Goal: Task Accomplishment & Management: Manage account settings

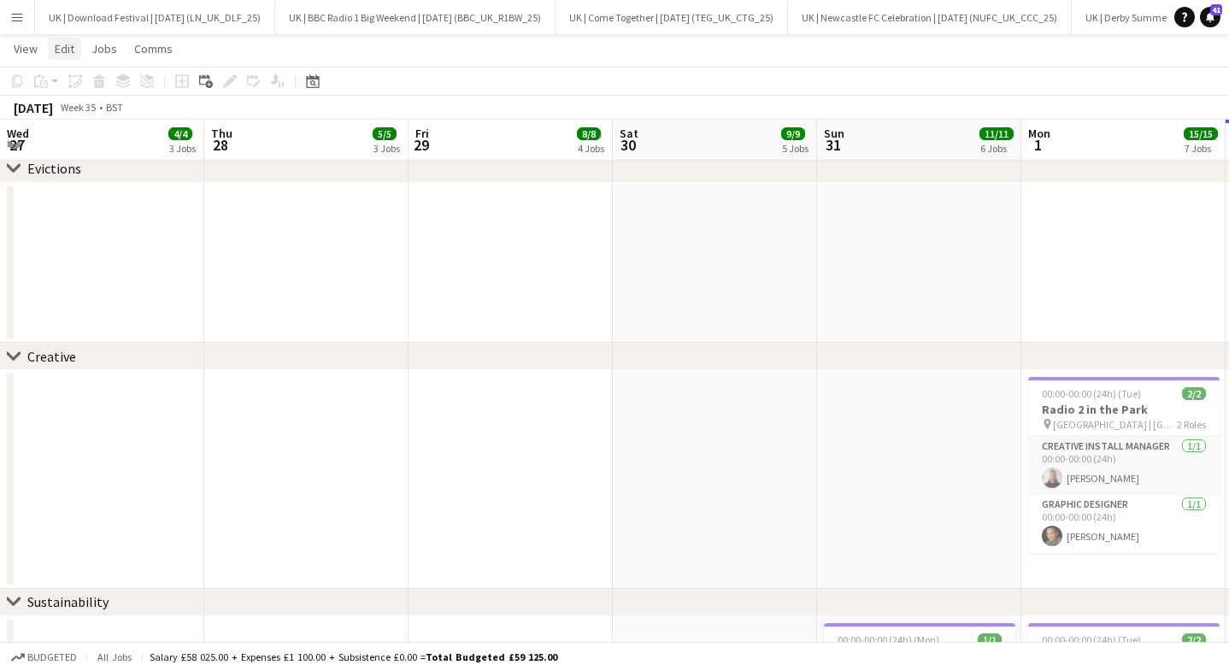
scroll to position [0, 567]
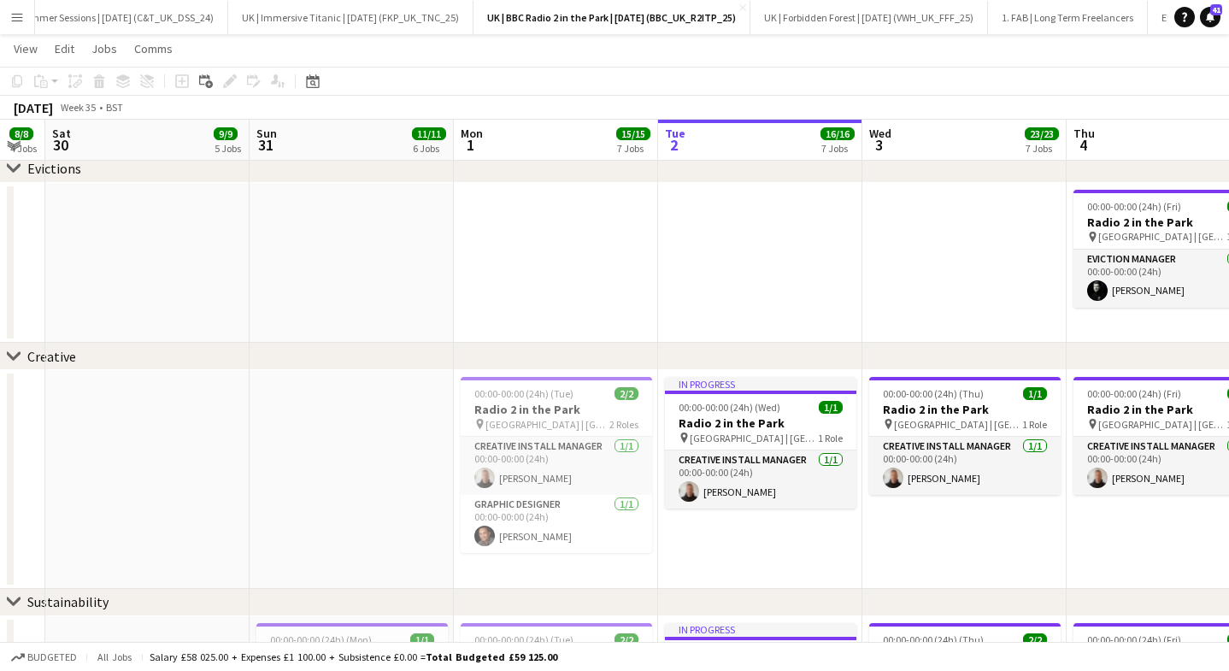
click at [23, 20] on app-icon "Menu" at bounding box center [17, 17] width 14 height 14
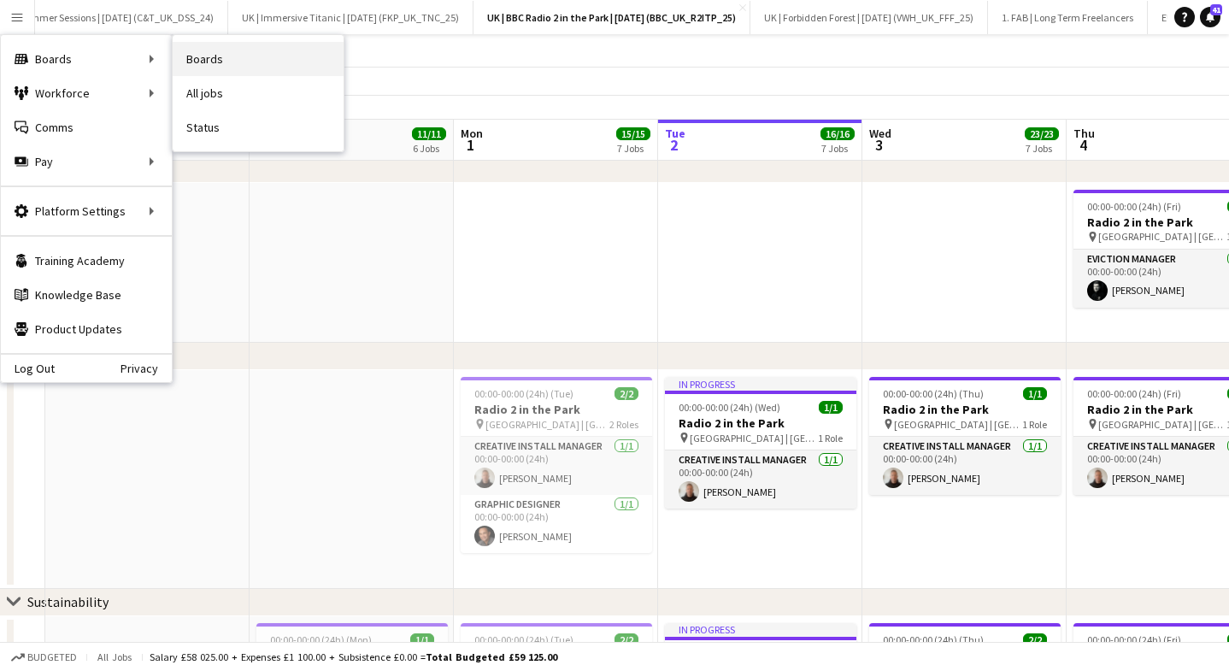
click at [210, 54] on link "Boards" at bounding box center [258, 59] width 171 height 34
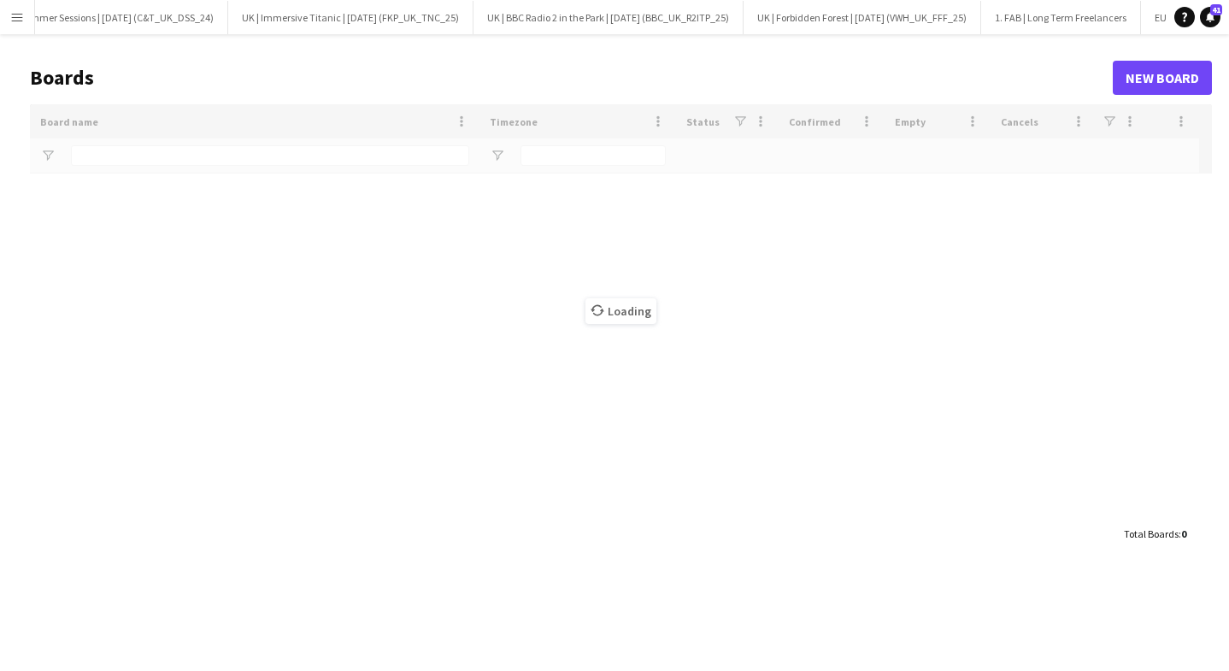
type input "**"
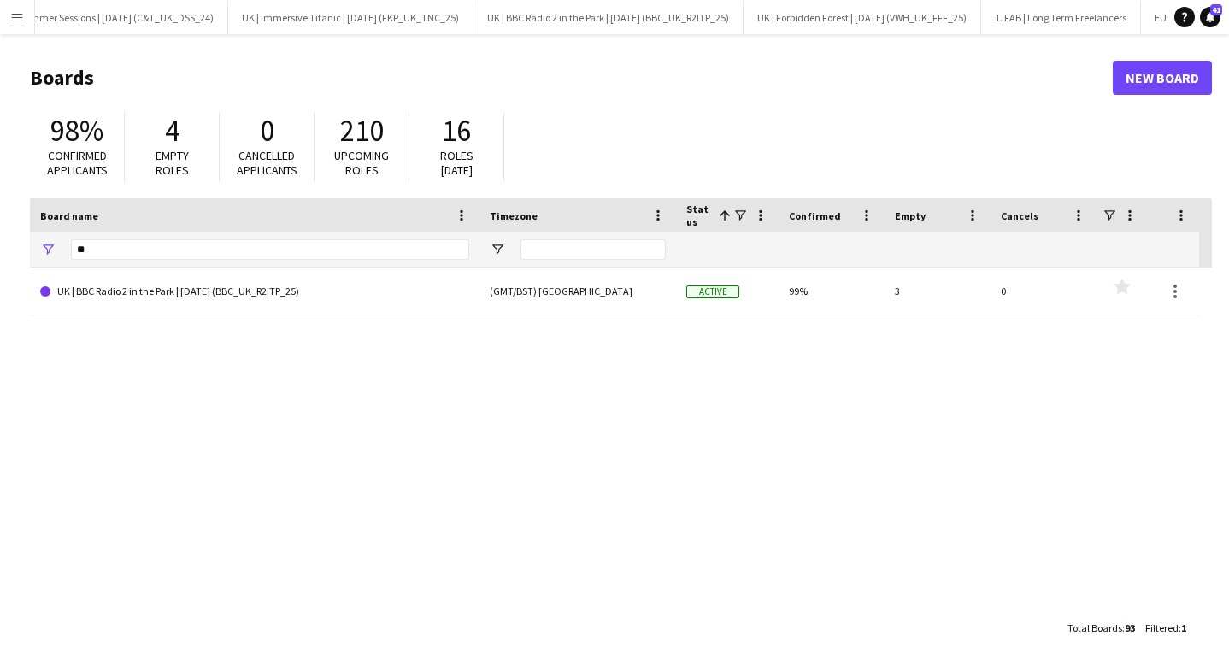
click at [21, 11] on app-icon "Menu" at bounding box center [17, 17] width 14 height 14
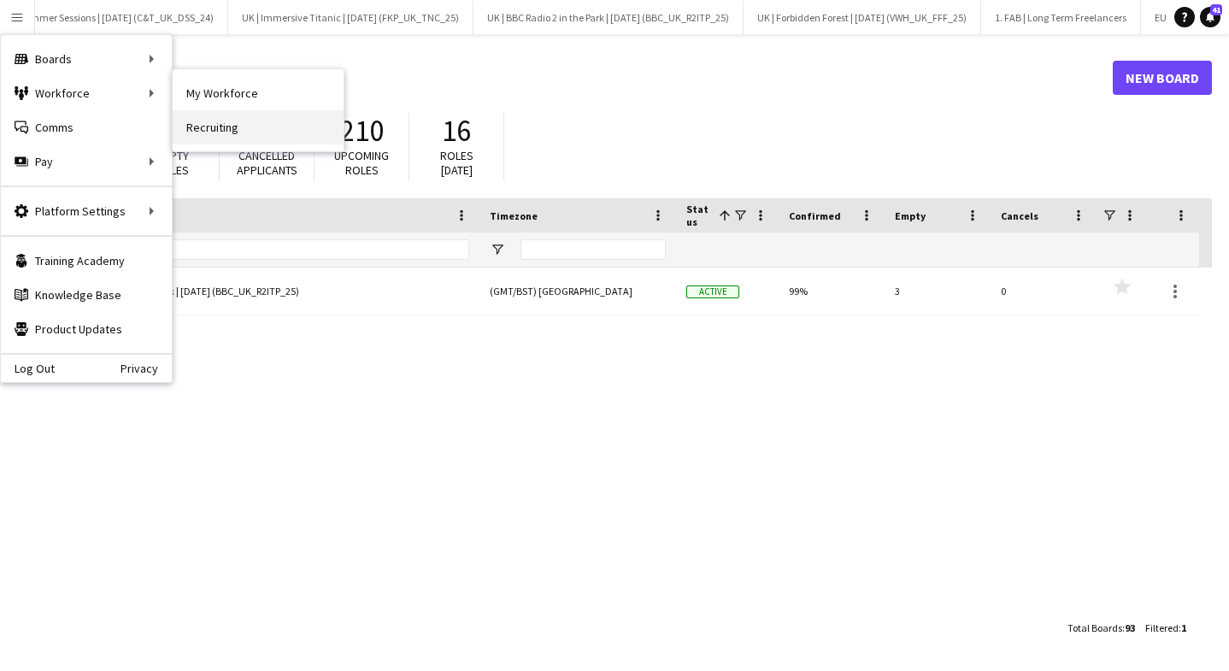
click at [201, 118] on link "Recruiting" at bounding box center [258, 127] width 171 height 34
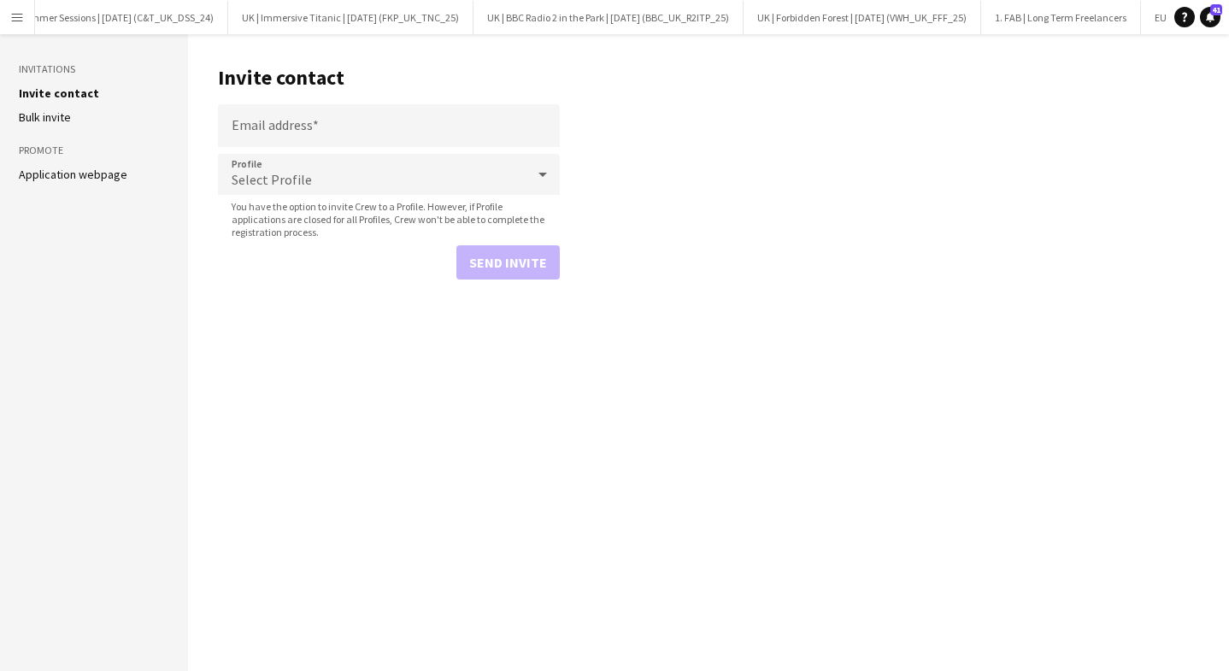
click at [17, 8] on button "Menu" at bounding box center [17, 17] width 34 height 34
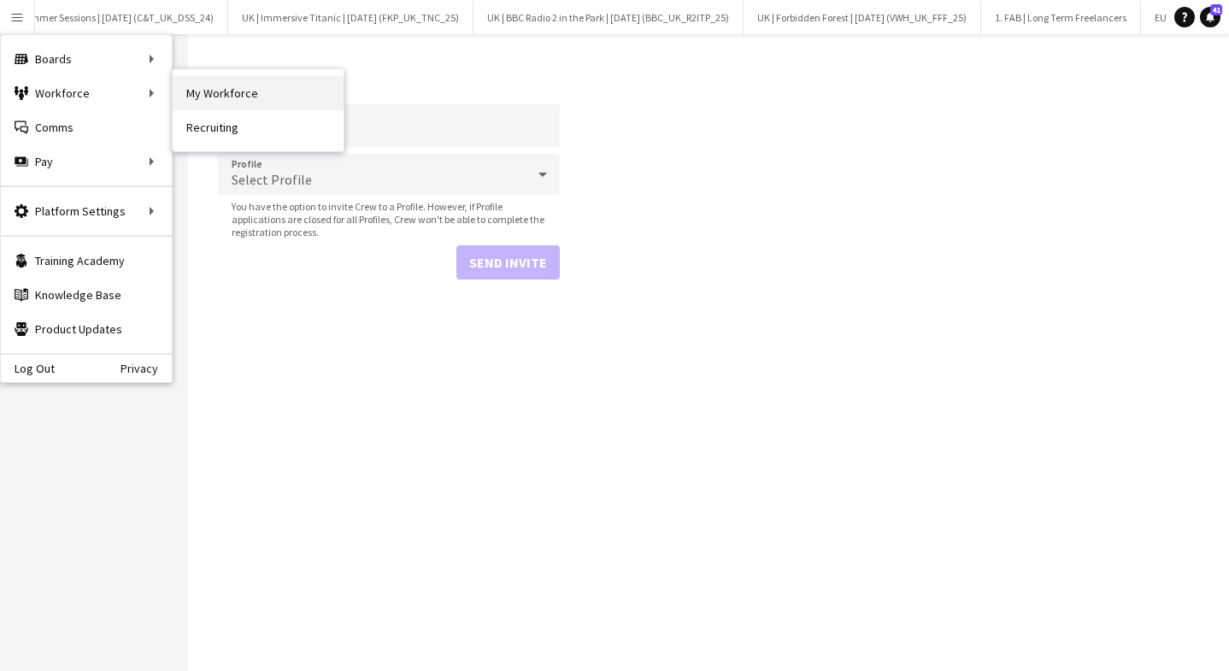
click at [212, 94] on link "My Workforce" at bounding box center [258, 93] width 171 height 34
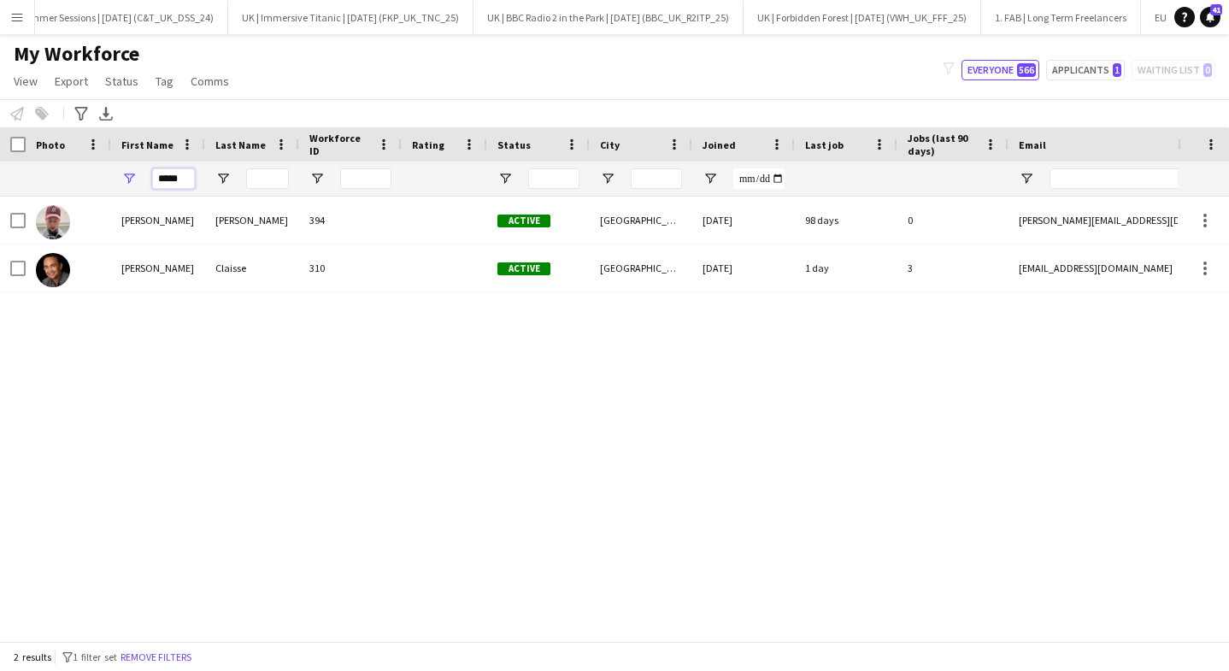
click at [181, 182] on input "*****" at bounding box center [173, 178] width 43 height 21
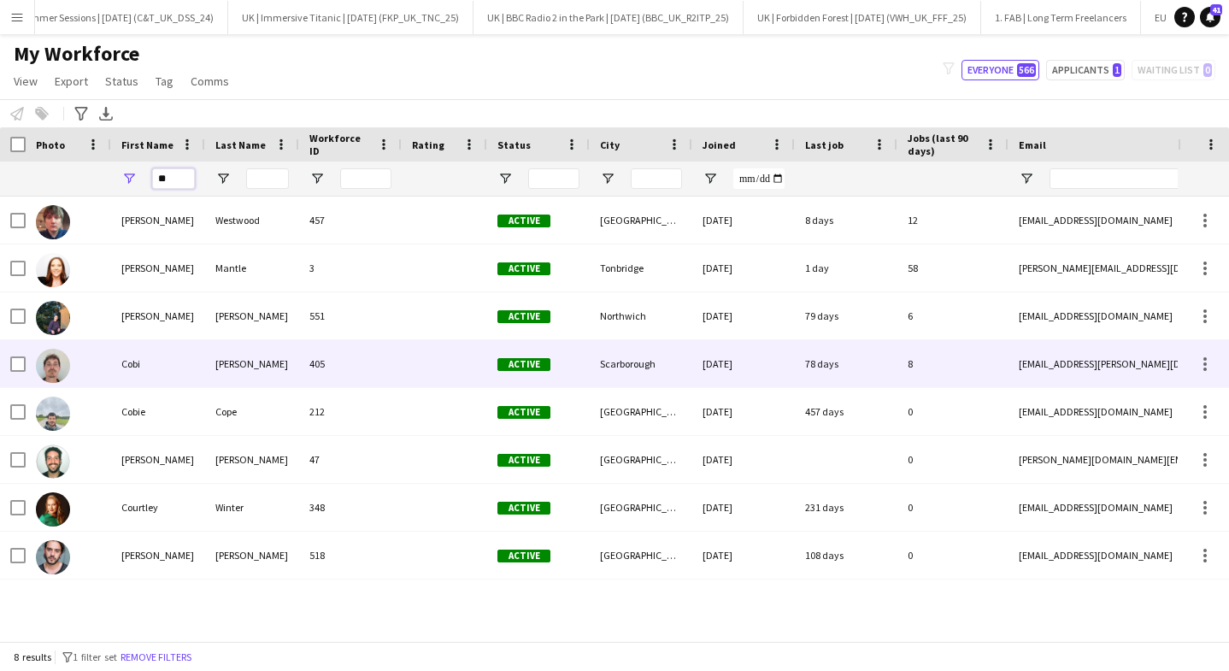
type input "**"
drag, startPoint x: 232, startPoint y: 367, endPoint x: 273, endPoint y: 356, distance: 41.7
click at [232, 367] on div "[PERSON_NAME]" at bounding box center [252, 363] width 94 height 47
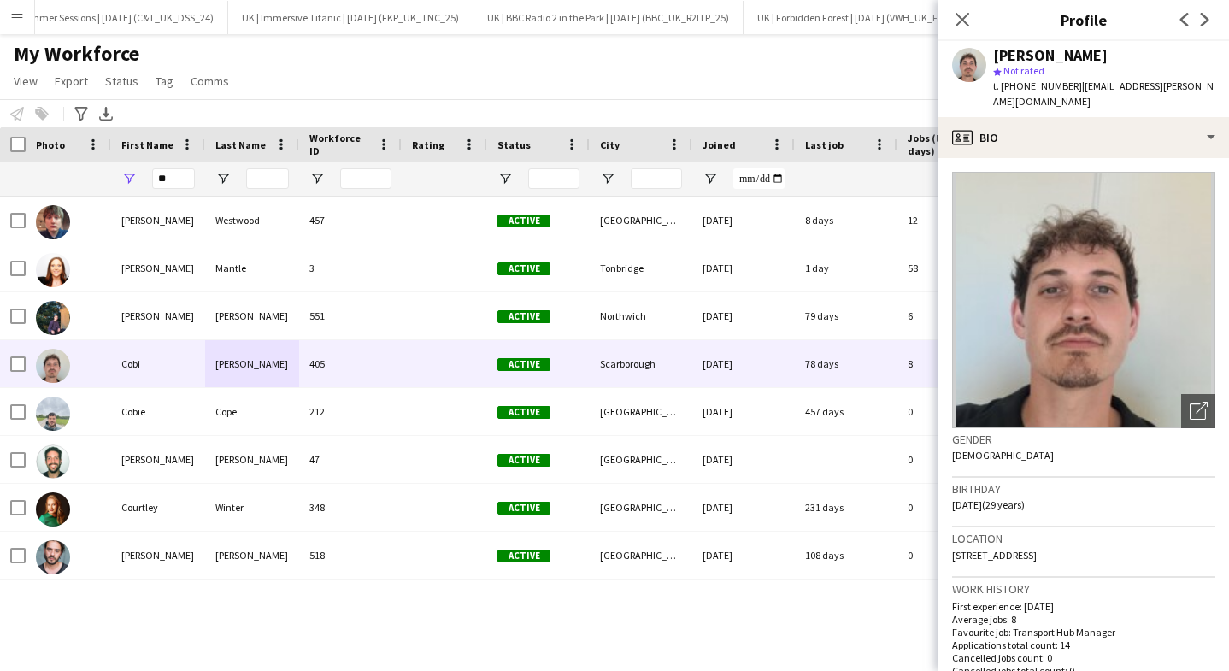
click at [15, 15] on app-icon "Menu" at bounding box center [17, 17] width 14 height 14
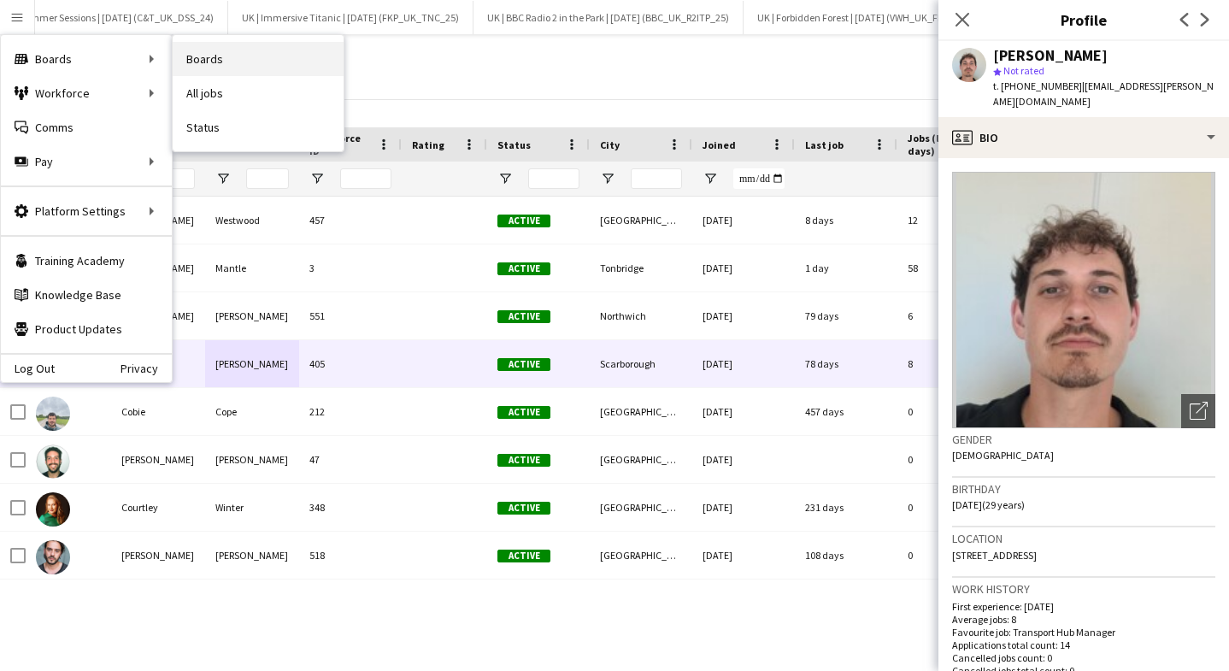
click at [209, 55] on link "Boards" at bounding box center [258, 59] width 171 height 34
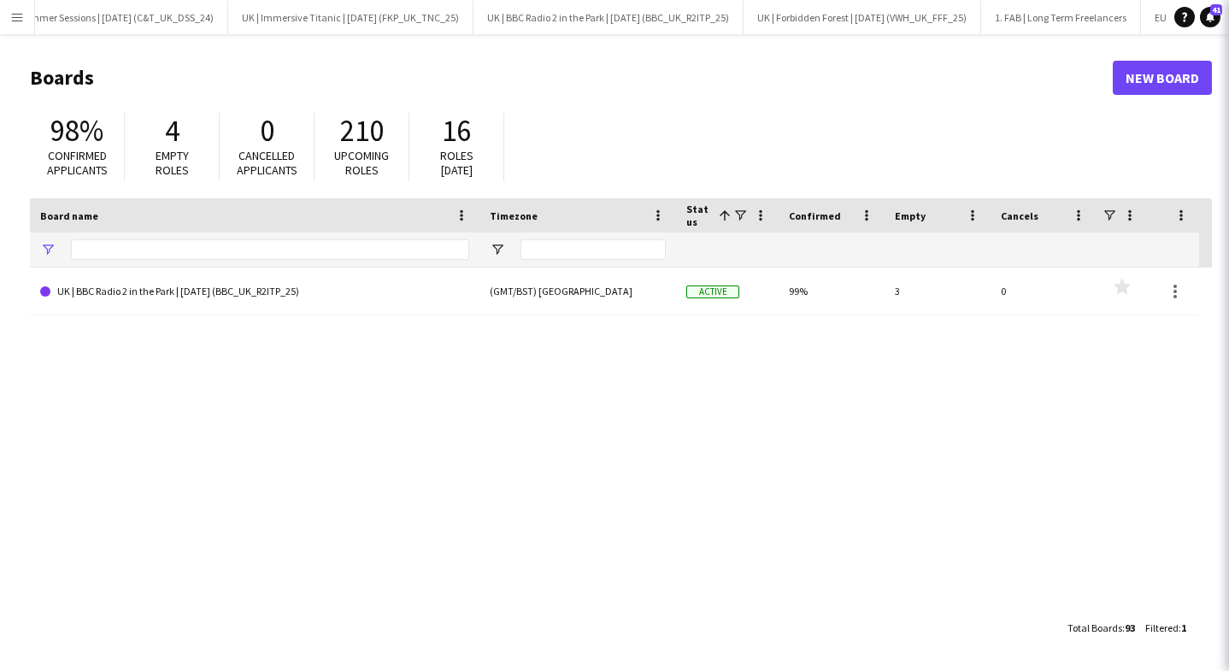
type input "**"
click at [155, 237] on div "**" at bounding box center [270, 249] width 398 height 34
click at [155, 238] on div "**" at bounding box center [270, 249] width 398 height 34
click at [154, 267] on link "UK | BBC Radio 2 in the Park | [DATE] (BBC_UK_R2ITP_25)" at bounding box center [254, 291] width 429 height 48
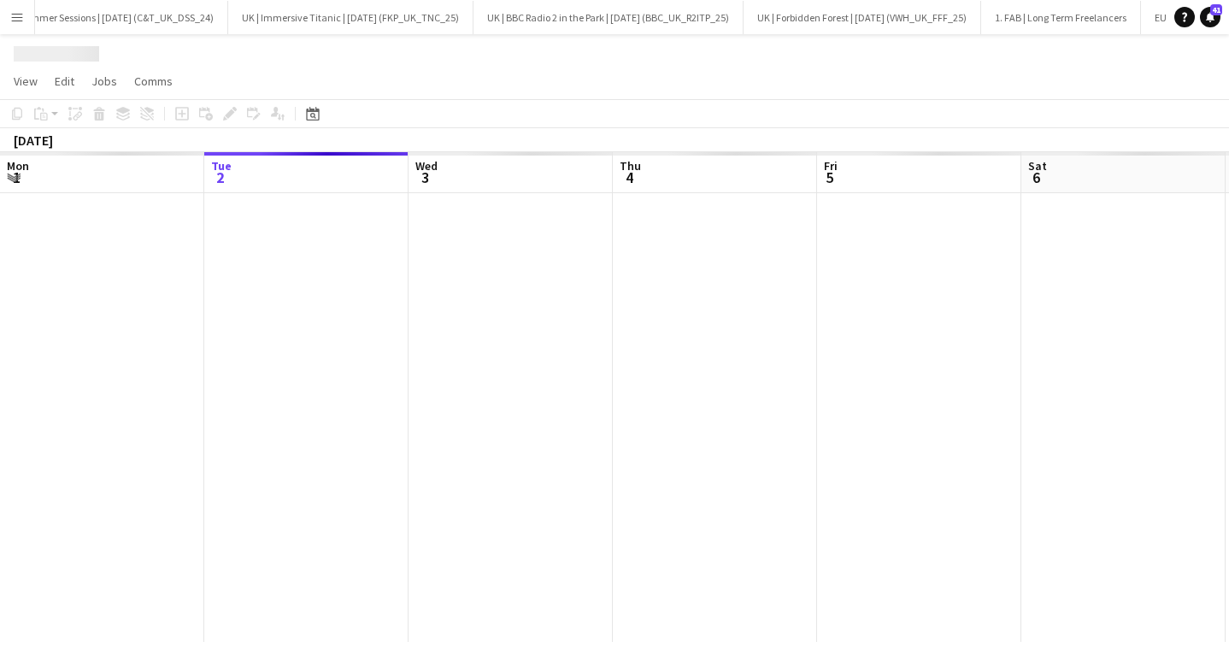
click at [163, 286] on div at bounding box center [817, 417] width 2450 height 449
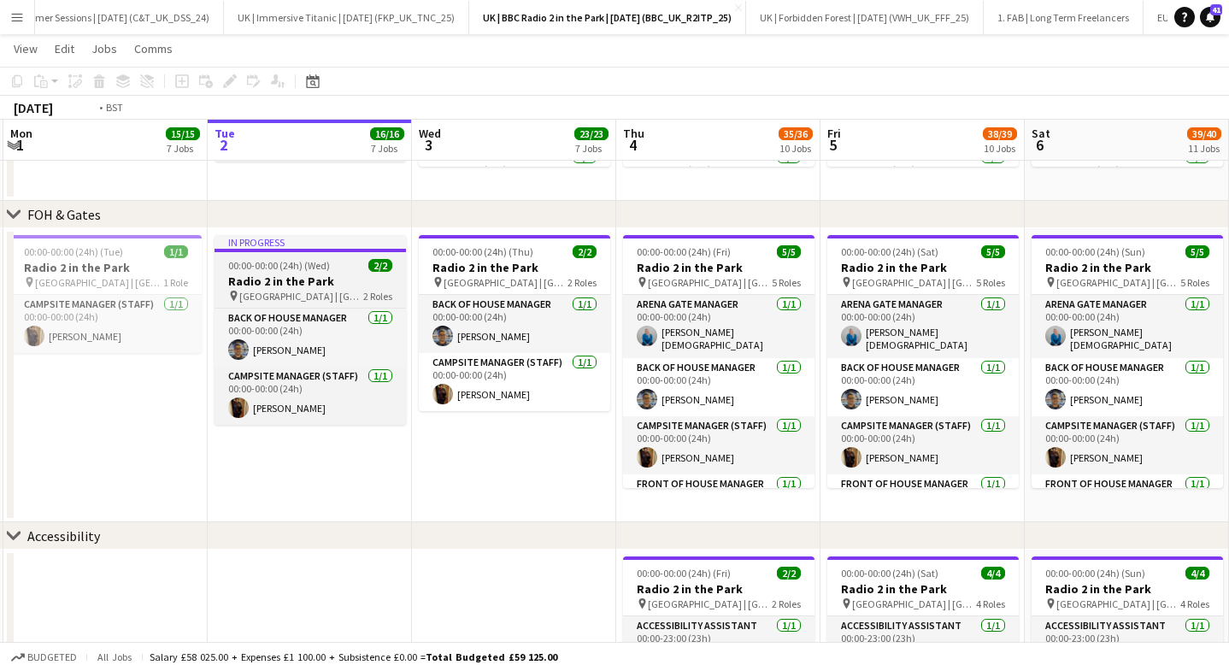
scroll to position [0, 389]
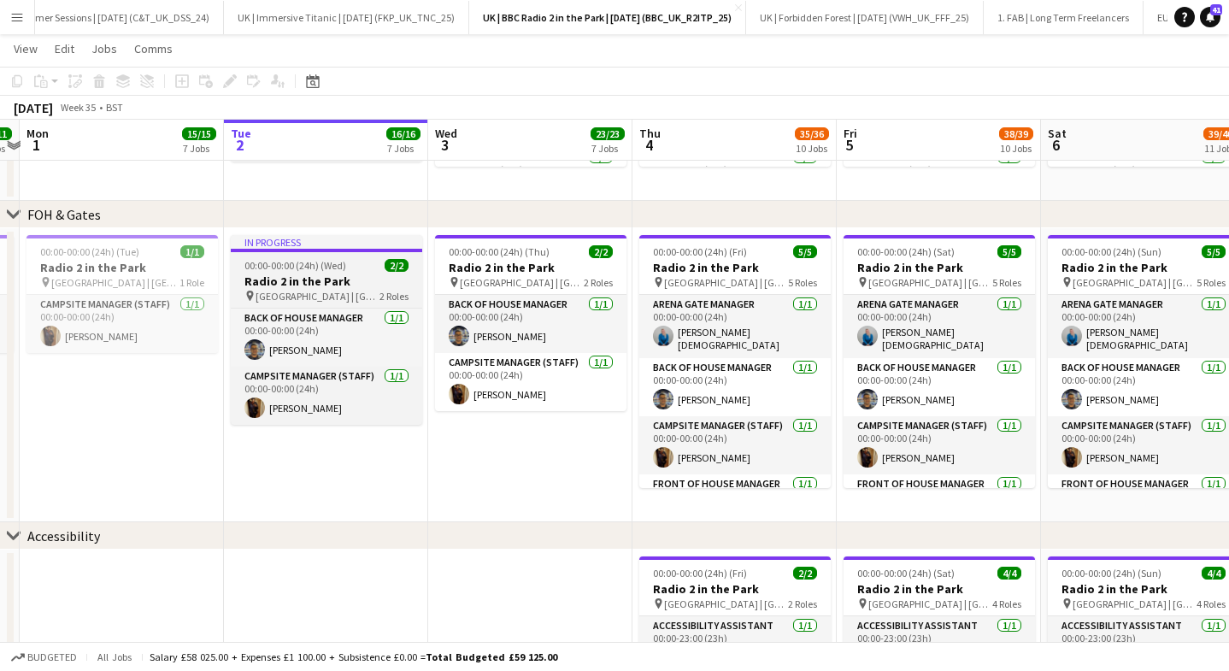
click at [306, 259] on span "00:00-00:00 (24h) (Wed)" at bounding box center [295, 265] width 102 height 13
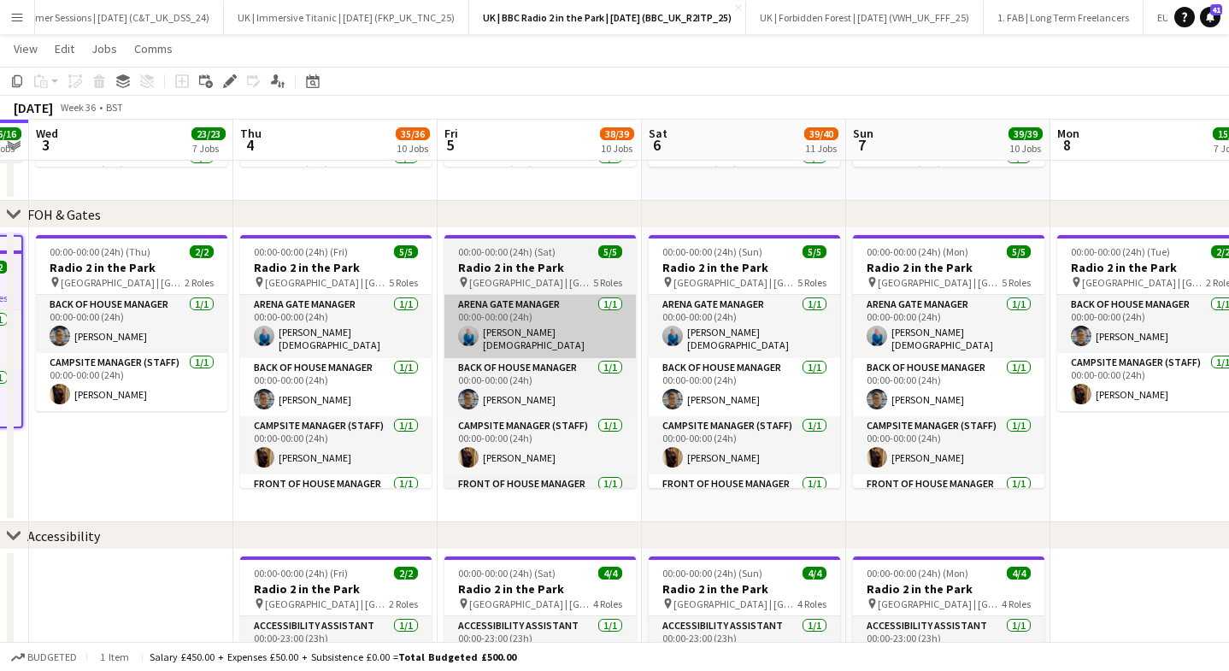
scroll to position [0, 795]
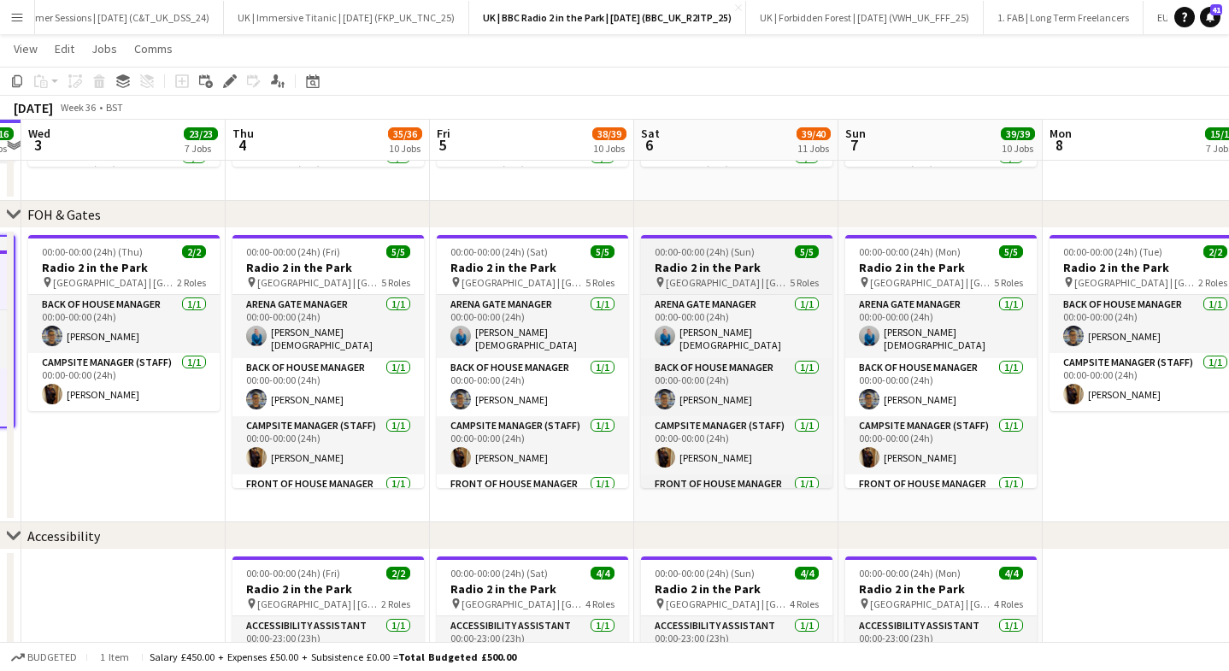
click at [748, 279] on span "[GEOGRAPHIC_DATA] | [GEOGRAPHIC_DATA], [GEOGRAPHIC_DATA]" at bounding box center [728, 282] width 124 height 13
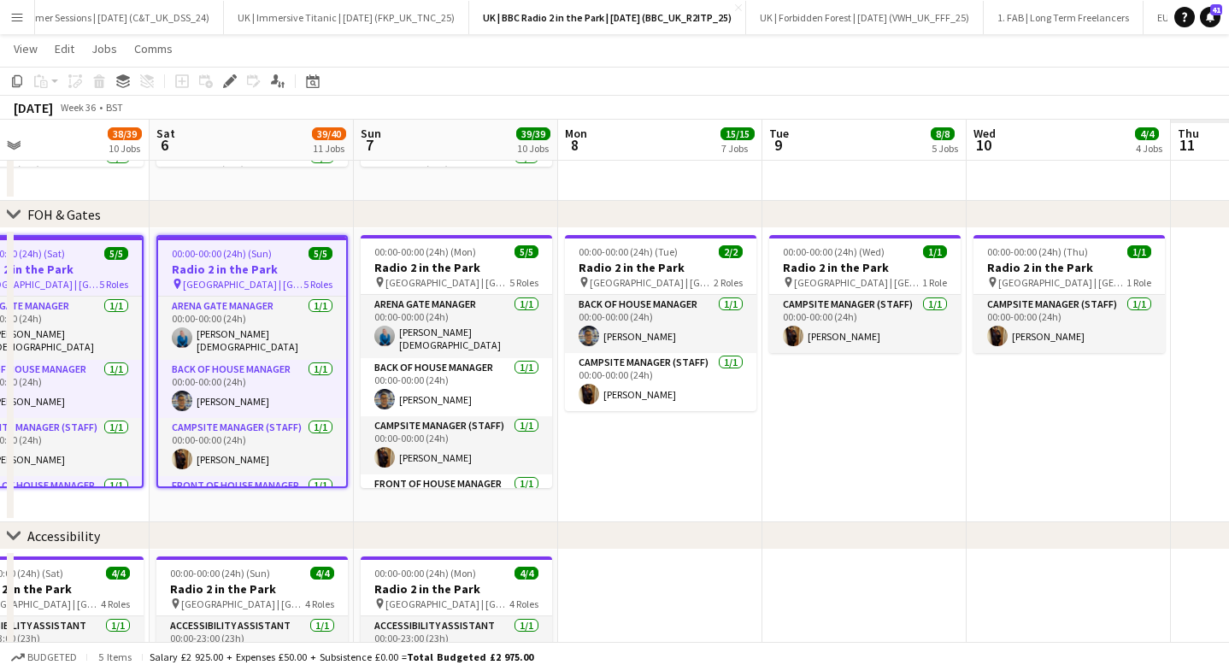
scroll to position [0, 473]
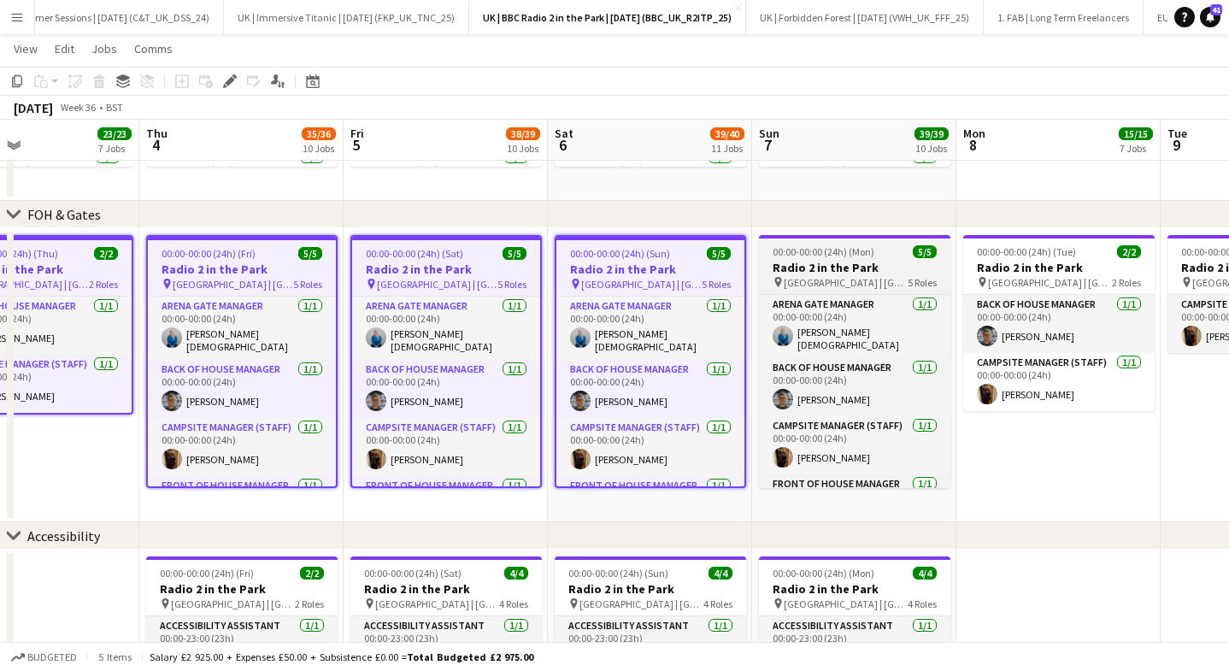
click at [830, 261] on h3 "Radio 2 in the Park" at bounding box center [854, 267] width 191 height 15
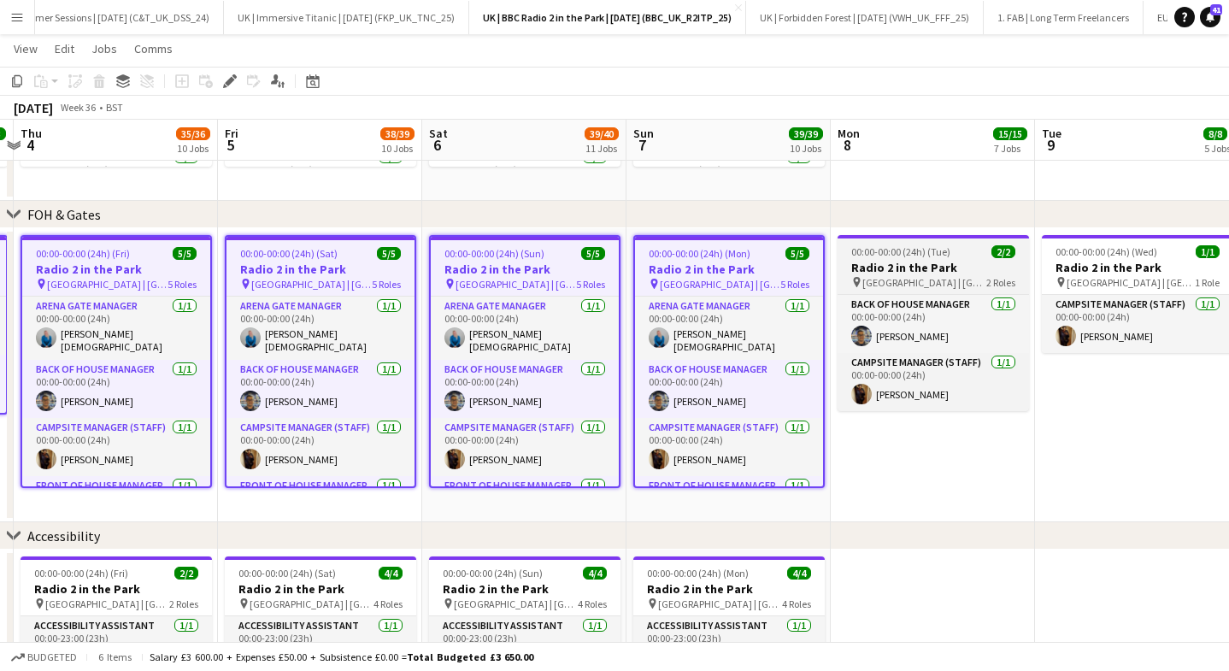
click at [950, 261] on h3 "Radio 2 in the Park" at bounding box center [932, 267] width 191 height 15
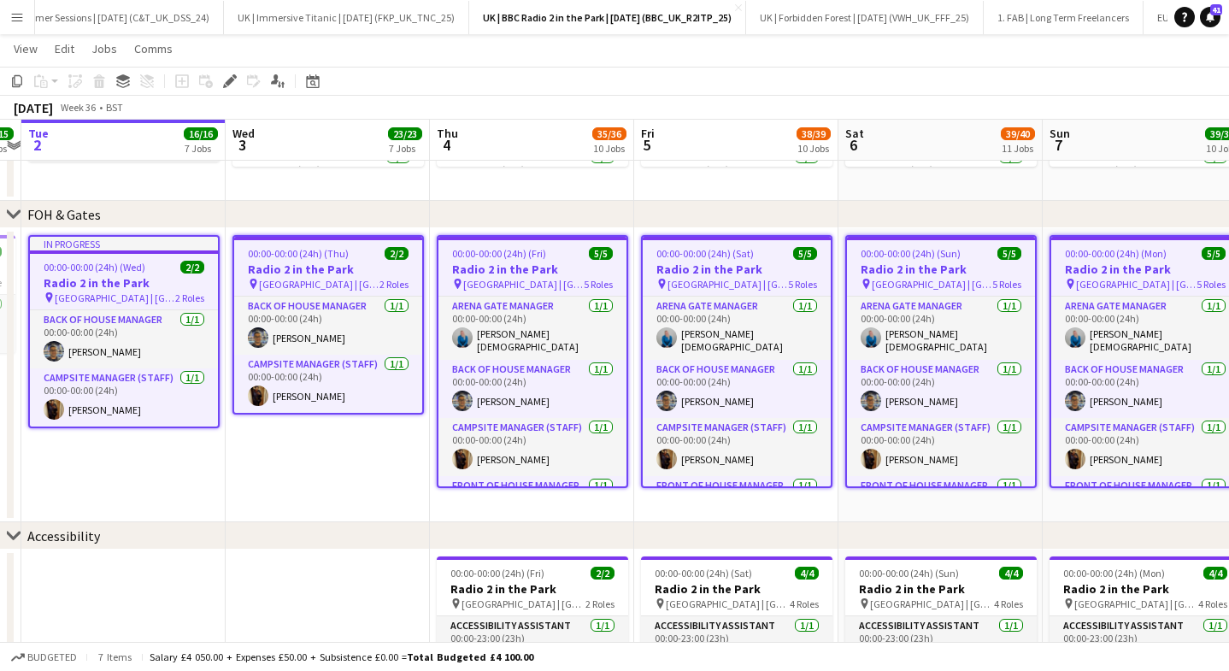
scroll to position [0, 541]
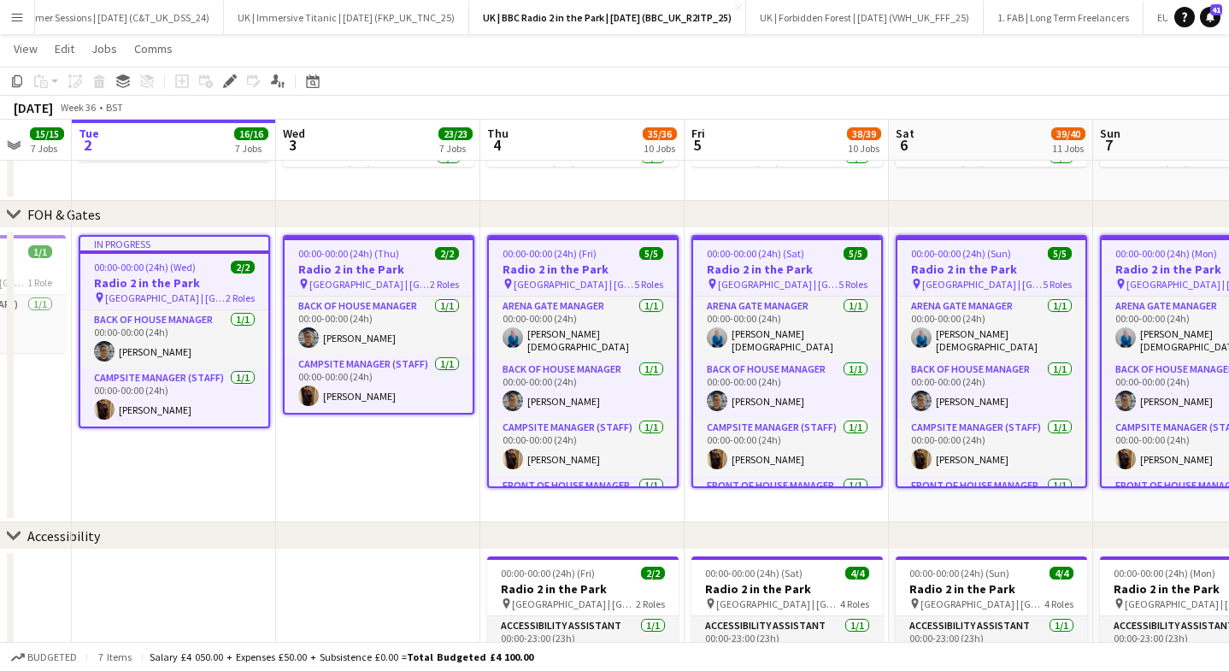
click at [169, 265] on span "00:00-00:00 (24h) (Wed)" at bounding box center [145, 267] width 102 height 13
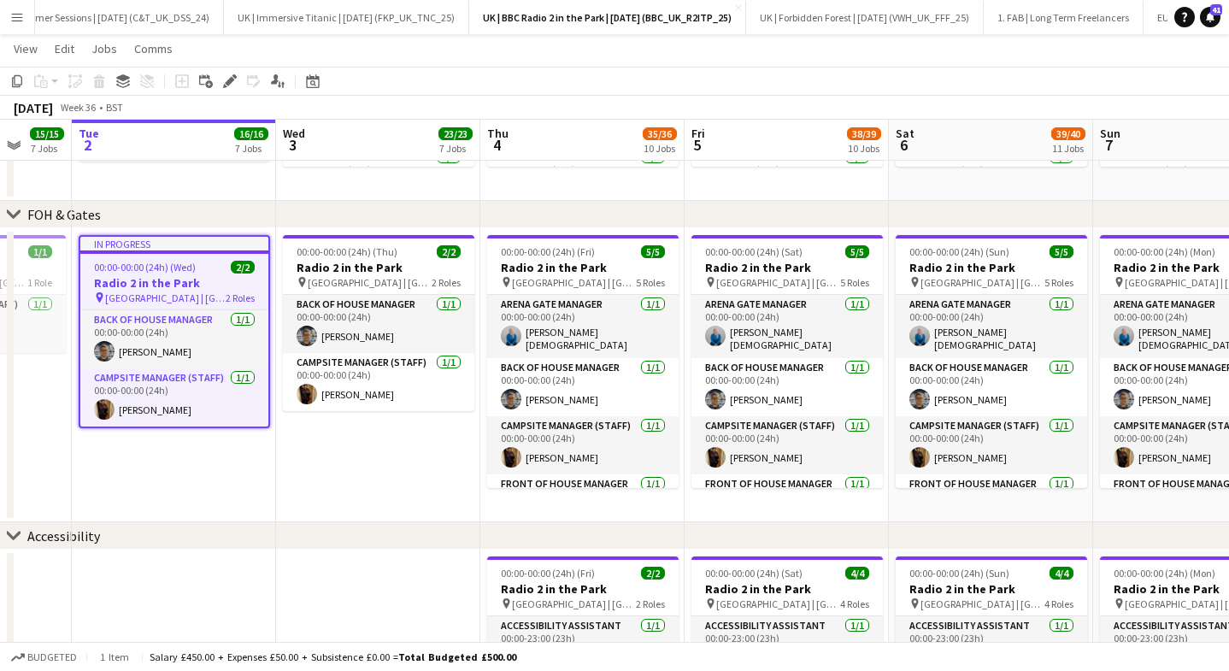
drag, startPoint x: 231, startPoint y: 81, endPoint x: 243, endPoint y: 89, distance: 14.2
click at [230, 81] on icon at bounding box center [229, 81] width 9 height 9
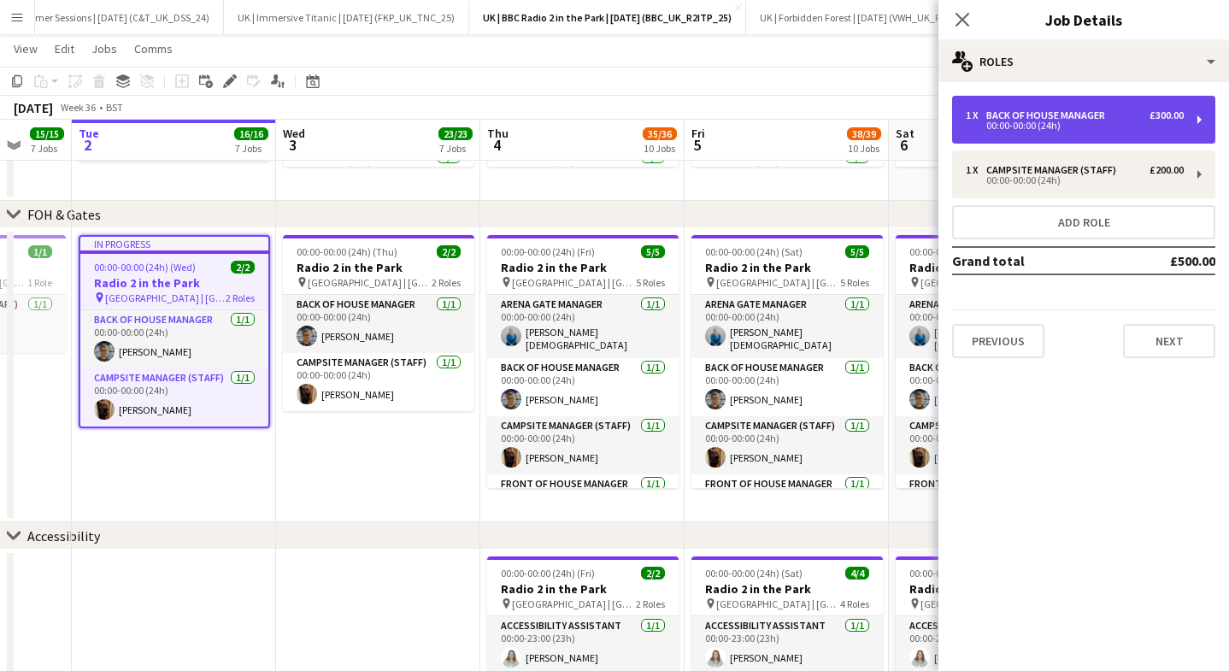
click at [1050, 123] on div "00:00-00:00 (24h)" at bounding box center [1074, 125] width 218 height 9
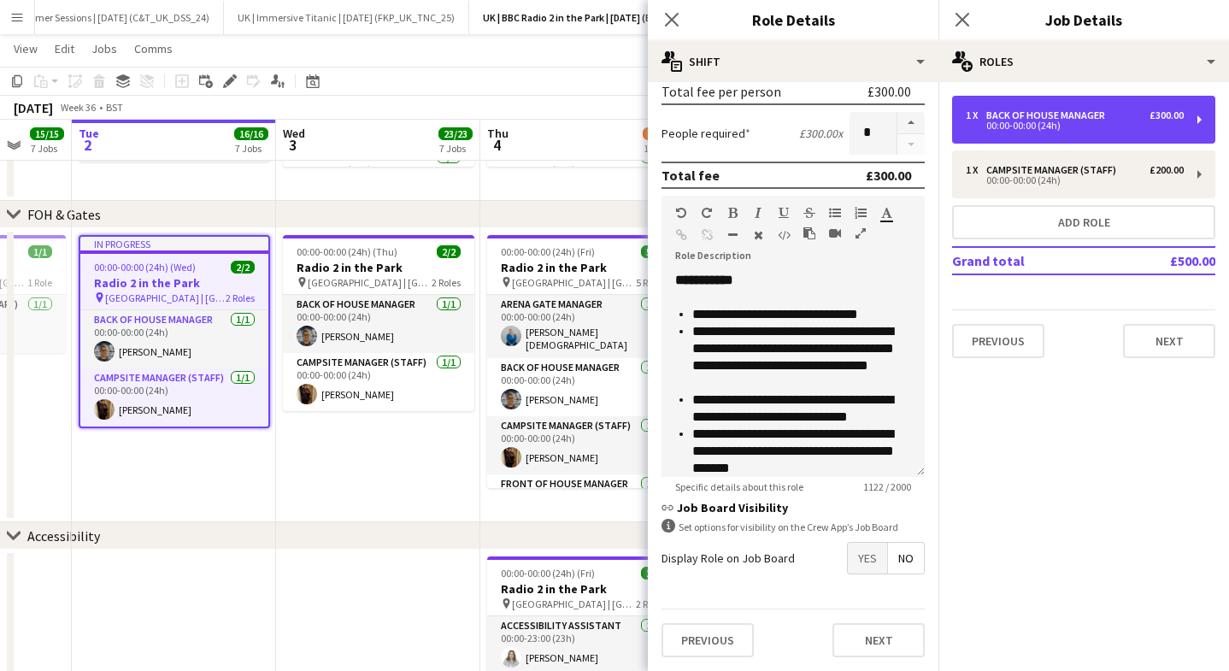
scroll to position [2, 0]
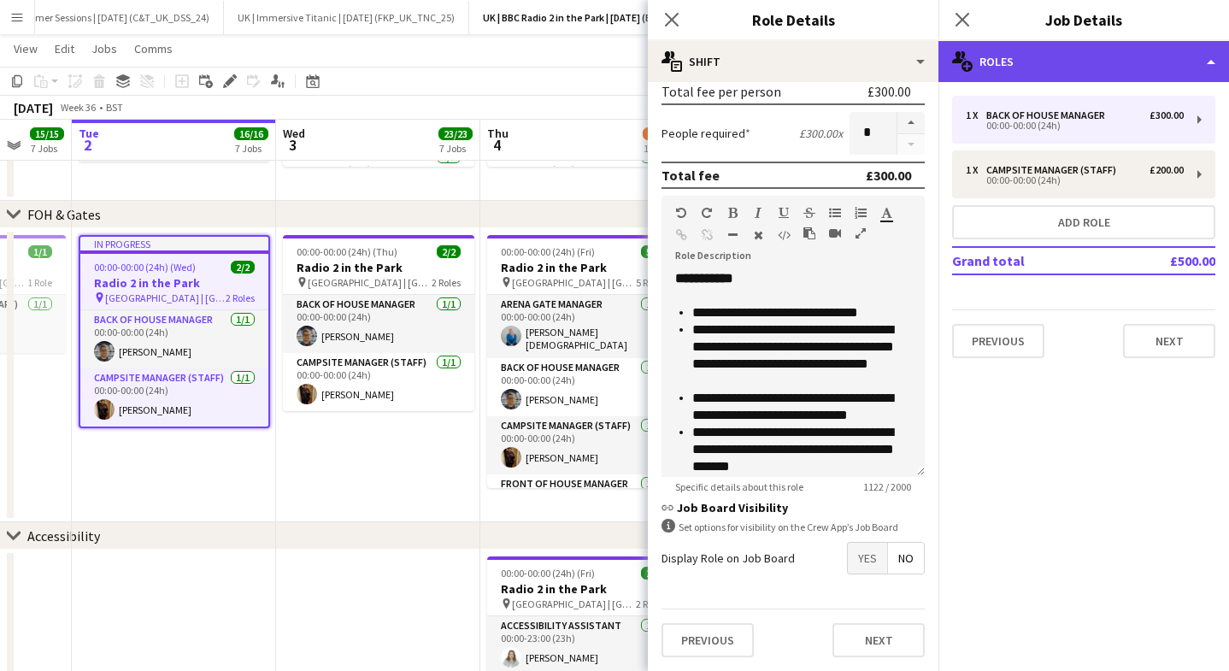
drag, startPoint x: 1088, startPoint y: 56, endPoint x: 1082, endPoint y: 68, distance: 13.4
click at [1088, 56] on div "multiple-users-add Roles" at bounding box center [1083, 61] width 290 height 41
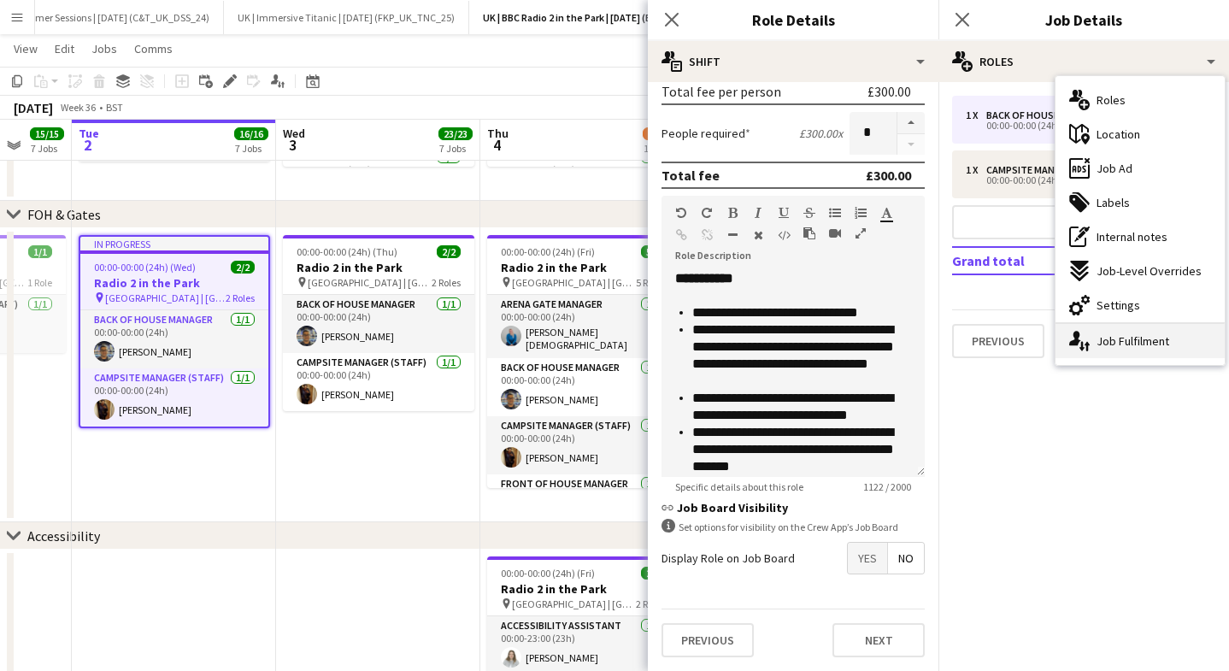
click at [1123, 337] on div "single-neutral-actions-up-down Job Fulfilment" at bounding box center [1139, 341] width 169 height 34
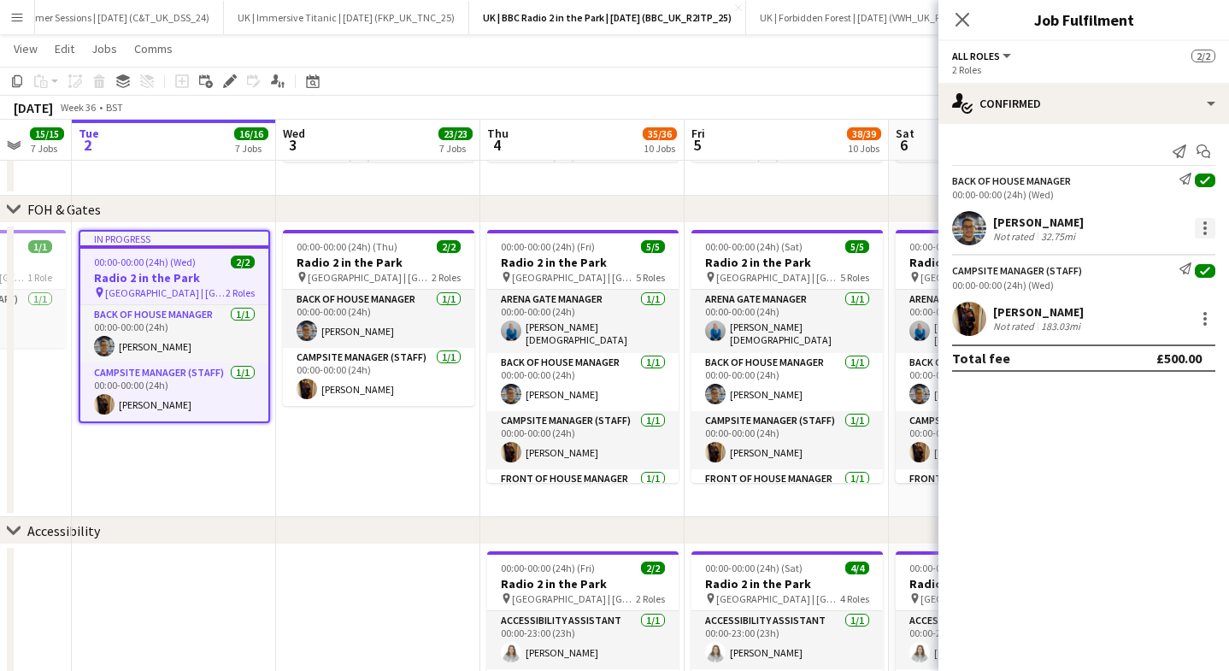
drag, startPoint x: 1197, startPoint y: 209, endPoint x: 1199, endPoint y: 222, distance: 12.9
click at [1197, 209] on div "Back of House Manager Send notification check 00:00-00:00 (24h) (Wed) [PERSON_N…" at bounding box center [1083, 209] width 290 height 73
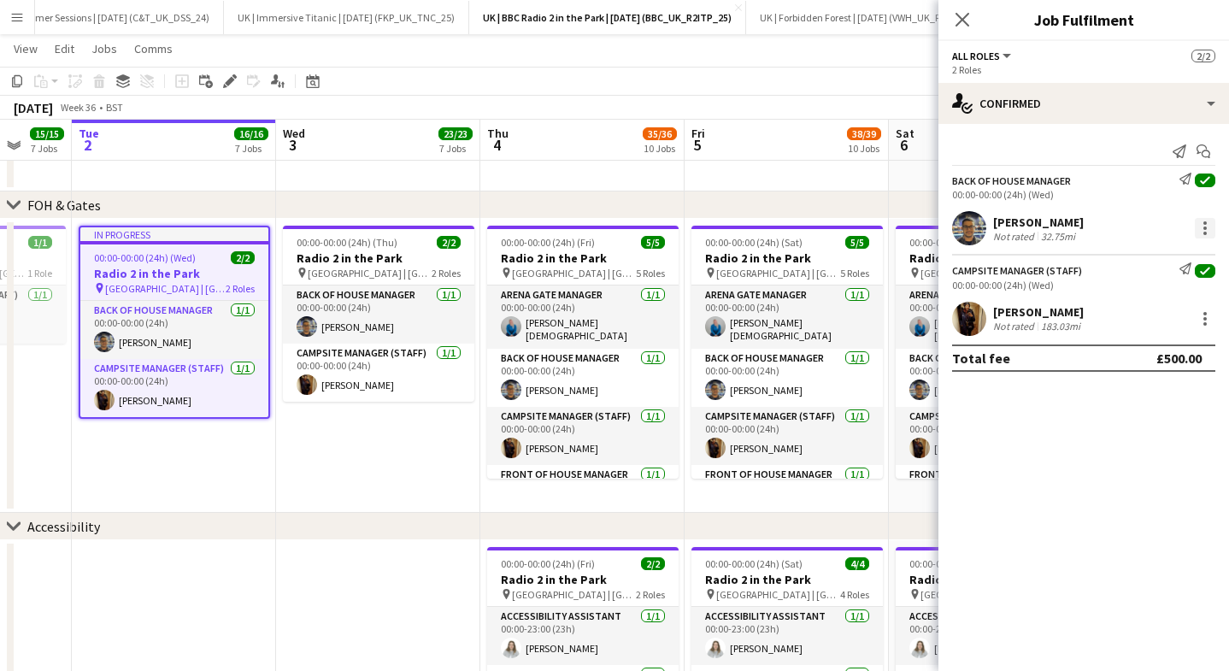
click at [1199, 222] on div at bounding box center [1204, 228] width 21 height 21
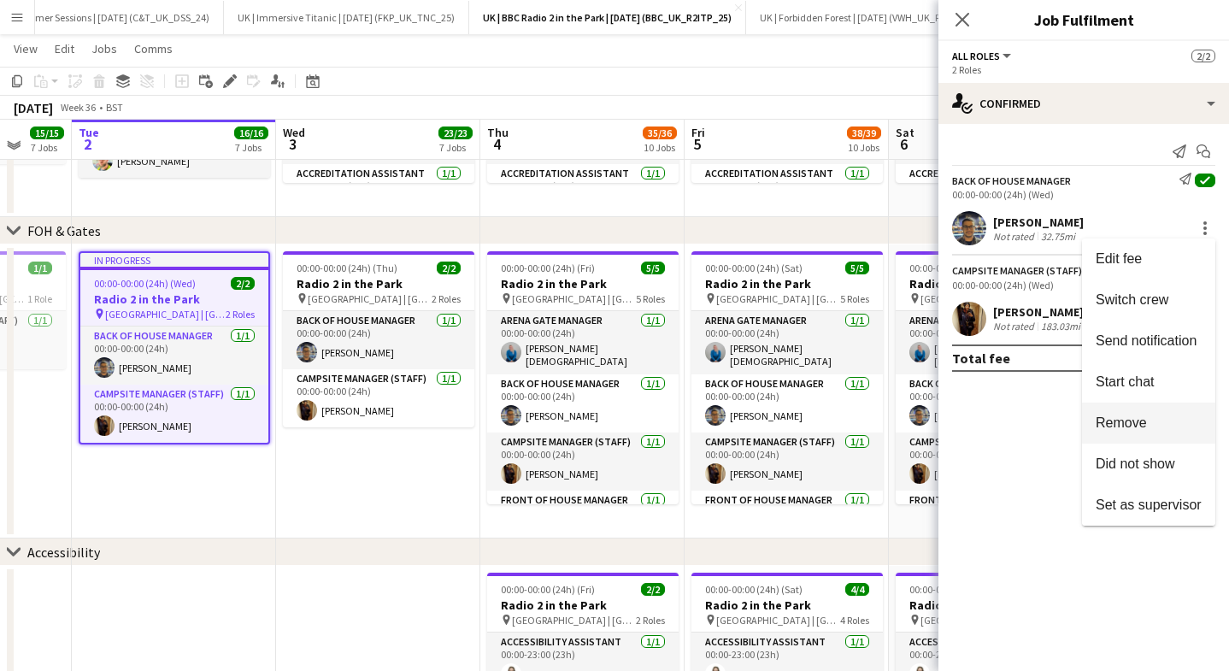
scroll to position [667, 0]
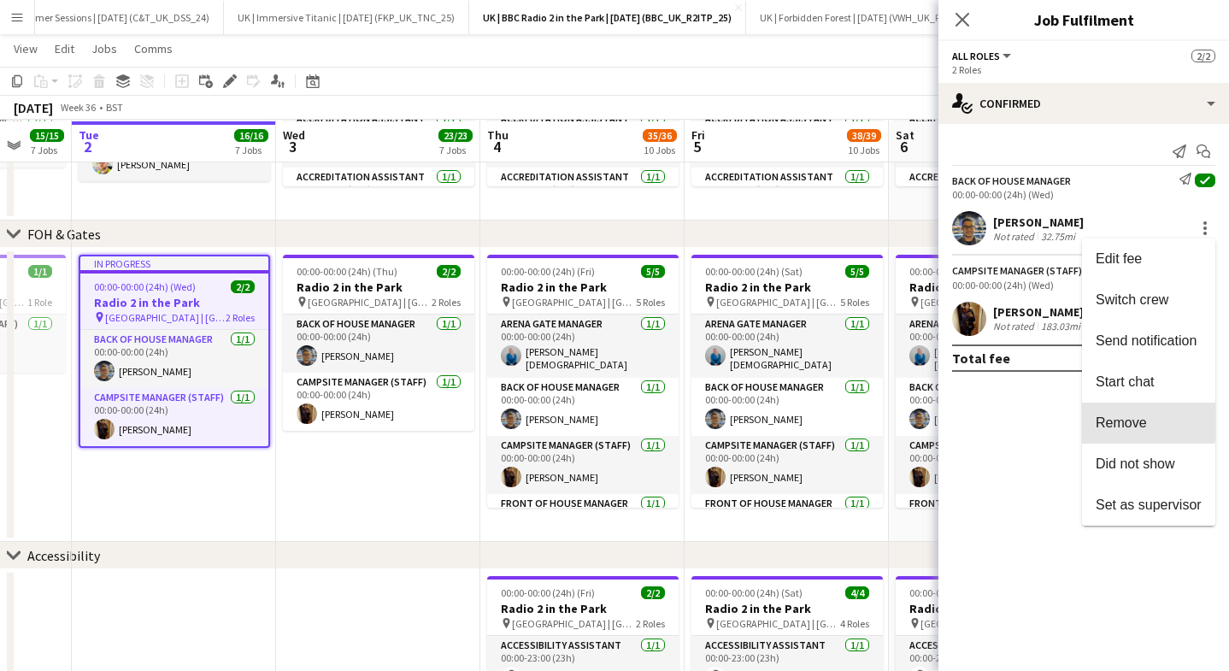
click at [1138, 421] on span "Remove" at bounding box center [1120, 422] width 51 height 15
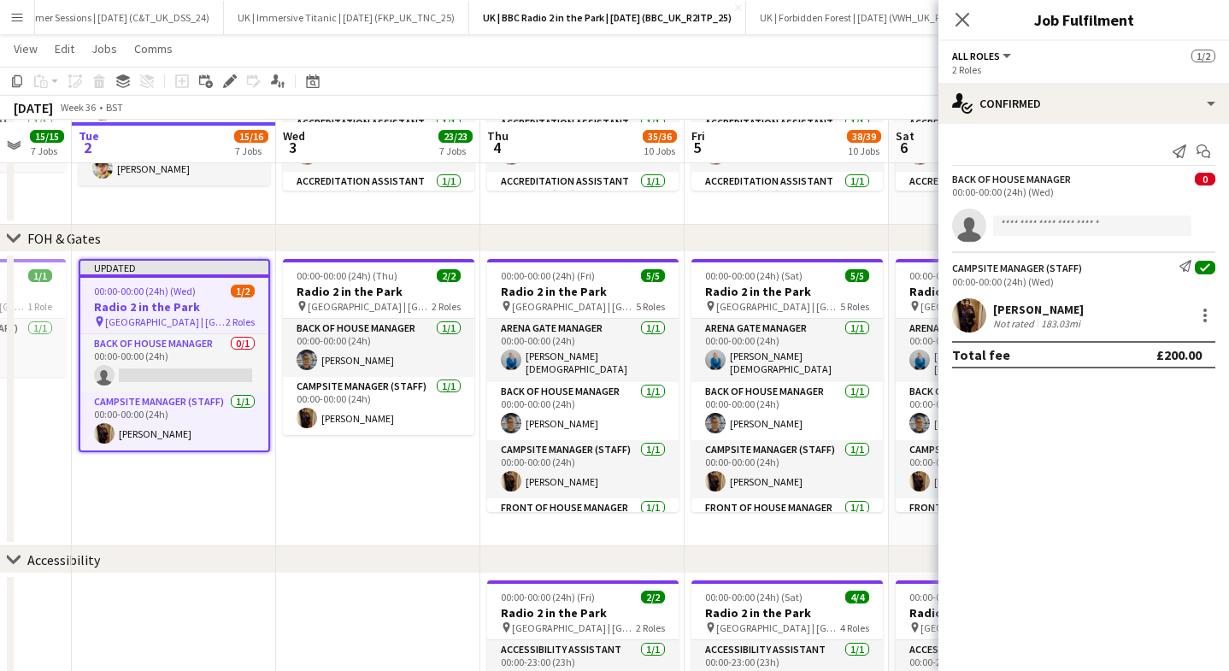
scroll to position [661, 0]
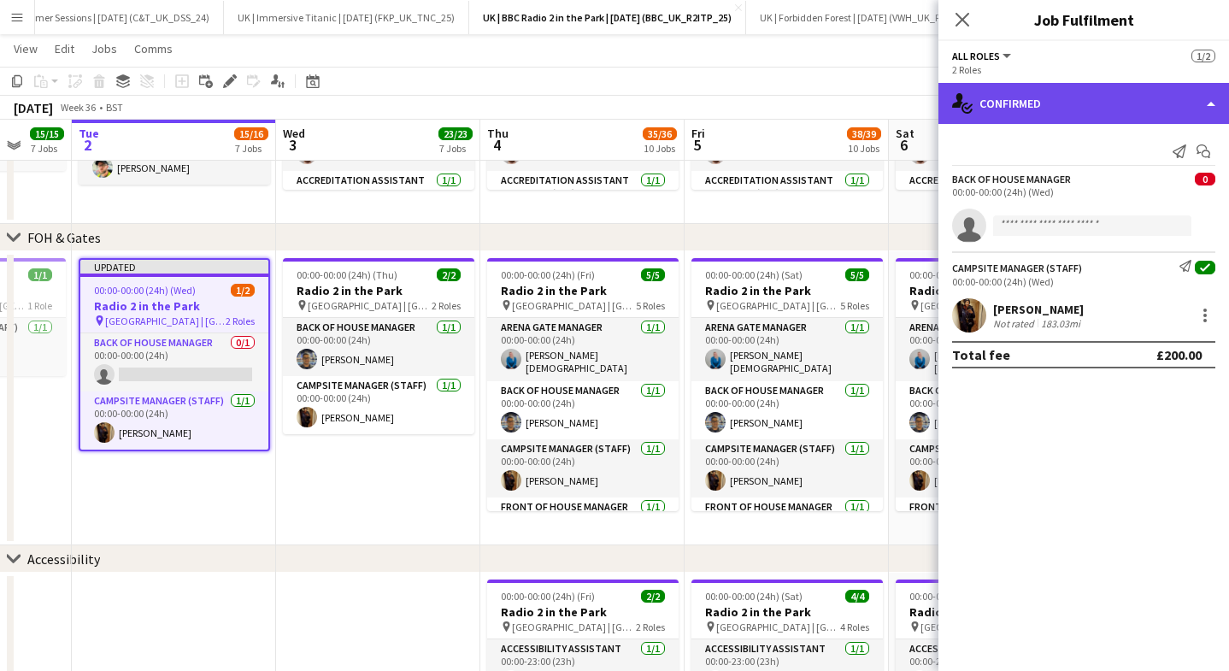
click at [1057, 87] on div "single-neutral-actions-check-2 Confirmed" at bounding box center [1083, 103] width 290 height 41
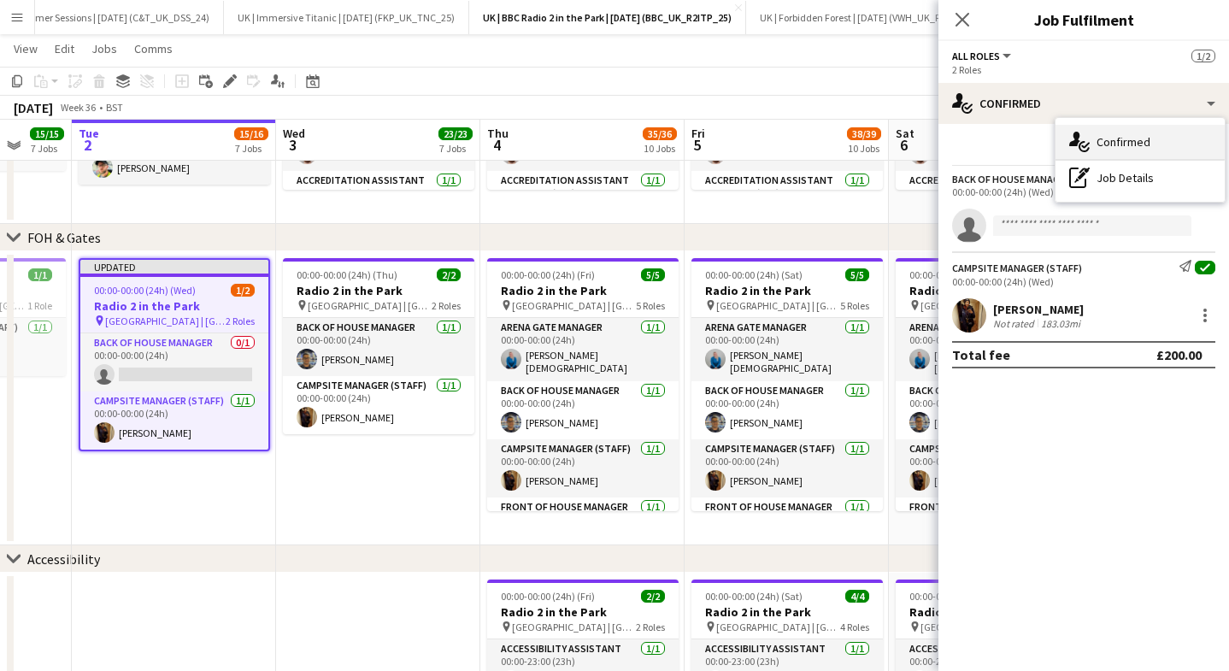
click at [1101, 141] on span "Confirmed" at bounding box center [1123, 141] width 54 height 15
drag, startPoint x: 959, startPoint y: 22, endPoint x: 904, endPoint y: 41, distance: 57.8
click at [959, 22] on icon at bounding box center [962, 20] width 14 height 14
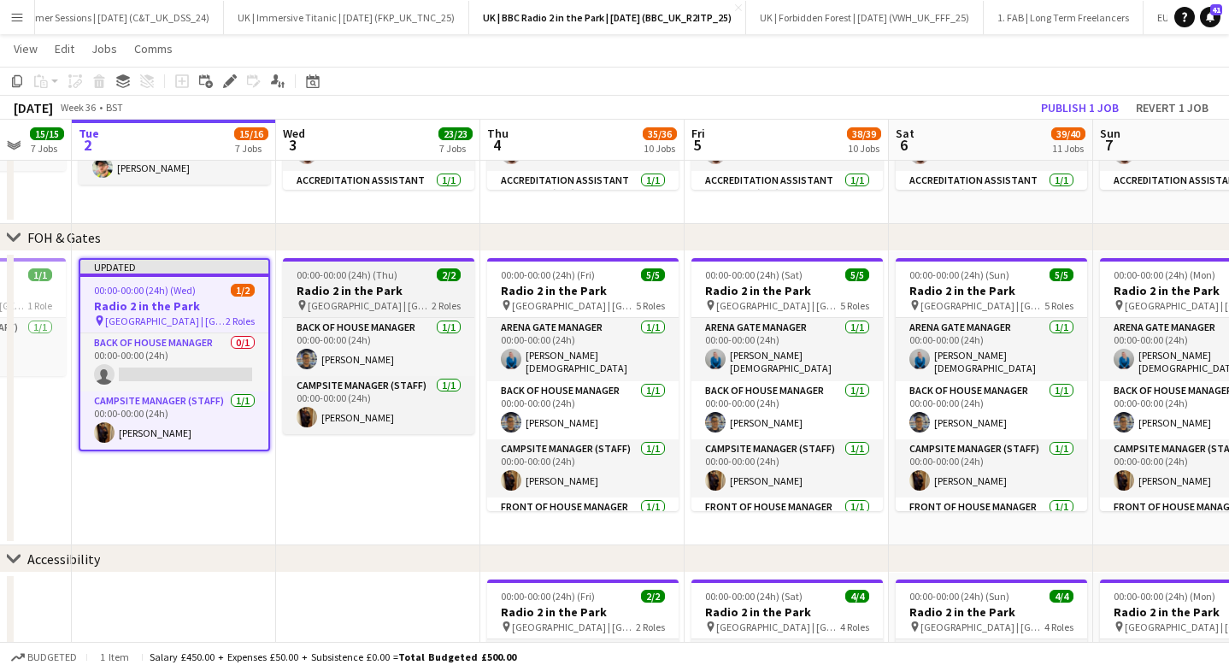
click at [379, 285] on h3 "Radio 2 in the Park" at bounding box center [378, 290] width 191 height 15
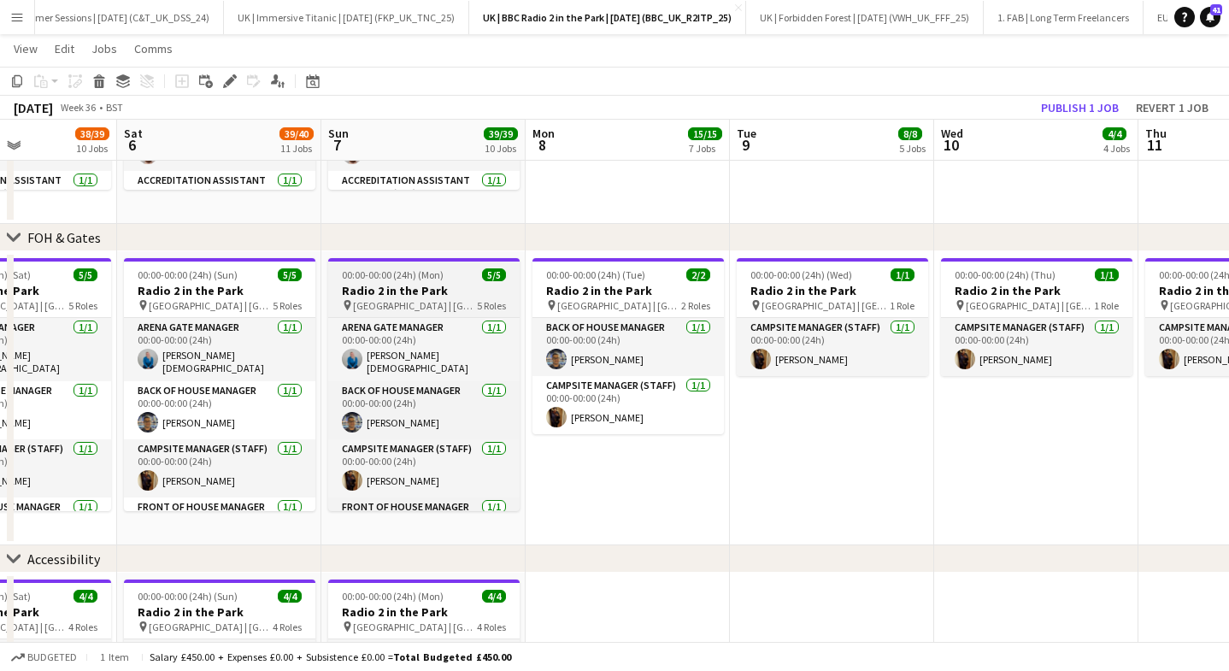
scroll to position [0, 505]
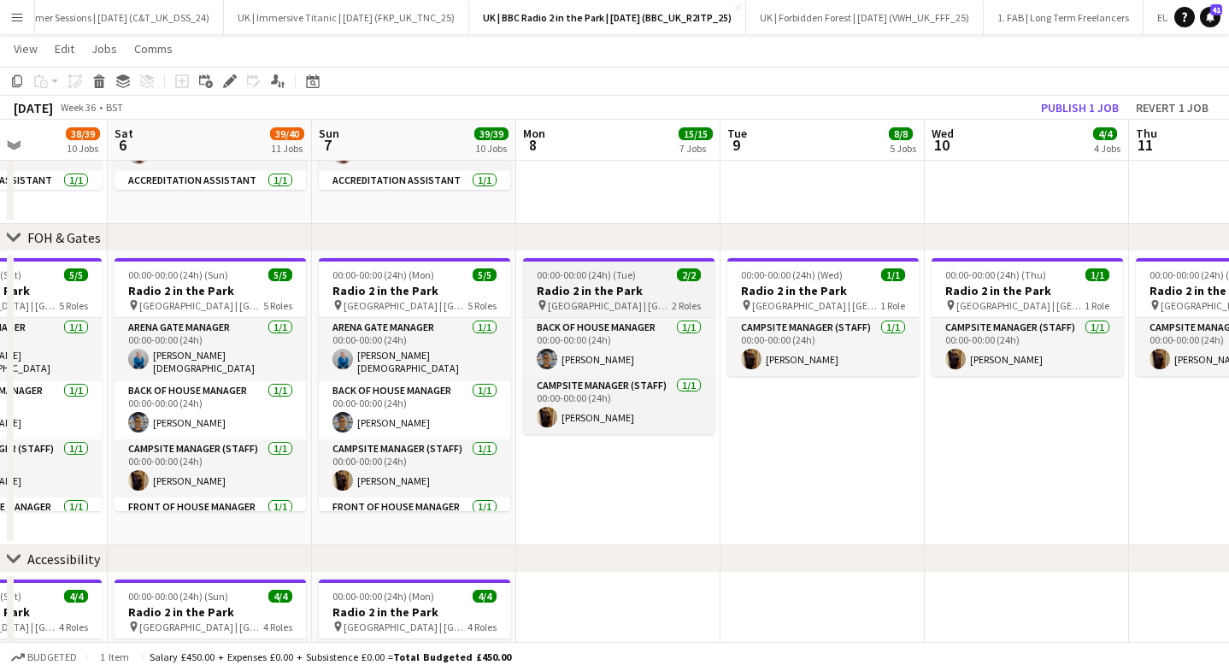
click at [612, 302] on span "[GEOGRAPHIC_DATA] | [GEOGRAPHIC_DATA], [GEOGRAPHIC_DATA]" at bounding box center [610, 305] width 124 height 13
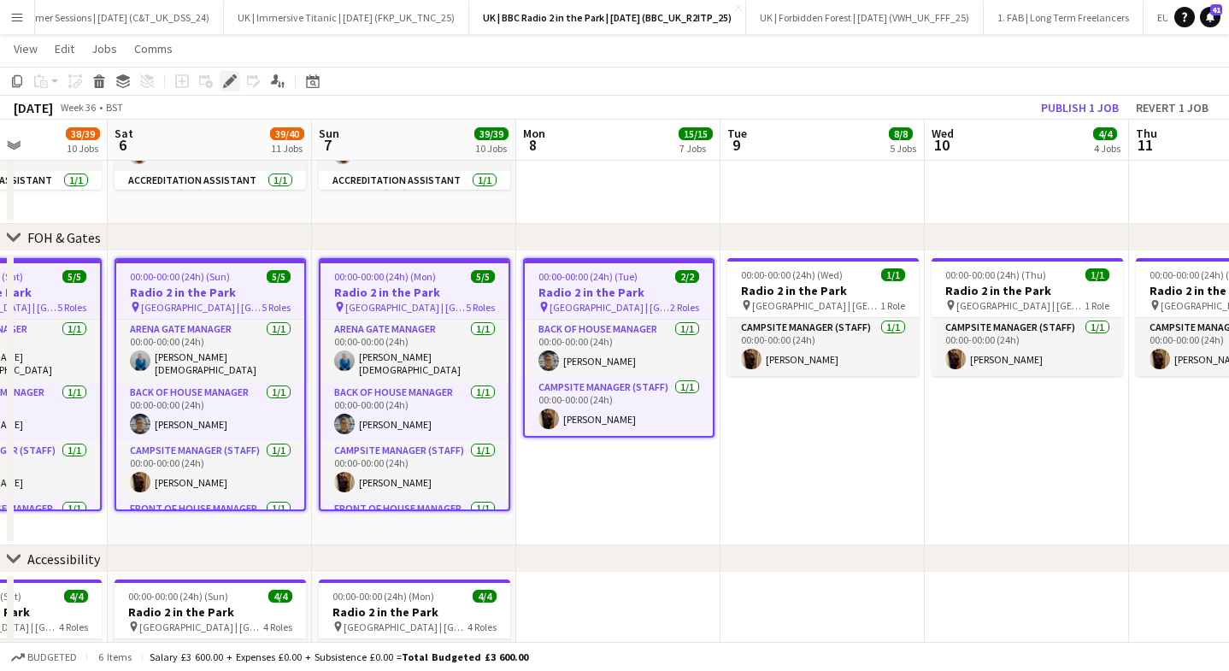
click at [234, 81] on icon "Edit" at bounding box center [230, 81] width 14 height 14
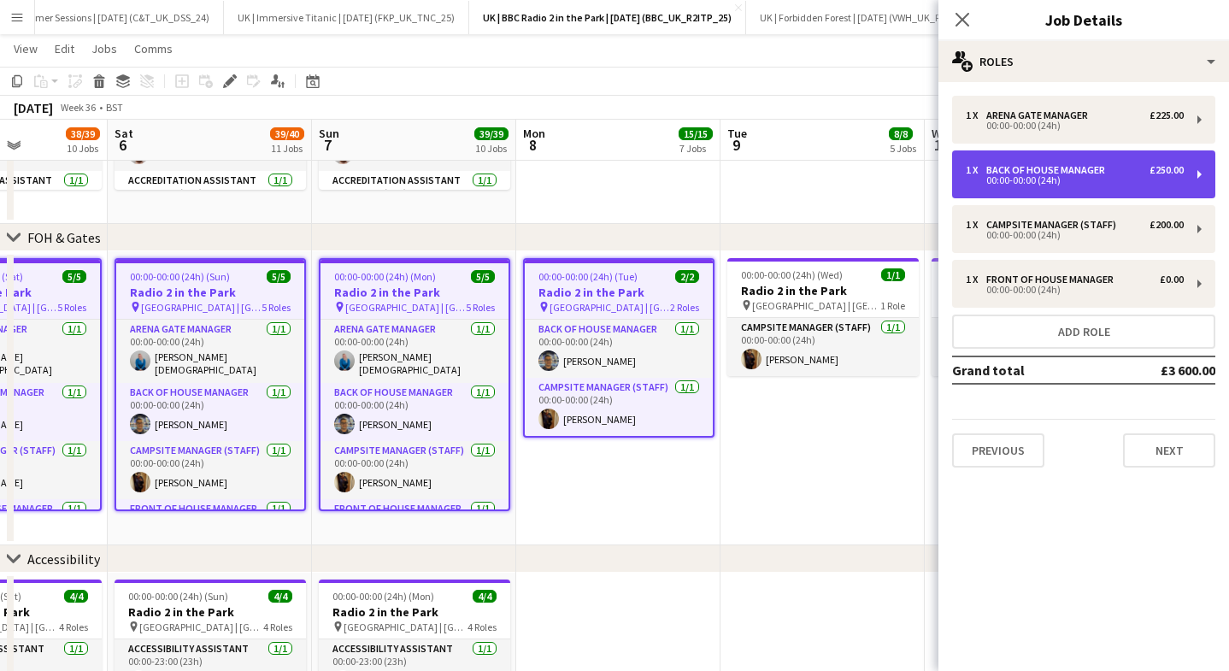
click at [1069, 176] on div "00:00-00:00 (24h)" at bounding box center [1074, 180] width 218 height 9
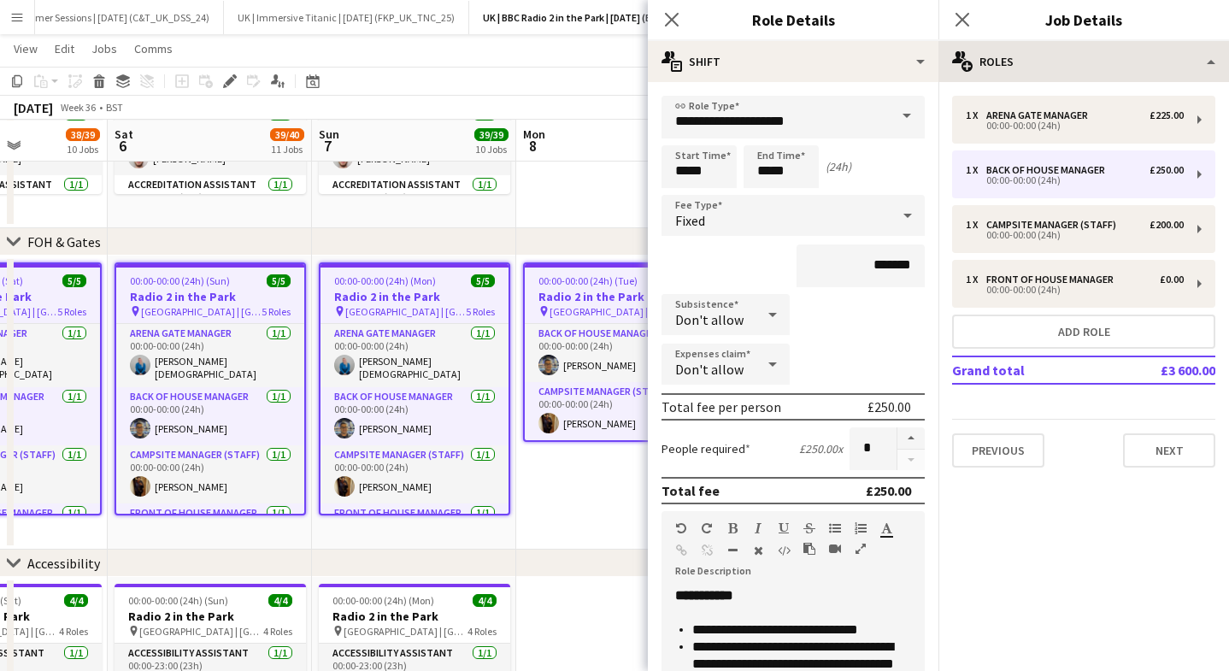
drag, startPoint x: 1065, startPoint y: 34, endPoint x: 1064, endPoint y: 57, distance: 23.1
click at [1065, 34] on div "Close pop-in Job Details" at bounding box center [1083, 20] width 290 height 41
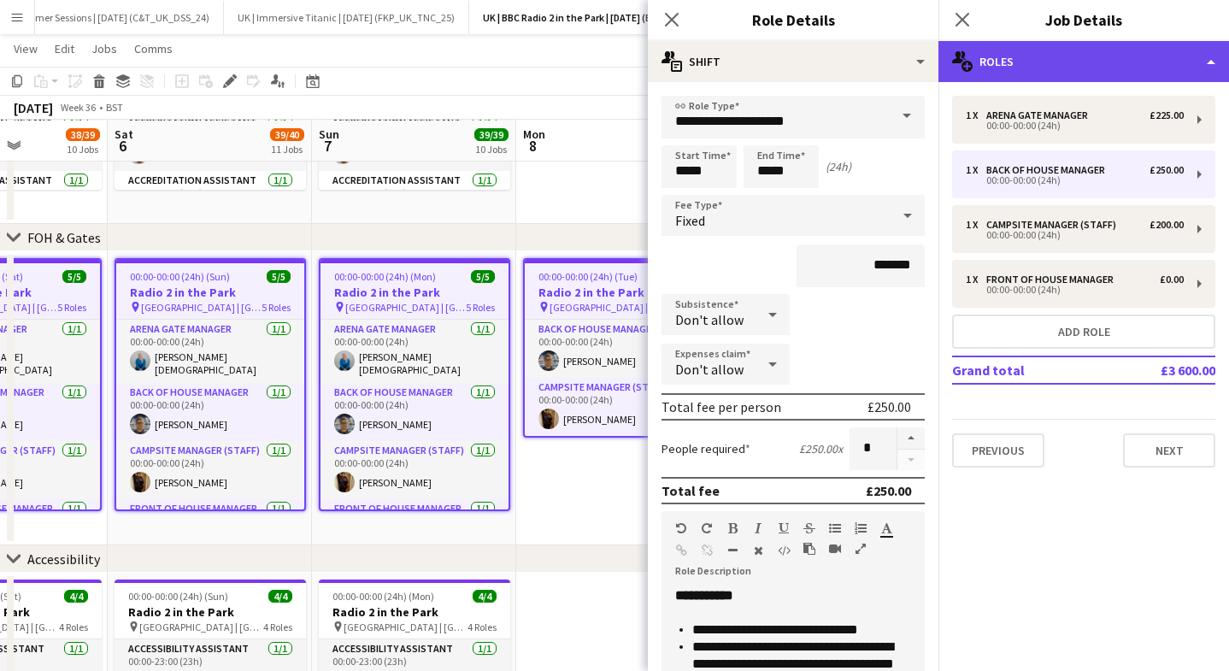
click at [1064, 56] on div "multiple-users-add Roles" at bounding box center [1083, 61] width 290 height 41
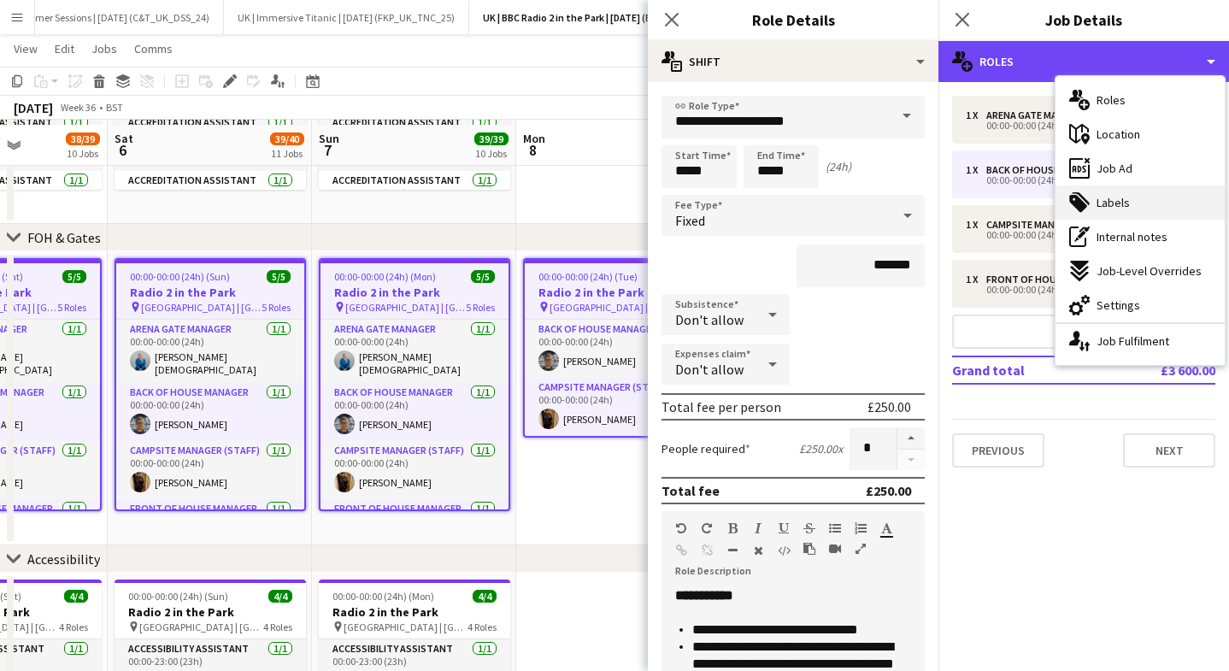
scroll to position [666, 0]
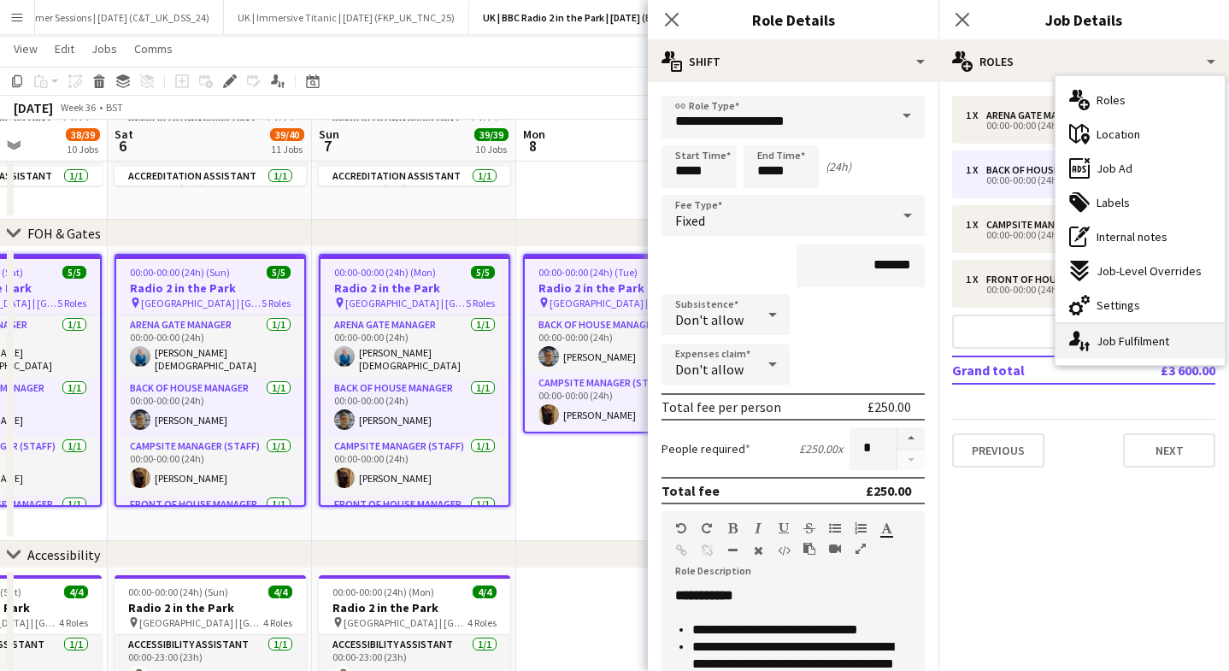
click at [1120, 332] on div "single-neutral-actions-up-down Job Fulfilment" at bounding box center [1139, 341] width 169 height 34
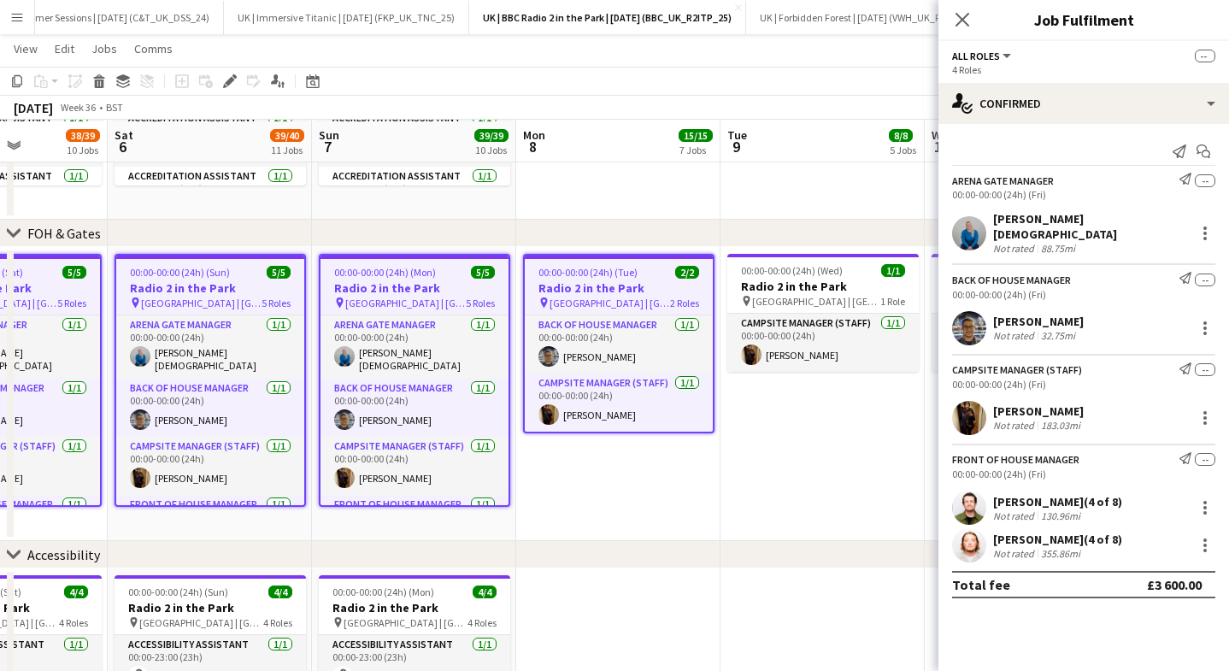
scroll to position [725, 0]
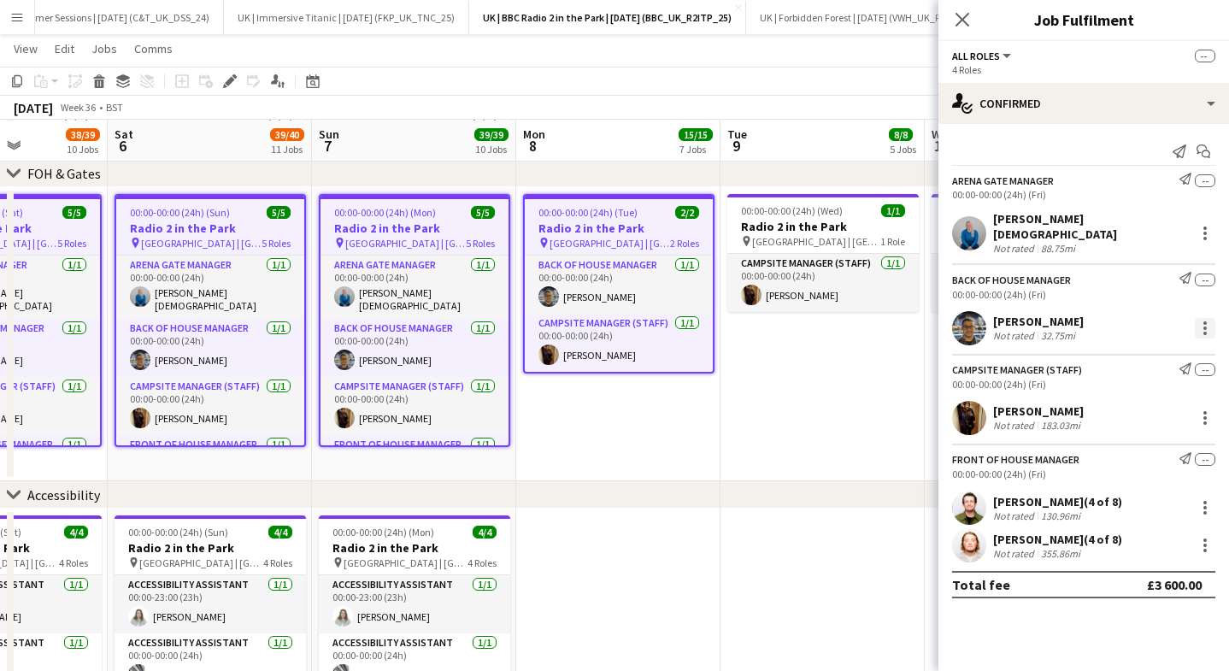
click at [1203, 318] on div at bounding box center [1204, 328] width 21 height 21
click at [1144, 454] on button "Remove" at bounding box center [1148, 473] width 133 height 41
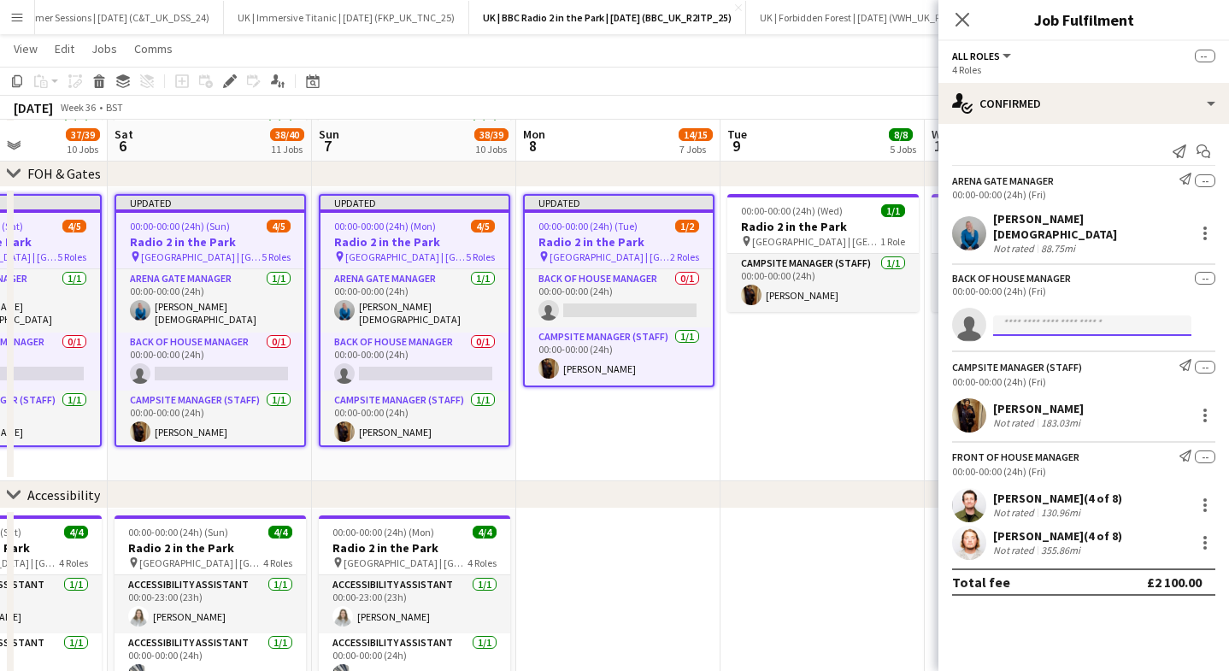
click at [1046, 315] on input at bounding box center [1092, 325] width 198 height 21
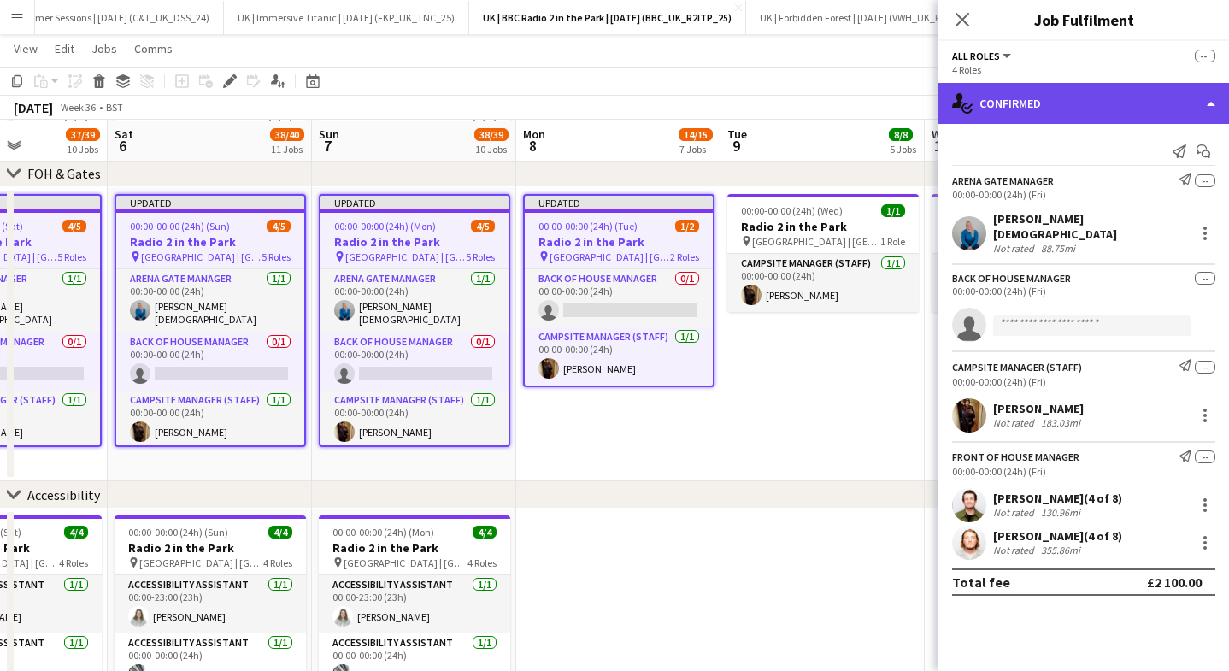
click at [1086, 98] on div "single-neutral-actions-check-2 Confirmed" at bounding box center [1083, 103] width 290 height 41
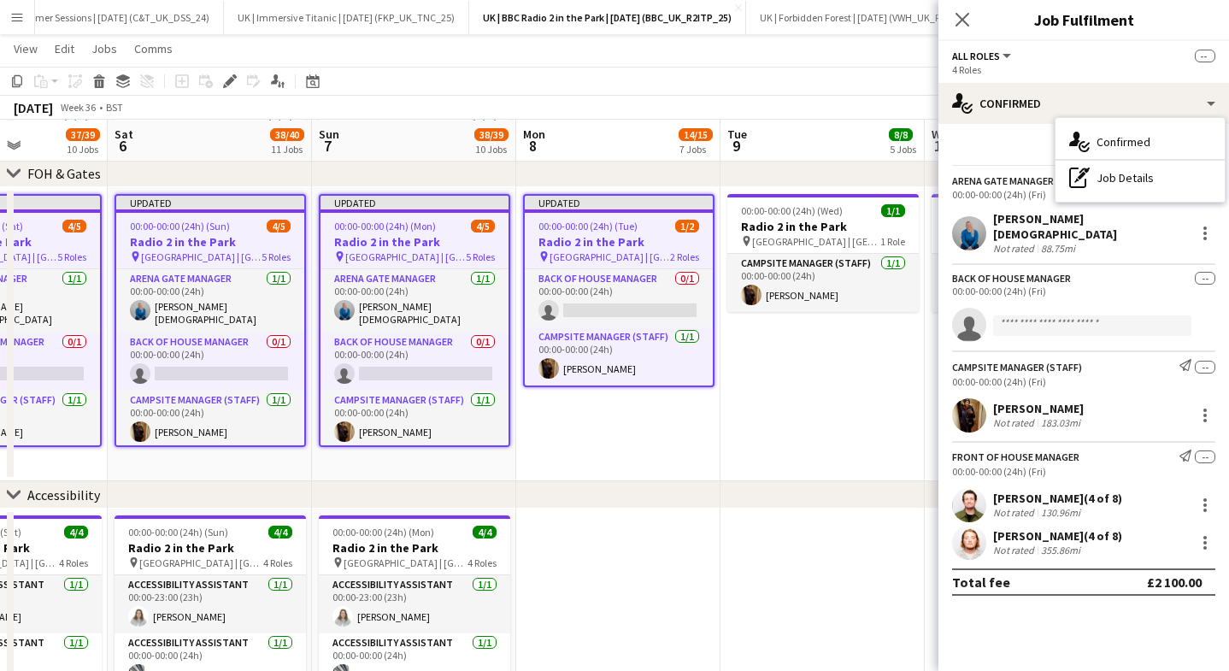
drag, startPoint x: 964, startPoint y: 32, endPoint x: 949, endPoint y: 40, distance: 16.9
click at [964, 32] on div "Close pop-in" at bounding box center [962, 19] width 48 height 39
click at [965, 18] on icon "Close pop-in" at bounding box center [961, 19] width 16 height 16
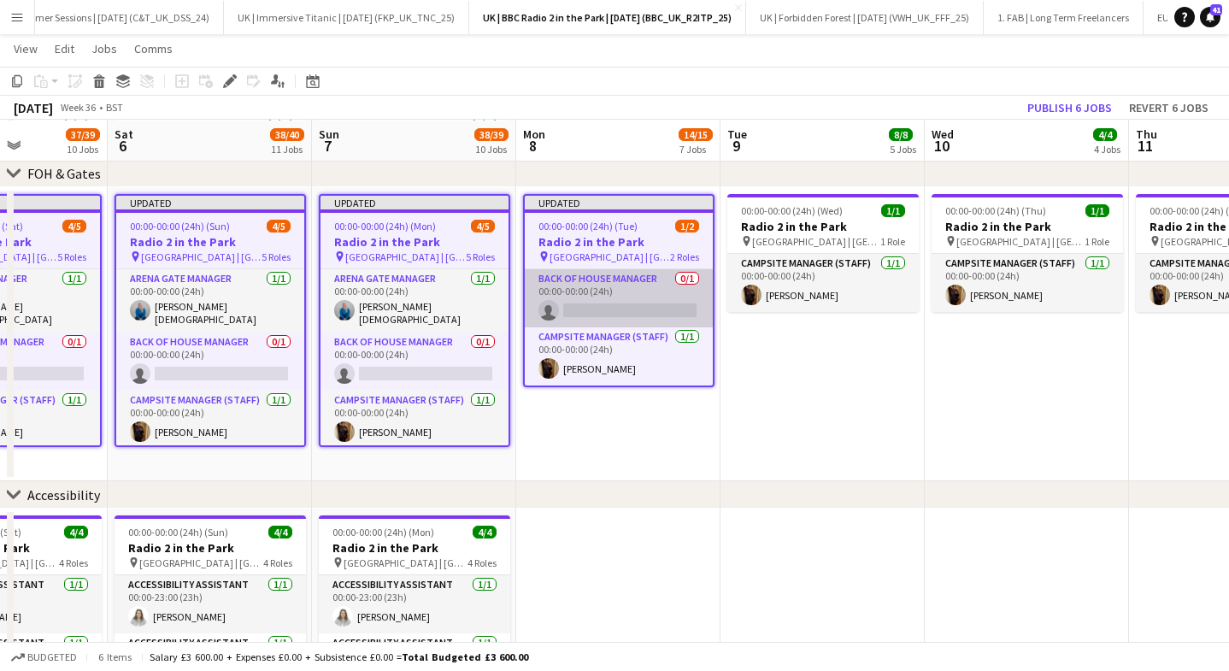
click at [625, 301] on app-card-role "Back of House Manager 0/1 00:00-00:00 (24h) single-neutral-actions" at bounding box center [619, 298] width 188 height 58
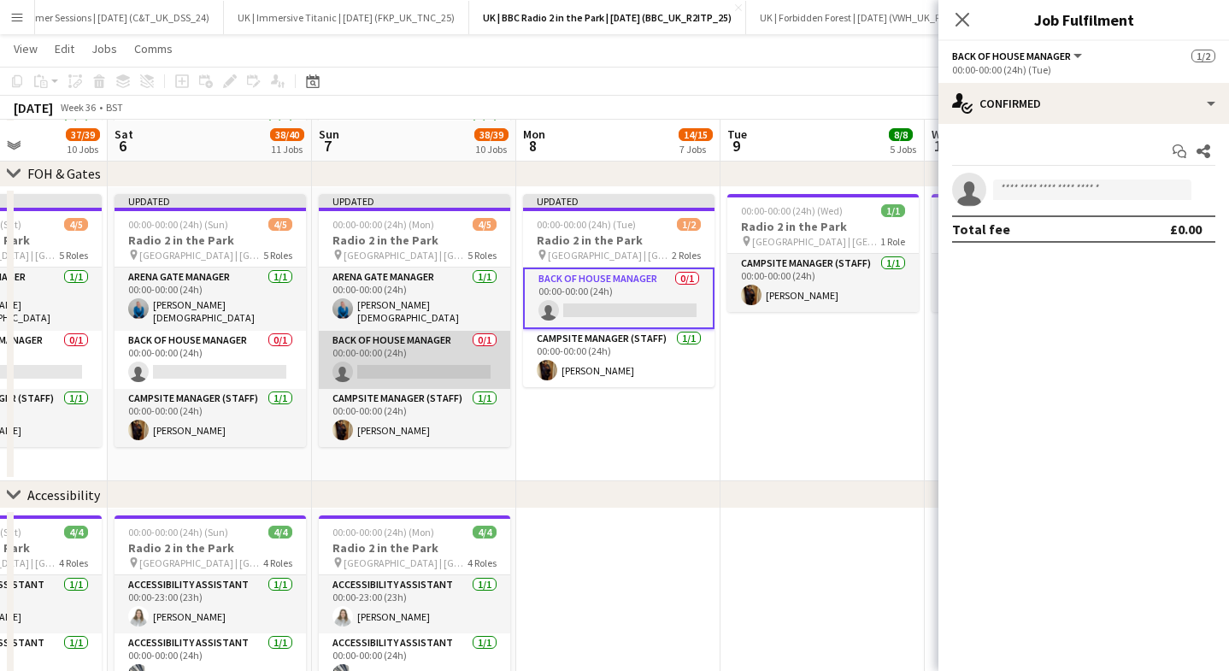
click at [411, 355] on app-card-role "Back of House Manager 0/1 00:00-00:00 (24h) single-neutral-actions" at bounding box center [414, 360] width 191 height 58
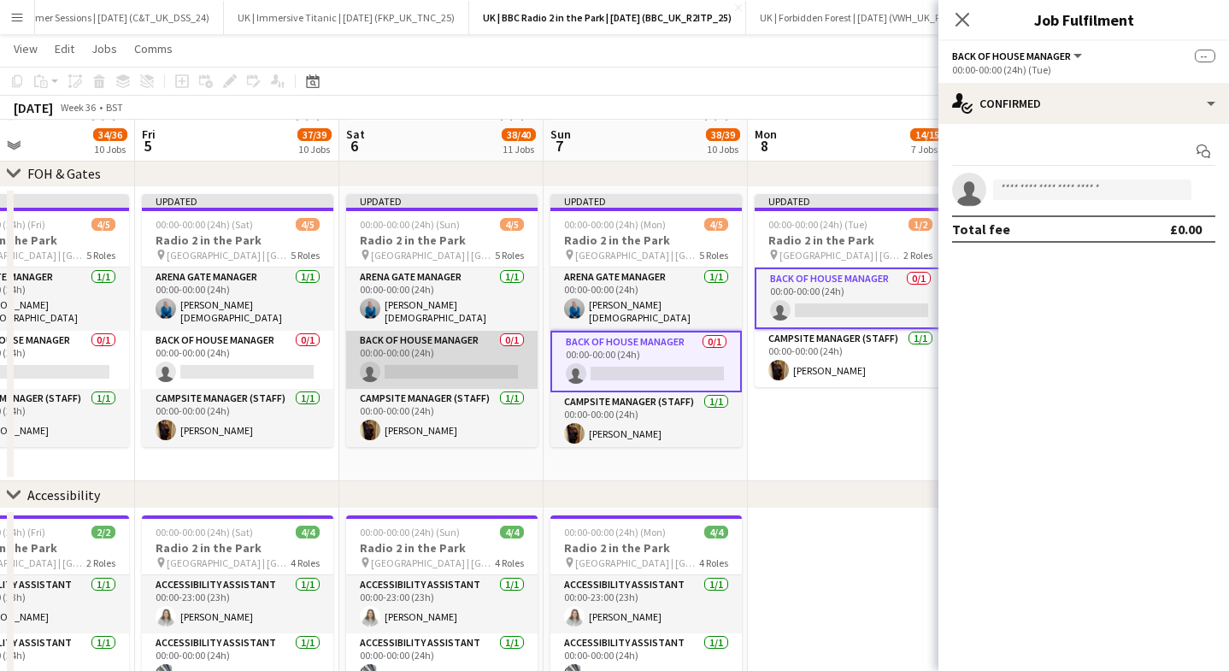
click at [388, 357] on app-card-role "Back of House Manager 0/1 00:00-00:00 (24h) single-neutral-actions" at bounding box center [441, 360] width 191 height 58
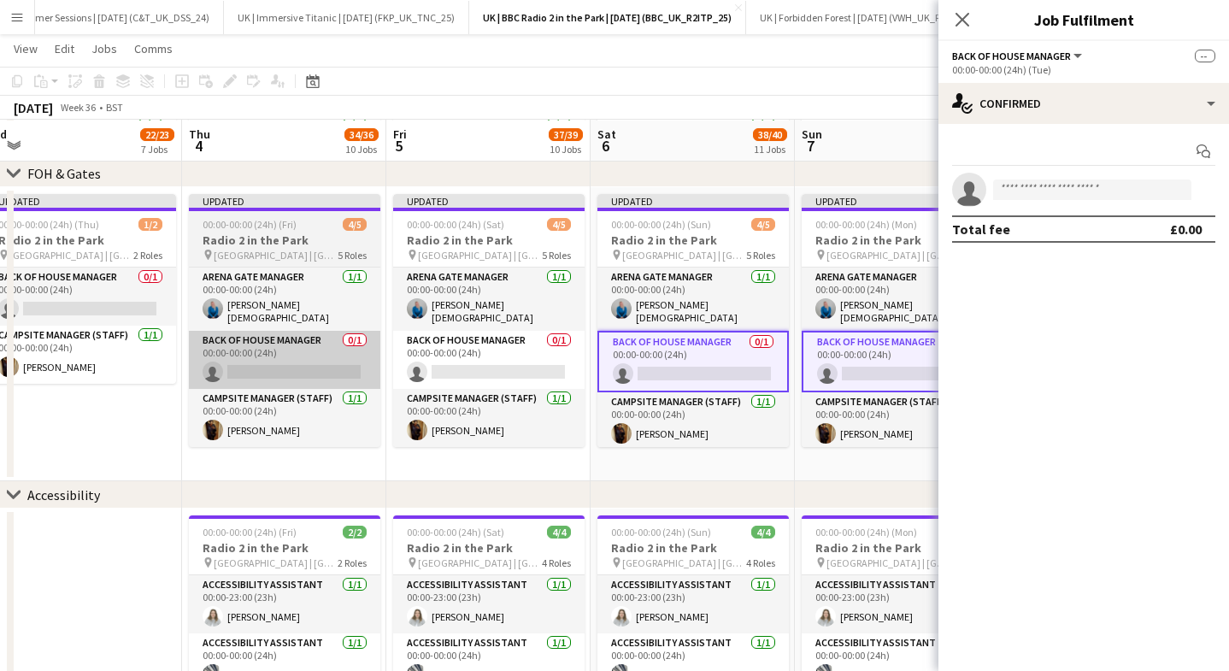
drag, startPoint x: 418, startPoint y: 352, endPoint x: 313, endPoint y: 352, distance: 105.1
click at [416, 352] on app-card-role "Back of House Manager 0/1 00:00-00:00 (24h) single-neutral-actions" at bounding box center [488, 360] width 191 height 58
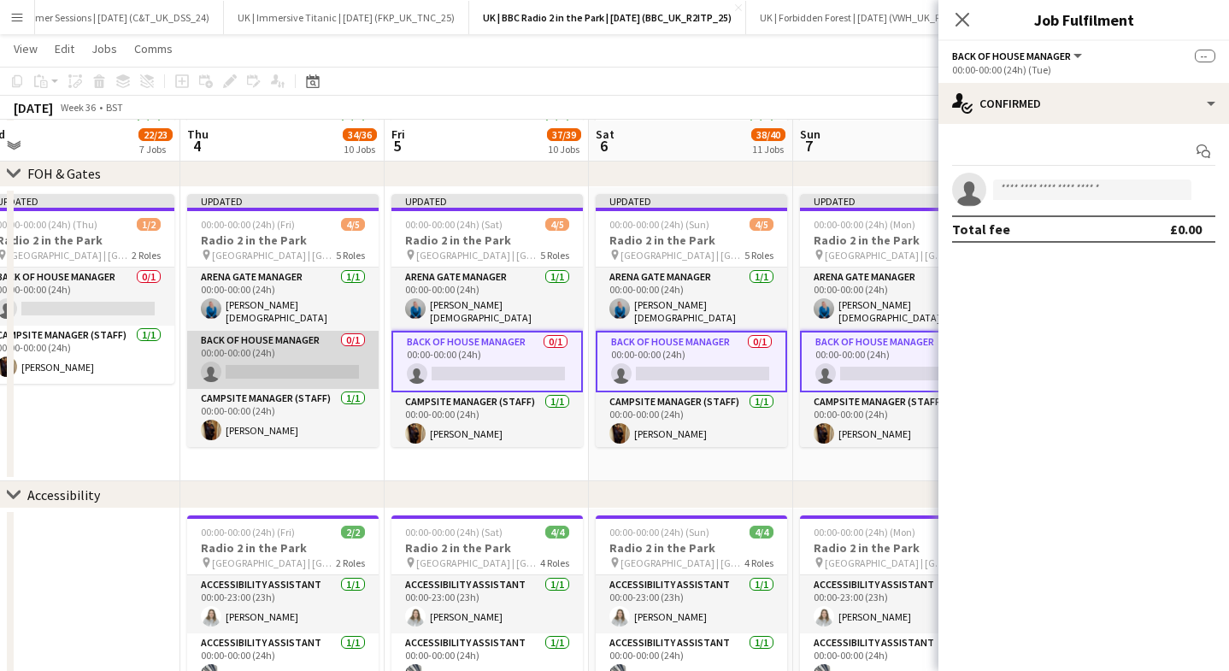
click at [295, 350] on app-card-role "Back of House Manager 0/1 00:00-00:00 (24h) single-neutral-actions" at bounding box center [282, 360] width 191 height 58
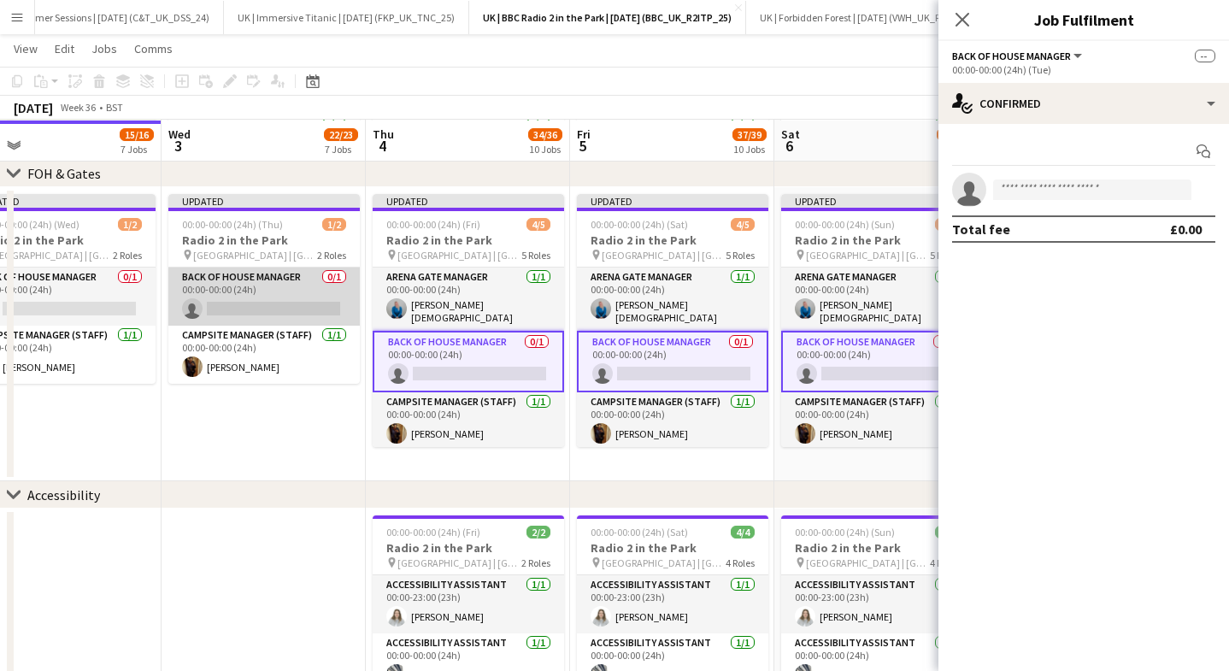
click at [256, 312] on app-card-role "Back of House Manager 0/1 00:00-00:00 (24h) single-neutral-actions" at bounding box center [263, 296] width 191 height 58
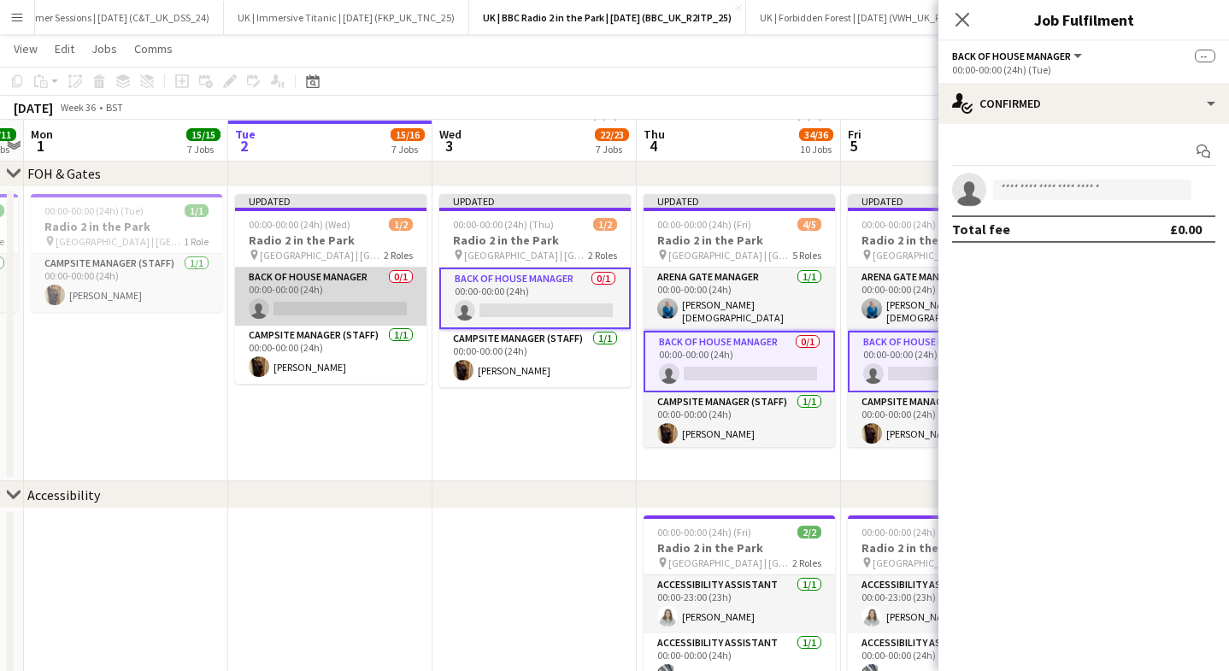
scroll to position [0, 373]
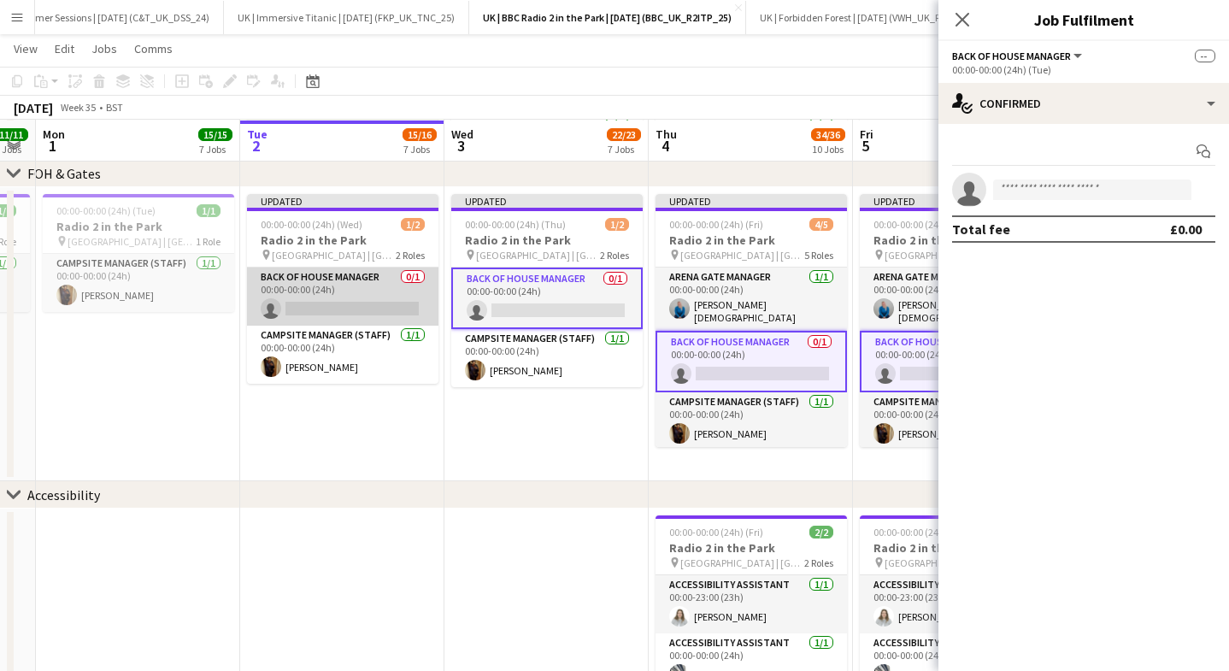
click at [306, 302] on app-card-role "Back of House Manager 0/1 00:00-00:00 (24h) single-neutral-actions" at bounding box center [342, 296] width 191 height 58
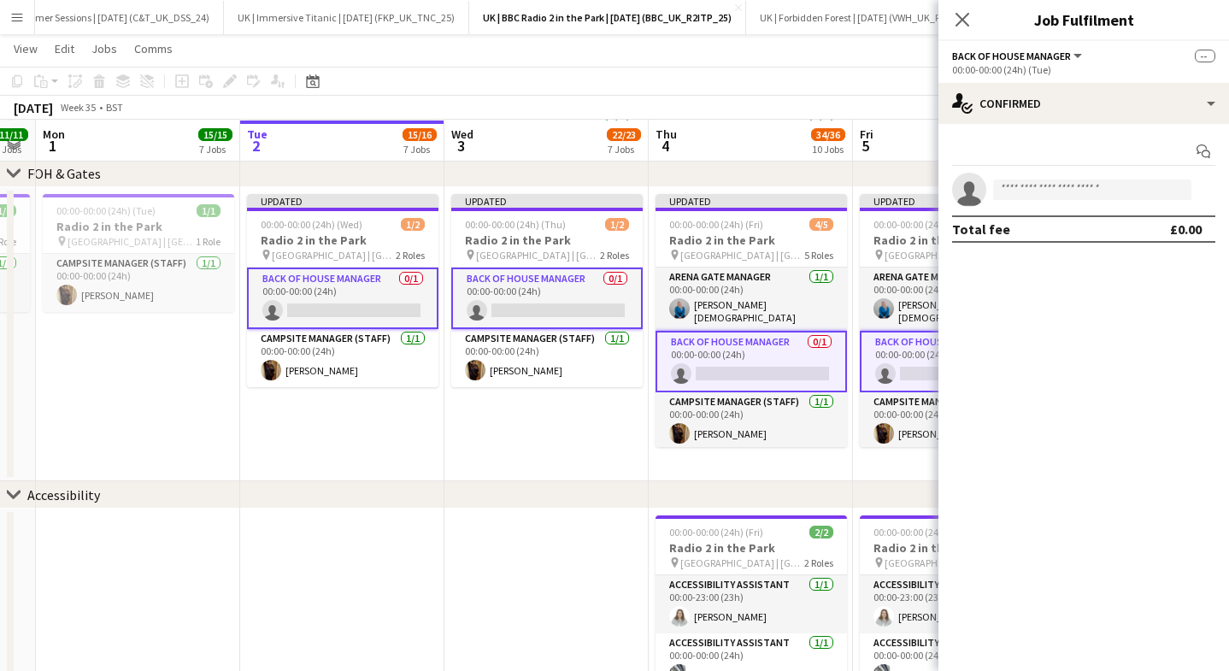
click at [1033, 81] on app-options-switcher "Back of House Manager All roles Back of House Manager -- 00:00-00:00 (24h) (Tue)" at bounding box center [1083, 62] width 290 height 42
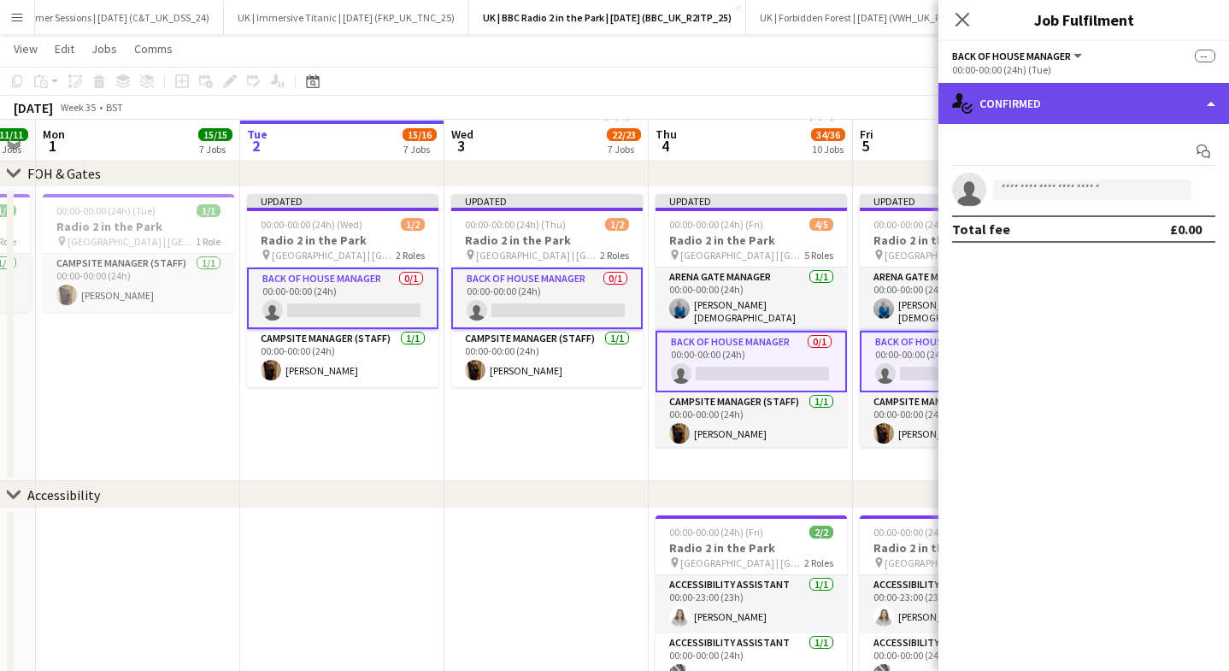
drag, startPoint x: 1032, startPoint y: 105, endPoint x: 1044, endPoint y: 121, distance: 20.2
click at [1032, 105] on div "single-neutral-actions-check-2 Confirmed" at bounding box center [1083, 103] width 290 height 41
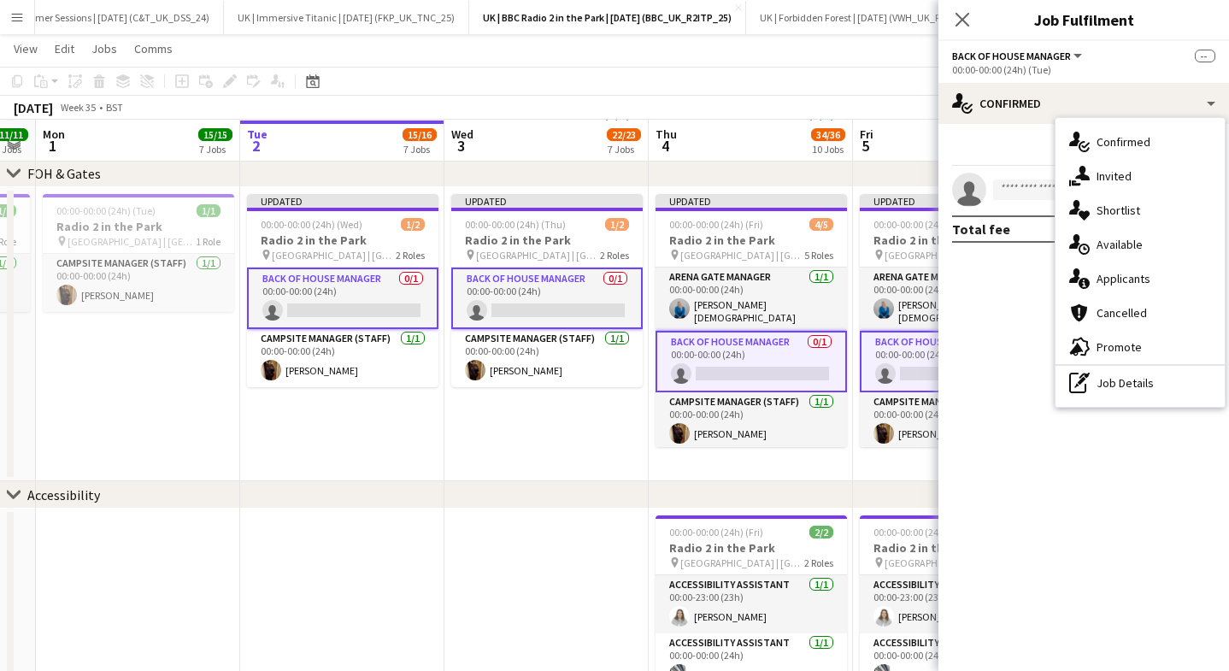
click at [1073, 166] on icon "single-neutral-actions-share-1" at bounding box center [1079, 176] width 21 height 21
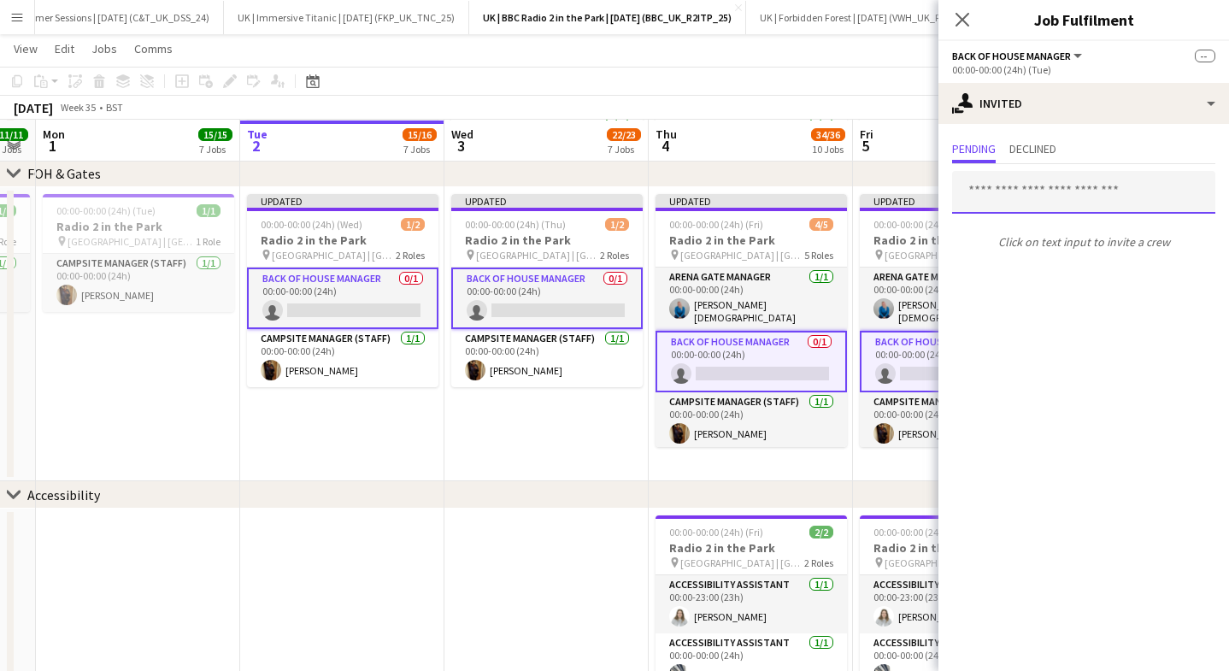
click at [1017, 203] on input "text" at bounding box center [1083, 192] width 263 height 43
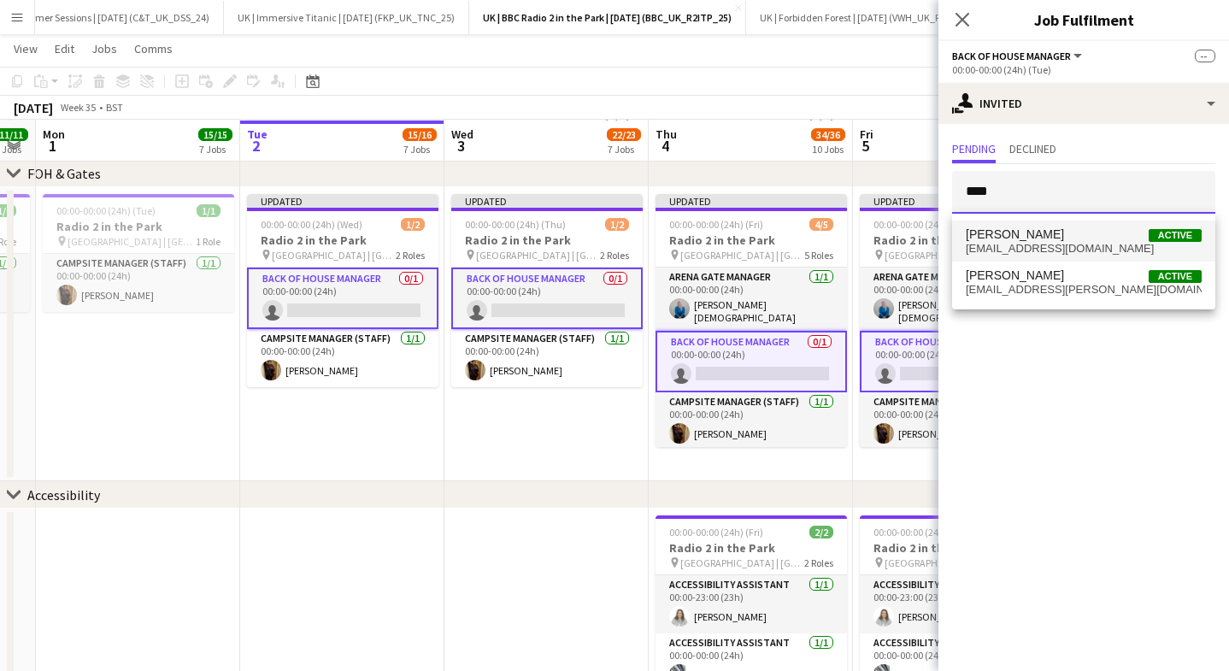
type input "****"
click at [1030, 239] on span "[PERSON_NAME] Active" at bounding box center [1083, 234] width 236 height 15
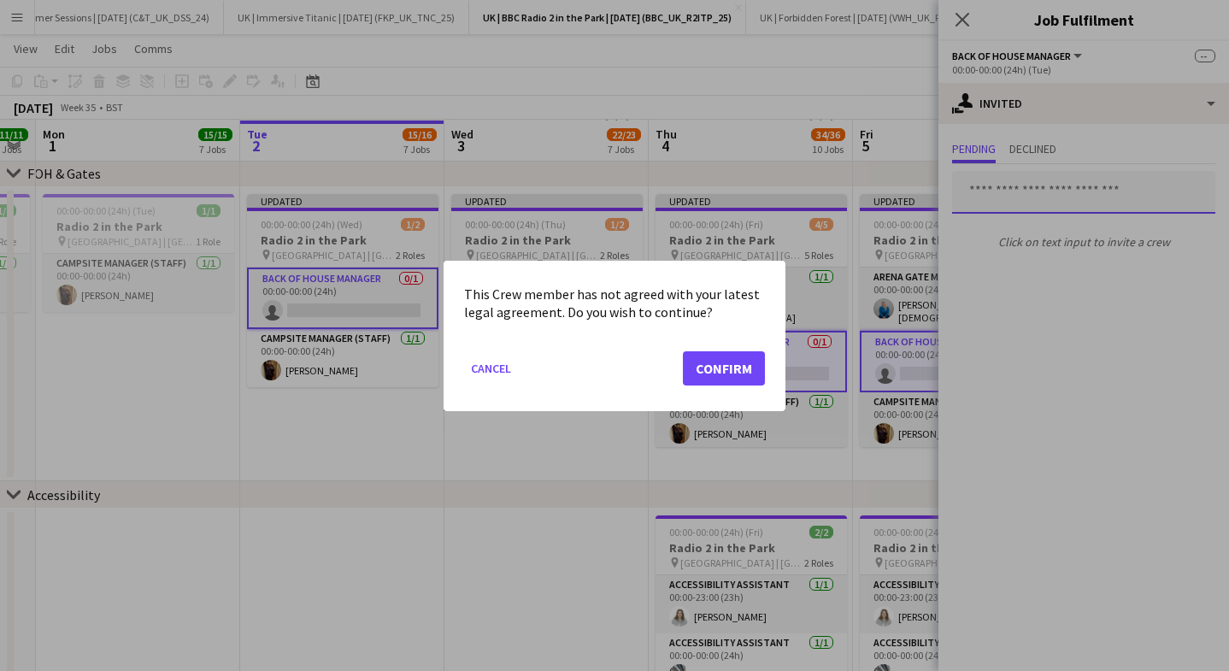
scroll to position [0, 0]
click at [739, 365] on button "Confirm" at bounding box center [724, 367] width 82 height 34
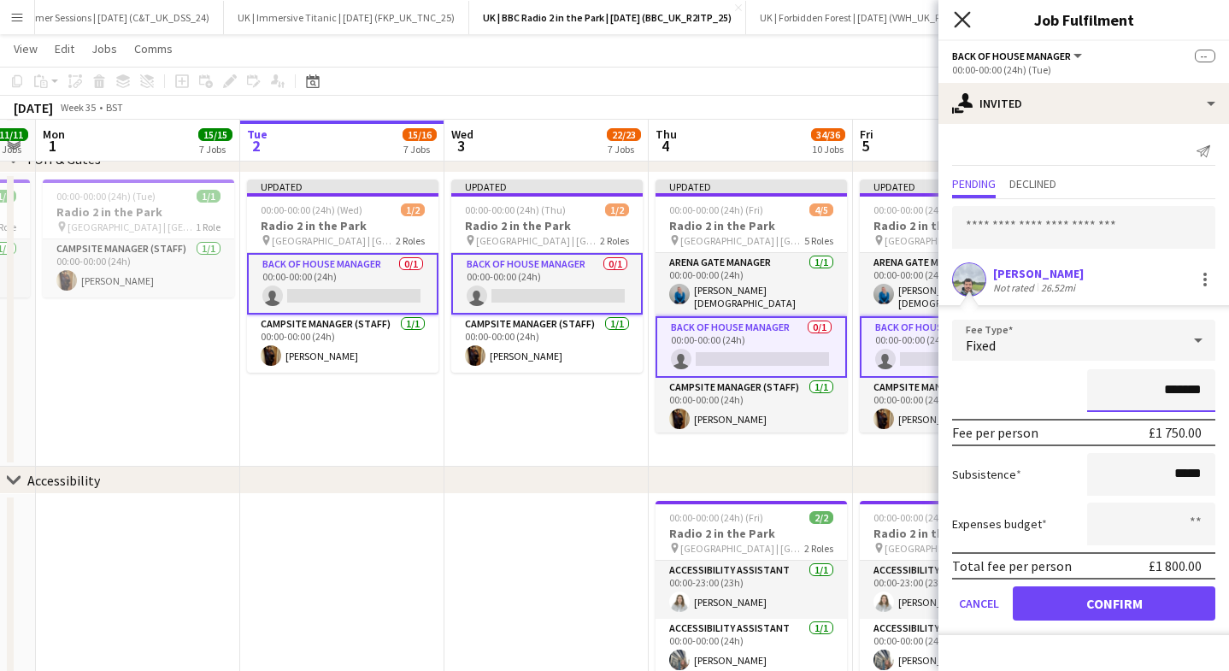
scroll to position [742, 0]
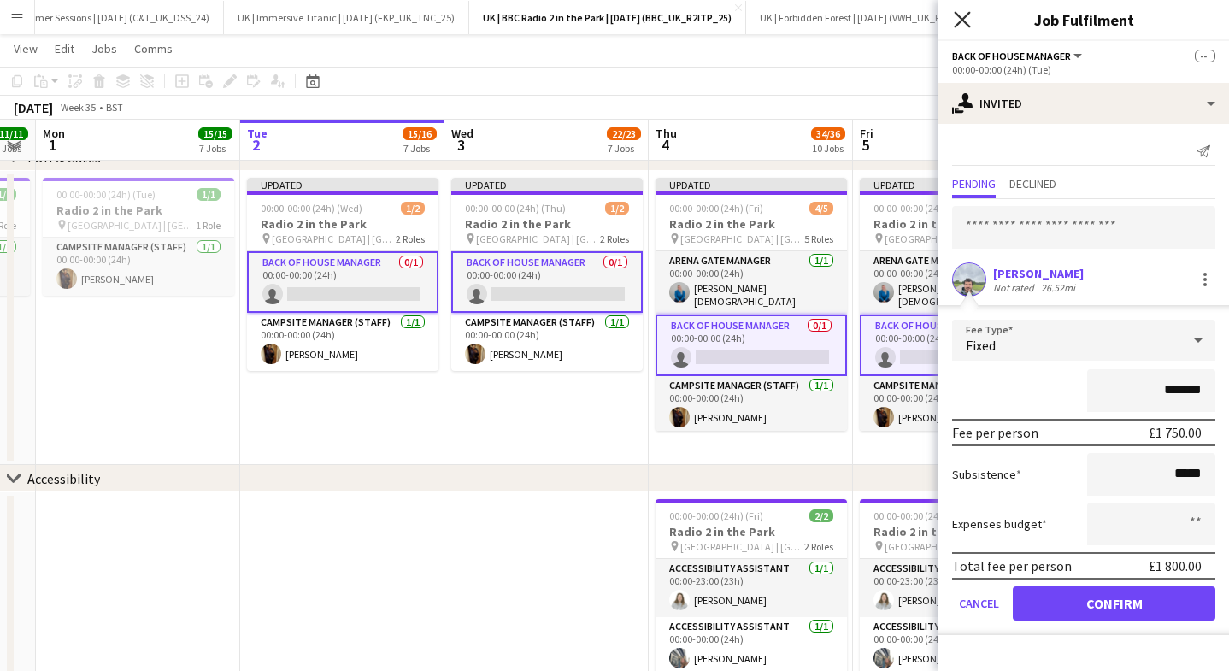
click at [967, 16] on icon "Close pop-in" at bounding box center [961, 19] width 16 height 16
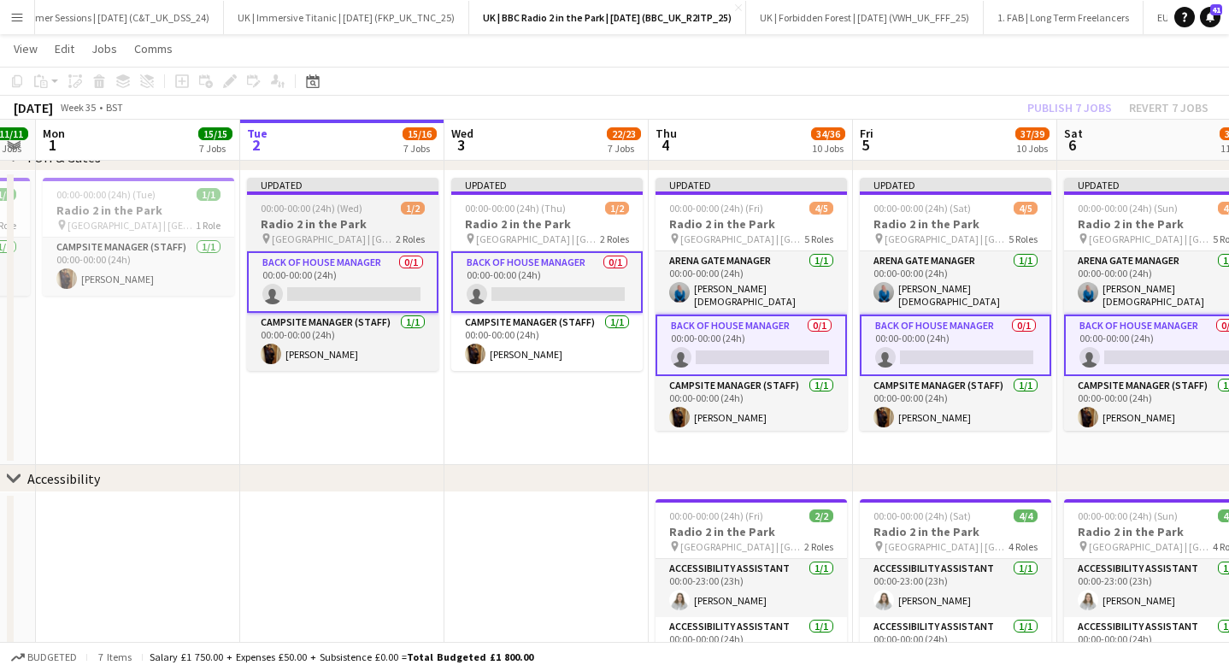
click at [326, 208] on span "00:00-00:00 (24h) (Wed)" at bounding box center [312, 208] width 102 height 13
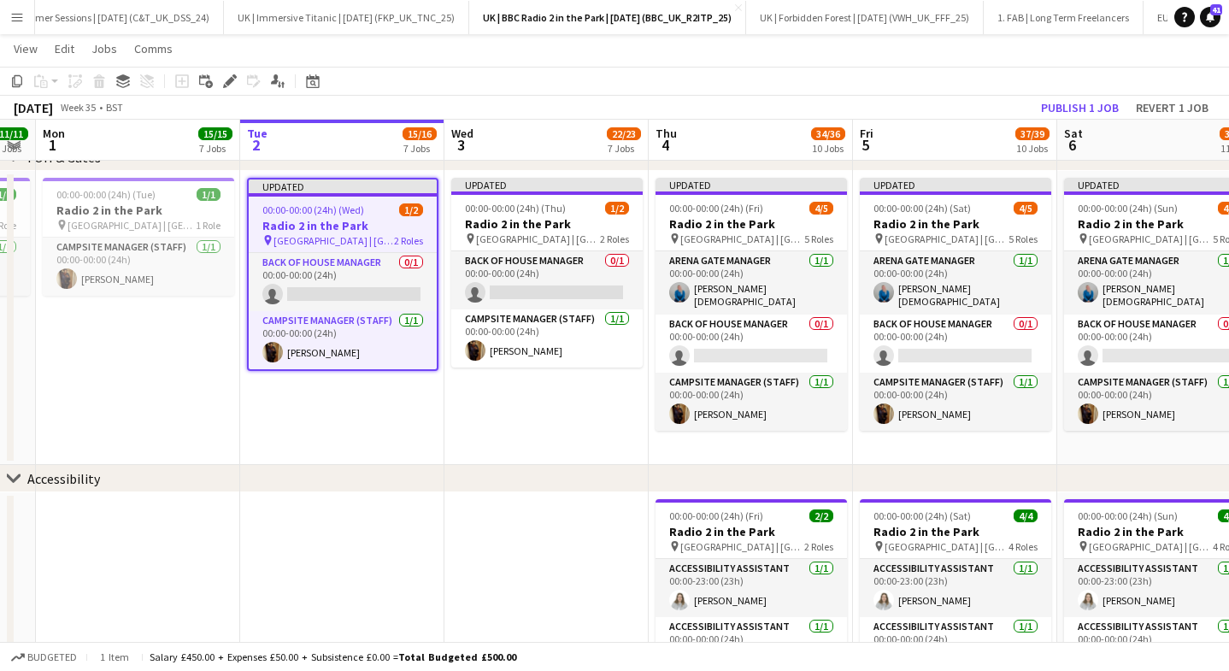
click at [326, 222] on h3 "Radio 2 in the Park" at bounding box center [343, 225] width 188 height 15
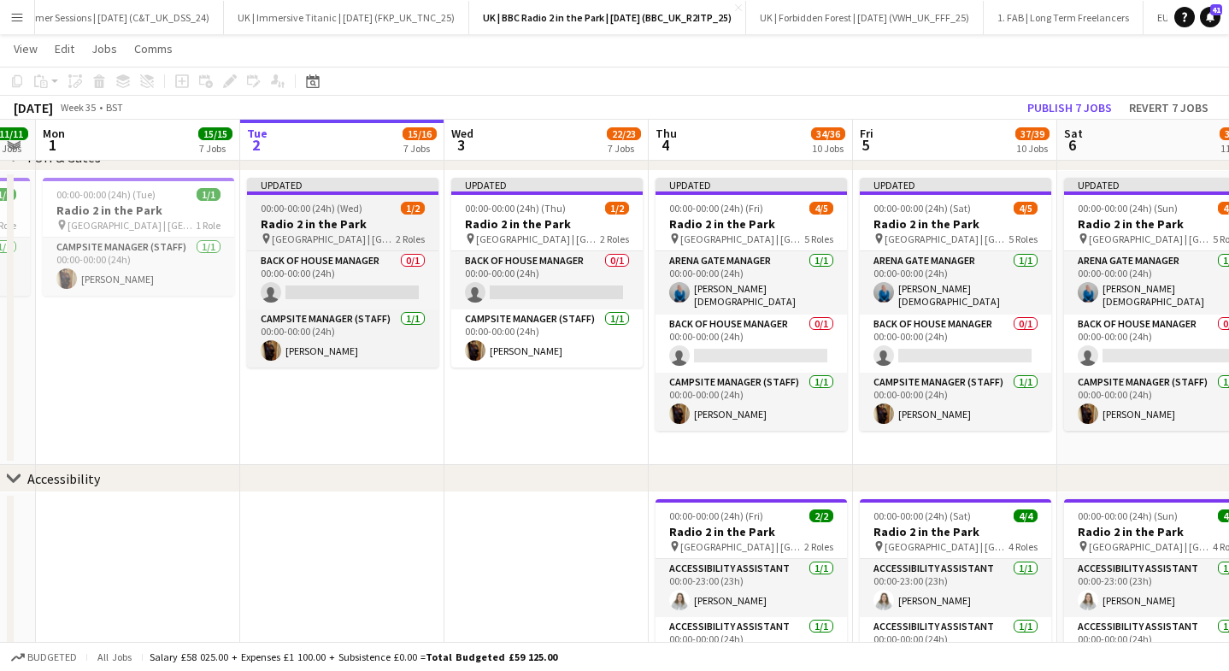
scroll to position [0, 373]
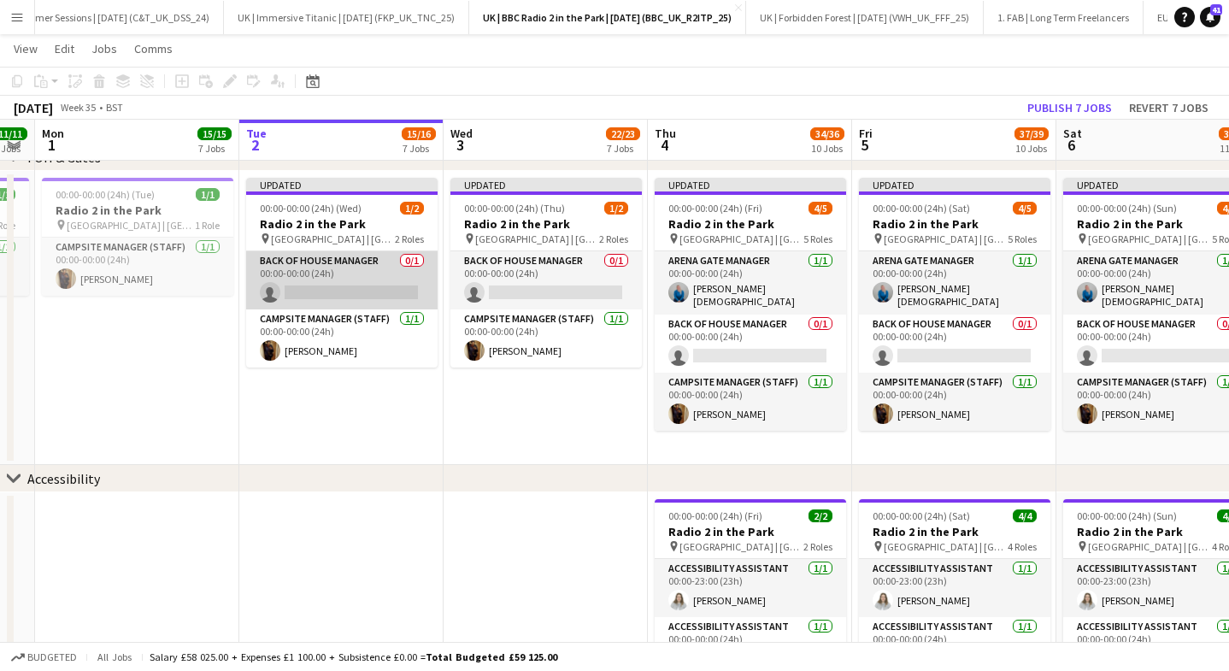
click at [334, 267] on app-card-role "Back of House Manager 0/1 00:00-00:00 (24h) single-neutral-actions" at bounding box center [341, 280] width 191 height 58
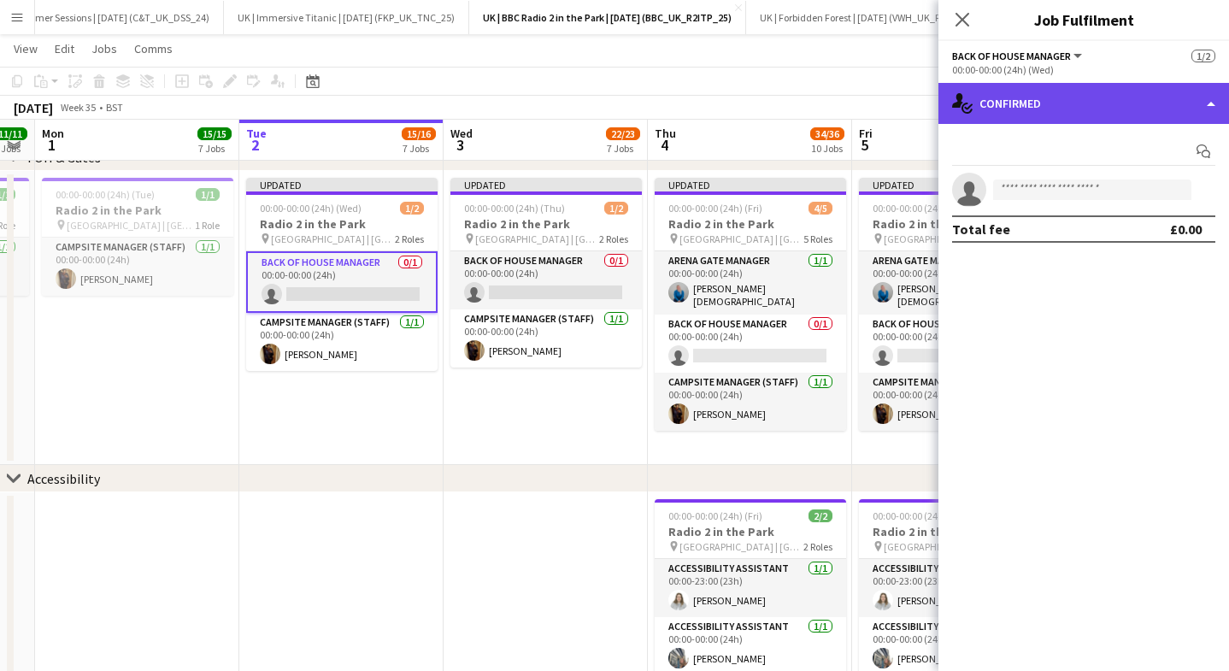
click at [1040, 88] on div "single-neutral-actions-check-2 Confirmed" at bounding box center [1083, 103] width 290 height 41
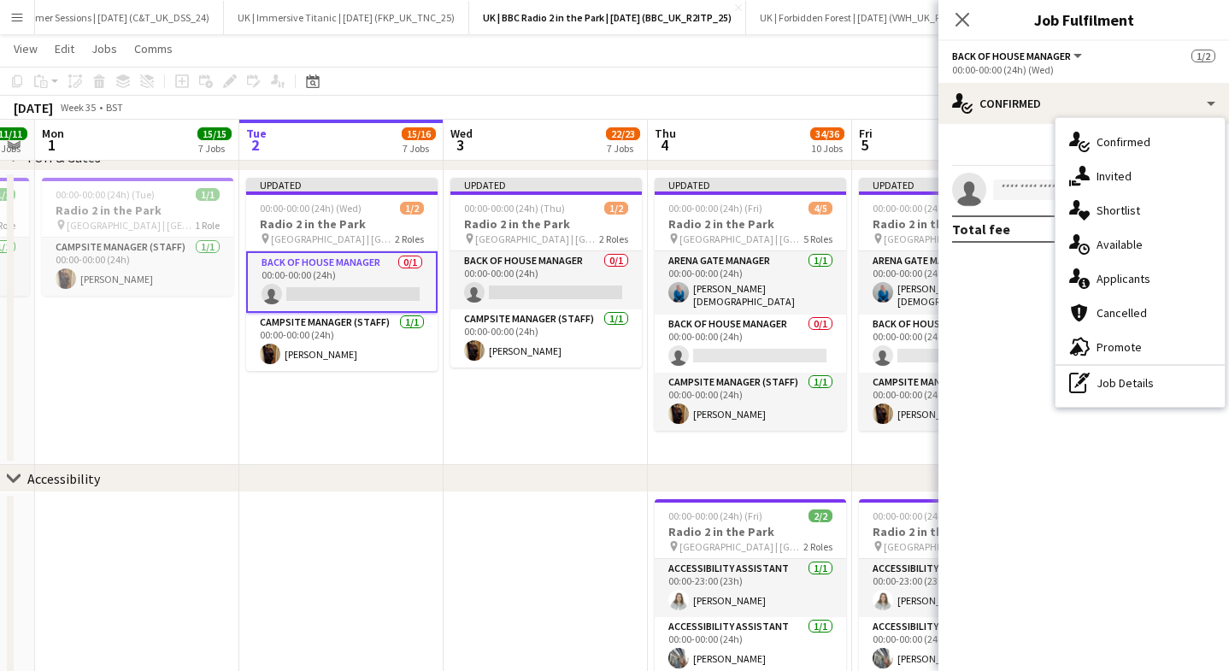
drag, startPoint x: 1129, startPoint y: 379, endPoint x: 1100, endPoint y: 356, distance: 37.1
click at [1128, 379] on div "pen-write Job Details" at bounding box center [1139, 383] width 169 height 34
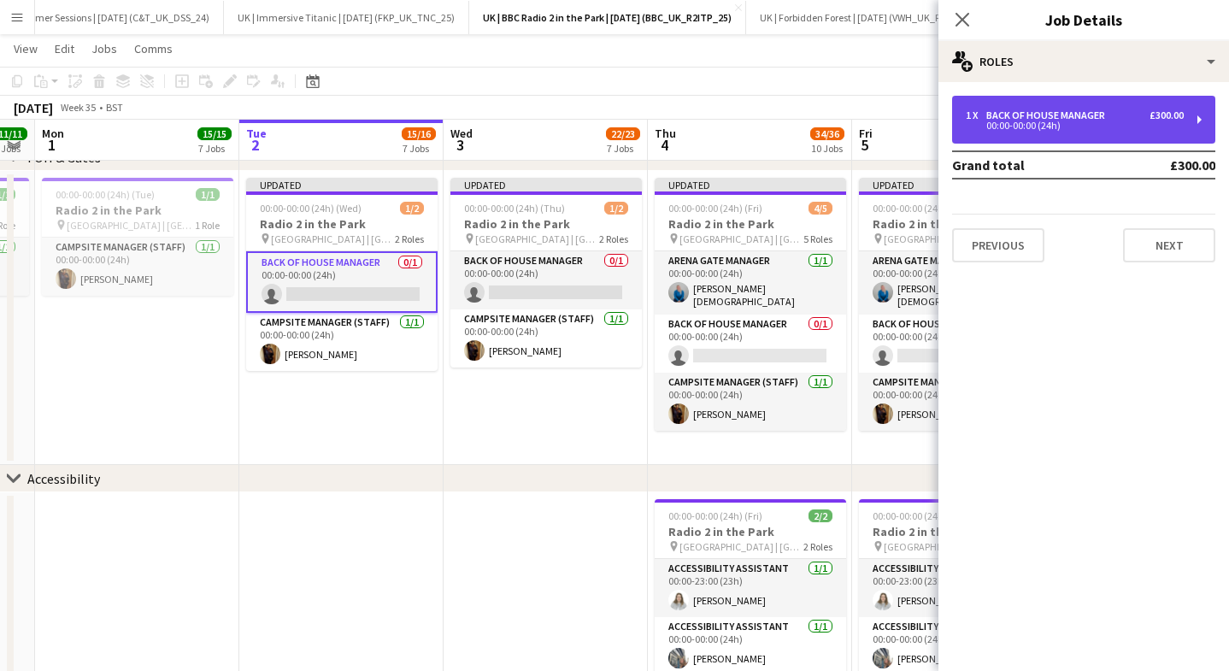
click at [1020, 109] on div "Back of House Manager" at bounding box center [1049, 115] width 126 height 12
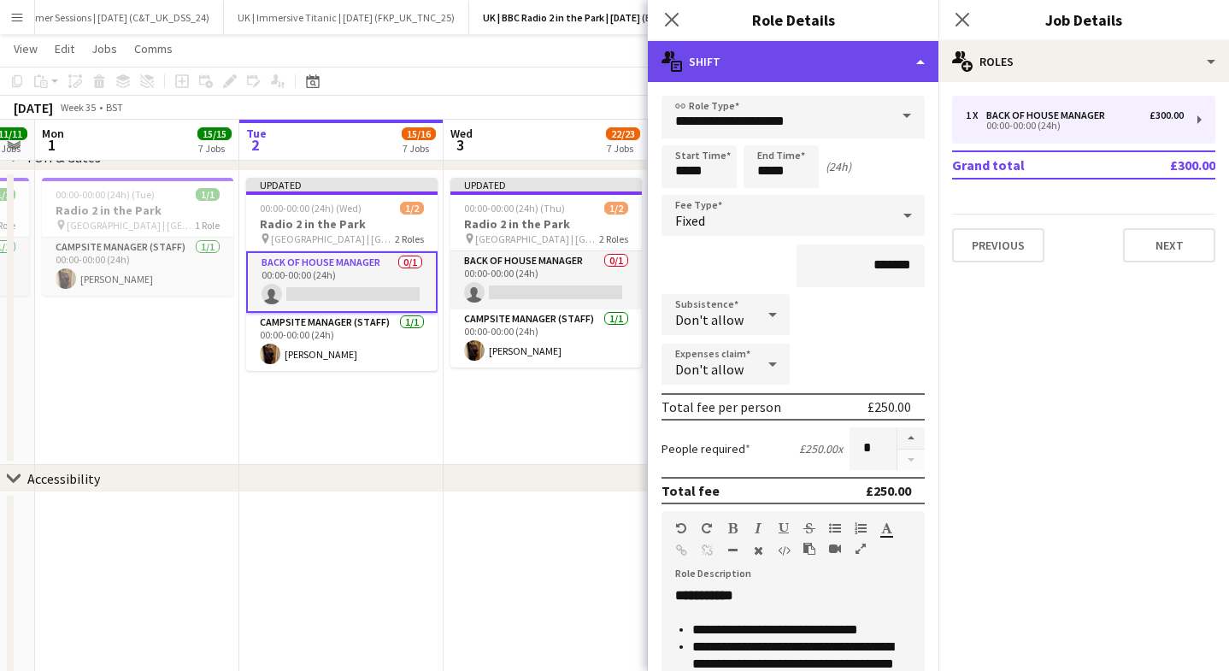
click at [844, 54] on div "multiple-actions-text Shift" at bounding box center [793, 61] width 290 height 41
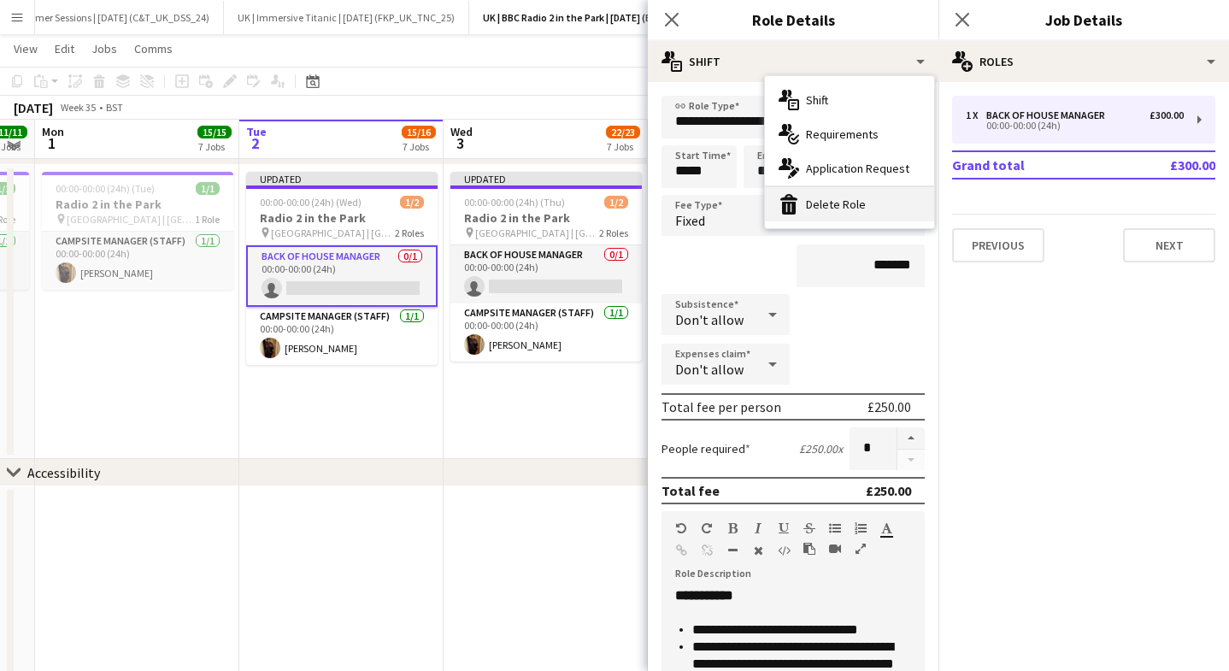
click at [841, 202] on div "bin-2 Delete Role" at bounding box center [849, 204] width 169 height 34
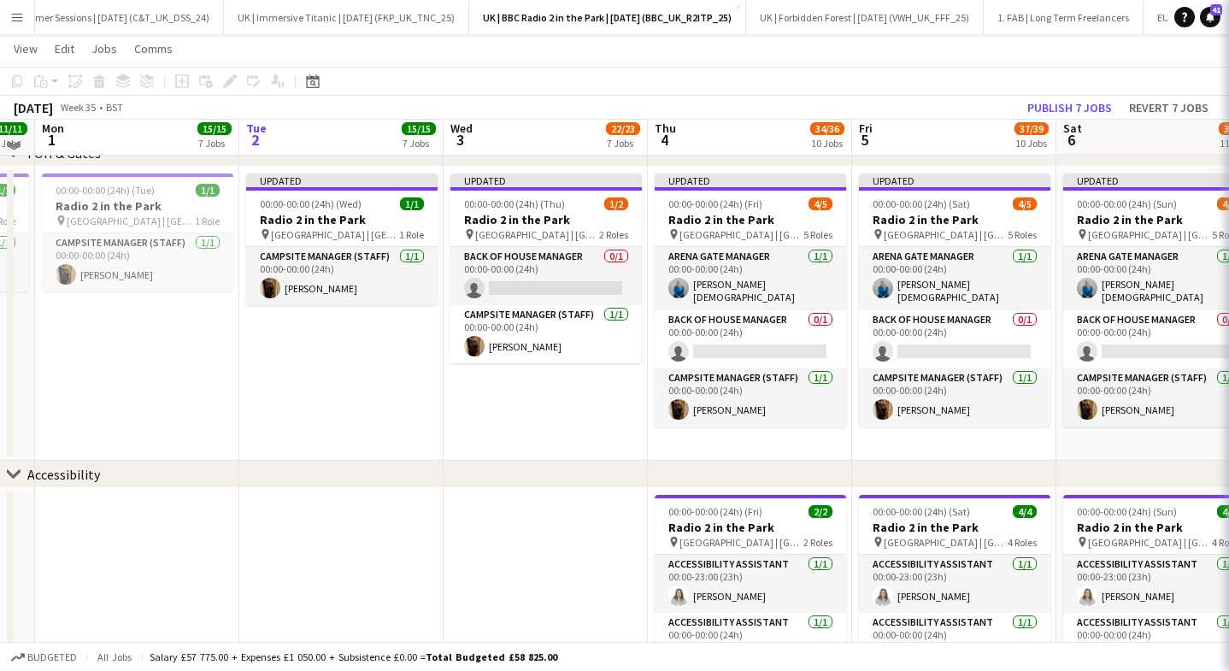
scroll to position [738, 0]
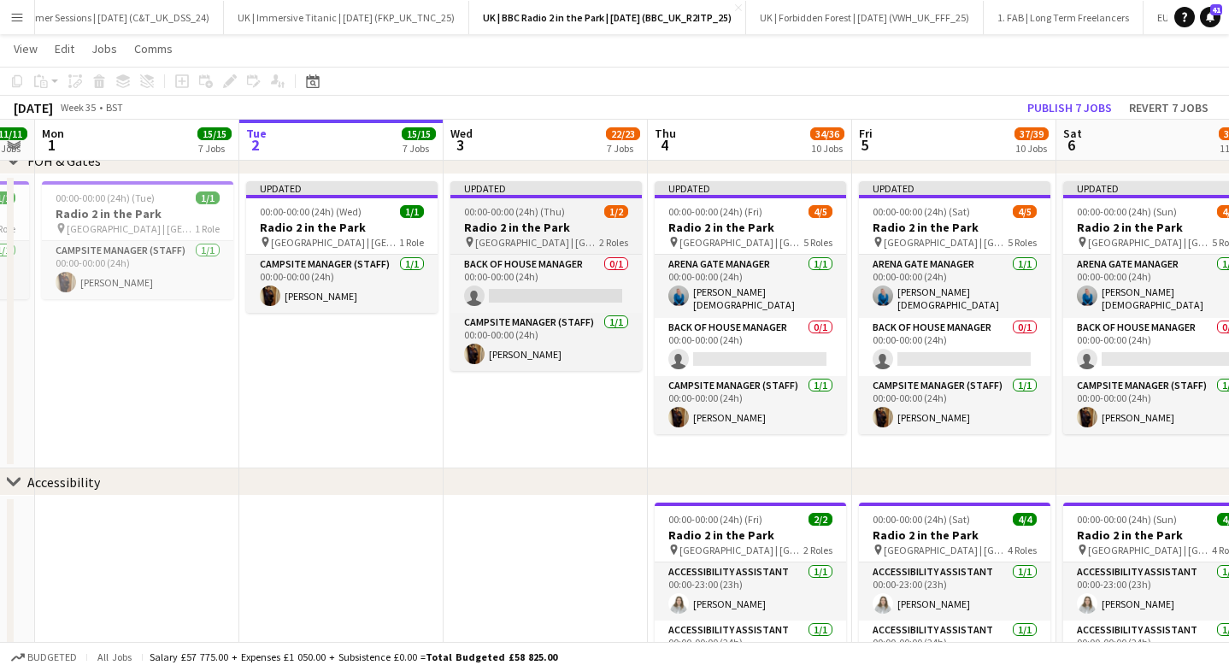
drag, startPoint x: 536, startPoint y: 226, endPoint x: 540, endPoint y: 242, distance: 16.8
click at [536, 226] on h3 "Radio 2 in the Park" at bounding box center [545, 227] width 191 height 15
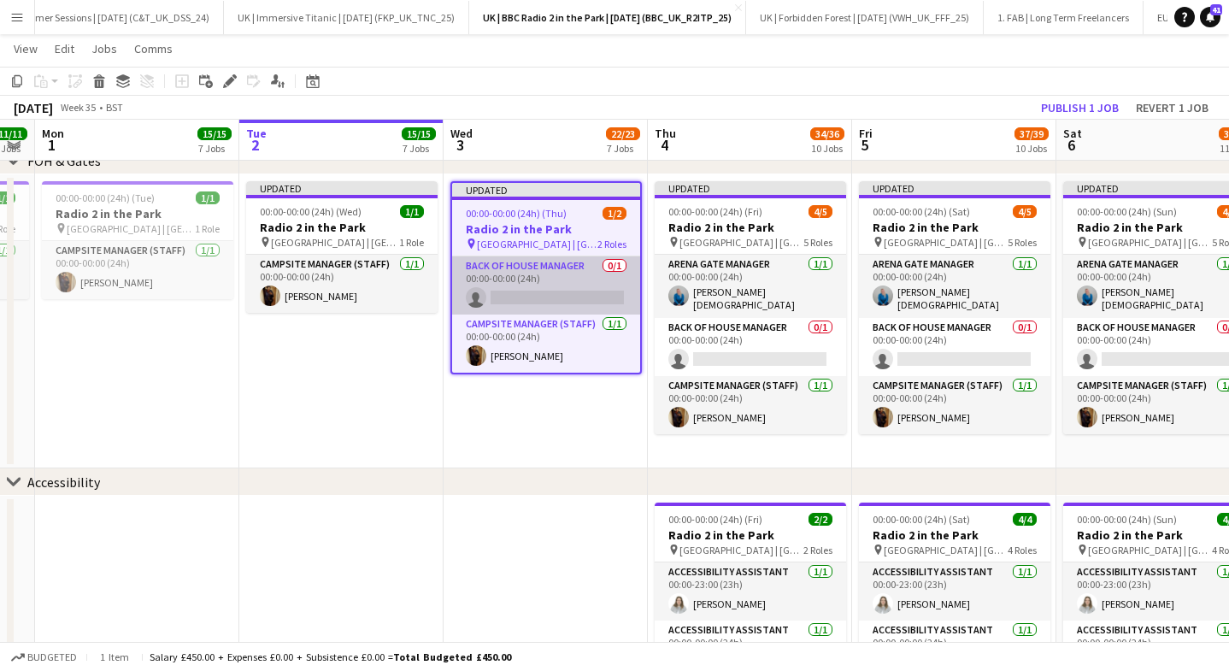
click at [540, 290] on app-card-role "Back of House Manager 0/1 00:00-00:00 (24h) single-neutral-actions" at bounding box center [546, 285] width 188 height 58
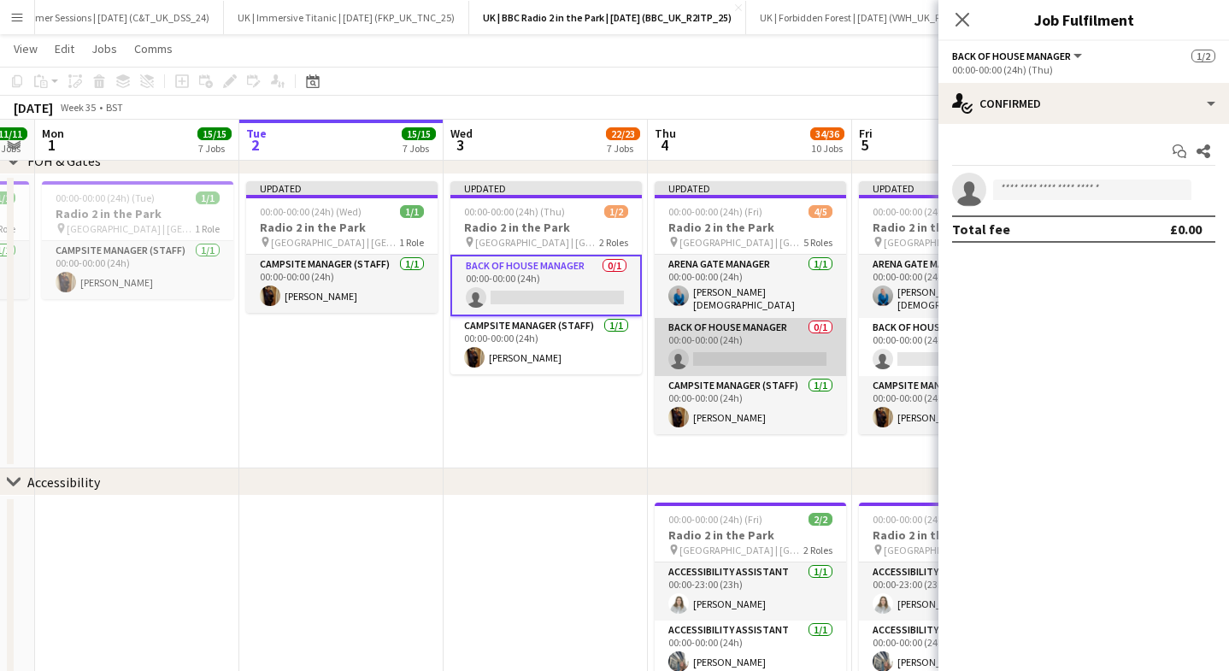
click at [756, 346] on app-card-role "Back of House Manager 0/1 00:00-00:00 (24h) single-neutral-actions" at bounding box center [749, 347] width 191 height 58
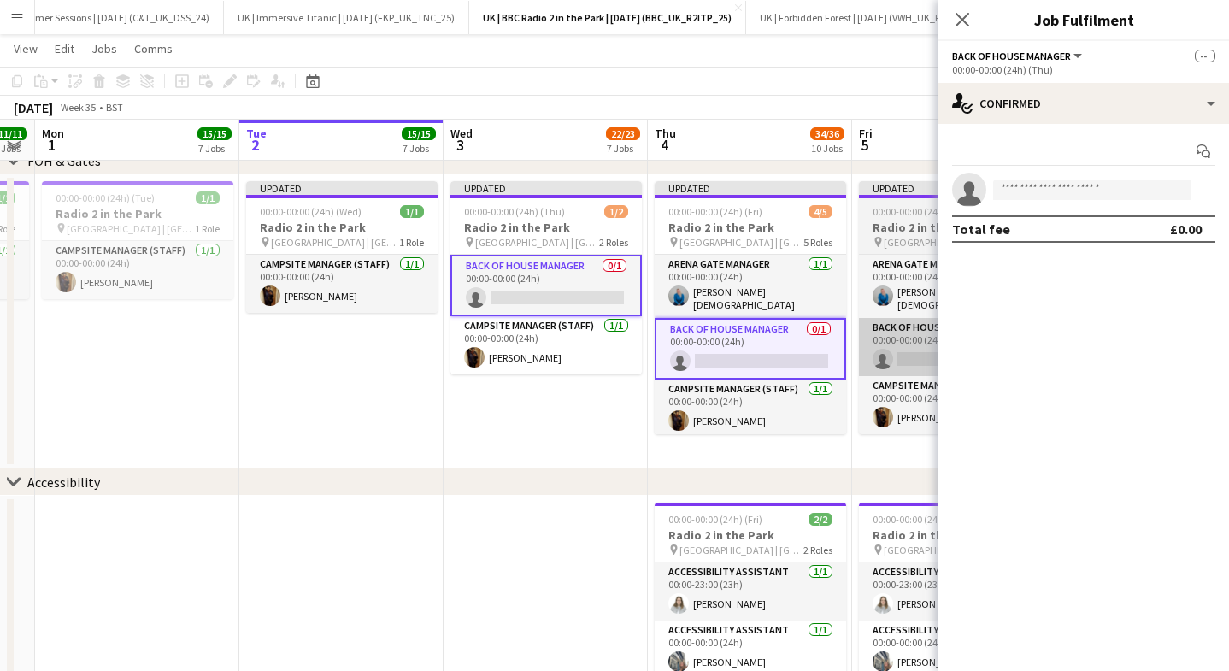
scroll to position [0, 551]
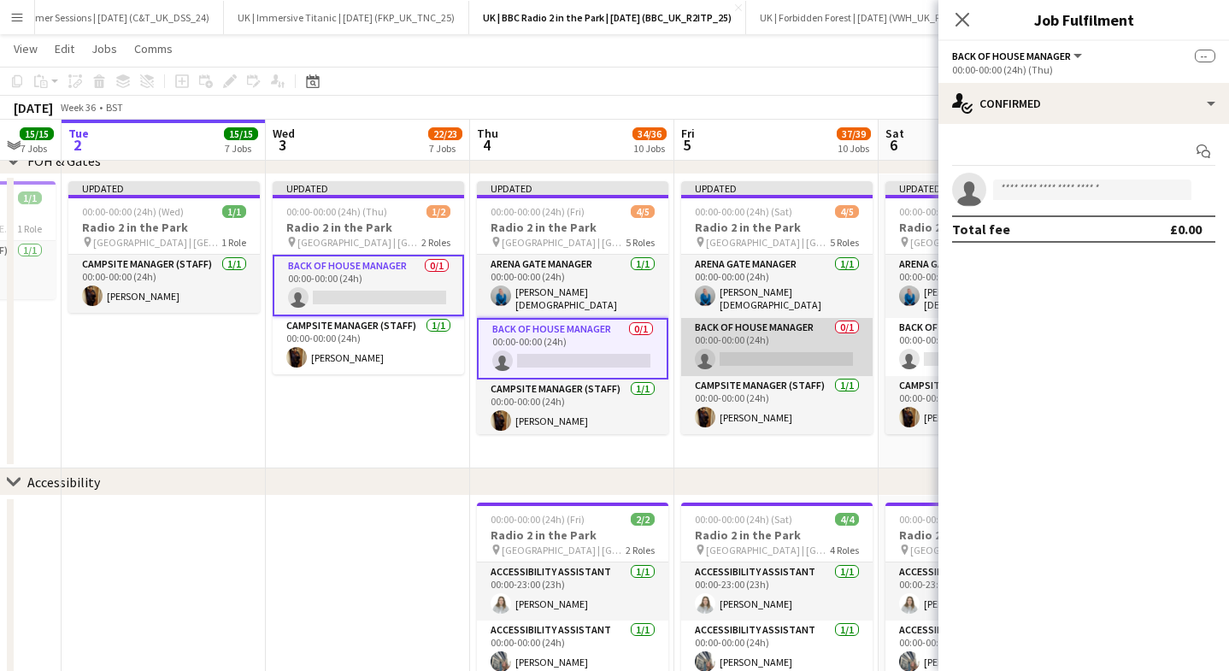
click at [705, 353] on app-card-role "Back of House Manager 0/1 00:00-00:00 (24h) single-neutral-actions" at bounding box center [776, 347] width 191 height 58
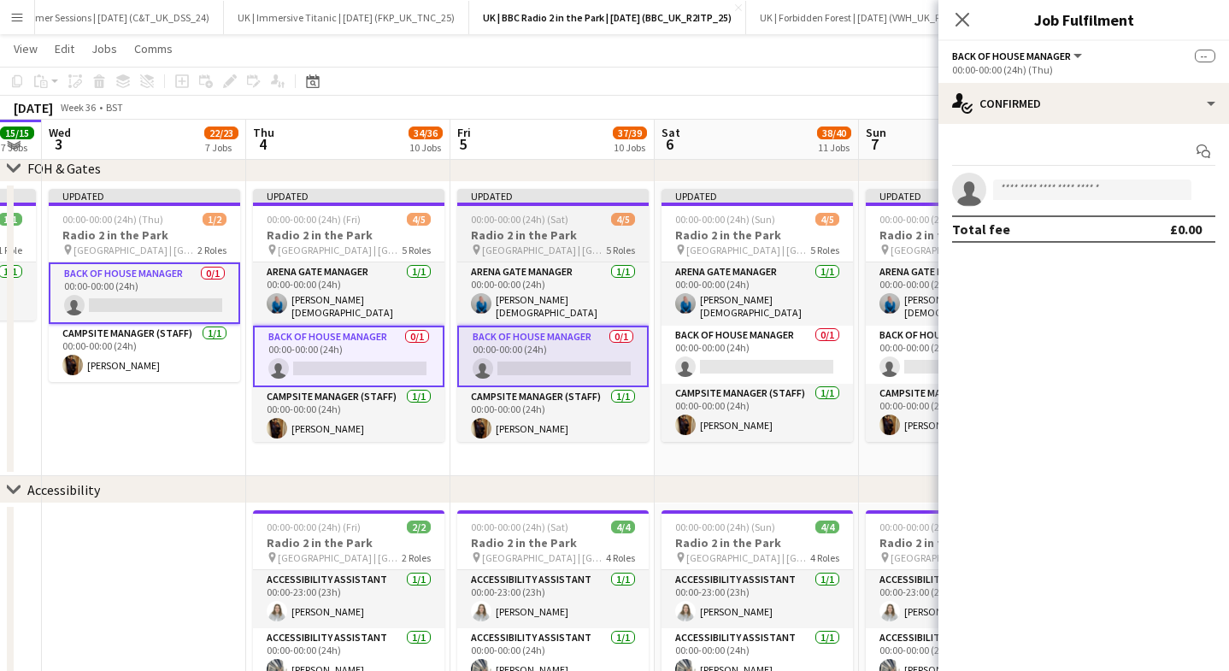
scroll to position [730, 0]
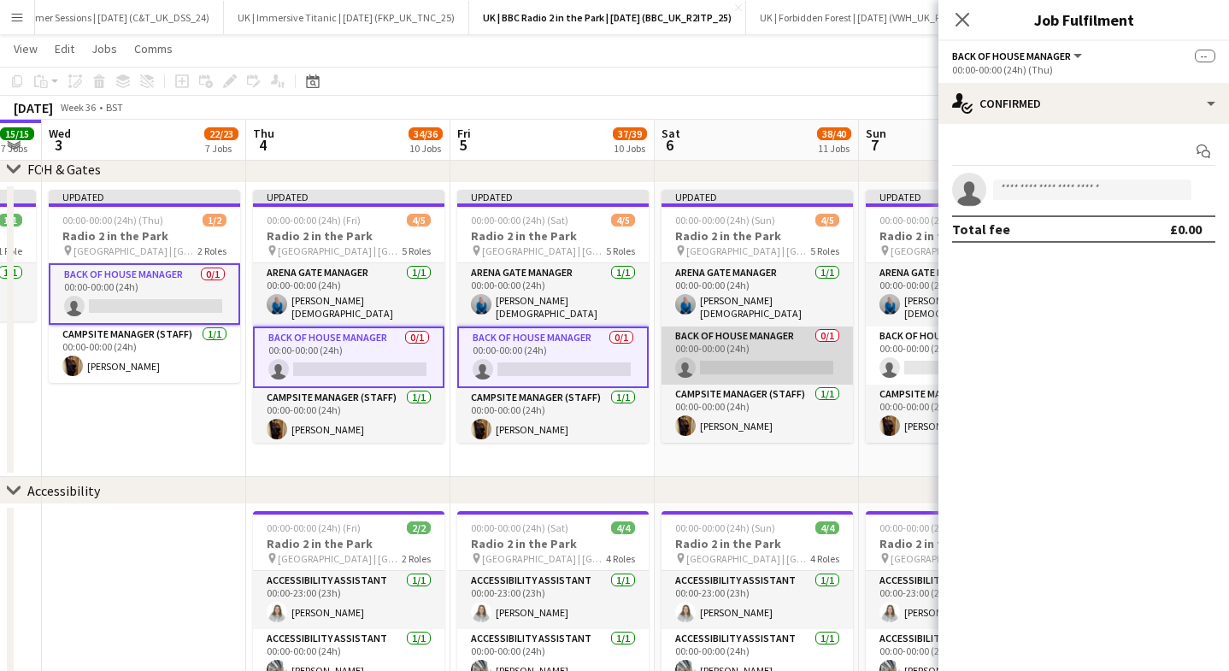
click at [705, 353] on app-card-role "Back of House Manager 0/1 00:00-00:00 (24h) single-neutral-actions" at bounding box center [756, 355] width 191 height 58
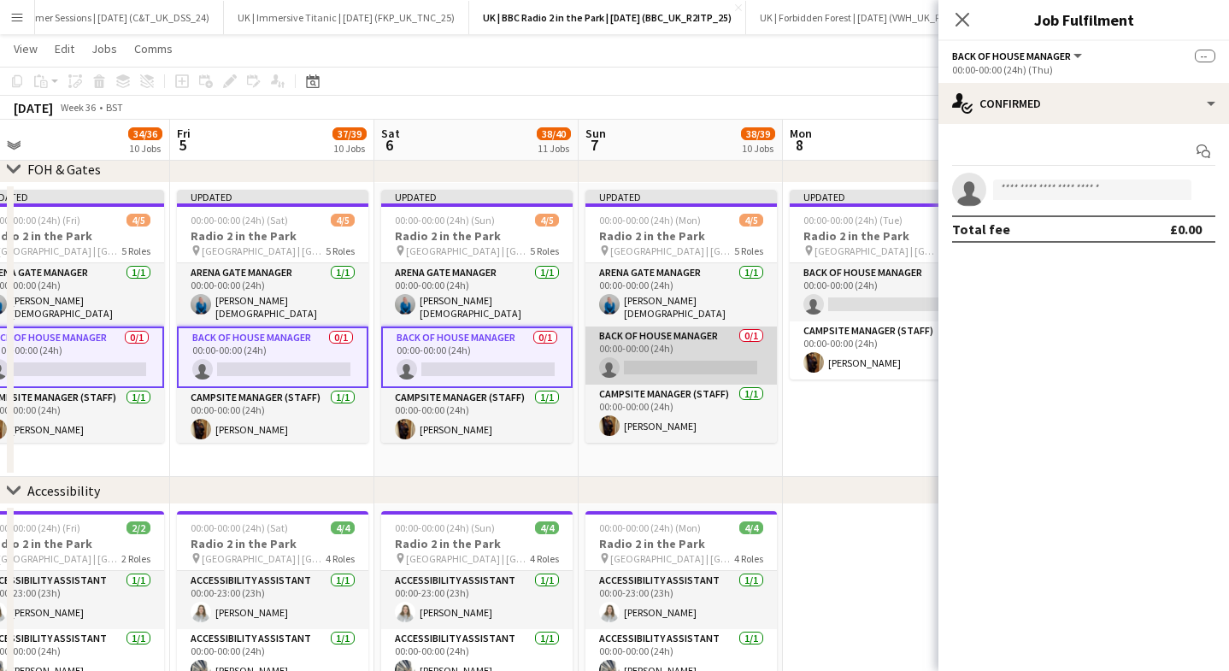
click at [675, 350] on app-card-role "Back of House Manager 0/1 00:00-00:00 (24h) single-neutral-actions" at bounding box center [680, 355] width 191 height 58
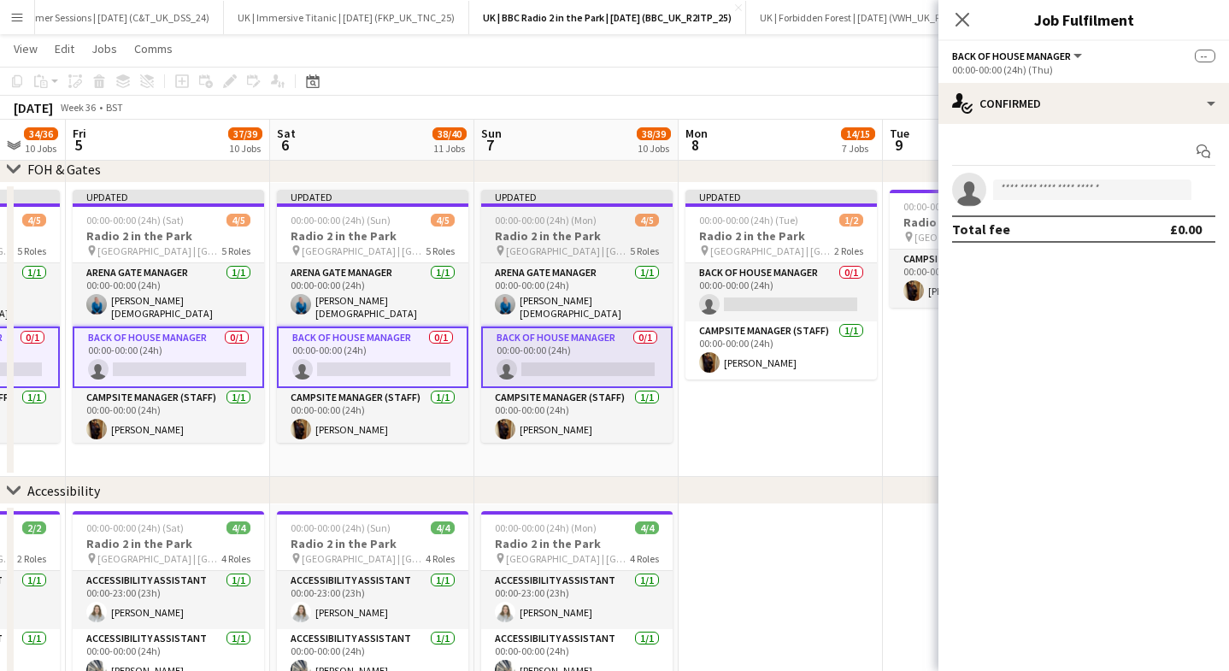
scroll to position [730, 0]
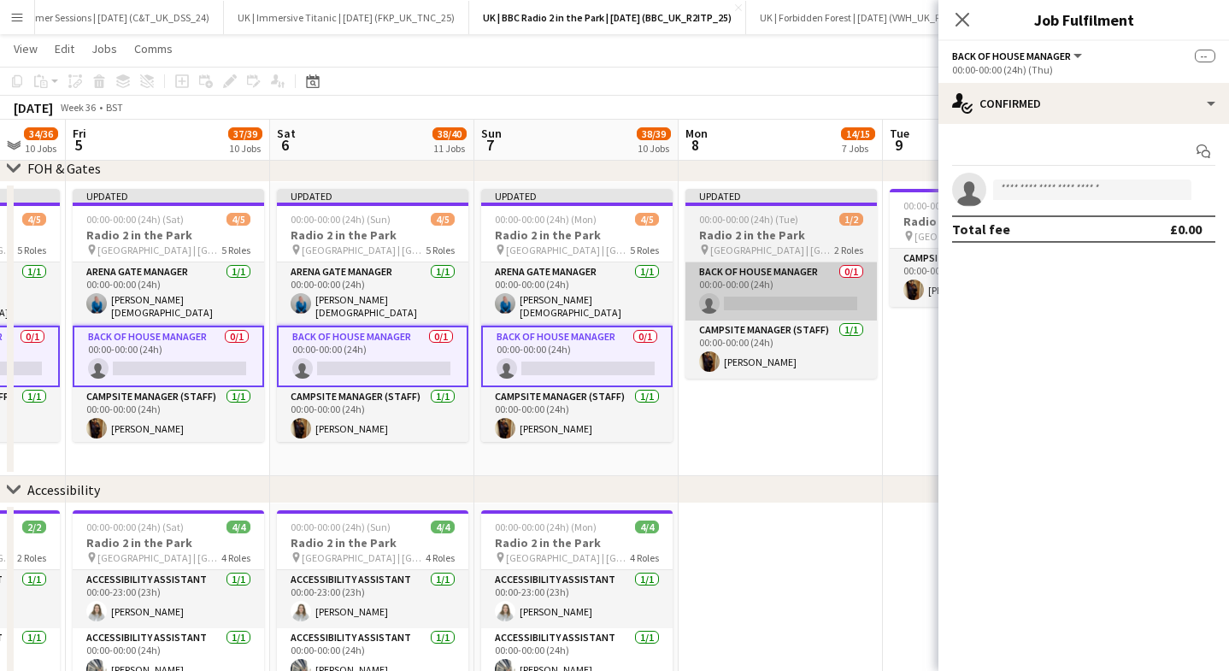
click at [734, 285] on app-card-role "Back of House Manager 0/1 00:00-00:00 (24h) single-neutral-actions" at bounding box center [780, 291] width 191 height 58
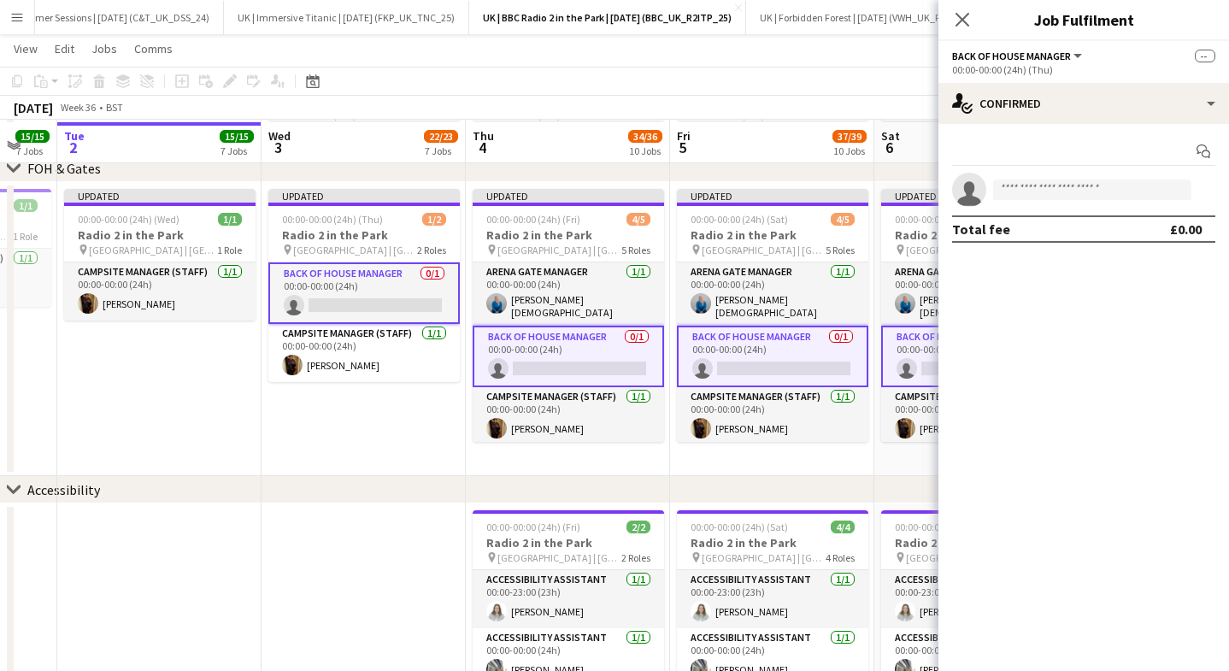
scroll to position [735, 0]
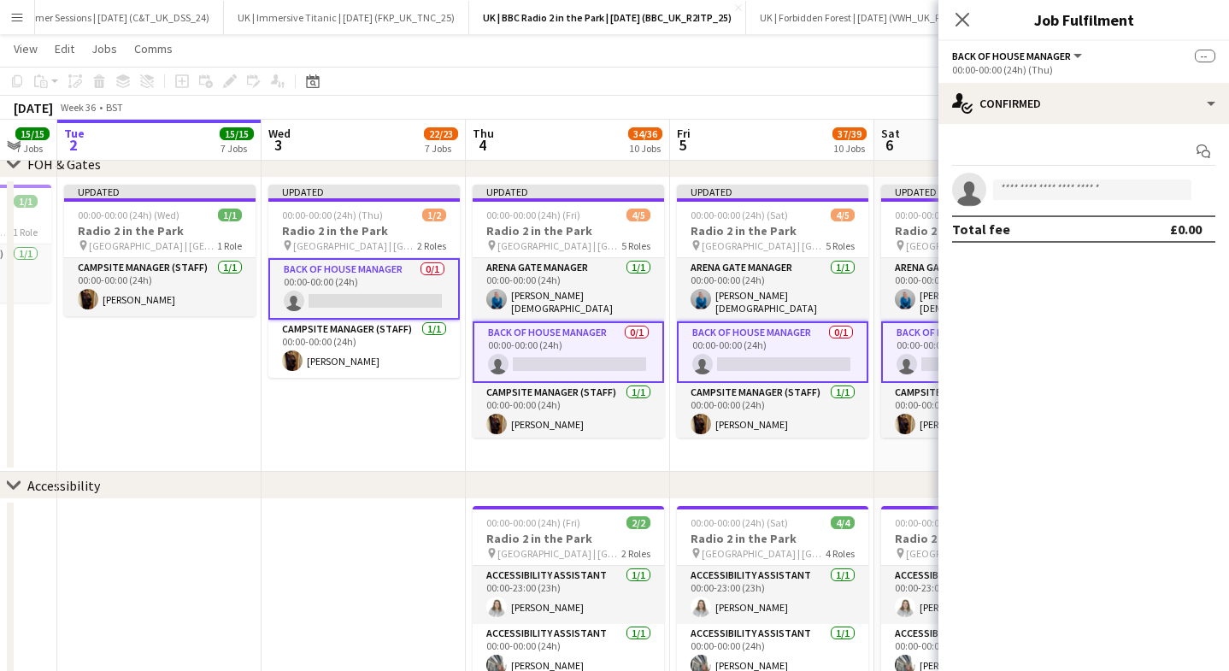
click at [1030, 173] on app-invite-slot "single-neutral-actions" at bounding box center [1083, 190] width 290 height 34
click at [1036, 176] on app-invite-slot "single-neutral-actions" at bounding box center [1083, 190] width 290 height 34
click at [1036, 182] on input at bounding box center [1092, 189] width 198 height 21
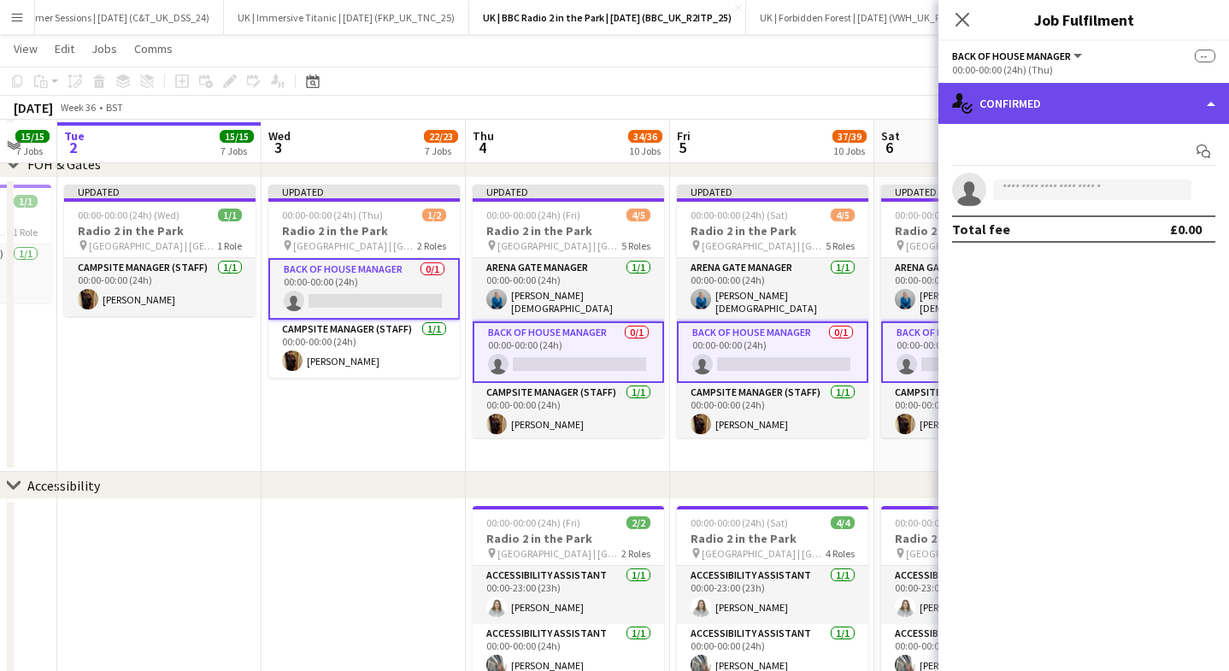
scroll to position [737, 0]
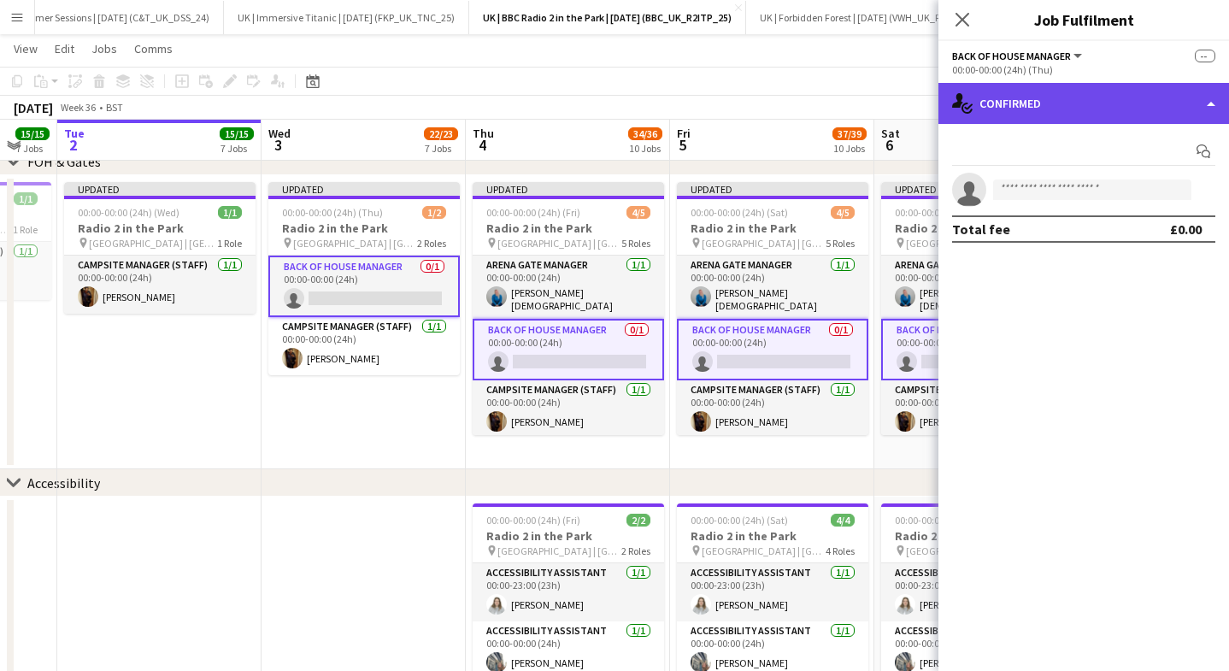
click at [1038, 99] on div "single-neutral-actions-check-2 Confirmed" at bounding box center [1083, 103] width 290 height 41
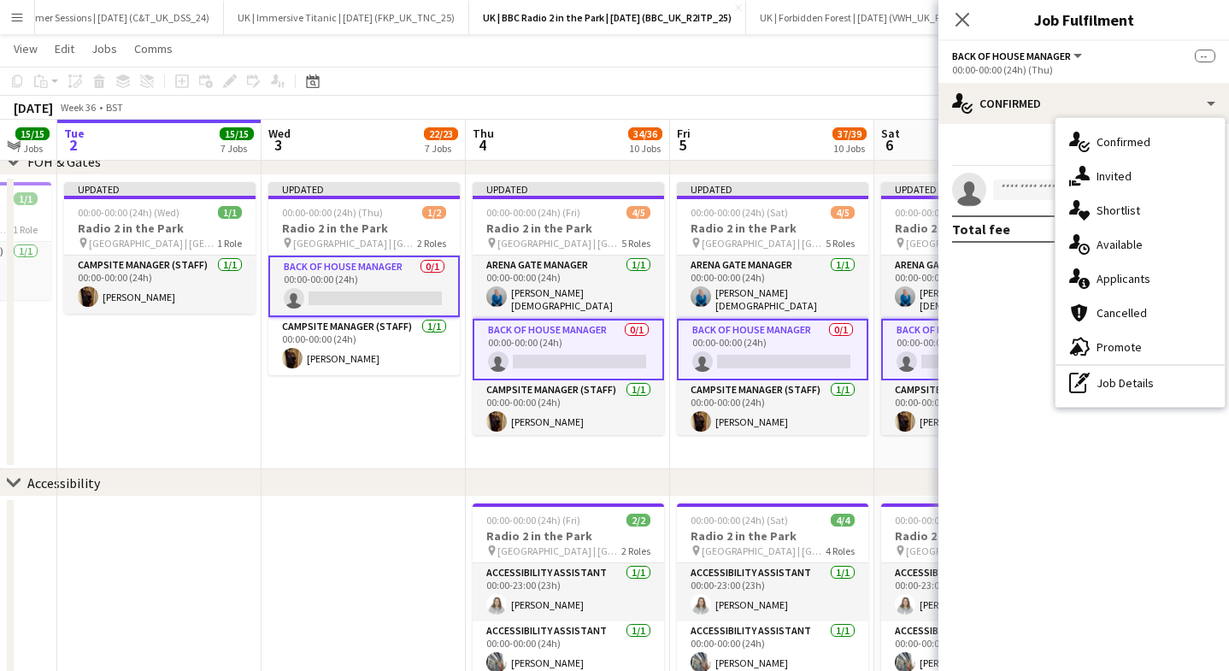
drag, startPoint x: 1088, startPoint y: 171, endPoint x: 1073, endPoint y: 192, distance: 25.8
click at [1088, 171] on icon "single-neutral-actions-share-1" at bounding box center [1079, 176] width 21 height 21
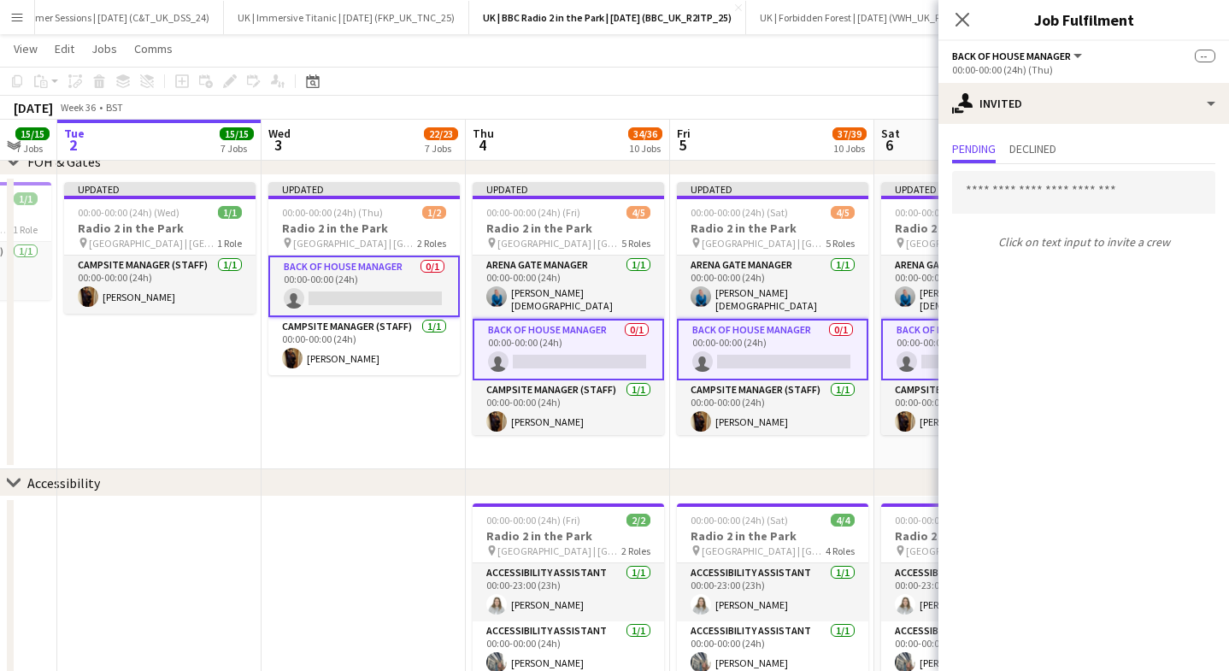
click at [1024, 195] on input "text" at bounding box center [1083, 192] width 263 height 43
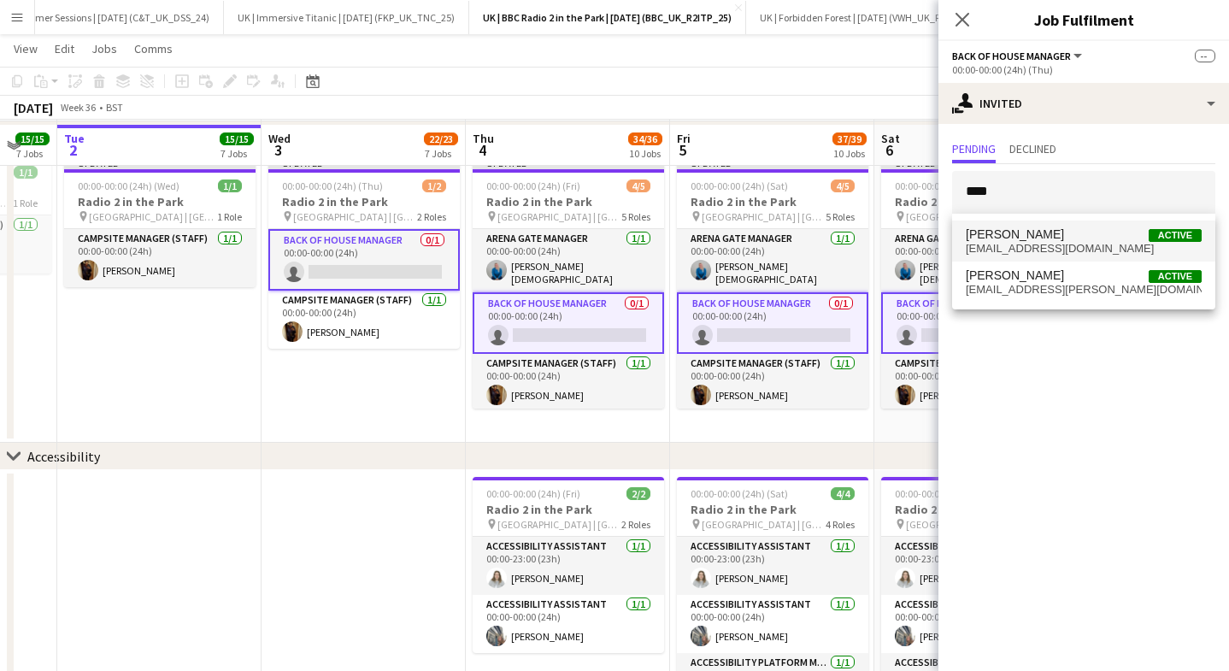
scroll to position [769, 0]
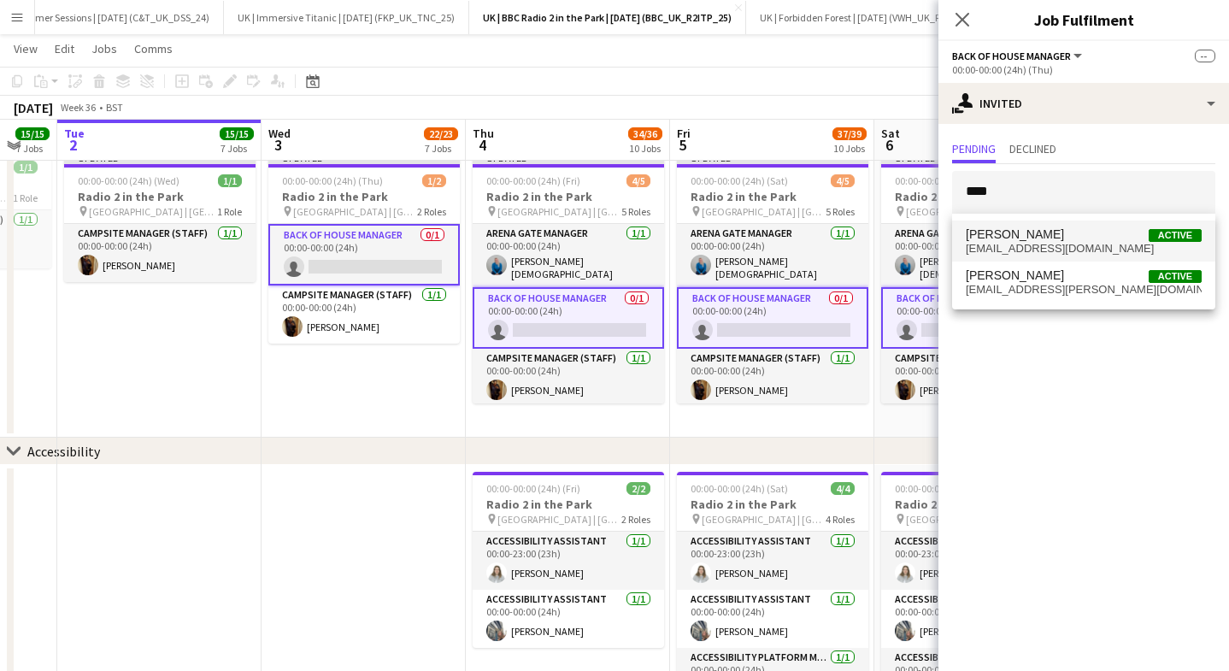
type input "****"
click at [1032, 251] on span "[EMAIL_ADDRESS][DOMAIN_NAME]" at bounding box center [1083, 249] width 236 height 14
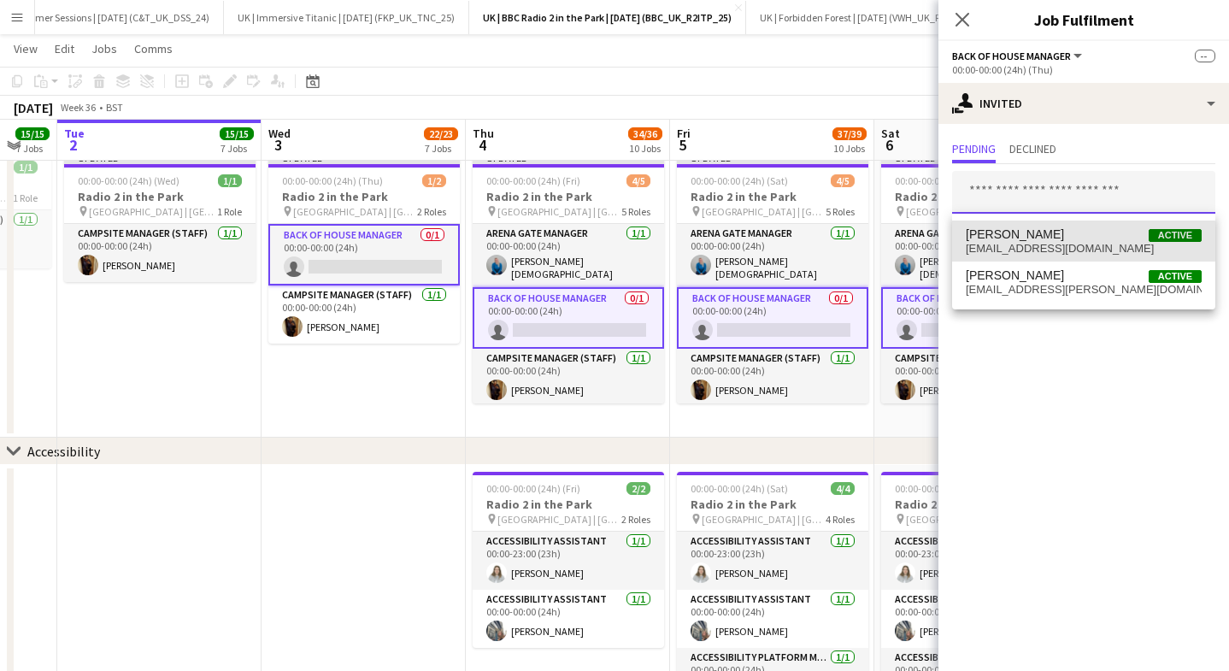
scroll to position [0, 0]
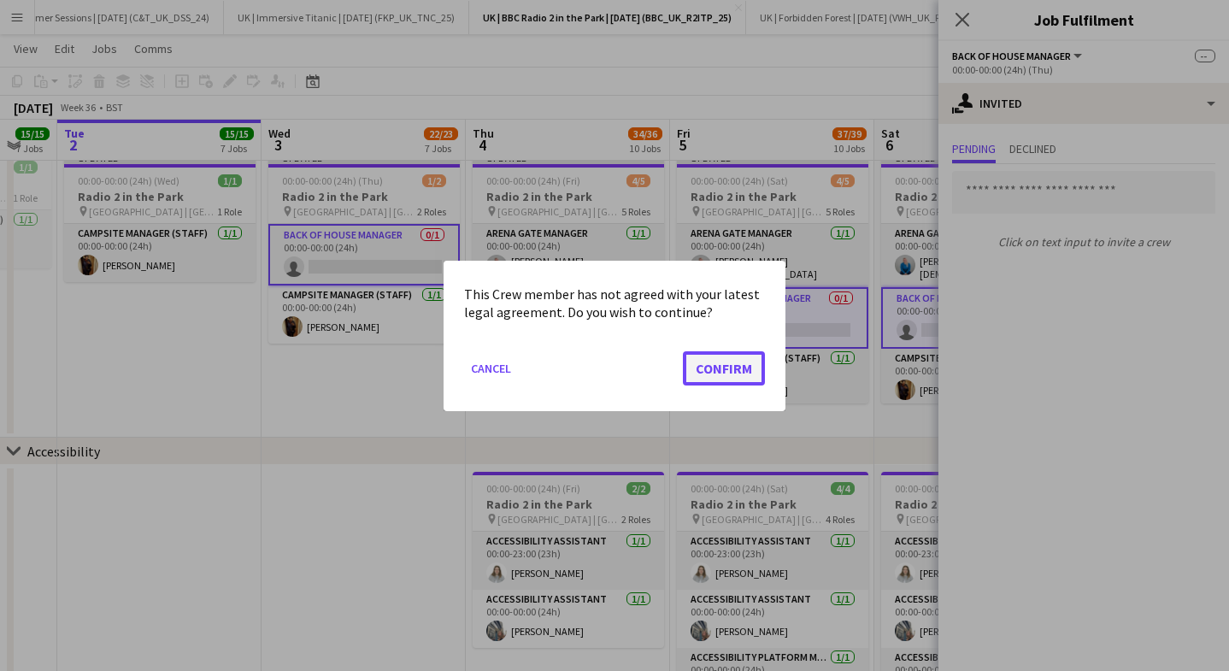
click at [712, 375] on button "Confirm" at bounding box center [724, 367] width 82 height 34
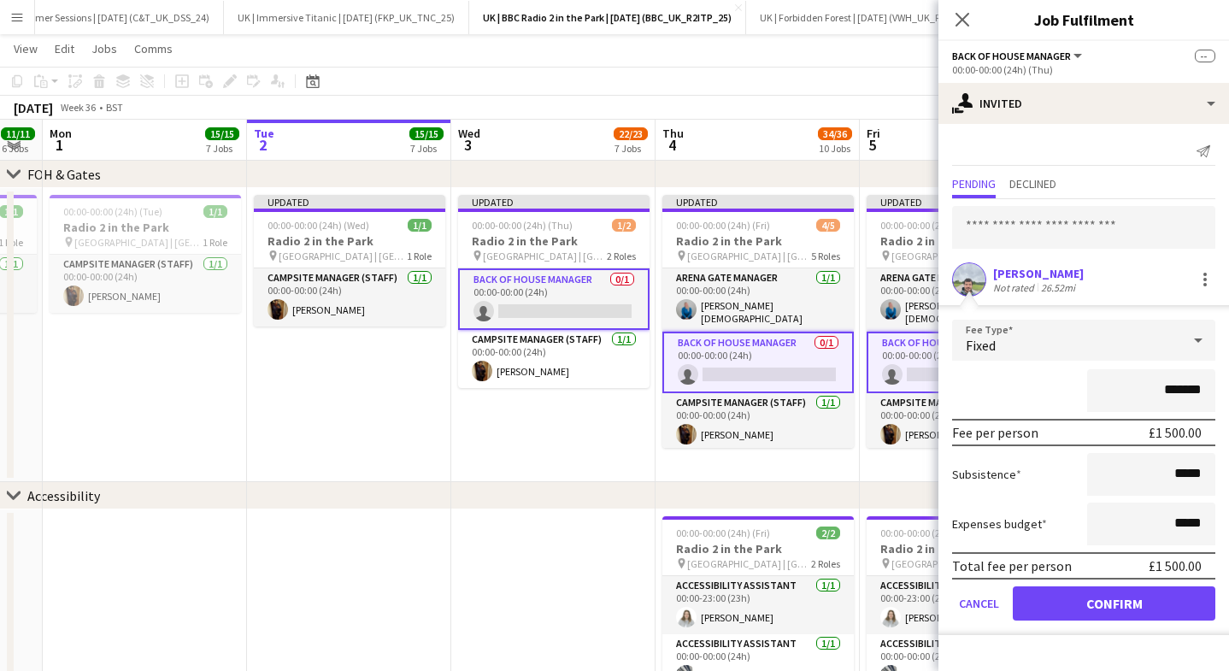
scroll to position [0, 463]
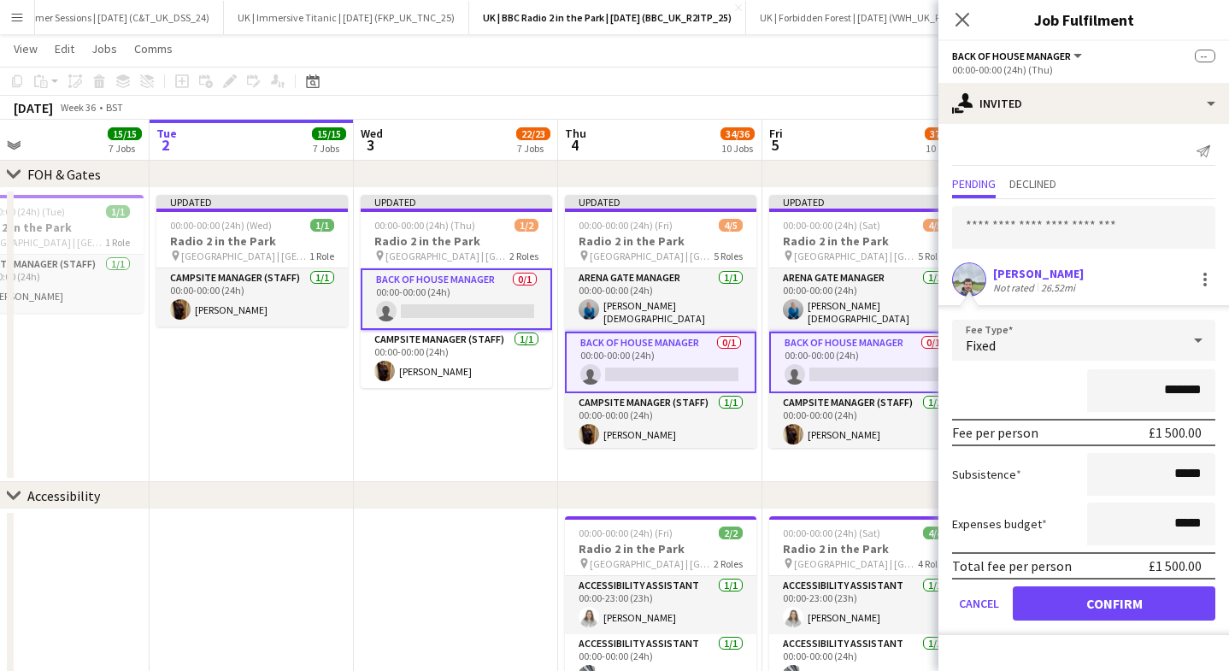
click at [960, 7] on div "Close pop-in" at bounding box center [962, 19] width 48 height 39
click at [959, 17] on icon at bounding box center [961, 19] width 16 height 16
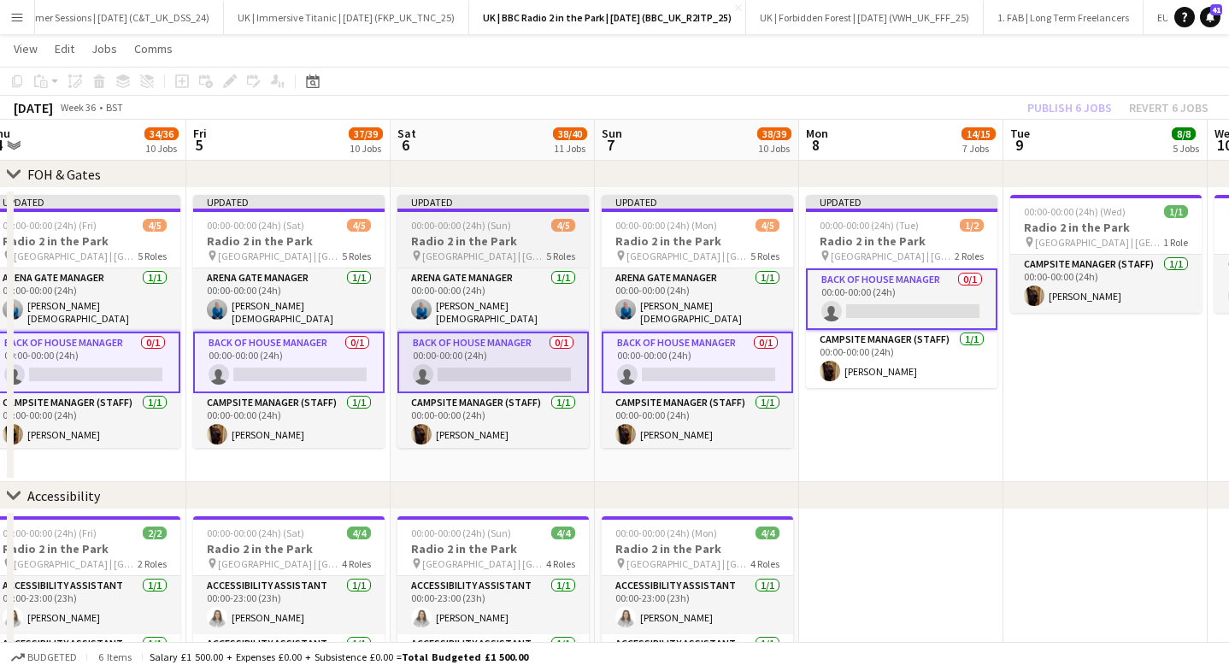
scroll to position [0, 592]
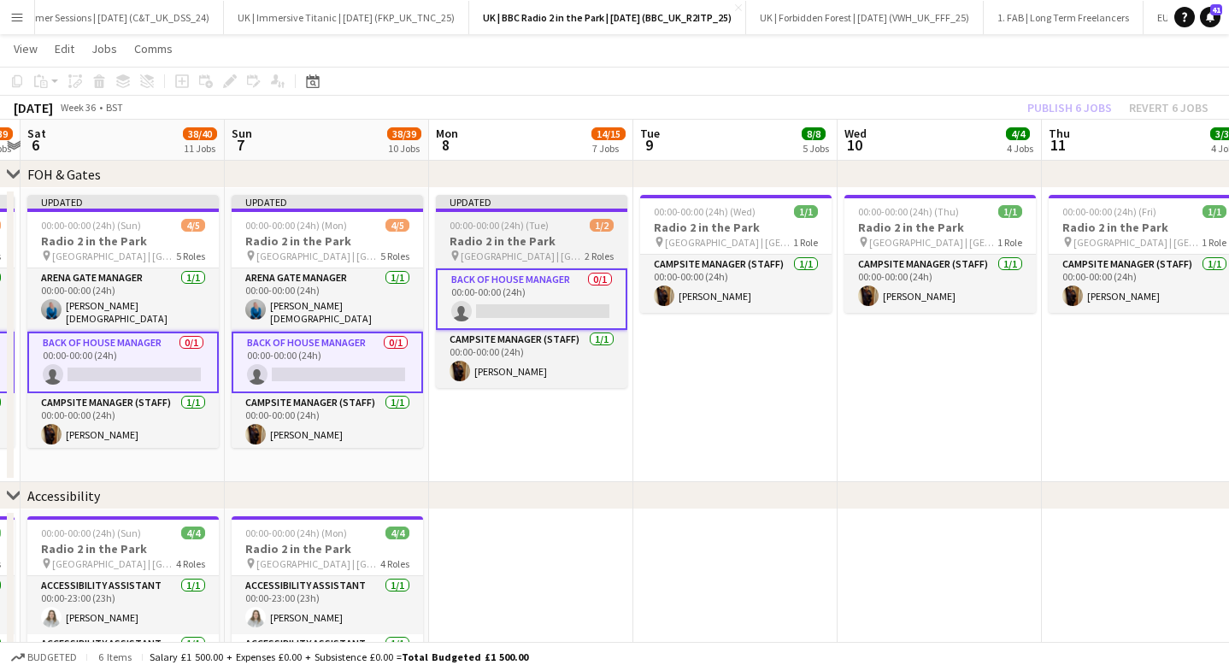
click at [544, 219] on span "00:00-00:00 (24h) (Tue)" at bounding box center [498, 225] width 99 height 13
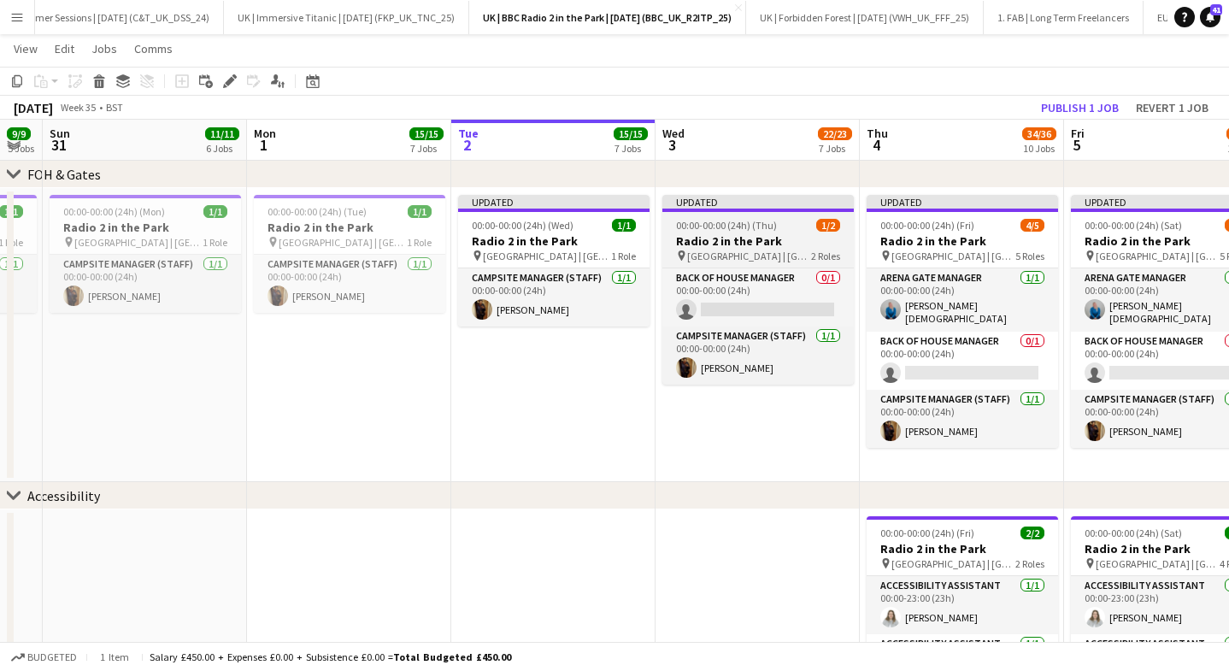
click at [743, 243] on h3 "Radio 2 in the Park" at bounding box center [757, 240] width 191 height 15
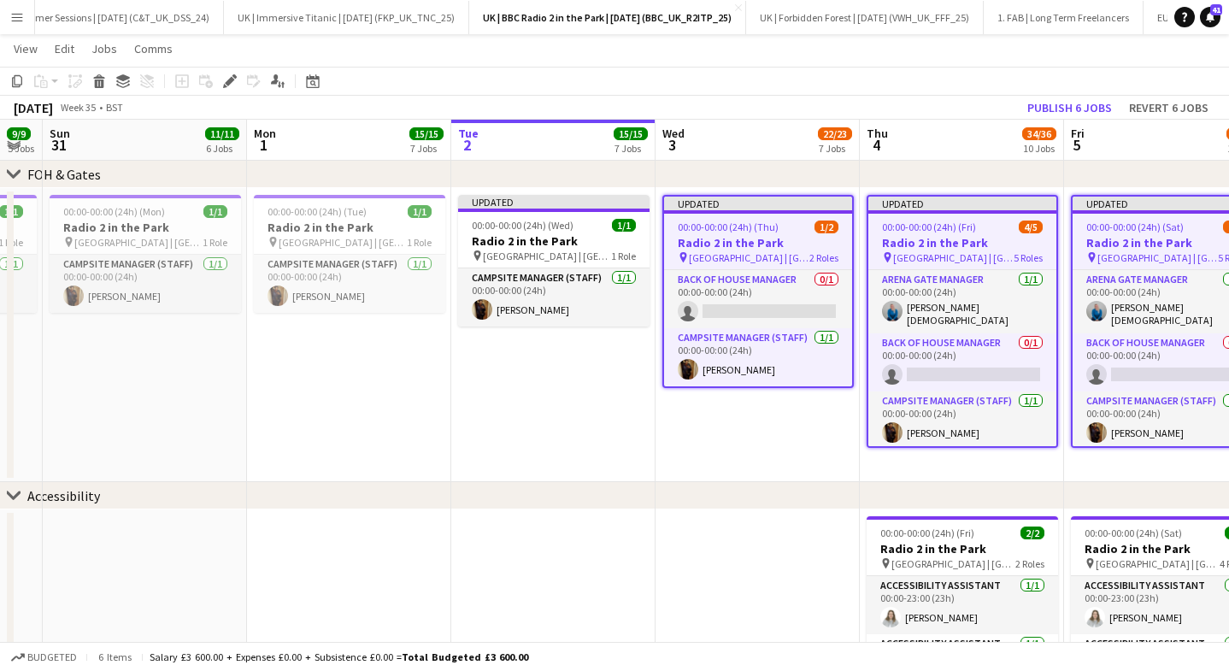
scroll to position [0, 775]
click at [229, 85] on icon "Edit" at bounding box center [230, 81] width 14 height 14
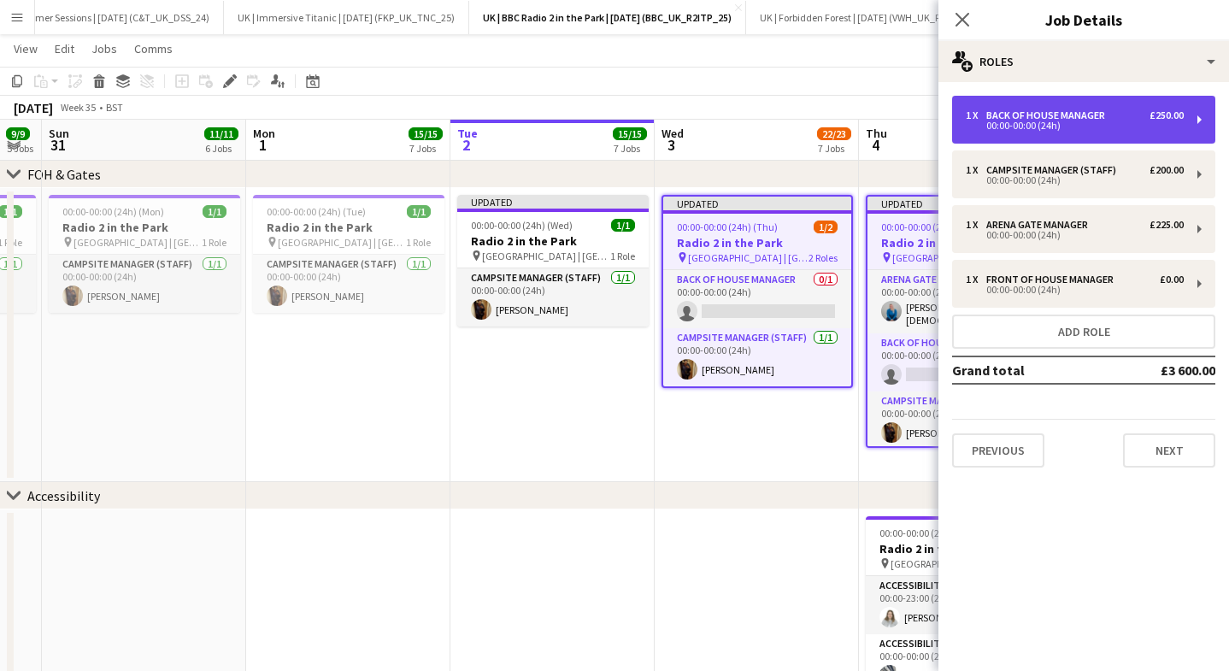
click at [994, 128] on div "00:00-00:00 (24h)" at bounding box center [1074, 125] width 218 height 9
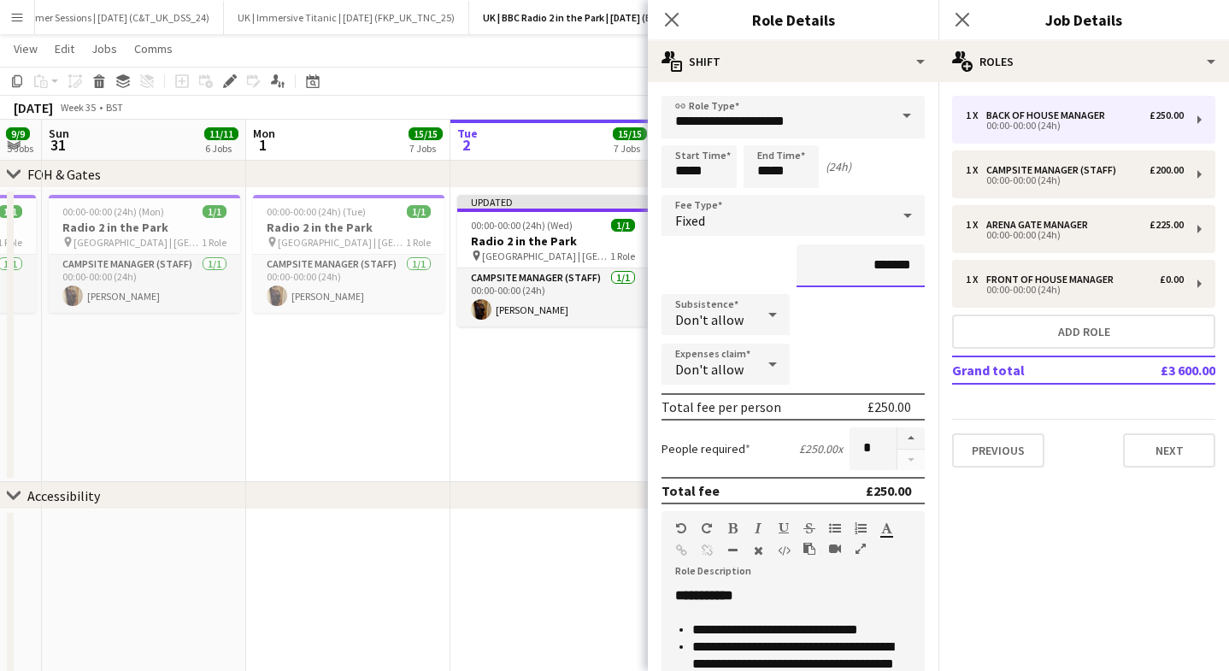
click at [897, 262] on input "*******" at bounding box center [860, 265] width 128 height 43
type input "****"
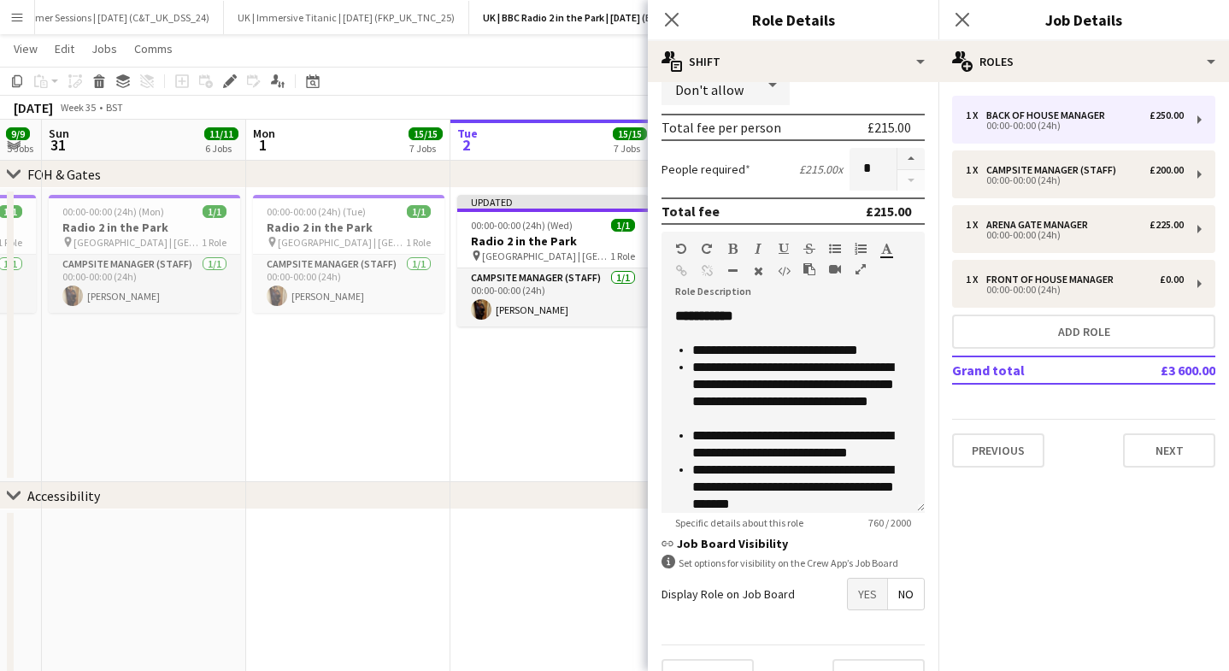
scroll to position [315, 0]
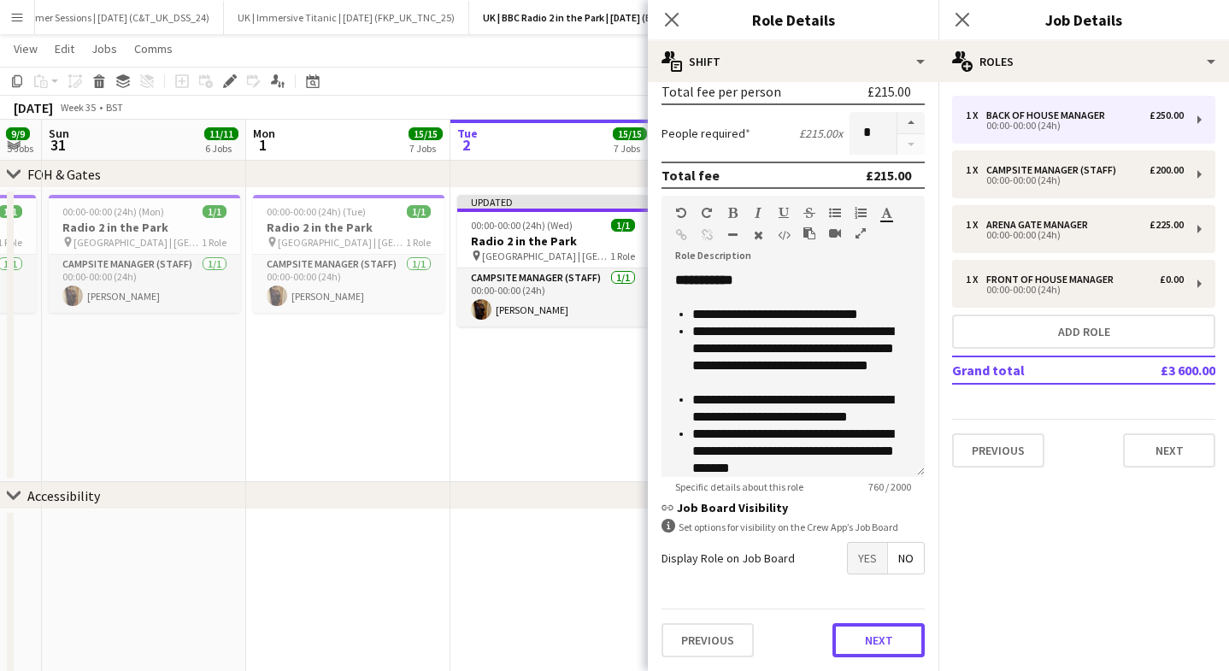
click at [901, 634] on button "Next" at bounding box center [878, 640] width 92 height 34
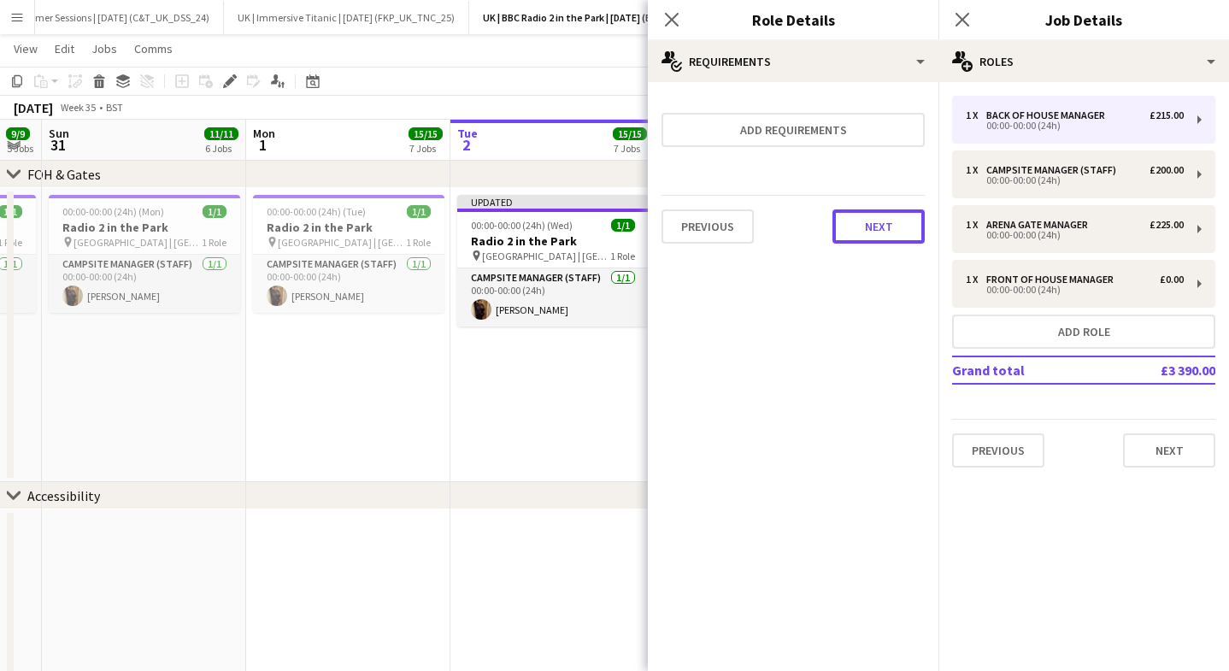
click at [855, 220] on button "Next" at bounding box center [878, 226] width 92 height 34
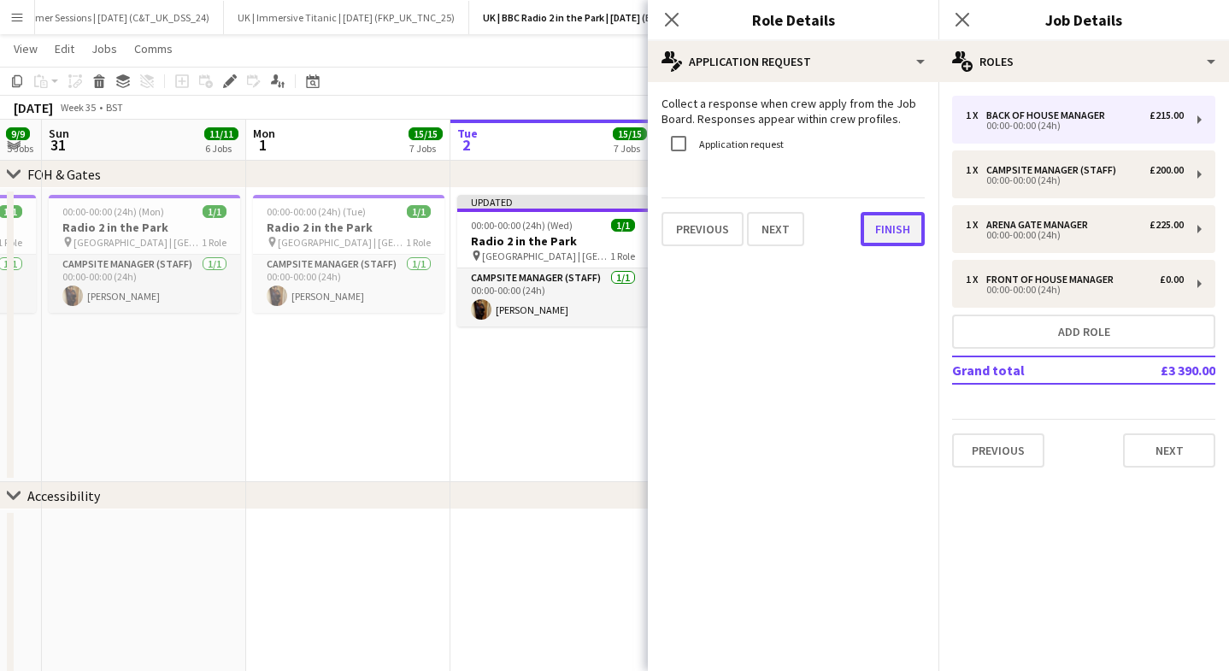
click at [874, 226] on button "Finish" at bounding box center [892, 229] width 64 height 34
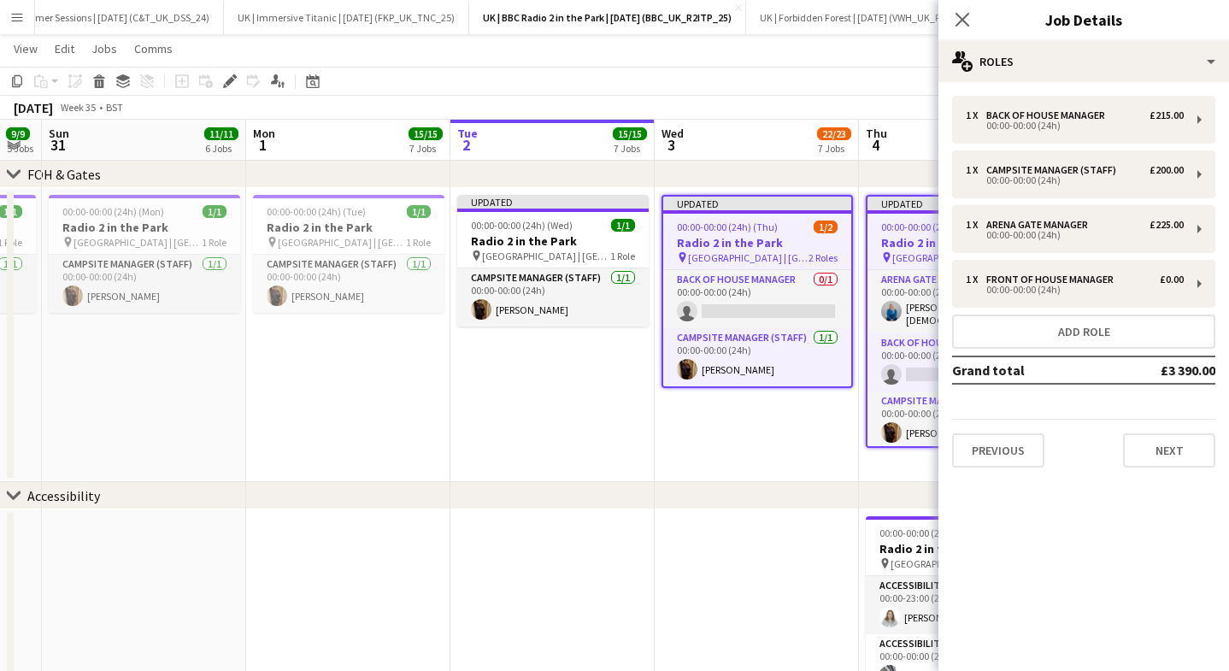
drag, startPoint x: 962, startPoint y: 24, endPoint x: 901, endPoint y: 108, distance: 103.4
click at [962, 23] on icon "Close pop-in" at bounding box center [962, 20] width 14 height 14
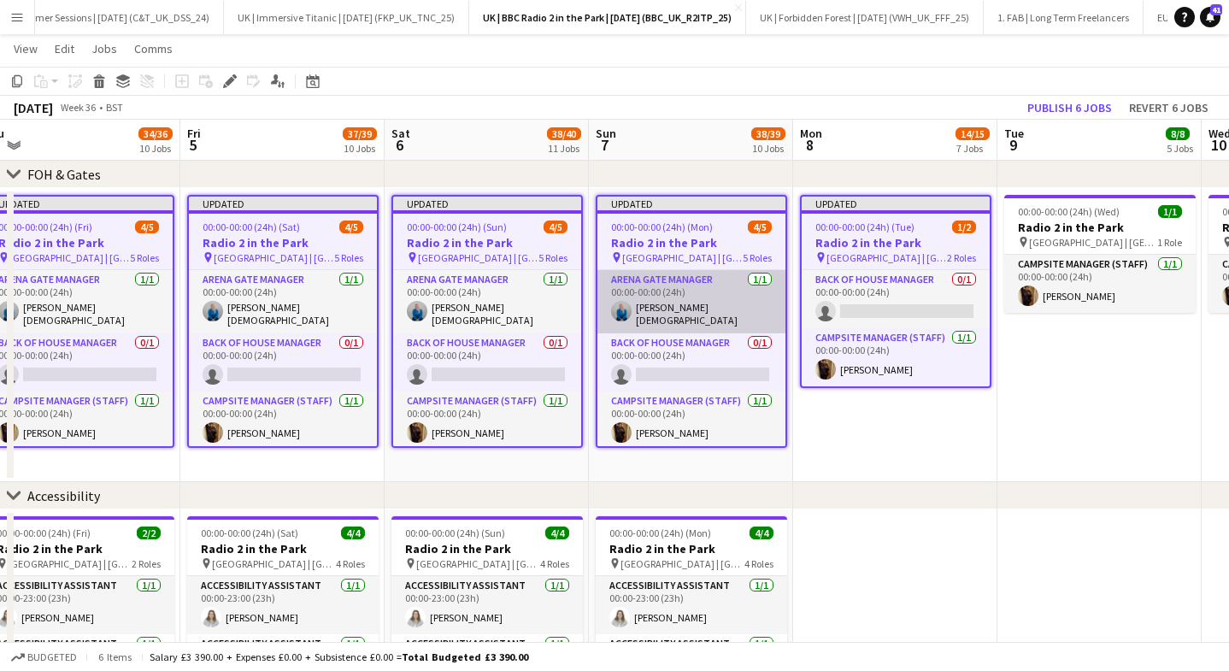
scroll to position [0, 840]
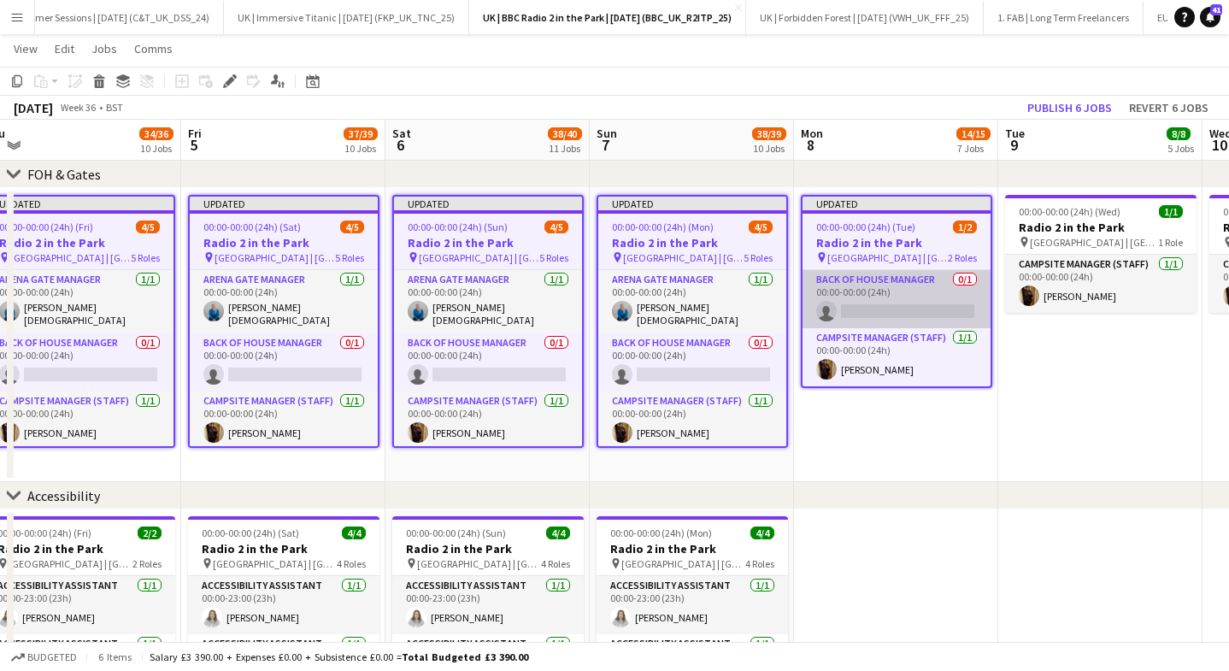
click at [860, 298] on app-card-role "Back of House Manager 0/1 00:00-00:00 (24h) single-neutral-actions" at bounding box center [896, 299] width 188 height 58
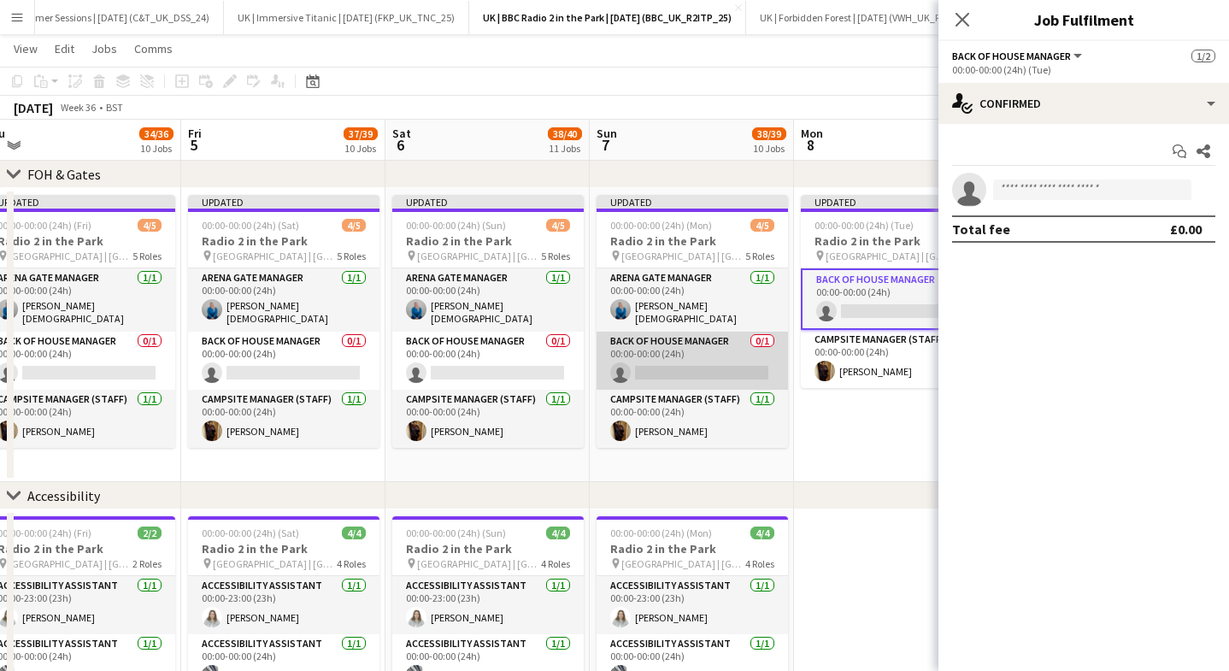
click at [703, 373] on app-card-role "Back of House Manager 0/1 00:00-00:00 (24h) single-neutral-actions" at bounding box center [691, 360] width 191 height 58
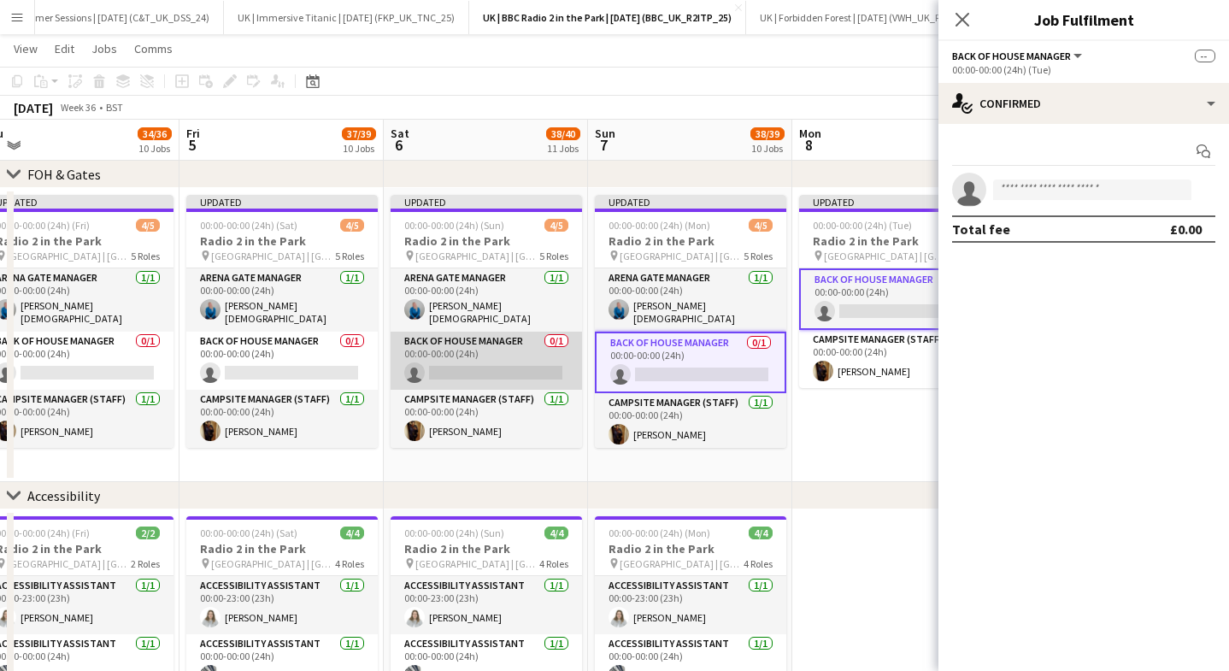
click at [503, 350] on app-card-role "Back of House Manager 0/1 00:00-00:00 (24h) single-neutral-actions" at bounding box center [485, 360] width 191 height 58
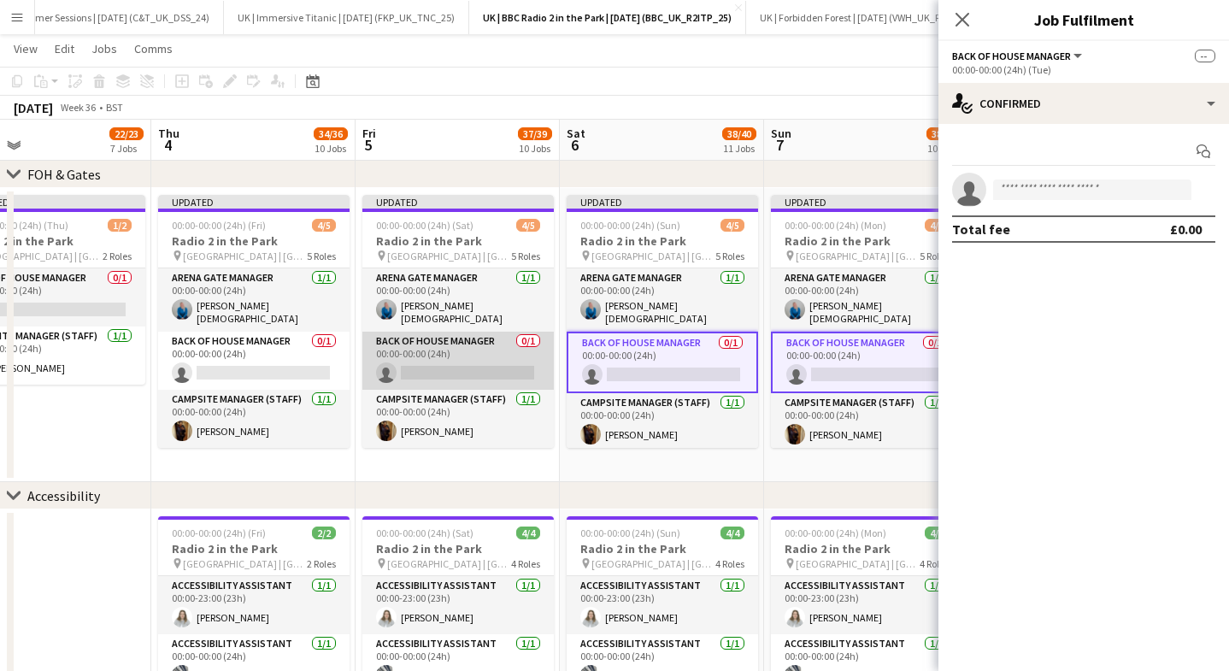
click at [456, 352] on app-card-role "Back of House Manager 0/1 00:00-00:00 (24h) single-neutral-actions" at bounding box center [457, 360] width 191 height 58
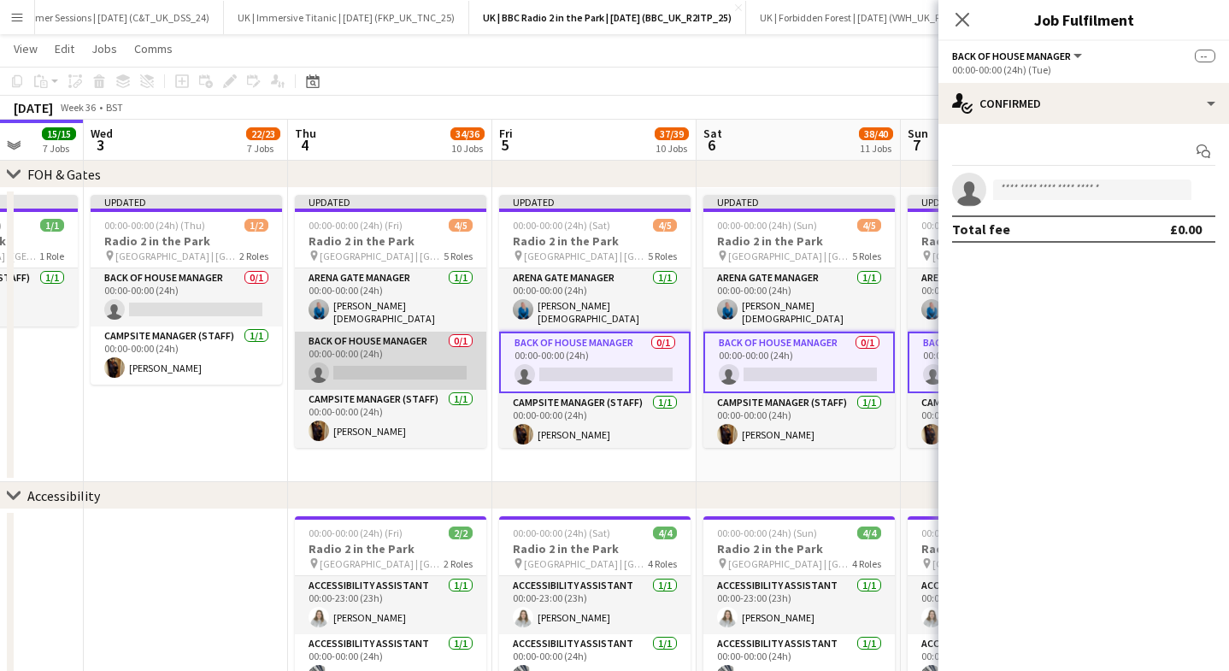
click at [432, 355] on app-card-role "Back of House Manager 0/1 00:00-00:00 (24h) single-neutral-actions" at bounding box center [390, 360] width 191 height 58
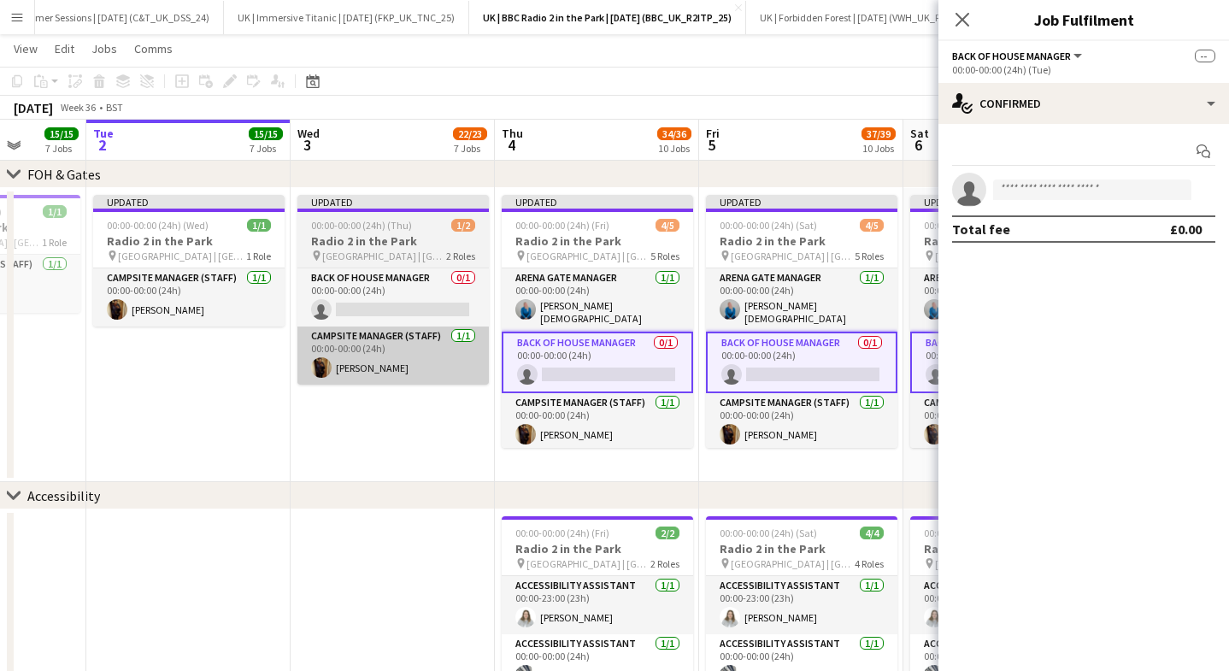
scroll to position [0, 515]
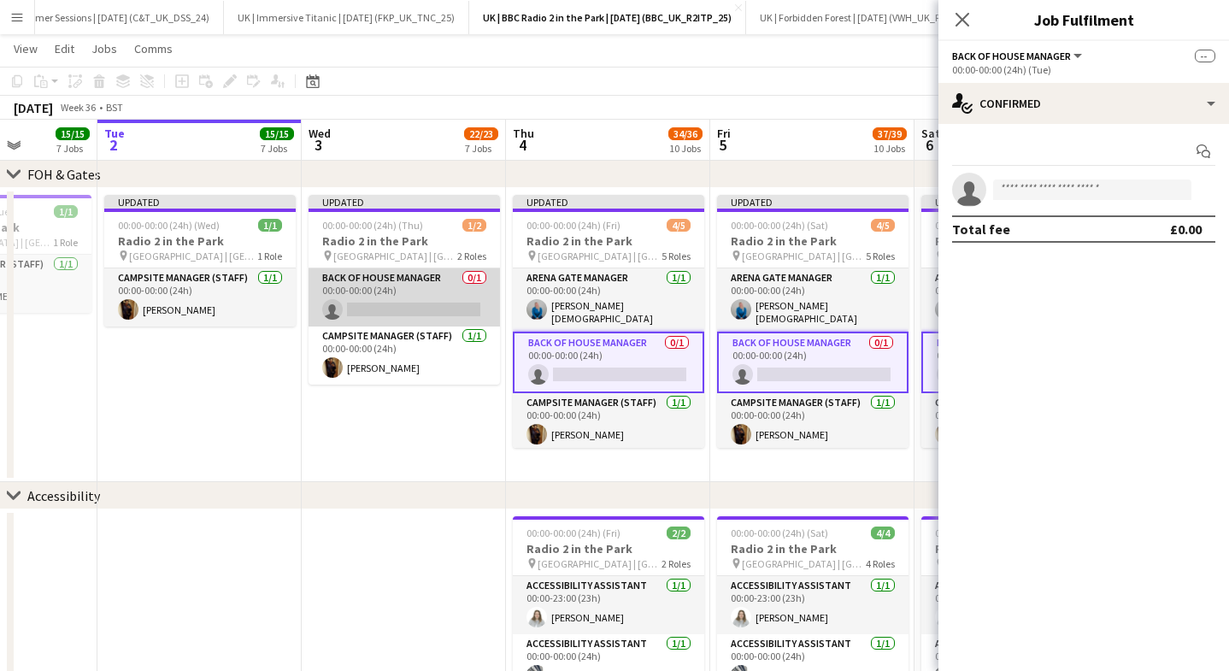
click at [384, 306] on app-card-role "Back of House Manager 0/1 00:00-00:00 (24h) single-neutral-actions" at bounding box center [403, 297] width 191 height 58
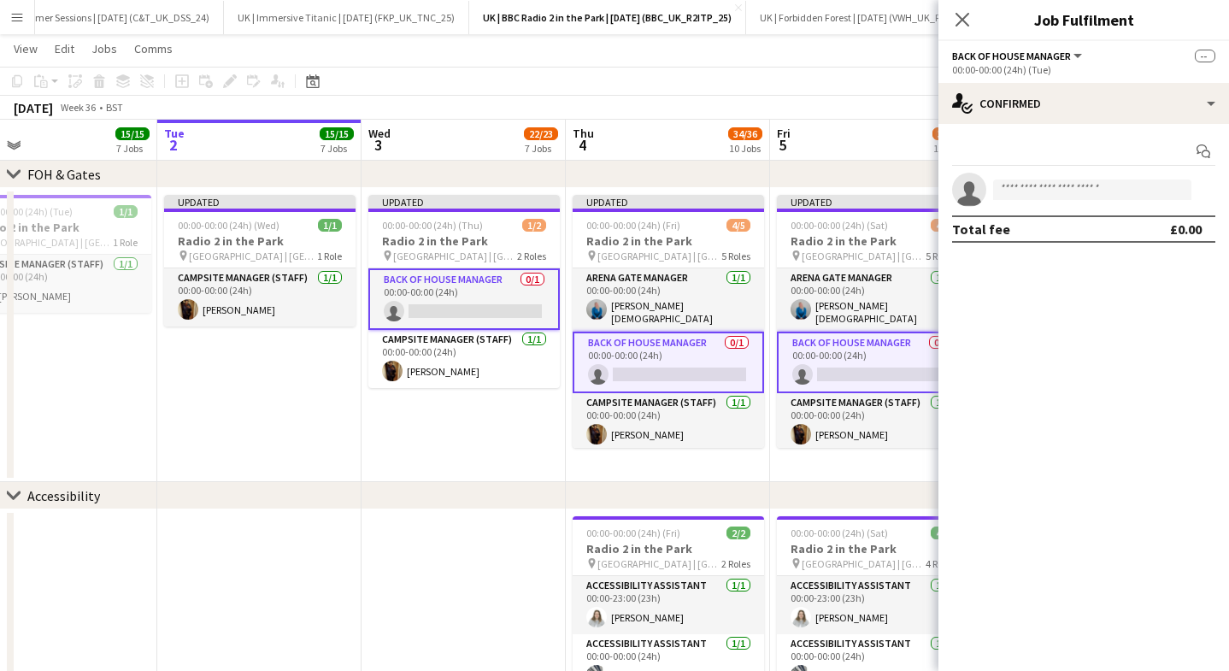
scroll to position [0, 376]
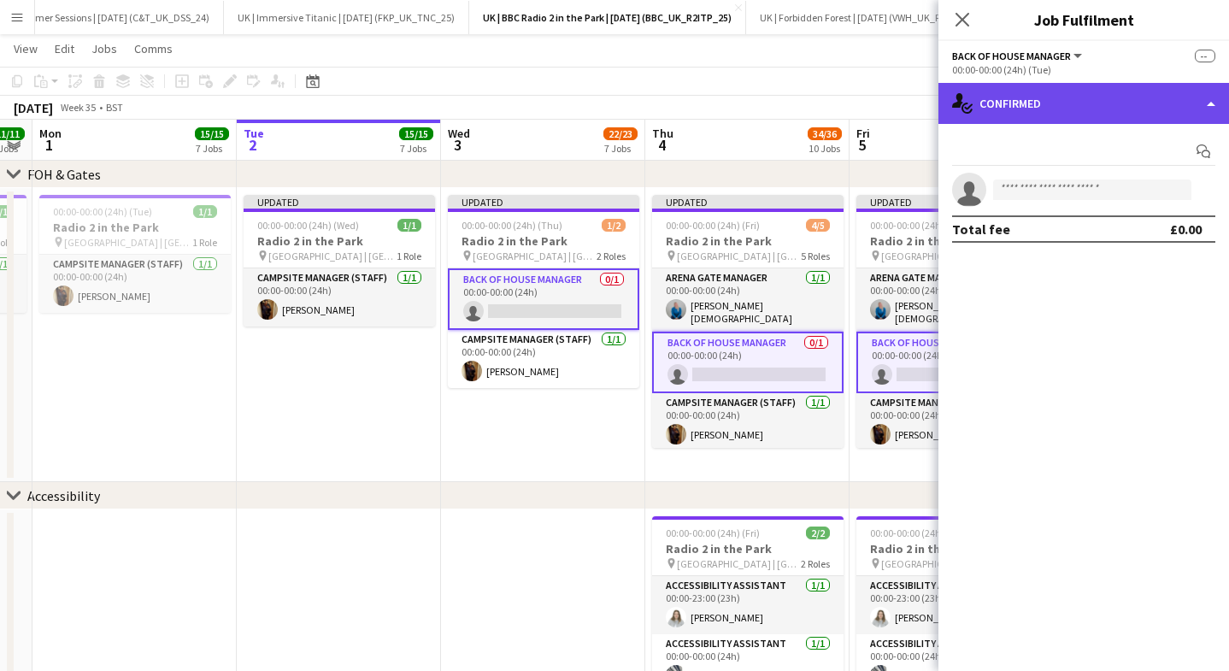
click at [1076, 99] on div "single-neutral-actions-check-2 Confirmed" at bounding box center [1083, 103] width 290 height 41
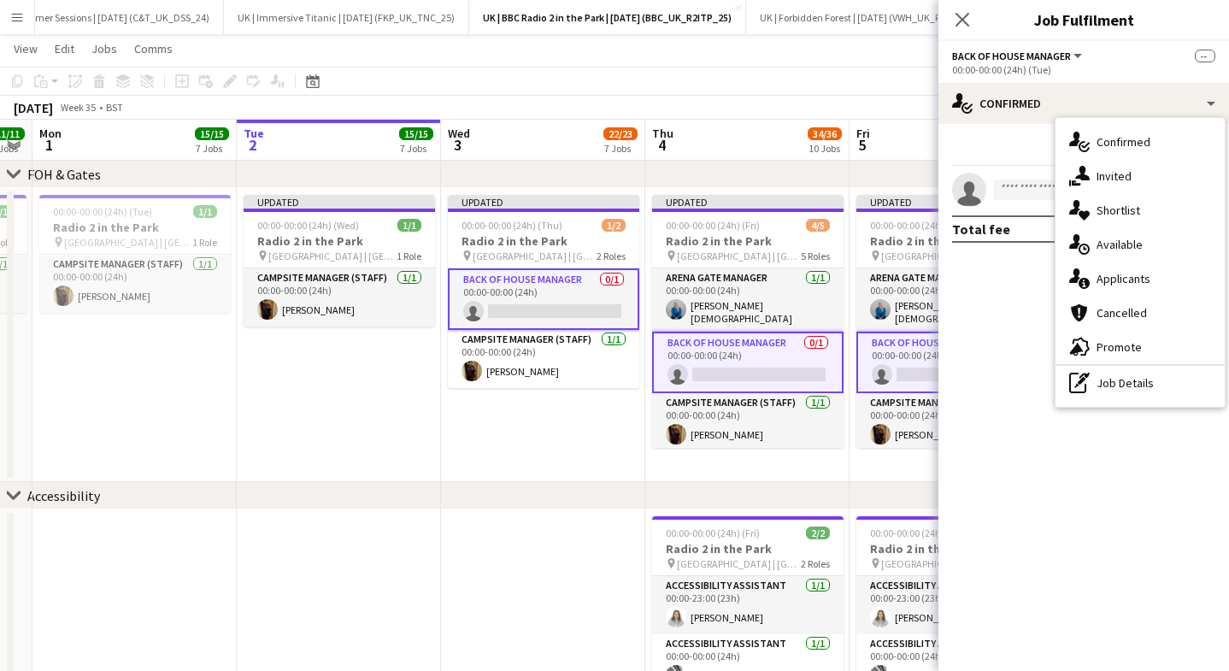
click at [1065, 142] on div "single-neutral-actions-check-2 Confirmed" at bounding box center [1139, 142] width 169 height 34
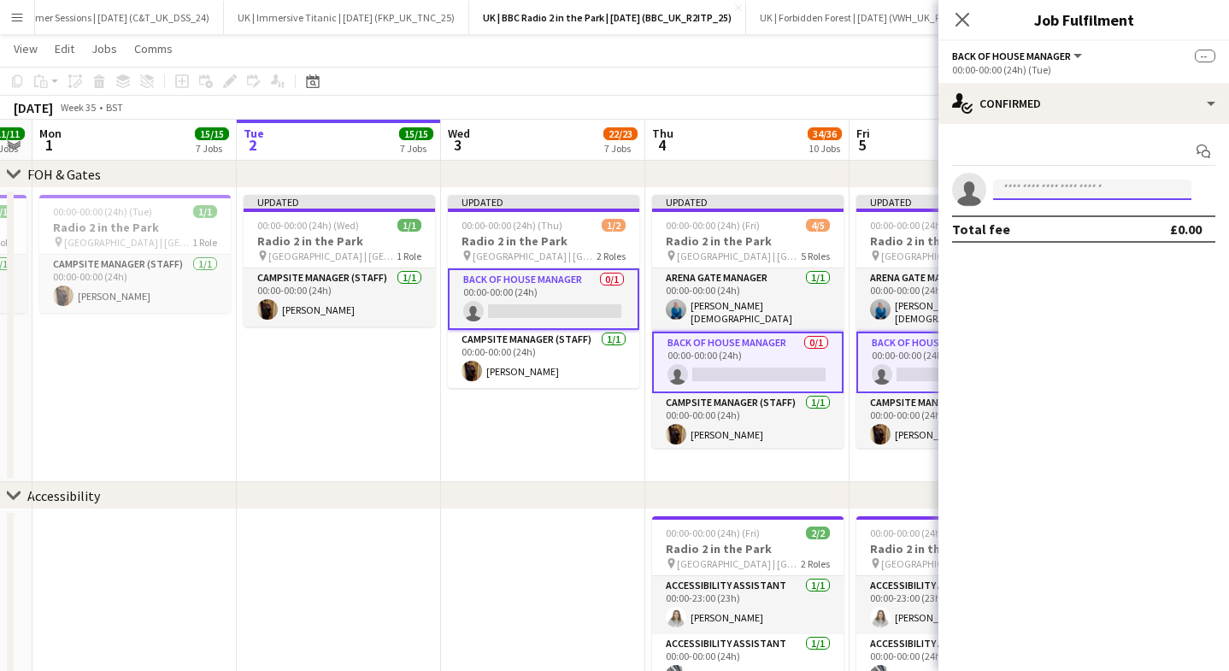
click at [1043, 188] on input at bounding box center [1092, 189] width 198 height 21
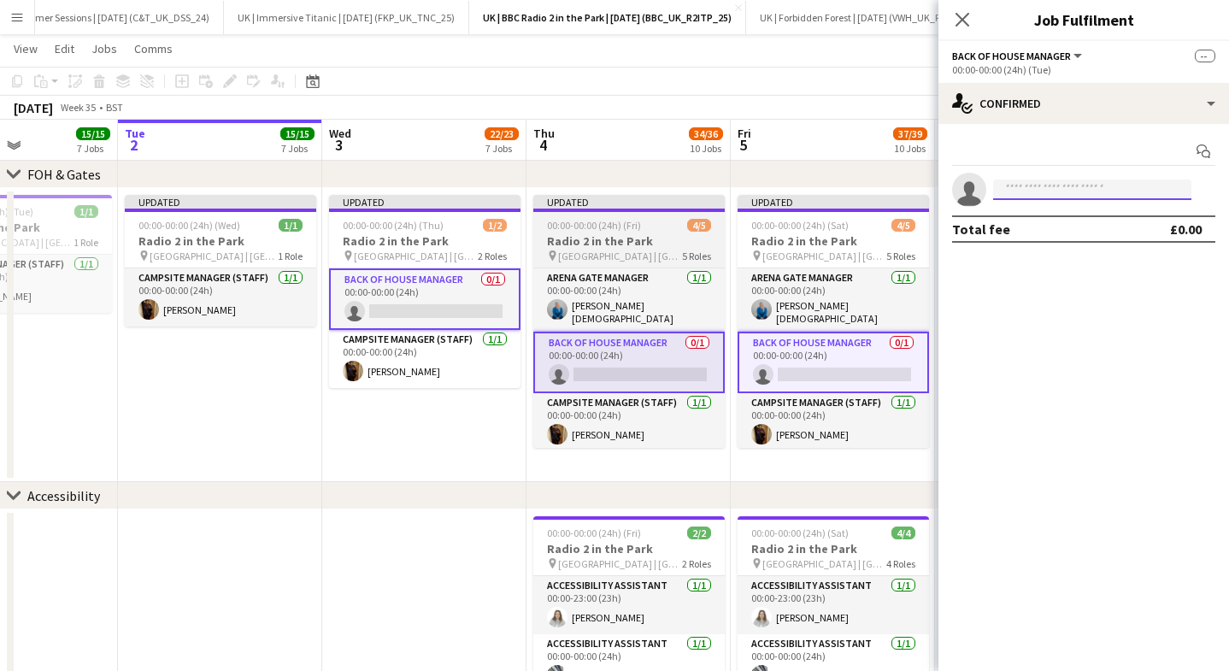
scroll to position [0, 542]
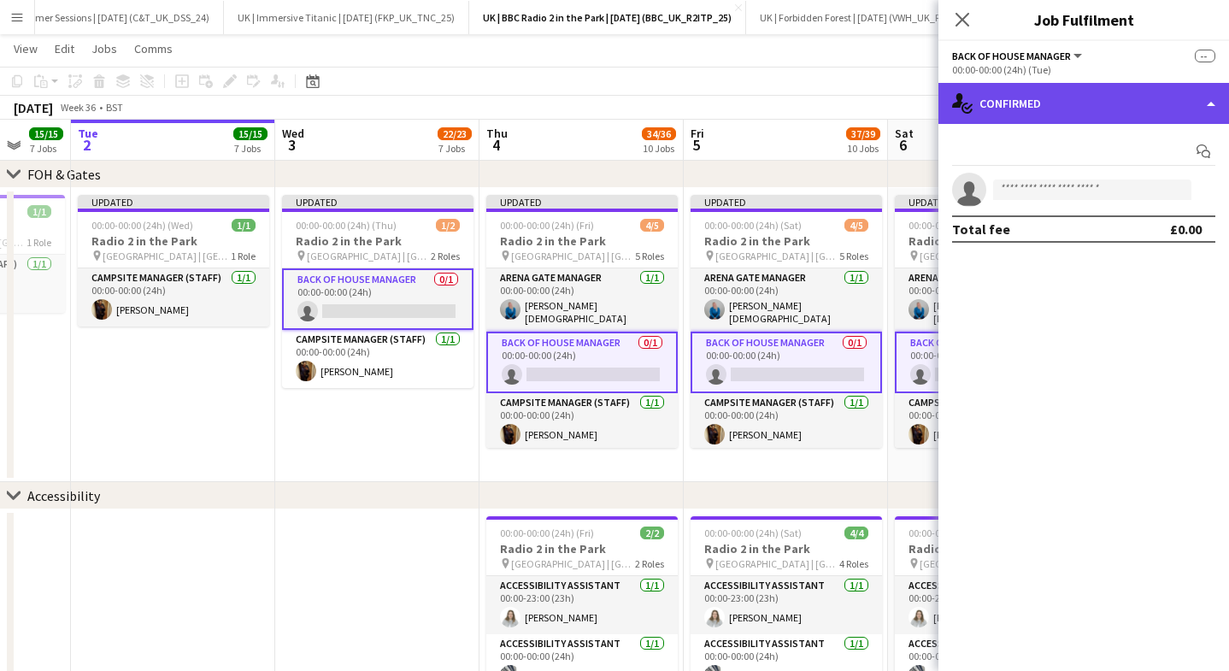
click at [1047, 105] on div "single-neutral-actions-check-2 Confirmed" at bounding box center [1083, 103] width 290 height 41
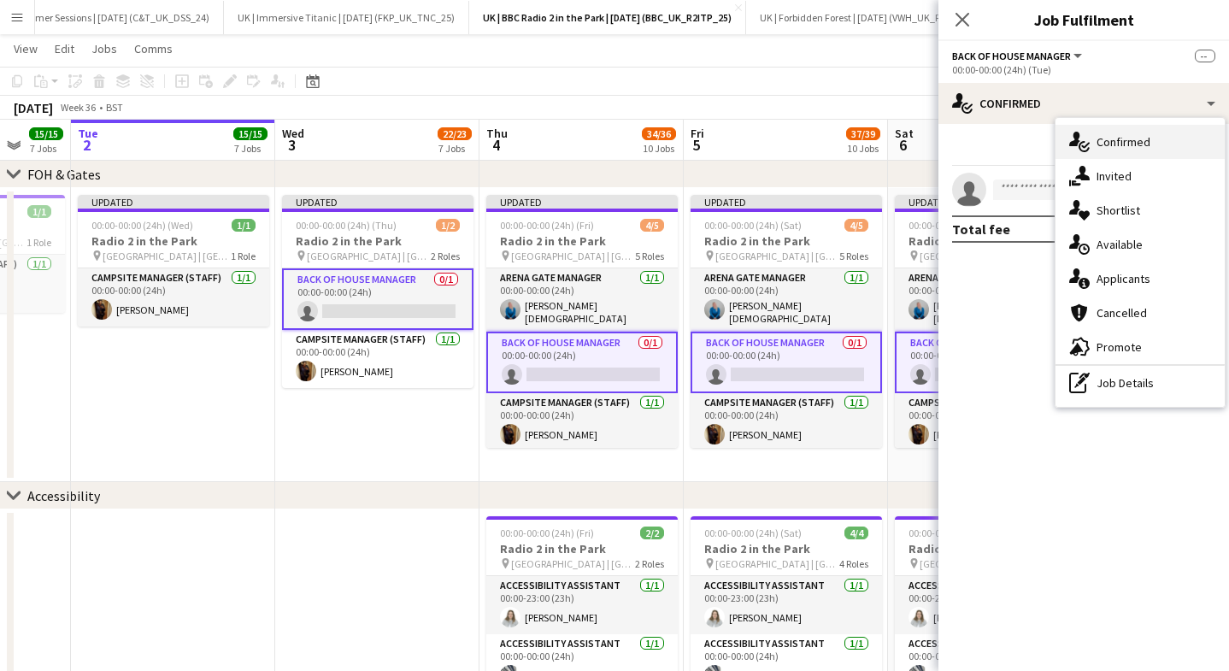
click at [1083, 152] on div "single-neutral-actions-check-2 Confirmed" at bounding box center [1139, 142] width 169 height 34
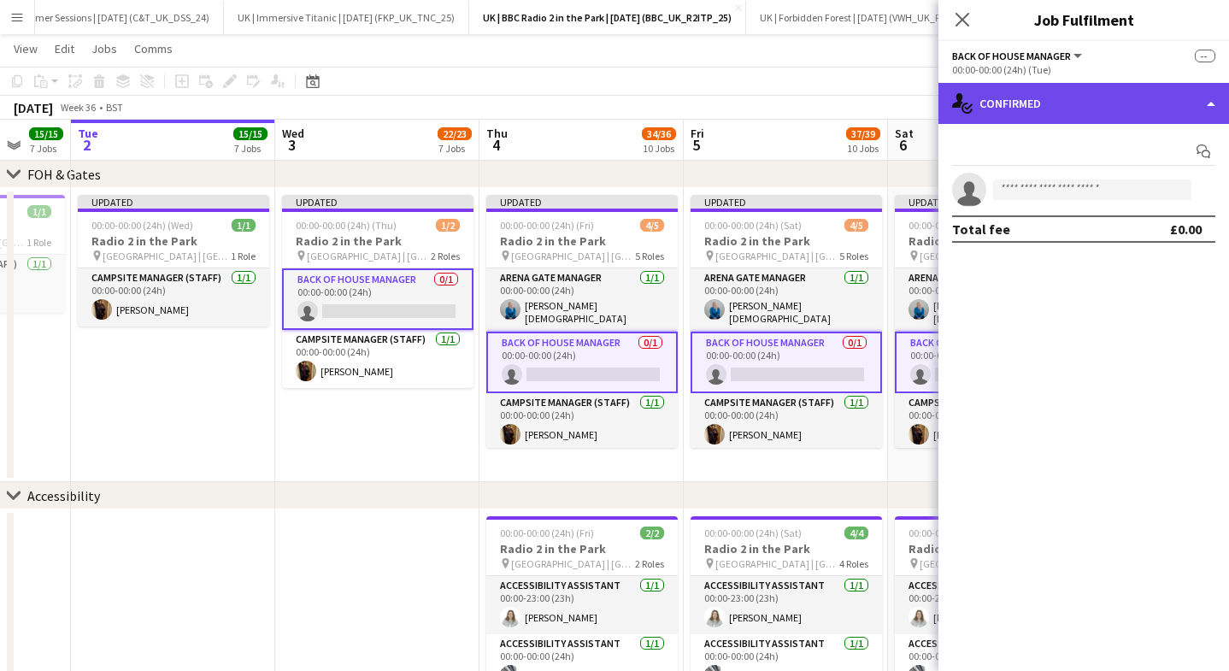
click at [990, 103] on div "single-neutral-actions-check-2 Confirmed" at bounding box center [1083, 103] width 290 height 41
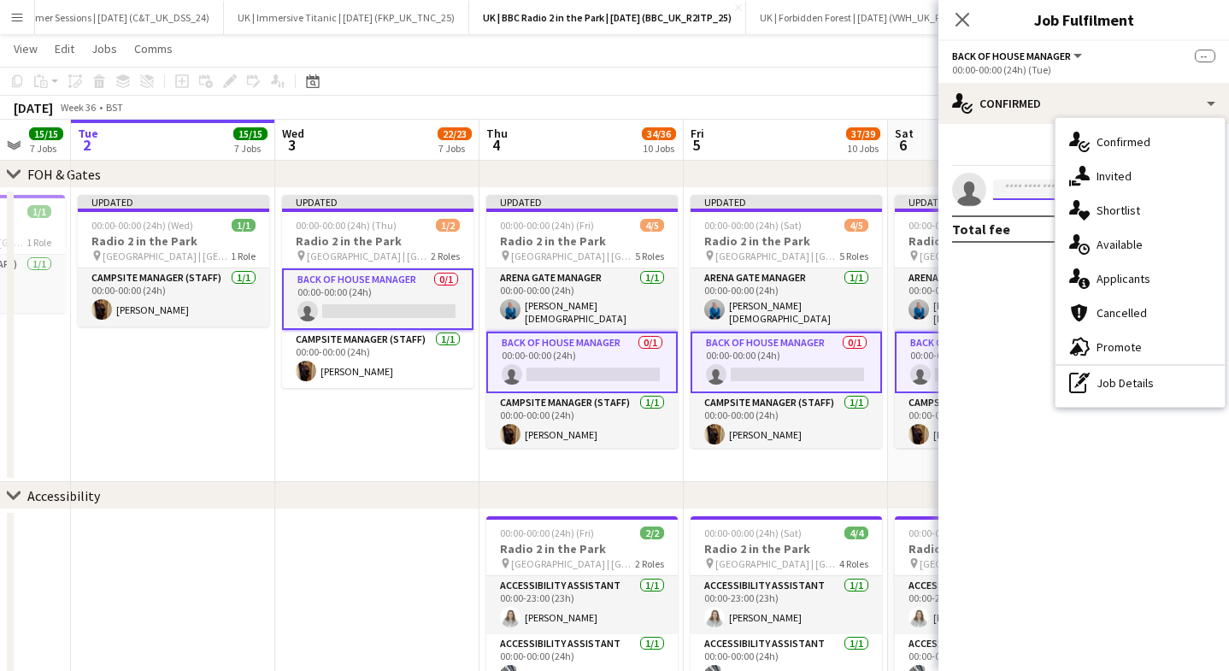
click at [1010, 185] on input at bounding box center [1092, 189] width 198 height 21
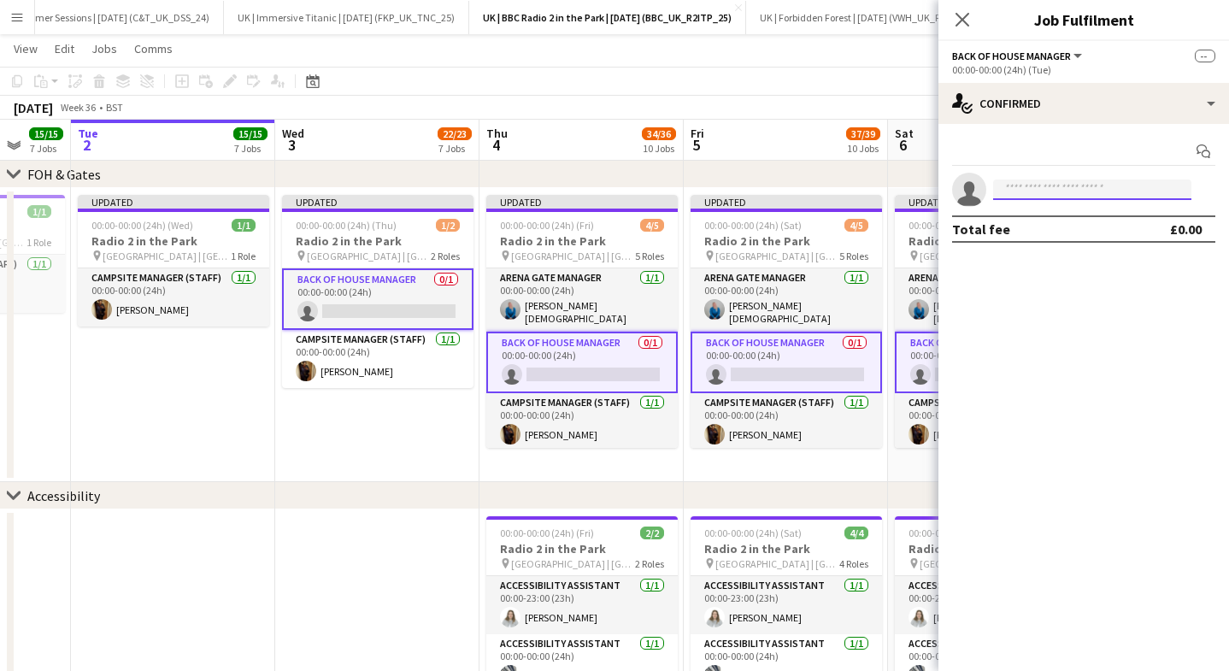
scroll to position [725, 0]
click at [1073, 195] on input at bounding box center [1092, 189] width 198 height 21
click at [1061, 192] on input at bounding box center [1092, 189] width 198 height 21
click at [1056, 192] on input at bounding box center [1092, 189] width 198 height 21
type input "*"
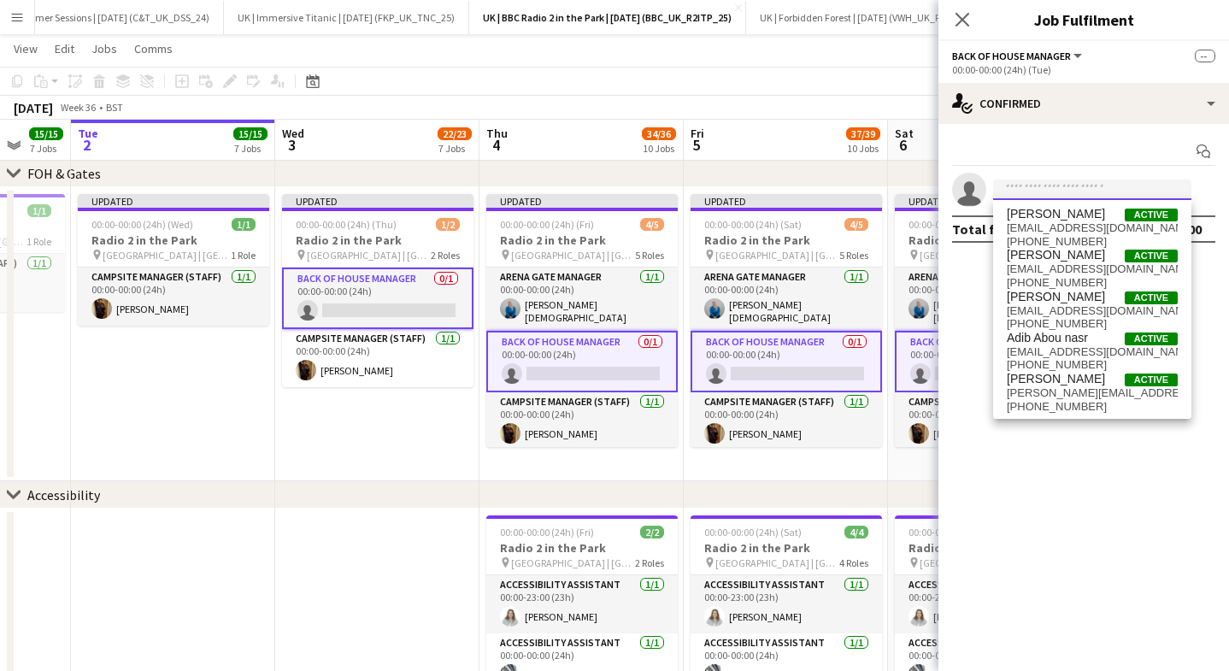
click at [1057, 197] on input at bounding box center [1092, 189] width 198 height 21
click at [1007, 183] on input at bounding box center [1092, 189] width 198 height 21
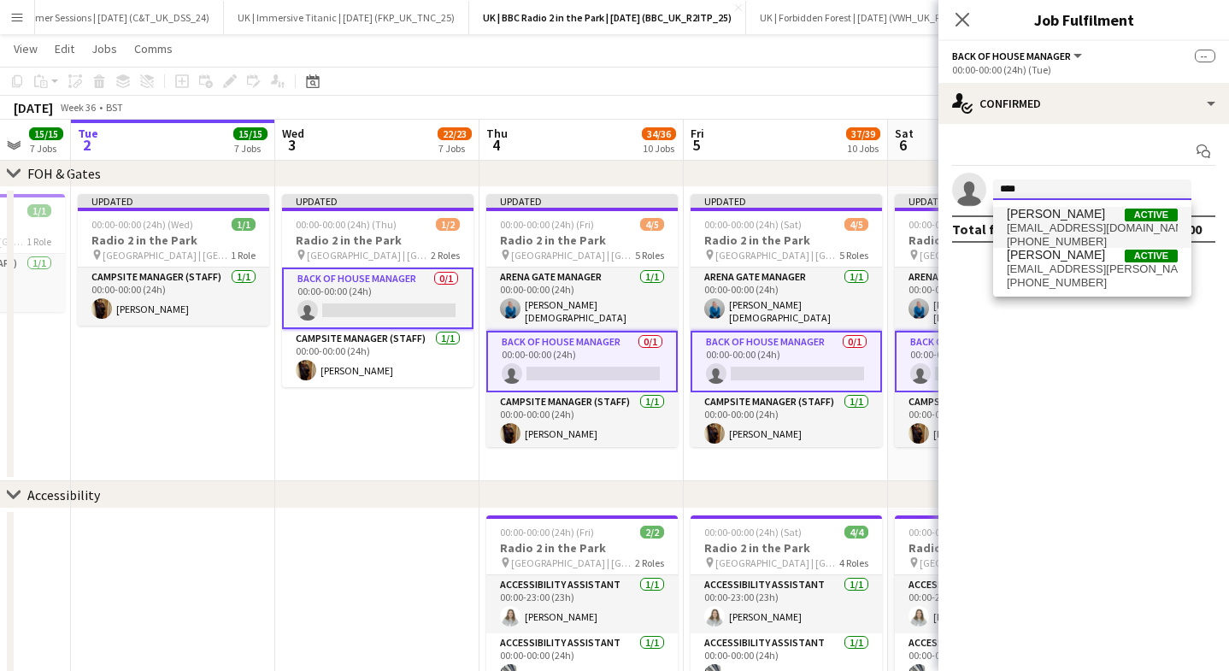
type input "****"
click at [1036, 228] on span "[EMAIL_ADDRESS][DOMAIN_NAME]" at bounding box center [1091, 228] width 171 height 14
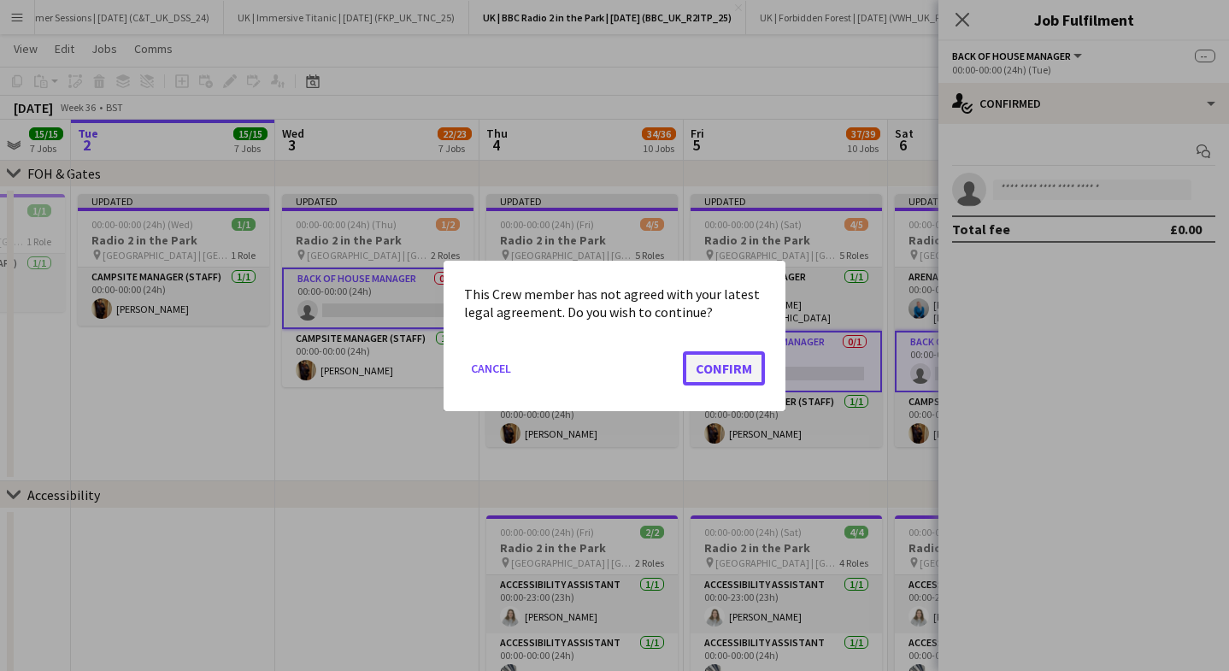
click at [732, 371] on button "Confirm" at bounding box center [724, 367] width 82 height 34
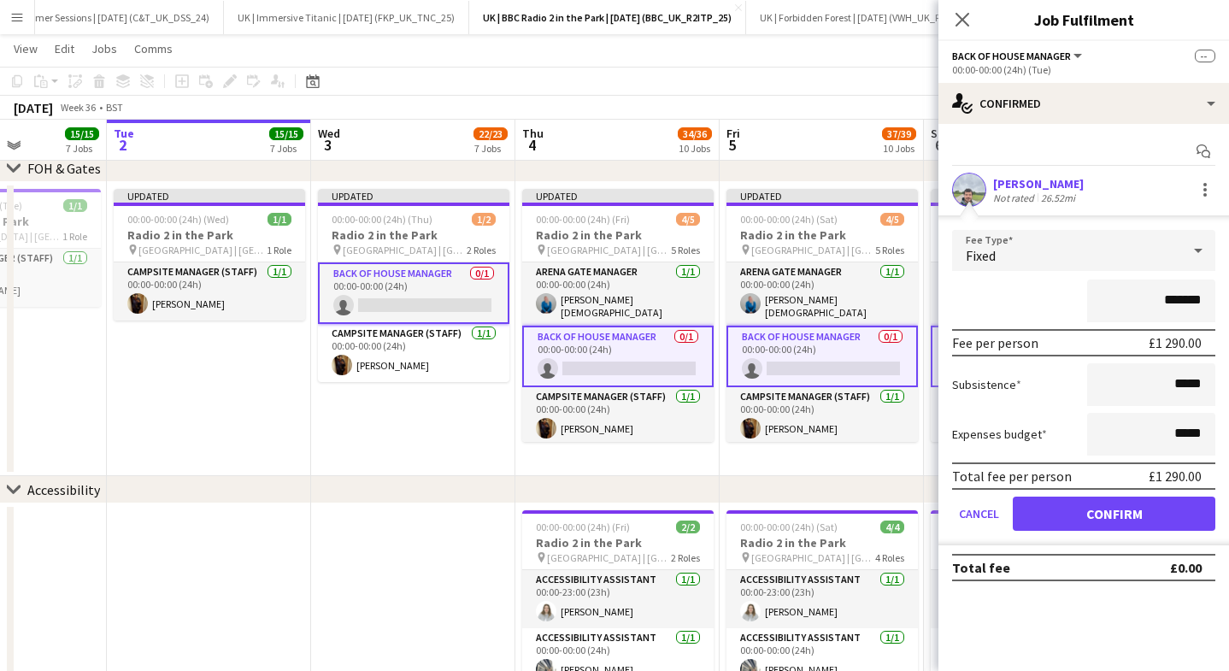
scroll to position [0, 508]
click at [966, 20] on icon "Close pop-in" at bounding box center [962, 20] width 14 height 14
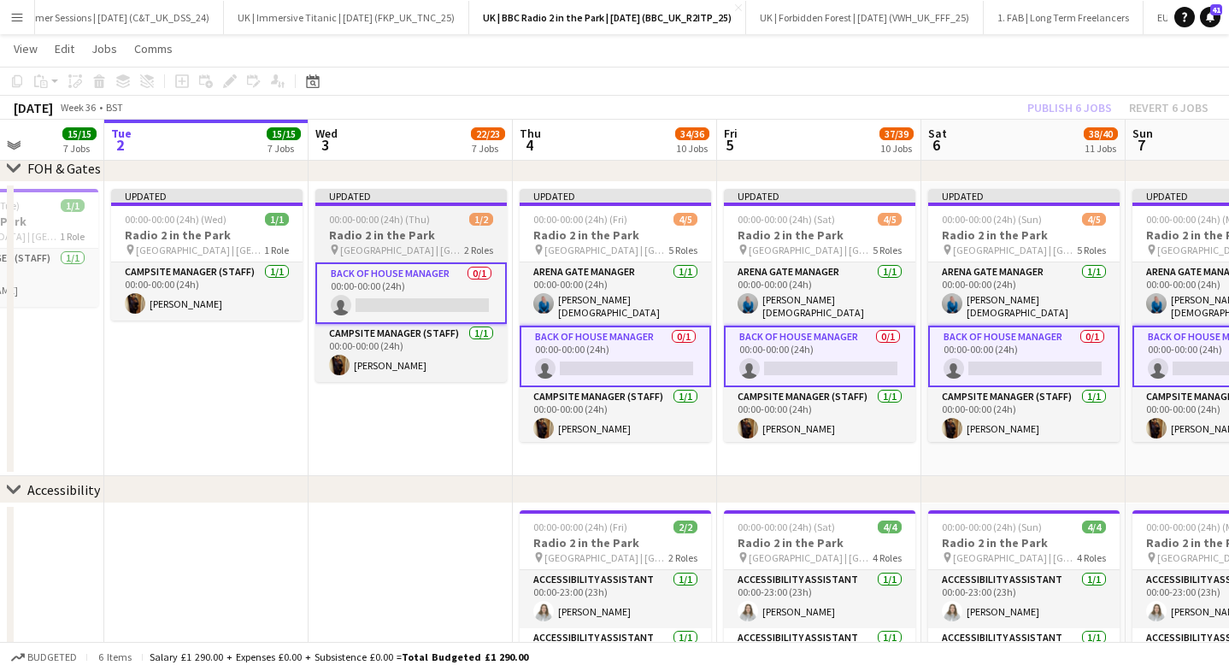
drag, startPoint x: 388, startPoint y: 244, endPoint x: 343, endPoint y: 203, distance: 61.1
click at [388, 244] on span "[GEOGRAPHIC_DATA] | [GEOGRAPHIC_DATA], [GEOGRAPHIC_DATA]" at bounding box center [402, 249] width 124 height 13
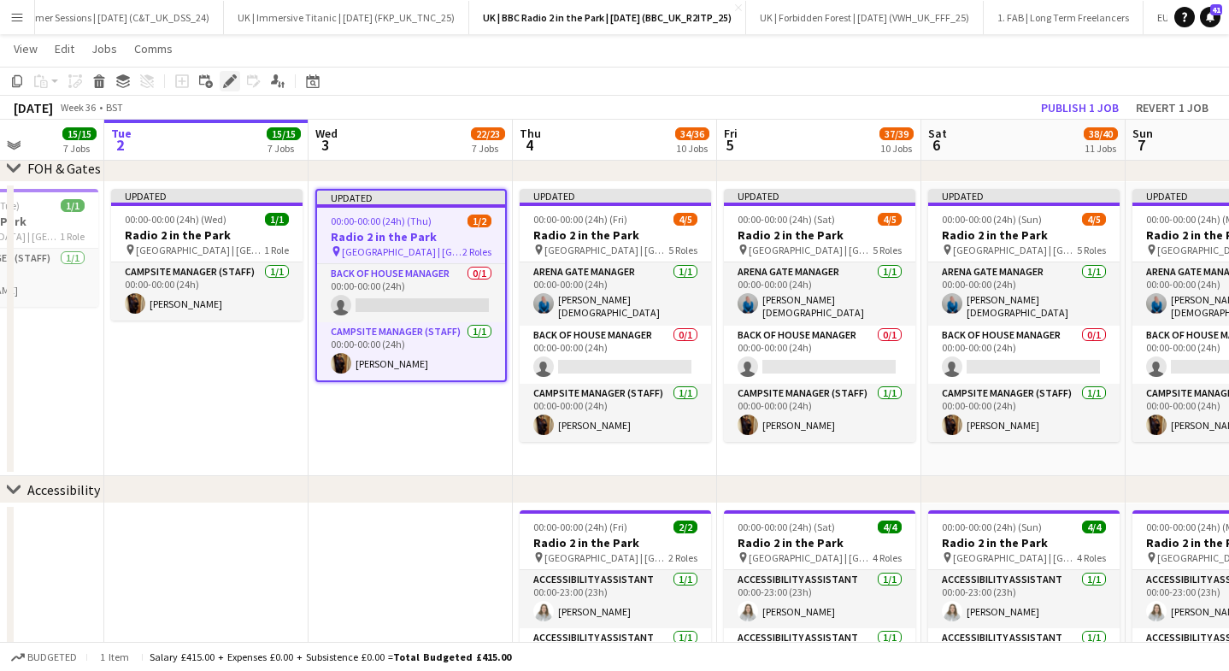
click at [232, 81] on icon at bounding box center [229, 81] width 9 height 9
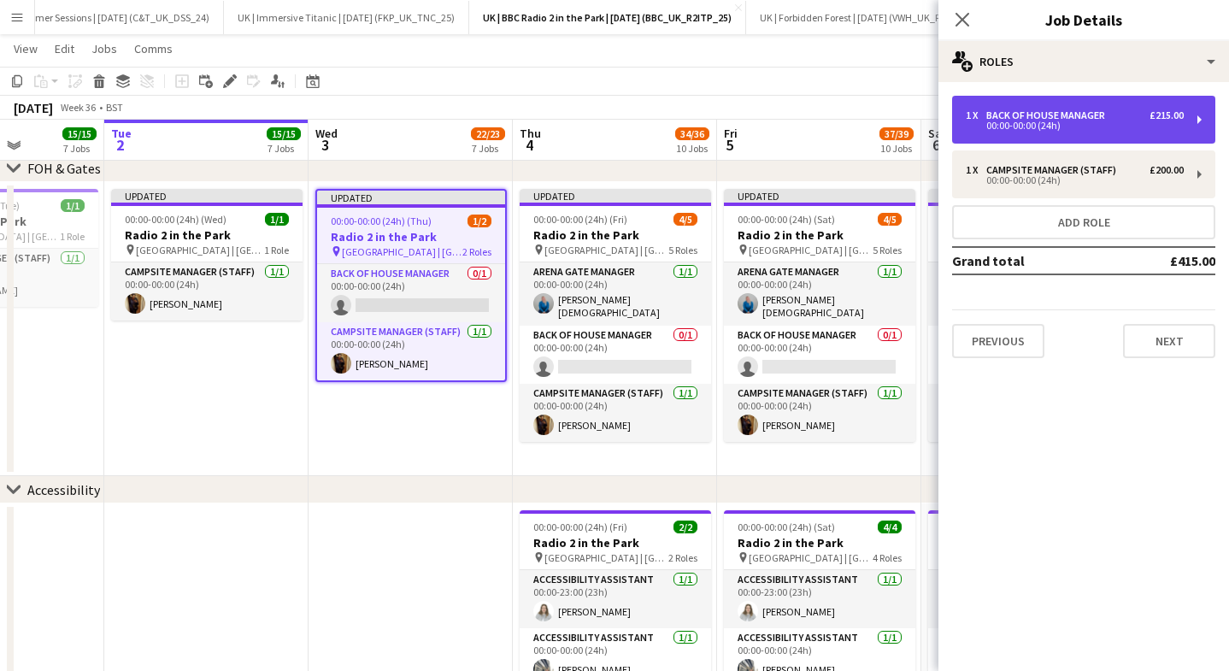
click at [1106, 113] on div "Back of House Manager" at bounding box center [1049, 115] width 126 height 12
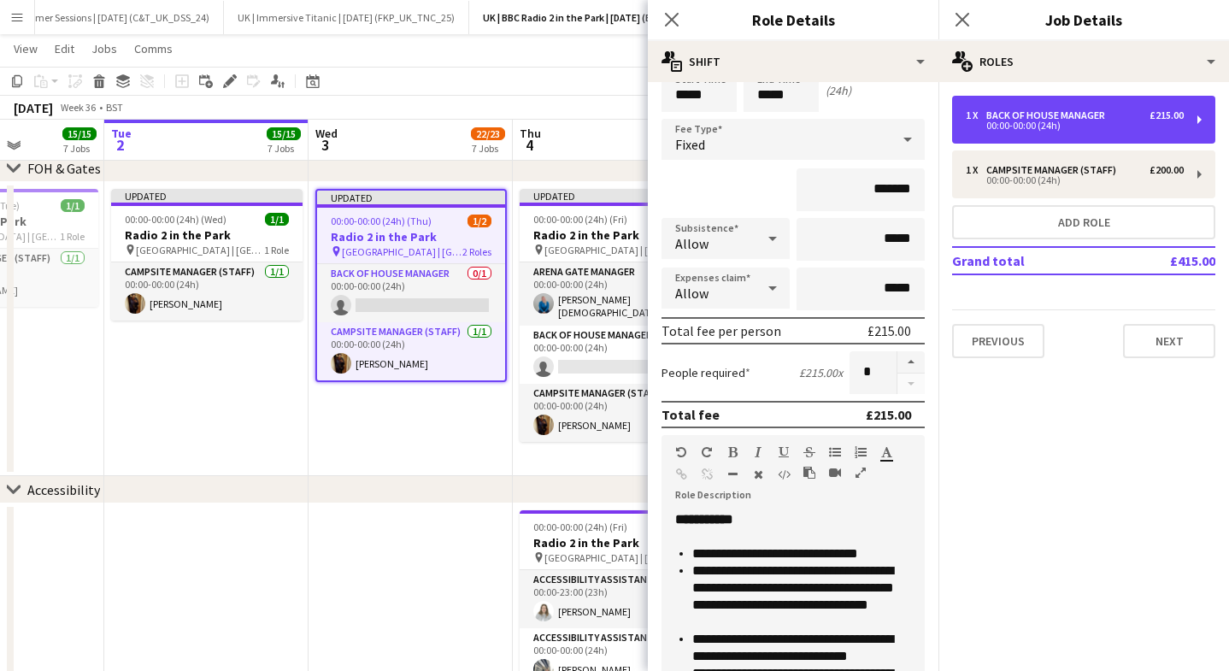
scroll to position [79, 0]
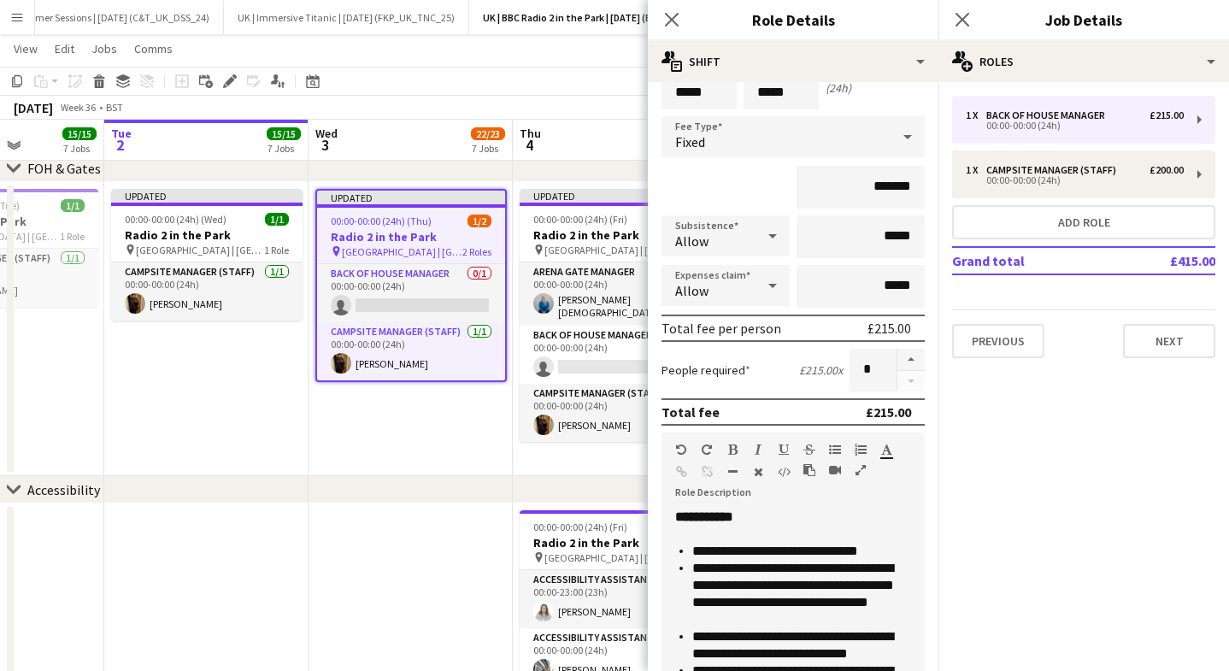
click at [757, 287] on div at bounding box center [772, 285] width 34 height 34
click at [722, 324] on mat-option "Allow" at bounding box center [725, 334] width 128 height 43
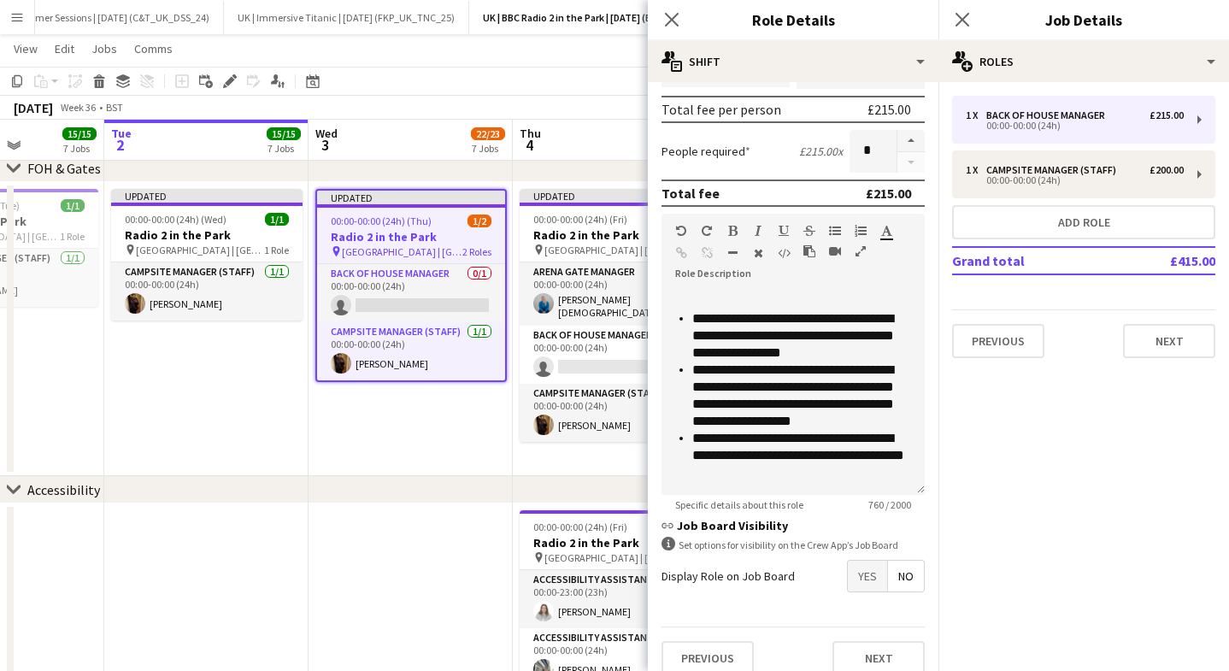
scroll to position [315, 0]
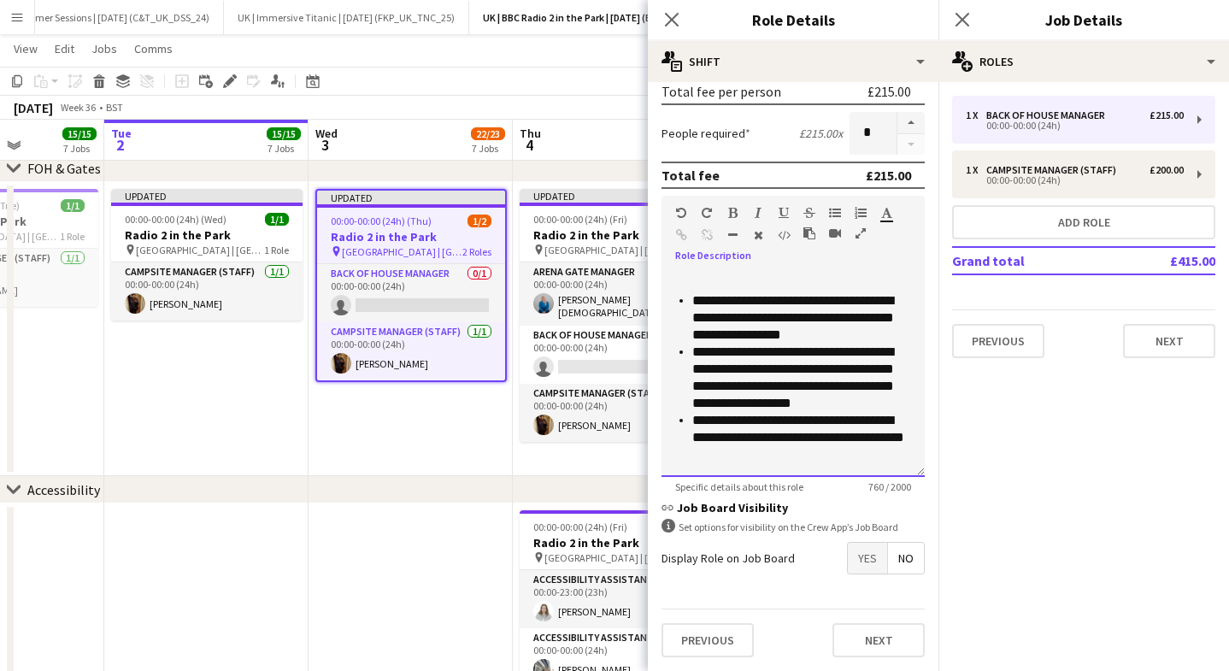
click at [813, 450] on li "**********" at bounding box center [801, 437] width 219 height 51
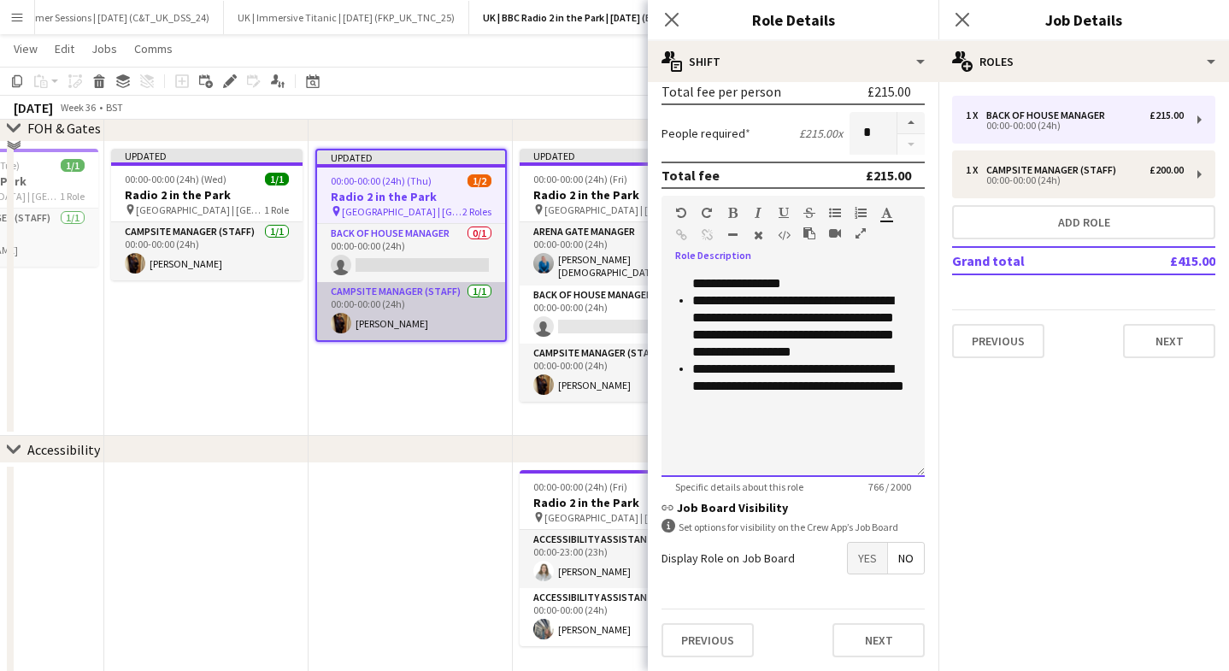
scroll to position [678, 0]
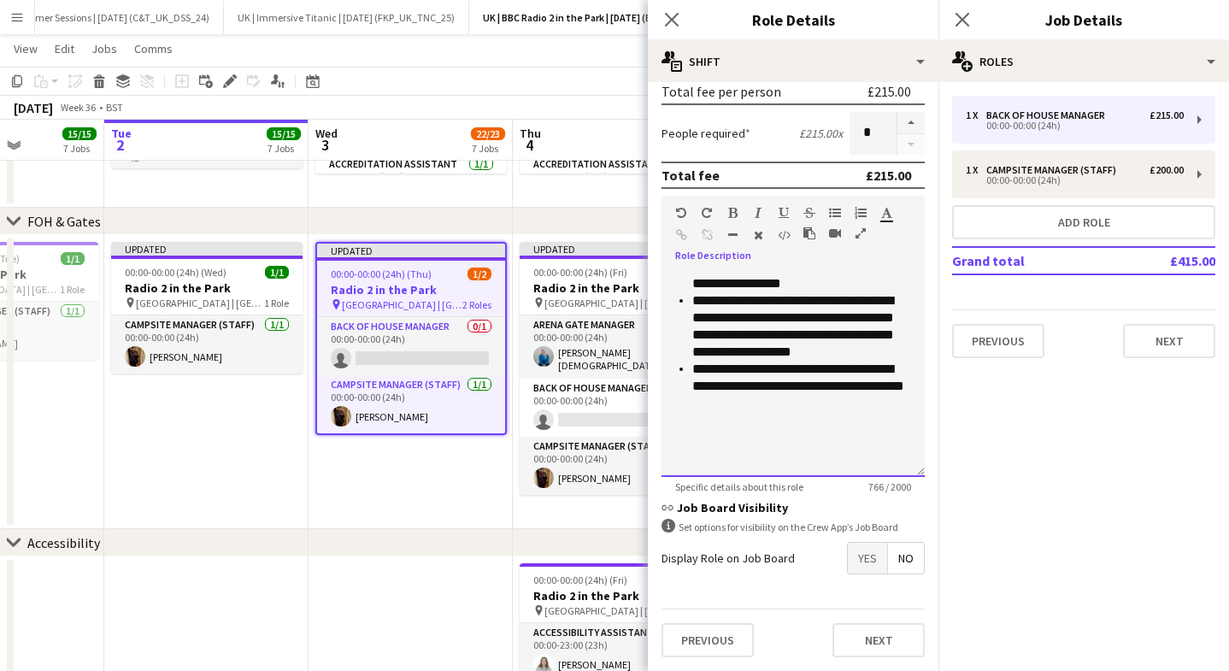
click at [726, 414] on div at bounding box center [793, 420] width 236 height 17
click at [719, 426] on div at bounding box center [793, 420] width 236 height 17
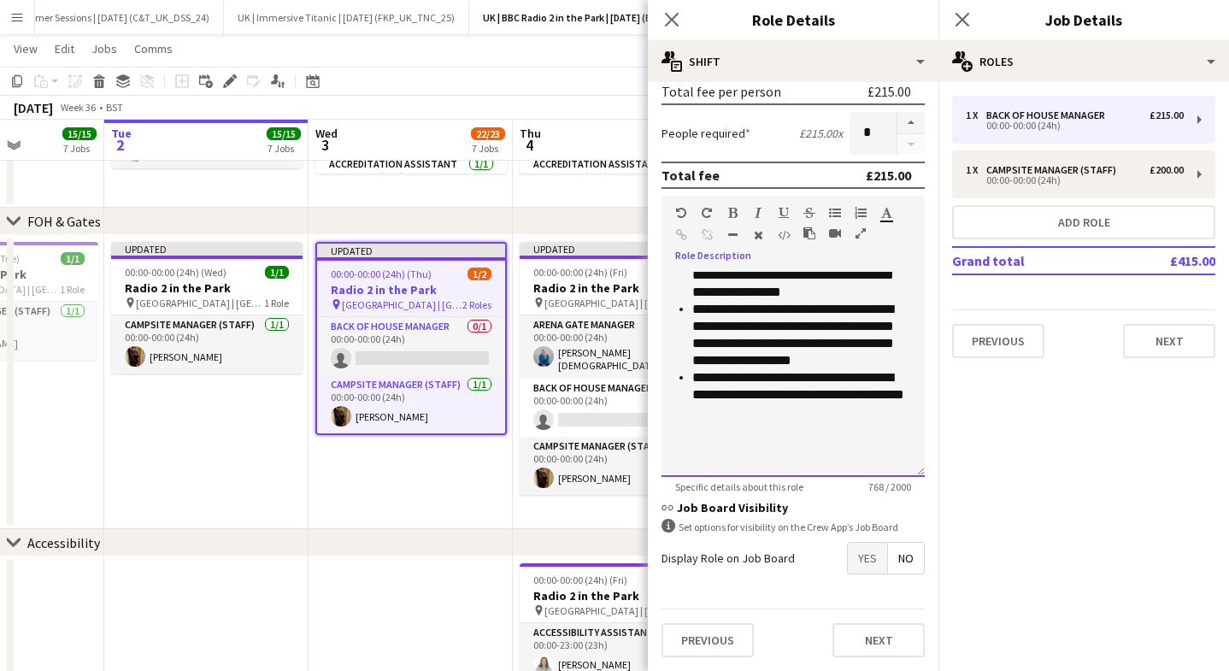
scroll to position [321, 0]
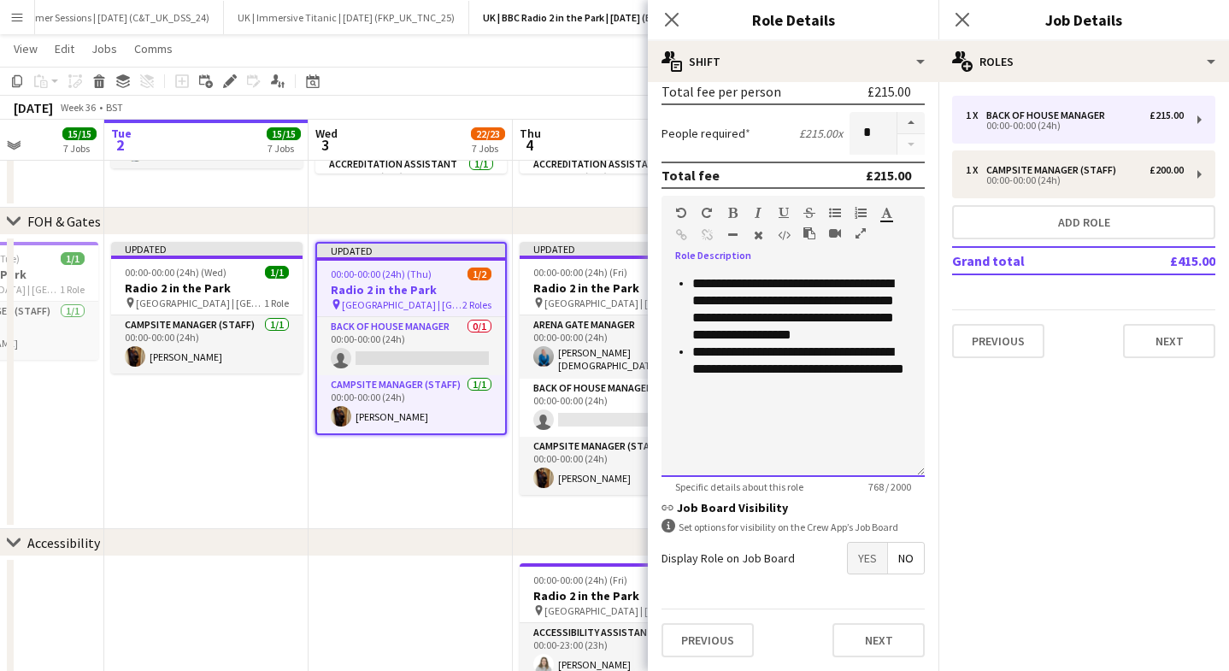
click at [701, 402] on div at bounding box center [793, 403] width 236 height 17
click at [695, 415] on div at bounding box center [793, 420] width 236 height 17
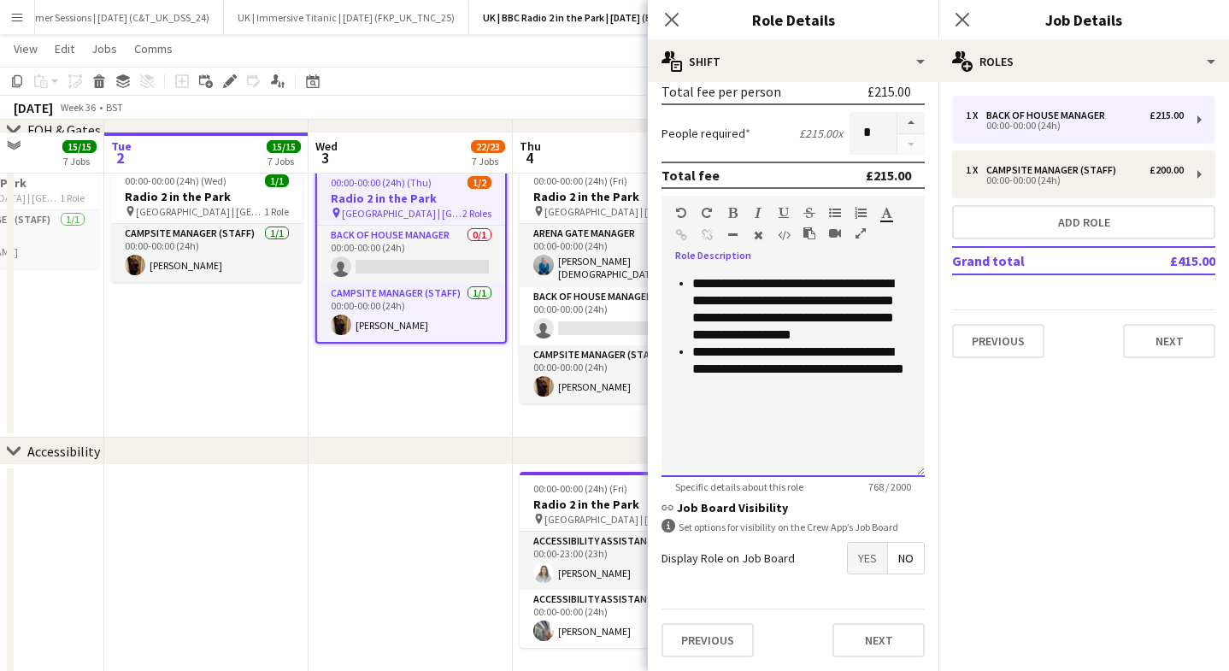
scroll to position [783, 0]
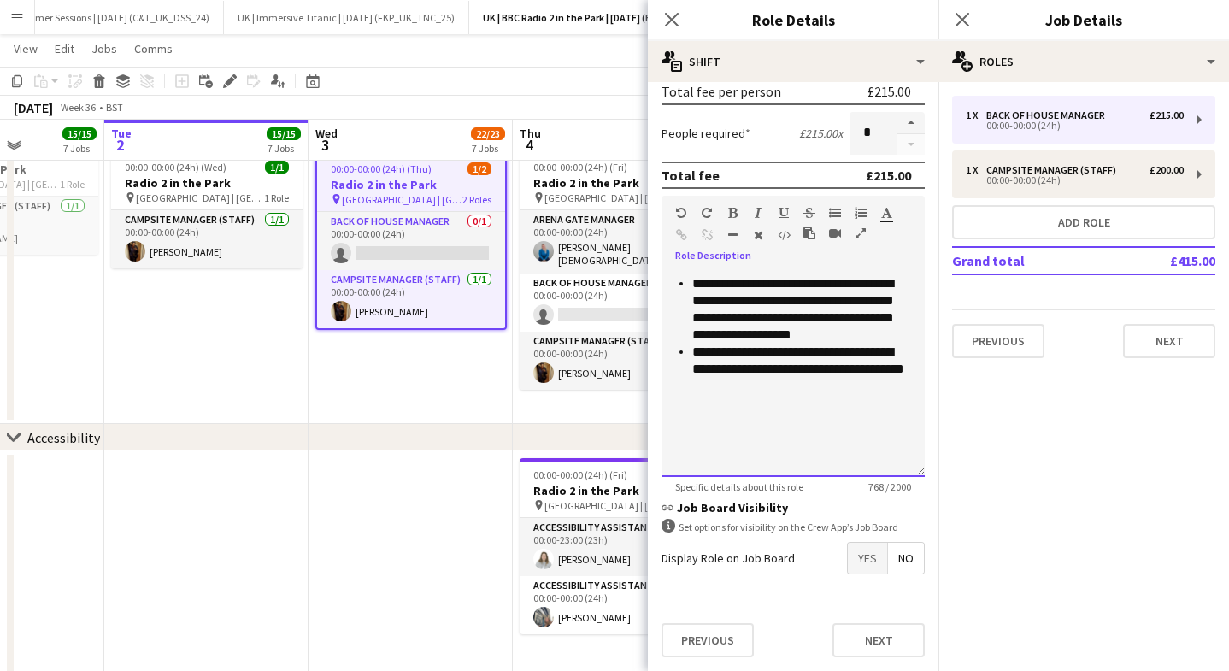
drag, startPoint x: 689, startPoint y: 418, endPoint x: 702, endPoint y: 425, distance: 14.9
click at [690, 417] on div at bounding box center [793, 420] width 236 height 17
click at [703, 426] on div at bounding box center [793, 420] width 236 height 17
click at [703, 424] on div at bounding box center [793, 420] width 236 height 17
click at [697, 422] on div at bounding box center [793, 420] width 236 height 17
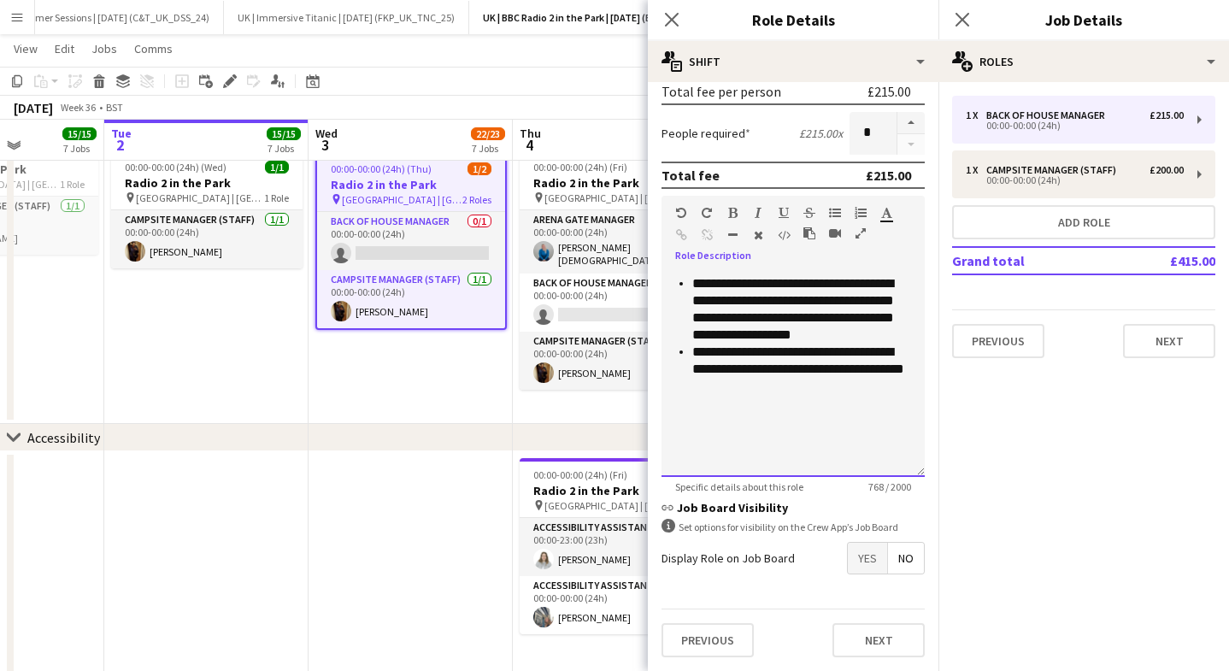
click at [694, 422] on div at bounding box center [793, 420] width 236 height 17
click at [695, 423] on div at bounding box center [793, 420] width 236 height 17
click at [703, 429] on div at bounding box center [793, 437] width 236 height 17
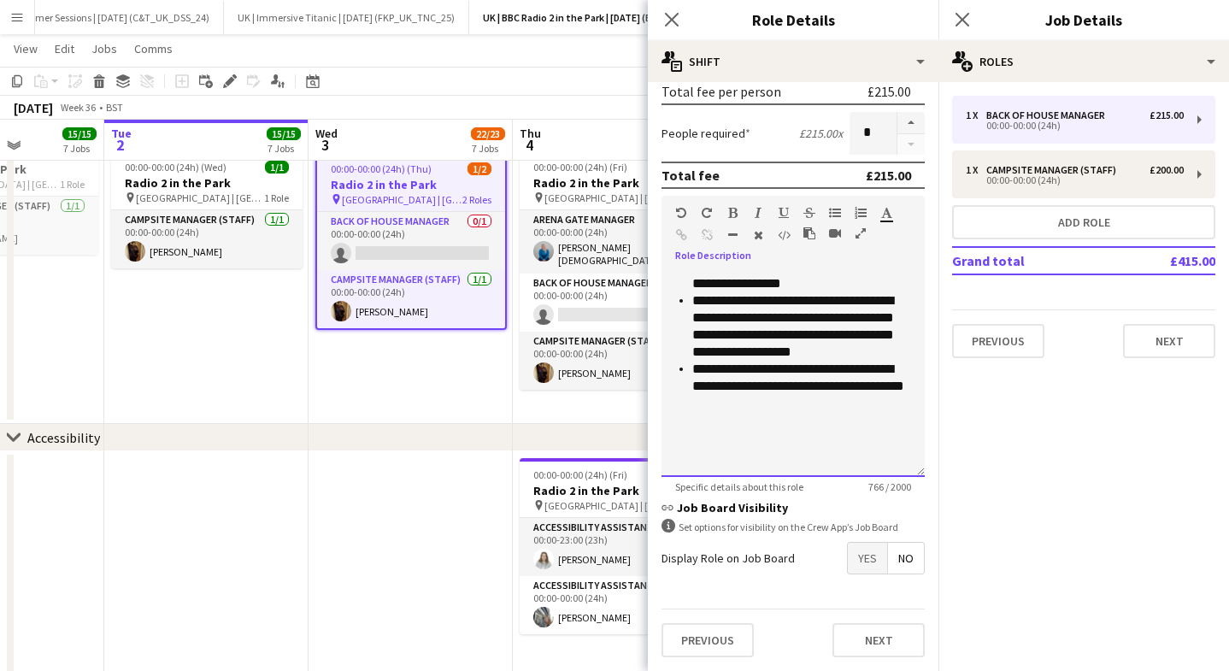
click at [710, 454] on div at bounding box center [793, 454] width 236 height 17
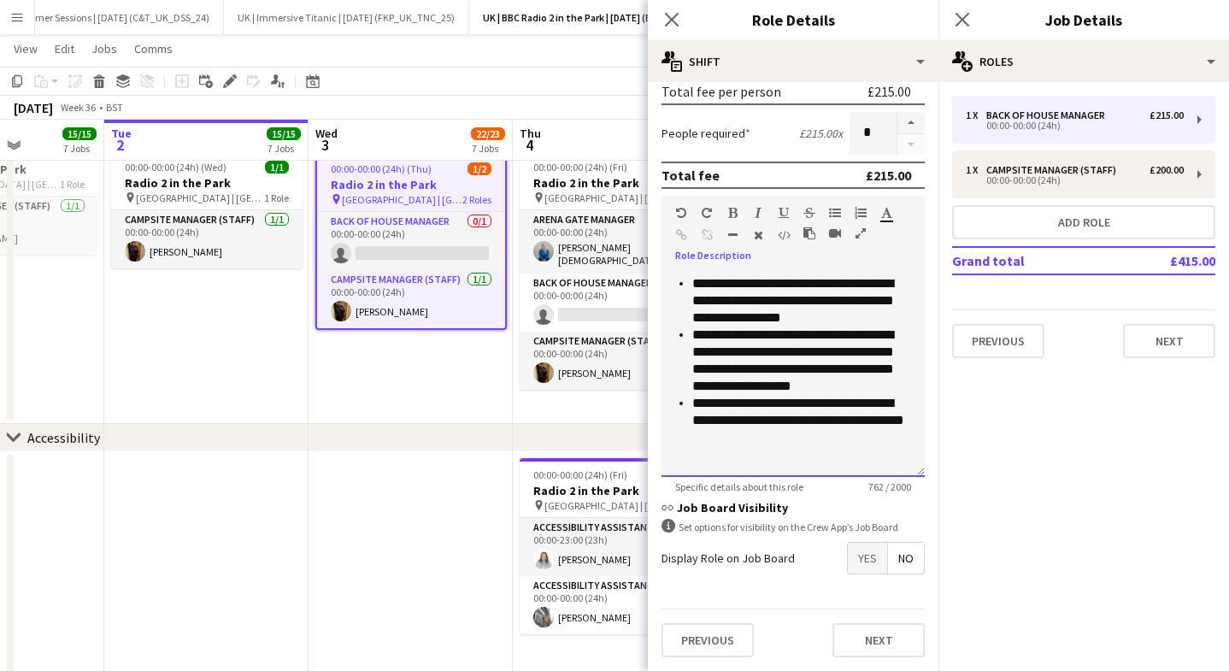
scroll to position [287, 0]
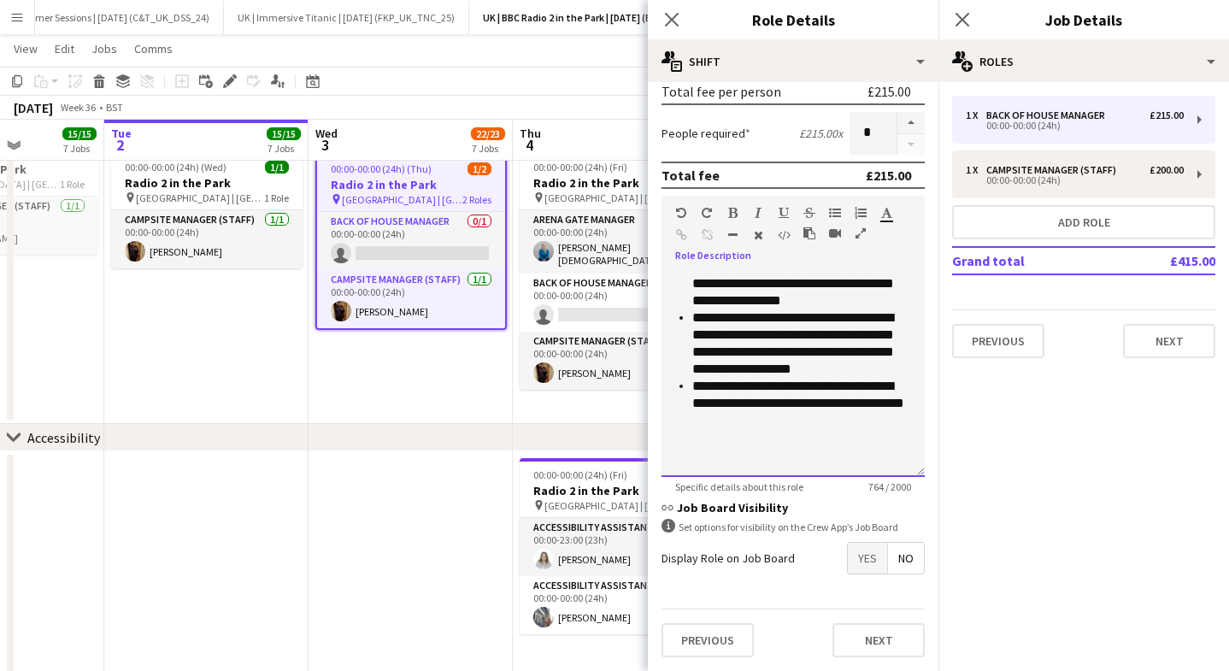
click at [791, 457] on div at bounding box center [793, 454] width 236 height 17
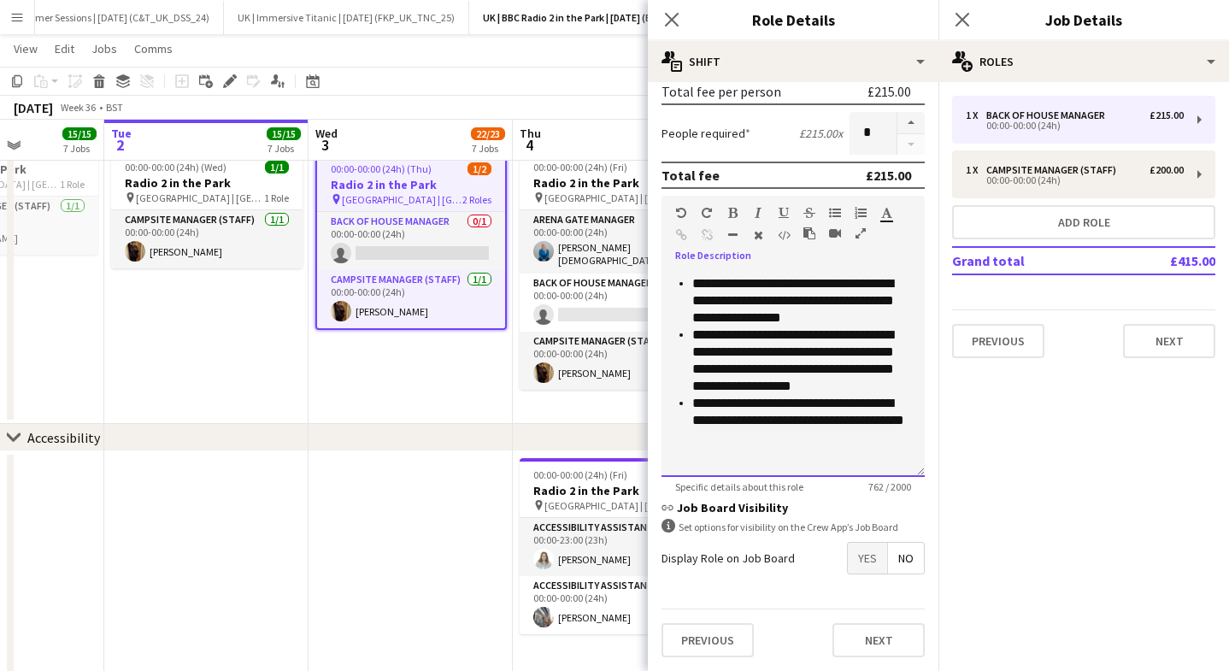
click at [799, 463] on div "**********" at bounding box center [792, 374] width 263 height 205
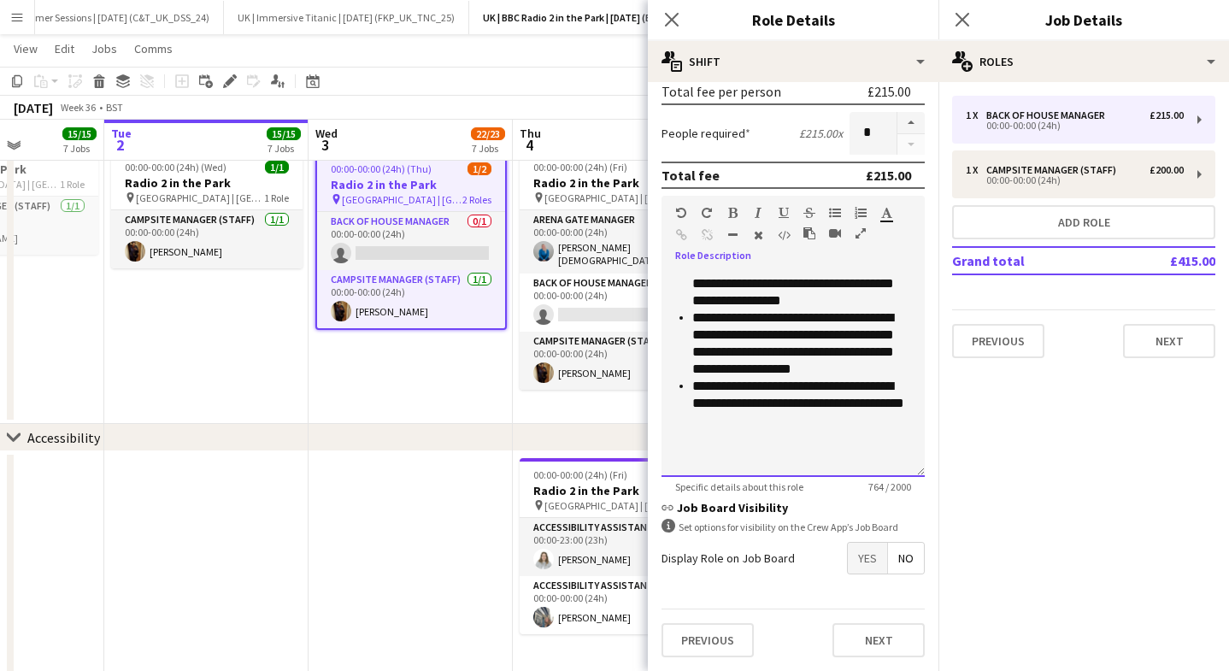
click at [758, 470] on div "**********" at bounding box center [792, 374] width 263 height 205
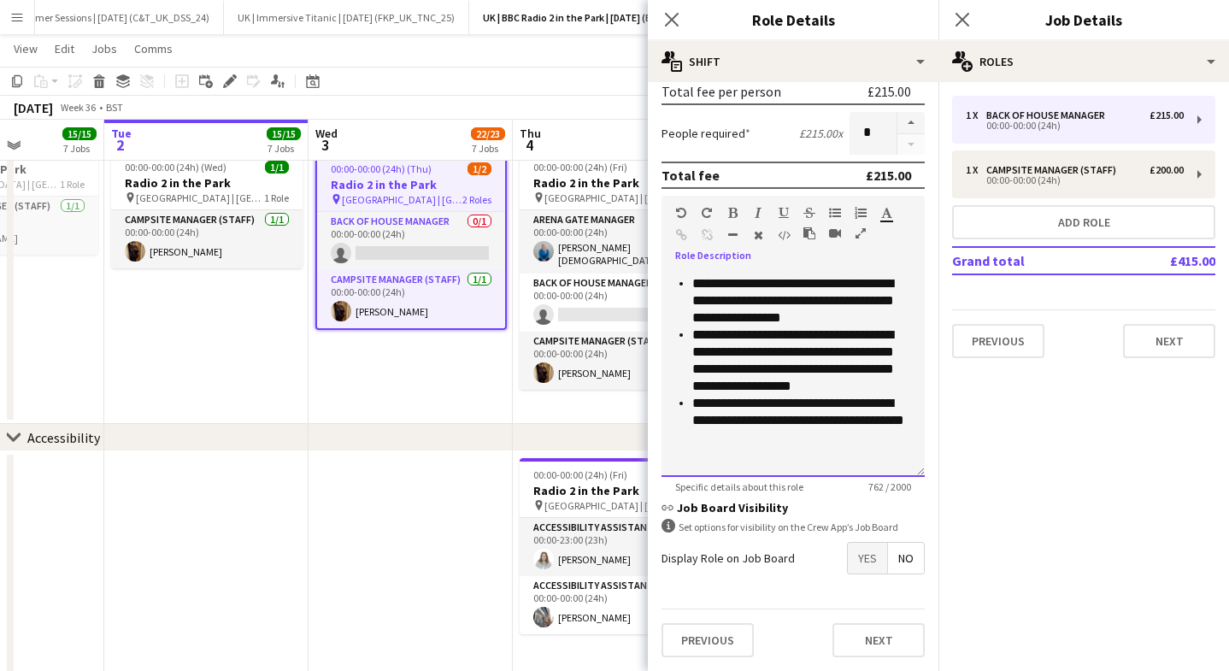
scroll to position [253, 0]
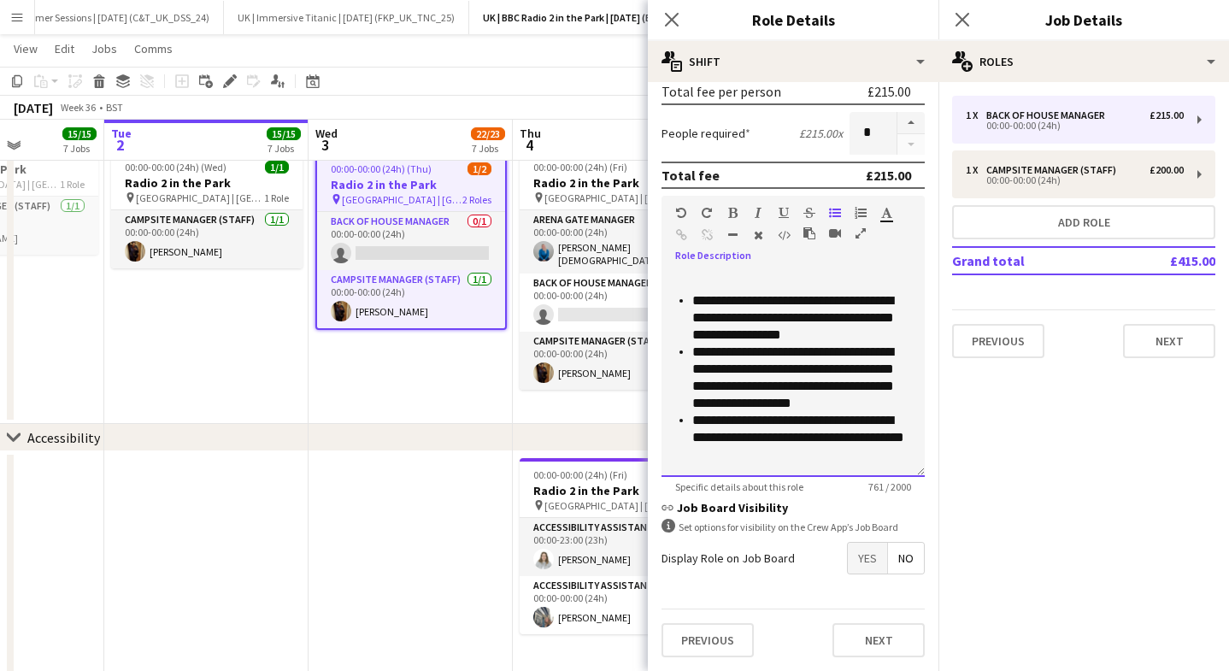
click at [755, 463] on div "**********" at bounding box center [792, 374] width 263 height 205
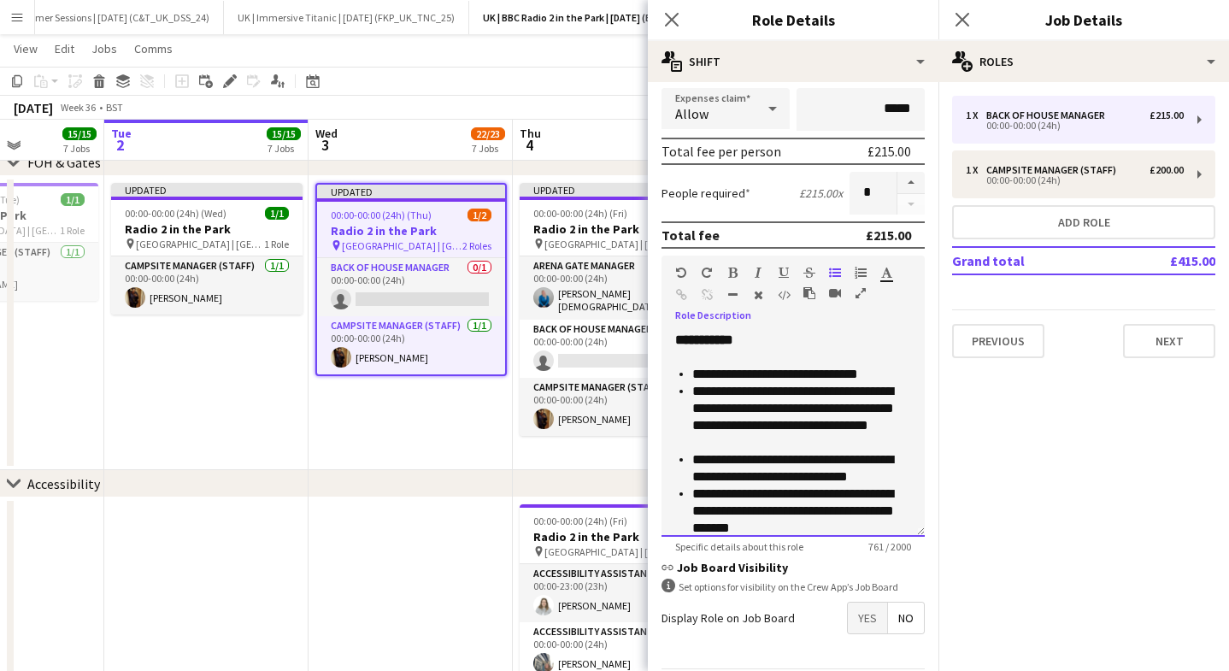
scroll to position [246, 0]
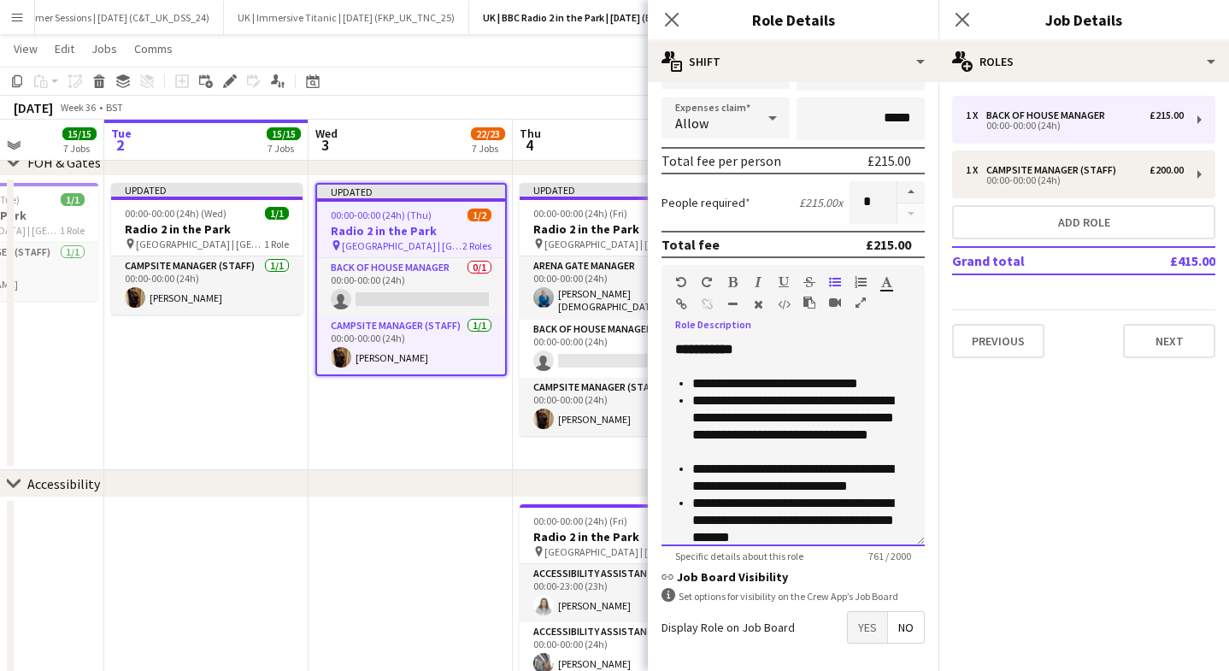
drag, startPoint x: 783, startPoint y: 352, endPoint x: 648, endPoint y: 333, distance: 135.4
click at [648, 333] on form "**********" at bounding box center [793, 295] width 290 height 890
click at [795, 355] on div "**********" at bounding box center [792, 443] width 263 height 205
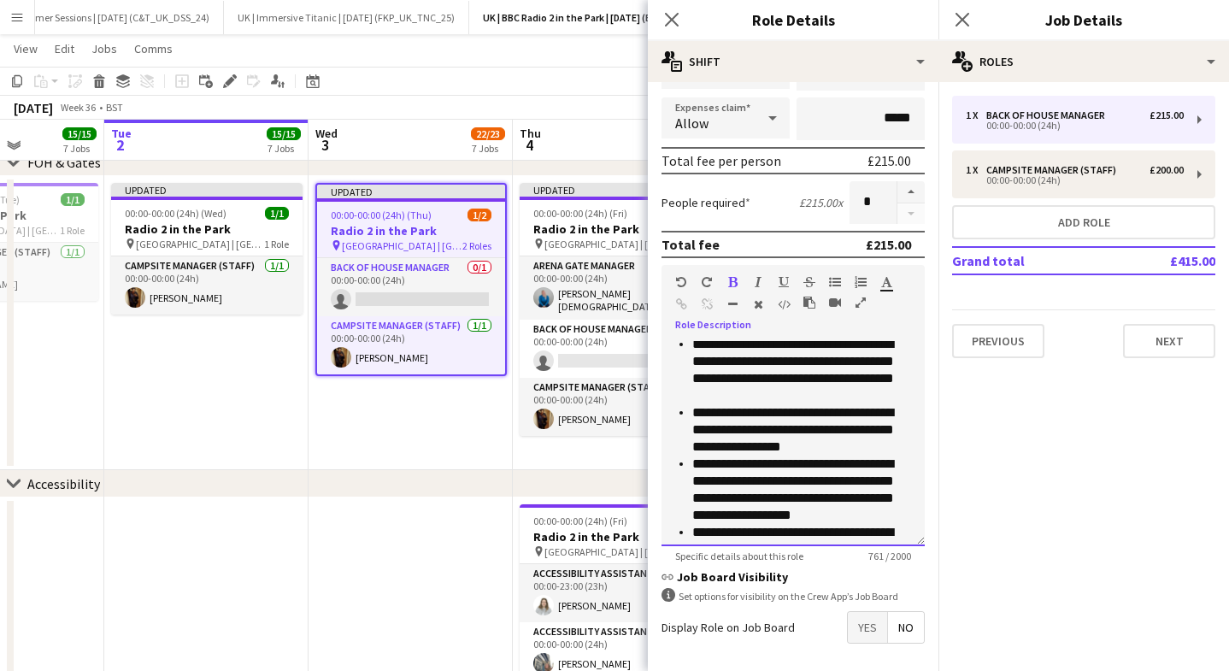
scroll to position [224, 0]
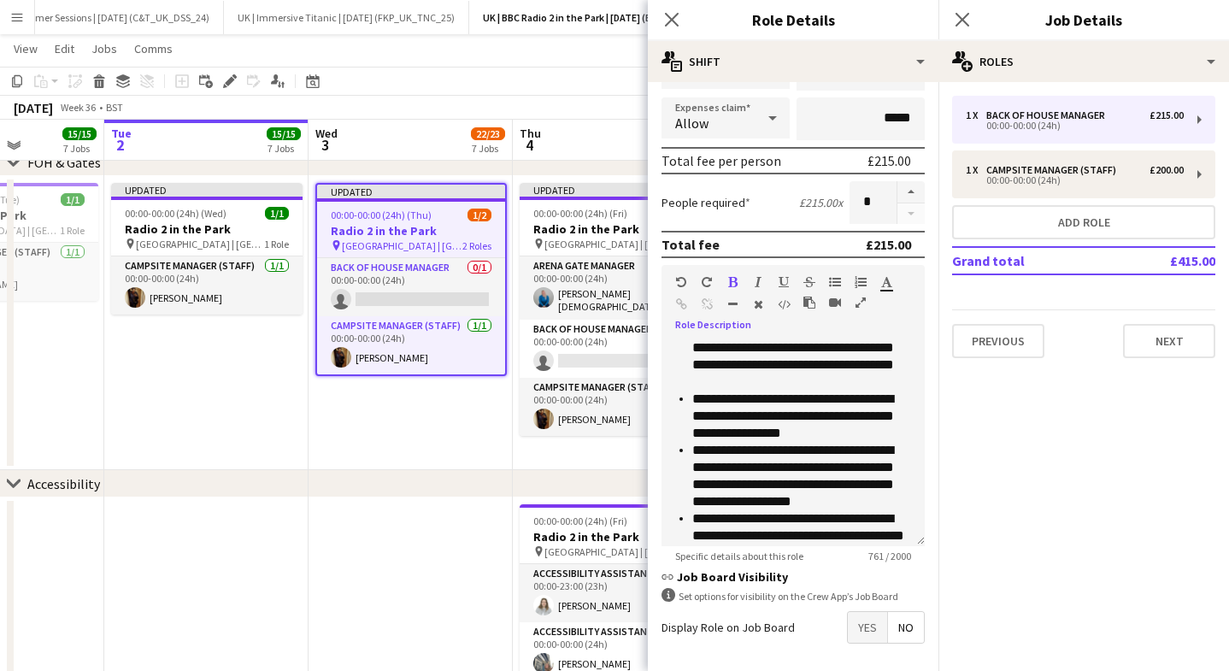
click at [782, 211] on div "People required £215.00 x *" at bounding box center [792, 202] width 263 height 43
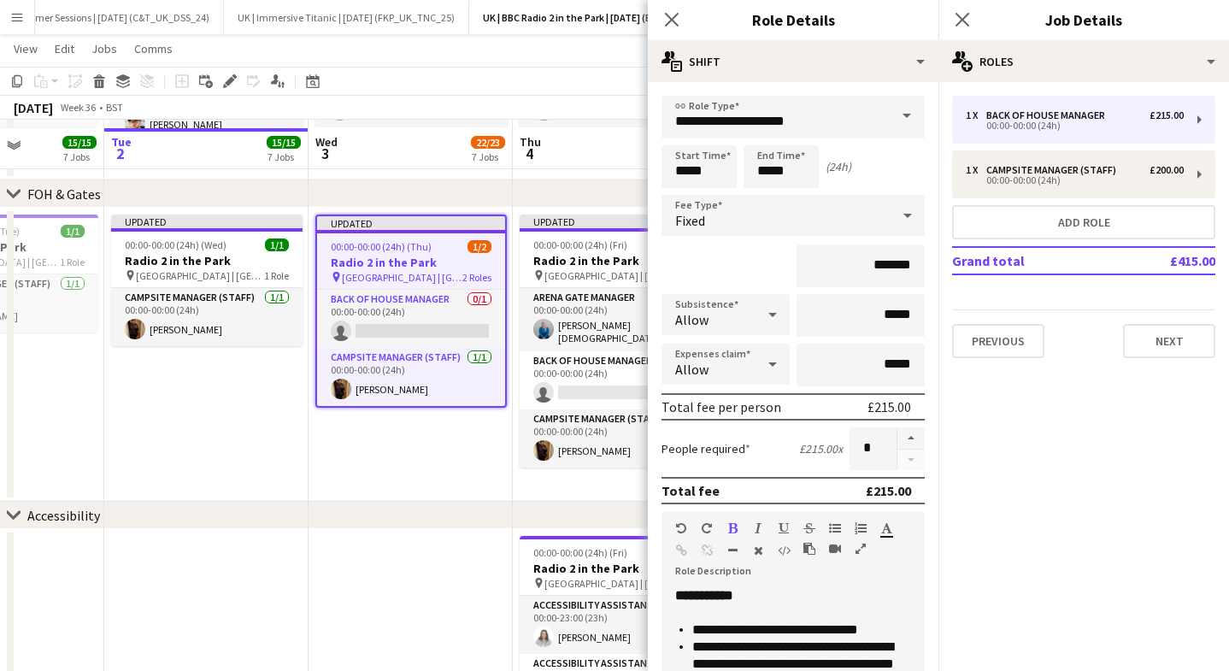
scroll to position [707, 0]
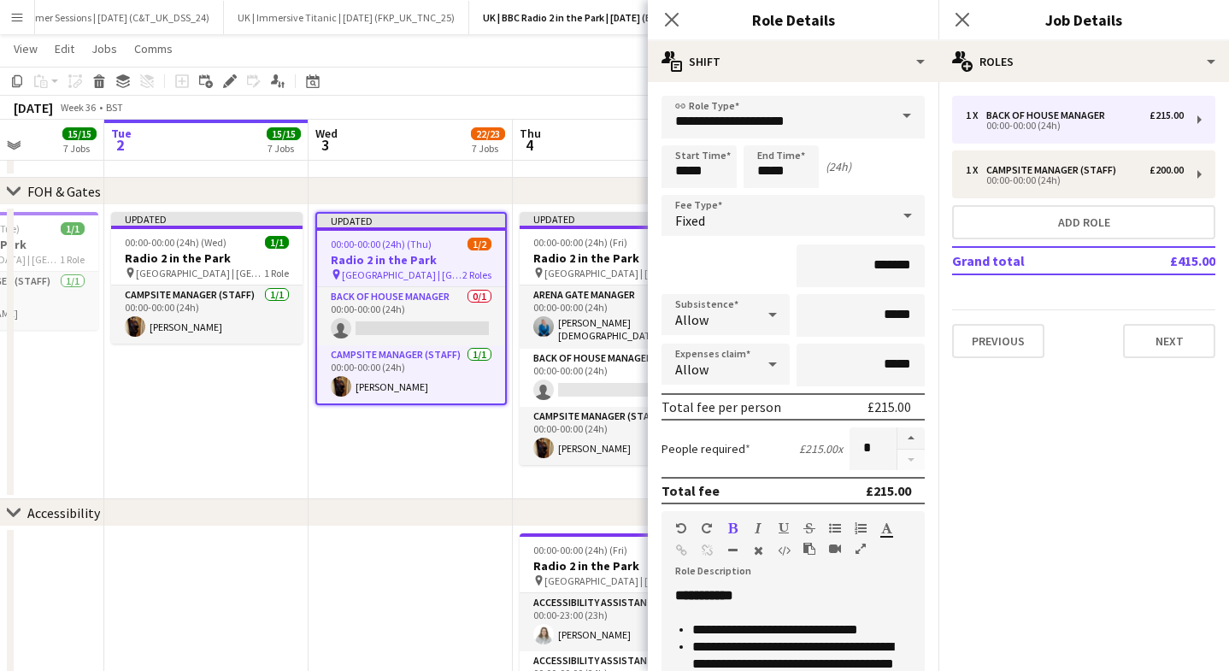
drag, startPoint x: 1088, startPoint y: 438, endPoint x: 958, endPoint y: 417, distance: 131.6
click at [1088, 438] on mat-expansion-panel "pencil3 General details 1 x Back of House Manager £215.00 00:00-00:00 (24h) 1 x…" at bounding box center [1083, 376] width 290 height 589
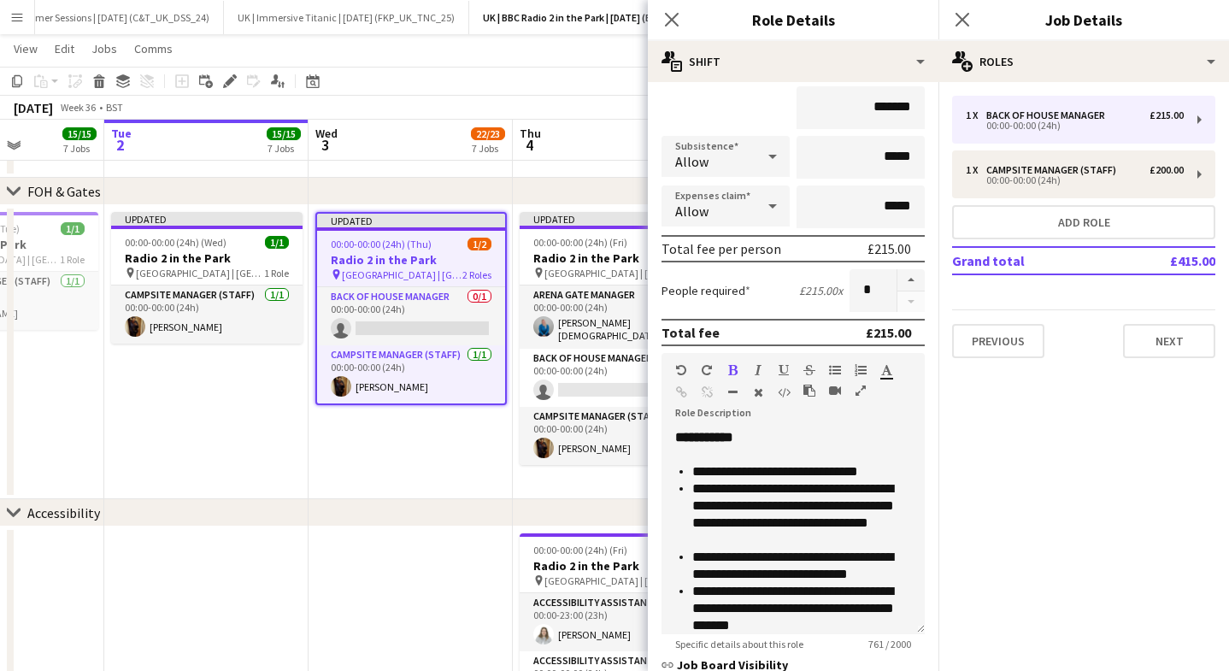
scroll to position [315, 0]
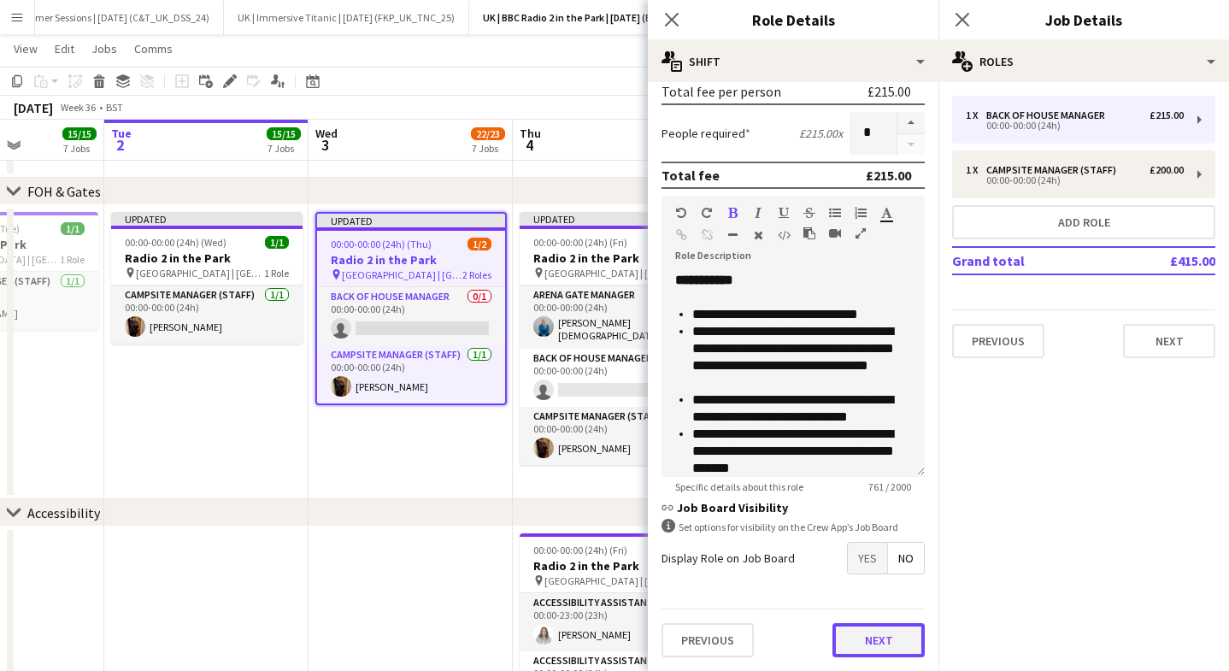
click at [898, 639] on button "Next" at bounding box center [878, 640] width 92 height 34
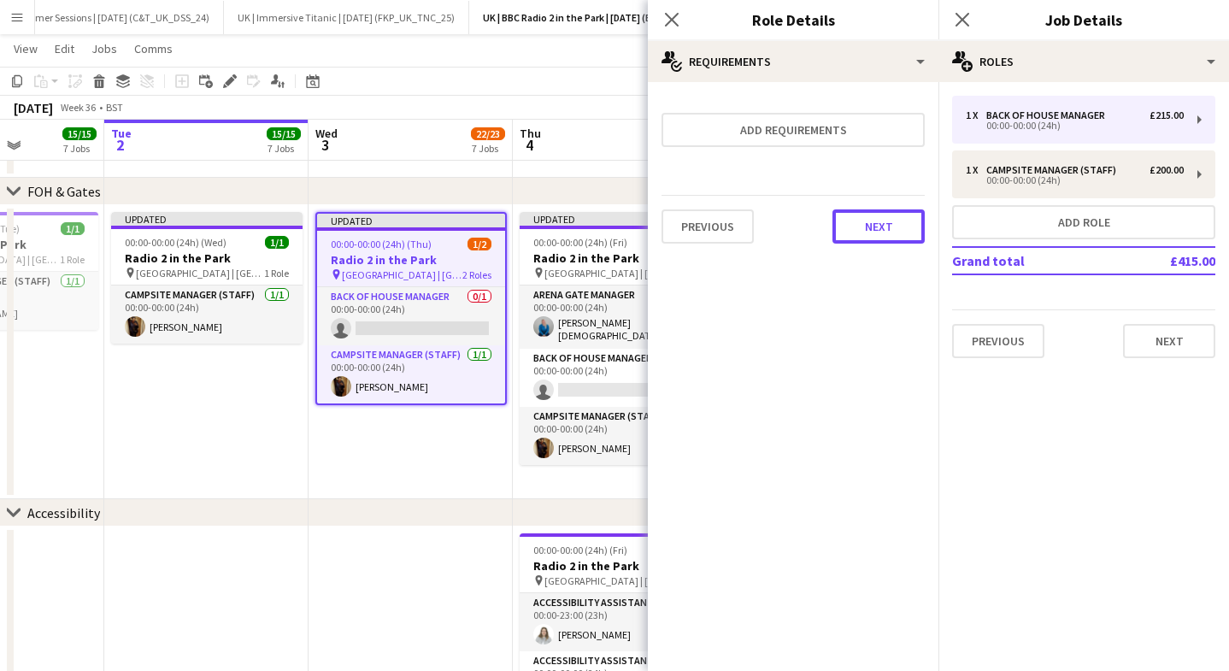
click at [880, 227] on button "Next" at bounding box center [878, 226] width 92 height 34
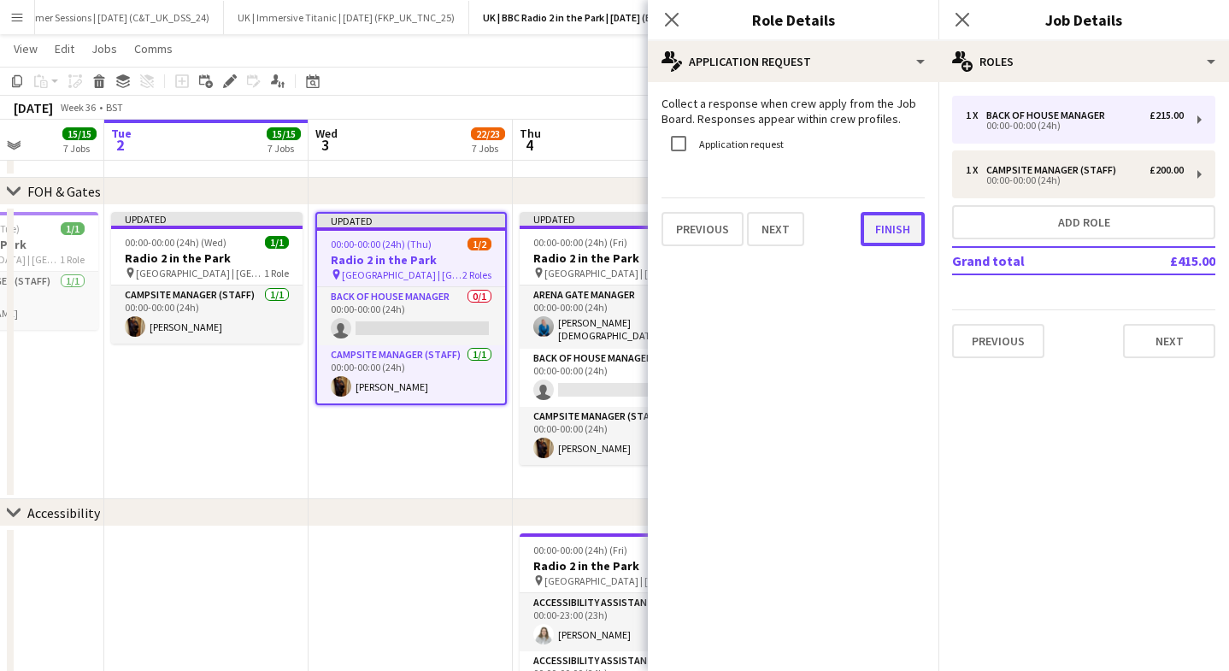
click at [870, 234] on button "Finish" at bounding box center [892, 229] width 64 height 34
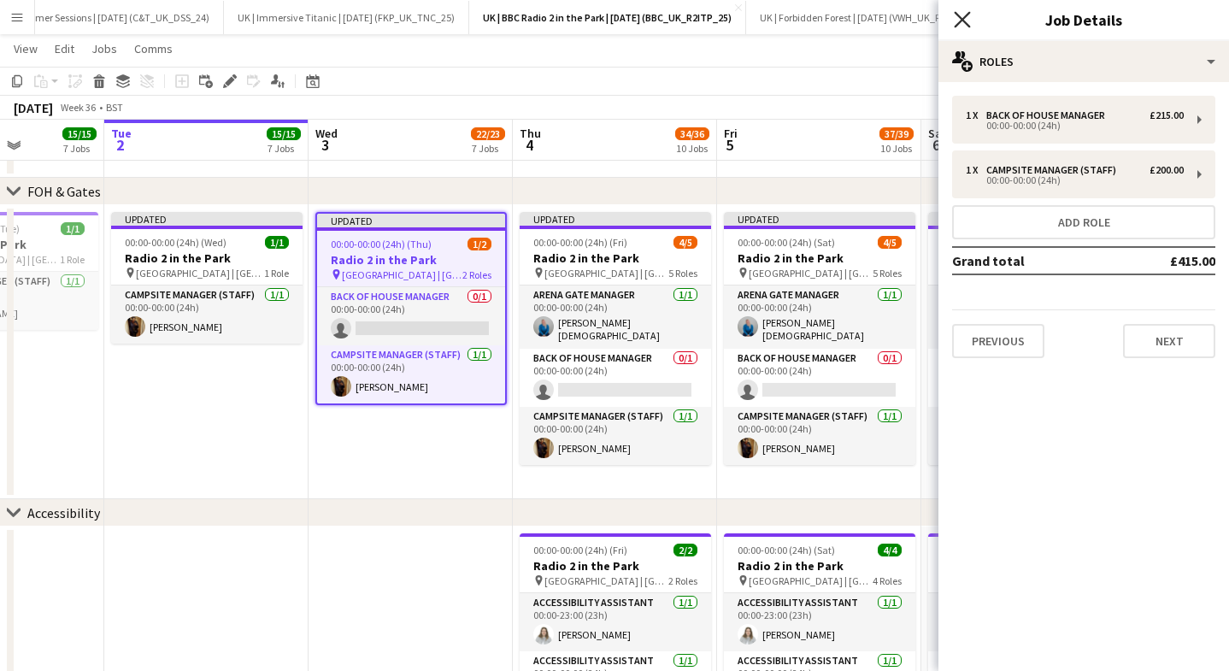
click at [959, 14] on icon "Close pop-in" at bounding box center [961, 19] width 16 height 16
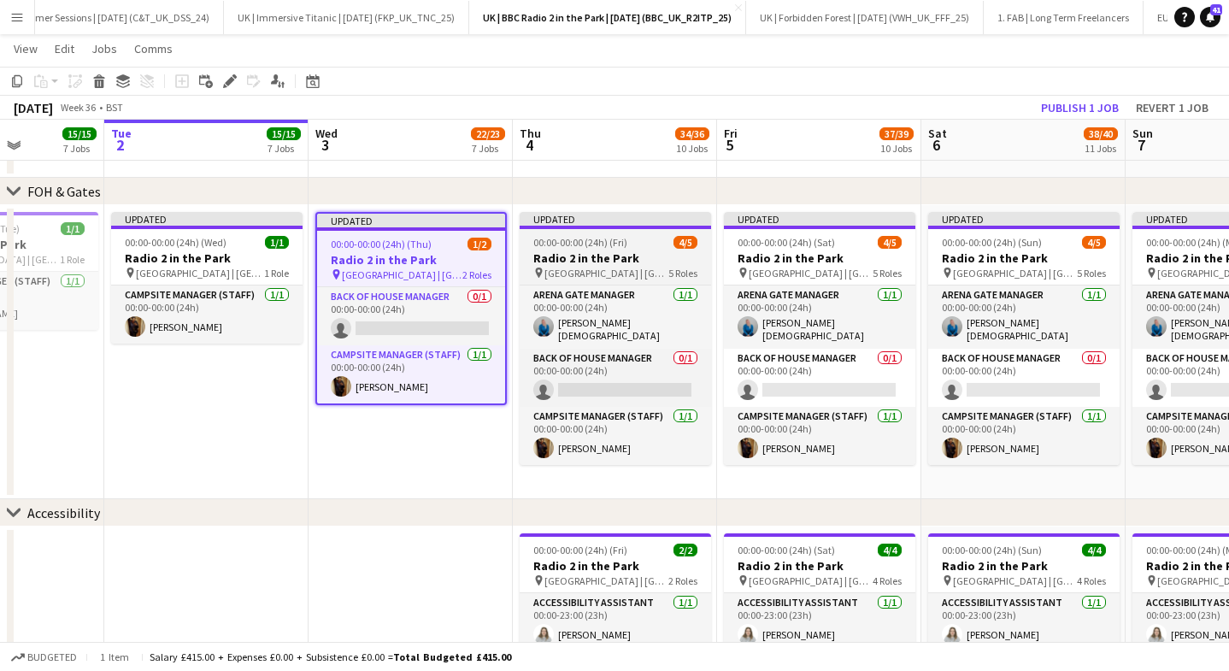
click at [570, 243] on span "00:00-00:00 (24h) (Fri)" at bounding box center [580, 242] width 94 height 13
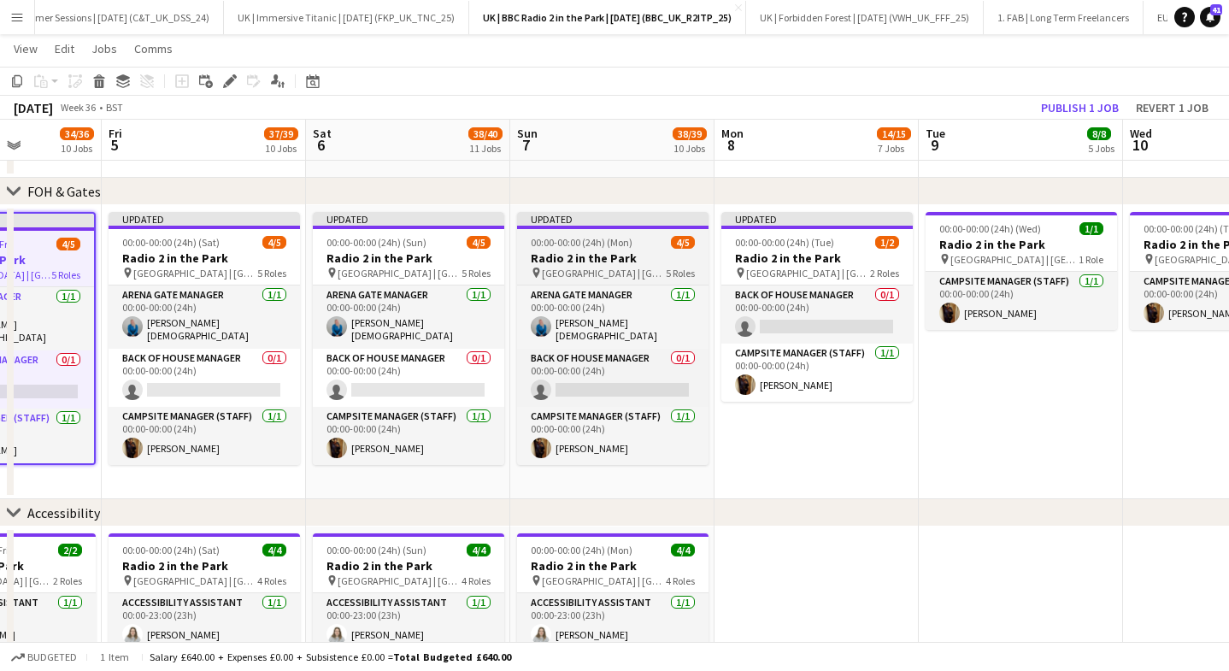
scroll to position [0, 755]
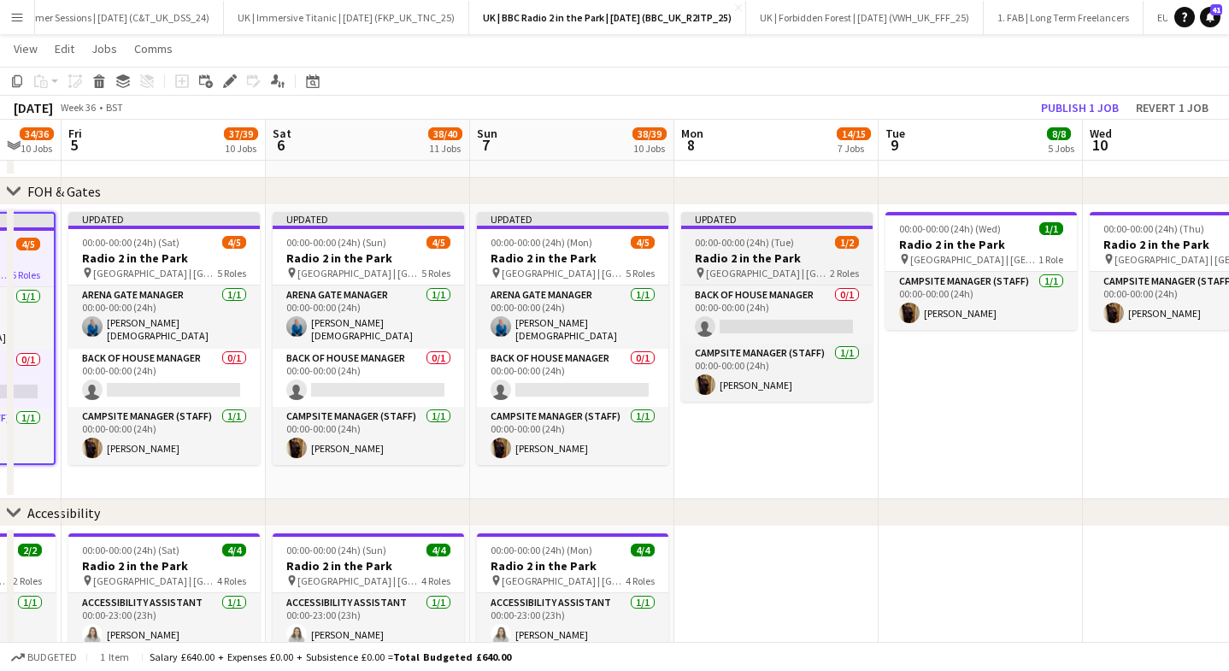
click at [833, 260] on h3 "Radio 2 in the Park" at bounding box center [776, 257] width 191 height 15
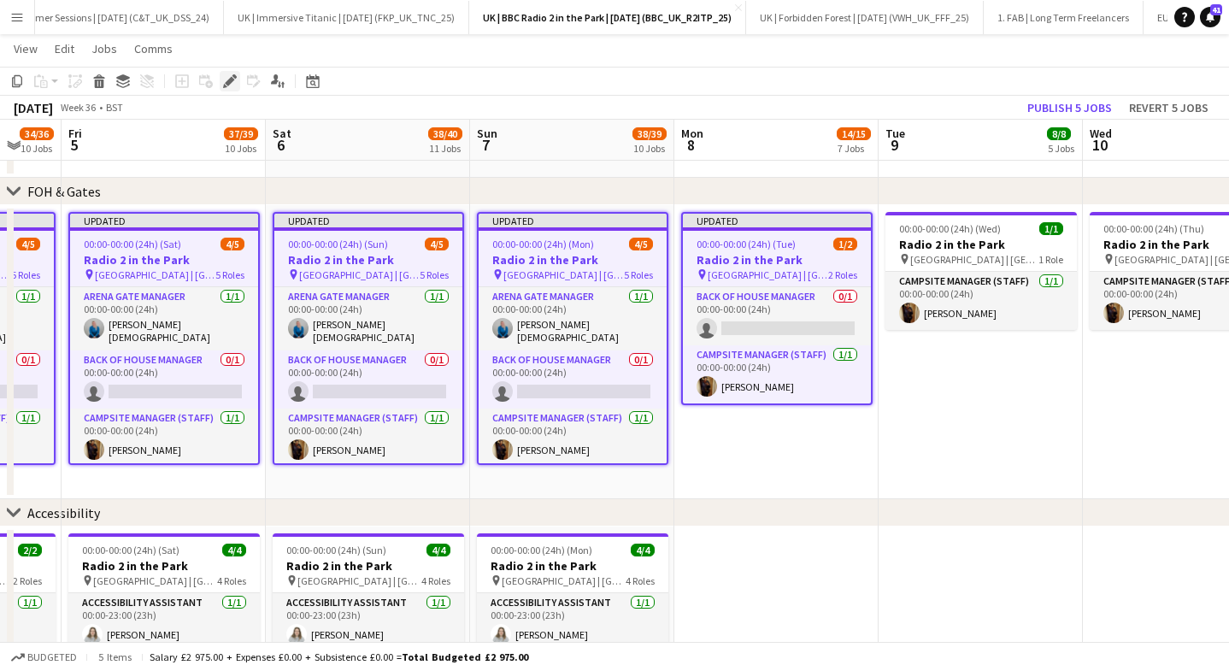
click at [236, 80] on icon "Edit" at bounding box center [230, 81] width 14 height 14
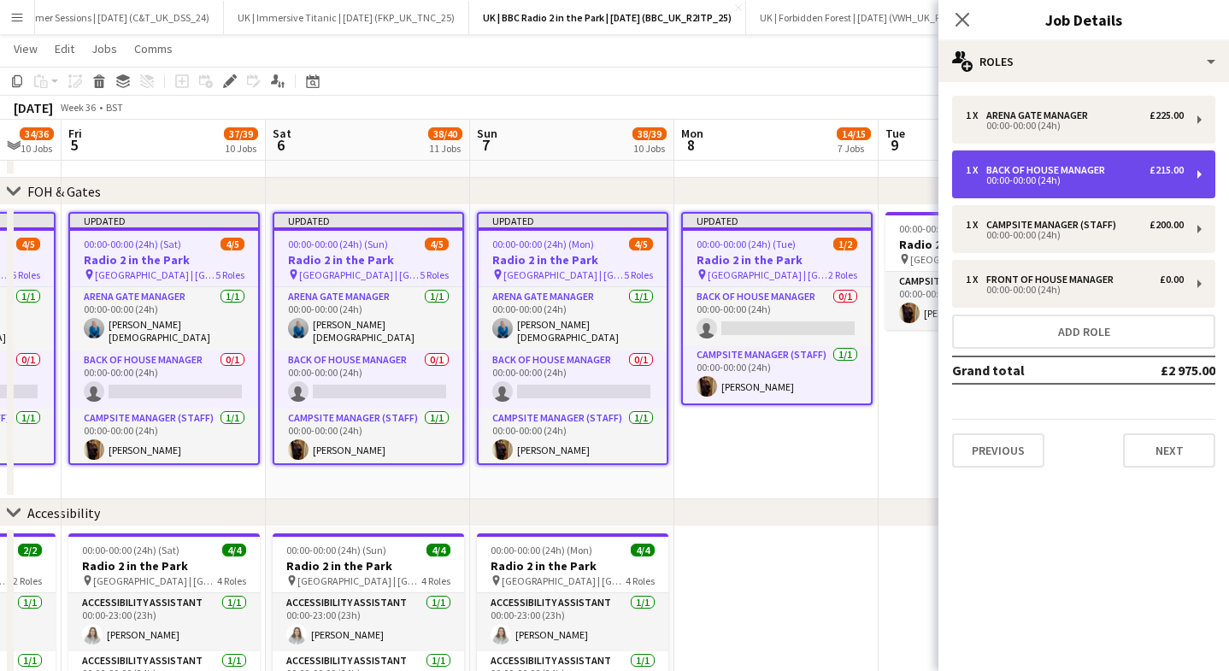
click at [1121, 185] on div "1 x Back of House Manager £215.00 00:00-00:00 (24h)" at bounding box center [1083, 174] width 263 height 48
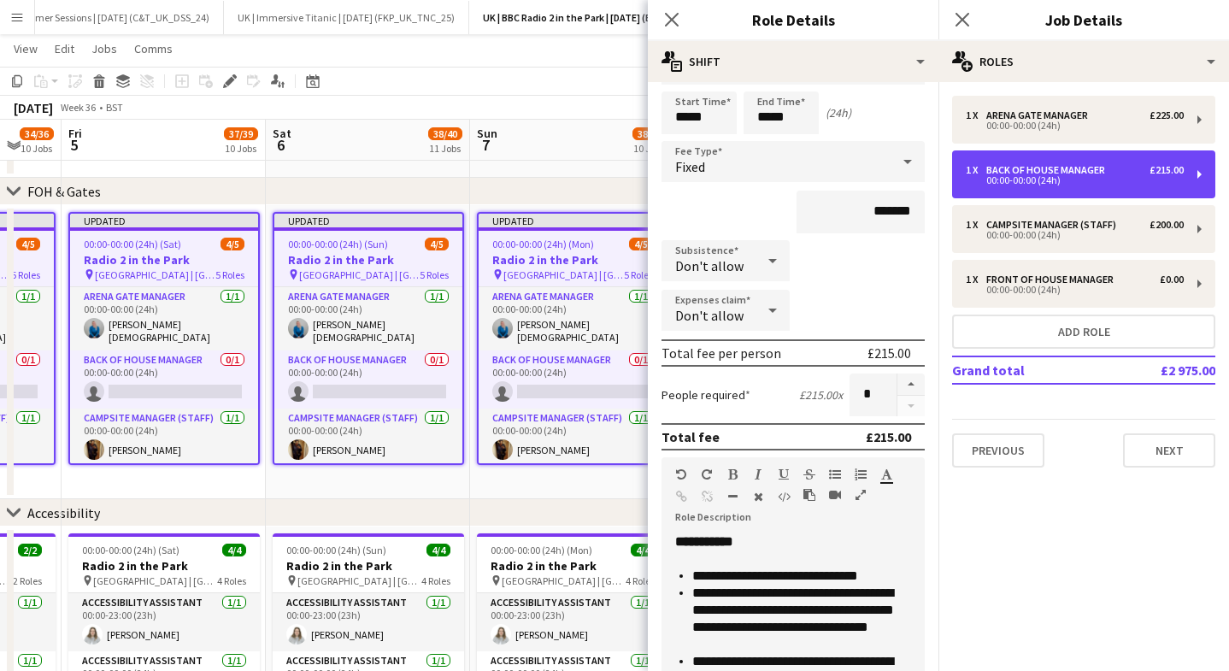
scroll to position [62, 0]
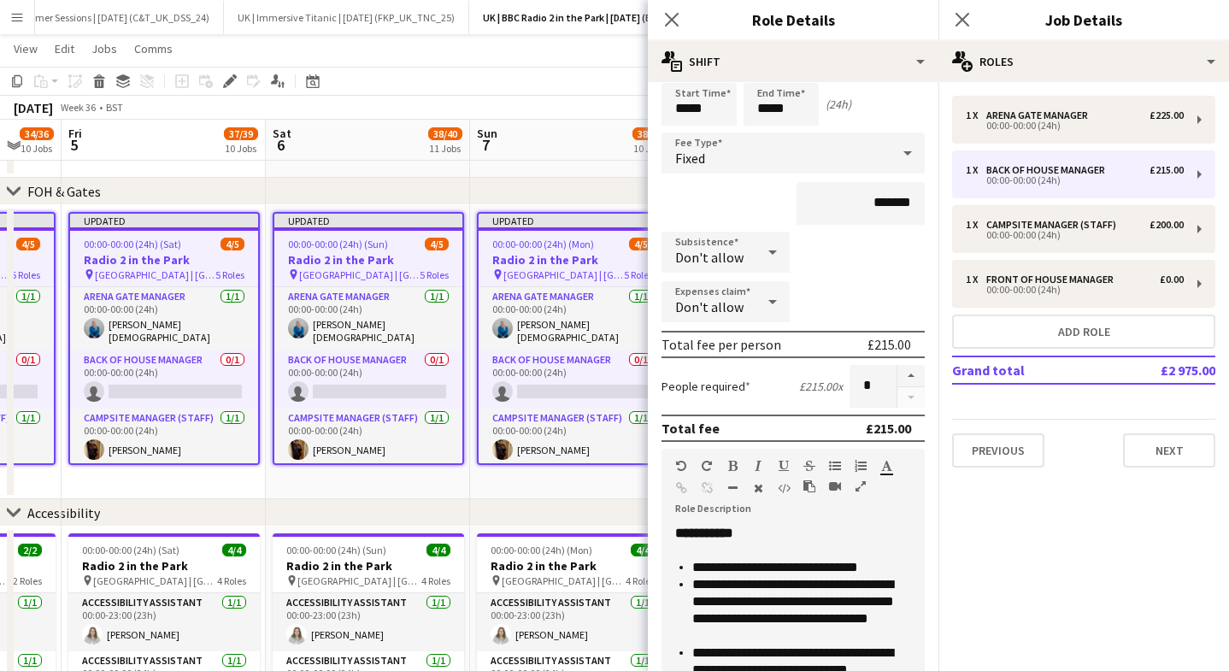
drag, startPoint x: 669, startPoint y: 15, endPoint x: 715, endPoint y: 13, distance: 46.2
click at [669, 15] on icon "Close pop-in" at bounding box center [672, 20] width 14 height 14
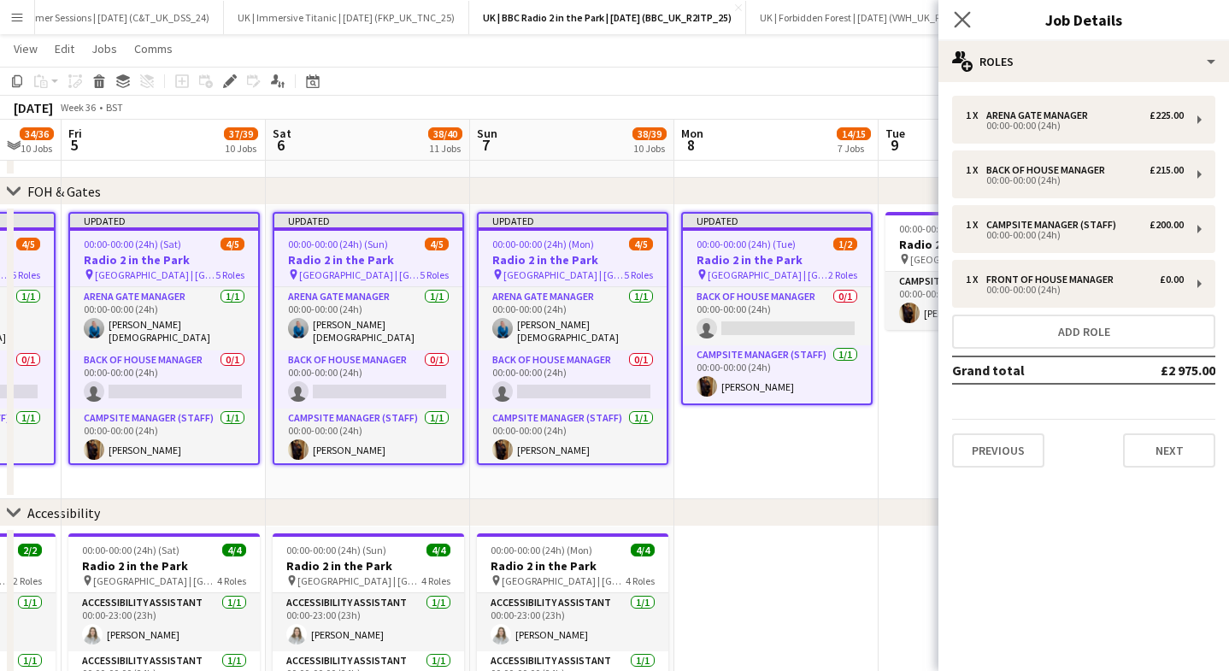
drag, startPoint x: 970, startPoint y: 18, endPoint x: 958, endPoint y: 21, distance: 12.4
click at [969, 17] on app-icon "Close pop-in" at bounding box center [962, 20] width 25 height 25
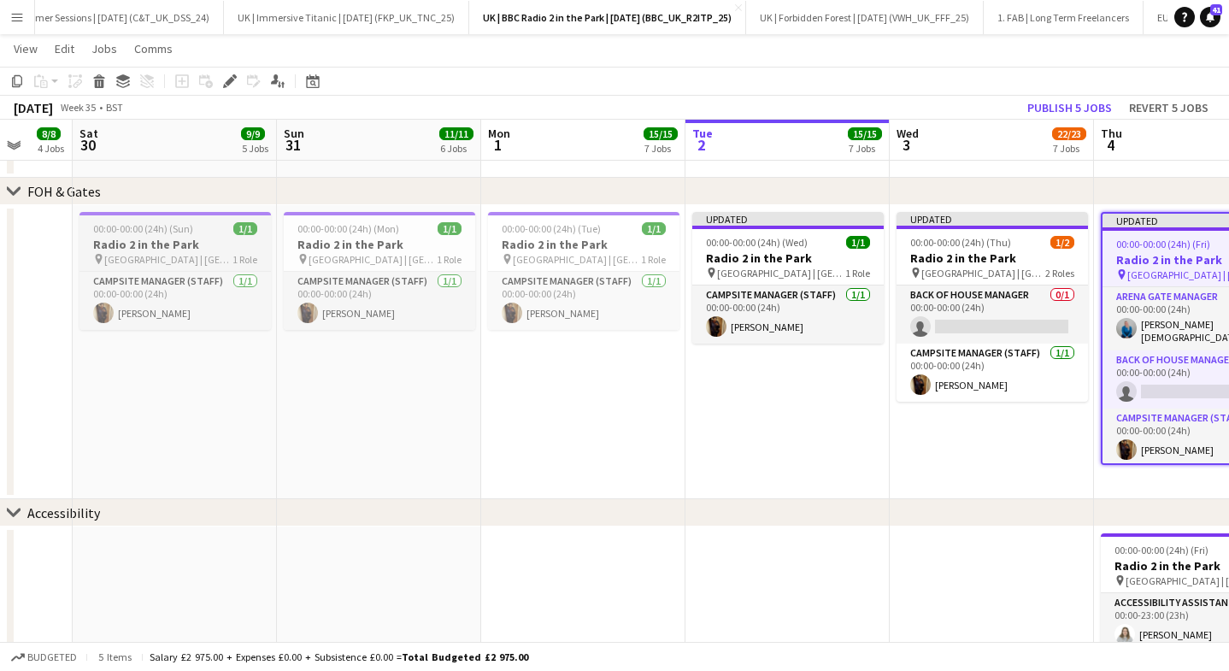
click at [170, 254] on span "[GEOGRAPHIC_DATA] | [GEOGRAPHIC_DATA], [GEOGRAPHIC_DATA]" at bounding box center [168, 259] width 128 height 13
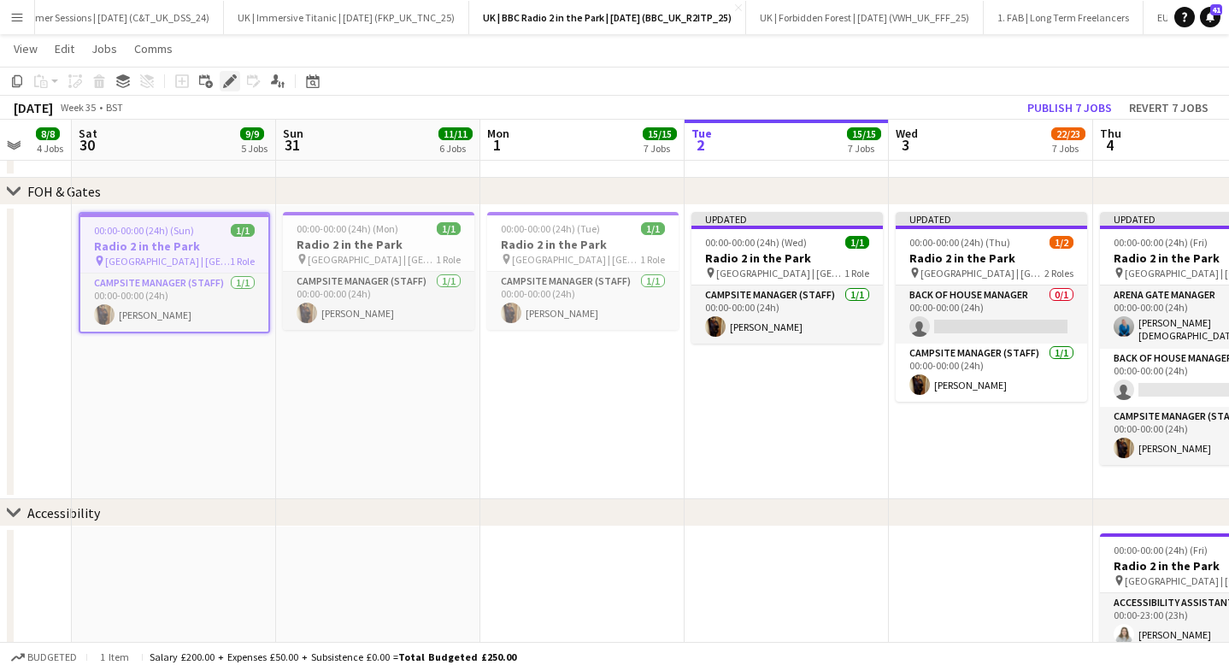
click at [230, 83] on icon at bounding box center [229, 81] width 9 height 9
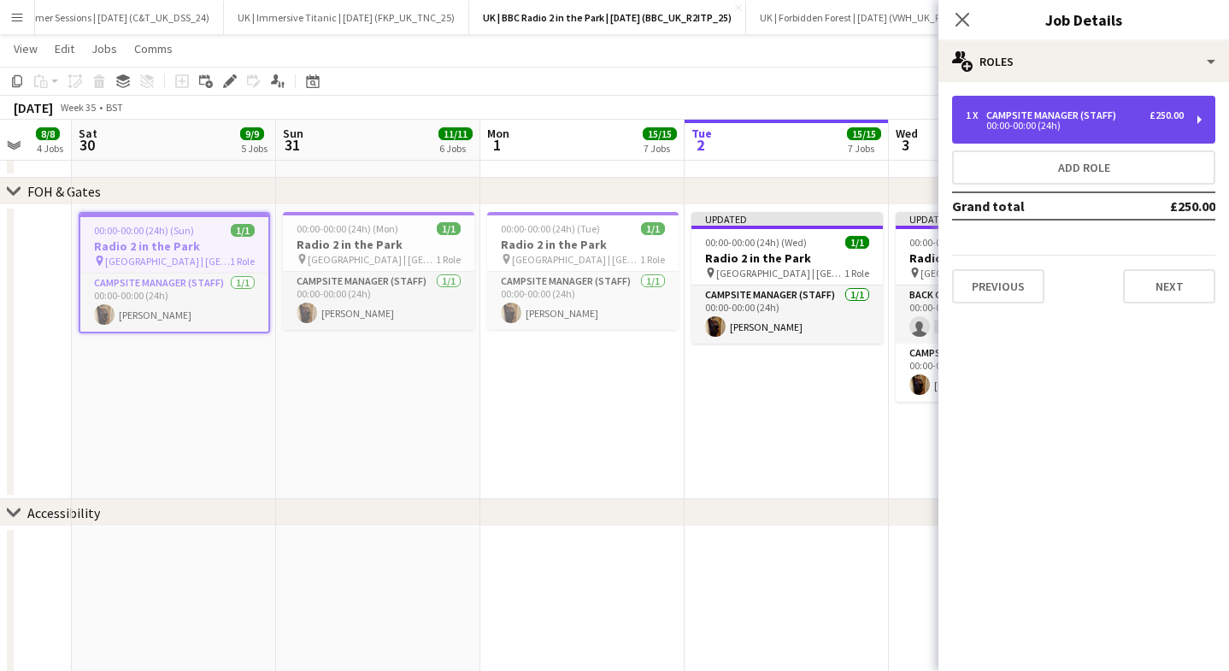
click at [1076, 137] on div "1 x Campsite Manager (Staff) £250.00 00:00-00:00 (24h)" at bounding box center [1083, 120] width 263 height 48
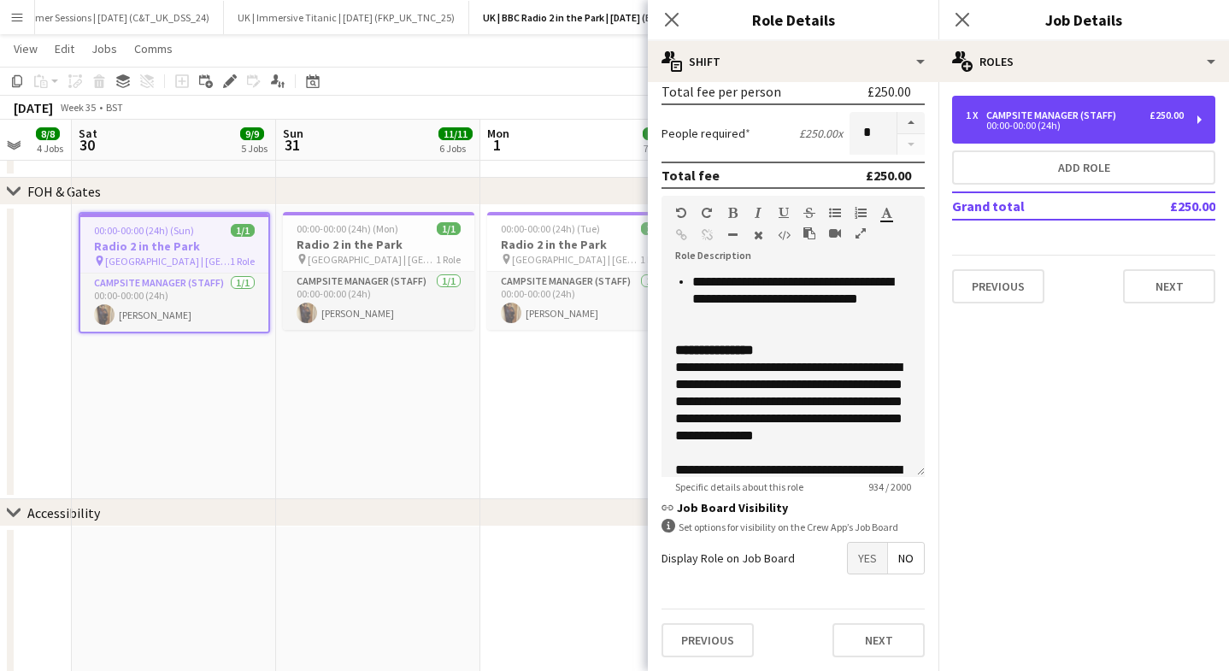
scroll to position [373, 0]
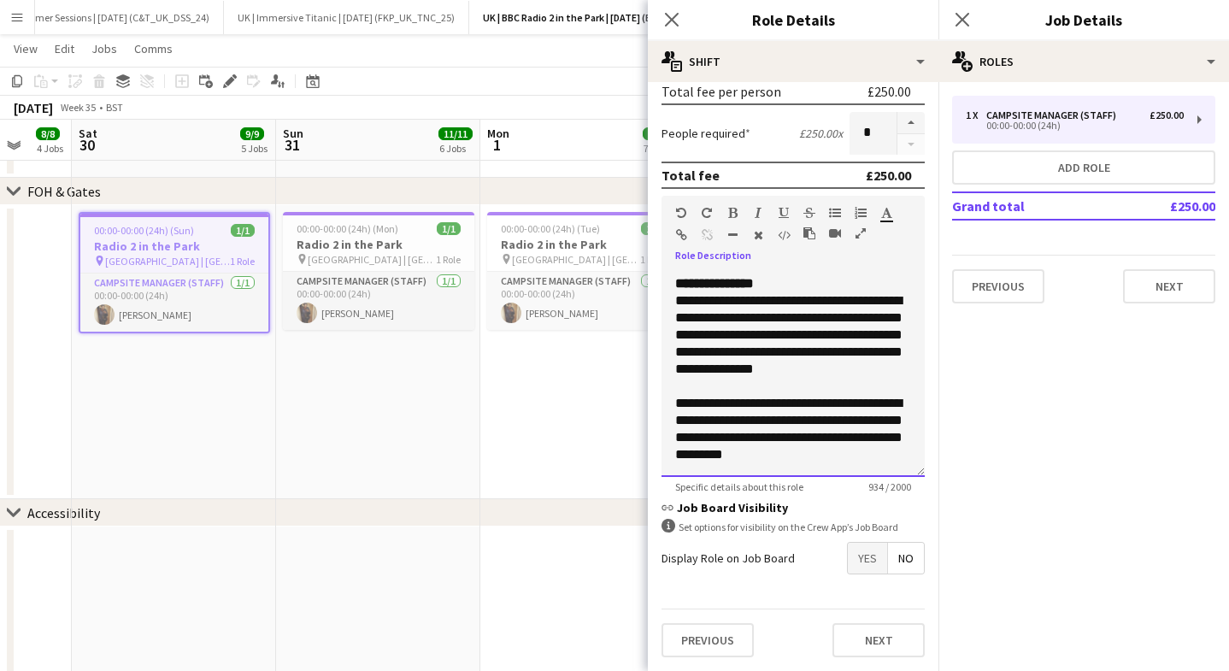
drag, startPoint x: 823, startPoint y: 458, endPoint x: 658, endPoint y: 284, distance: 239.9
click at [658, 284] on form "**********" at bounding box center [793, 225] width 290 height 890
copy div "**********"
click at [668, 20] on icon "Close pop-in" at bounding box center [671, 19] width 16 height 16
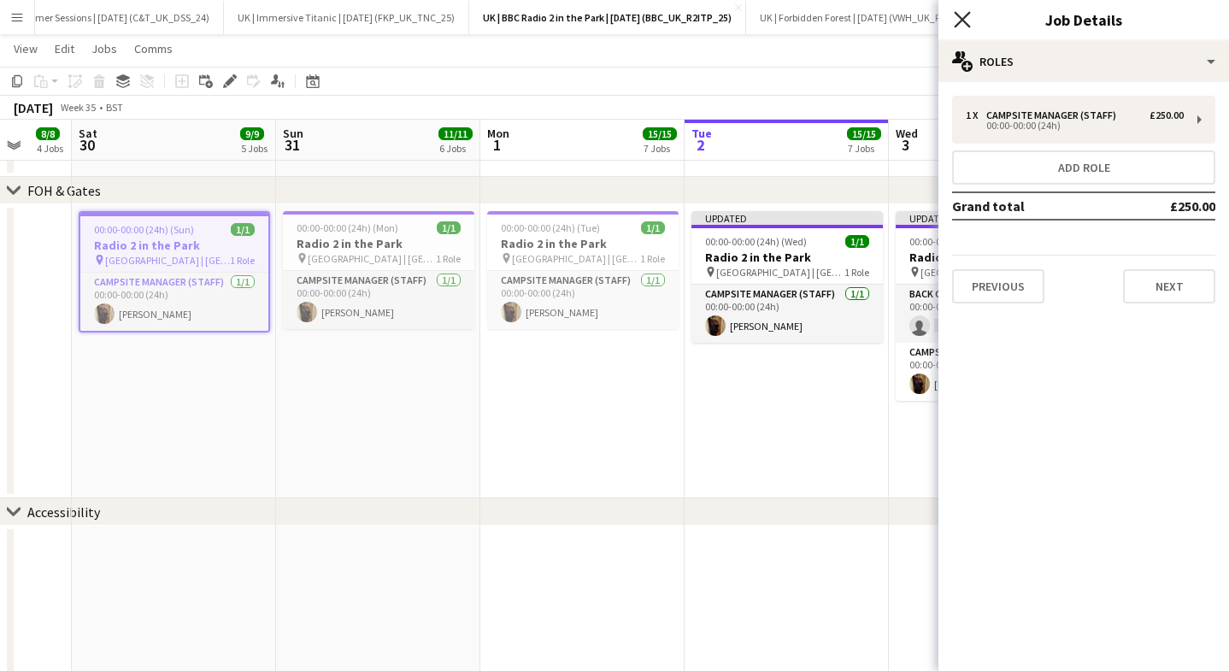
click at [957, 18] on icon "Close pop-in" at bounding box center [961, 19] width 16 height 16
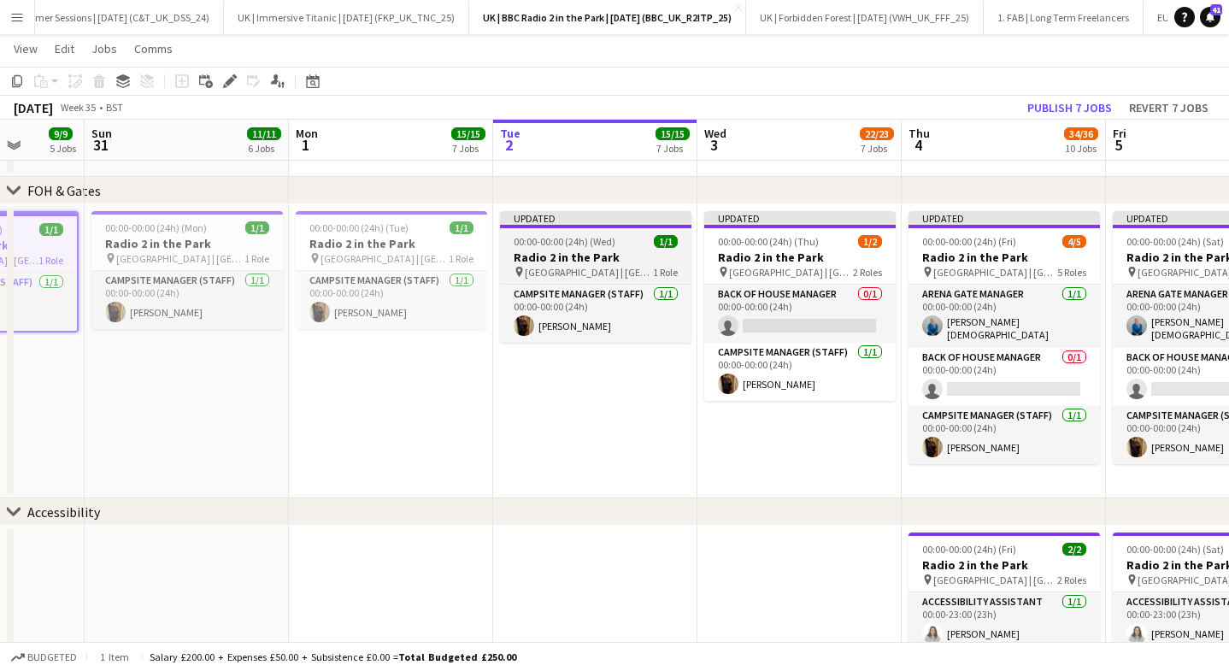
scroll to position [0, 756]
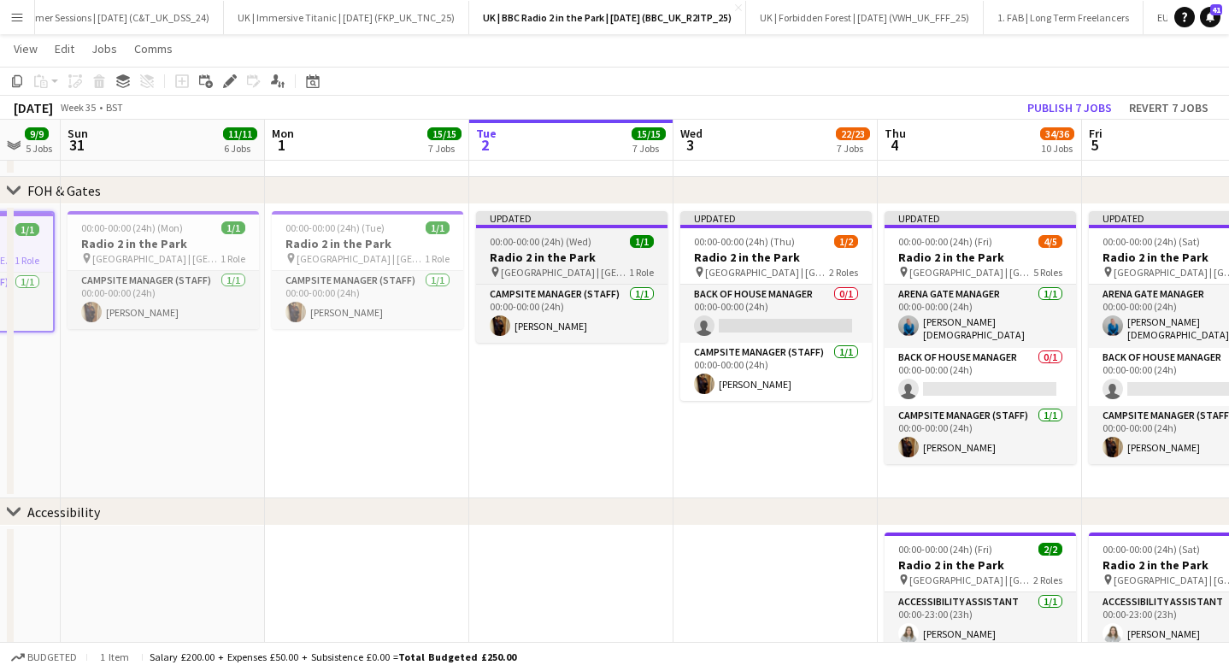
drag, startPoint x: 748, startPoint y: 258, endPoint x: 655, endPoint y: 251, distance: 93.4
click at [748, 258] on h3 "Radio 2 in the Park" at bounding box center [775, 256] width 191 height 15
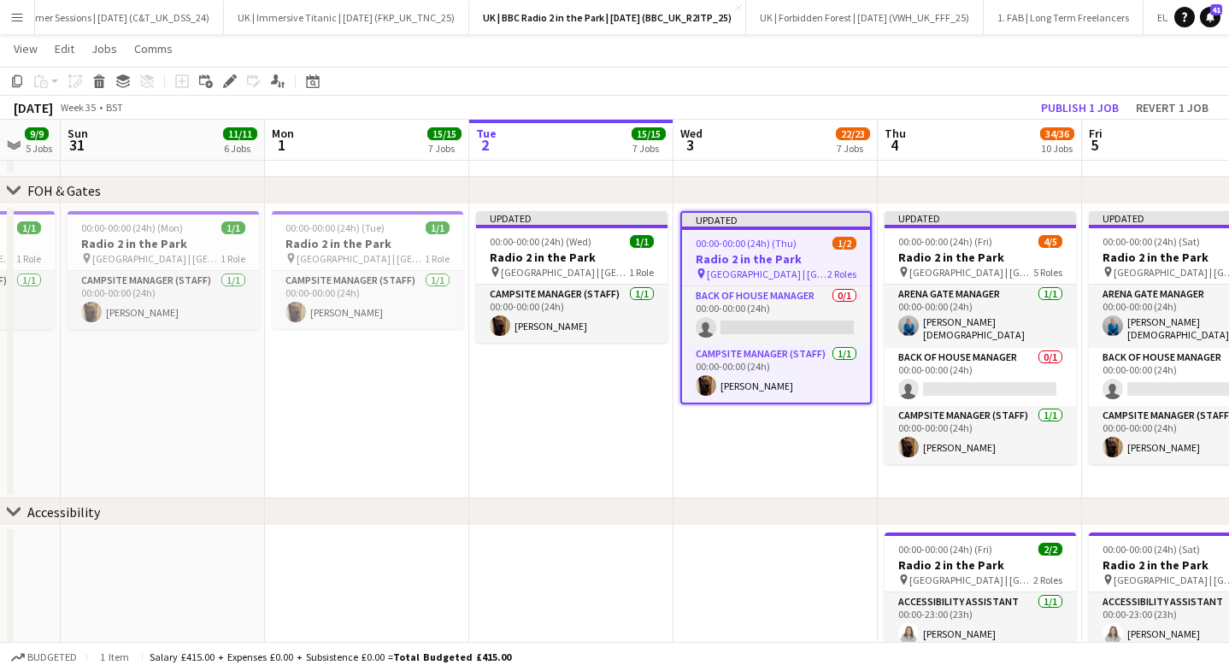
drag, startPoint x: 232, startPoint y: 81, endPoint x: 241, endPoint y: 79, distance: 8.7
click at [232, 81] on icon "Edit" at bounding box center [230, 81] width 14 height 14
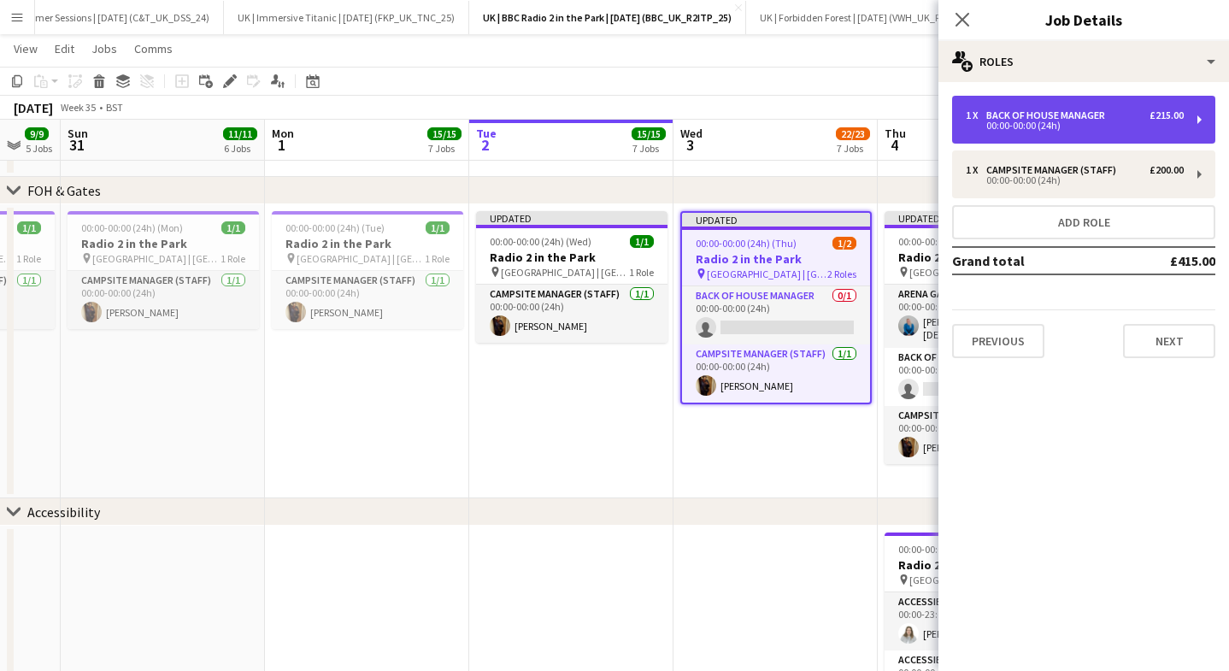
drag, startPoint x: 1088, startPoint y: 114, endPoint x: 1080, endPoint y: 125, distance: 14.0
click at [1088, 114] on div "Back of House Manager" at bounding box center [1049, 115] width 126 height 12
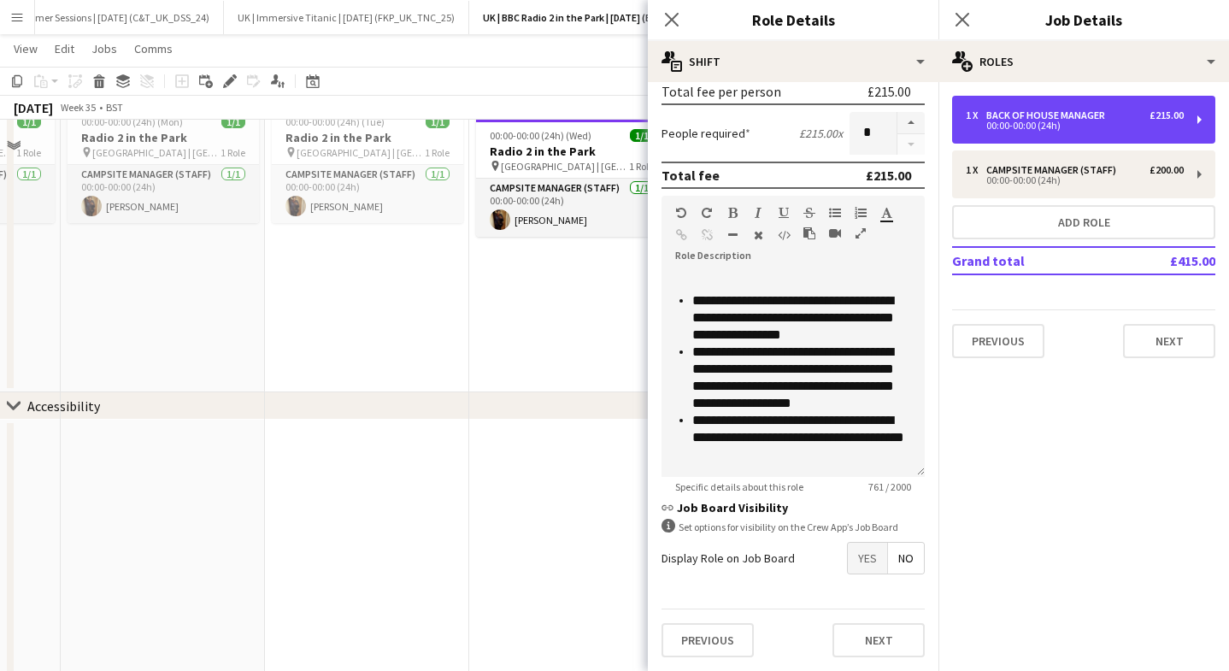
scroll to position [884, 0]
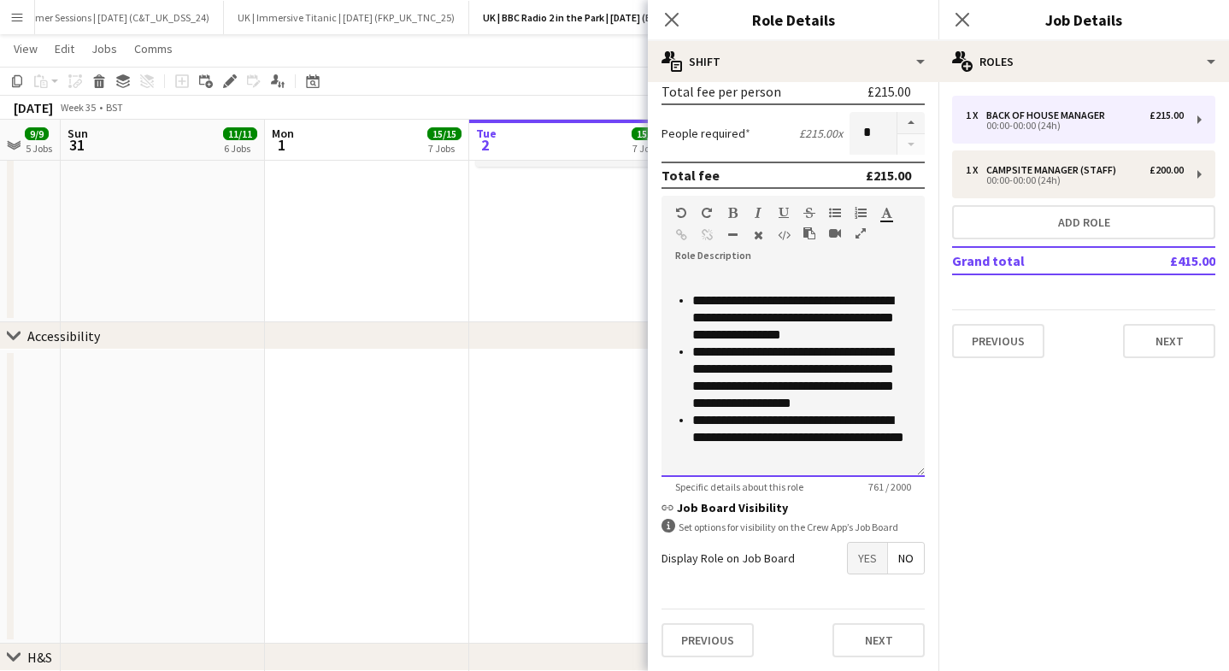
click at [779, 467] on div "**********" at bounding box center [792, 374] width 263 height 205
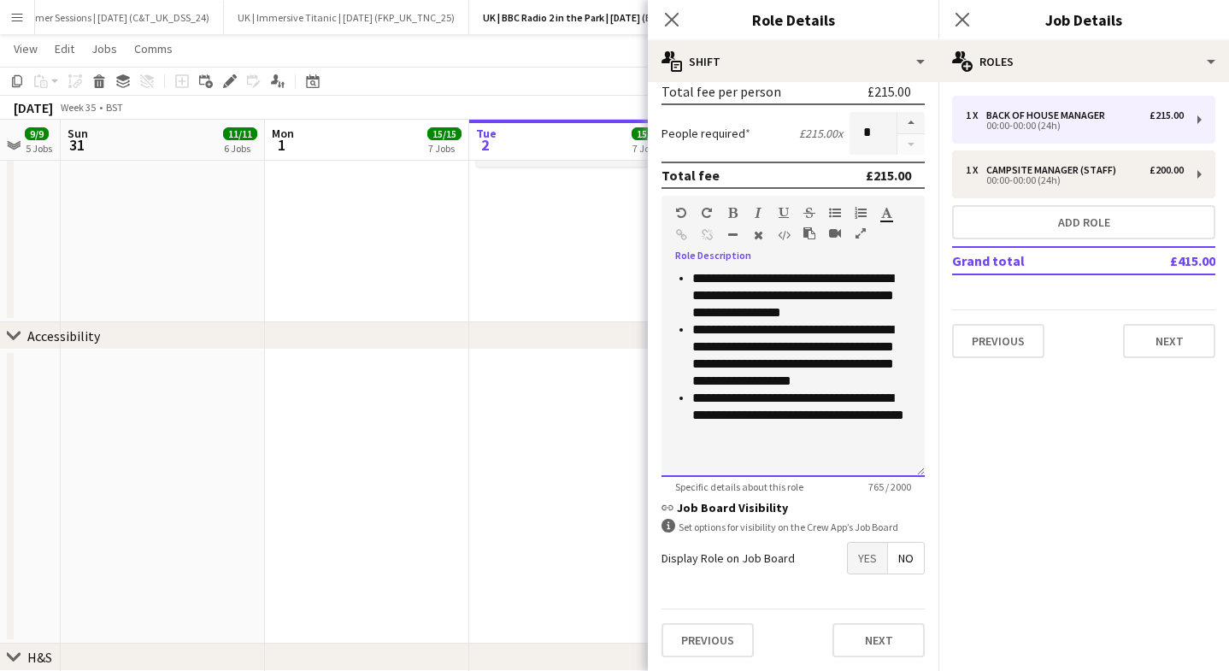
scroll to position [446, 0]
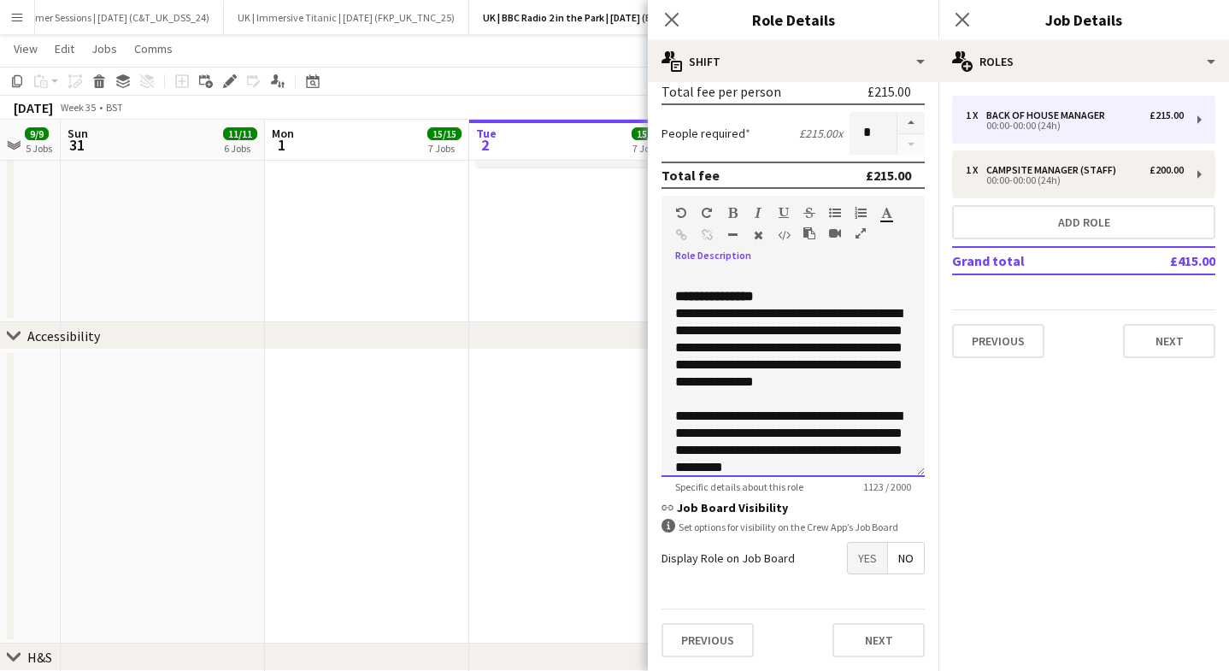
drag, startPoint x: 803, startPoint y: 446, endPoint x: 808, endPoint y: 435, distance: 12.2
click at [803, 446] on div "**********" at bounding box center [793, 442] width 236 height 68
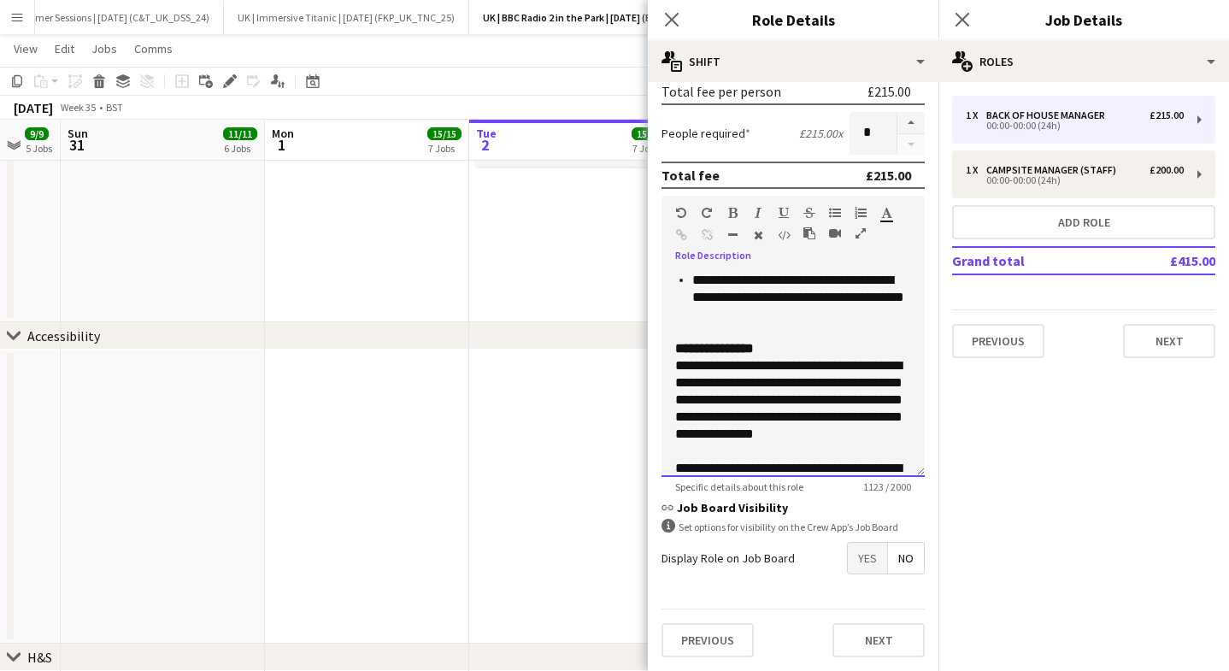
scroll to position [381, 0]
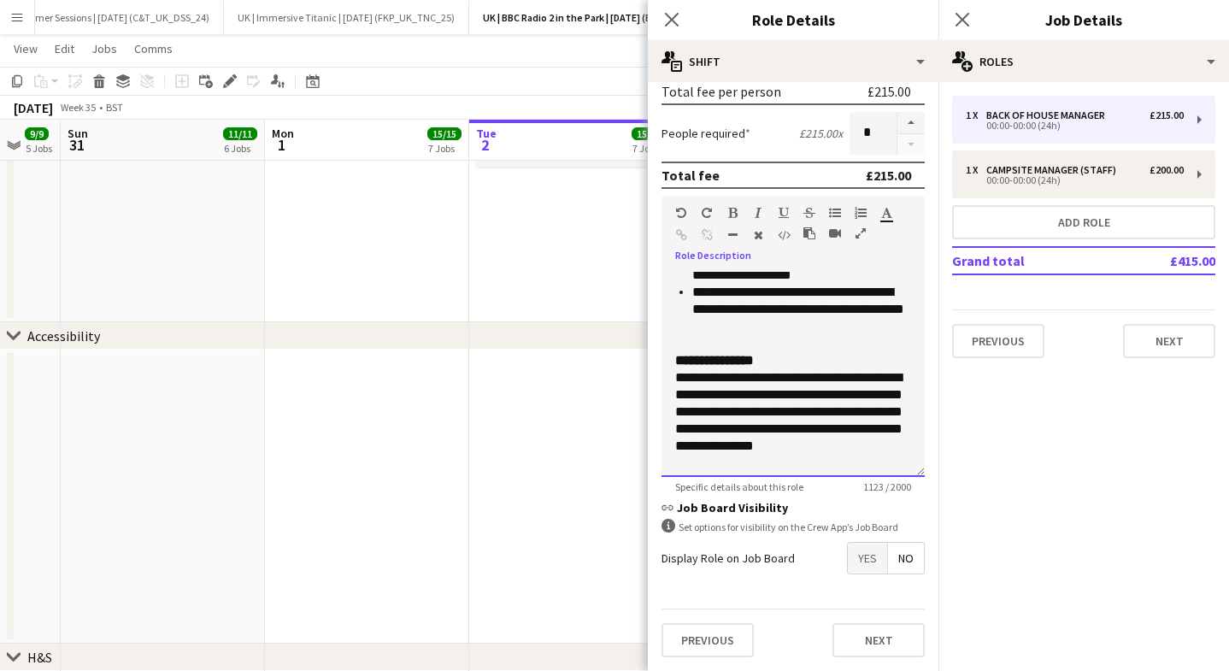
click at [807, 413] on div "**********" at bounding box center [793, 411] width 236 height 85
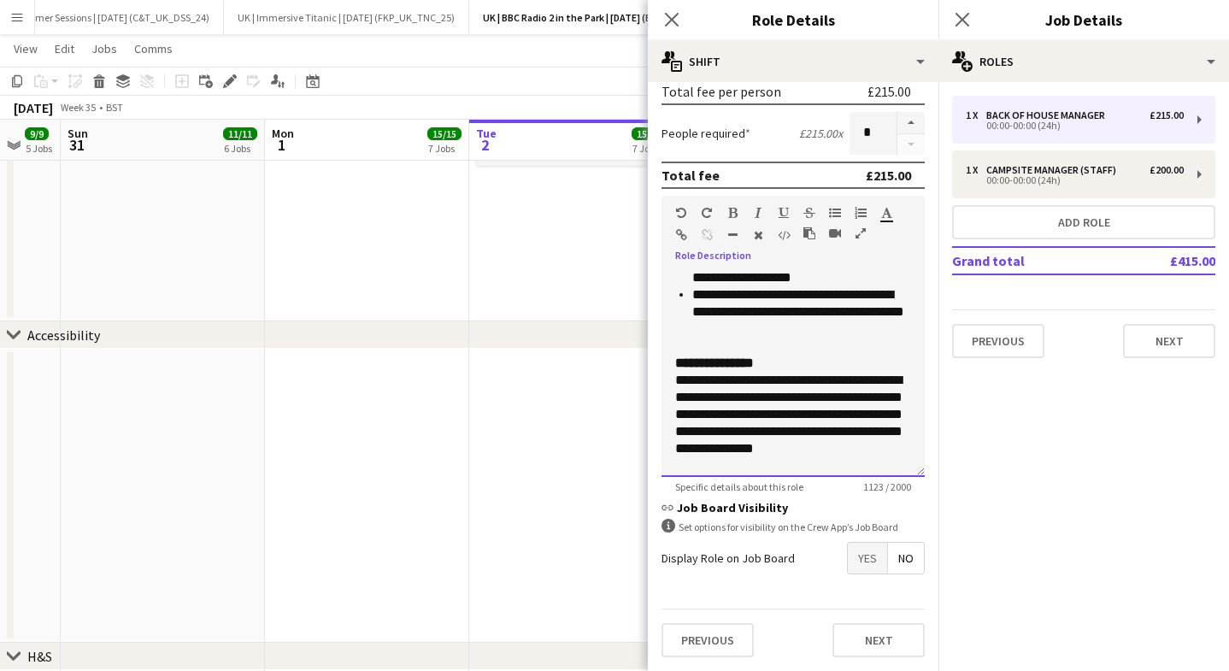
drag, startPoint x: 881, startPoint y: 458, endPoint x: 764, endPoint y: 367, distance: 148.0
click at [658, 354] on form "**********" at bounding box center [793, 225] width 290 height 890
click at [777, 371] on div "**********" at bounding box center [793, 449] width 236 height 188
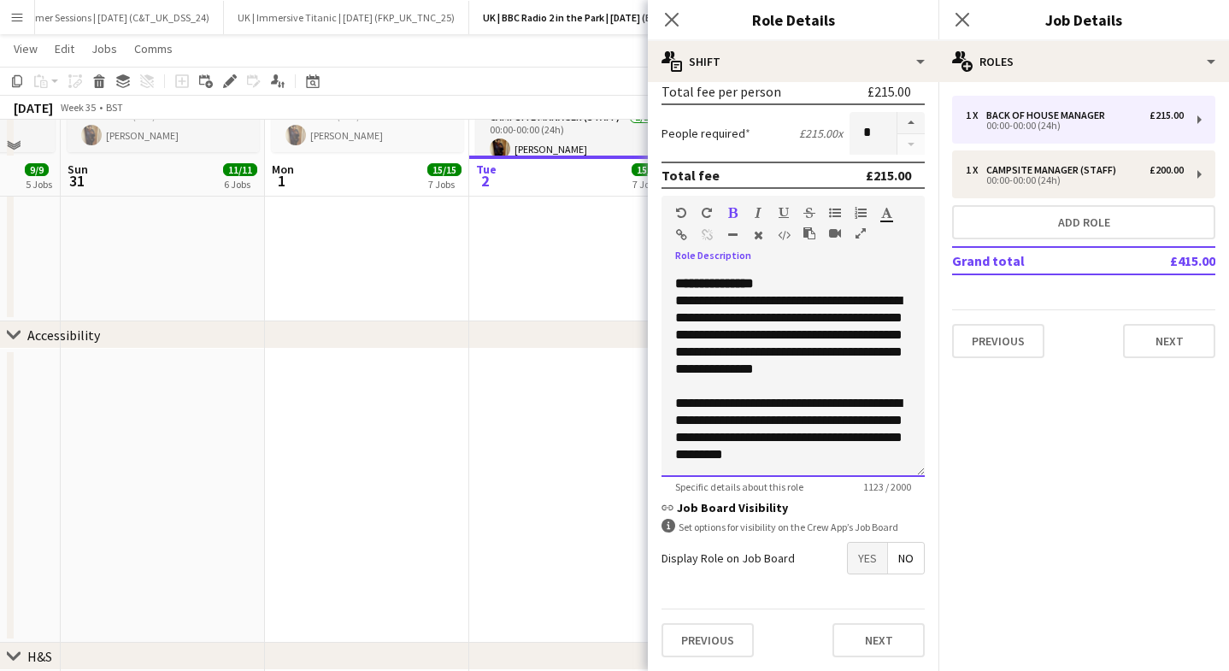
scroll to position [930, 0]
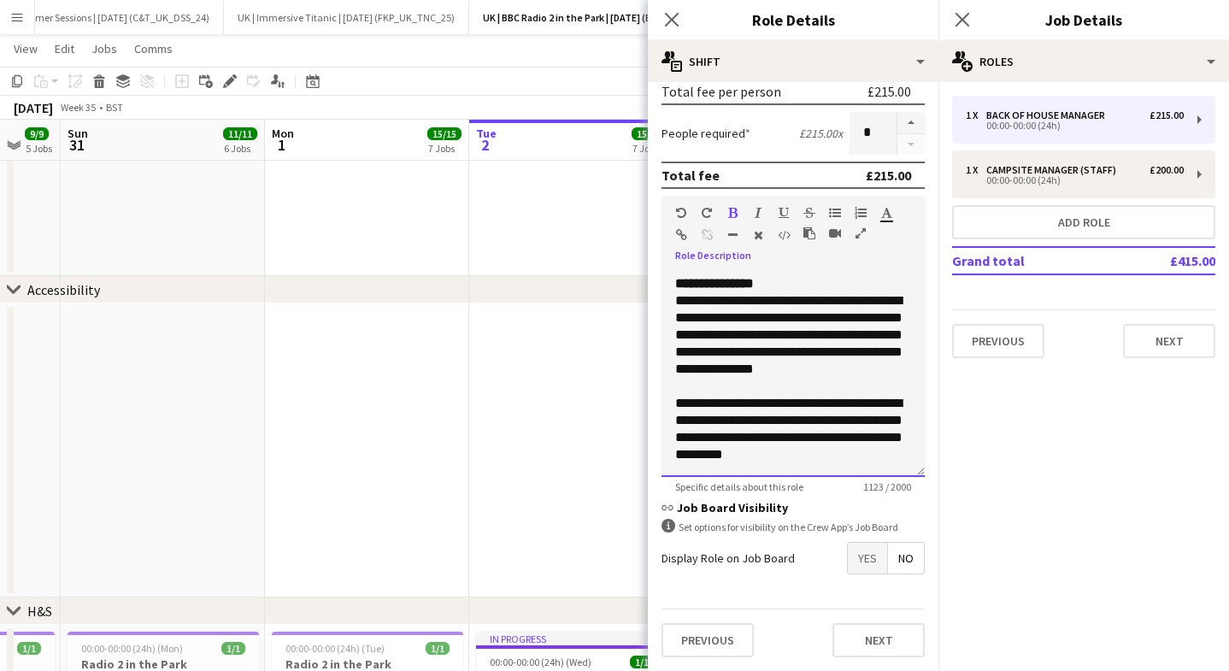
click at [809, 409] on div "**********" at bounding box center [793, 429] width 236 height 68
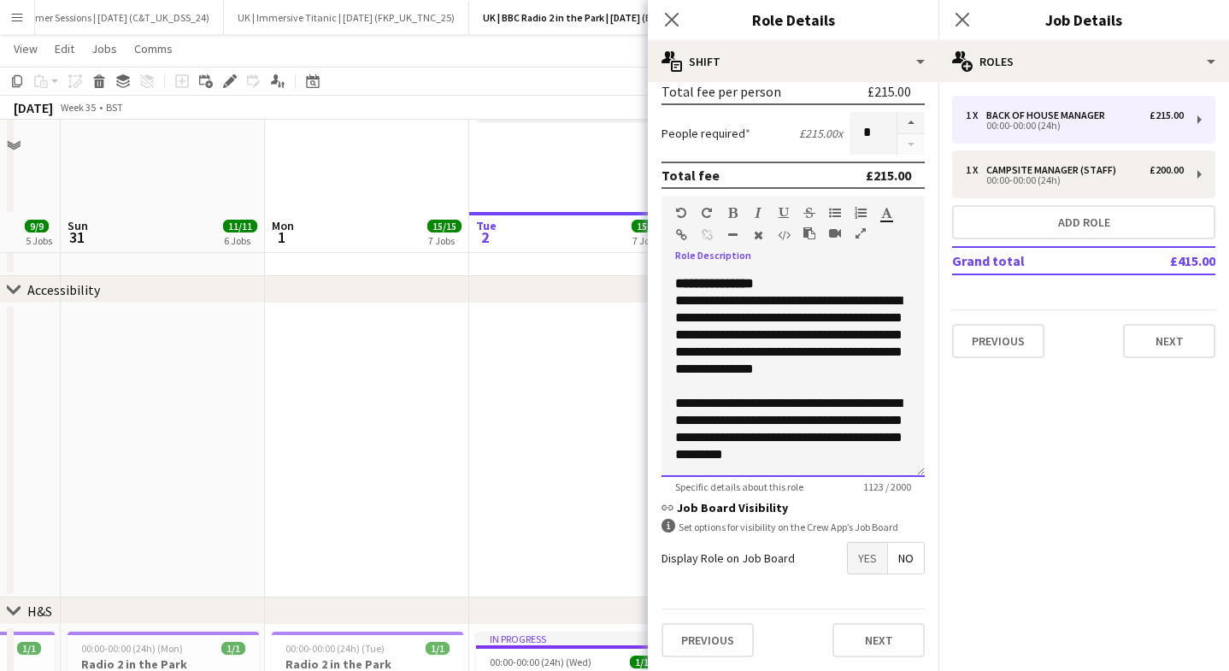
scroll to position [1058, 0]
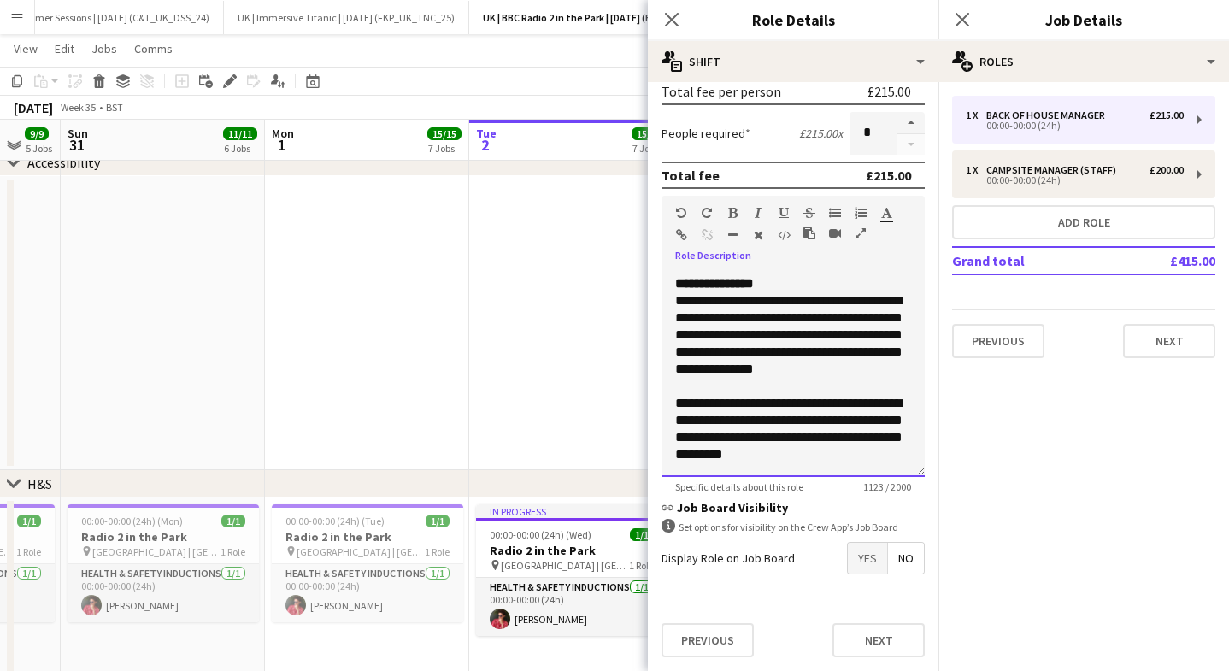
drag, startPoint x: 810, startPoint y: 416, endPoint x: 834, endPoint y: 425, distance: 25.4
click at [813, 415] on div "**********" at bounding box center [793, 429] width 236 height 68
drag, startPoint x: 845, startPoint y: 455, endPoint x: 743, endPoint y: 321, distance: 167.6
click at [656, 304] on form "**********" at bounding box center [793, 225] width 290 height 890
click at [743, 321] on div "**********" at bounding box center [793, 334] width 236 height 85
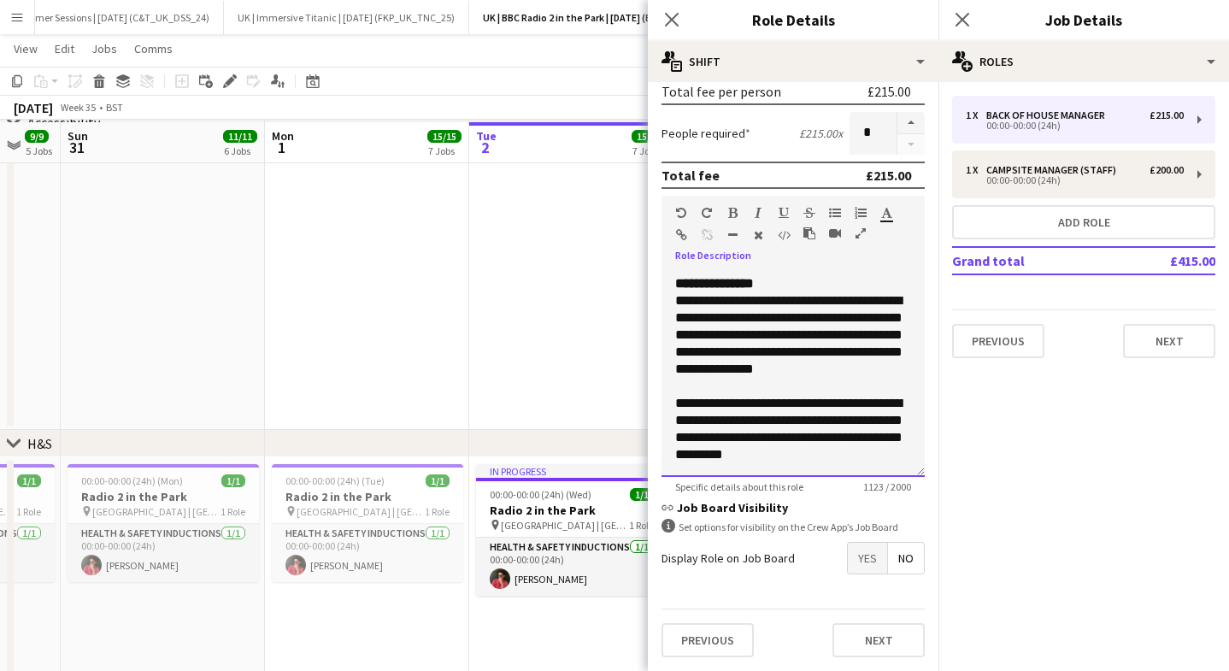
scroll to position [1100, 0]
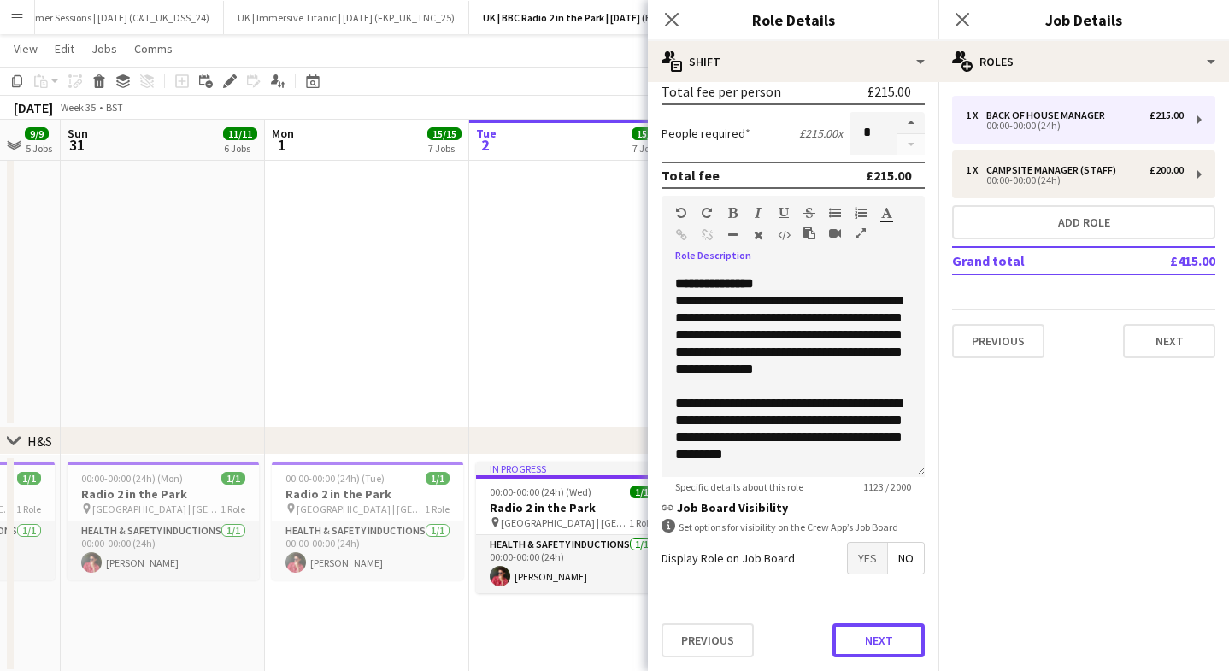
drag, startPoint x: 883, startPoint y: 641, endPoint x: 851, endPoint y: 602, distance: 49.8
click at [882, 640] on button "Next" at bounding box center [878, 640] width 92 height 34
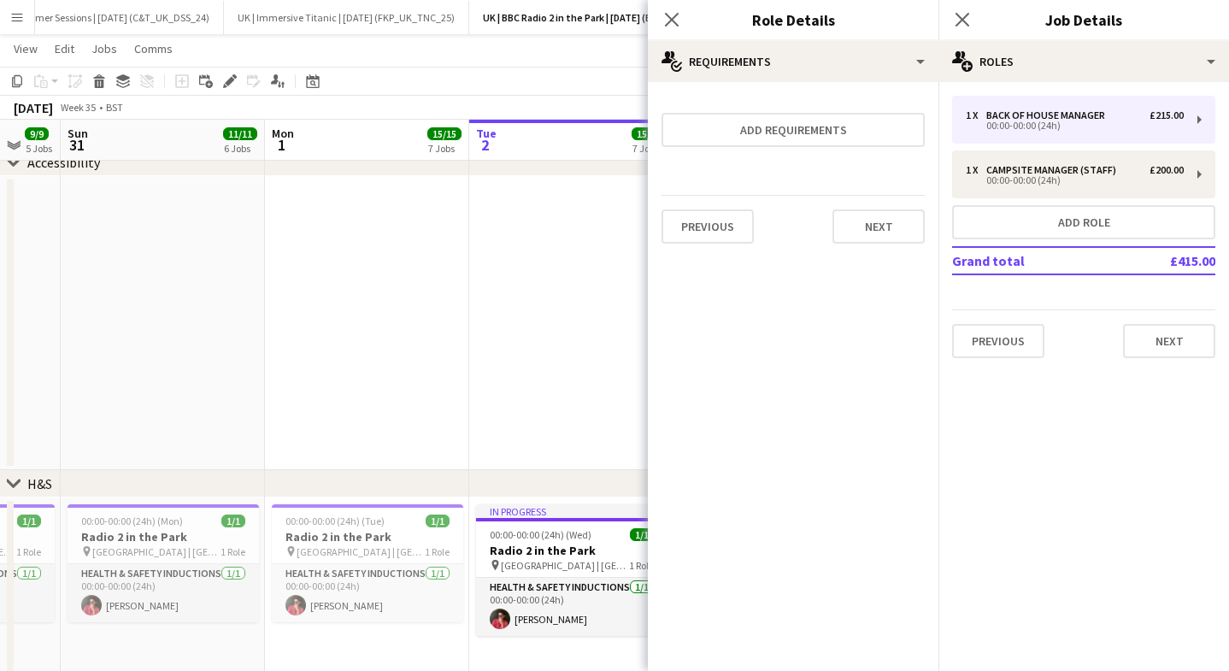
scroll to position [1061, 0]
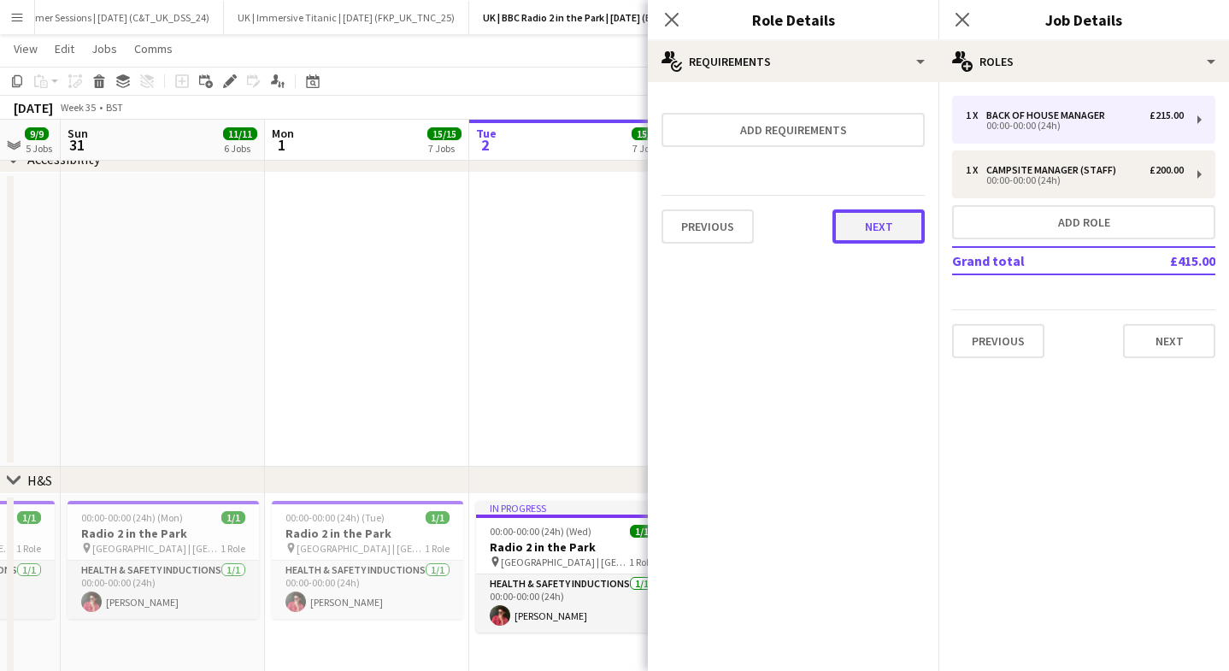
click at [871, 233] on button "Next" at bounding box center [878, 226] width 92 height 34
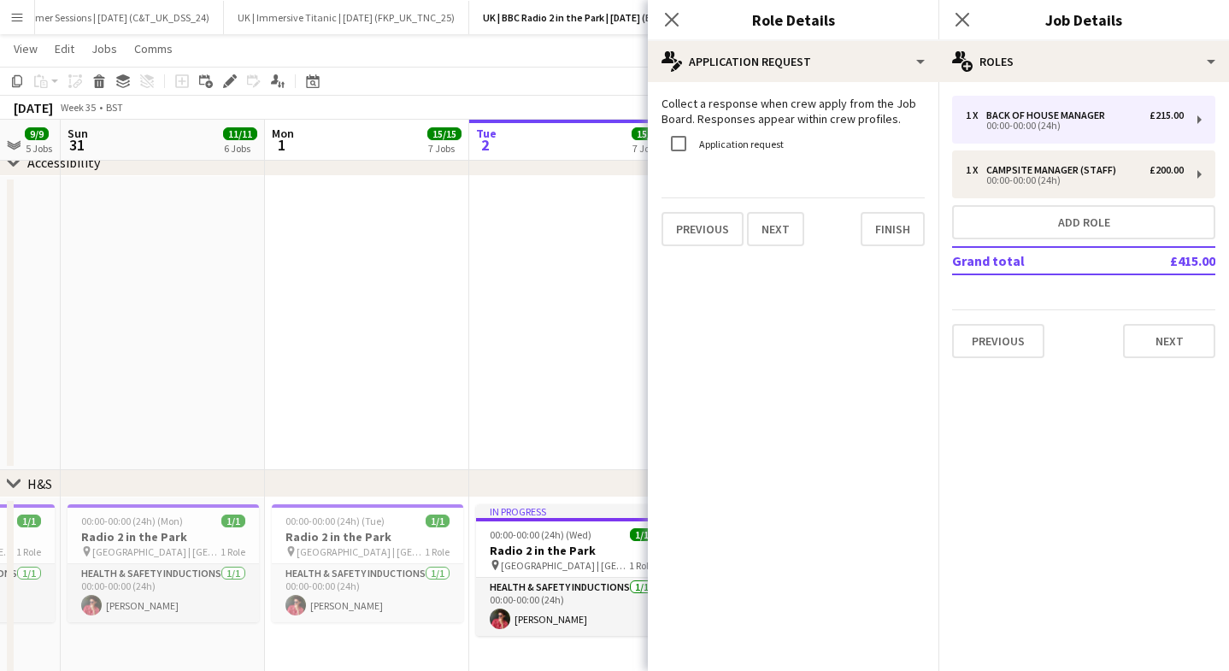
scroll to position [1057, 0]
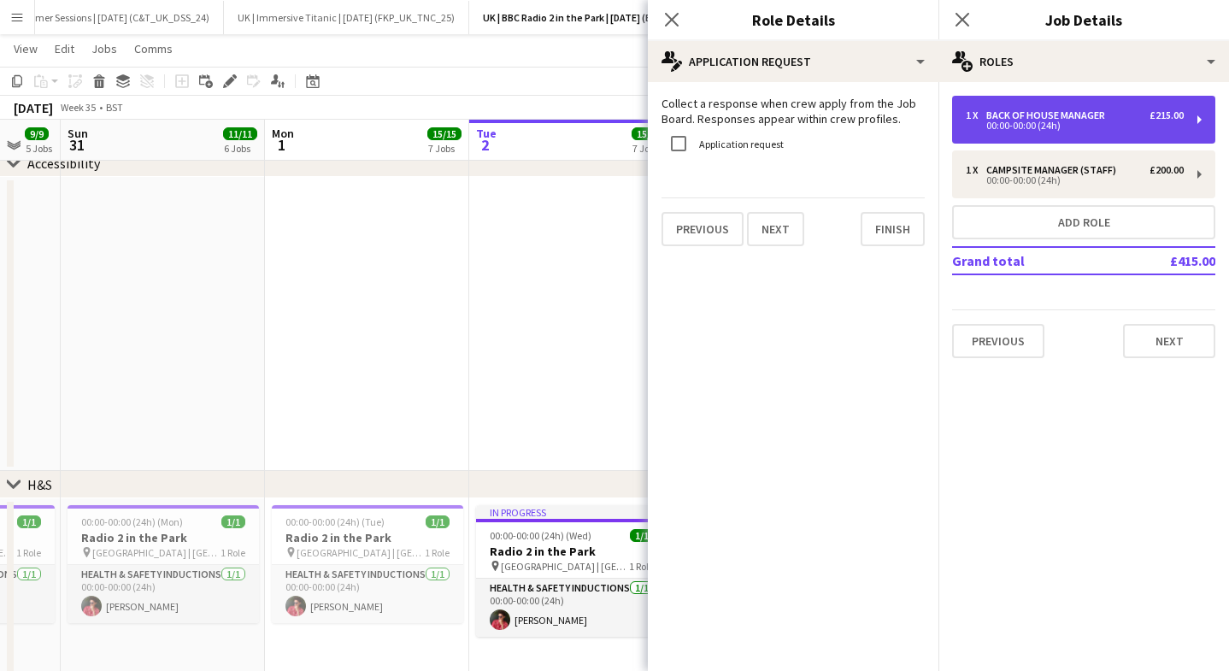
click at [1011, 132] on div "1 x Back of House Manager £215.00 00:00-00:00 (24h)" at bounding box center [1083, 120] width 263 height 48
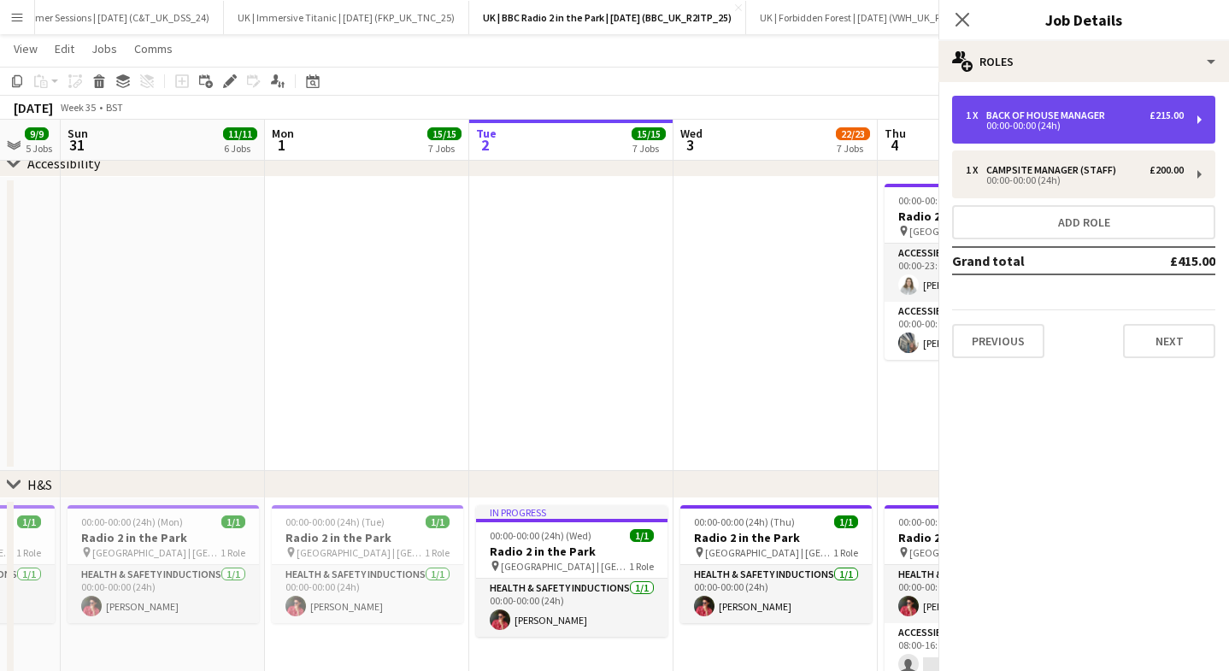
click at [1006, 133] on div "1 x Back of House Manager £215.00 00:00-00:00 (24h)" at bounding box center [1083, 120] width 263 height 48
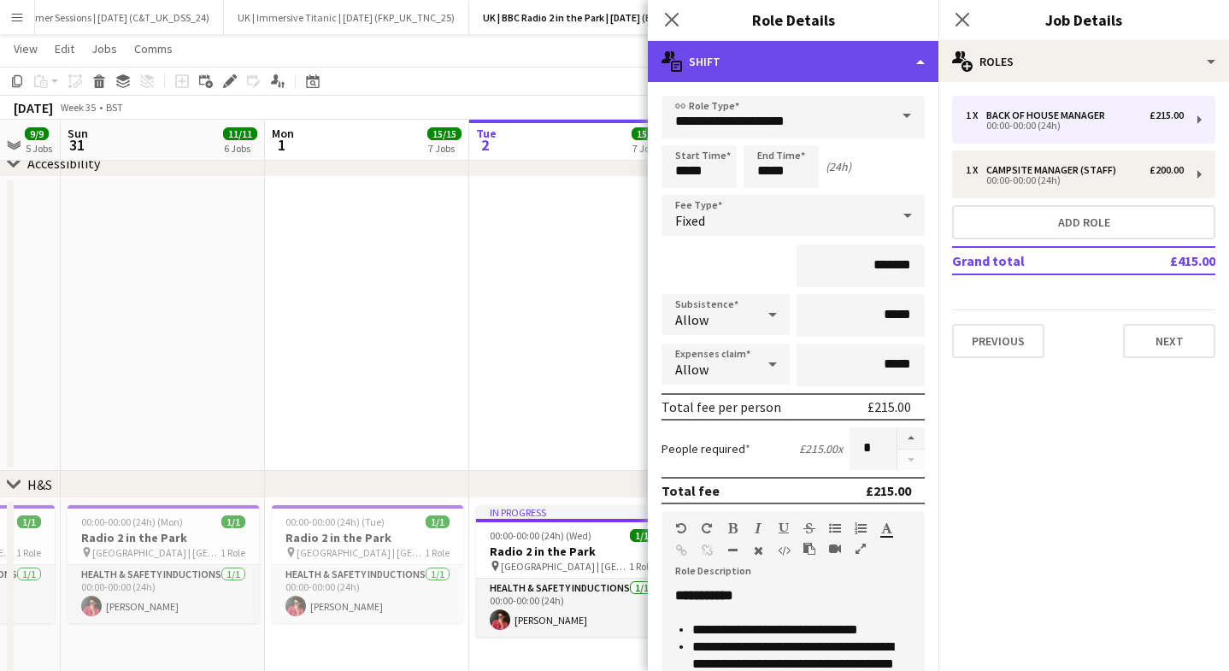
click at [742, 69] on div "multiple-actions-text Shift" at bounding box center [793, 61] width 290 height 41
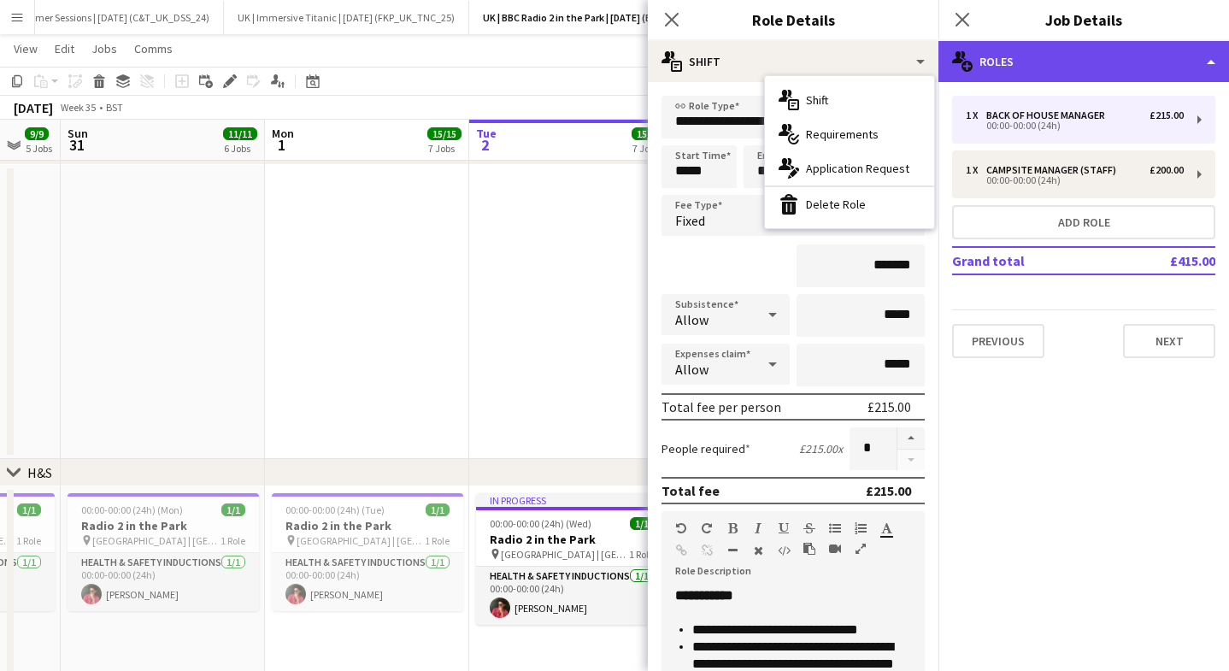
click at [1019, 60] on div "multiple-users-add Roles" at bounding box center [1083, 61] width 290 height 41
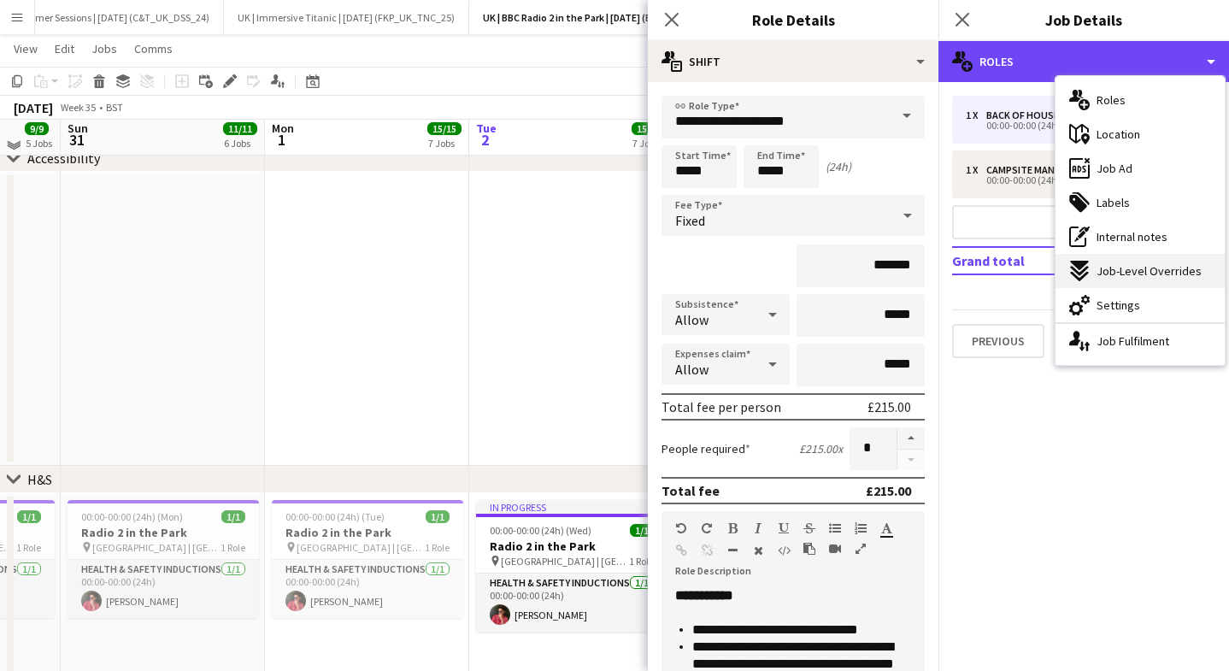
scroll to position [1049, 0]
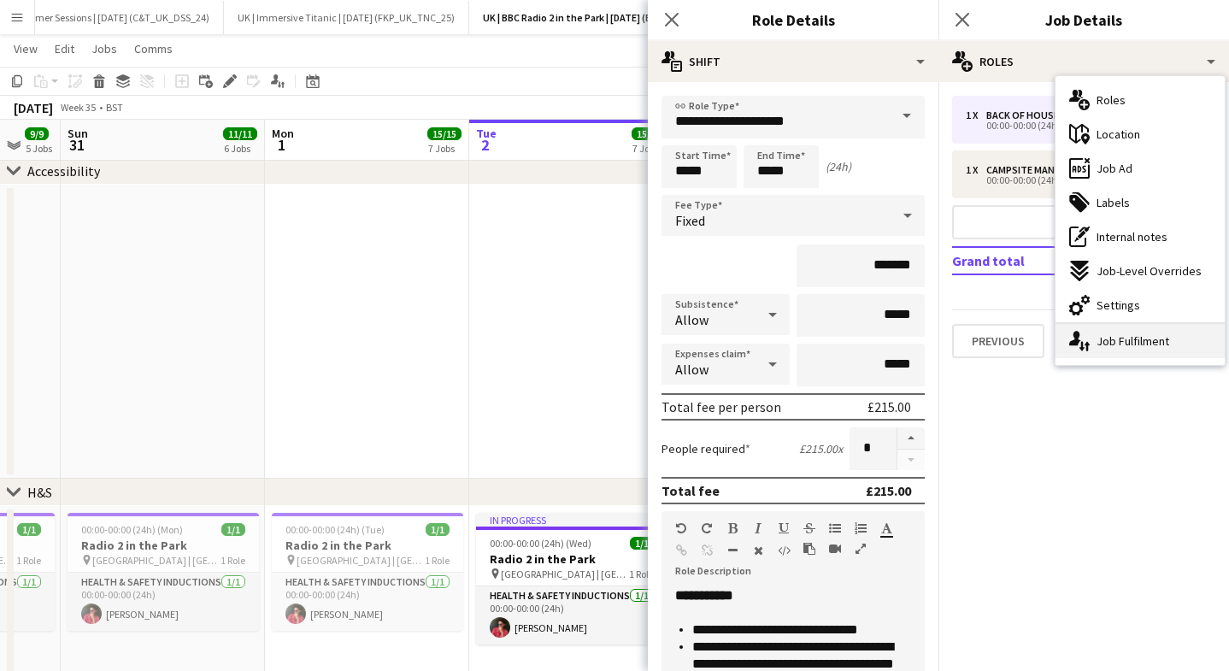
click at [1128, 342] on div "single-neutral-actions-up-down Job Fulfilment" at bounding box center [1139, 341] width 169 height 34
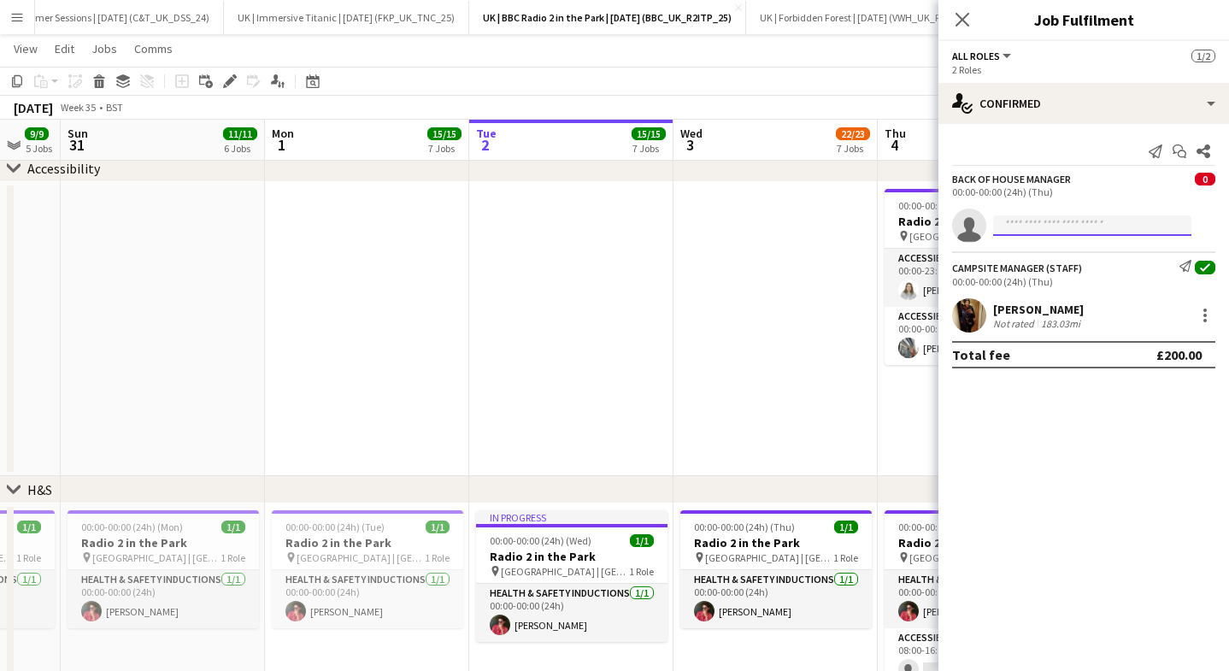
click at [1027, 233] on input at bounding box center [1092, 225] width 198 height 21
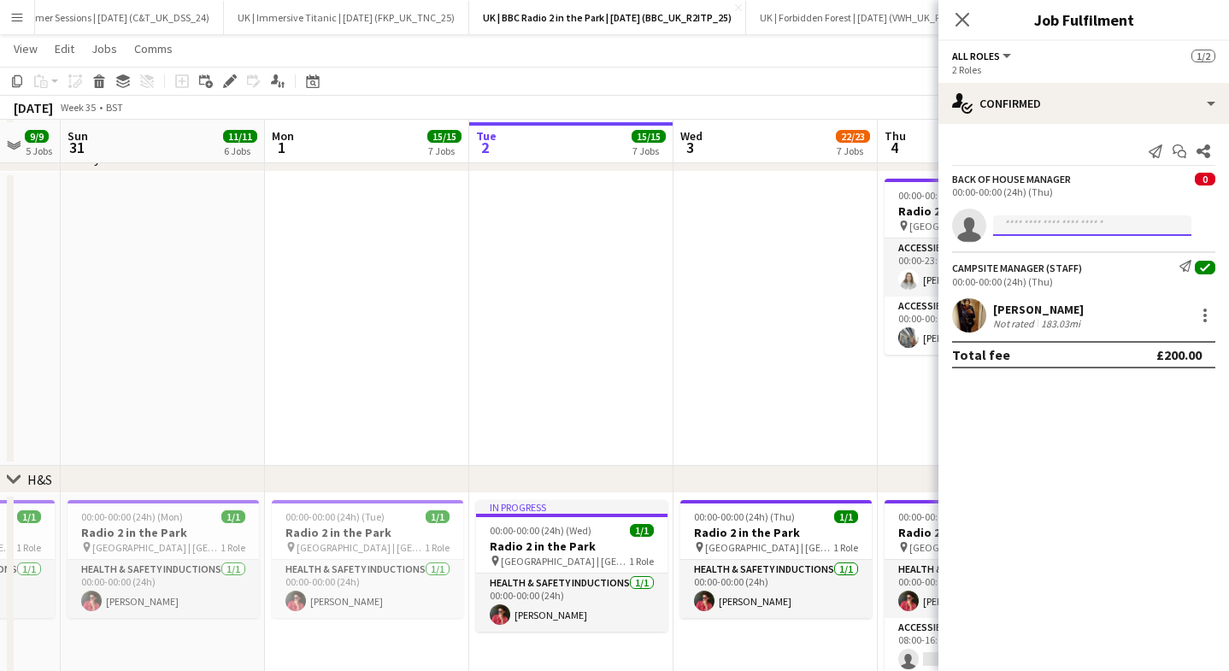
scroll to position [1060, 0]
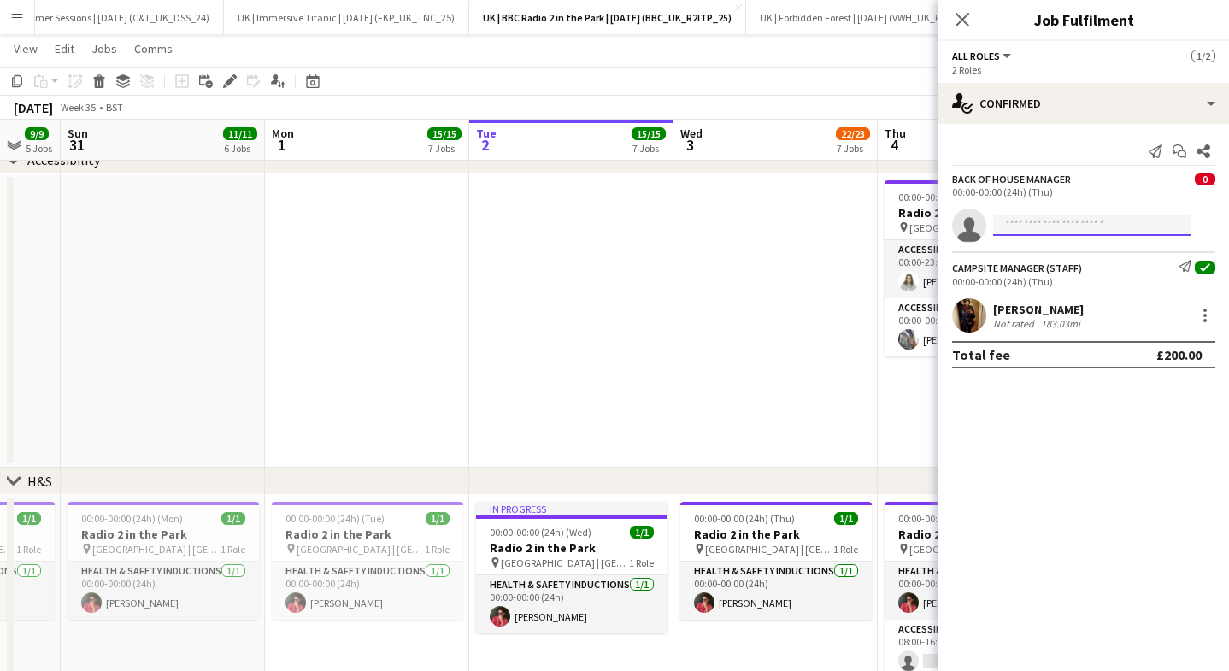
click at [1031, 229] on input at bounding box center [1092, 225] width 198 height 21
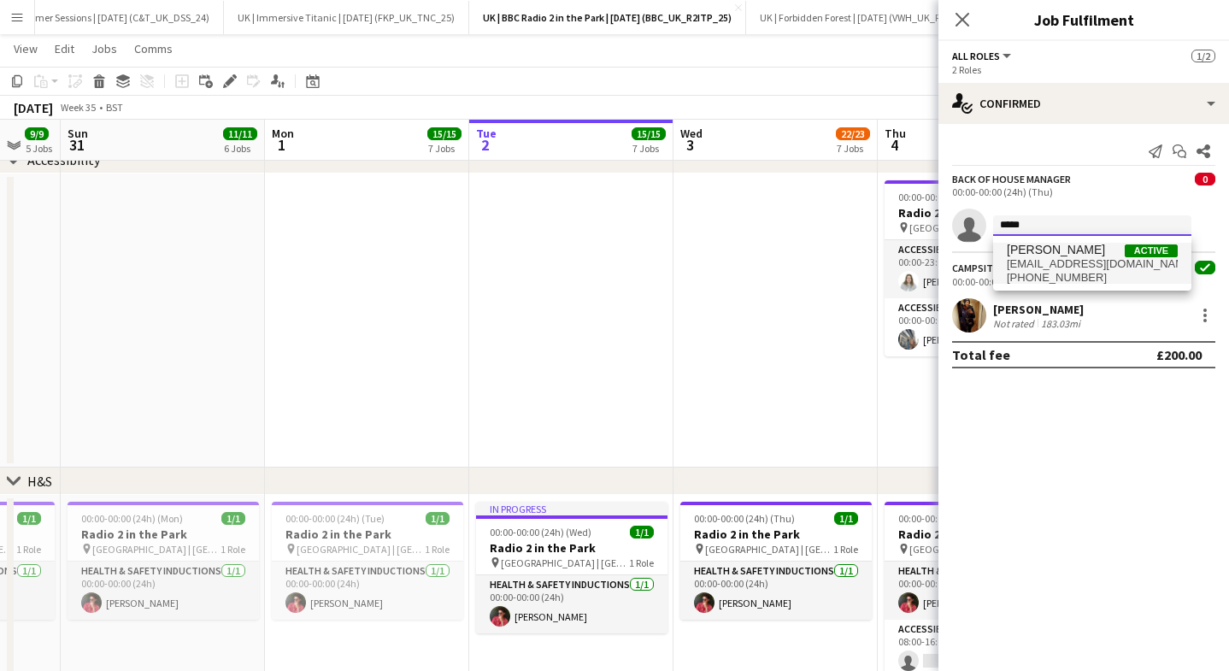
type input "*****"
click at [1065, 269] on span "[EMAIL_ADDRESS][DOMAIN_NAME]" at bounding box center [1091, 264] width 171 height 14
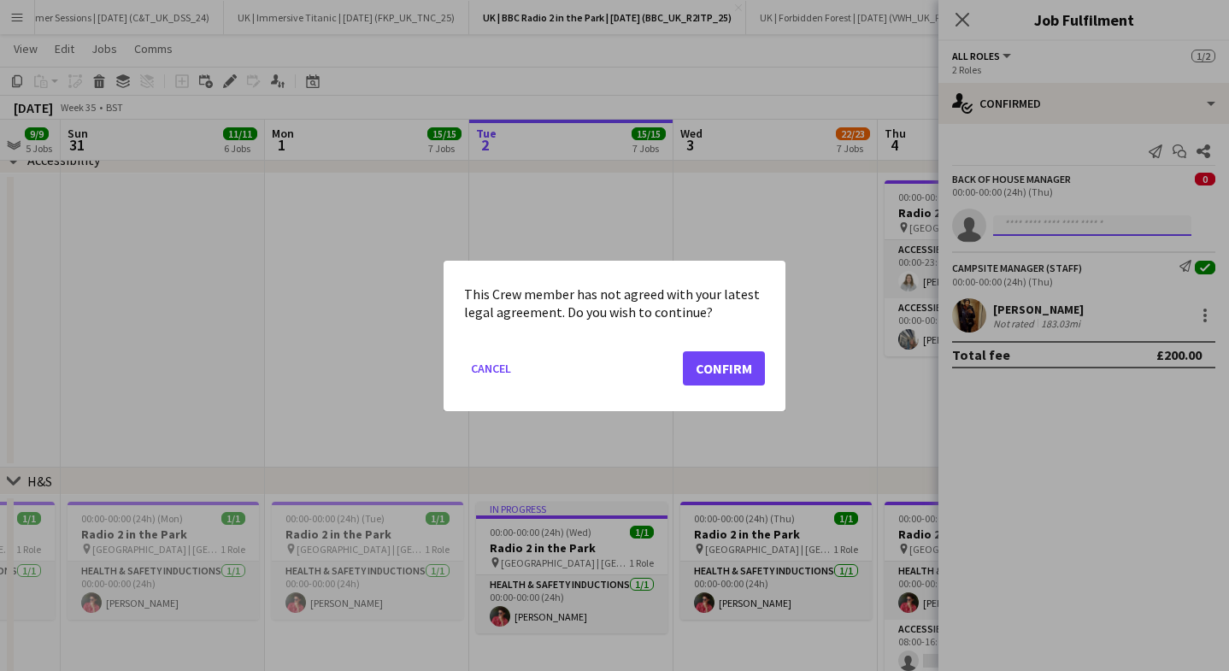
scroll to position [0, 0]
click at [742, 377] on button "Confirm" at bounding box center [724, 367] width 82 height 34
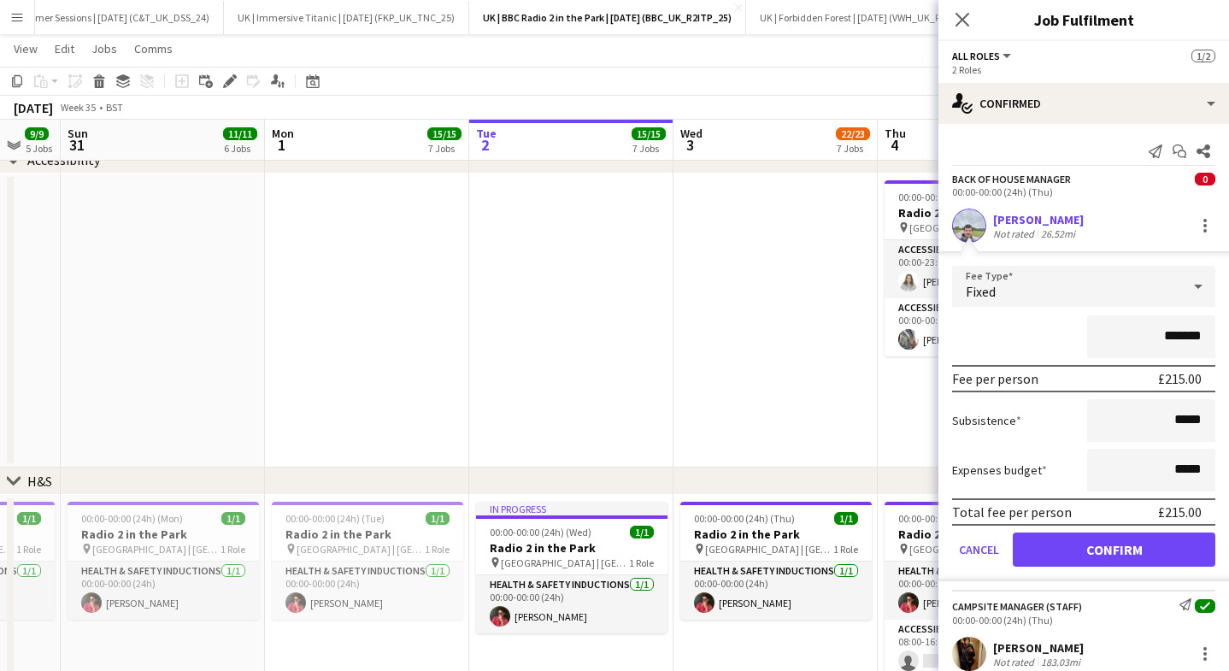
scroll to position [50, 0]
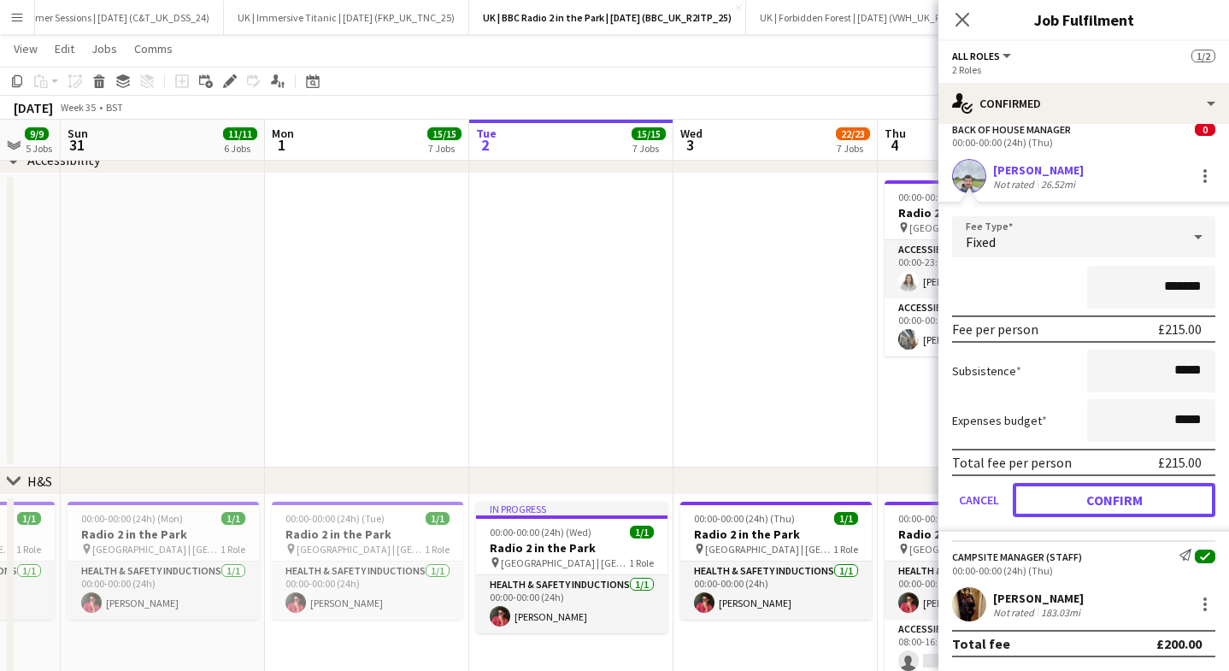
drag, startPoint x: 1082, startPoint y: 500, endPoint x: 1067, endPoint y: 486, distance: 20.6
click at [1082, 499] on button "Confirm" at bounding box center [1113, 500] width 202 height 34
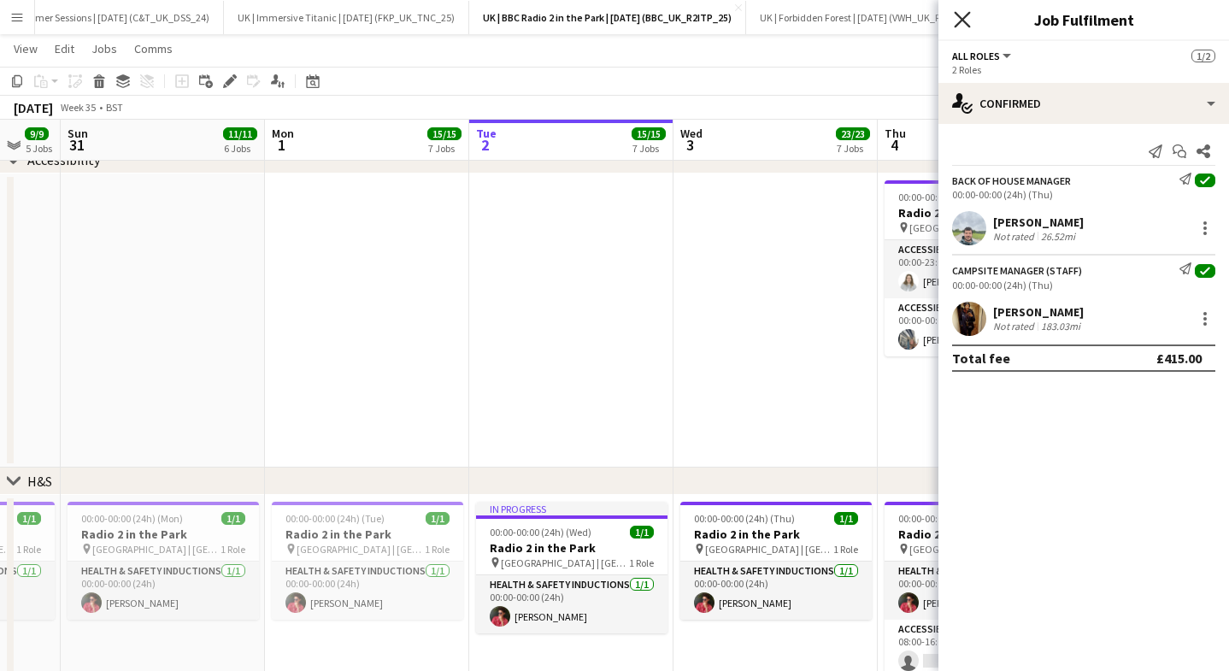
click at [957, 17] on icon "Close pop-in" at bounding box center [961, 19] width 16 height 16
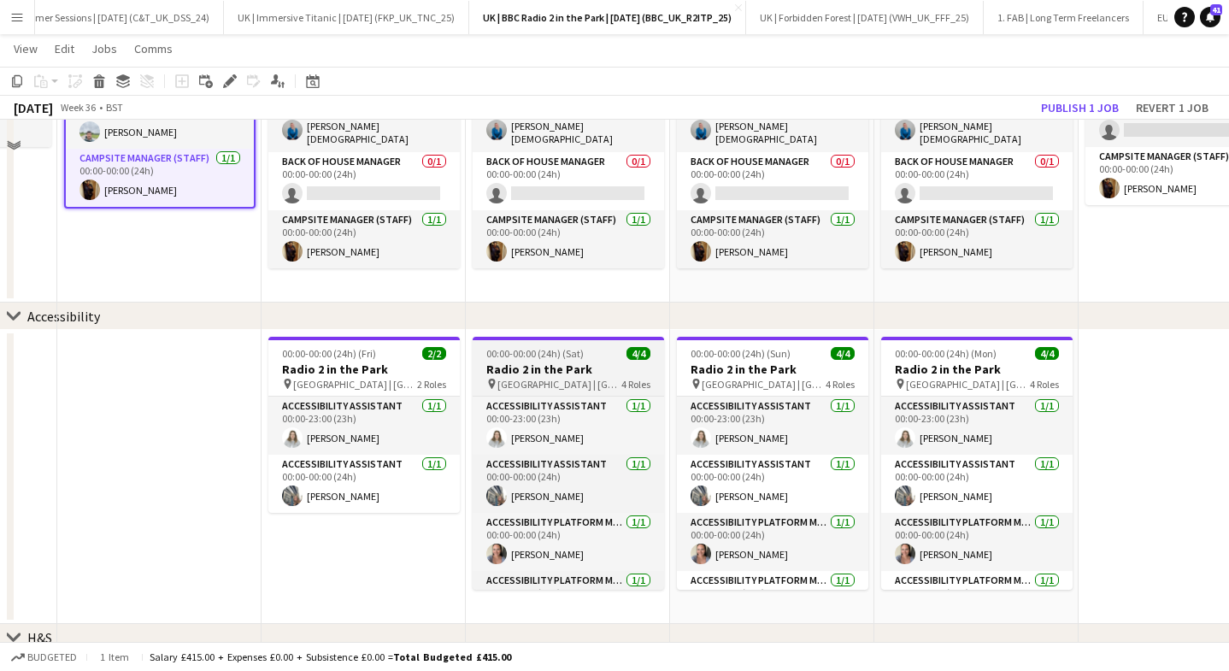
scroll to position [686, 0]
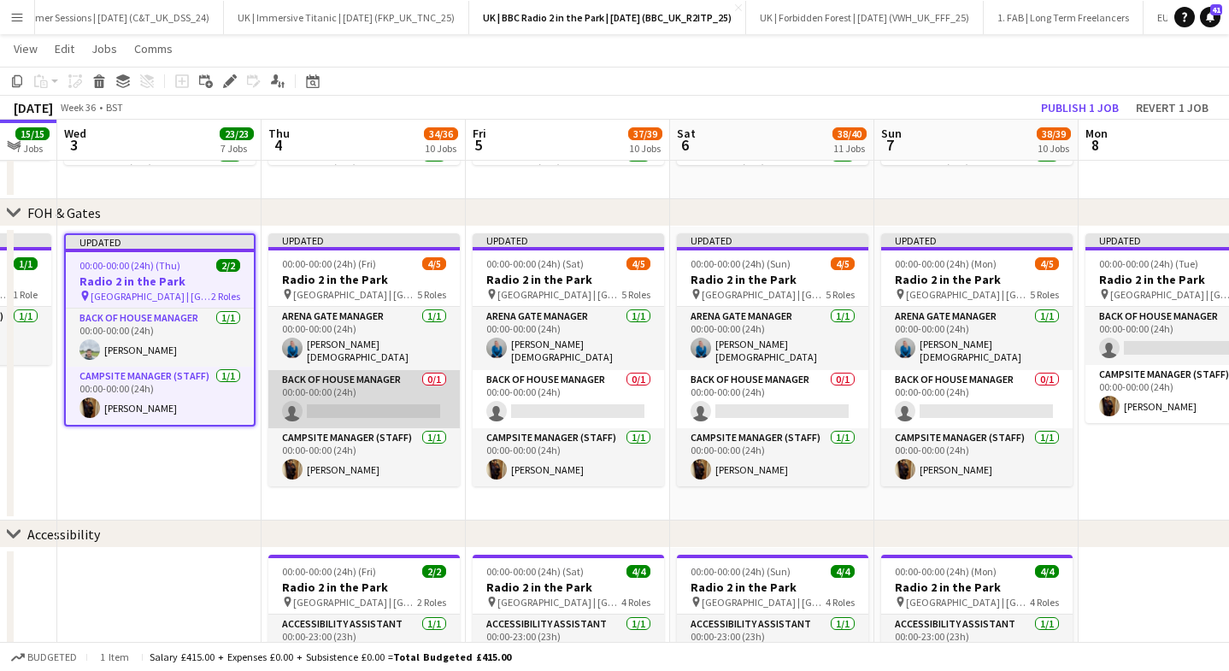
click at [350, 382] on app-card-role "Back of House Manager 0/1 00:00-00:00 (24h) single-neutral-actions" at bounding box center [363, 399] width 191 height 58
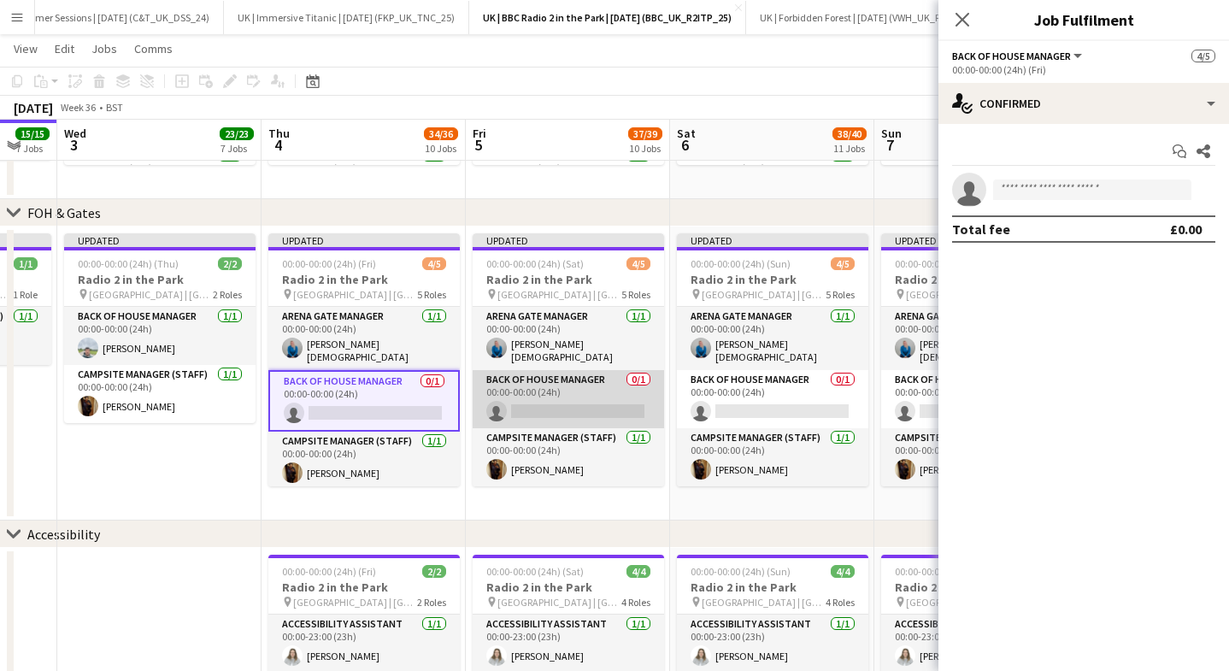
click at [580, 380] on app-card-role "Back of House Manager 0/1 00:00-00:00 (24h) single-neutral-actions" at bounding box center [567, 399] width 191 height 58
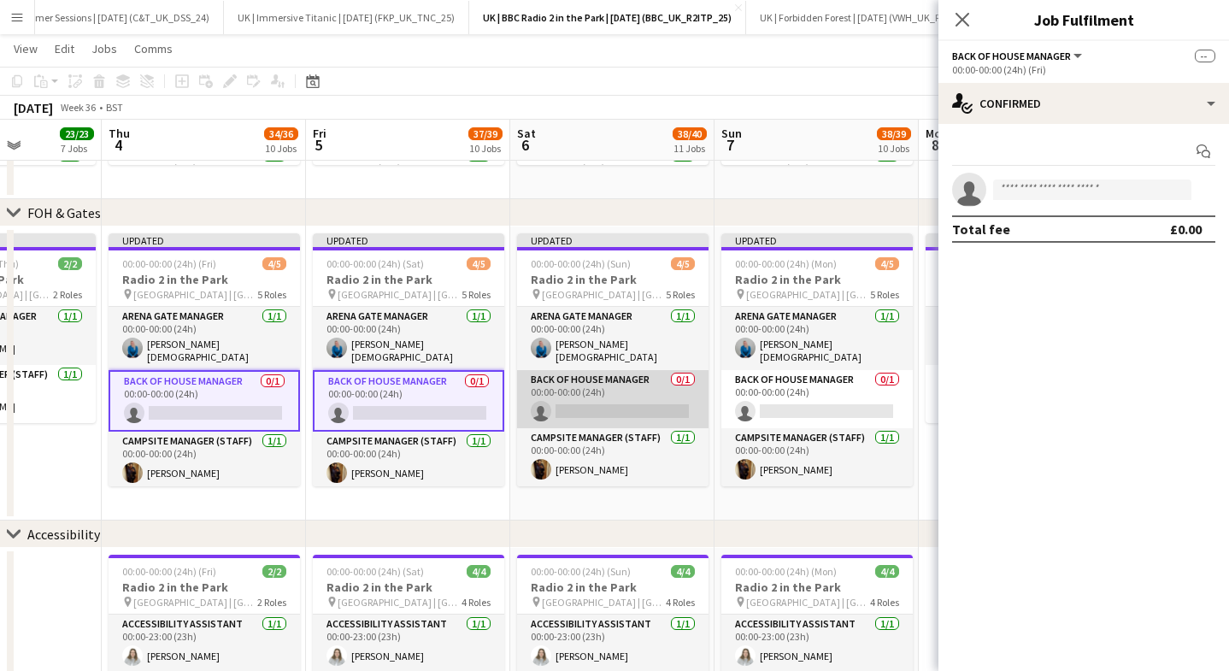
click at [587, 386] on app-card-role "Back of House Manager 0/1 00:00-00:00 (24h) single-neutral-actions" at bounding box center [612, 399] width 191 height 58
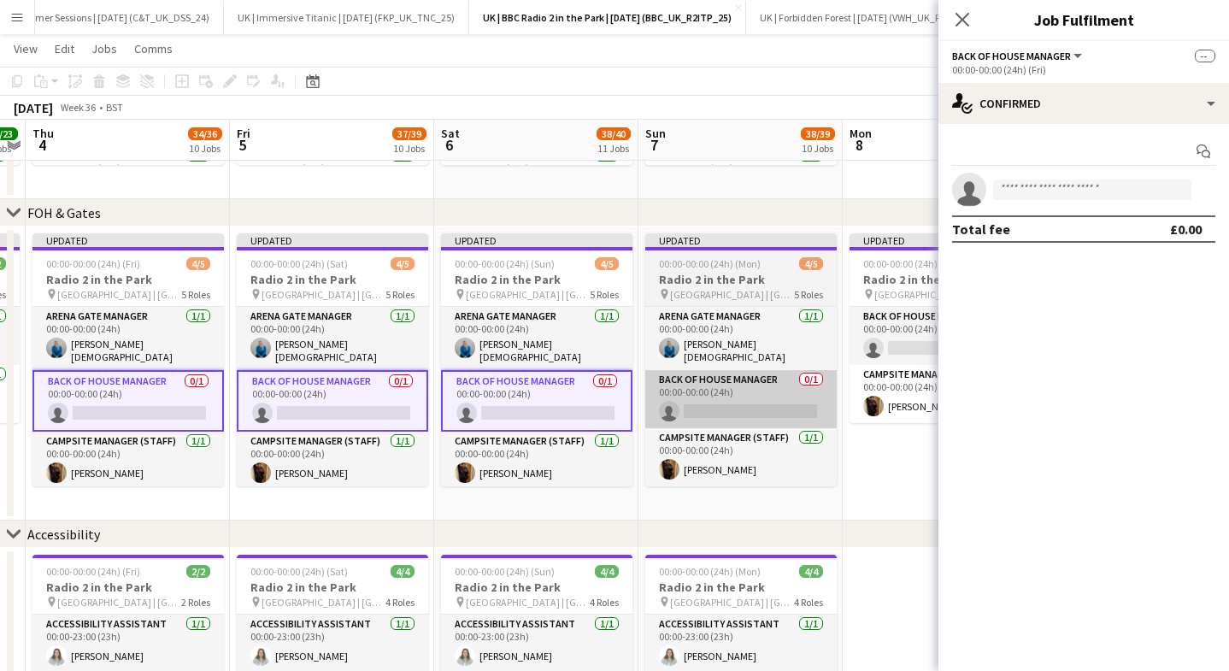
click at [683, 394] on app-card-role "Back of House Manager 0/1 00:00-00:00 (24h) single-neutral-actions" at bounding box center [740, 399] width 191 height 58
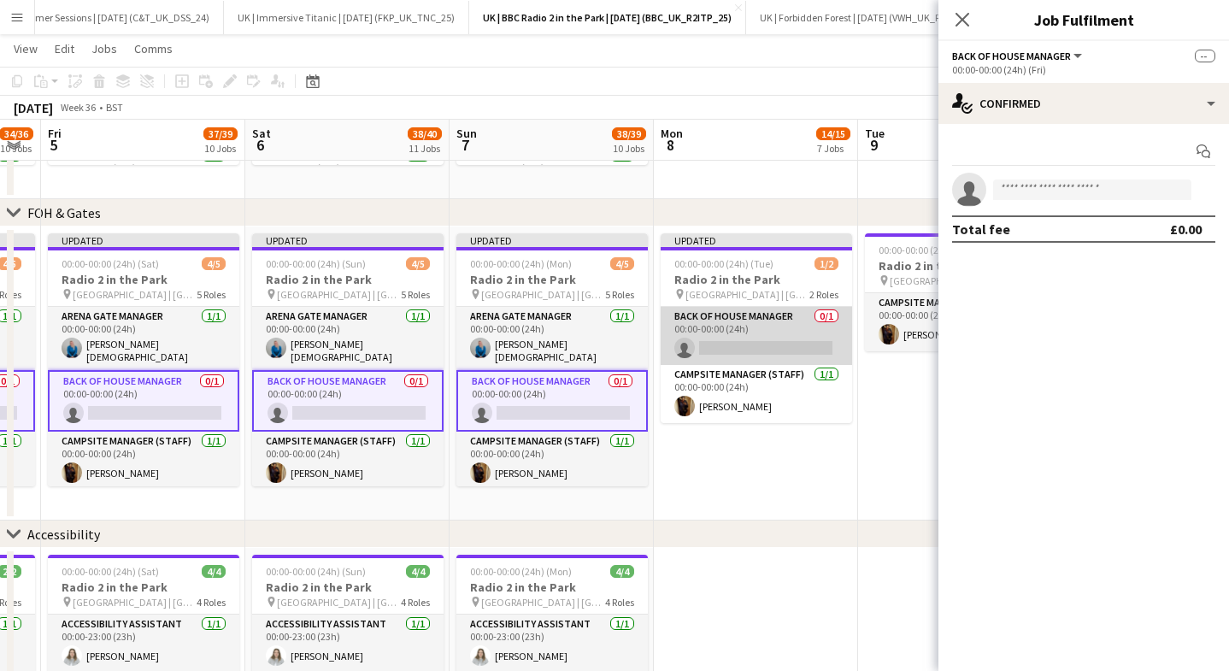
scroll to position [0, 622]
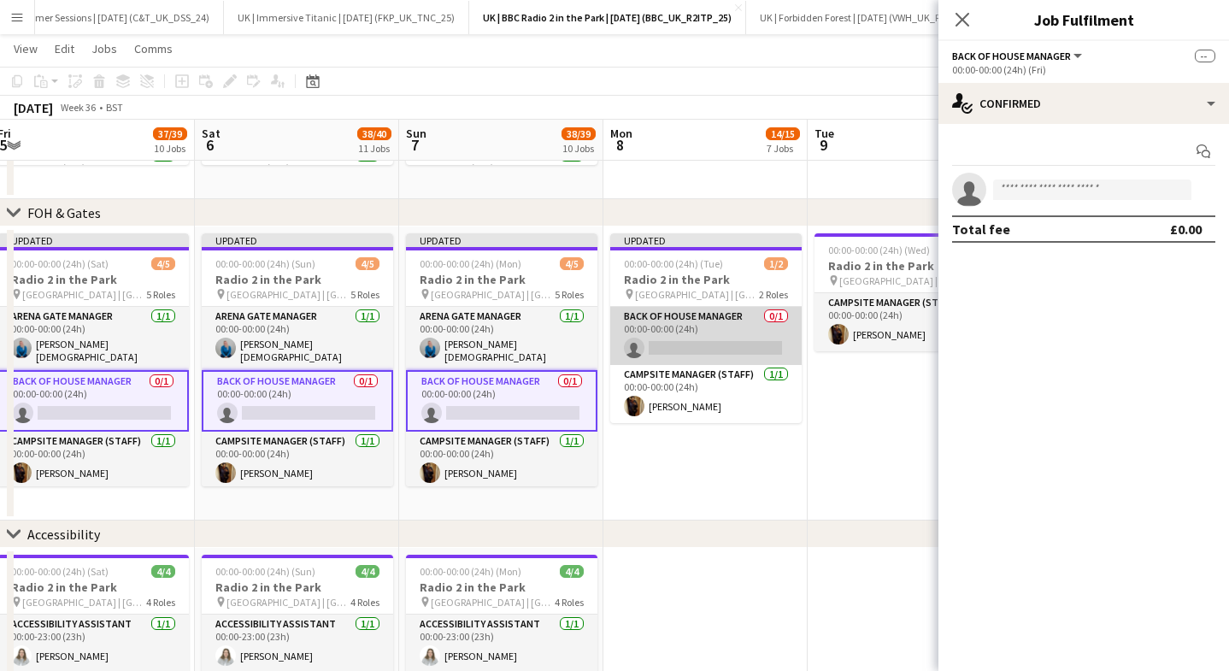
click at [714, 329] on app-card-role "Back of House Manager 0/1 00:00-00:00 (24h) single-neutral-actions" at bounding box center [705, 336] width 191 height 58
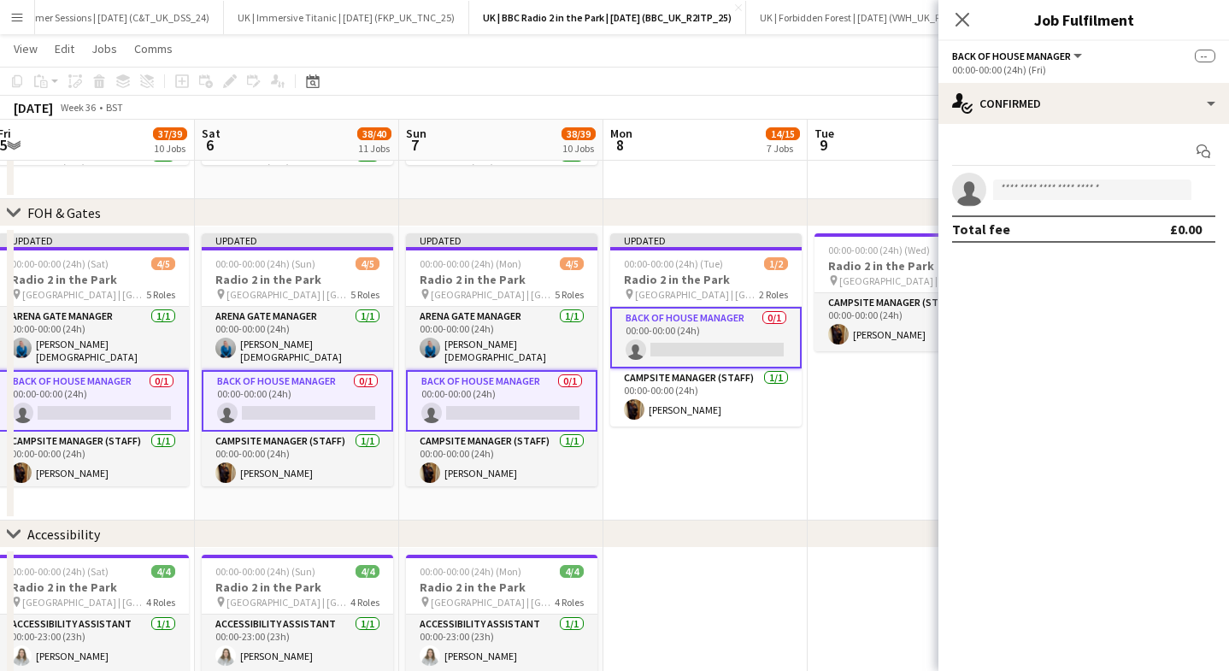
click at [1036, 161] on div "Start chat" at bounding box center [1083, 152] width 263 height 28
drag, startPoint x: 1036, startPoint y: 174, endPoint x: 1032, endPoint y: 183, distance: 9.6
click at [1035, 174] on app-invite-slot "single-neutral-actions" at bounding box center [1083, 190] width 290 height 34
drag, startPoint x: 1032, startPoint y: 183, endPoint x: 1031, endPoint y: 114, distance: 69.2
click at [1032, 182] on input at bounding box center [1092, 189] width 198 height 21
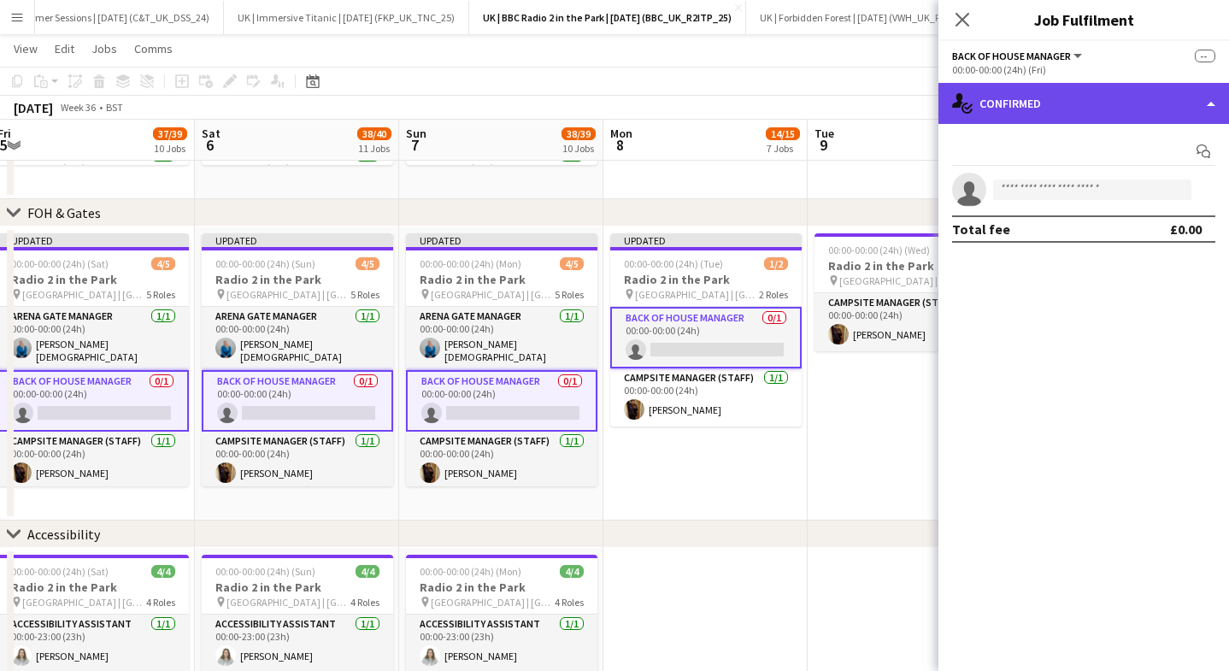
click at [1032, 99] on div "single-neutral-actions-check-2 Confirmed" at bounding box center [1083, 103] width 290 height 41
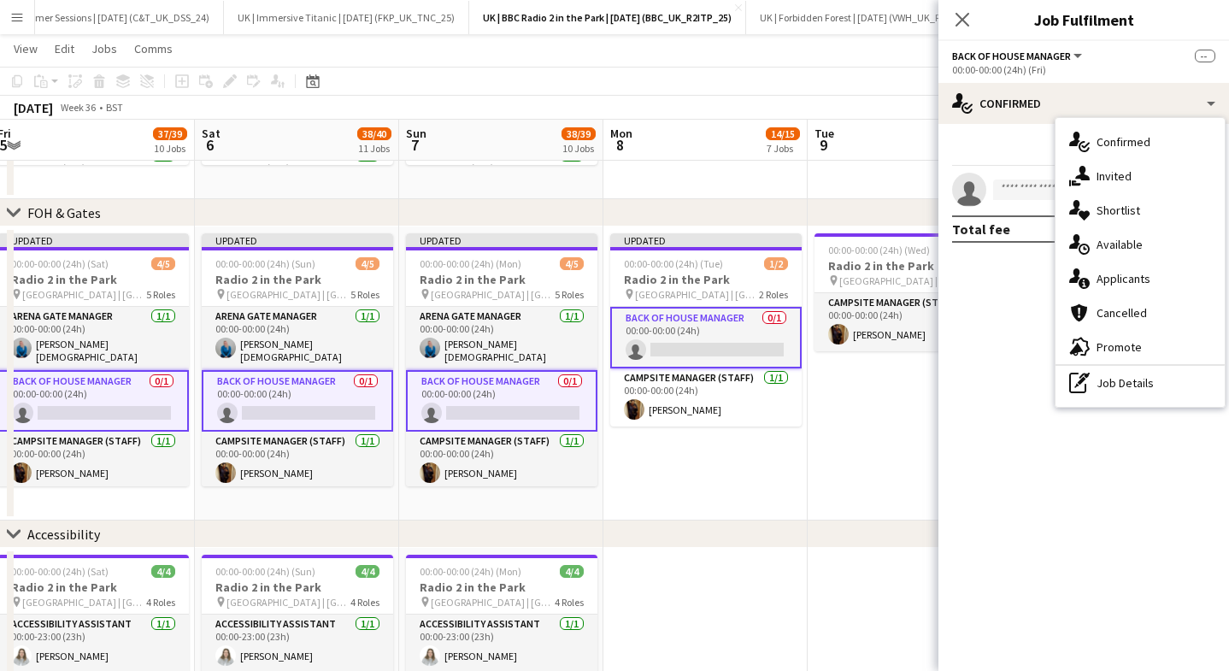
click at [1083, 175] on icon at bounding box center [1082, 173] width 15 height 15
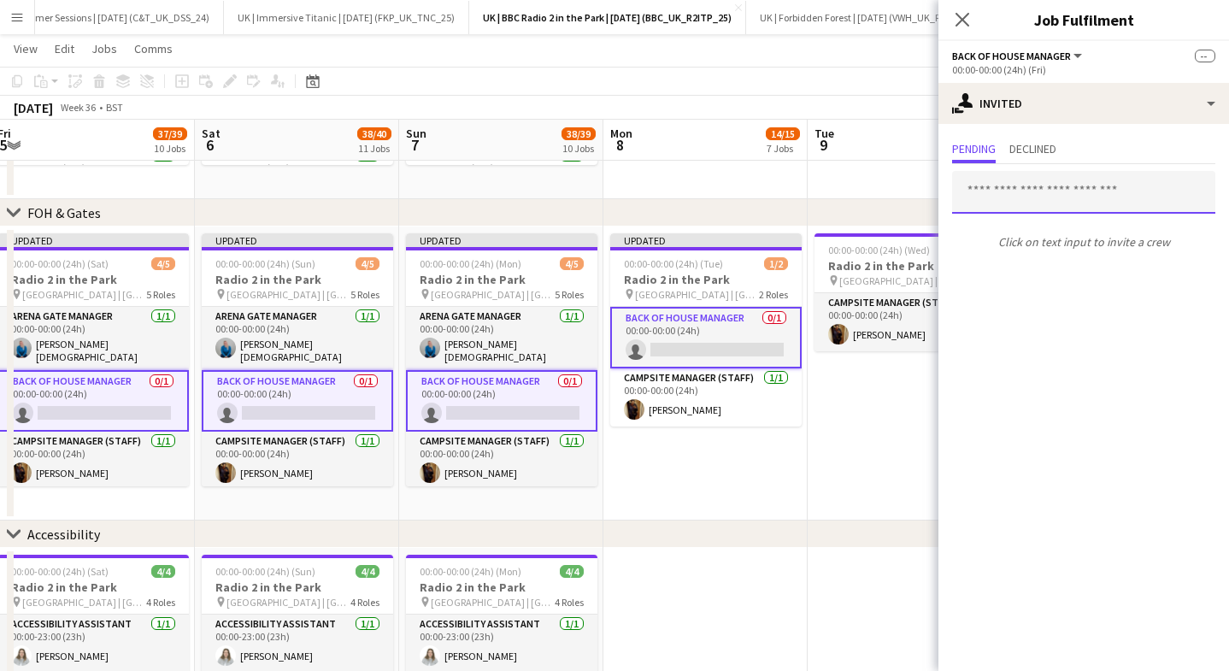
click at [1043, 199] on input "text" at bounding box center [1083, 192] width 263 height 43
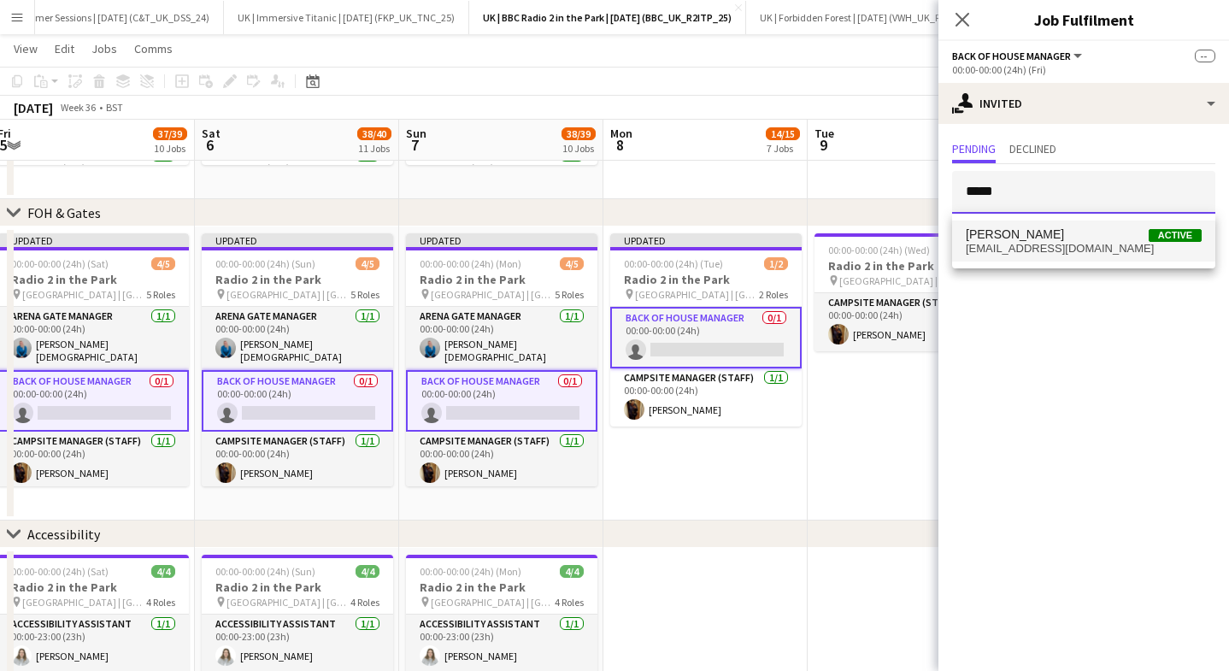
type input "*****"
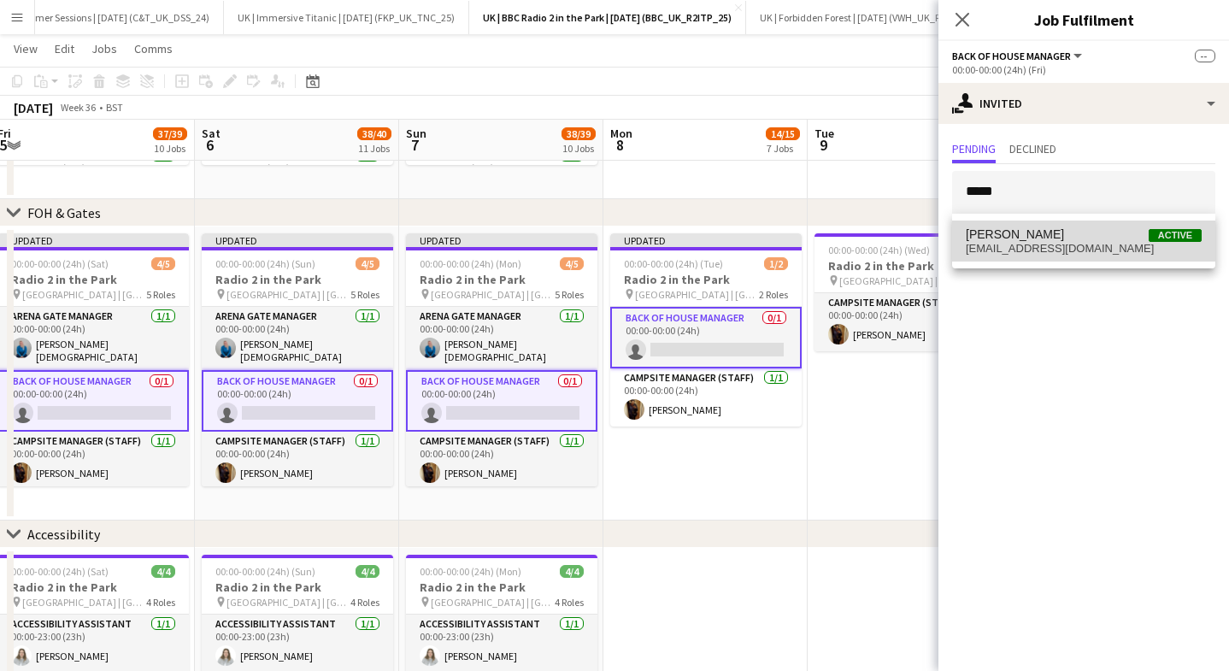
click at [1061, 235] on span "[PERSON_NAME] Active" at bounding box center [1083, 234] width 236 height 15
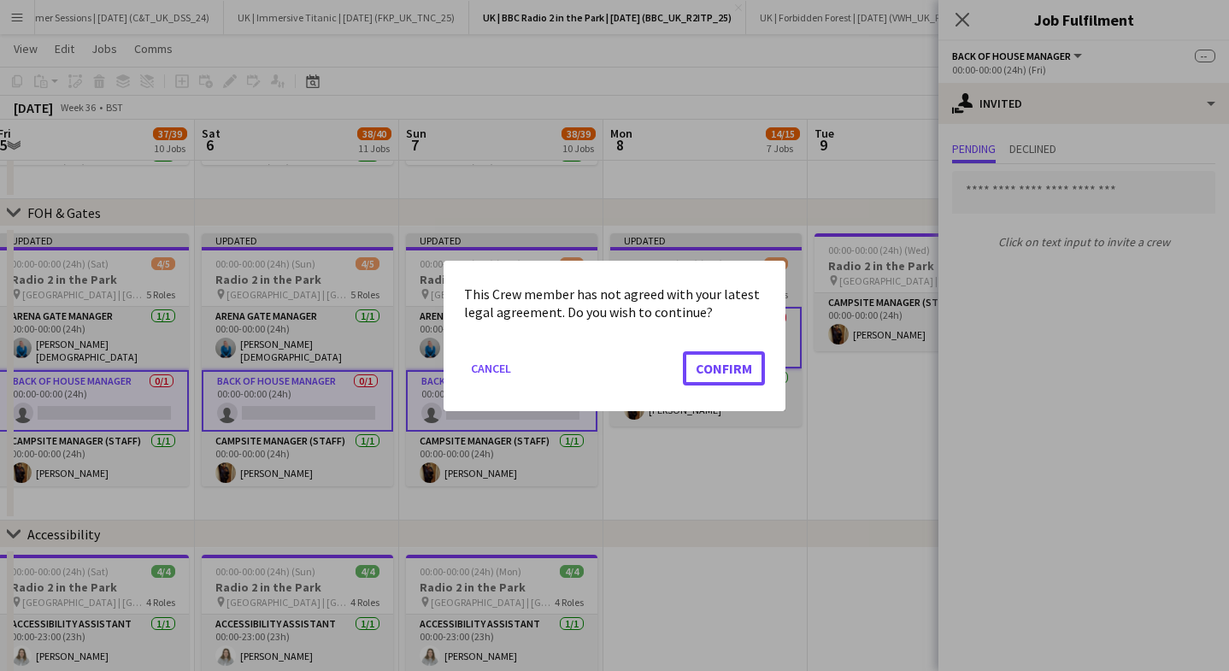
drag, startPoint x: 748, startPoint y: 363, endPoint x: 759, endPoint y: 358, distance: 11.5
click at [748, 363] on button "Confirm" at bounding box center [724, 367] width 82 height 34
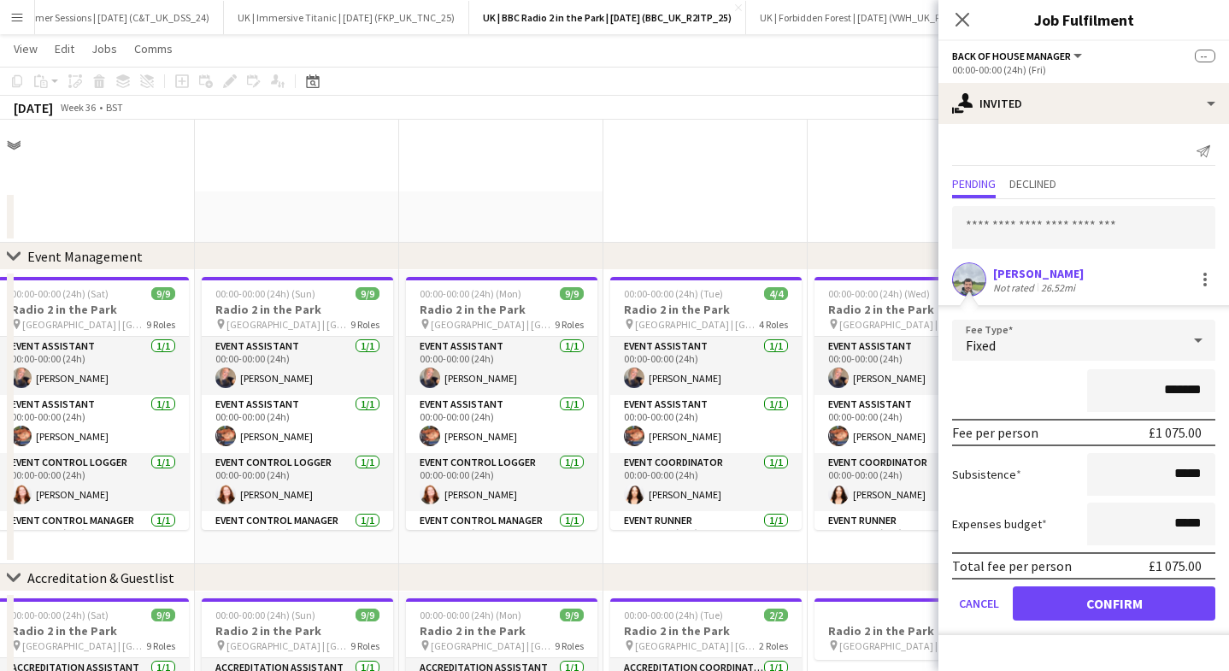
scroll to position [686, 0]
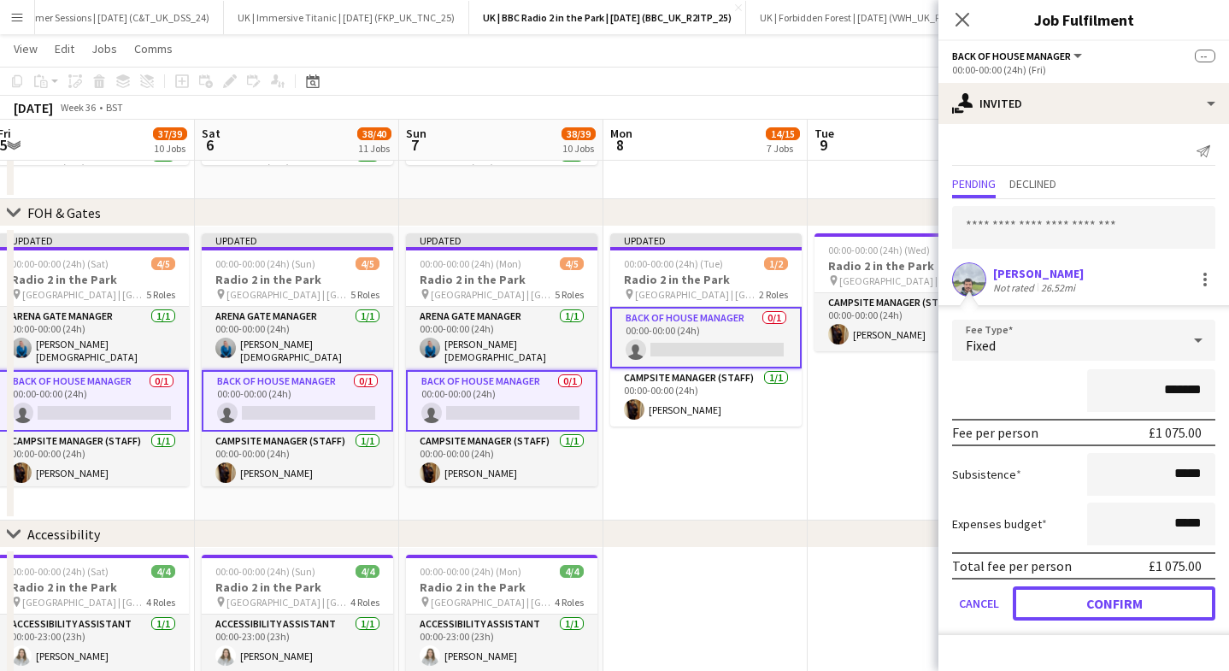
click at [1104, 609] on button "Confirm" at bounding box center [1113, 603] width 202 height 34
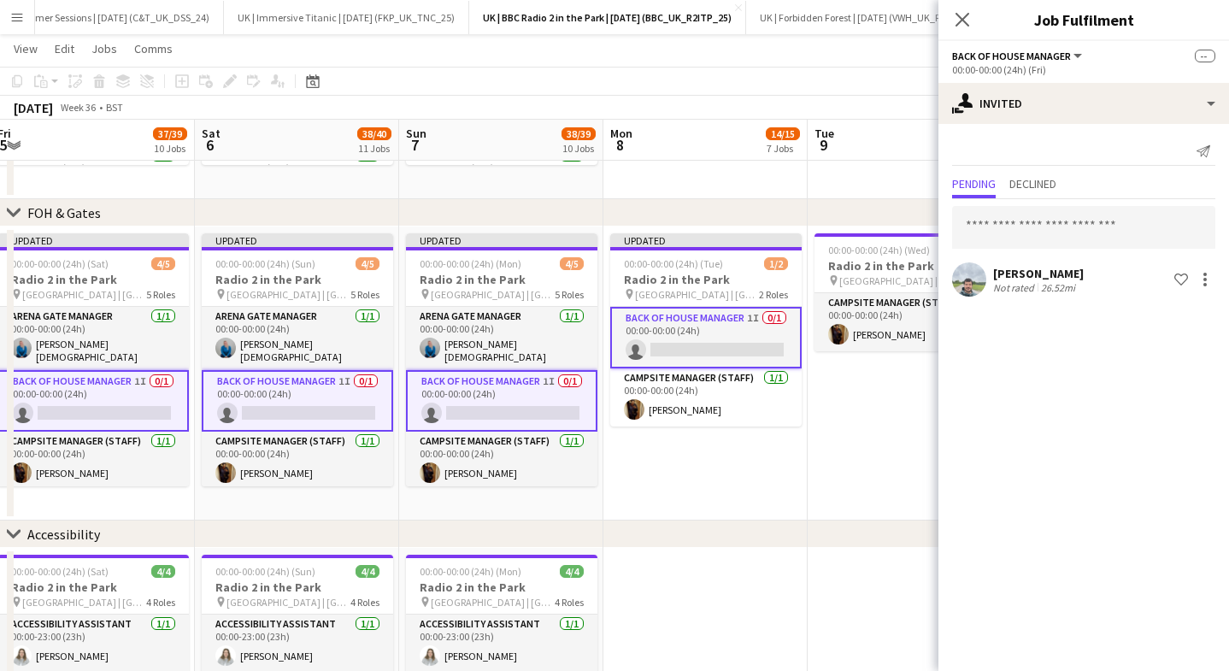
drag, startPoint x: 962, startPoint y: 14, endPoint x: 864, endPoint y: 131, distance: 152.8
click at [962, 14] on icon "Close pop-in" at bounding box center [962, 20] width 14 height 14
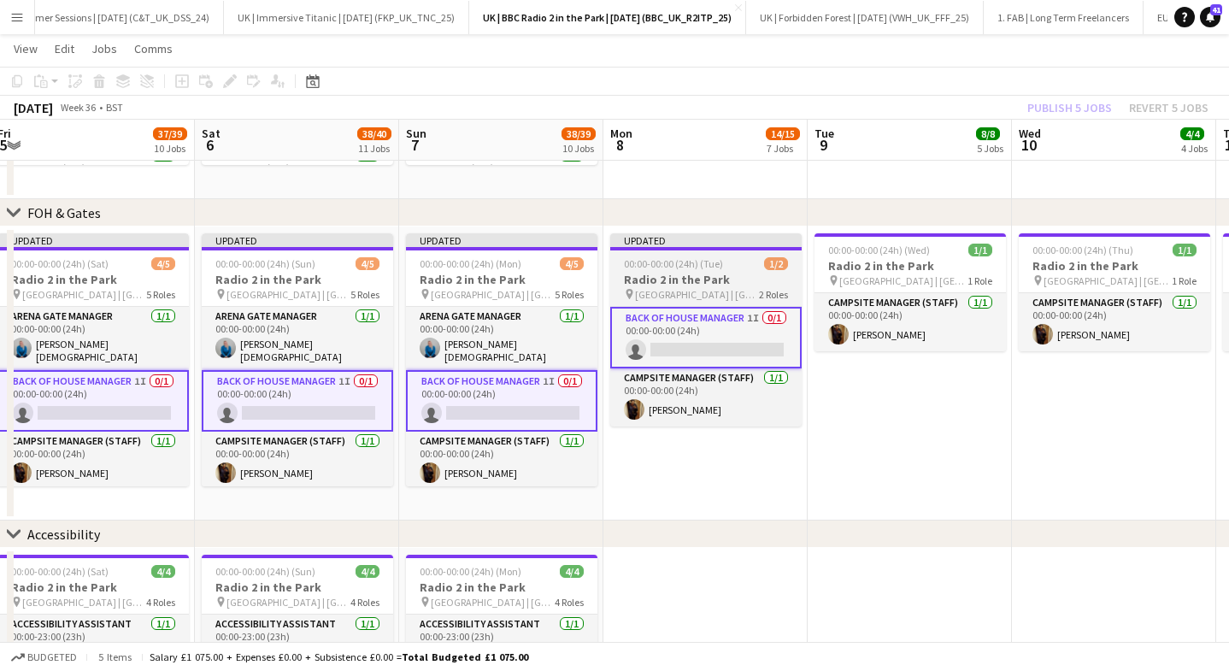
click at [682, 273] on h3 "Radio 2 in the Park" at bounding box center [705, 279] width 191 height 15
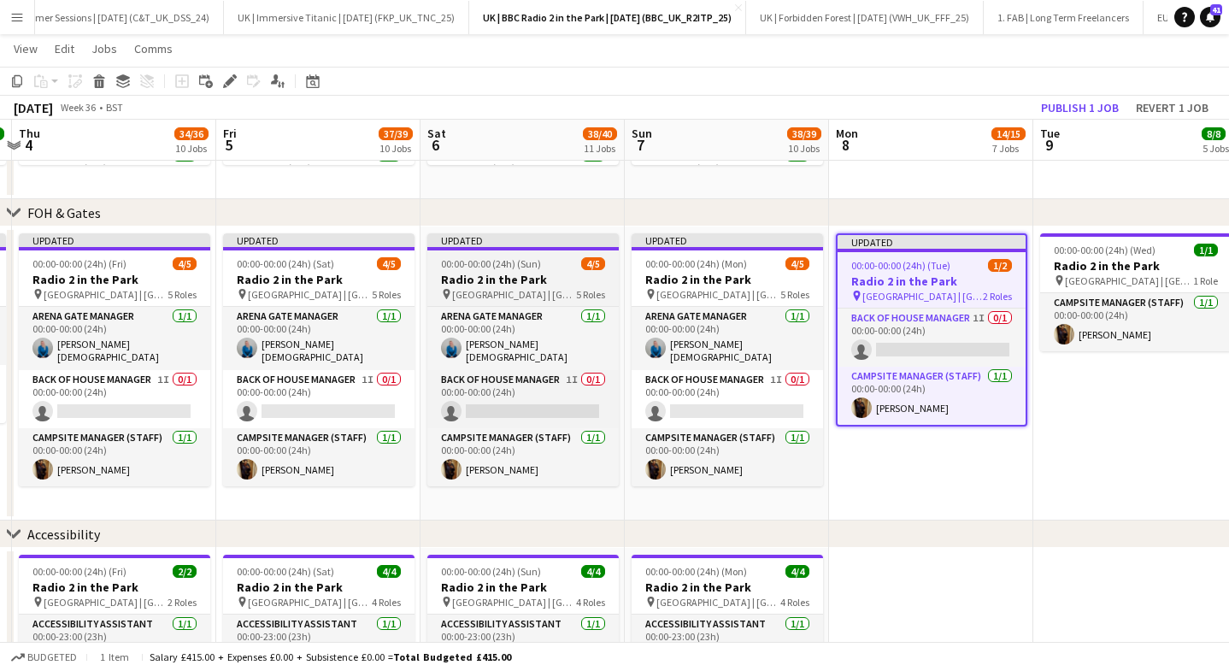
scroll to position [0, 529]
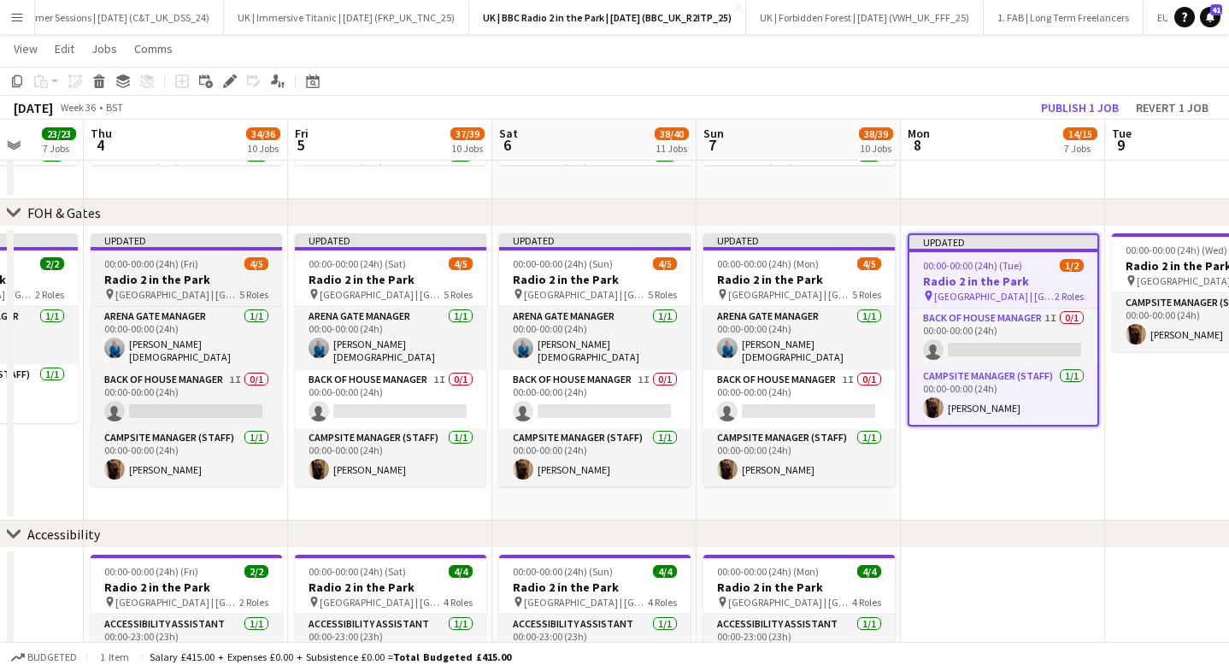
click at [202, 278] on h3 "Radio 2 in the Park" at bounding box center [186, 279] width 191 height 15
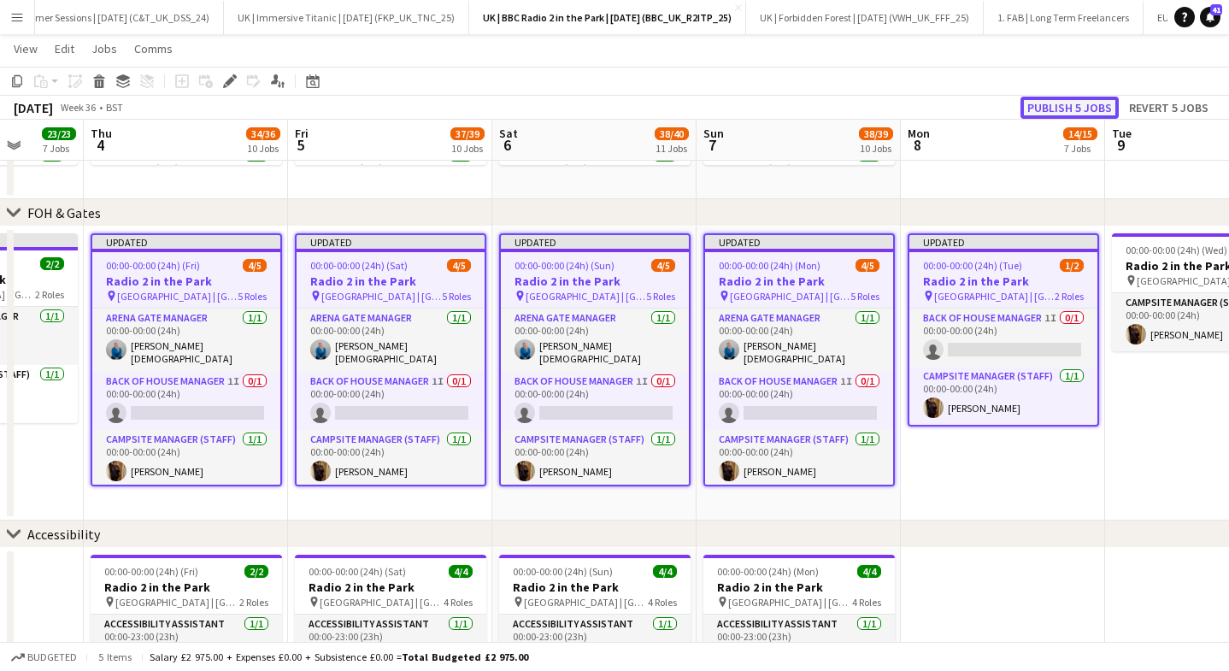
click at [1037, 109] on button "Publish 5 jobs" at bounding box center [1069, 108] width 98 height 22
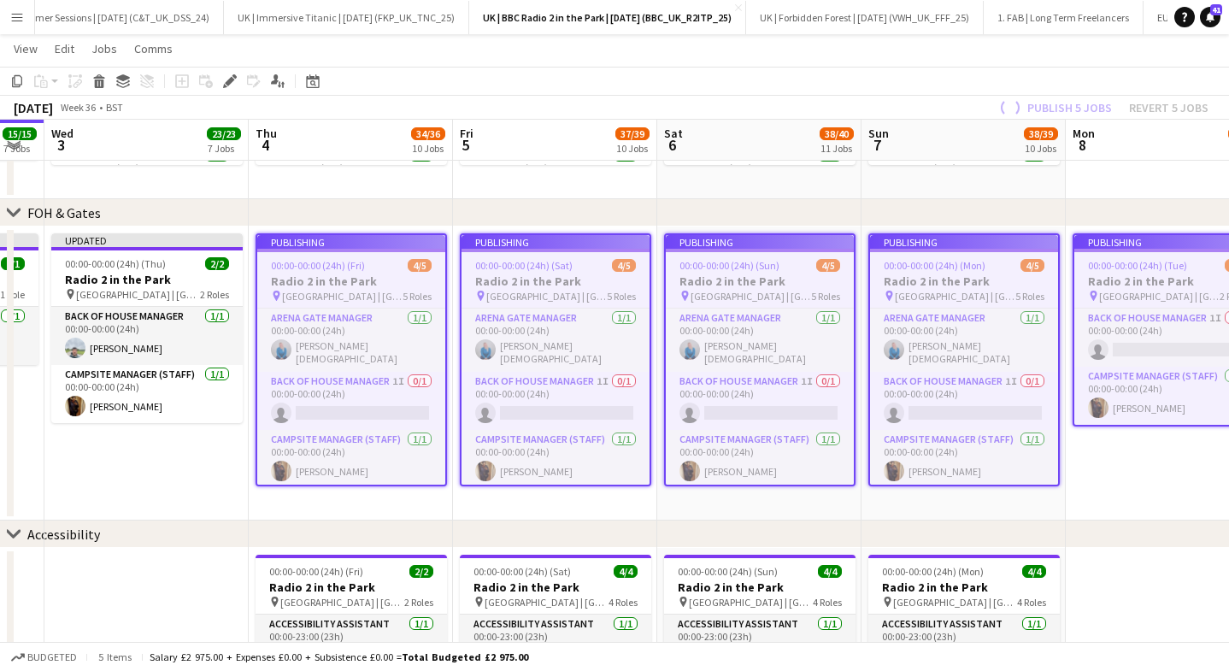
scroll to position [0, 483]
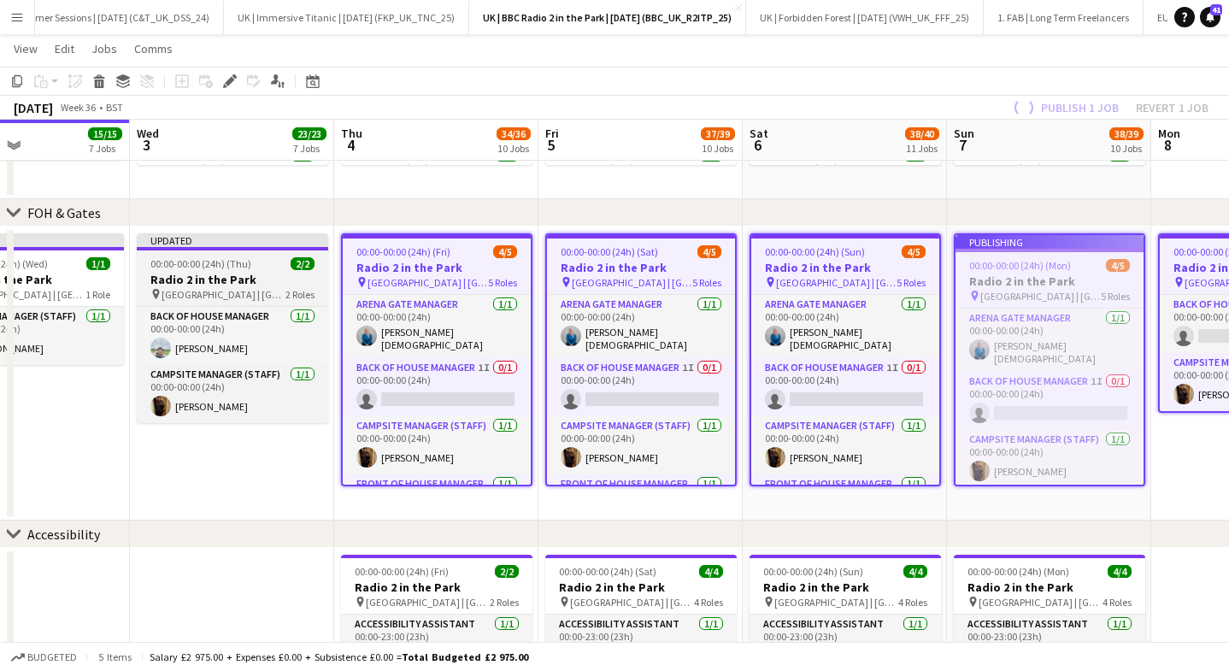
click at [222, 267] on span "00:00-00:00 (24h) (Thu)" at bounding box center [200, 263] width 101 height 13
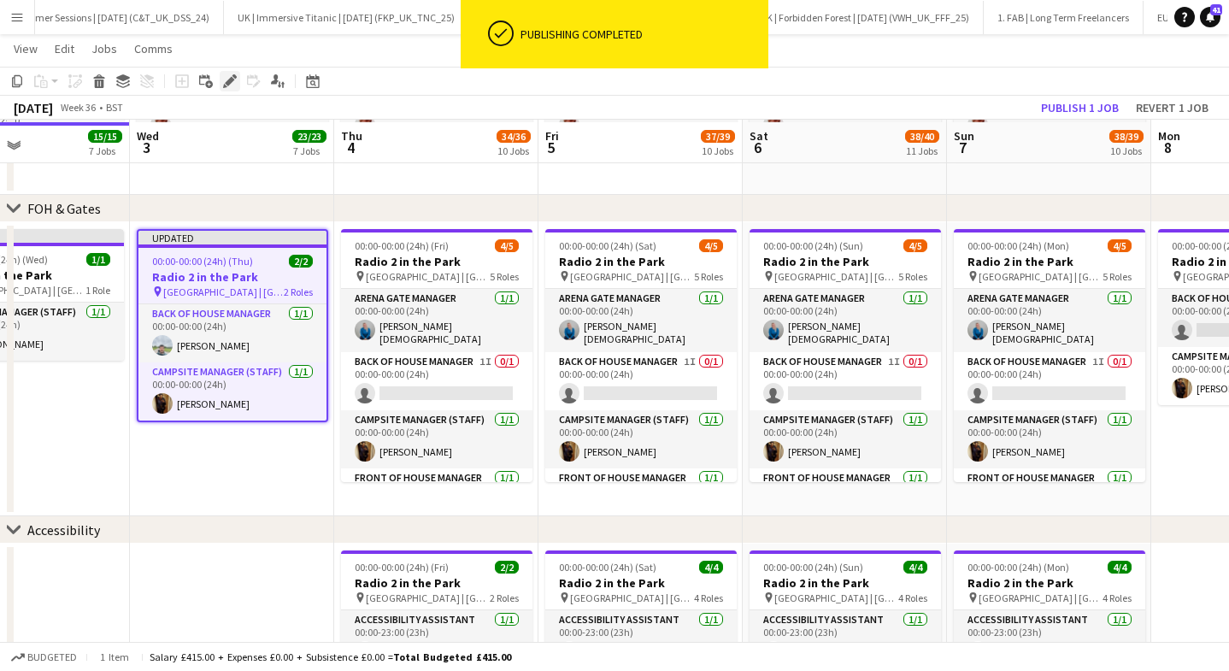
click at [227, 77] on icon "Edit" at bounding box center [230, 81] width 14 height 14
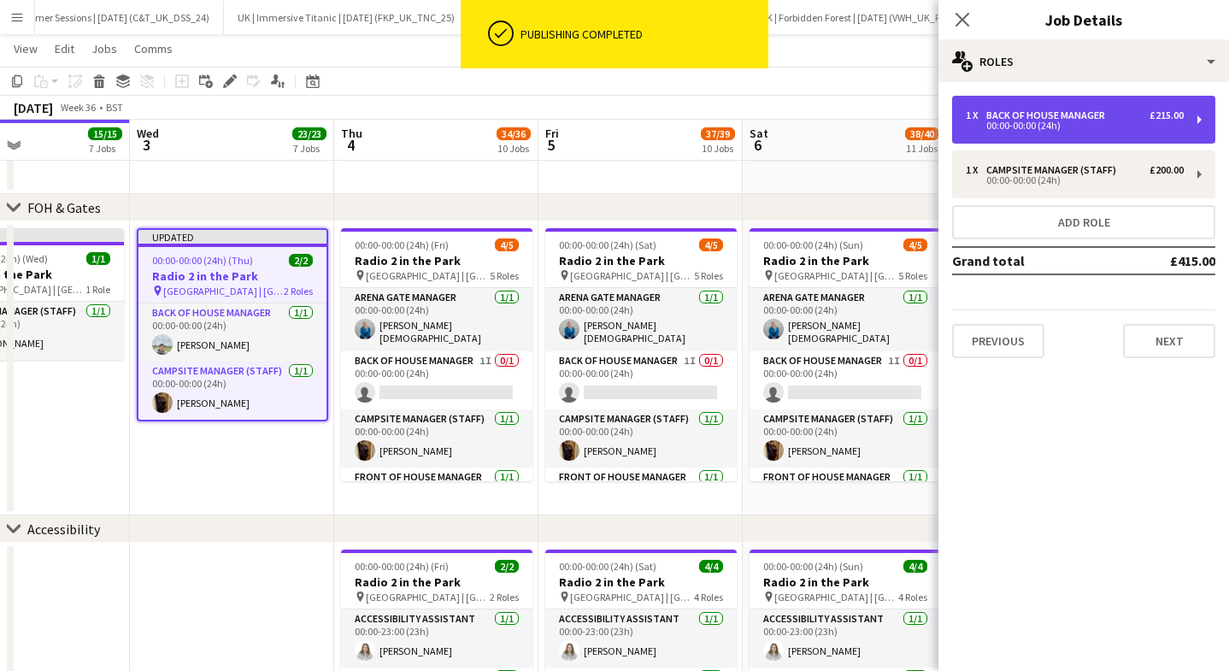
click at [1020, 123] on div "00:00-00:00 (24h)" at bounding box center [1074, 125] width 218 height 9
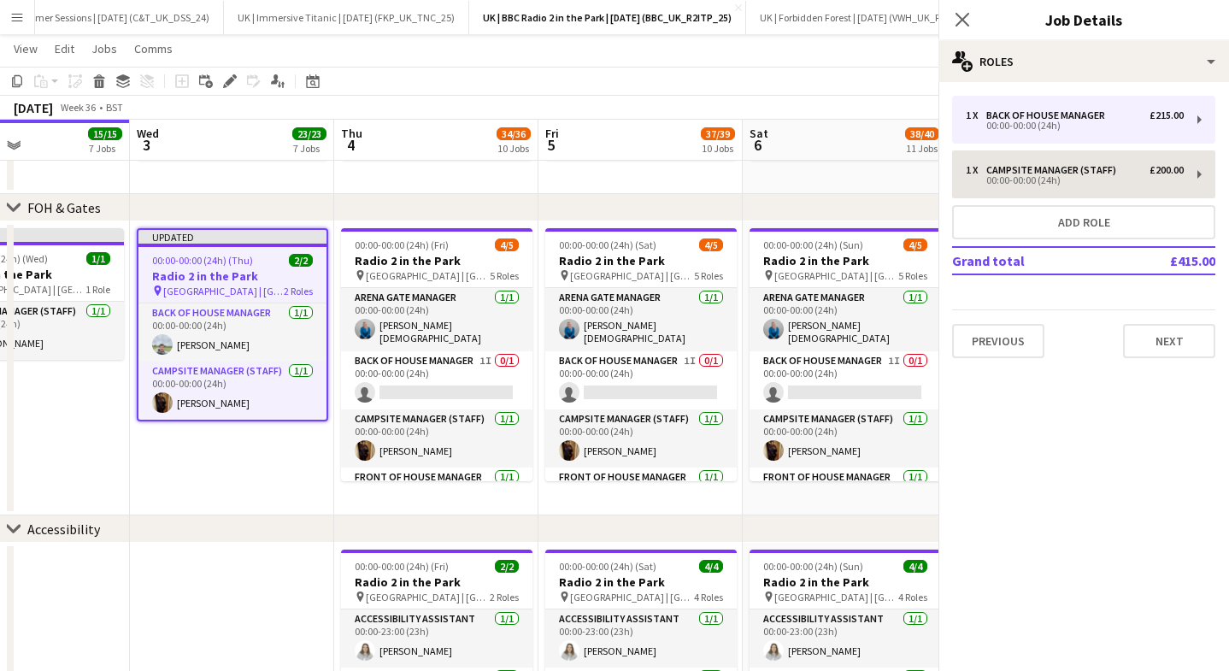
drag, startPoint x: 990, startPoint y: 148, endPoint x: 978, endPoint y: 156, distance: 14.7
click at [991, 147] on div "1 x Back of House Manager £215.00 00:00-00:00 (24h) 1 x Campsite Manager (Staff…" at bounding box center [1083, 227] width 290 height 262
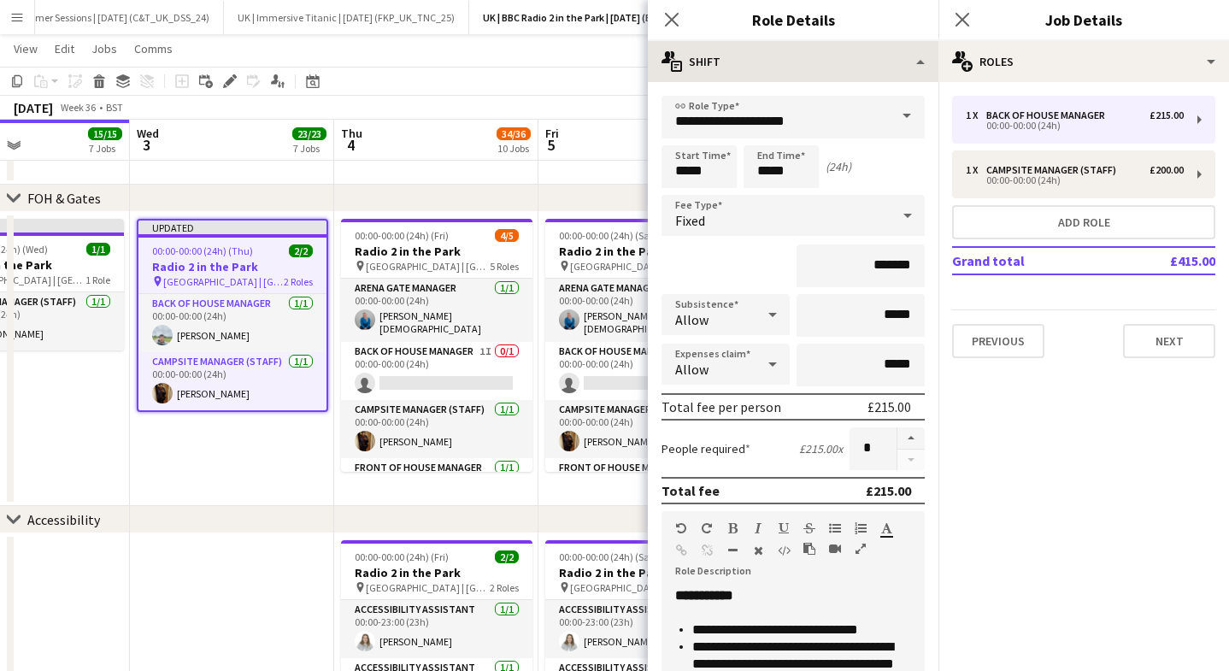
scroll to position [702, 0]
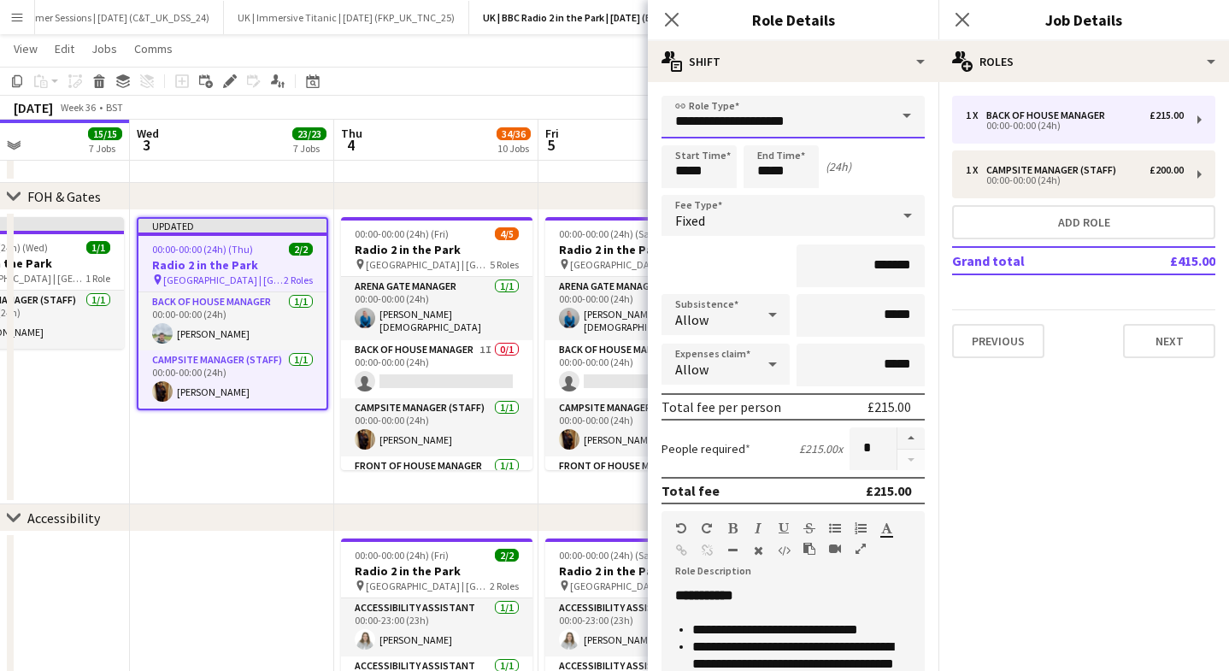
click at [771, 127] on input "**********" at bounding box center [792, 117] width 263 height 43
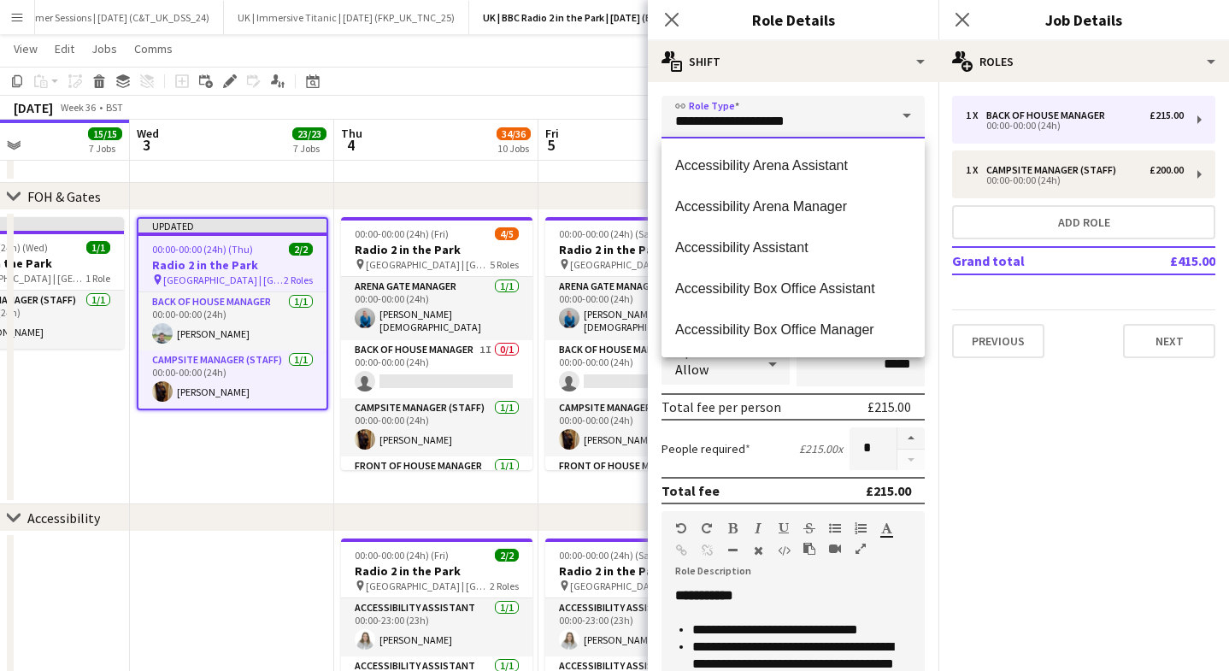
click at [739, 119] on input "**********" at bounding box center [792, 117] width 263 height 43
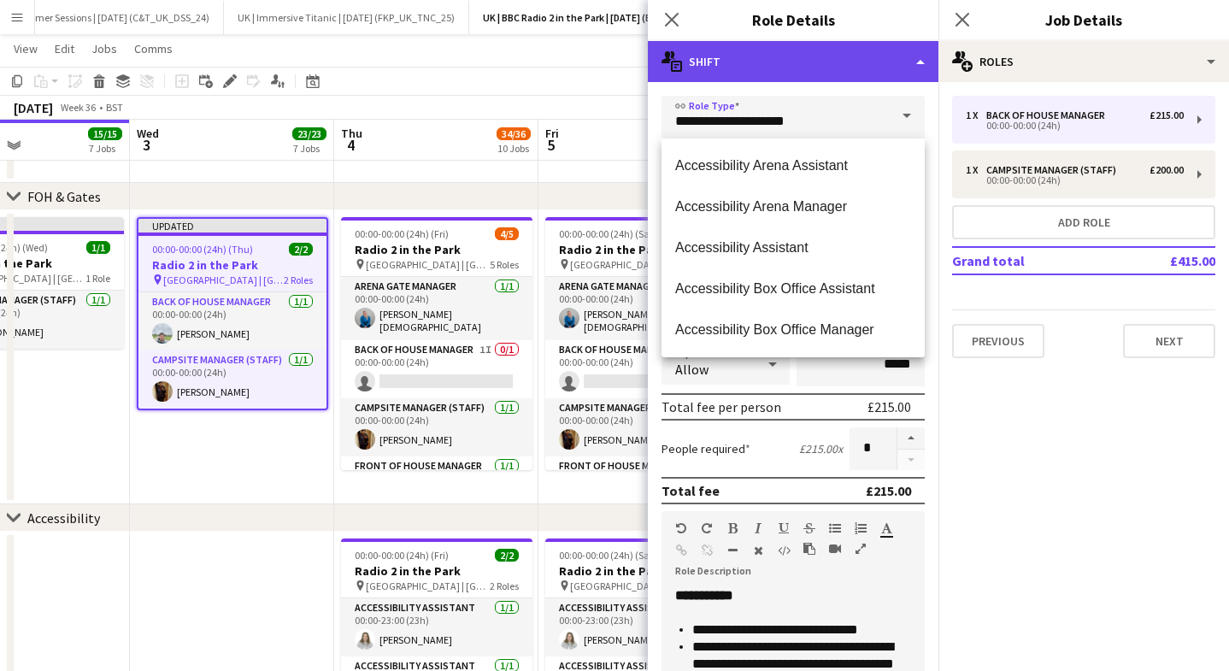
click at [785, 74] on div "multiple-actions-text Shift" at bounding box center [793, 61] width 290 height 41
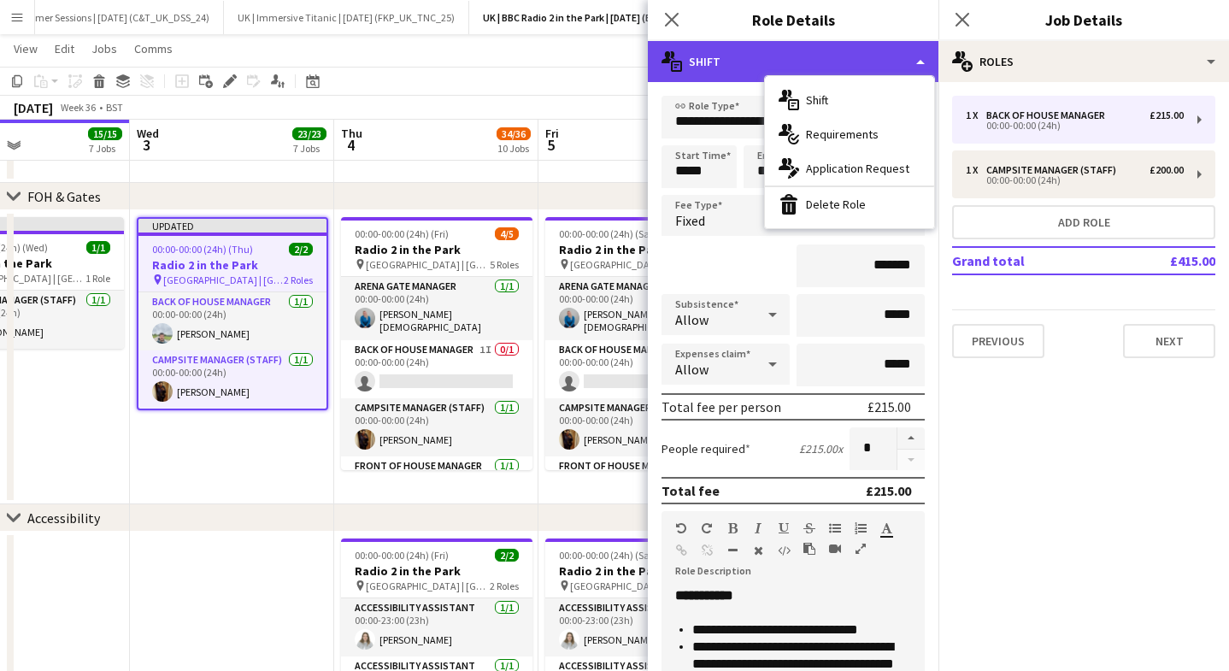
click at [748, 68] on div "multiple-actions-text Shift" at bounding box center [793, 61] width 290 height 41
click at [748, 65] on div "multiple-actions-text Shift" at bounding box center [793, 61] width 290 height 41
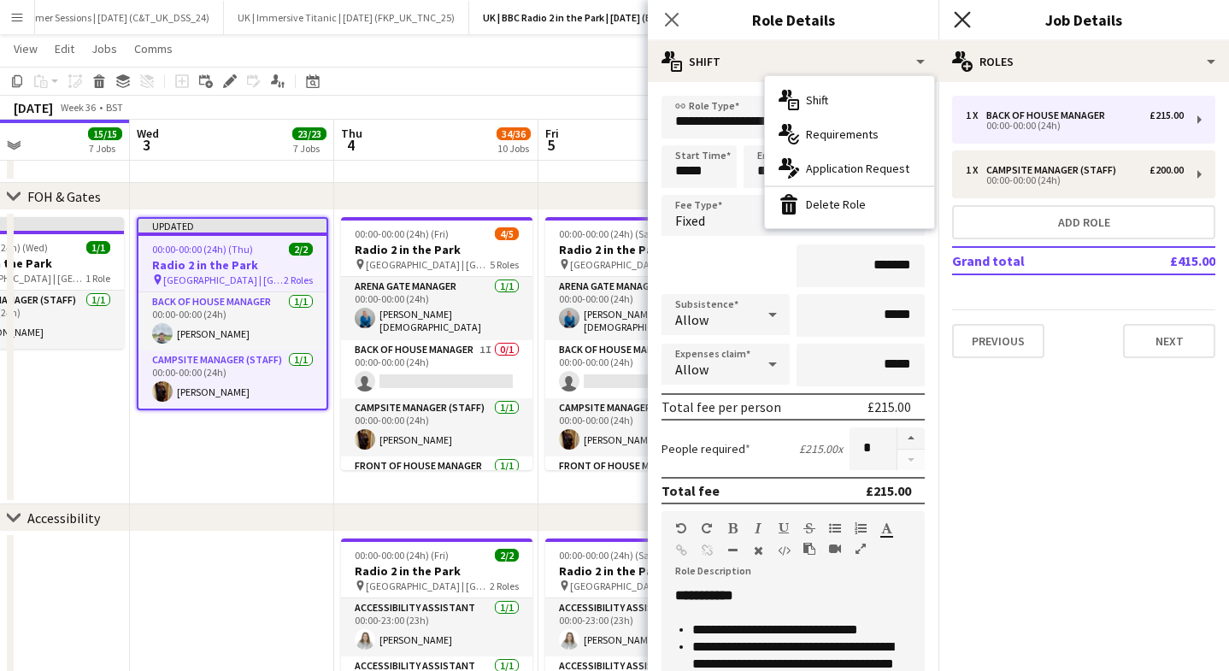
click at [966, 21] on icon "Close pop-in" at bounding box center [961, 19] width 16 height 16
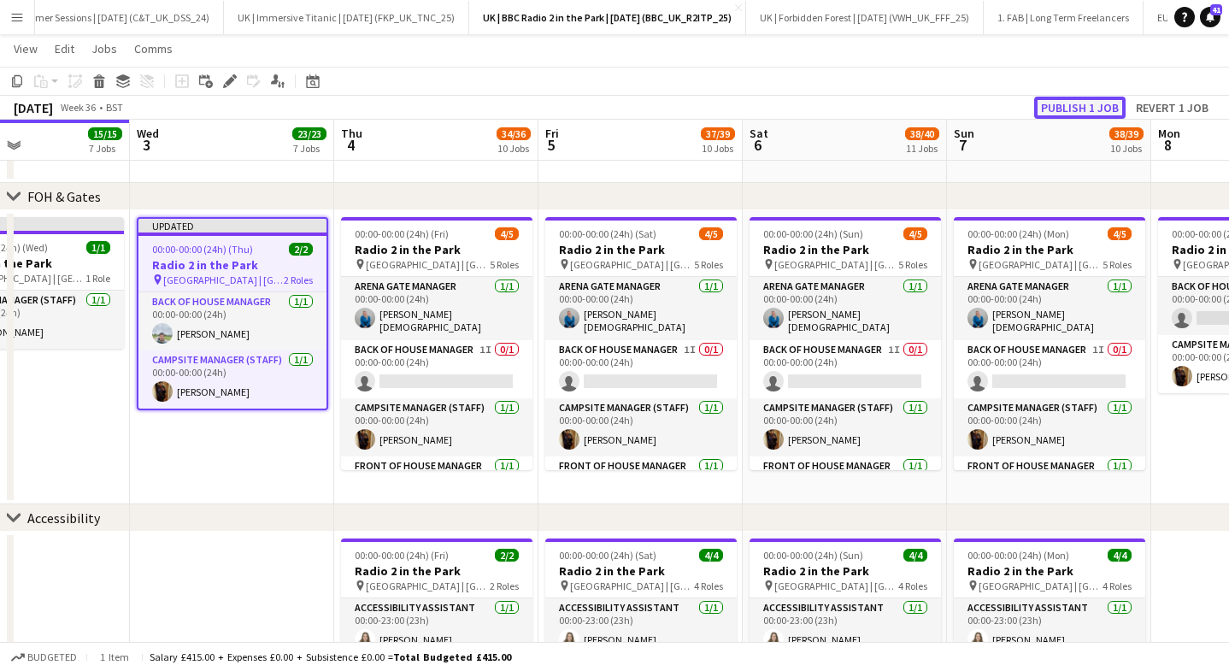
click at [1076, 103] on button "Publish 1 job" at bounding box center [1079, 108] width 91 height 22
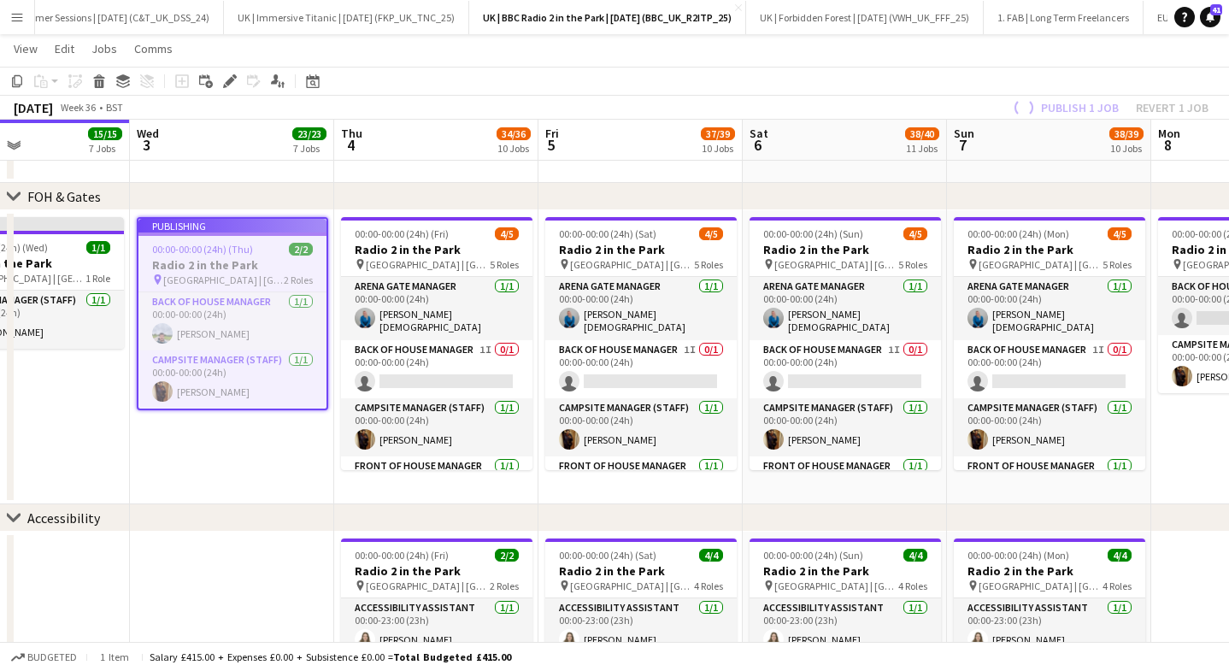
click at [173, 255] on app-job-card "Publishing 00:00-00:00 (24h) (Thu) 2/2 Radio 2 in the Park pin [GEOGRAPHIC_DATA…" at bounding box center [232, 313] width 191 height 193
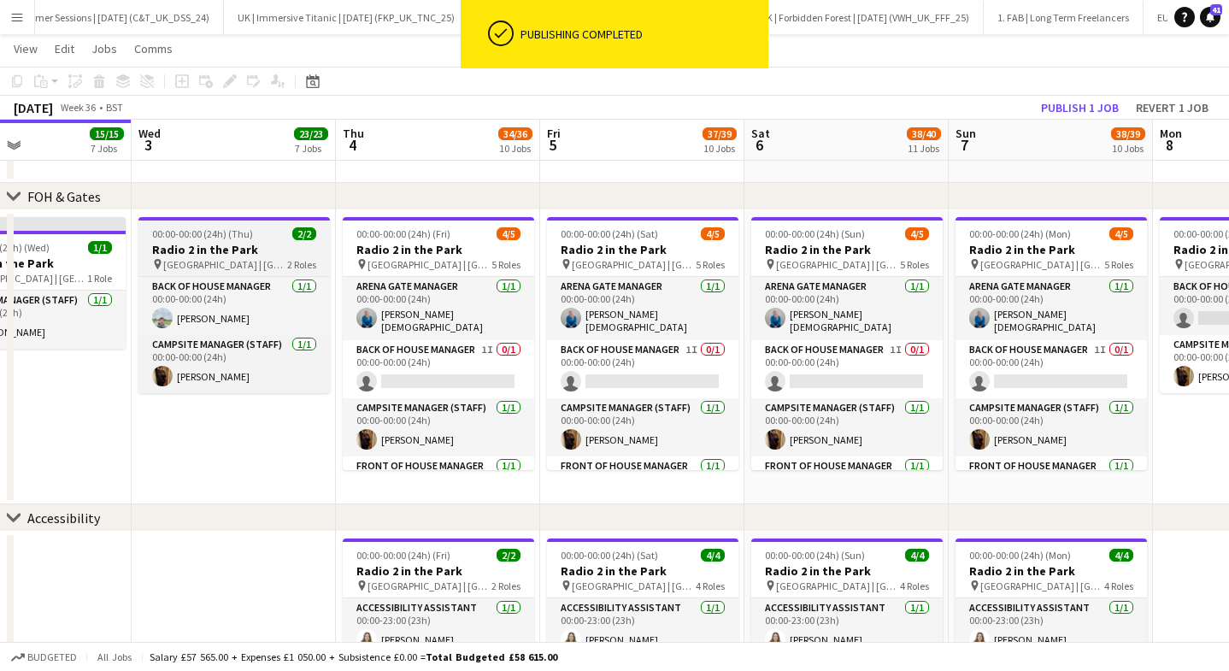
drag, startPoint x: 199, startPoint y: 243, endPoint x: 215, endPoint y: 214, distance: 33.3
click at [199, 243] on h3 "Radio 2 in the Park" at bounding box center [233, 249] width 191 height 15
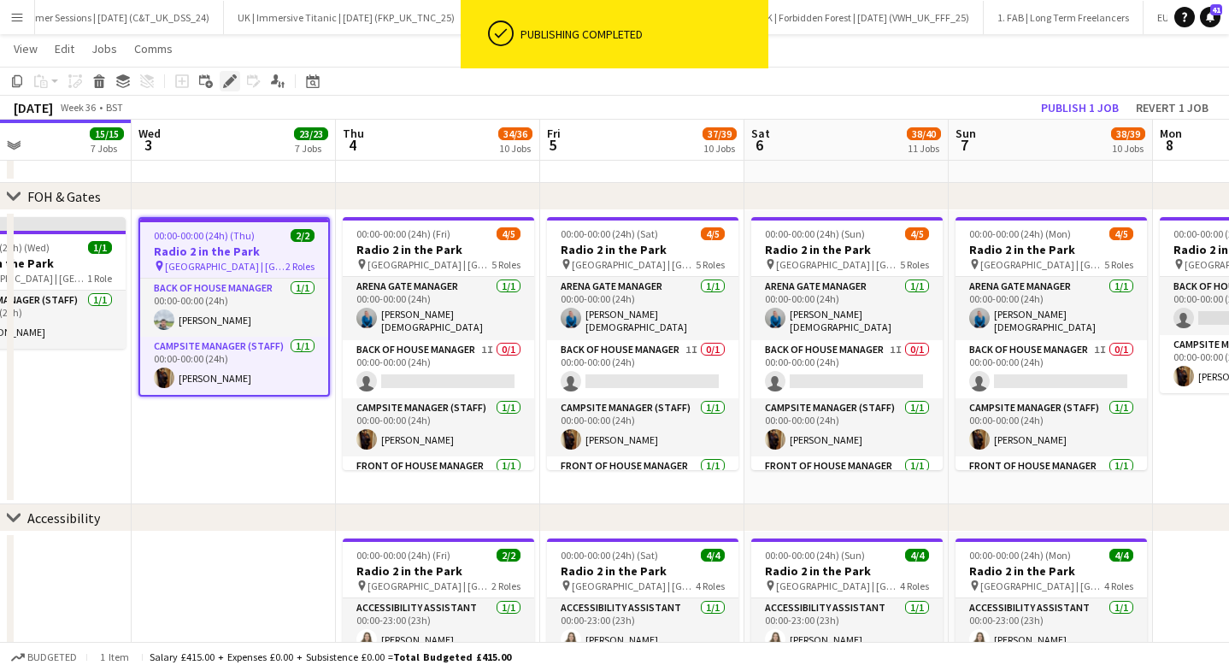
click at [224, 85] on icon at bounding box center [225, 86] width 4 height 4
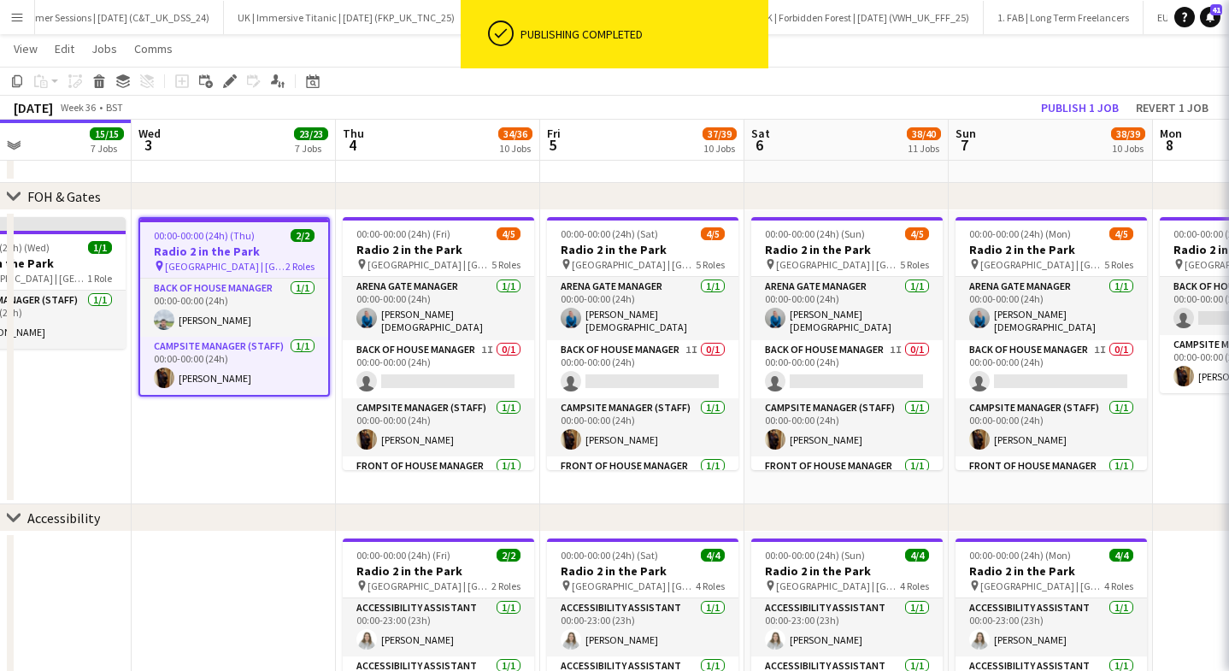
scroll to position [0, 482]
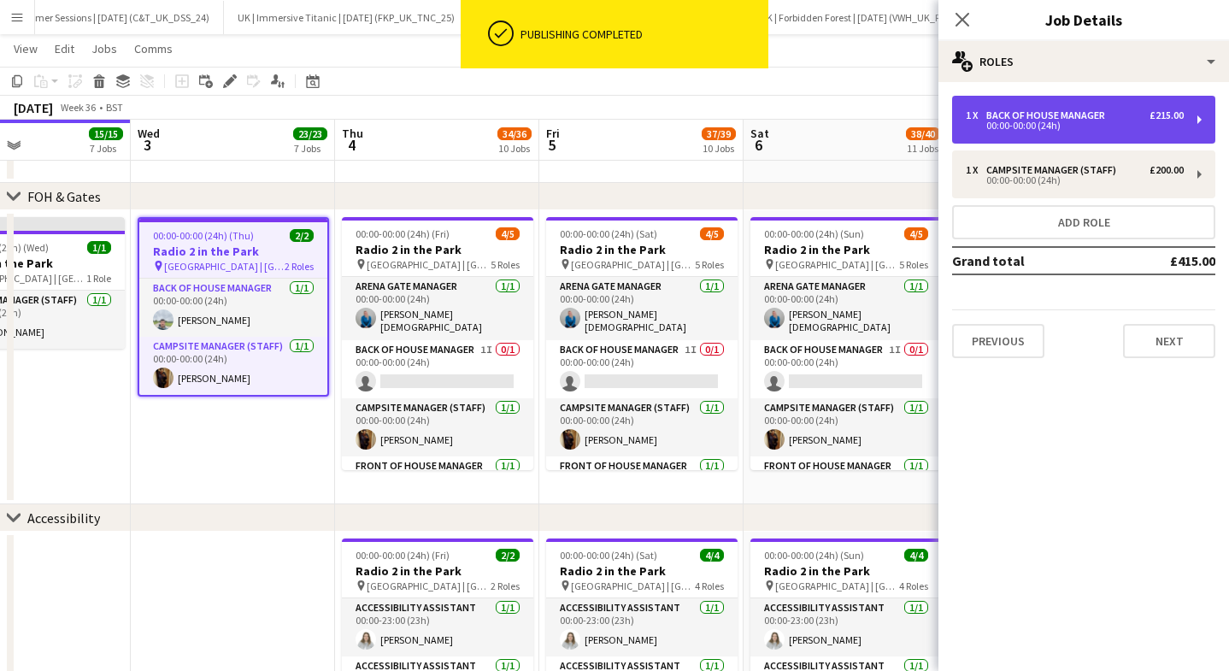
click at [1070, 127] on div "00:00-00:00 (24h)" at bounding box center [1074, 125] width 218 height 9
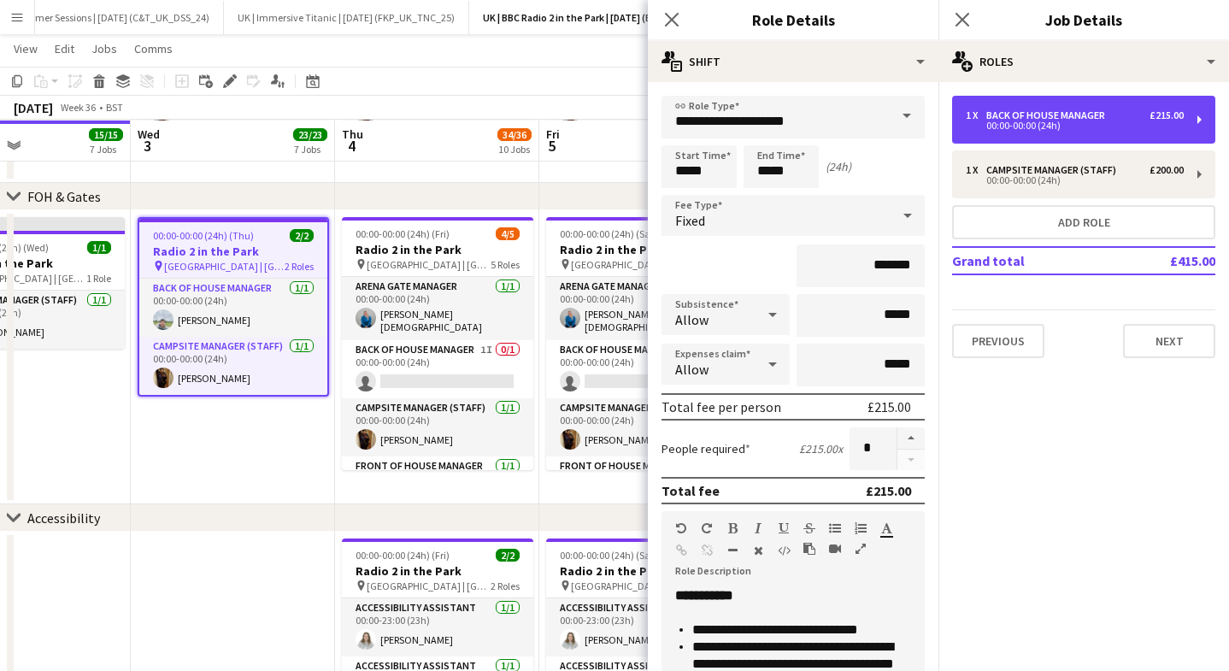
scroll to position [703, 0]
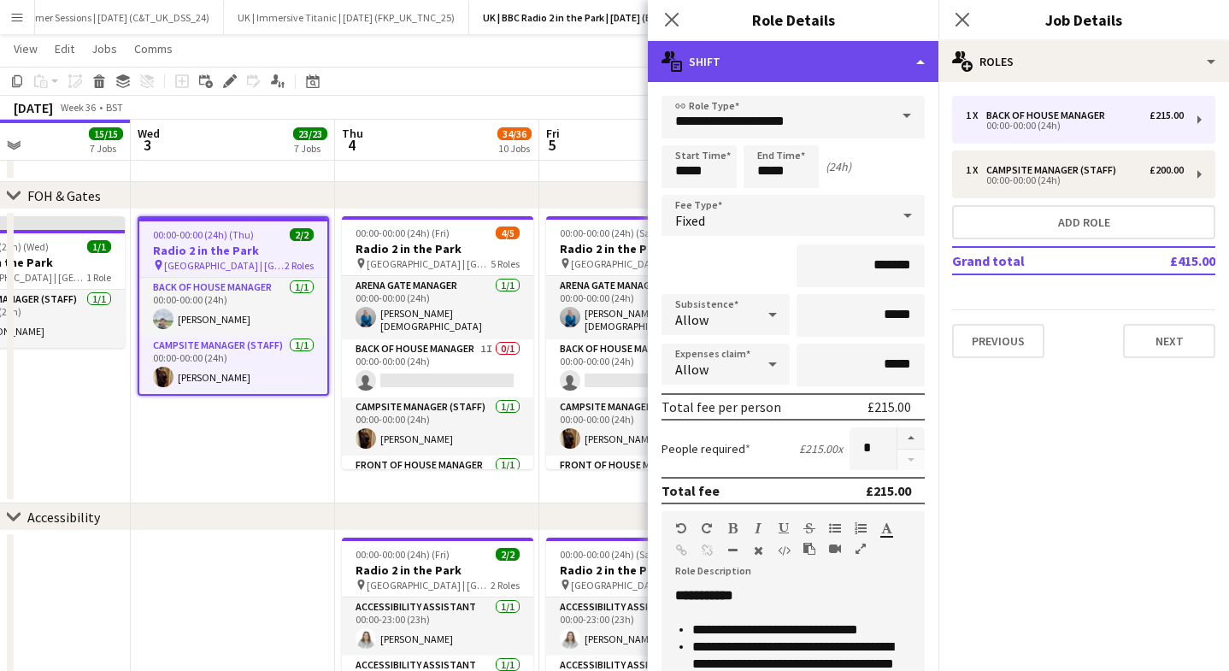
click at [777, 51] on div "multiple-actions-text Shift" at bounding box center [793, 61] width 290 height 41
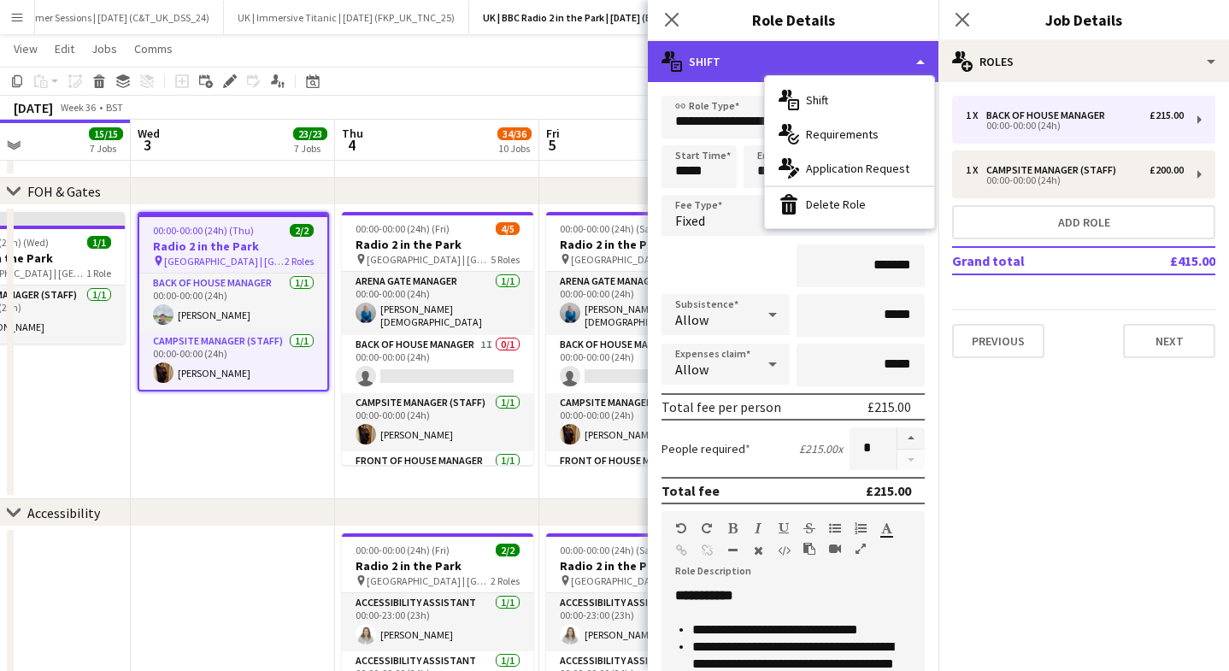
scroll to position [707, 0]
click at [693, 71] on div "multiple-actions-text Shift" at bounding box center [793, 61] width 290 height 41
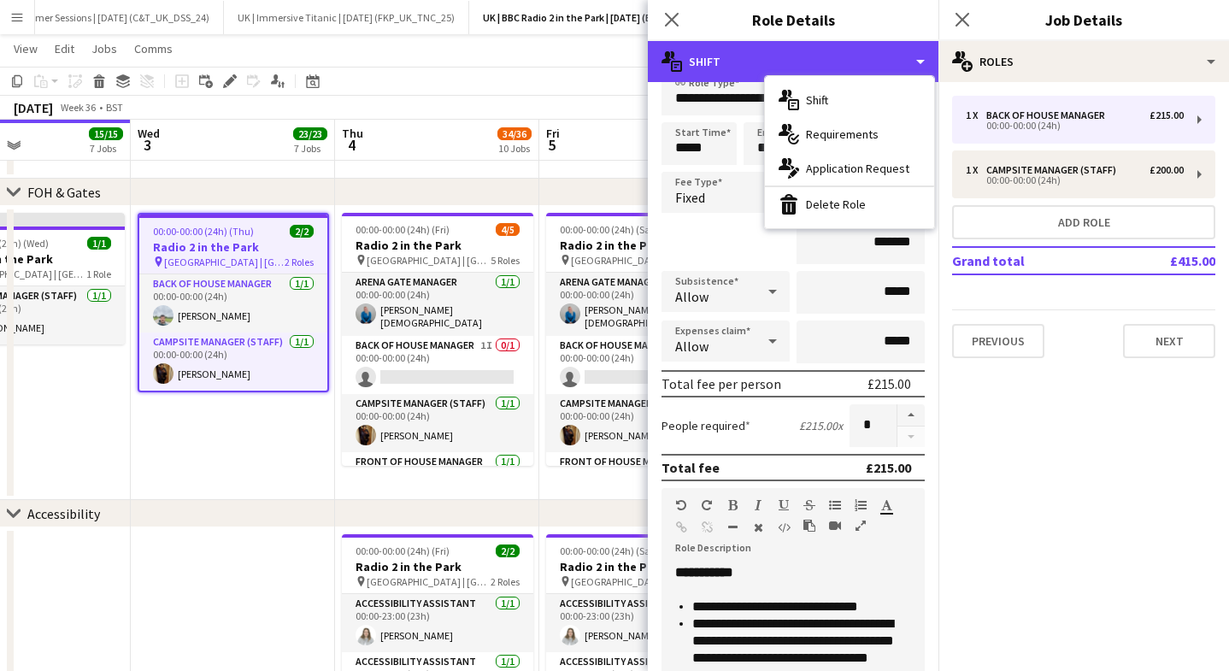
scroll to position [0, 0]
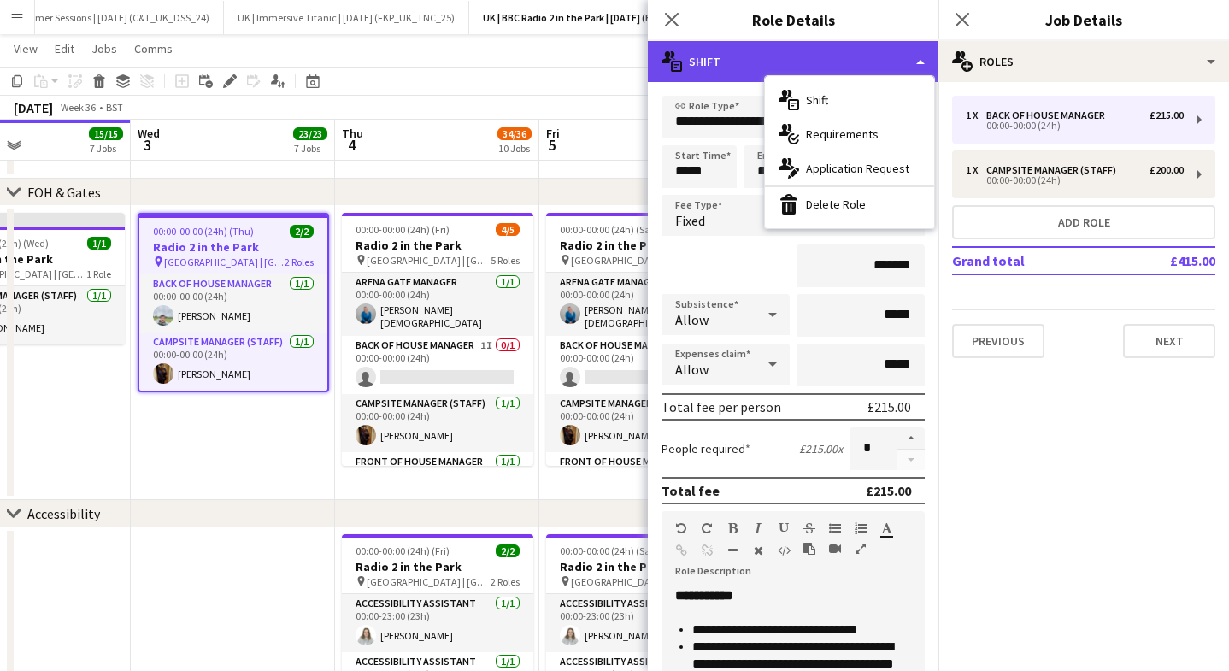
click at [701, 50] on div "multiple-actions-text Shift" at bounding box center [793, 61] width 290 height 41
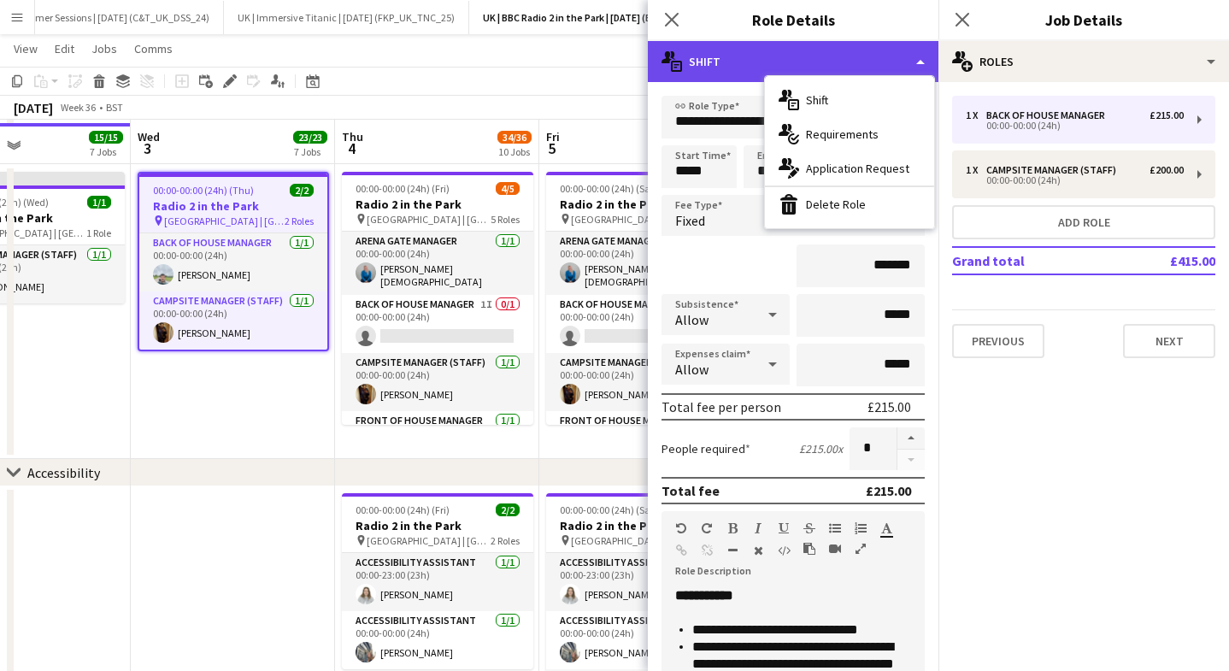
click at [699, 60] on div "multiple-actions-text Shift" at bounding box center [793, 61] width 290 height 41
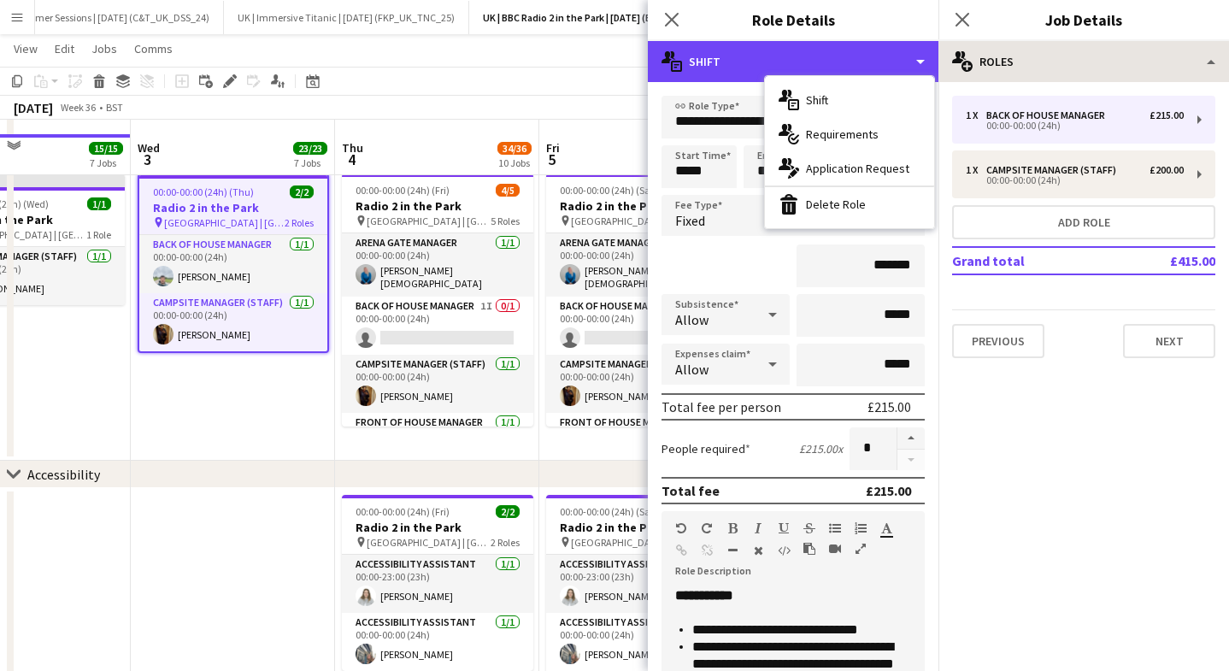
scroll to position [760, 0]
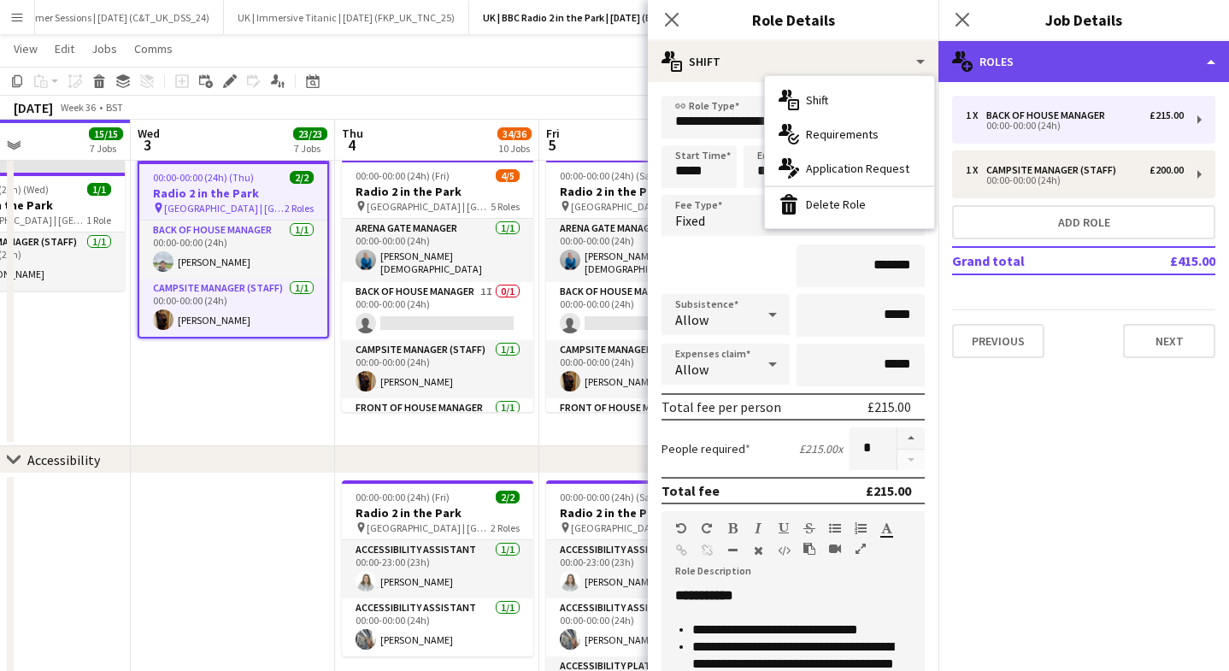
click at [1058, 61] on div "multiple-users-add Roles" at bounding box center [1083, 61] width 290 height 41
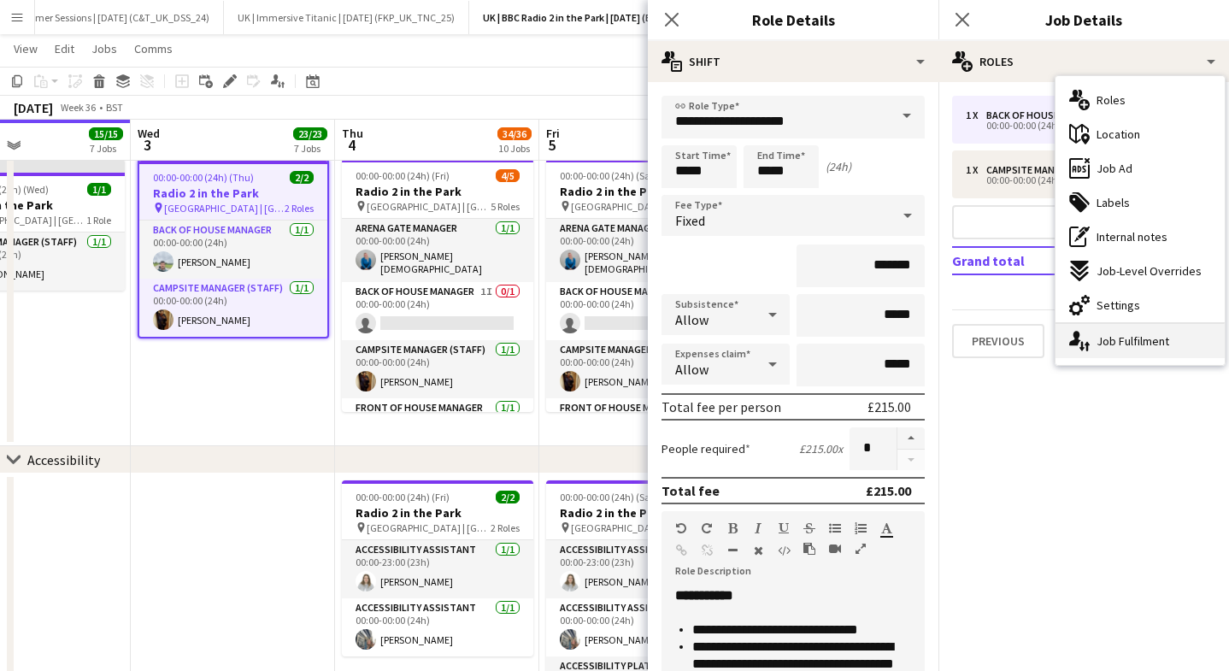
click at [1084, 352] on div "single-neutral-actions-up-down Job Fulfilment" at bounding box center [1139, 341] width 169 height 34
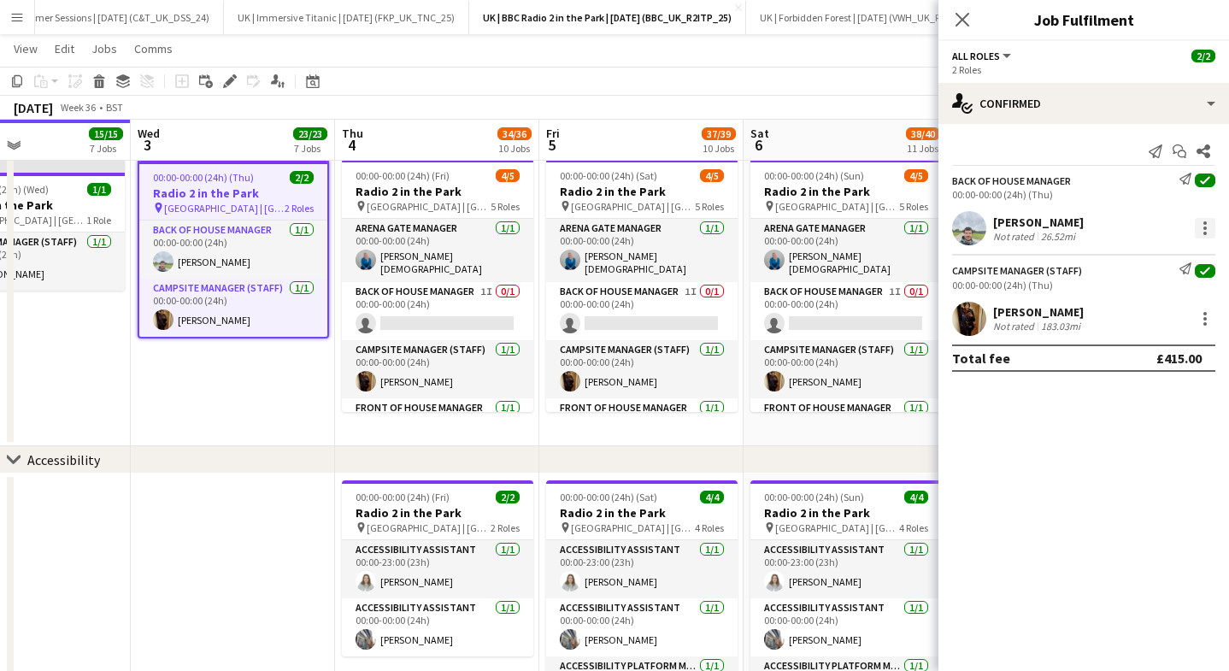
click at [1198, 220] on div at bounding box center [1204, 228] width 21 height 21
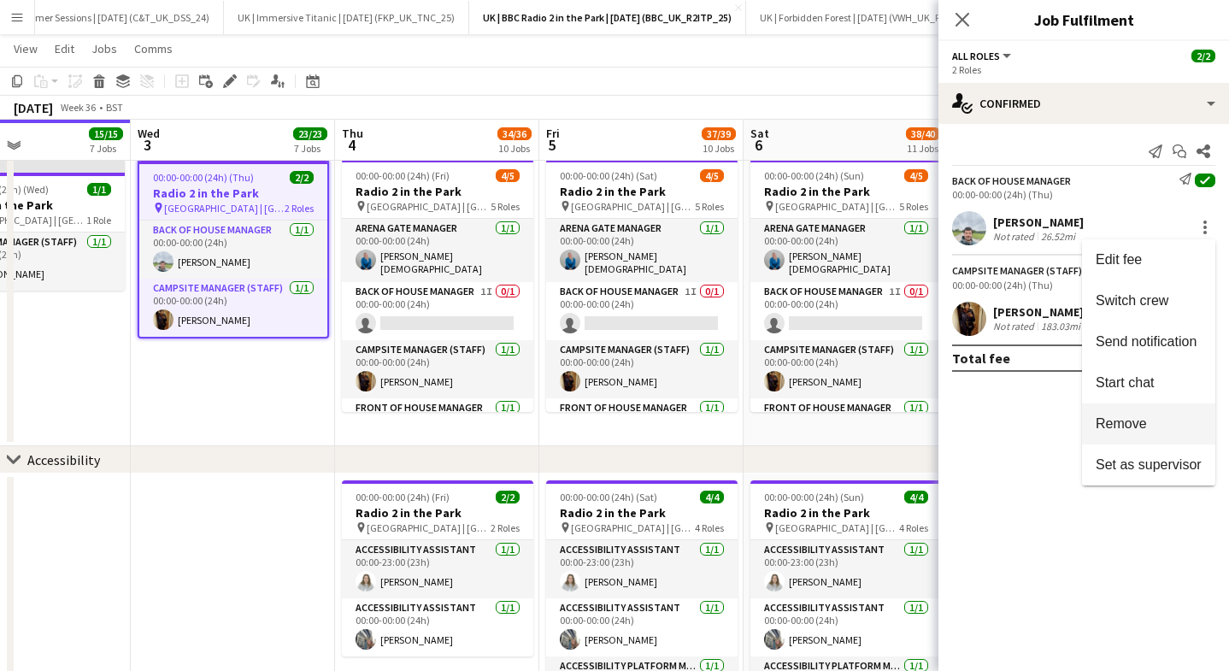
click at [1122, 443] on button "Remove" at bounding box center [1148, 423] width 133 height 41
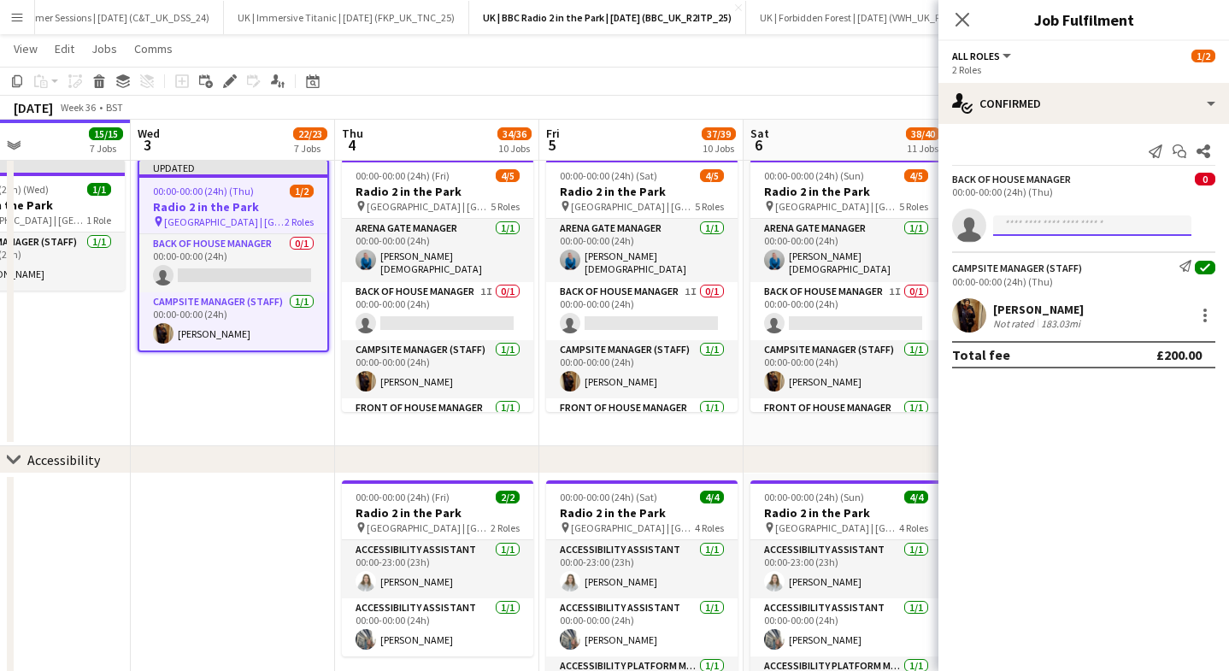
click at [1058, 223] on input at bounding box center [1092, 225] width 198 height 21
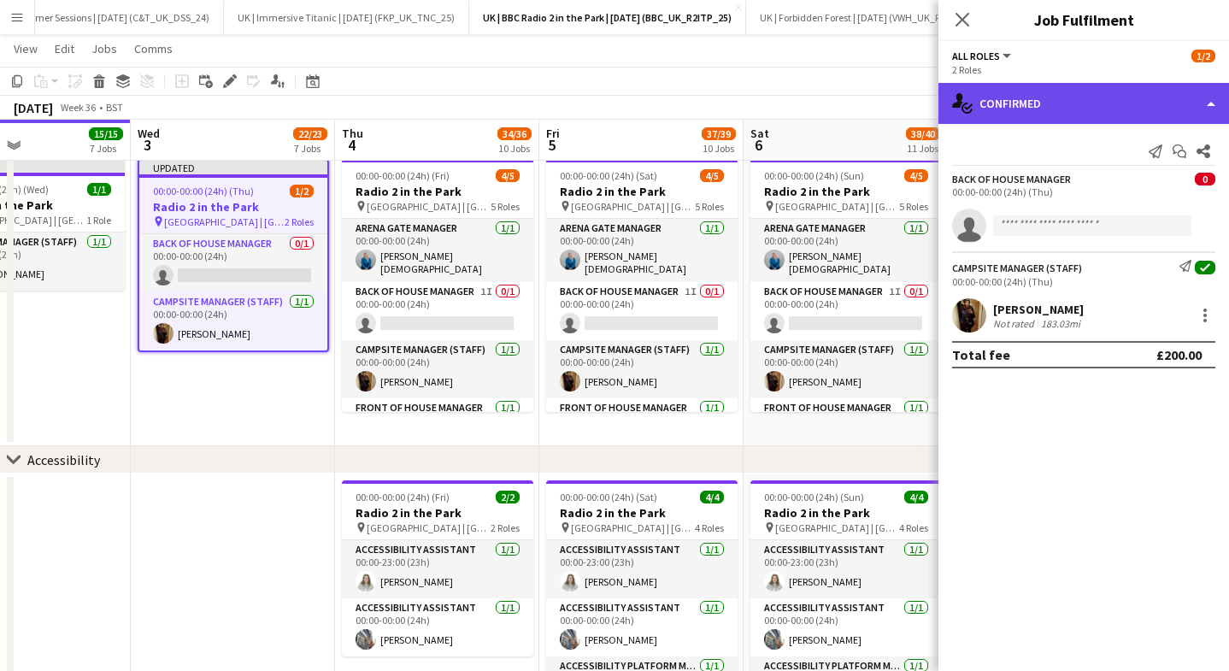
click at [1056, 103] on div "single-neutral-actions-check-2 Confirmed" at bounding box center [1083, 103] width 290 height 41
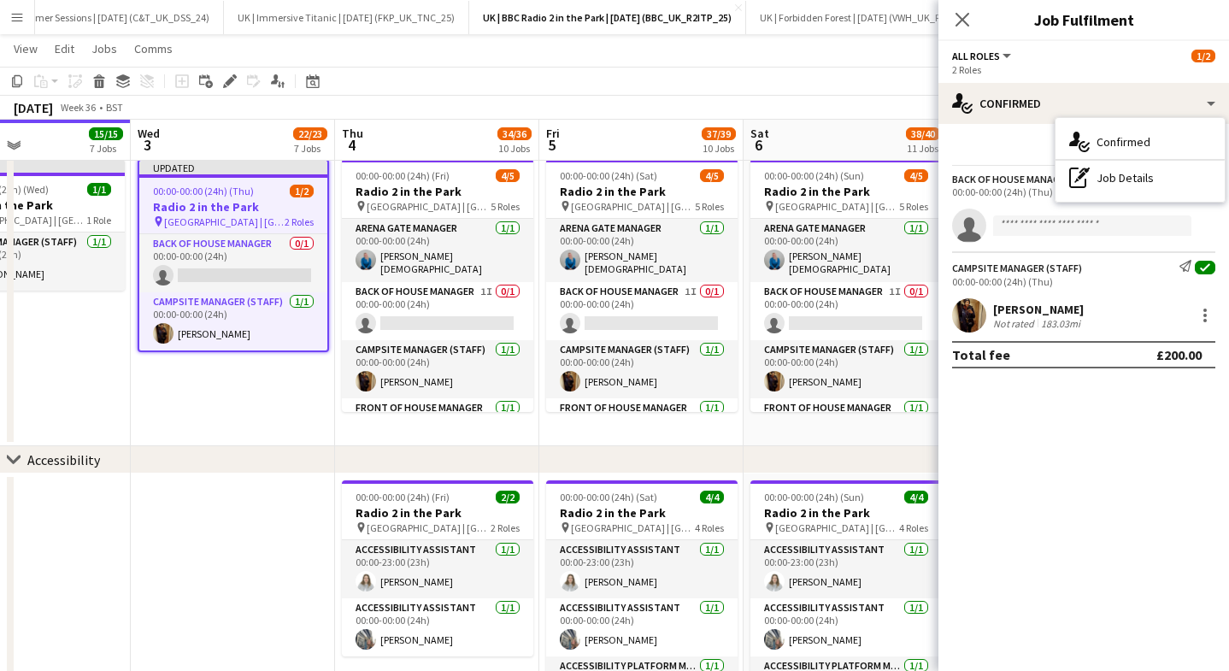
drag, startPoint x: 1104, startPoint y: 182, endPoint x: 1068, endPoint y: 192, distance: 37.3
click at [1104, 181] on div "pen-write Job Details" at bounding box center [1139, 178] width 169 height 34
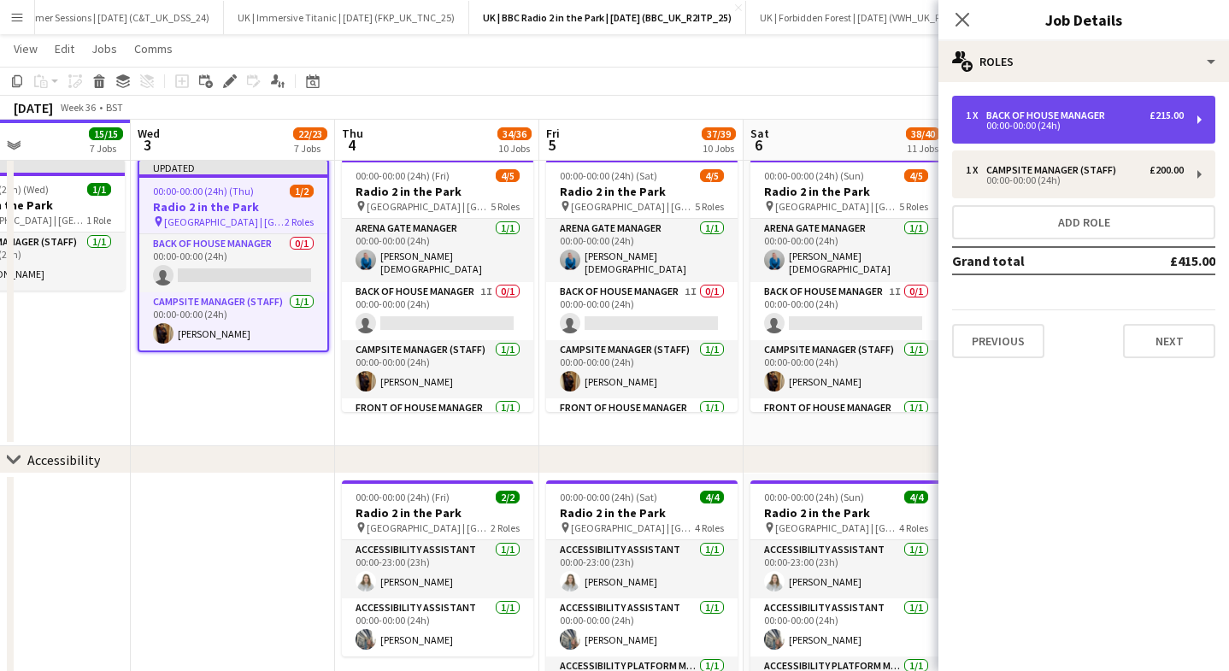
click at [1055, 128] on div "00:00-00:00 (24h)" at bounding box center [1074, 125] width 218 height 9
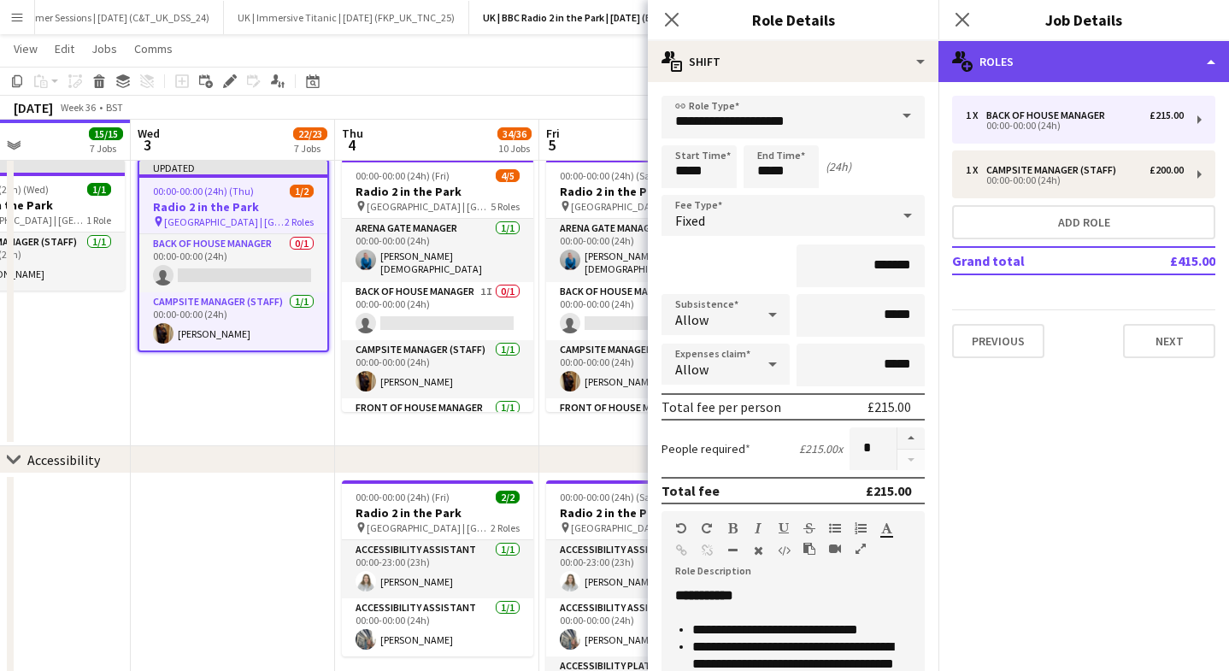
click at [1073, 66] on div "multiple-users-add Roles" at bounding box center [1083, 61] width 290 height 41
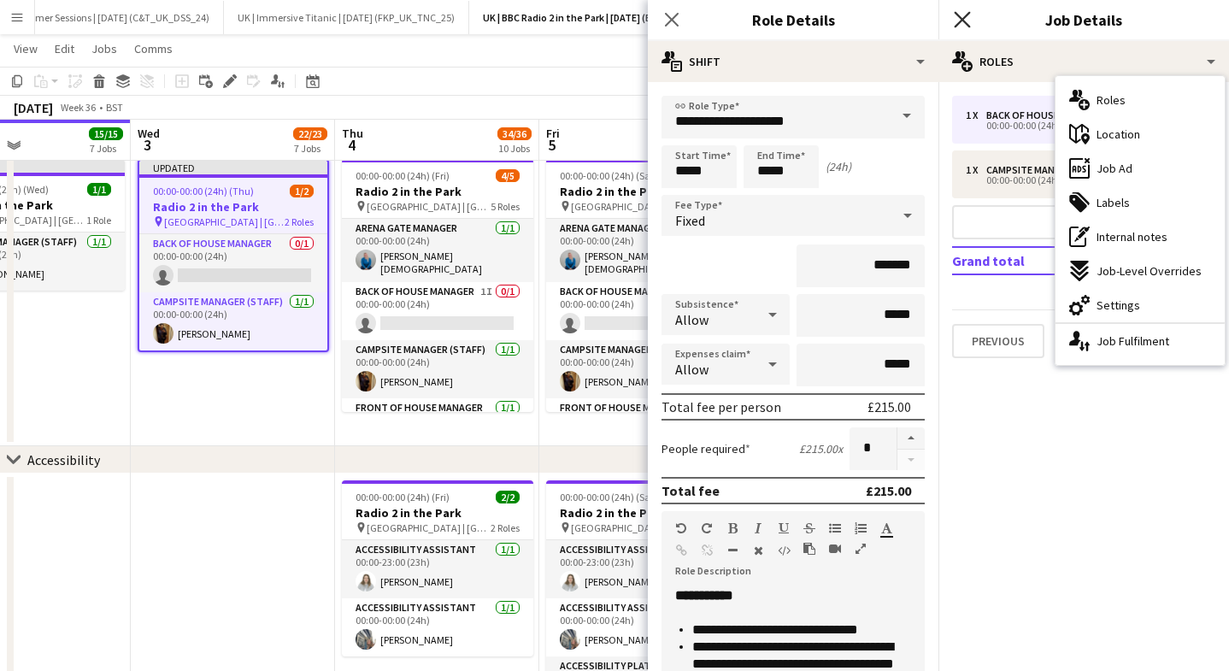
click at [959, 22] on icon at bounding box center [961, 19] width 16 height 16
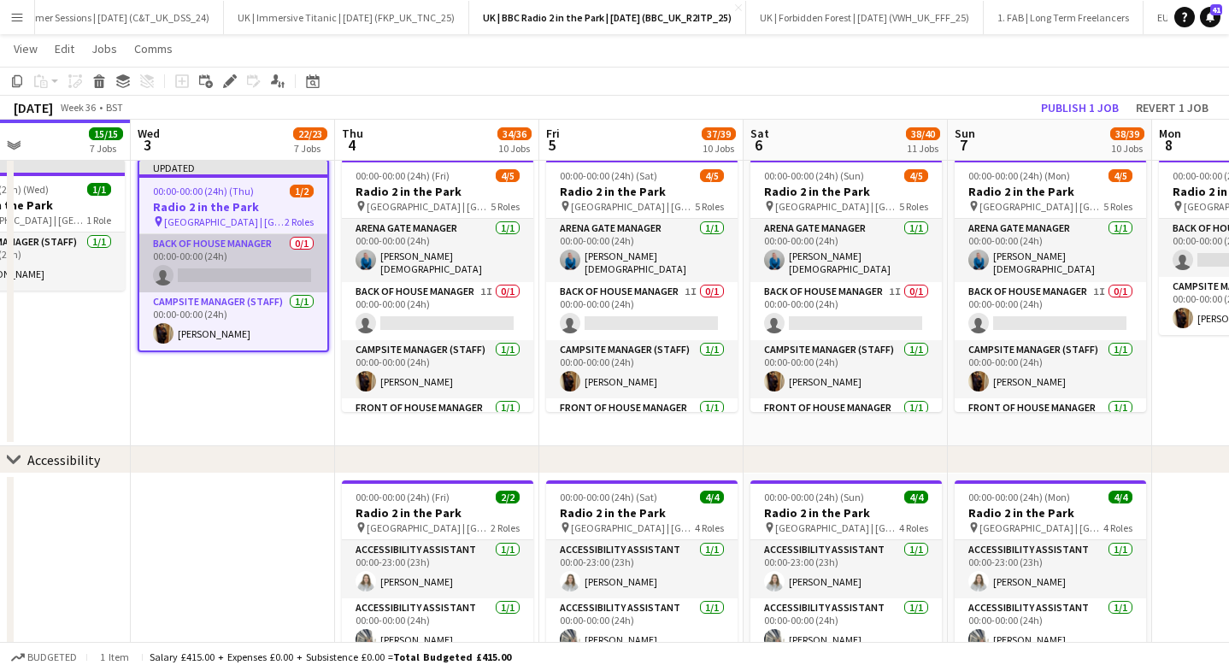
click at [269, 253] on app-card-role "Back of House Manager 0/1 00:00-00:00 (24h) single-neutral-actions" at bounding box center [233, 263] width 188 height 58
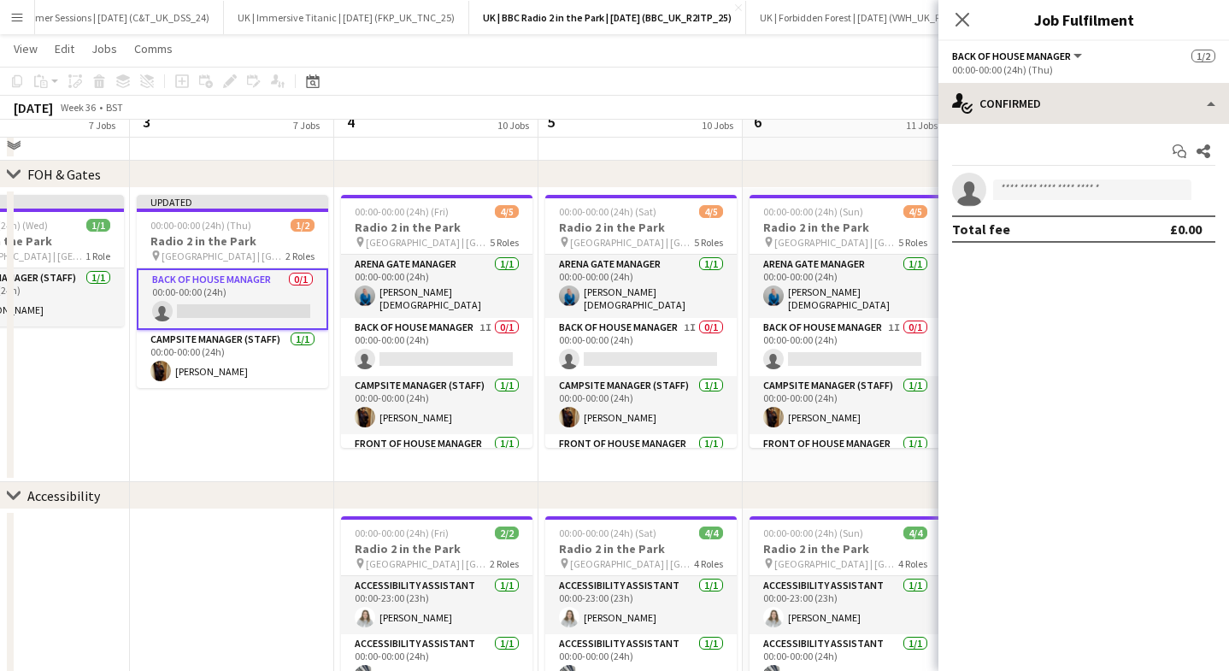
scroll to position [695, 0]
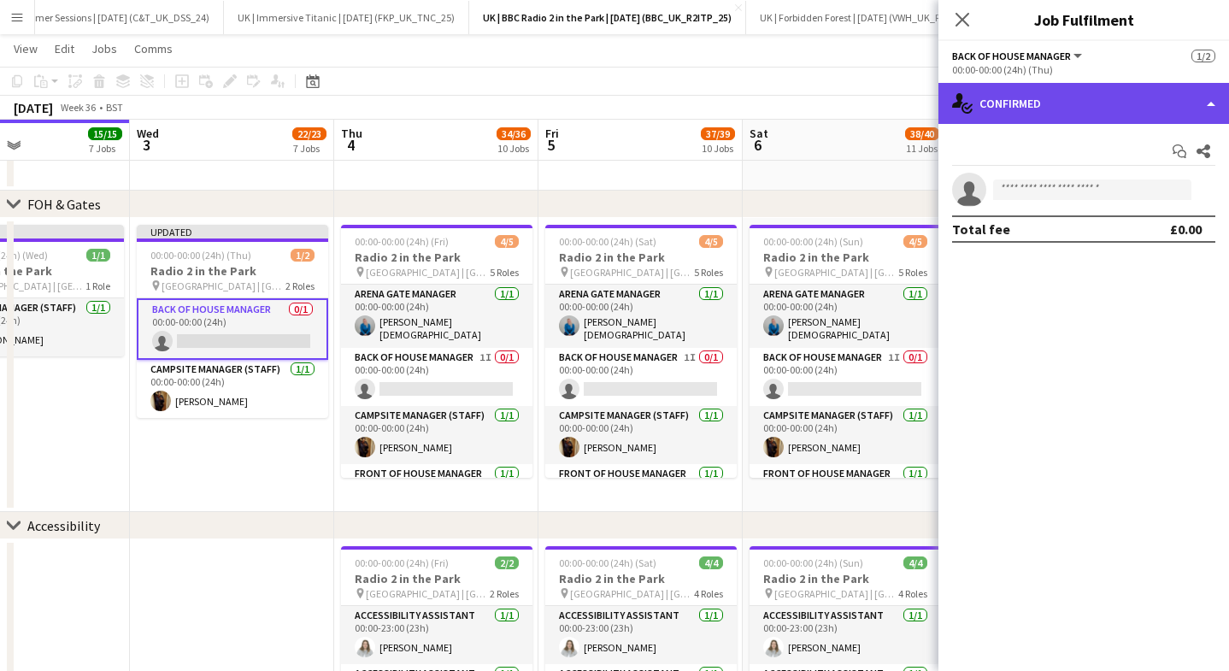
click at [1032, 98] on div "single-neutral-actions-check-2 Confirmed" at bounding box center [1083, 103] width 290 height 41
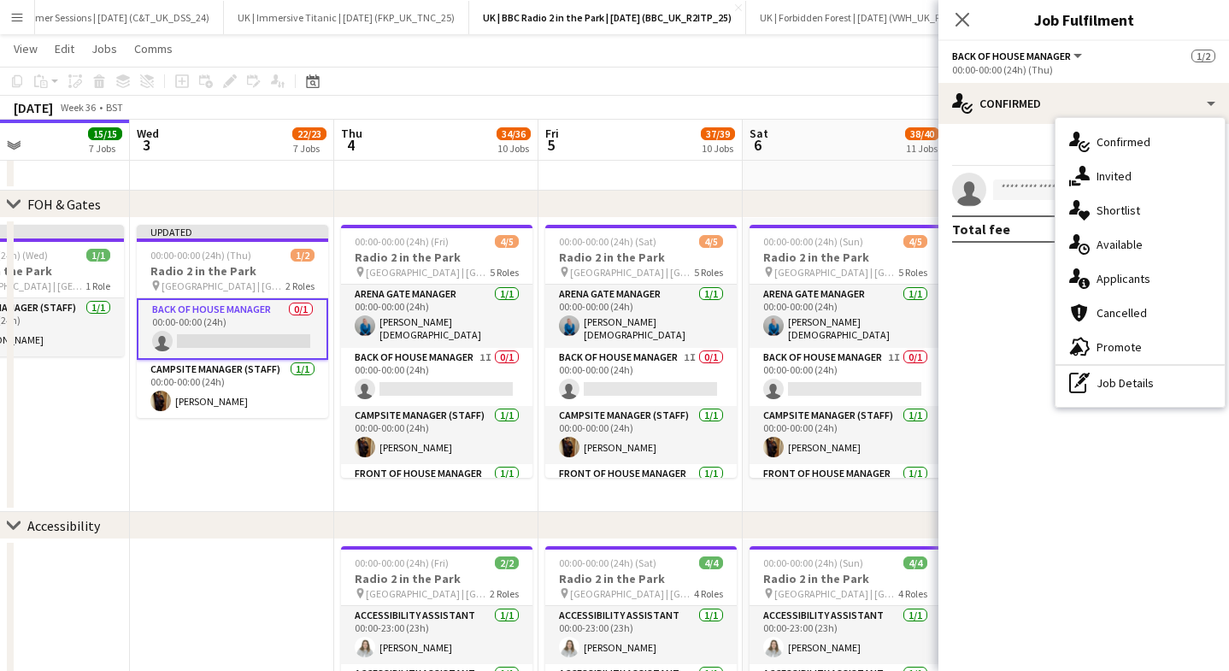
drag, startPoint x: 1096, startPoint y: 167, endPoint x: 1100, endPoint y: 187, distance: 20.1
click at [1096, 169] on div "single-neutral-actions-share-1 Invited" at bounding box center [1139, 176] width 169 height 34
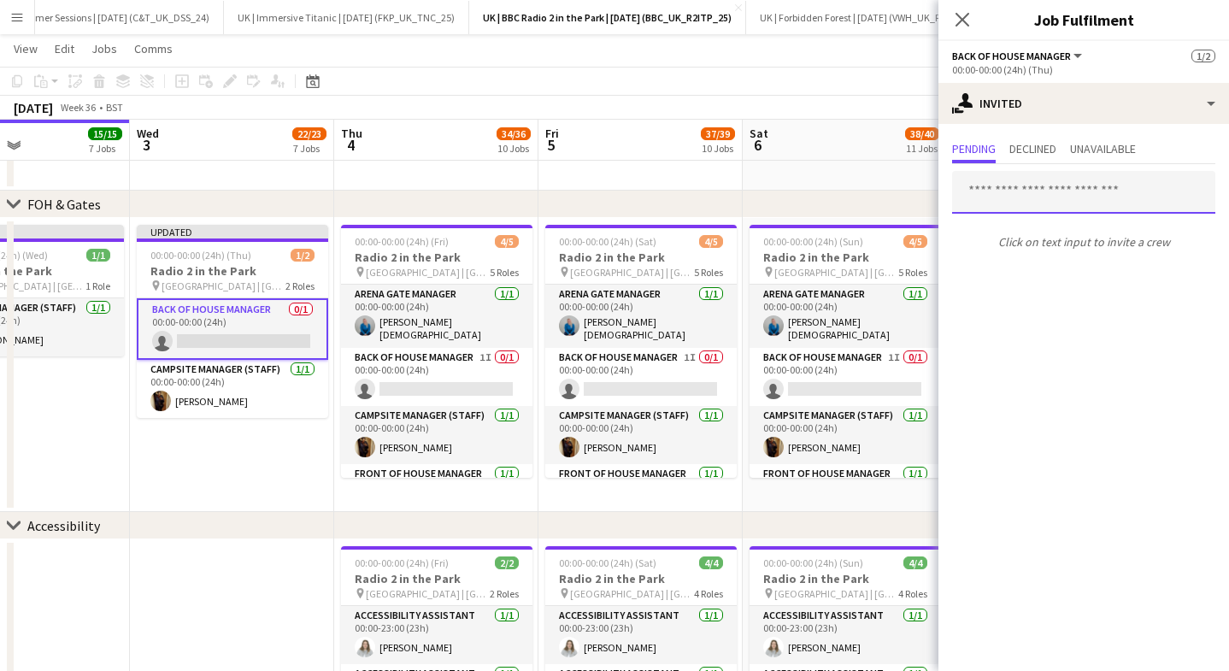
click at [1019, 197] on input "text" at bounding box center [1083, 192] width 263 height 43
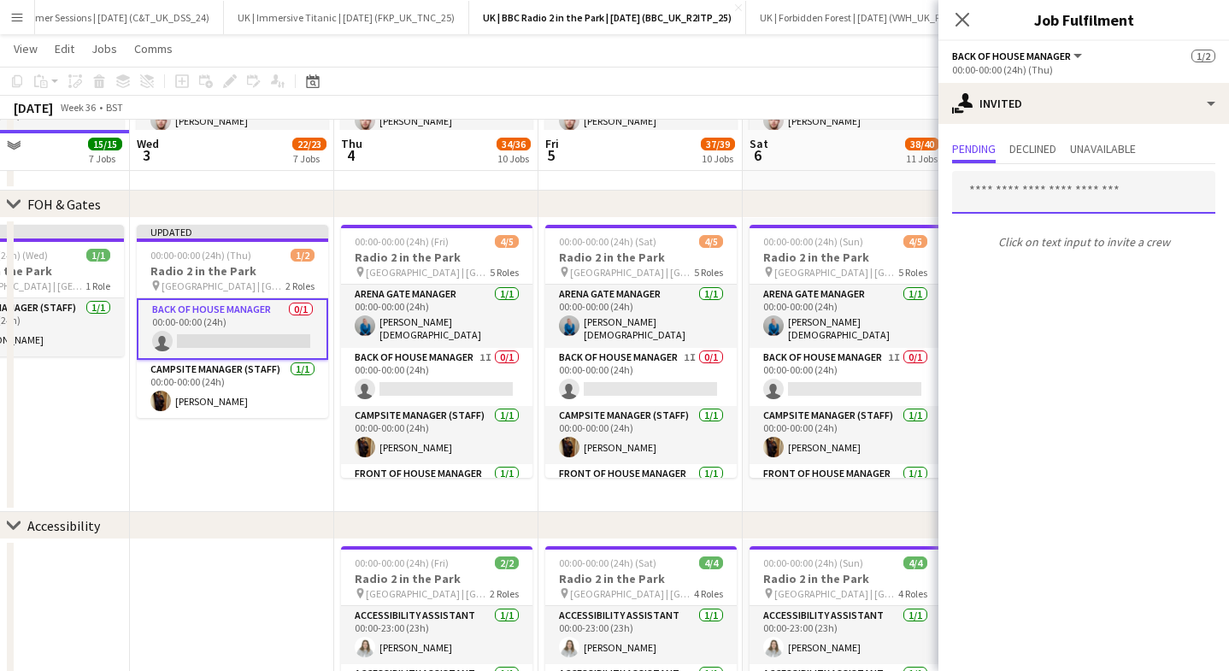
scroll to position [705, 0]
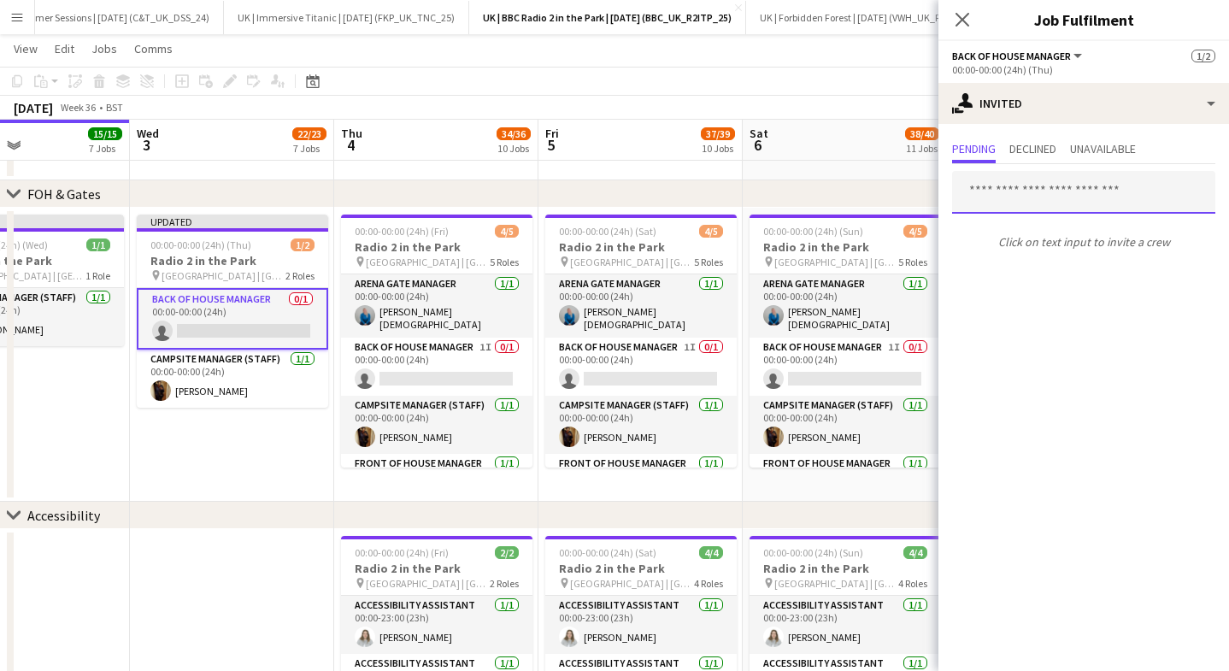
drag, startPoint x: 962, startPoint y: 185, endPoint x: 1020, endPoint y: 190, distance: 58.3
click at [964, 185] on input "text" at bounding box center [1083, 192] width 263 height 43
click at [1020, 190] on input "text" at bounding box center [1083, 192] width 263 height 43
type input "*"
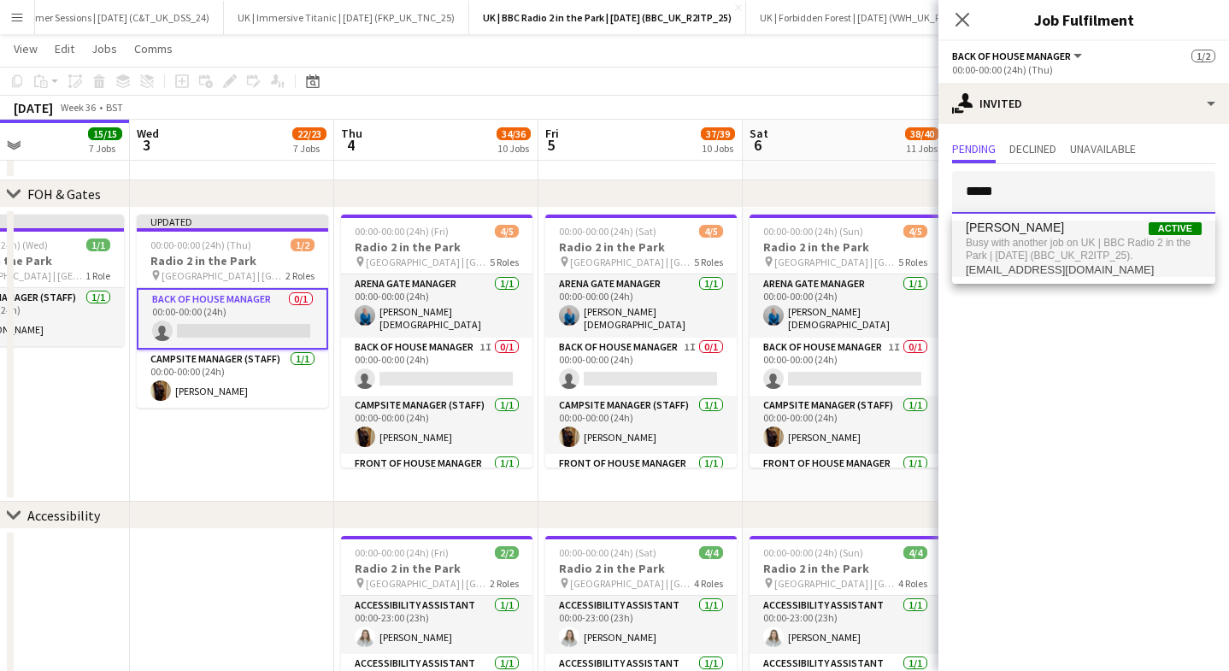
type input "*****"
click at [1064, 254] on span "Busy with another job on UK | BBC Radio 2 in the Park | [DATE] (BBC_UK_R2ITP_25…" at bounding box center [1083, 249] width 236 height 28
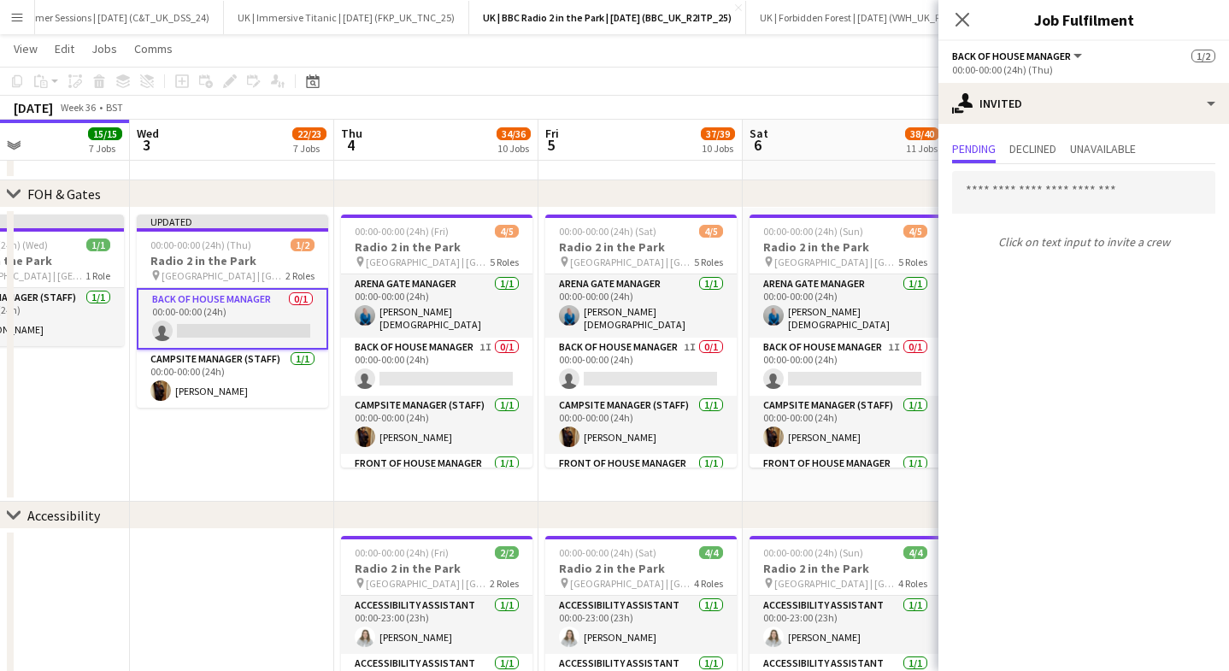
click at [971, 22] on app-icon "Close pop-in" at bounding box center [962, 19] width 21 height 21
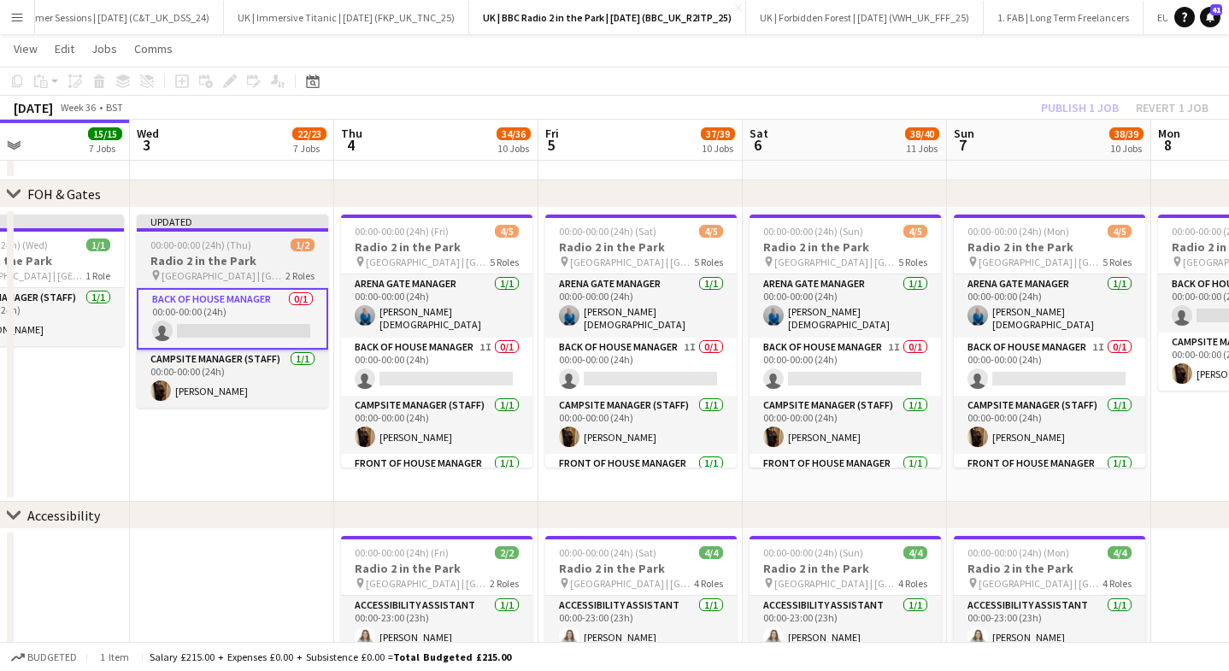
click at [210, 256] on h3 "Radio 2 in the Park" at bounding box center [232, 260] width 191 height 15
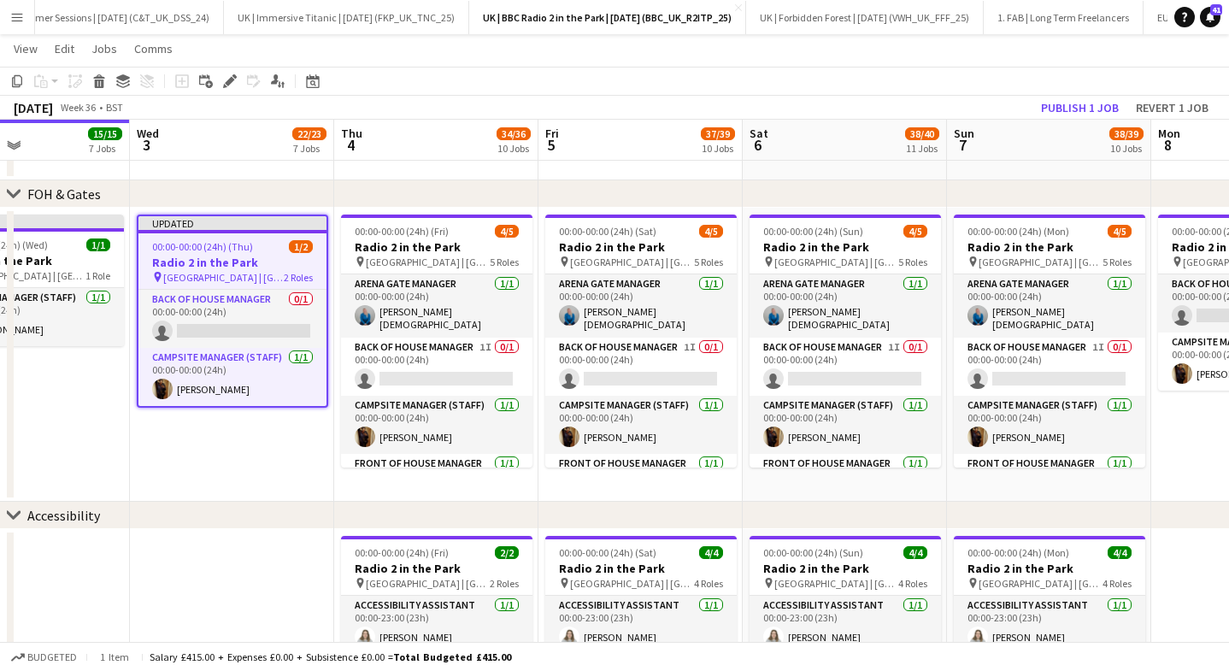
click at [1081, 119] on div "[DATE] Week 36 • BST Publish 1 job Revert 1 job" at bounding box center [614, 108] width 1229 height 24
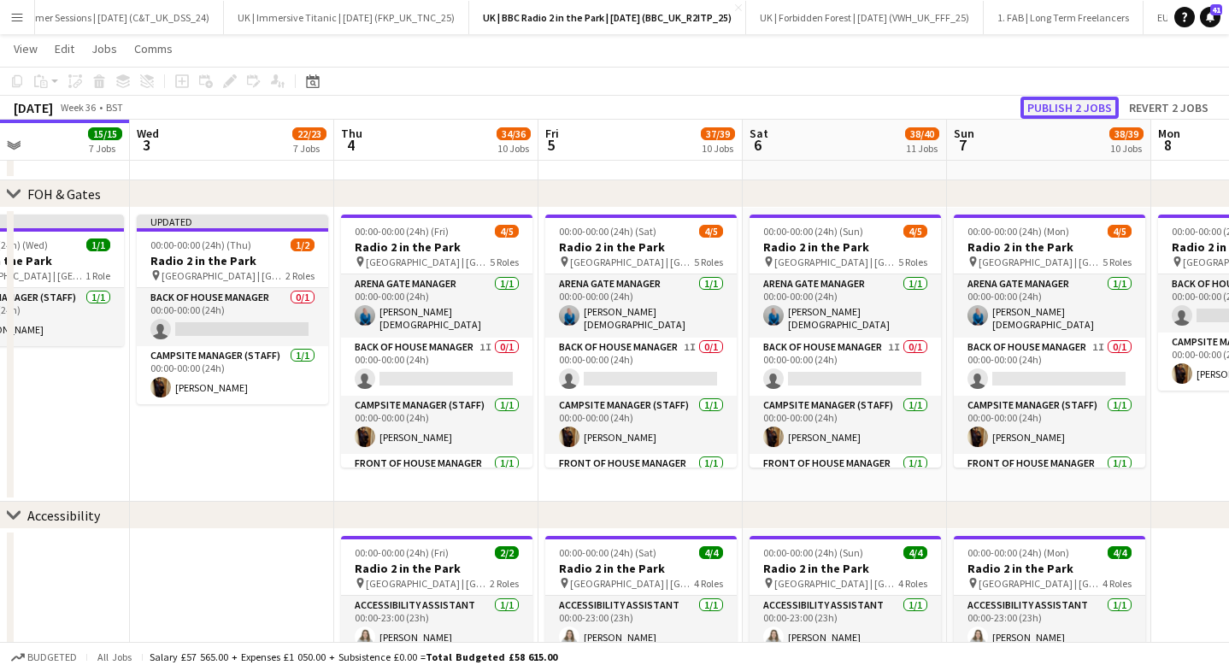
drag, startPoint x: 1079, startPoint y: 113, endPoint x: 1006, endPoint y: 132, distance: 75.8
click at [1079, 113] on button "Publish 2 jobs" at bounding box center [1069, 108] width 98 height 22
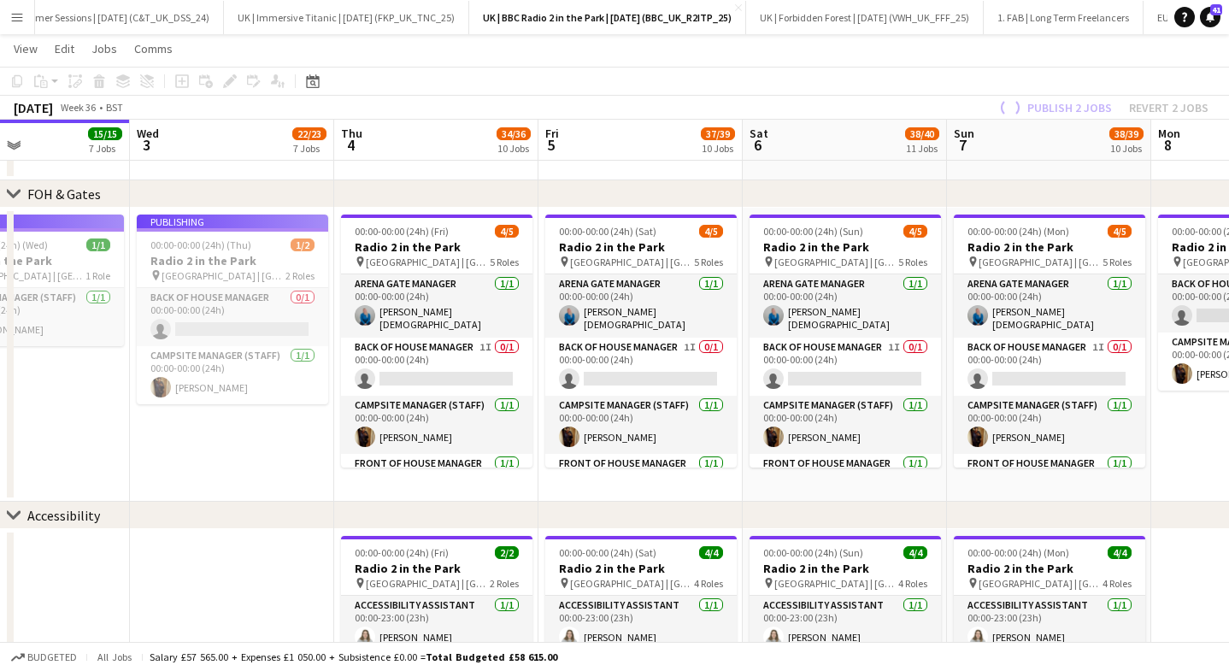
click at [214, 253] on h3 "Radio 2 in the Park" at bounding box center [232, 260] width 191 height 15
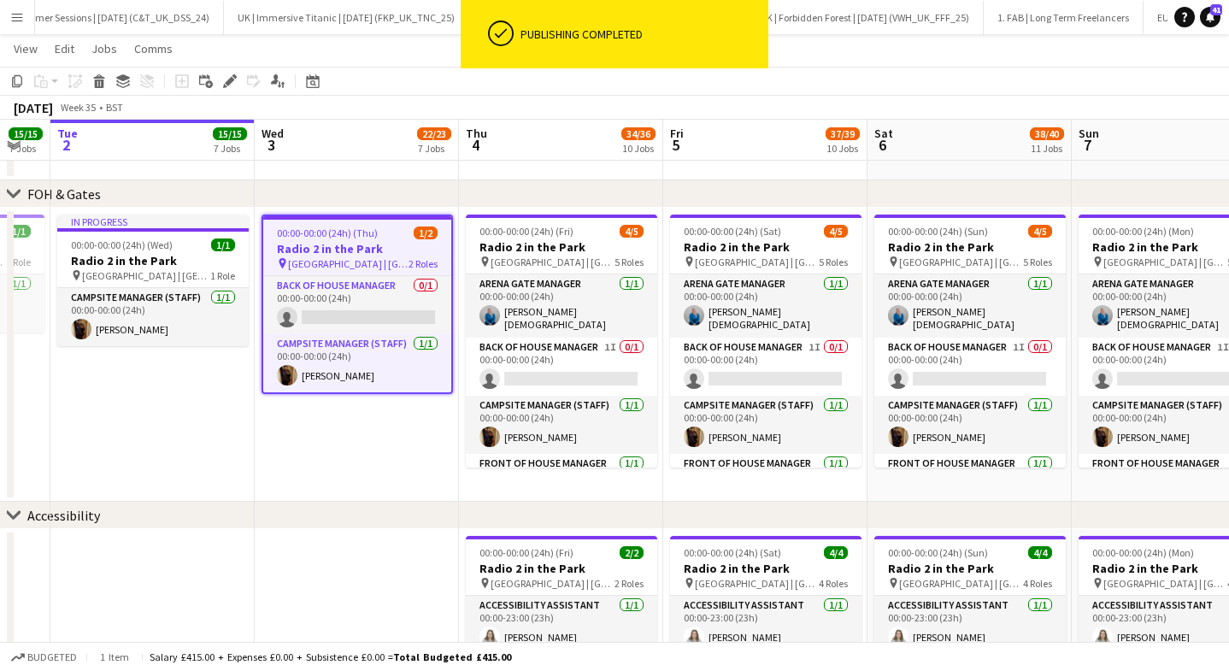
scroll to position [702, 0]
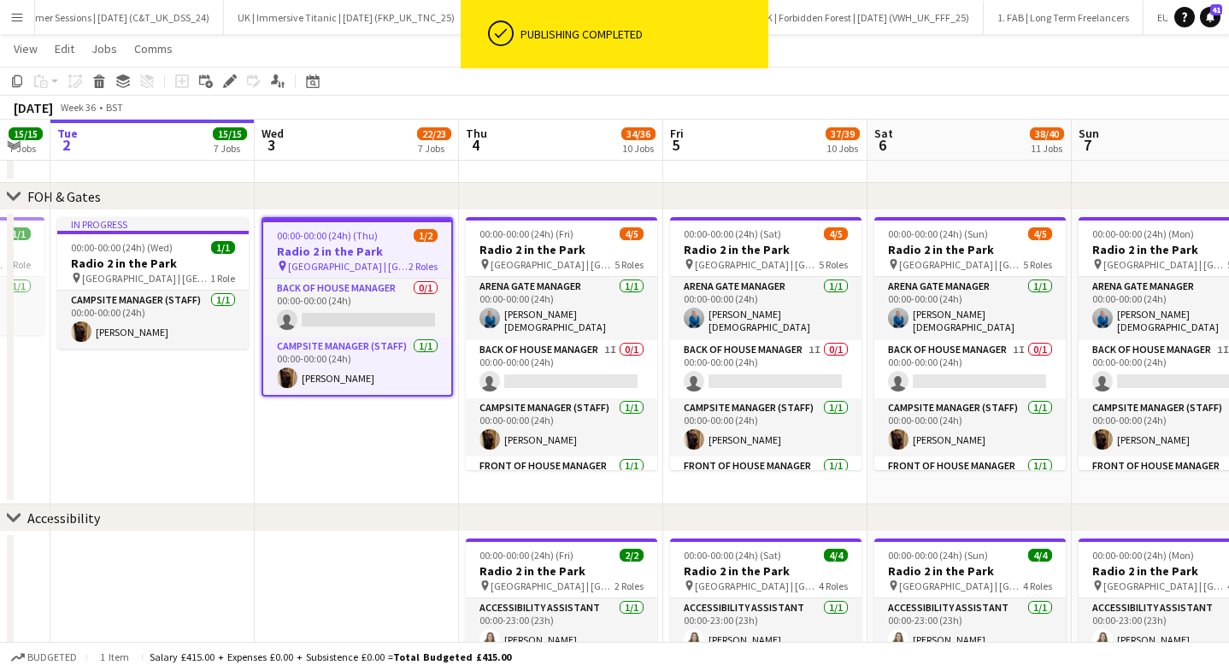
click at [369, 241] on span "00:00-00:00 (24h) (Thu)" at bounding box center [327, 235] width 101 height 13
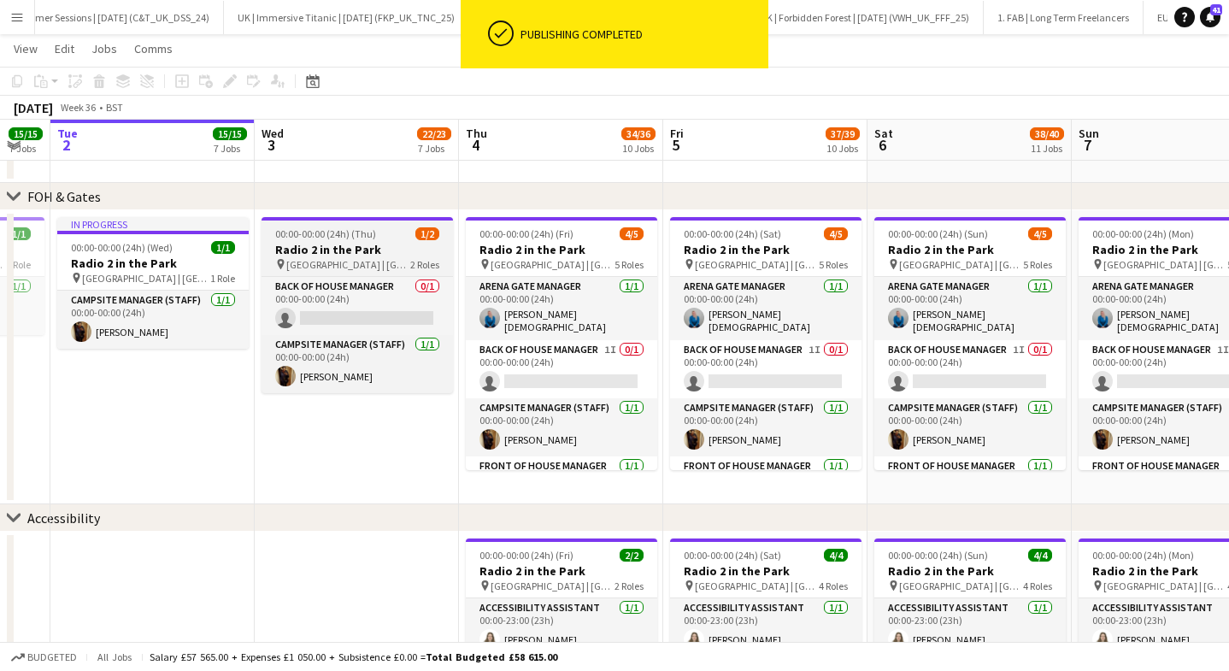
click at [373, 238] on div "00:00-00:00 (24h) (Thu) 1/2" at bounding box center [356, 233] width 191 height 13
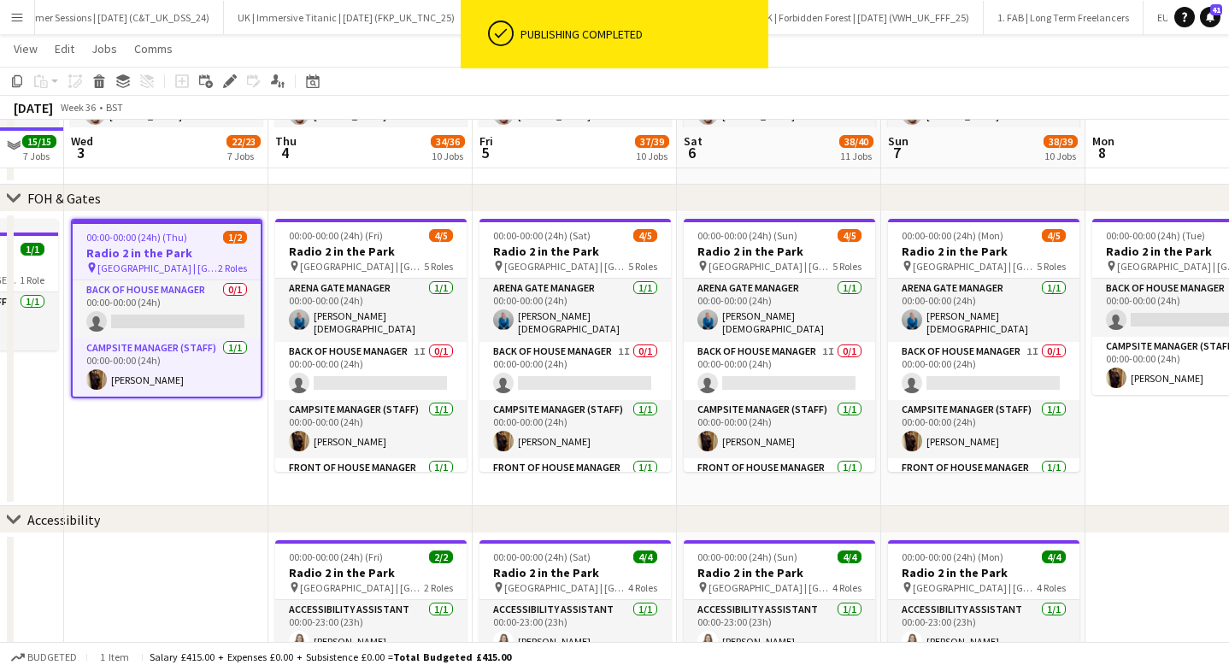
scroll to position [711, 0]
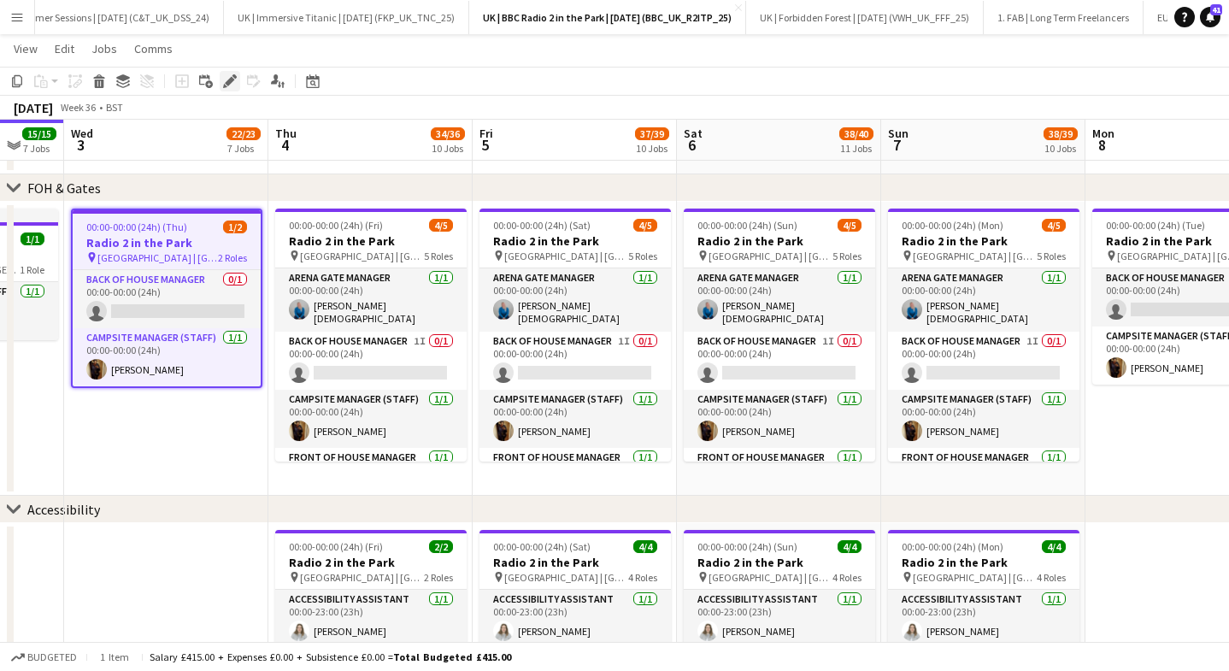
click at [230, 80] on icon at bounding box center [229, 81] width 9 height 9
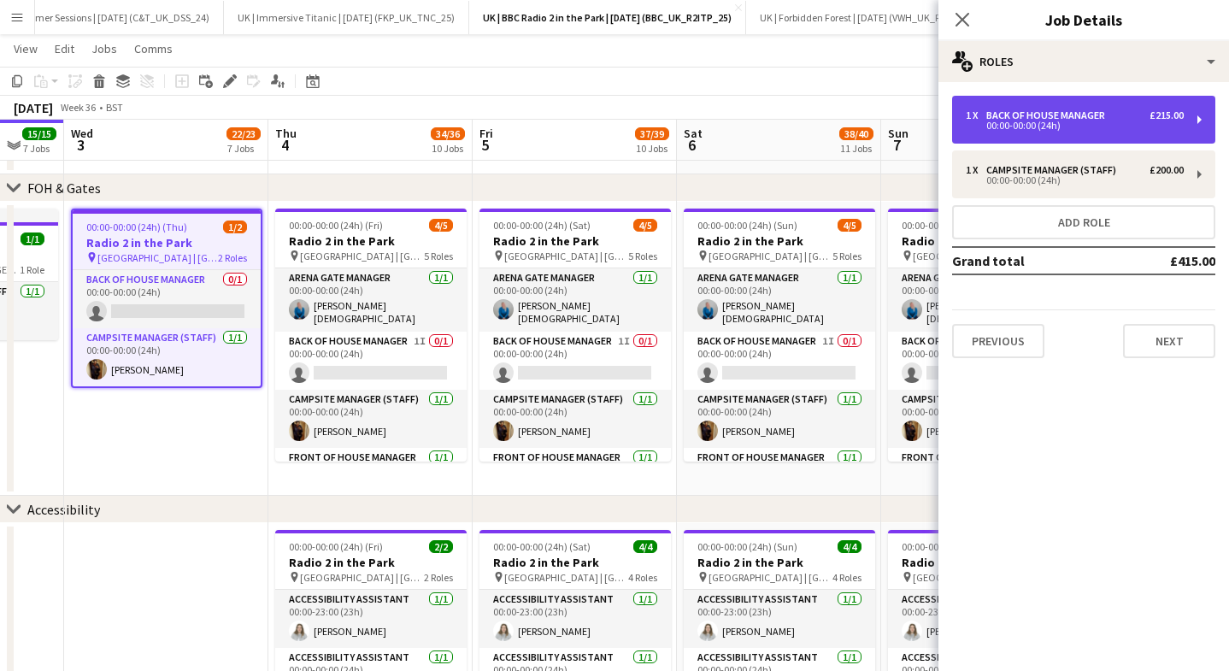
click at [1075, 143] on div "1 x Back of House Manager £215.00 00:00-00:00 (24h)" at bounding box center [1083, 120] width 263 height 48
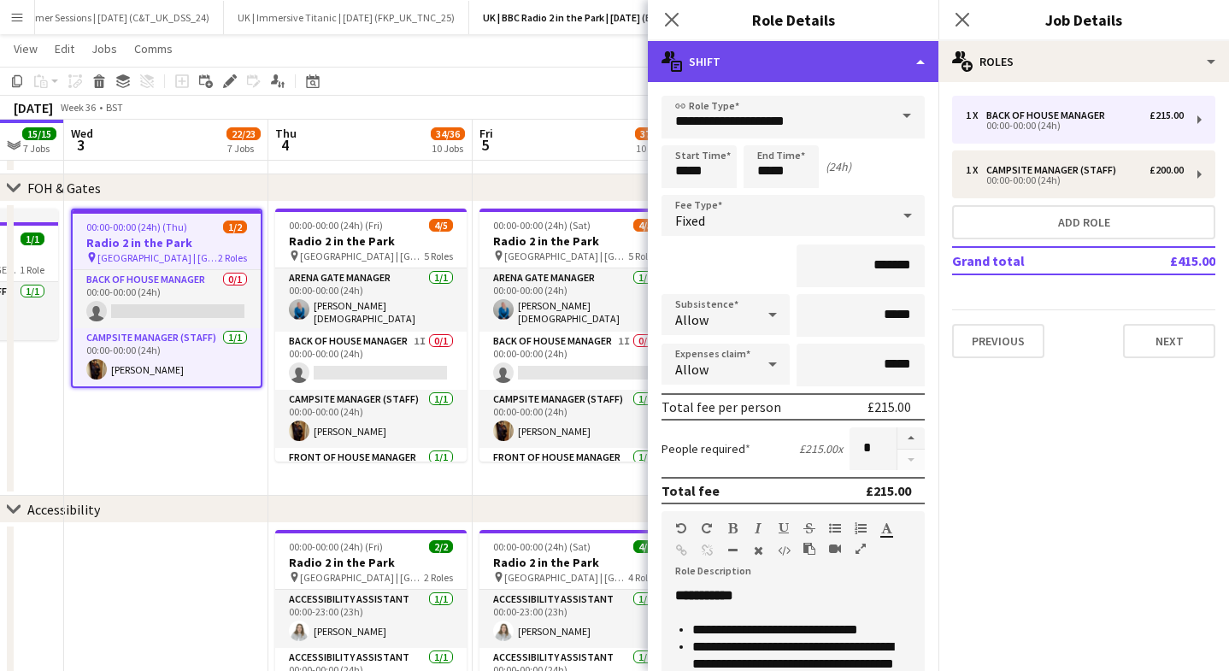
click at [768, 68] on div "multiple-actions-text Shift" at bounding box center [793, 61] width 290 height 41
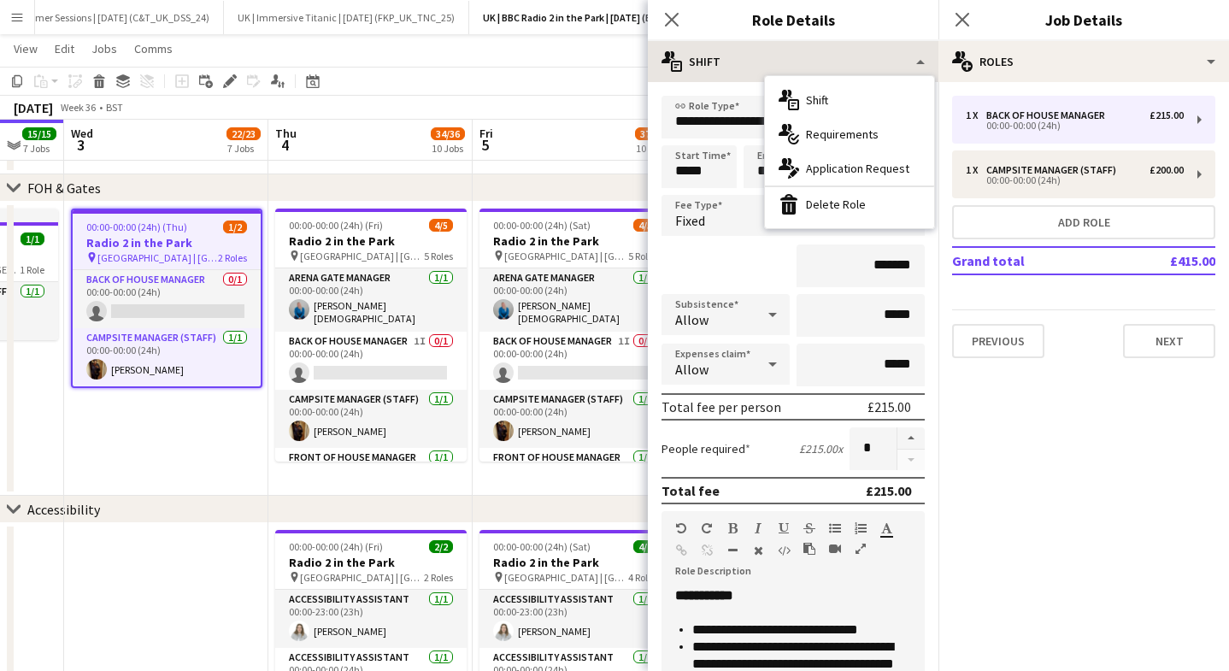
click at [698, 87] on div "**********" at bounding box center [793, 534] width 290 height 904
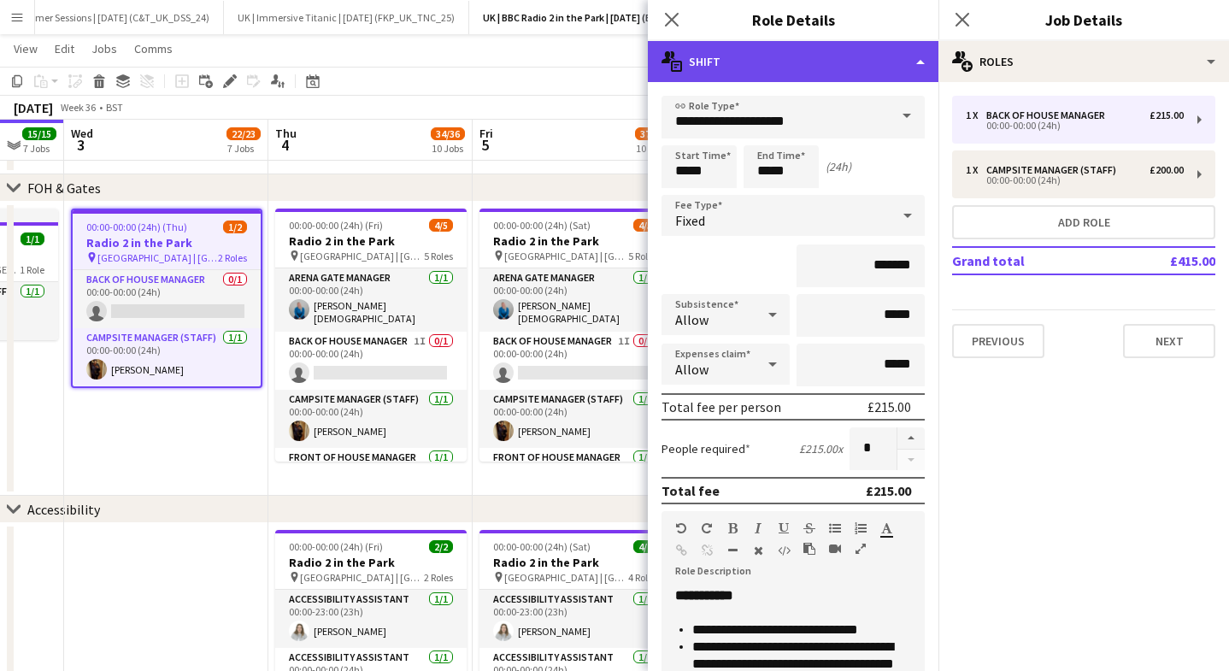
click at [691, 64] on div "multiple-actions-text Shift" at bounding box center [793, 61] width 290 height 41
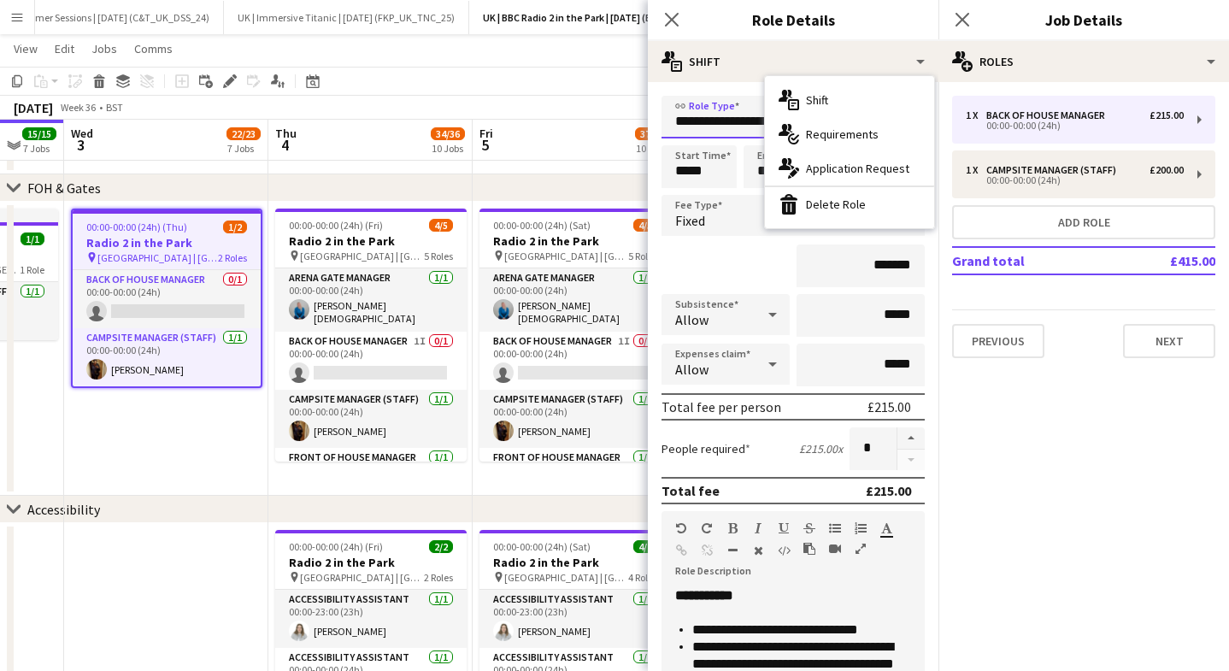
click at [713, 99] on input "**********" at bounding box center [792, 117] width 263 height 43
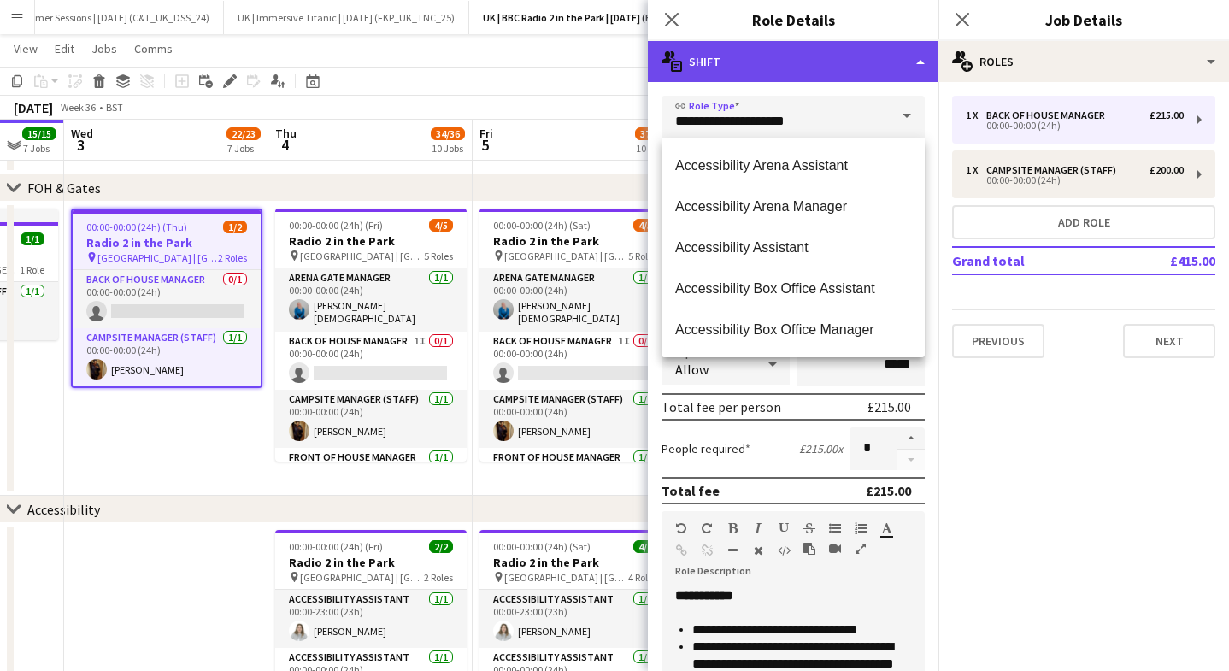
click at [752, 68] on div "multiple-actions-text Shift" at bounding box center [793, 61] width 290 height 41
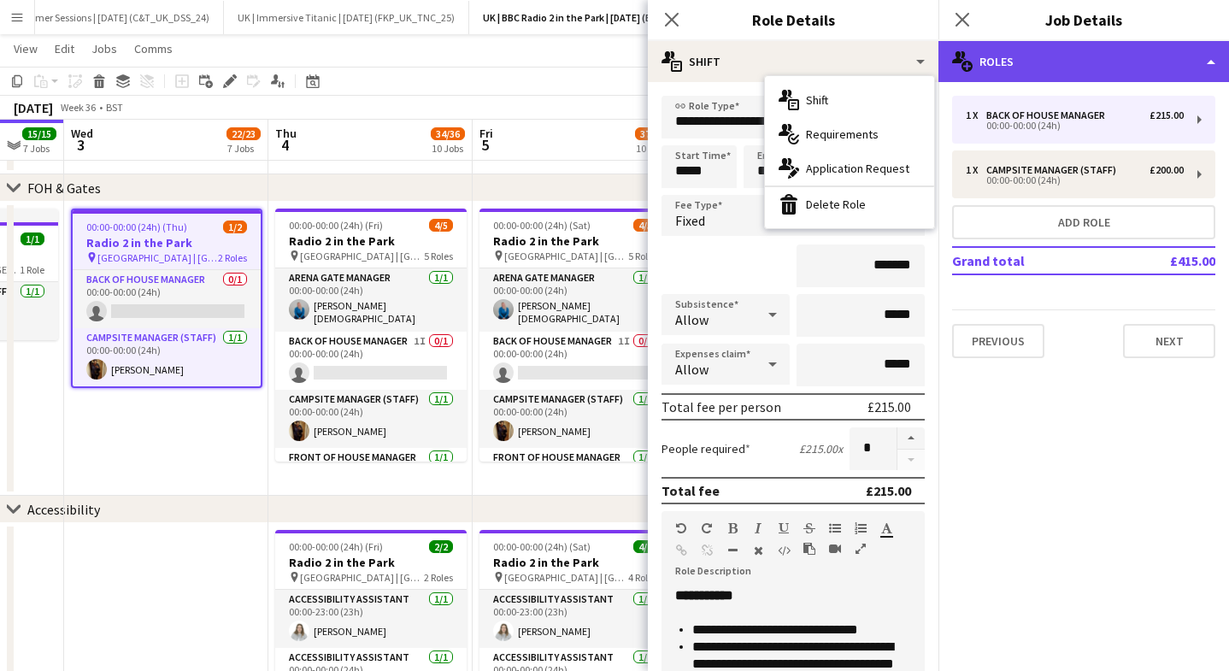
click at [1117, 67] on div "multiple-users-add Roles" at bounding box center [1083, 61] width 290 height 41
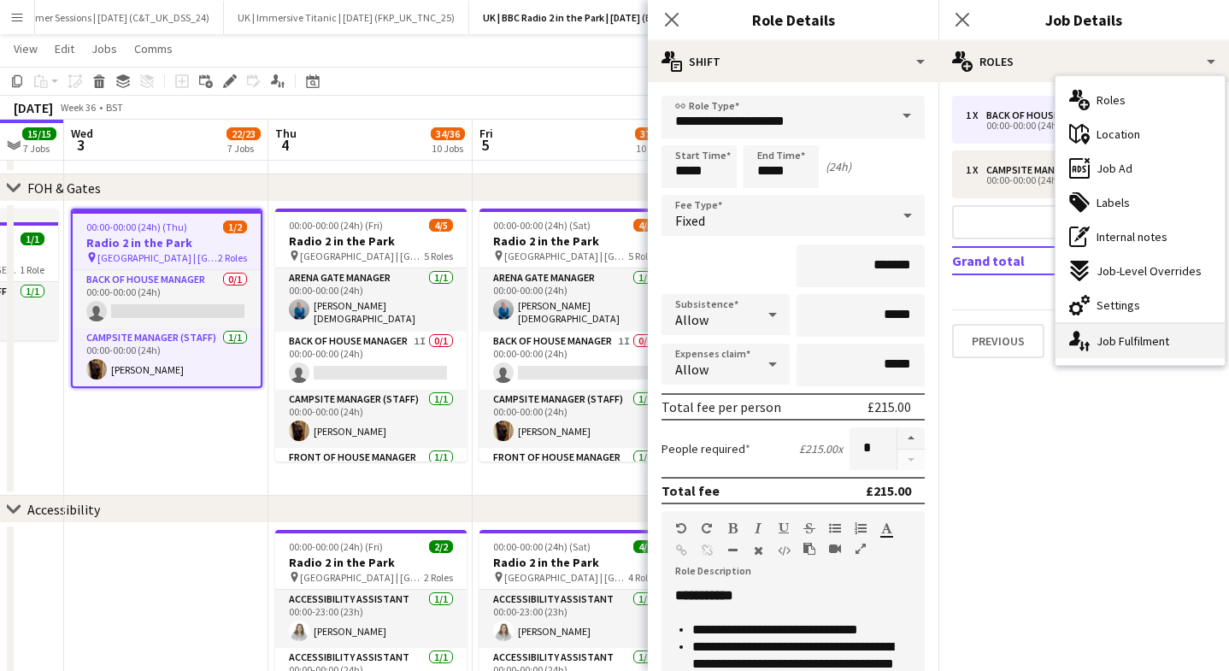
click at [1105, 325] on div "single-neutral-actions-up-down Job Fulfilment" at bounding box center [1139, 341] width 169 height 34
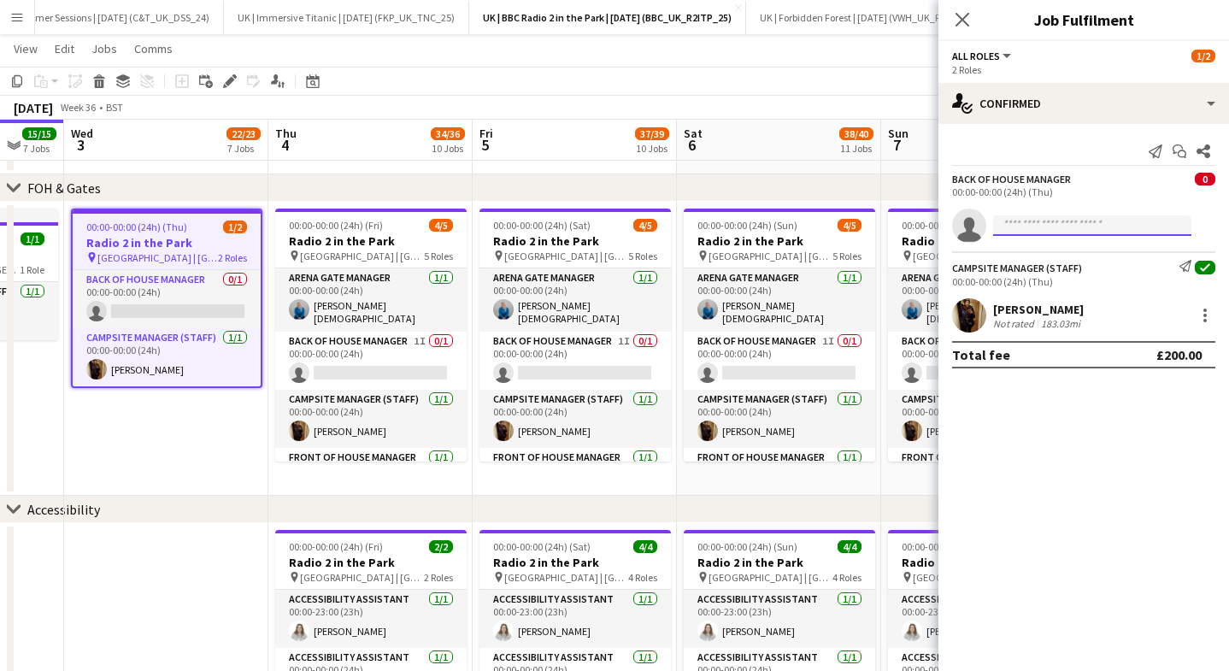
click at [1039, 222] on input at bounding box center [1092, 225] width 198 height 21
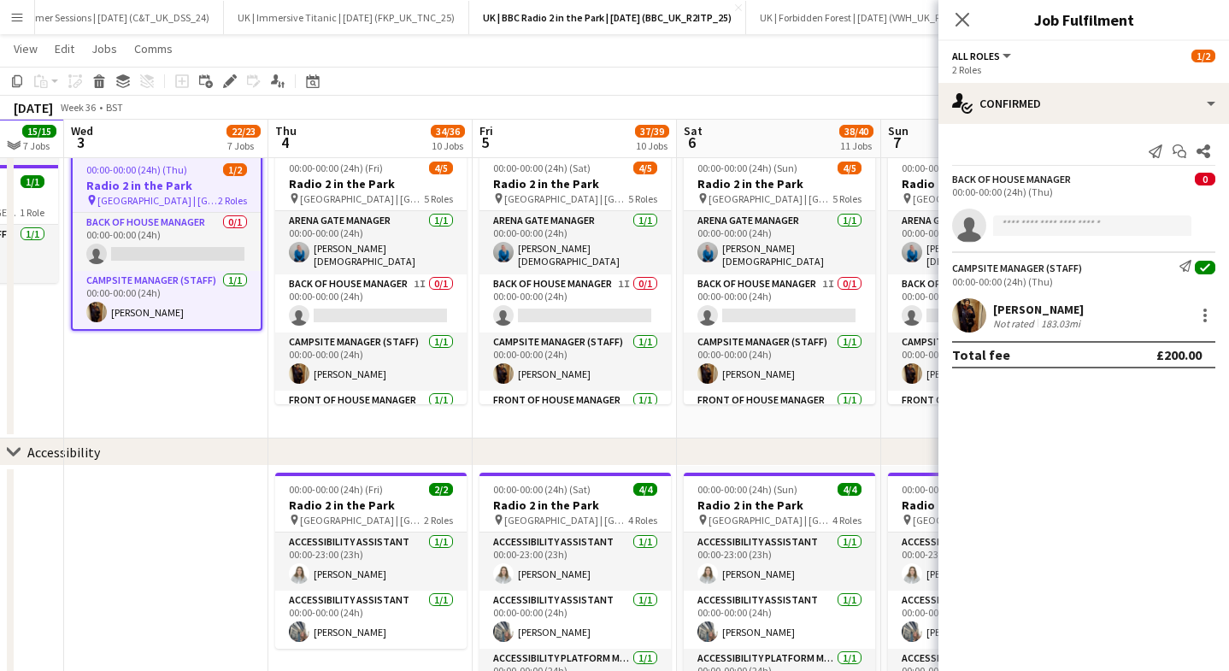
scroll to position [763, 0]
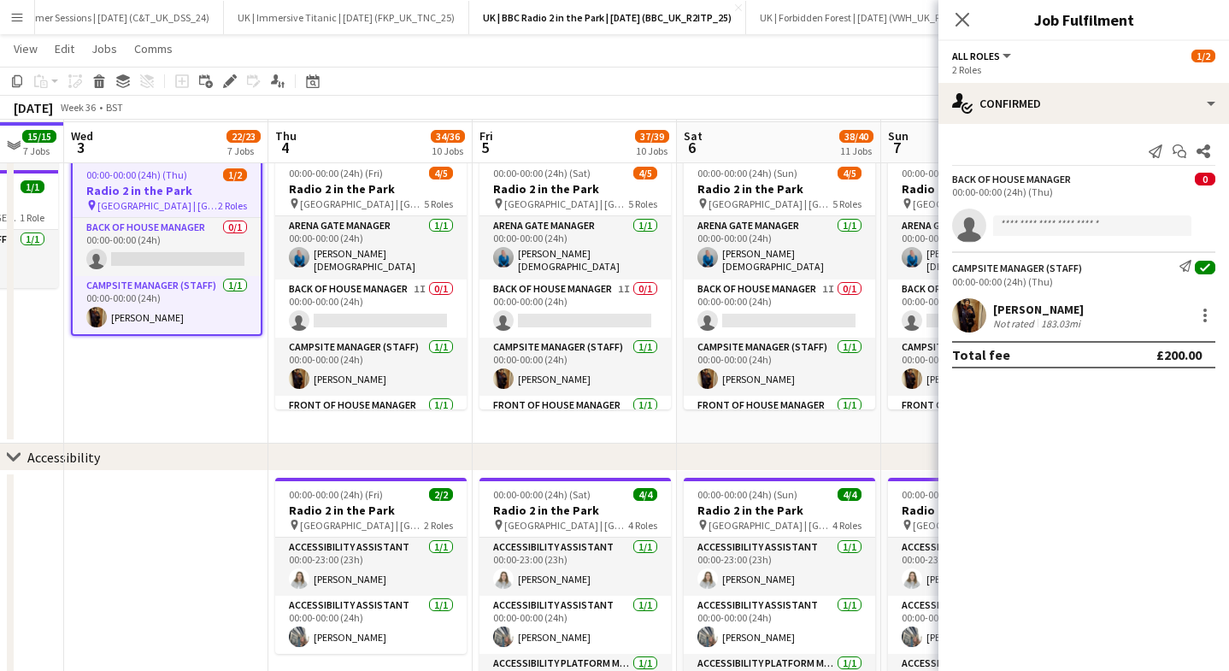
click at [1043, 236] on div at bounding box center [1092, 243] width 198 height 14
click at [1035, 226] on input at bounding box center [1092, 225] width 198 height 21
type input "*"
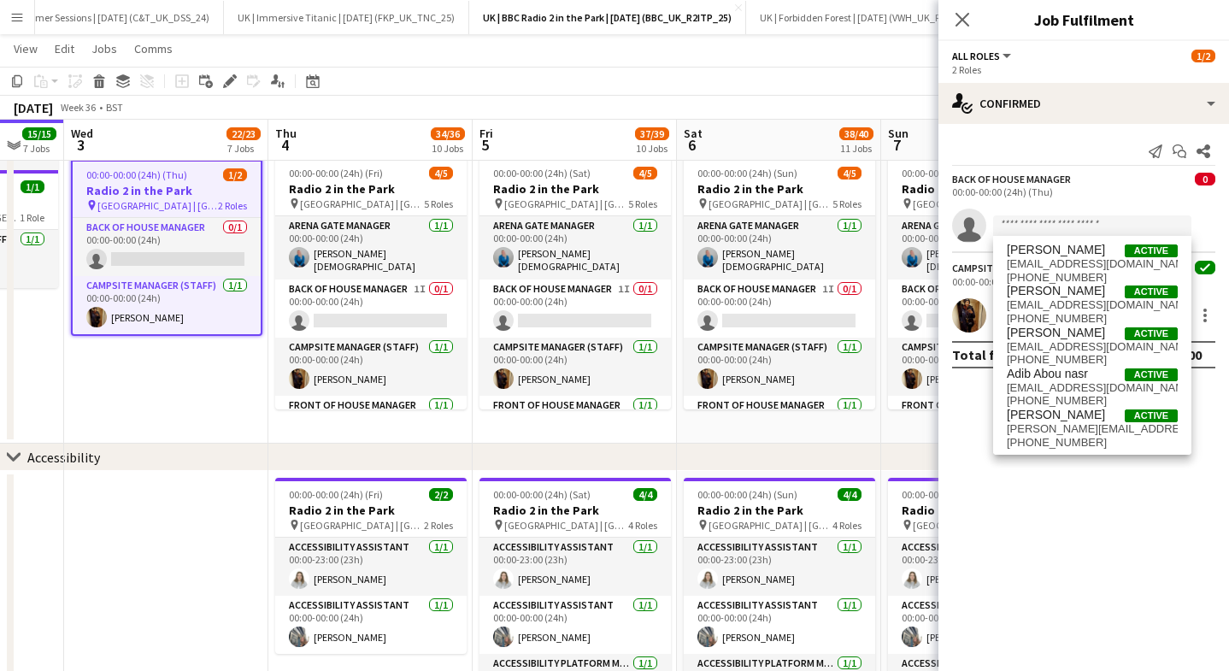
click at [1035, 212] on app-invite-slot "single-neutral-actions" at bounding box center [1083, 225] width 290 height 34
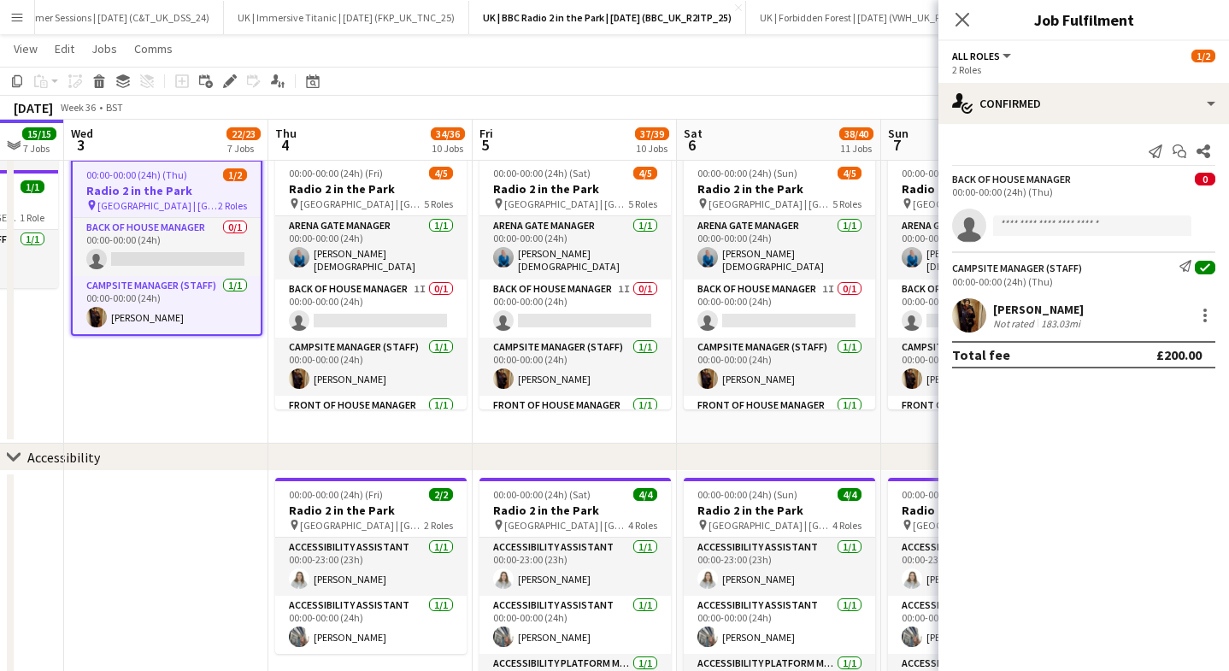
click at [1033, 239] on app-invite-slot "single-neutral-actions" at bounding box center [1083, 225] width 290 height 34
click at [1032, 226] on input at bounding box center [1092, 225] width 198 height 21
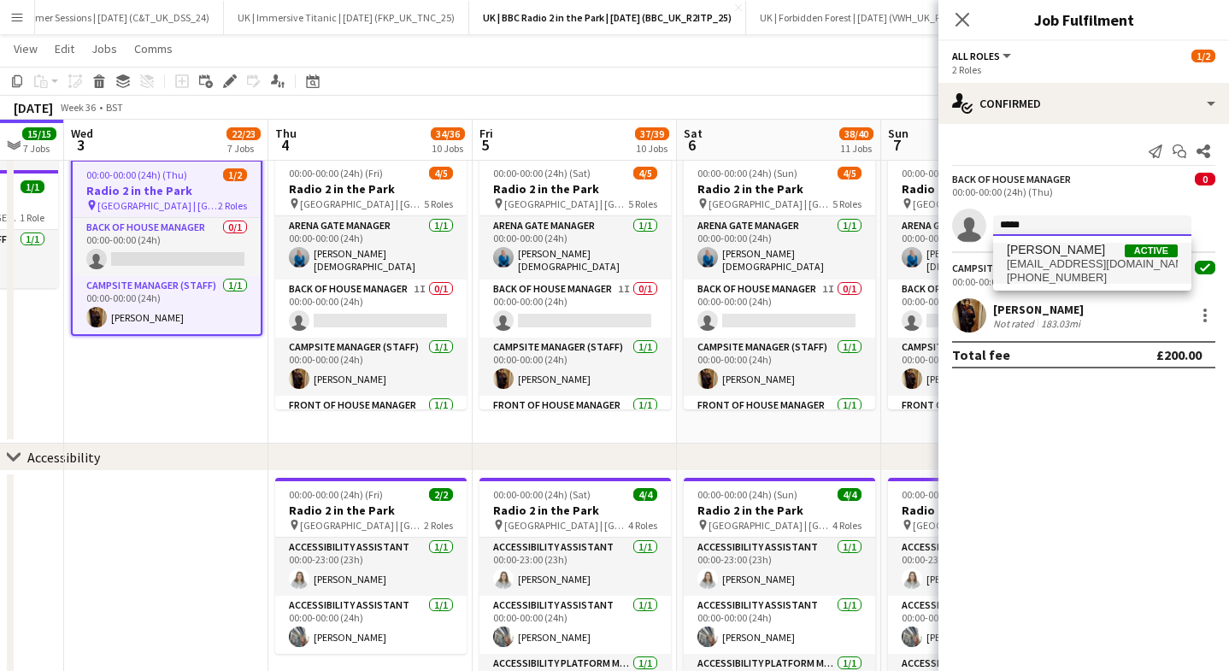
type input "*****"
click at [1097, 249] on span "[PERSON_NAME] Active" at bounding box center [1091, 250] width 171 height 15
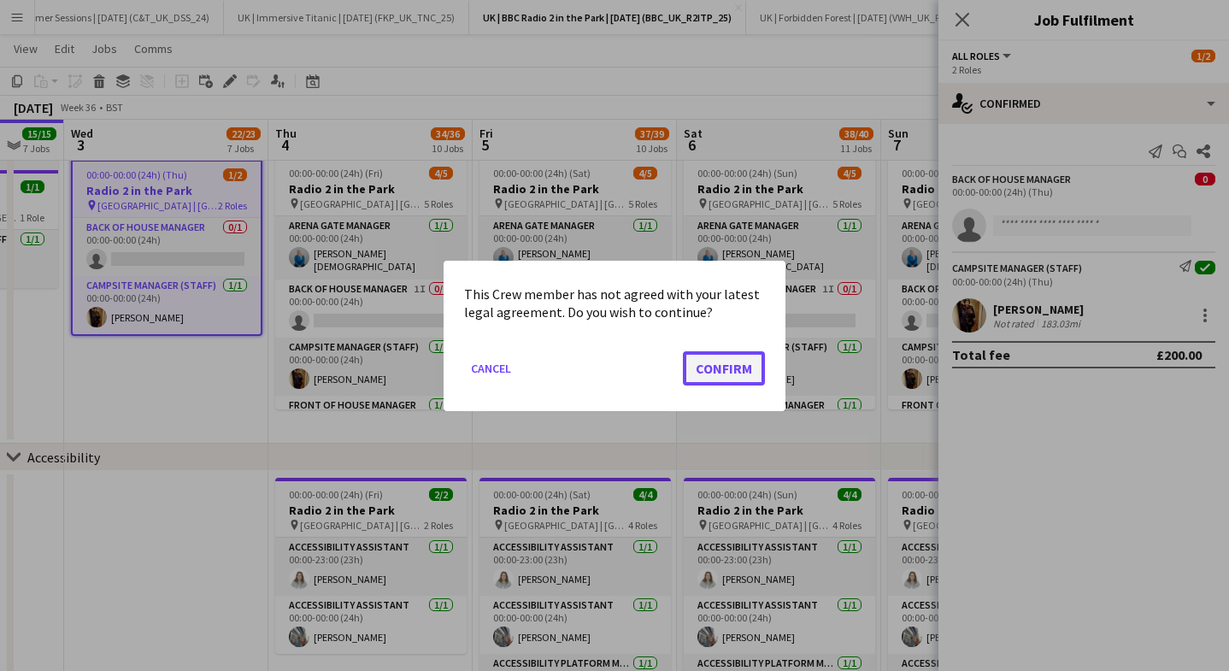
click at [754, 373] on button "Confirm" at bounding box center [724, 367] width 82 height 34
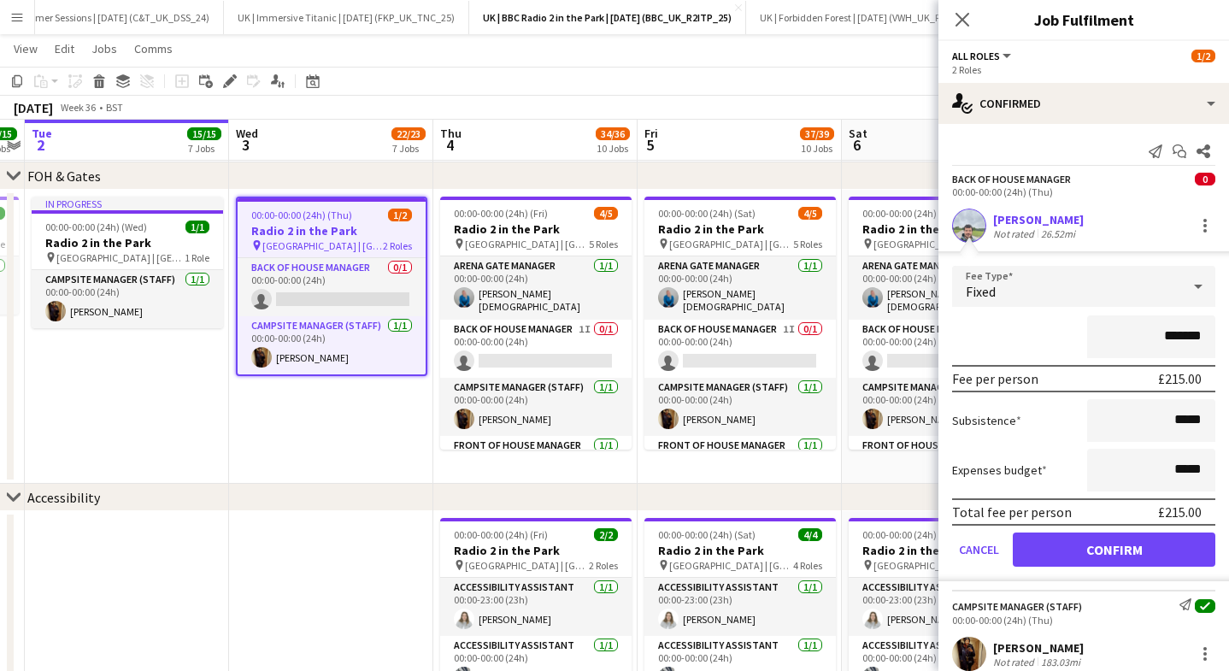
scroll to position [0, 590]
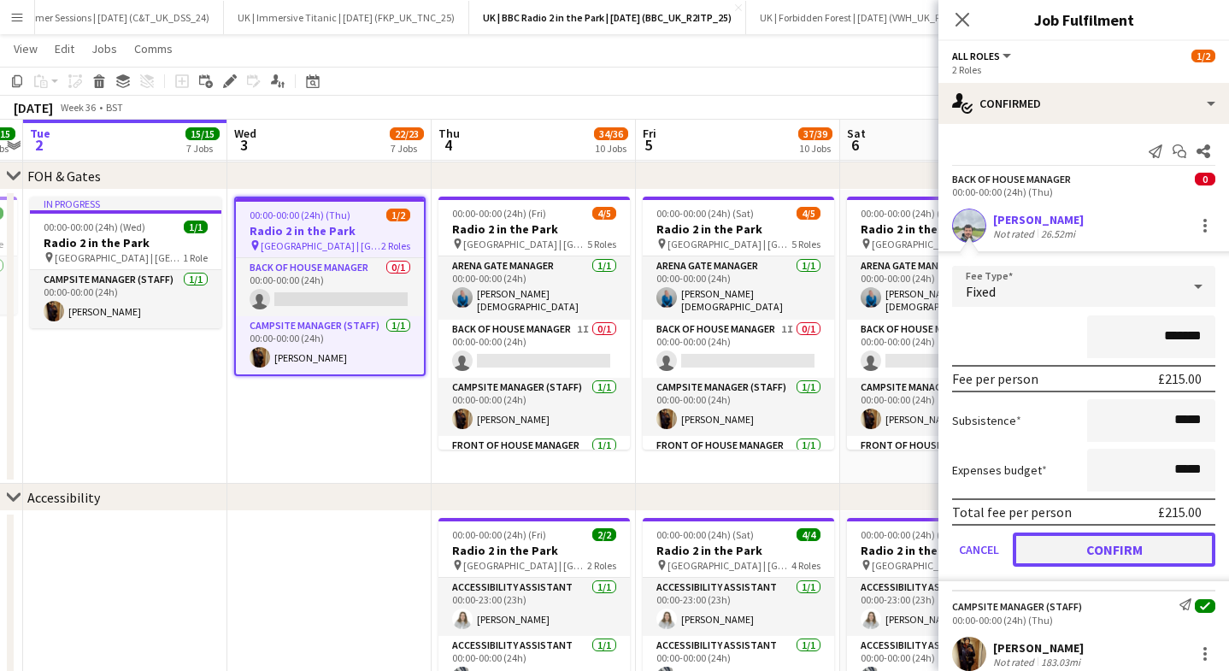
click at [1064, 561] on button "Confirm" at bounding box center [1113, 549] width 202 height 34
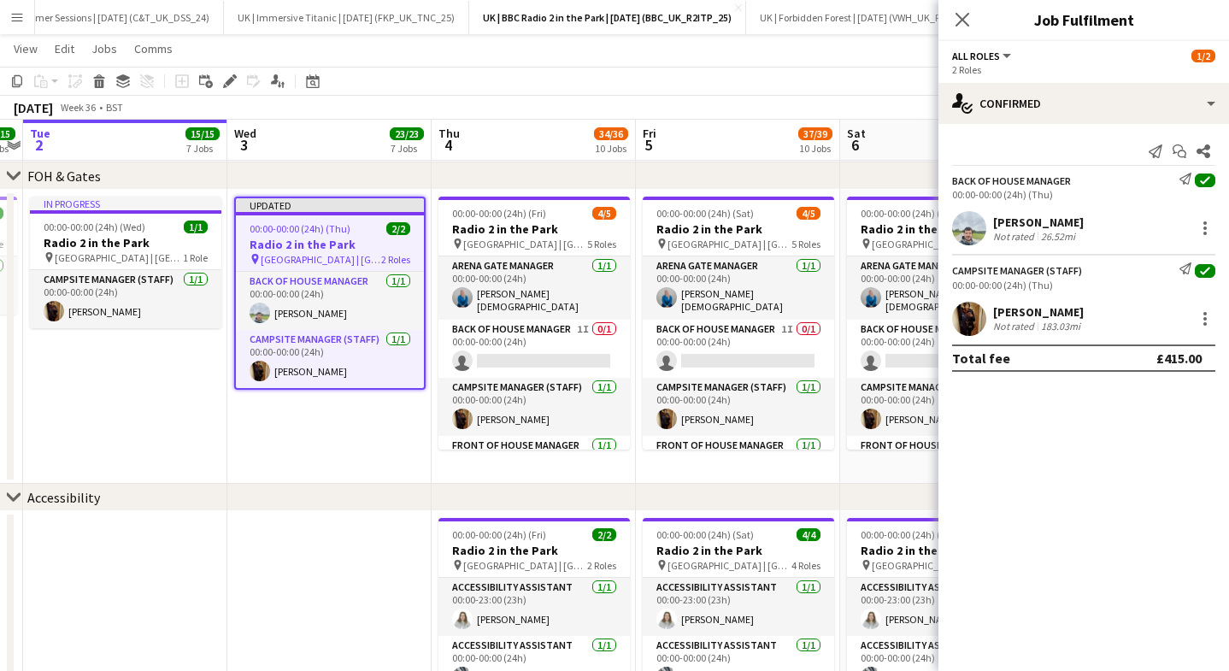
click at [1197, 239] on div "[PERSON_NAME] Not rated 26.52mi" at bounding box center [1083, 228] width 290 height 34
click at [1207, 223] on div at bounding box center [1204, 228] width 21 height 21
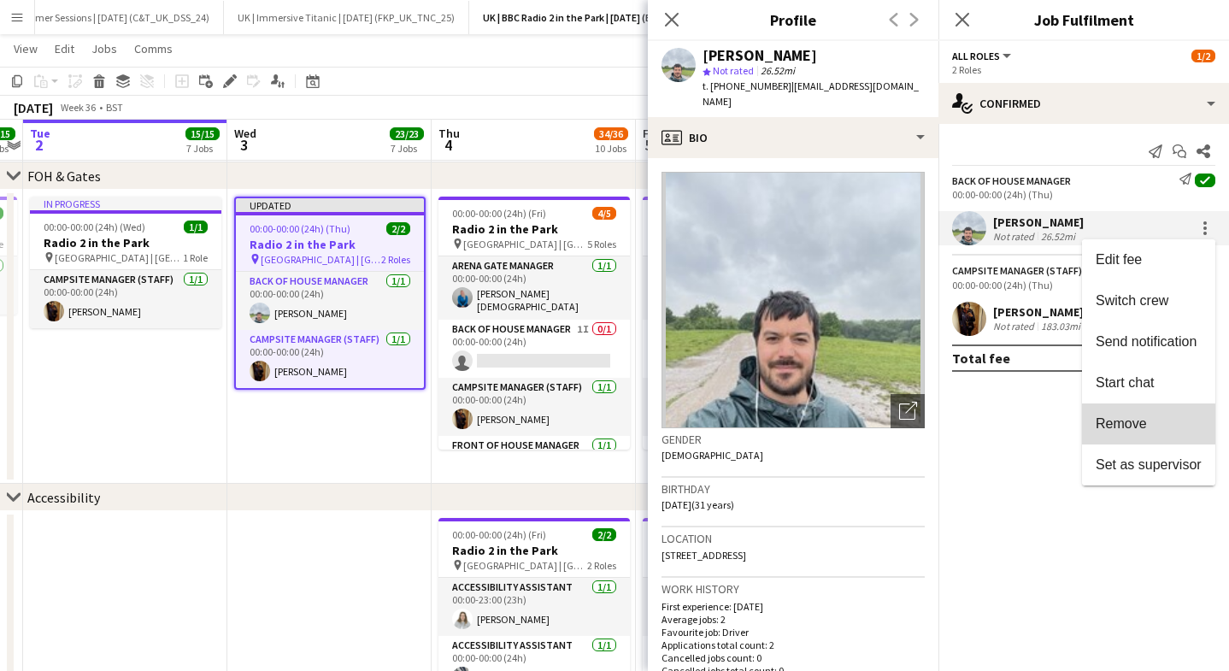
click at [1117, 436] on button "Remove" at bounding box center [1148, 423] width 133 height 41
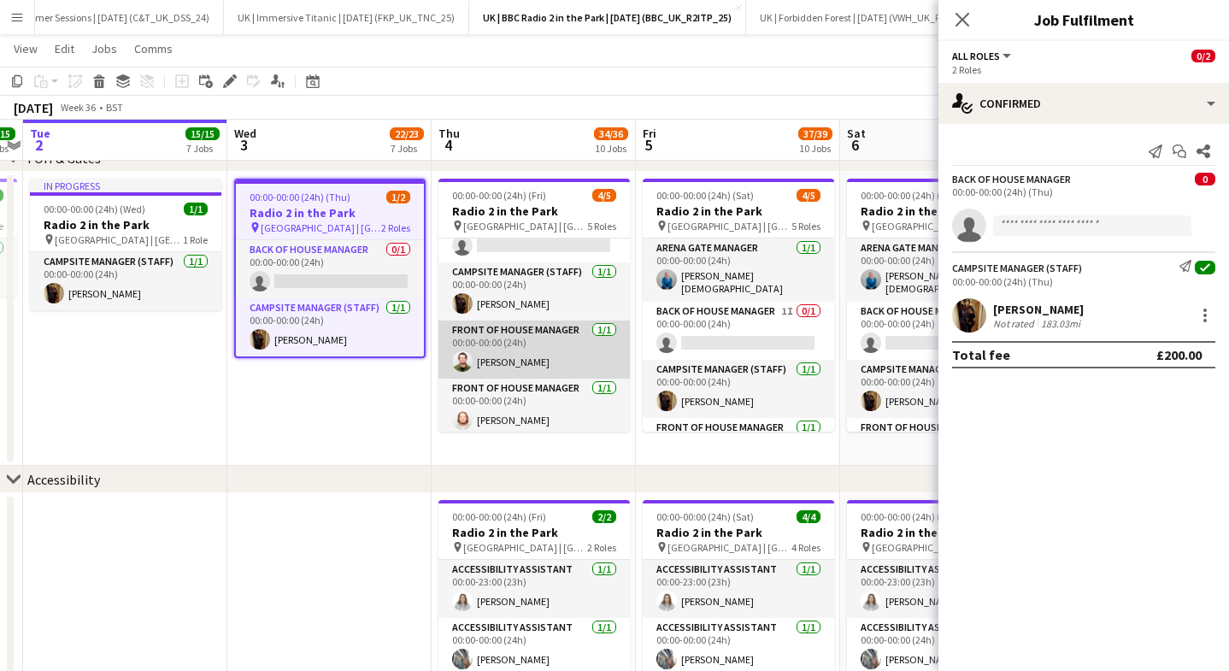
scroll to position [0, 602]
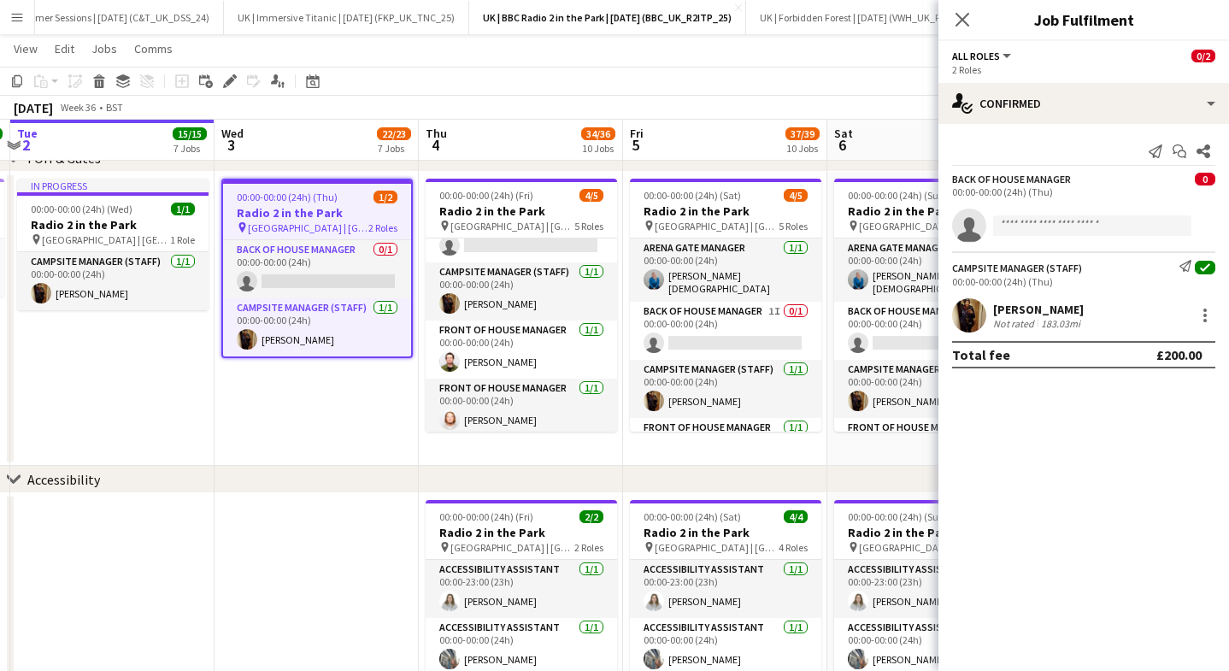
click at [963, 24] on icon "Close pop-in" at bounding box center [962, 20] width 14 height 14
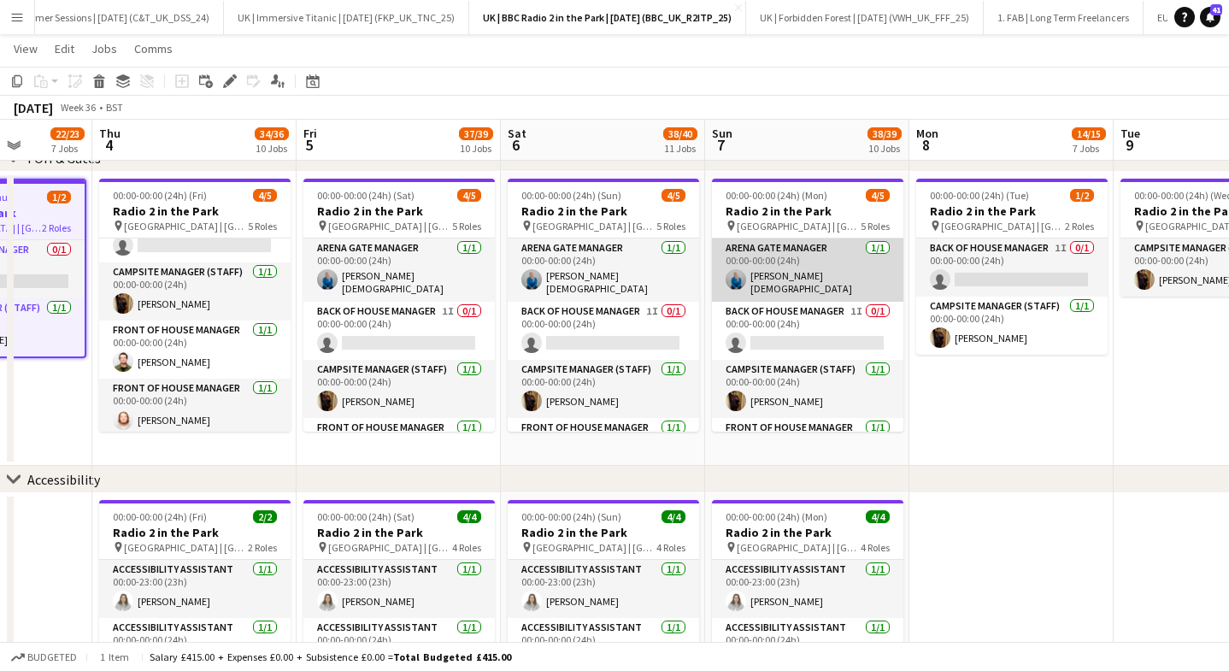
scroll to position [0, 522]
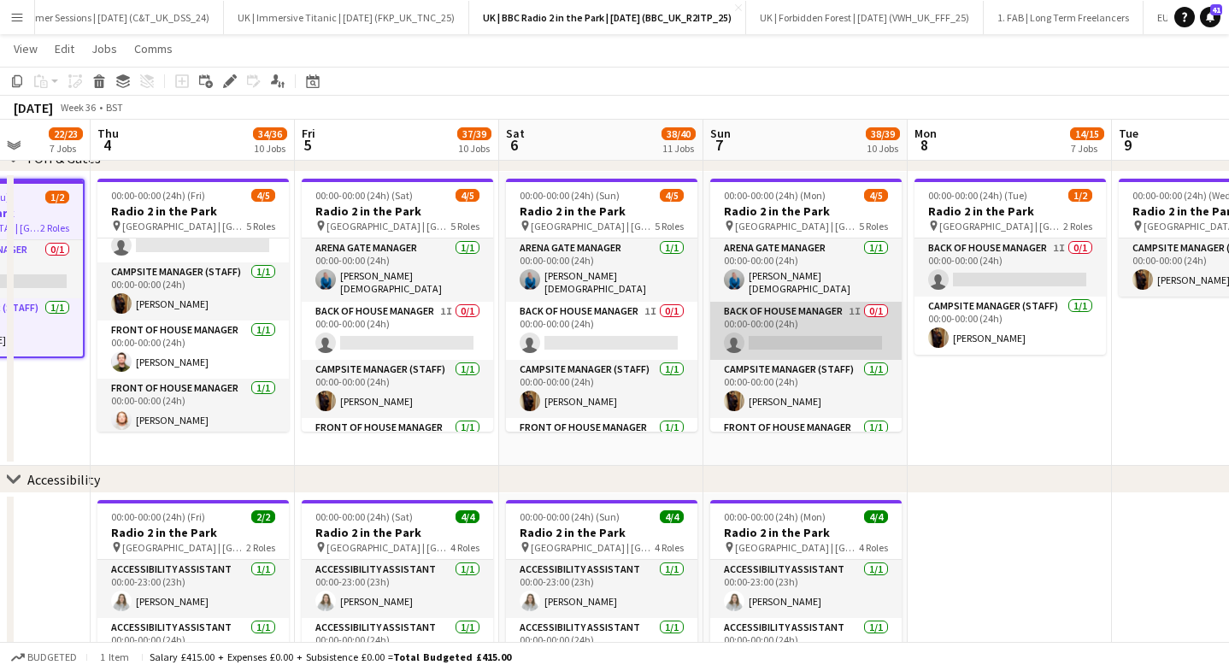
click at [782, 343] on app-card-role "Back of House Manager 1I 0/1 00:00-00:00 (24h) single-neutral-actions" at bounding box center [805, 331] width 191 height 58
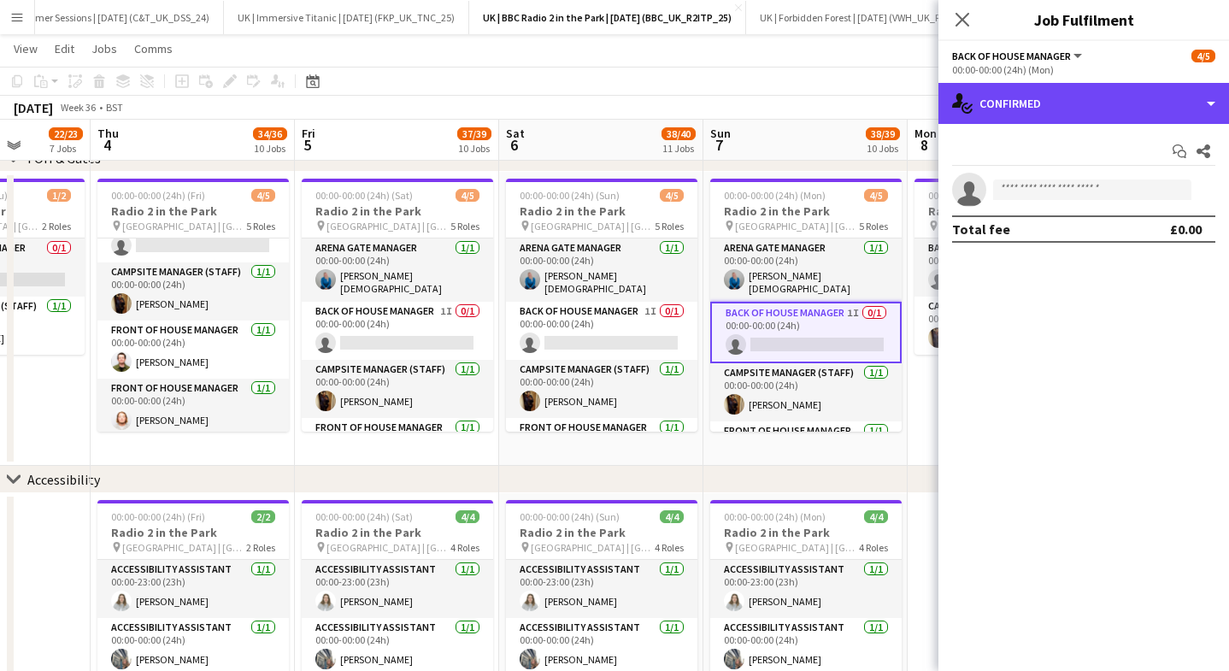
drag, startPoint x: 1049, startPoint y: 99, endPoint x: 1051, endPoint y: 189, distance: 89.7
click at [1049, 100] on div "single-neutral-actions-check-2 Confirmed" at bounding box center [1083, 103] width 290 height 41
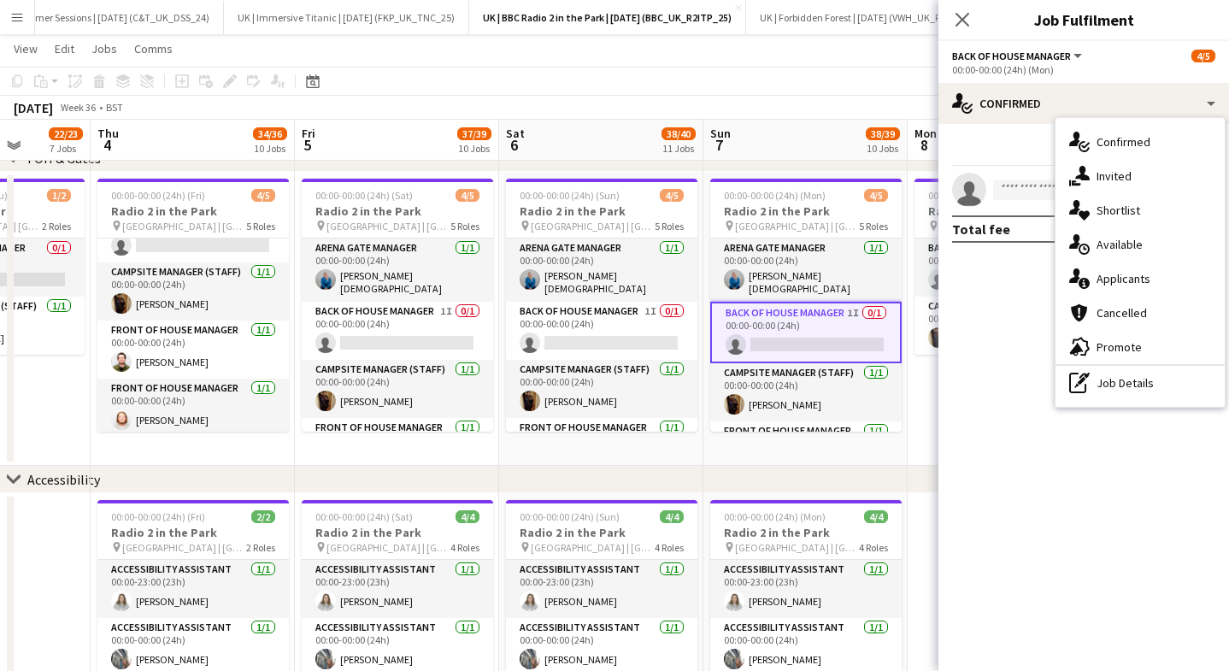
click at [1118, 401] on div "single-neutral-actions-check-2 Confirmed single-neutral-actions-share-1 Invited…" at bounding box center [1139, 262] width 169 height 289
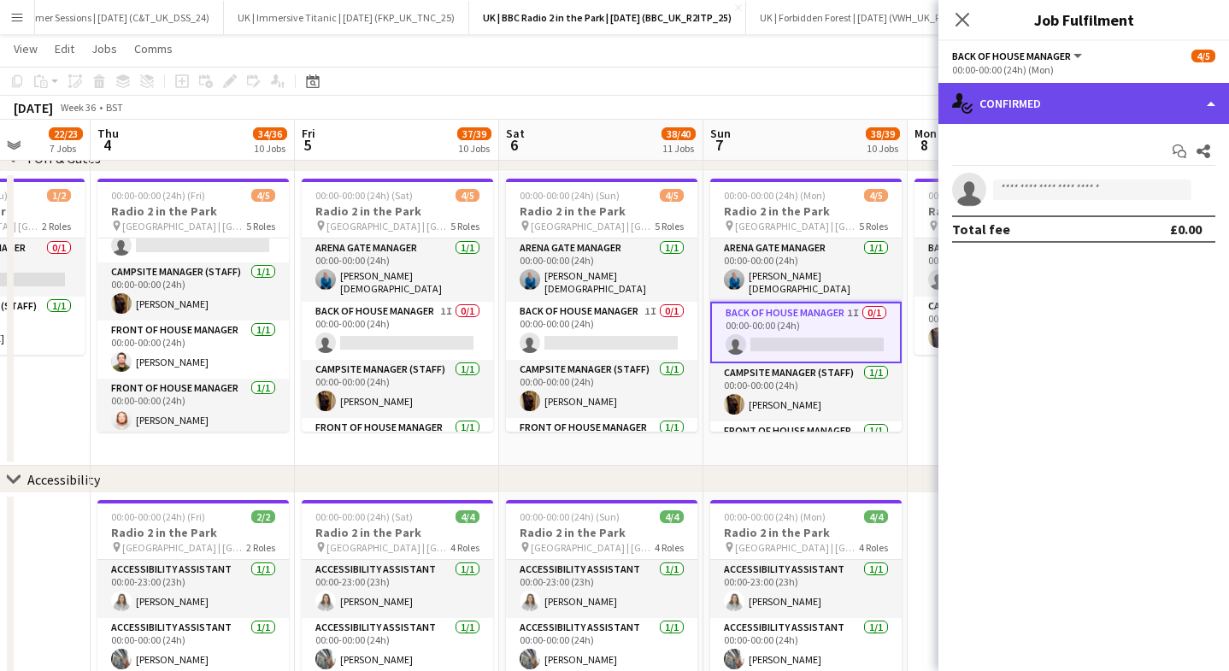
click at [1064, 107] on div "single-neutral-actions-check-2 Confirmed" at bounding box center [1083, 103] width 290 height 41
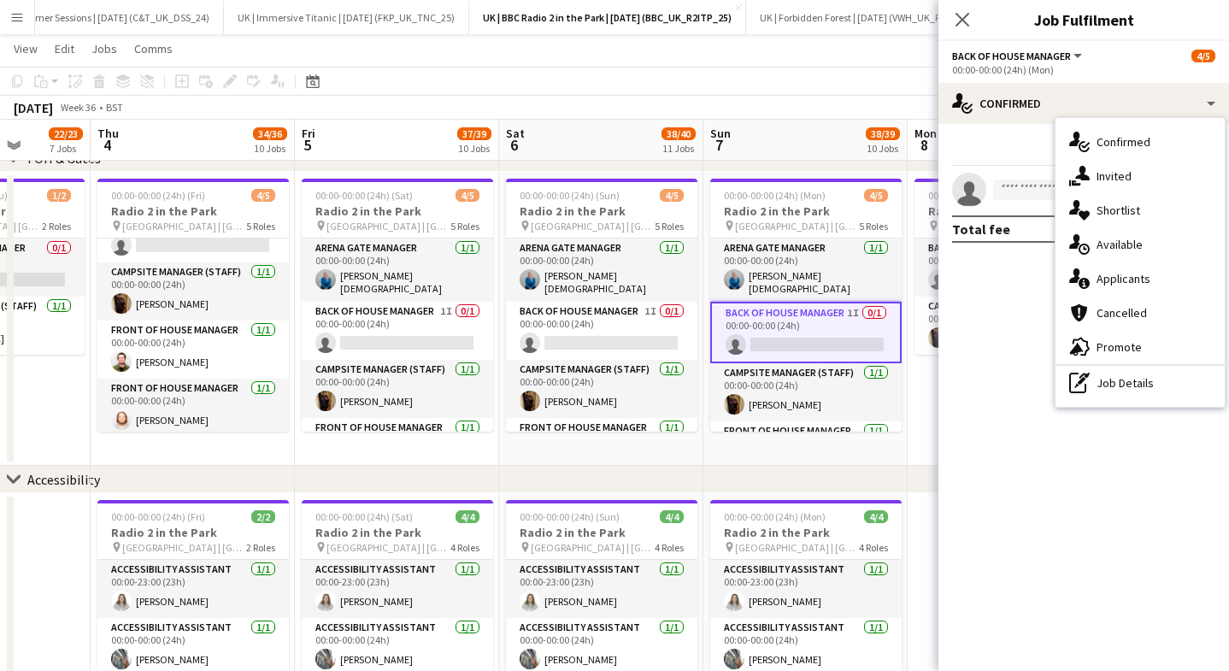
click at [1100, 167] on div "single-neutral-actions-share-1 Invited" at bounding box center [1139, 176] width 169 height 34
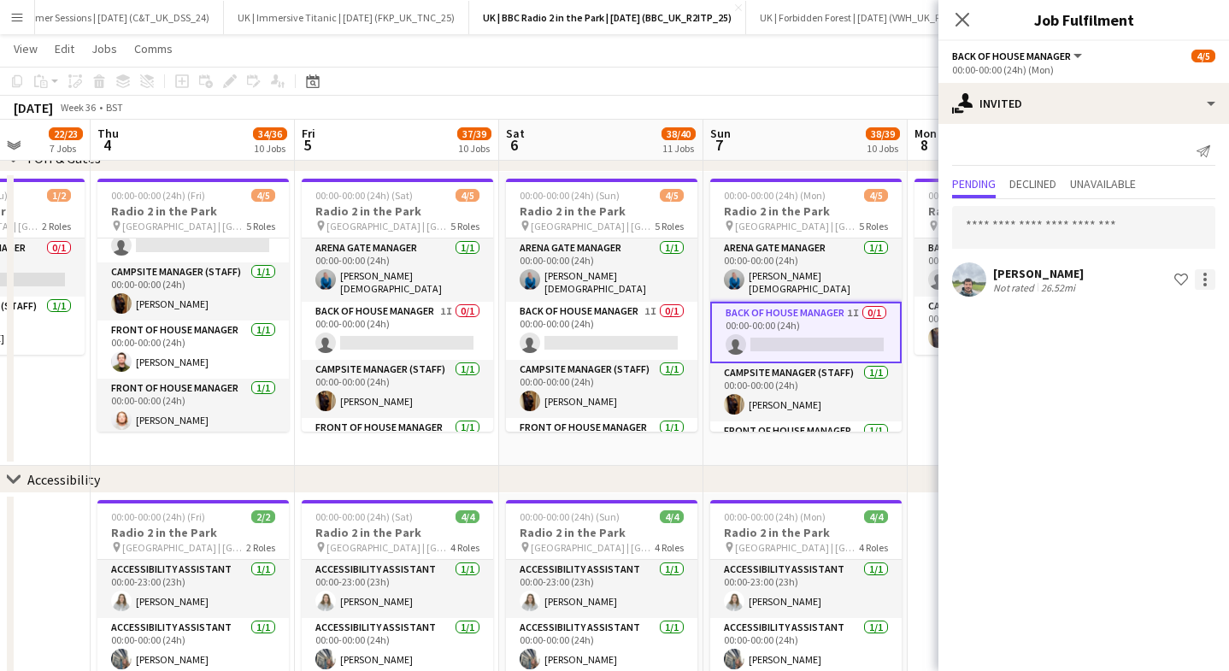
click at [1202, 279] on div at bounding box center [1204, 279] width 21 height 21
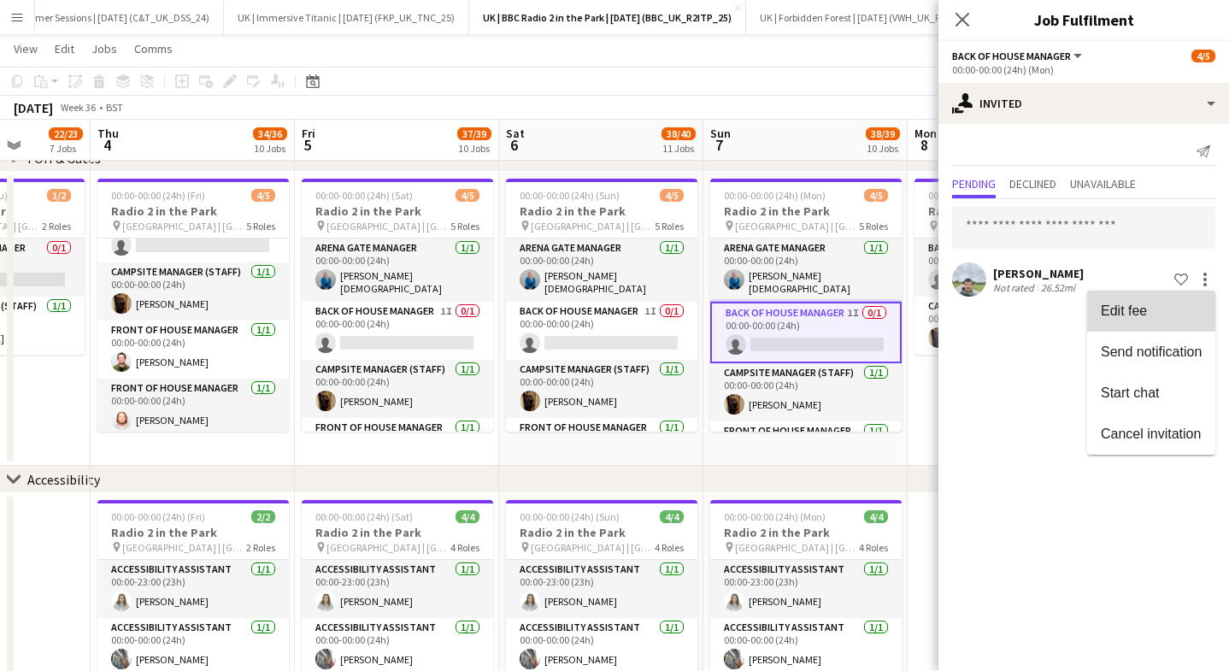
click at [1107, 305] on span "Edit fee" at bounding box center [1123, 310] width 46 height 15
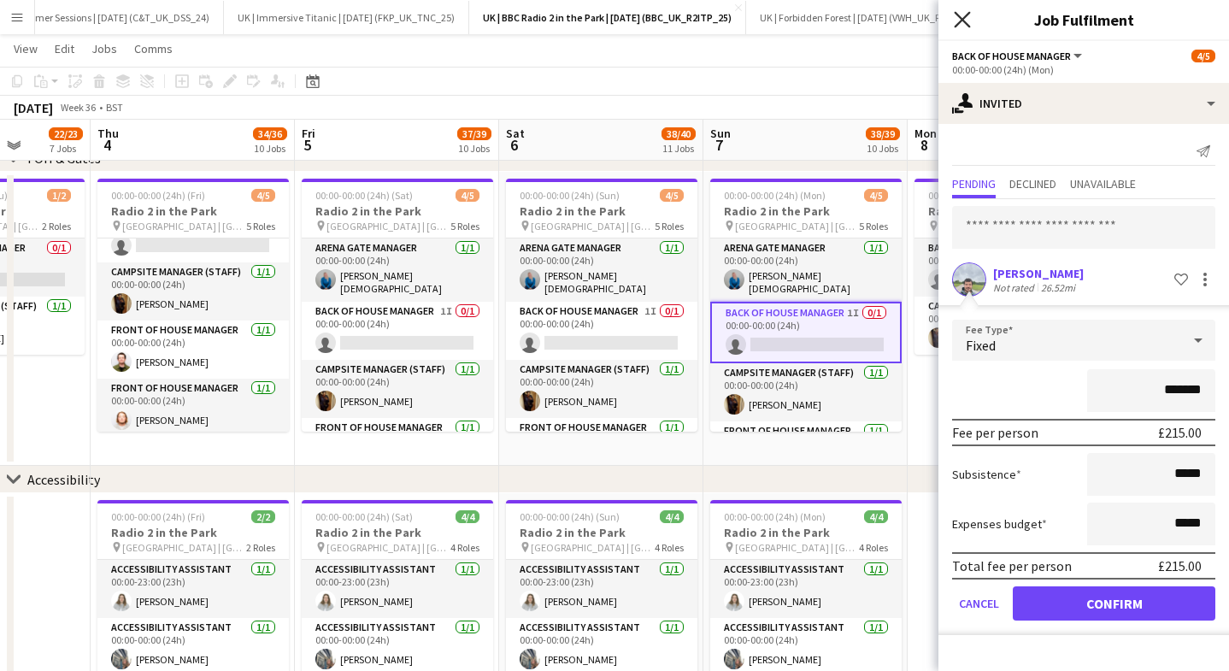
click at [956, 17] on icon "Close pop-in" at bounding box center [961, 19] width 16 height 16
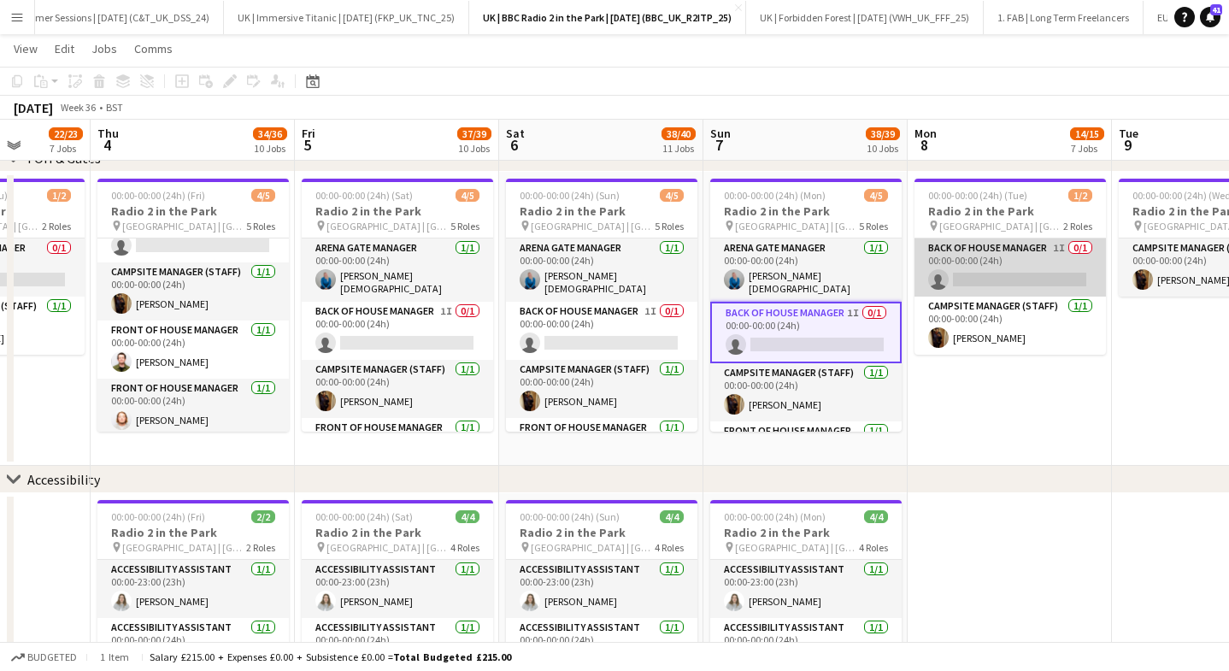
click at [997, 262] on app-card-role "Back of House Manager 1I 0/1 00:00-00:00 (24h) single-neutral-actions" at bounding box center [1009, 267] width 191 height 58
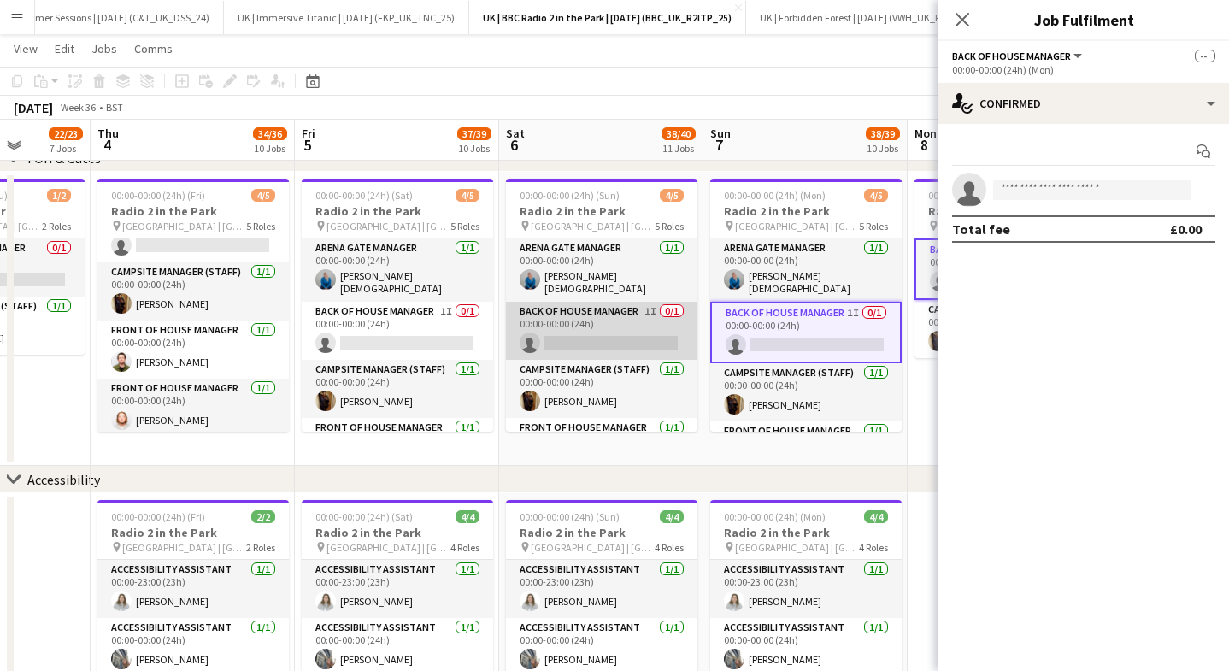
drag, startPoint x: 592, startPoint y: 322, endPoint x: 560, endPoint y: 326, distance: 32.6
click at [590, 322] on app-card-role "Back of House Manager 1I 0/1 00:00-00:00 (24h) single-neutral-actions" at bounding box center [601, 331] width 191 height 58
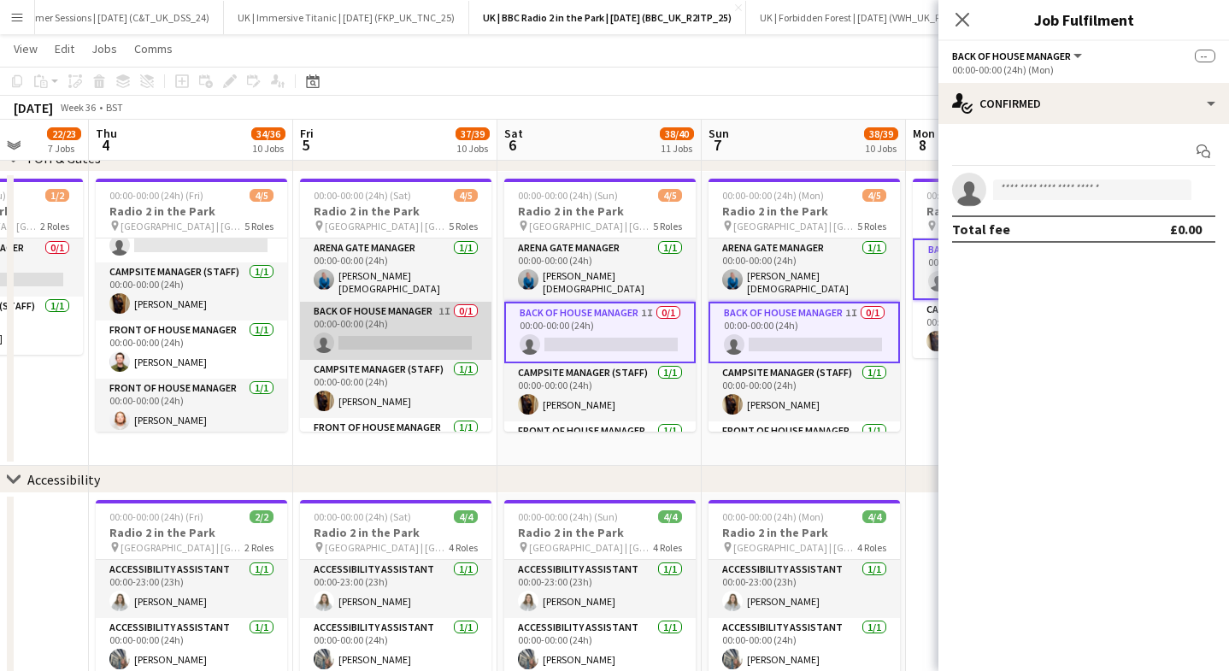
click at [405, 330] on app-card-role "Back of House Manager 1I 0/1 00:00-00:00 (24h) single-neutral-actions" at bounding box center [395, 331] width 191 height 58
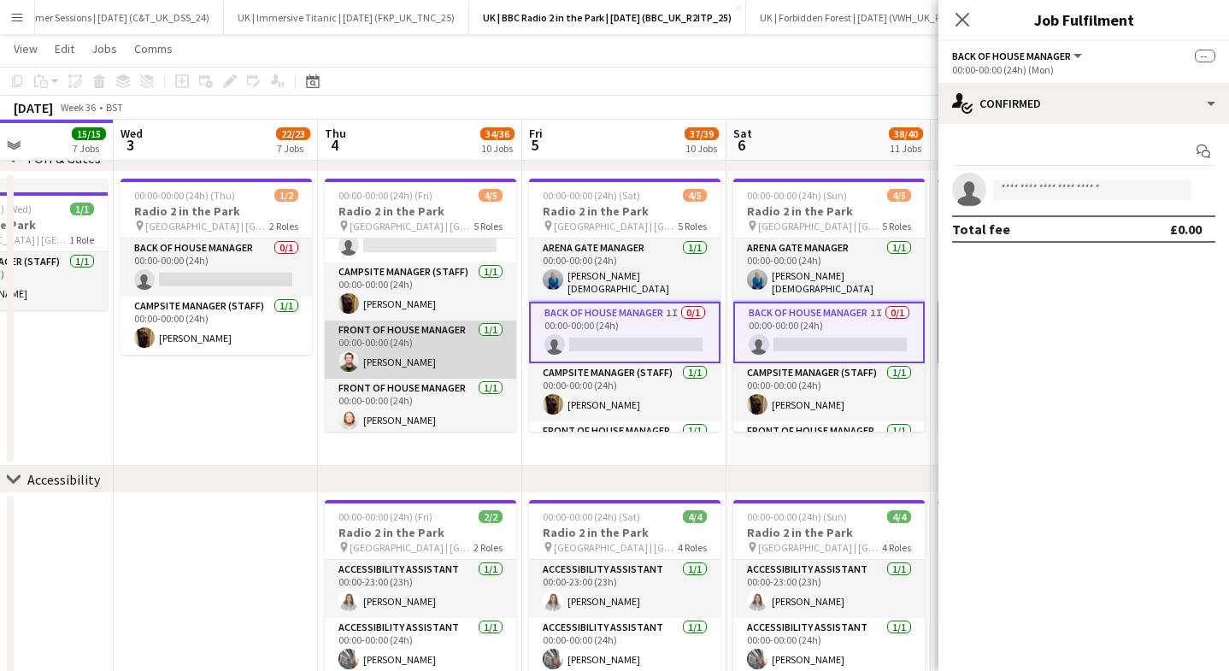
scroll to position [0, 0]
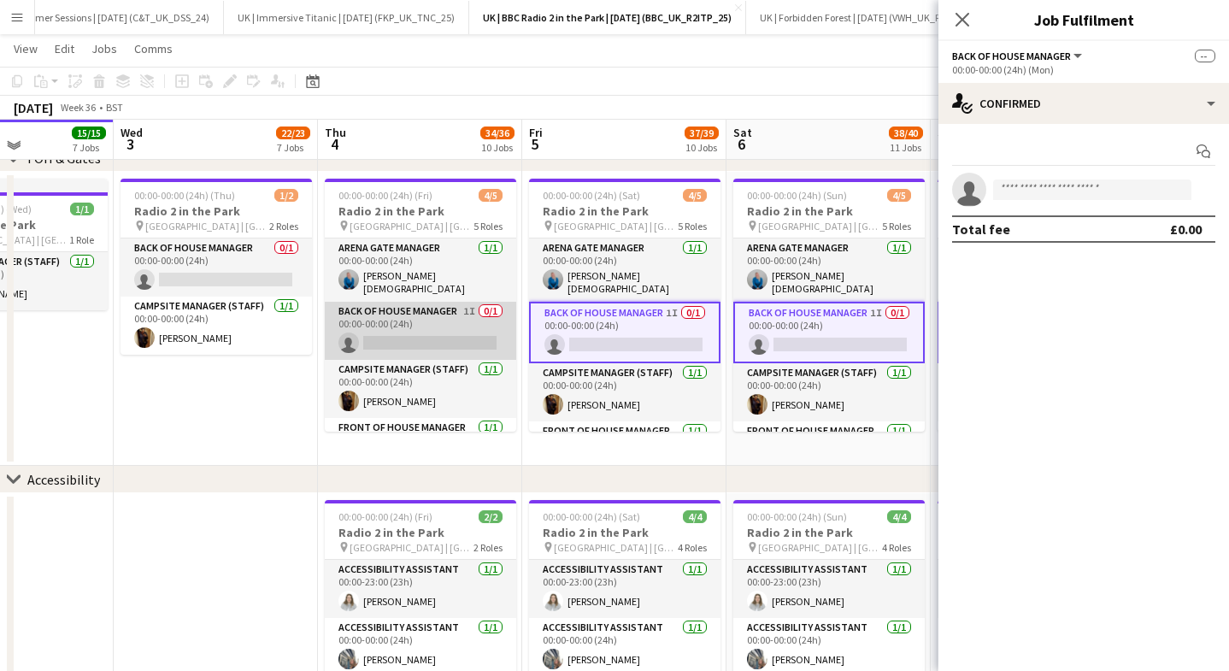
click at [390, 320] on app-card-role "Back of House Manager 1I 0/1 00:00-00:00 (24h) single-neutral-actions" at bounding box center [420, 331] width 191 height 58
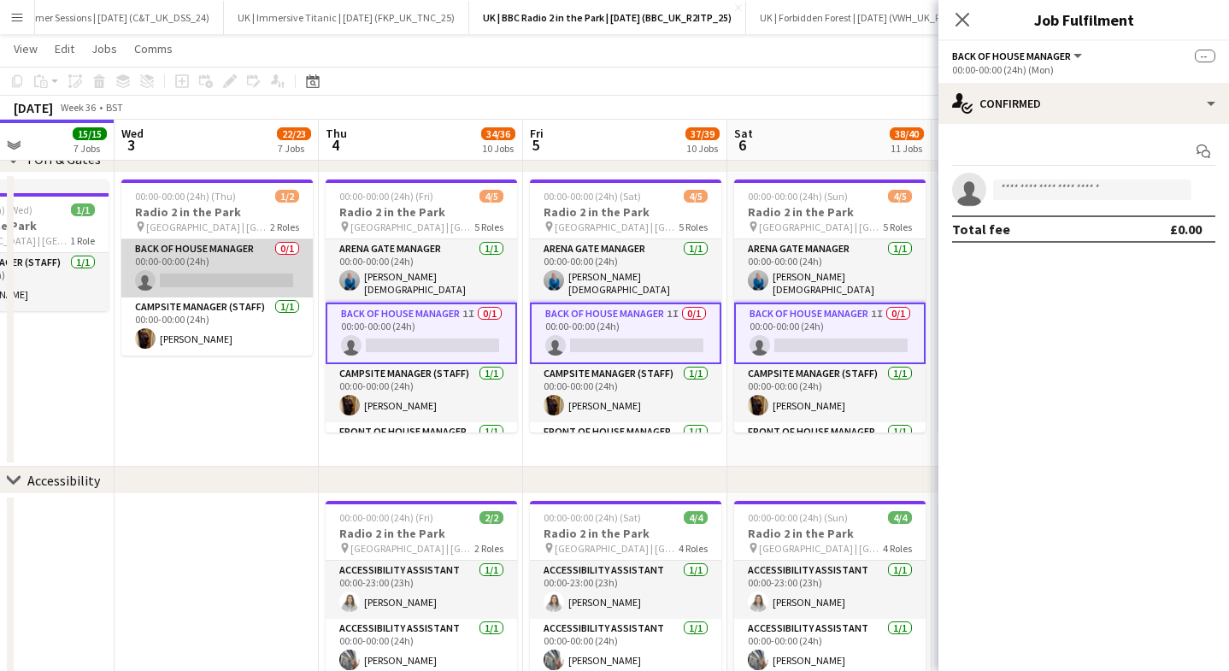
click at [256, 267] on app-card-role "Back of House Manager 0/1 00:00-00:00 (24h) single-neutral-actions" at bounding box center [216, 268] width 191 height 58
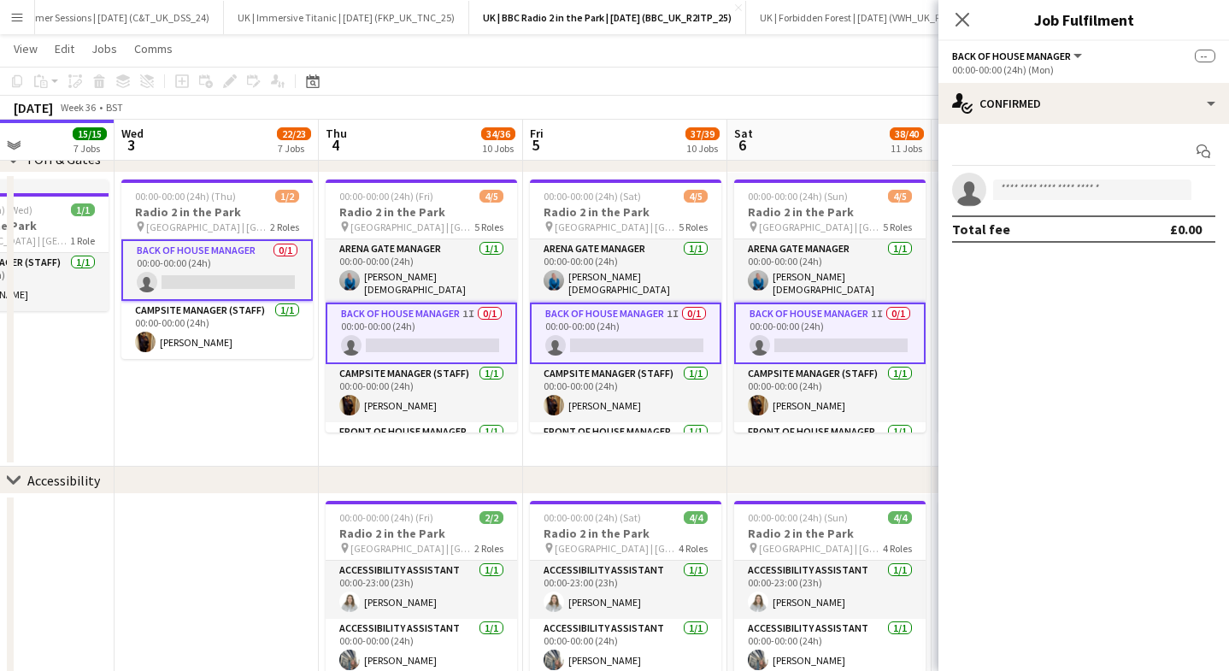
scroll to position [0, 497]
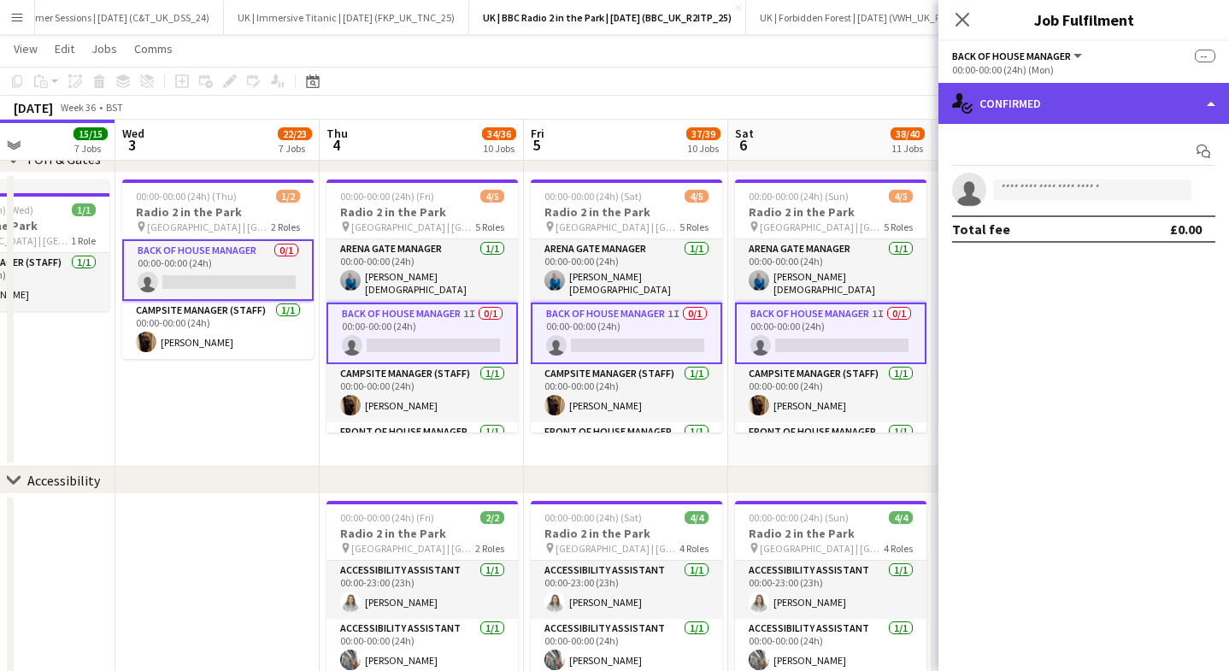
click at [1053, 115] on div "single-neutral-actions-check-2 Confirmed" at bounding box center [1083, 103] width 290 height 41
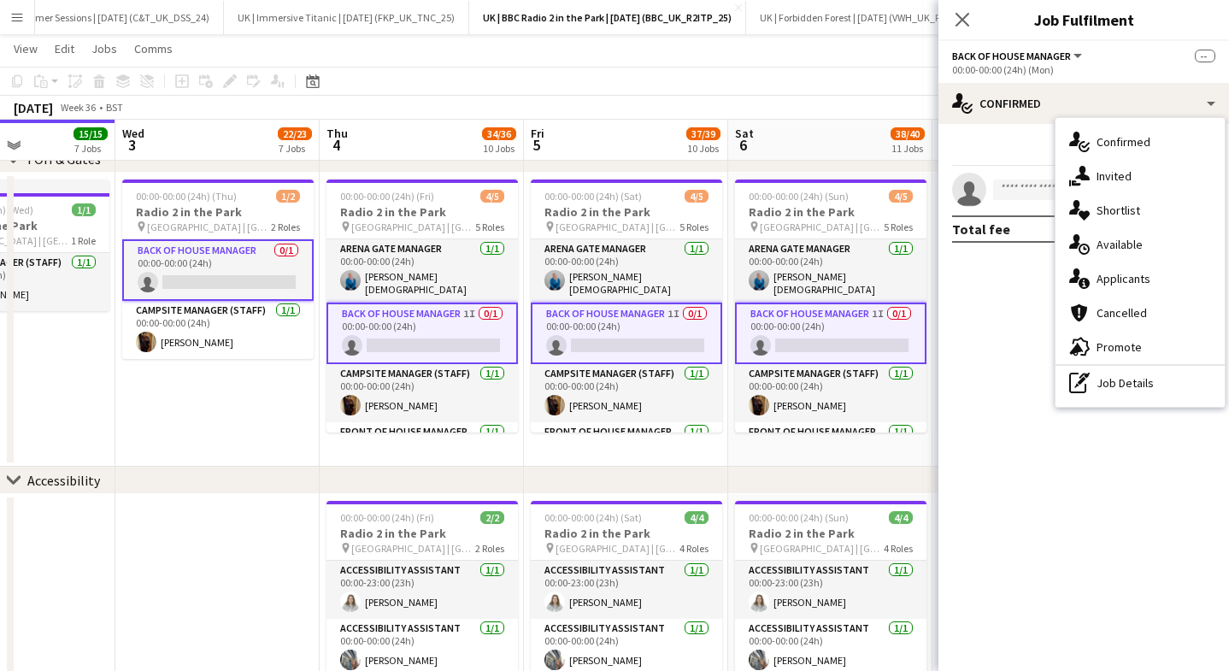
click at [1112, 175] on span "Invited" at bounding box center [1113, 175] width 35 height 15
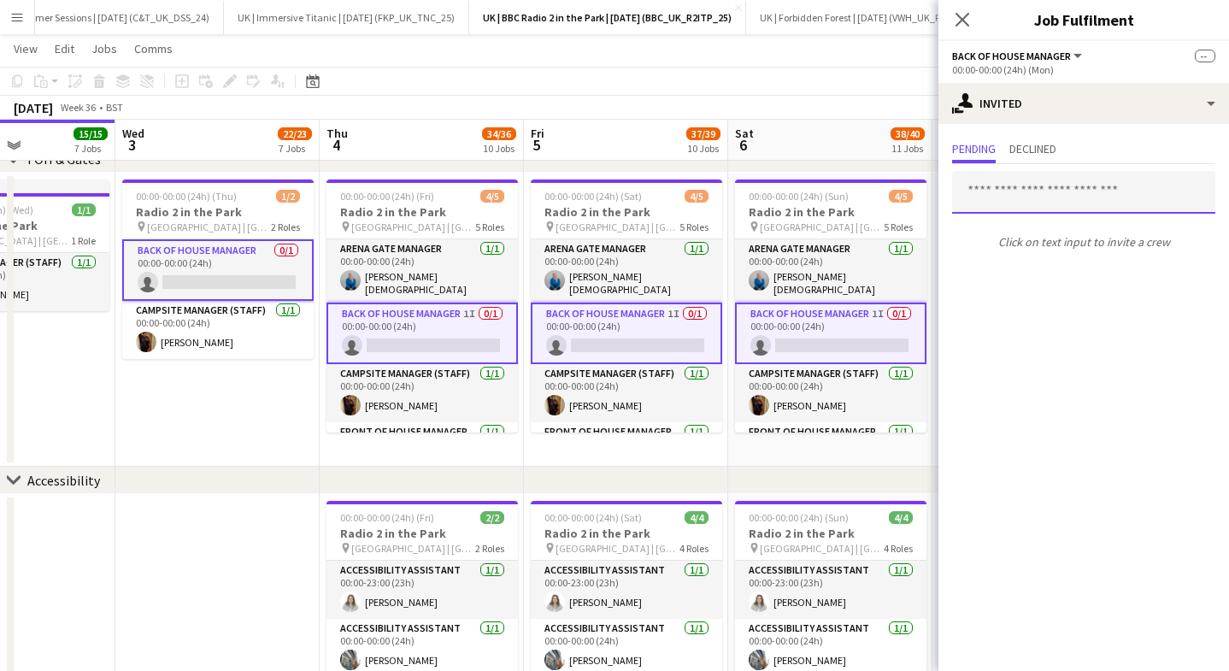
click at [1129, 199] on input "text" at bounding box center [1083, 192] width 263 height 43
drag, startPoint x: 1043, startPoint y: 153, endPoint x: 980, endPoint y: 157, distance: 63.4
click at [1042, 153] on span "Declined" at bounding box center [1032, 149] width 47 height 12
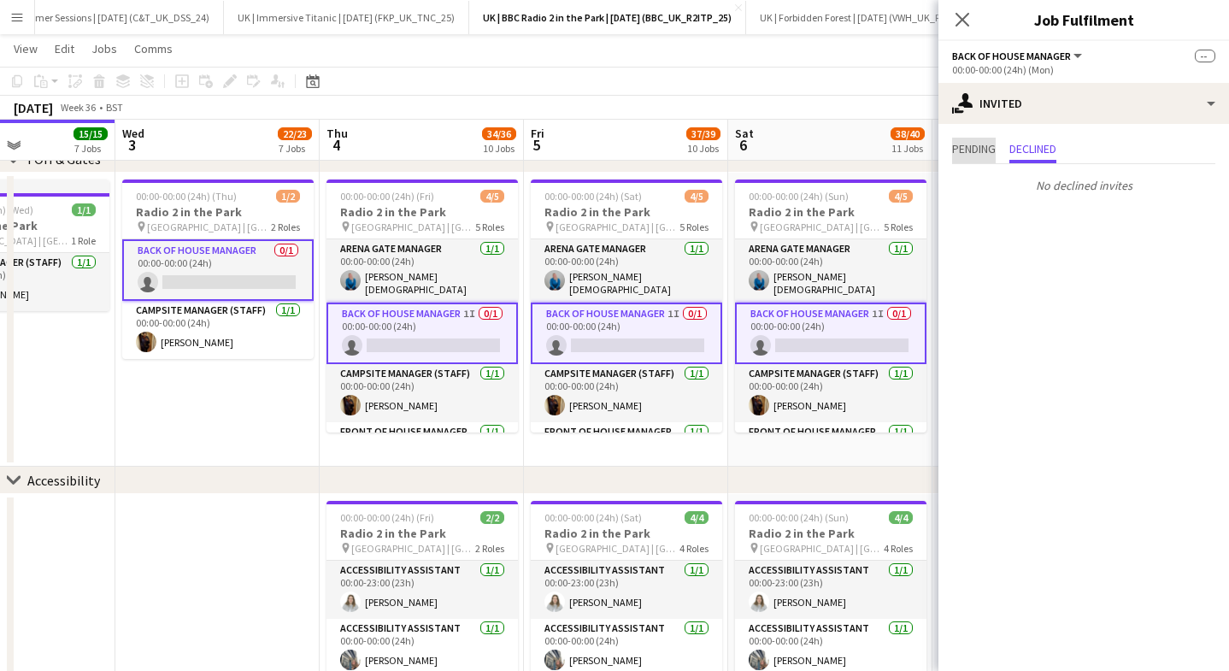
click at [977, 156] on span "Pending" at bounding box center [974, 151] width 44 height 26
drag, startPoint x: 963, startPoint y: 20, endPoint x: 832, endPoint y: 119, distance: 164.0
click at [963, 20] on icon at bounding box center [962, 20] width 14 height 14
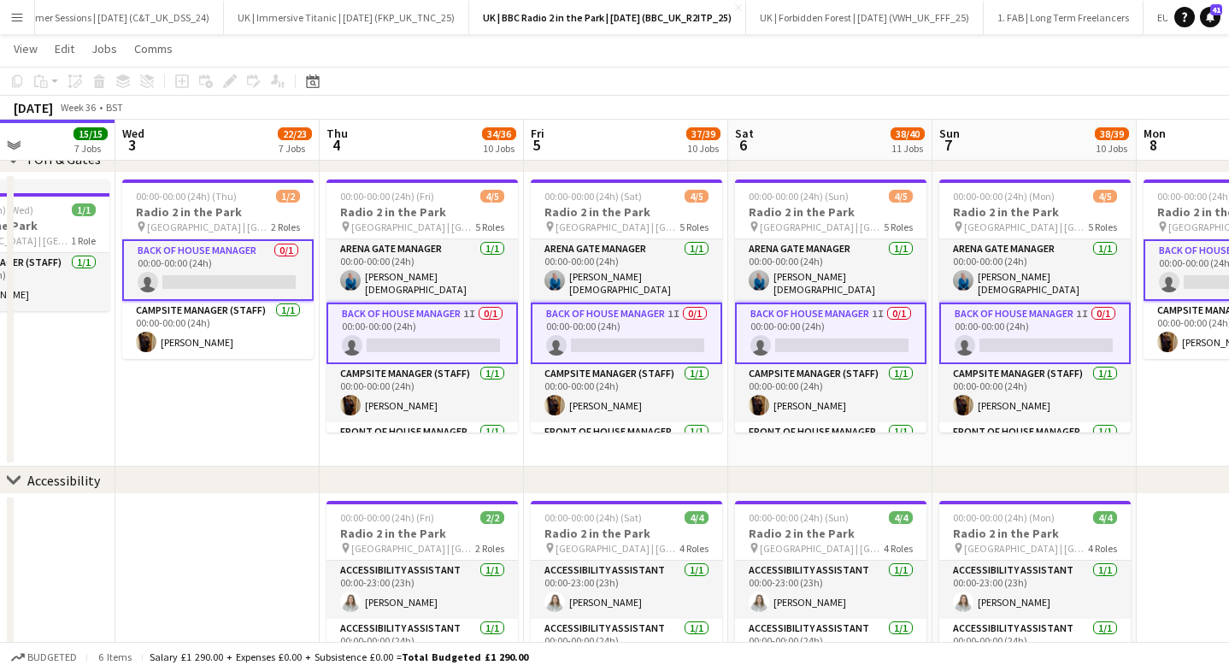
click at [439, 326] on app-card-role "Back of House Manager 1I 0/1 00:00-00:00 (24h) single-neutral-actions" at bounding box center [421, 333] width 191 height 62
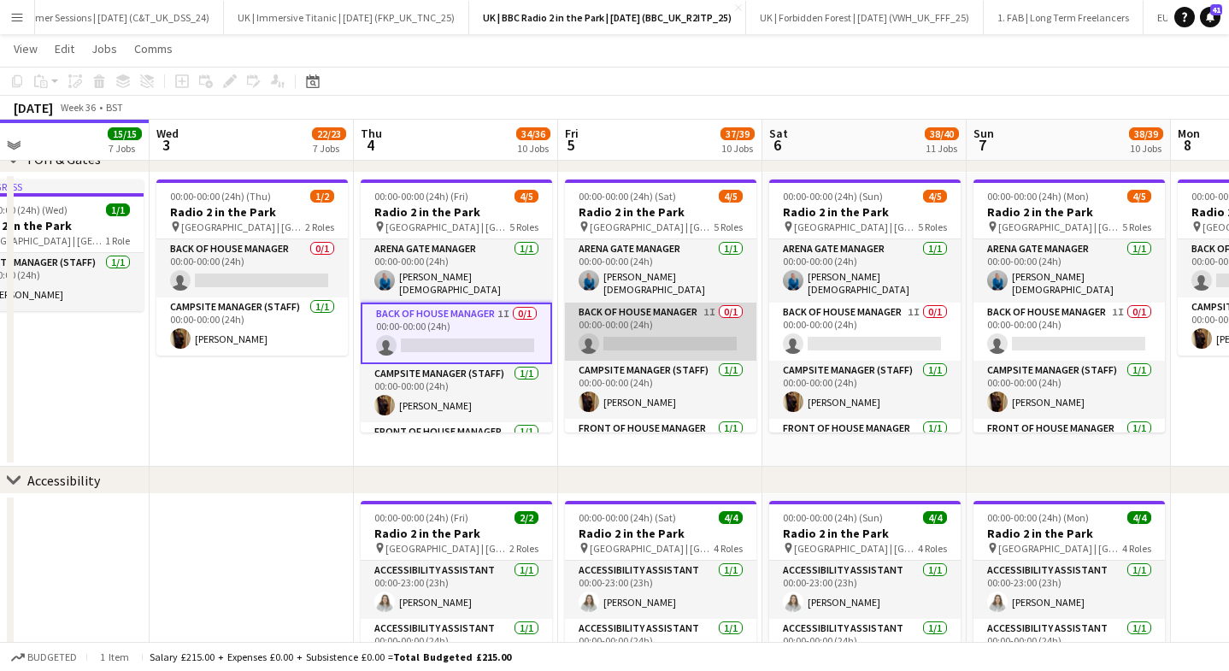
click at [641, 327] on app-card-role "Back of House Manager 1I 0/1 00:00-00:00 (24h) single-neutral-actions" at bounding box center [660, 331] width 191 height 58
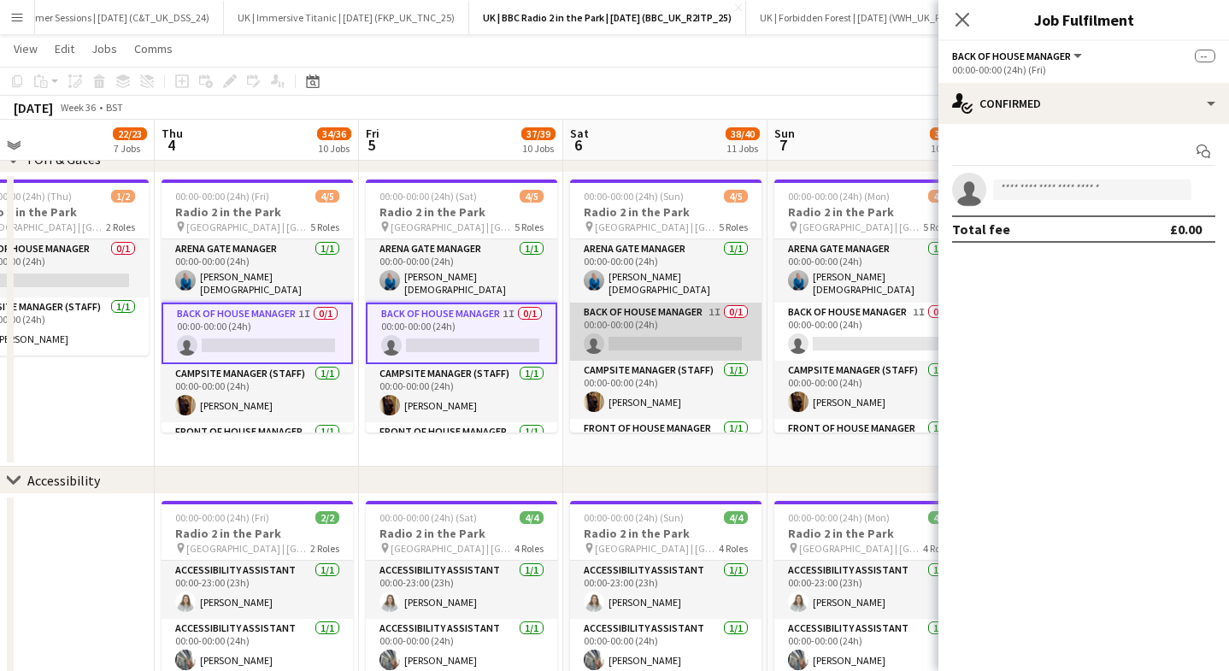
click at [632, 330] on app-card-role "Back of House Manager 1I 0/1 00:00-00:00 (24h) single-neutral-actions" at bounding box center [665, 331] width 191 height 58
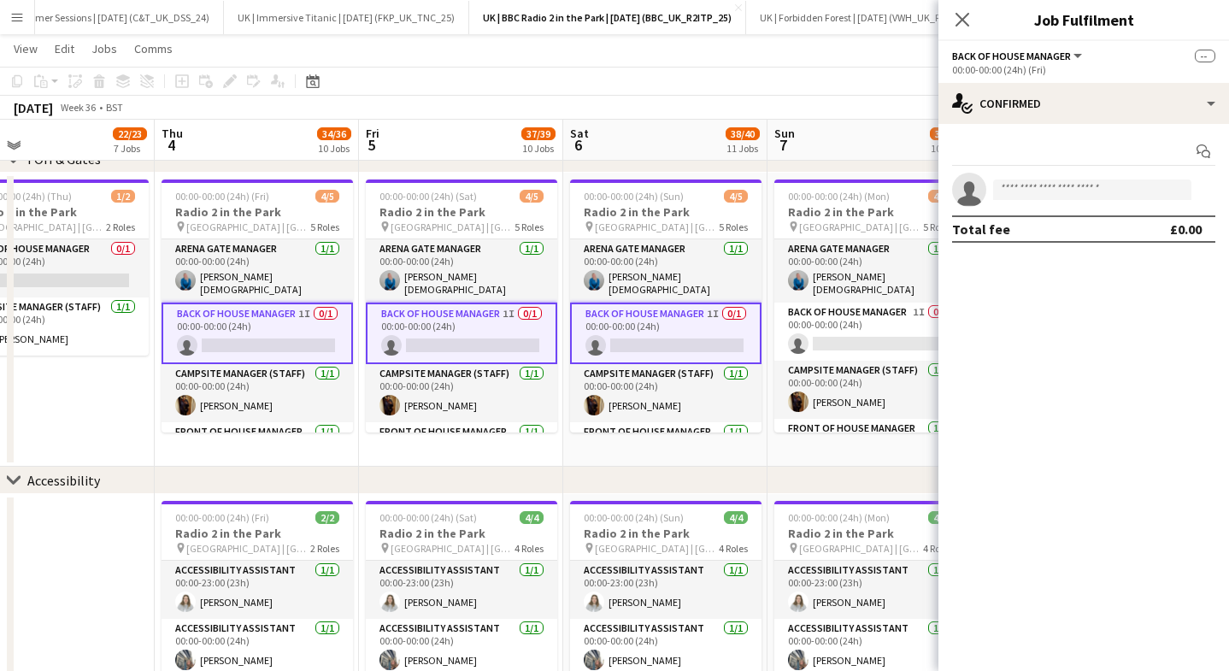
scroll to position [0, 799]
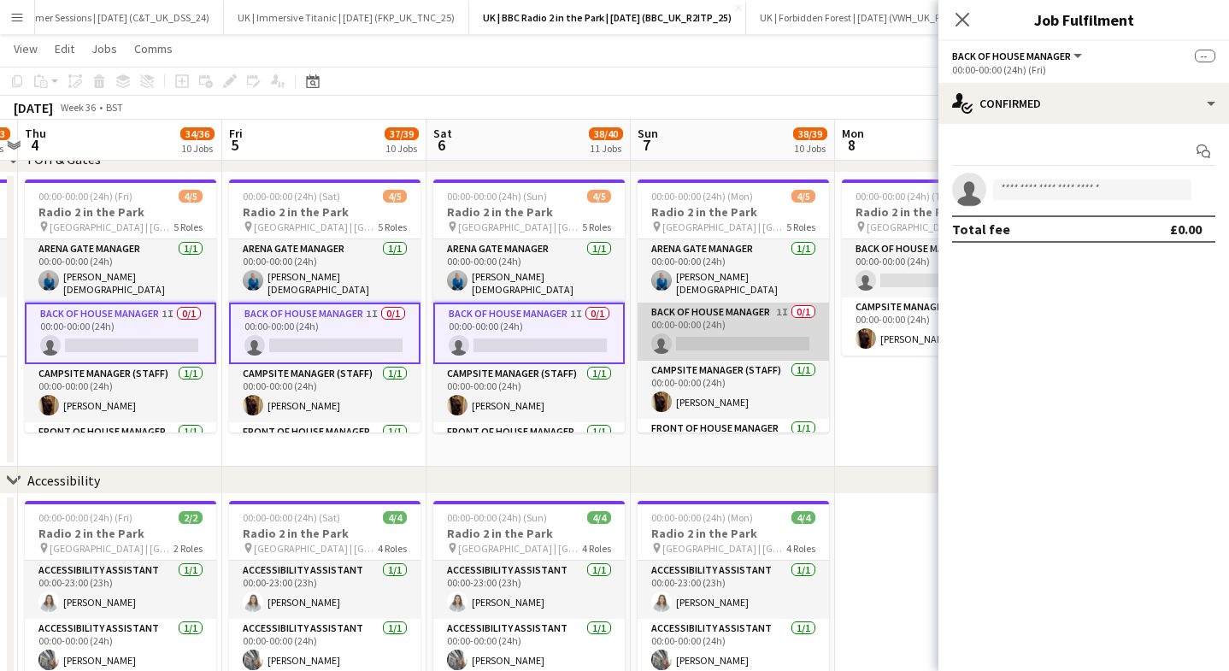
click at [666, 332] on app-card-role "Back of House Manager 1I 0/1 00:00-00:00 (24h) single-neutral-actions" at bounding box center [732, 331] width 191 height 58
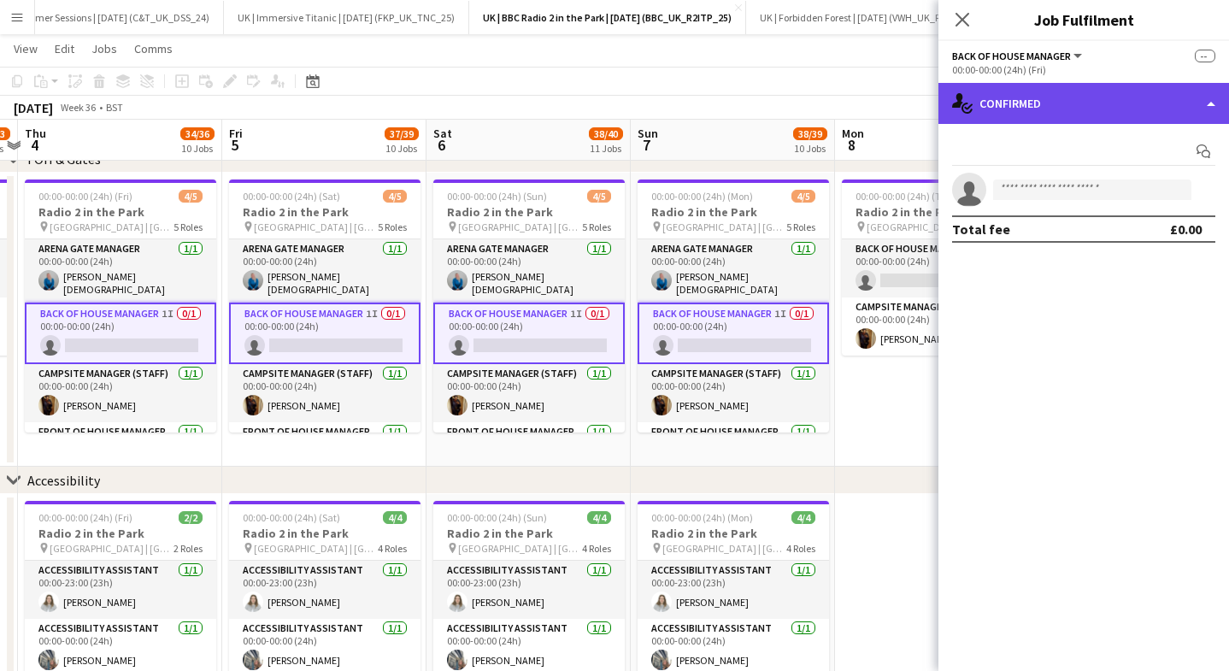
click at [1025, 99] on div "single-neutral-actions-check-2 Confirmed" at bounding box center [1083, 103] width 290 height 41
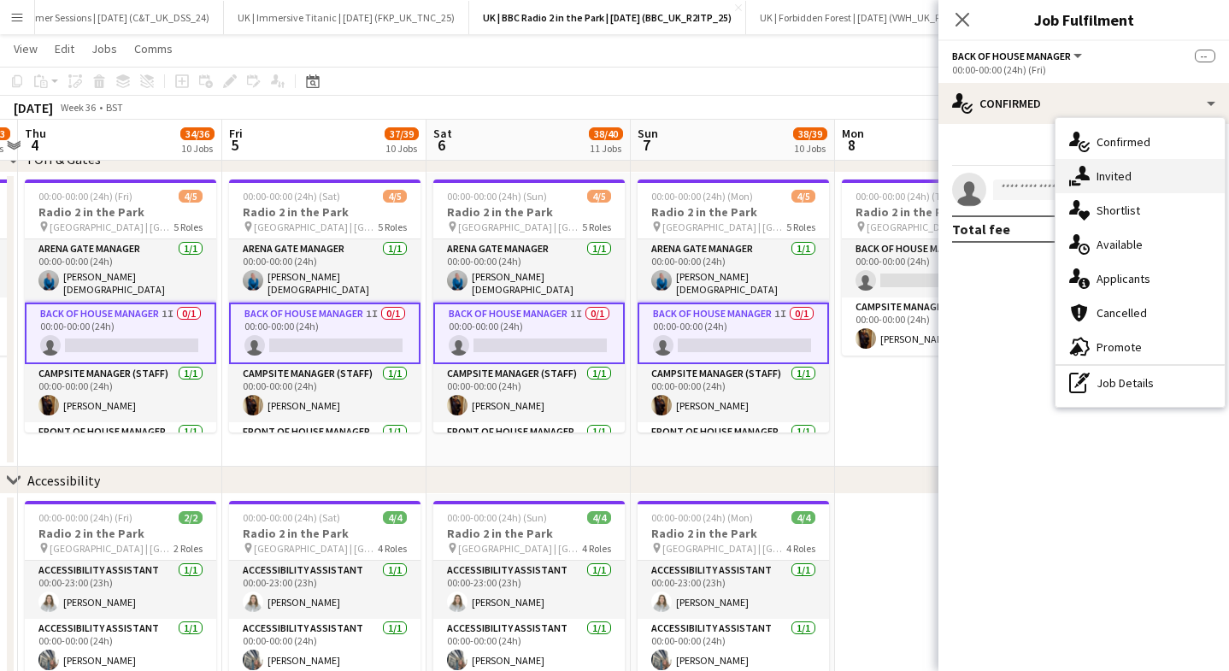
click at [1135, 178] on div "single-neutral-actions-share-1 Invited" at bounding box center [1139, 176] width 169 height 34
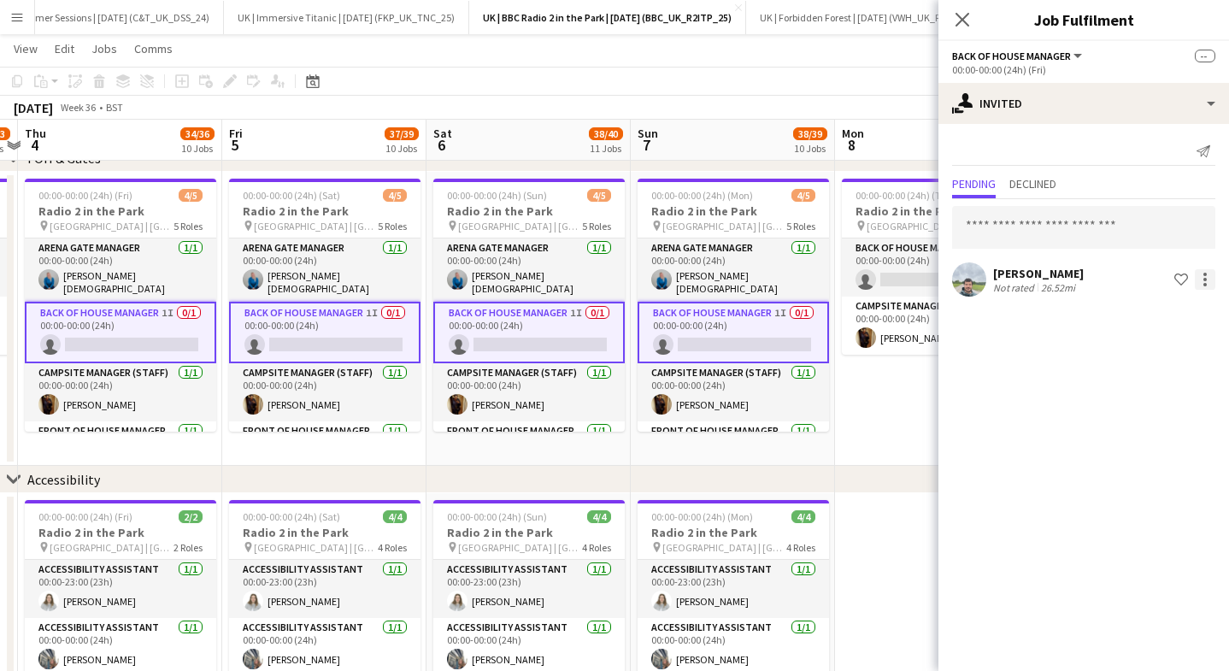
click at [1200, 273] on div at bounding box center [1204, 279] width 21 height 21
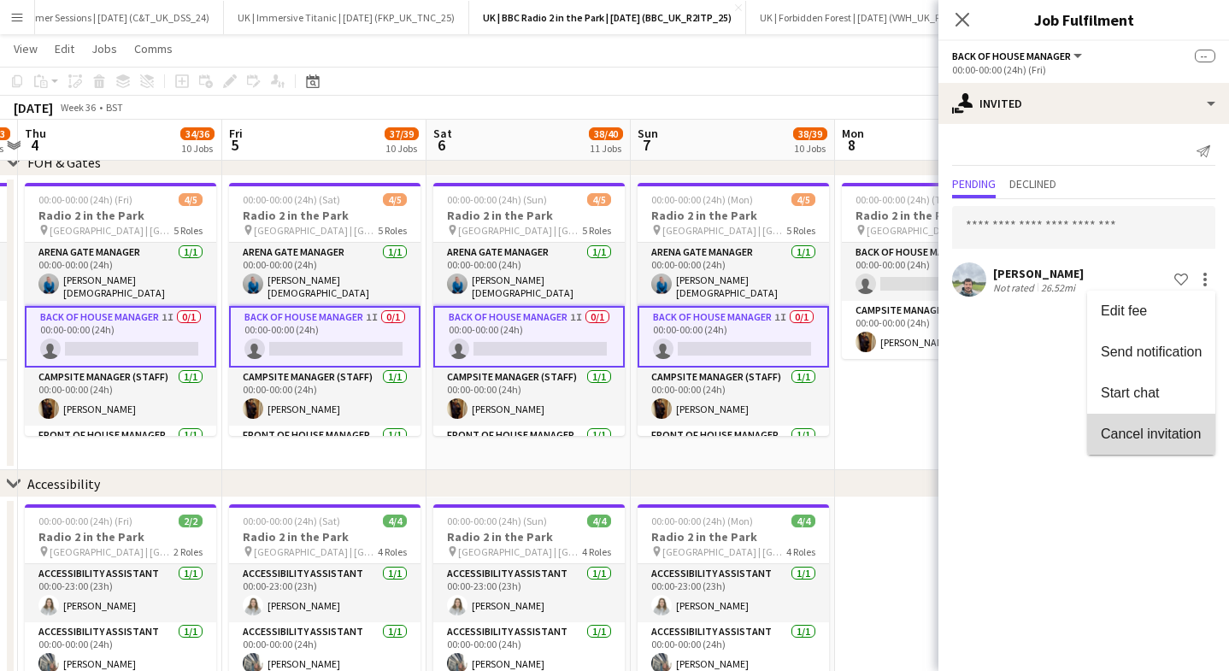
click at [1134, 428] on span "Cancel invitation" at bounding box center [1150, 433] width 100 height 15
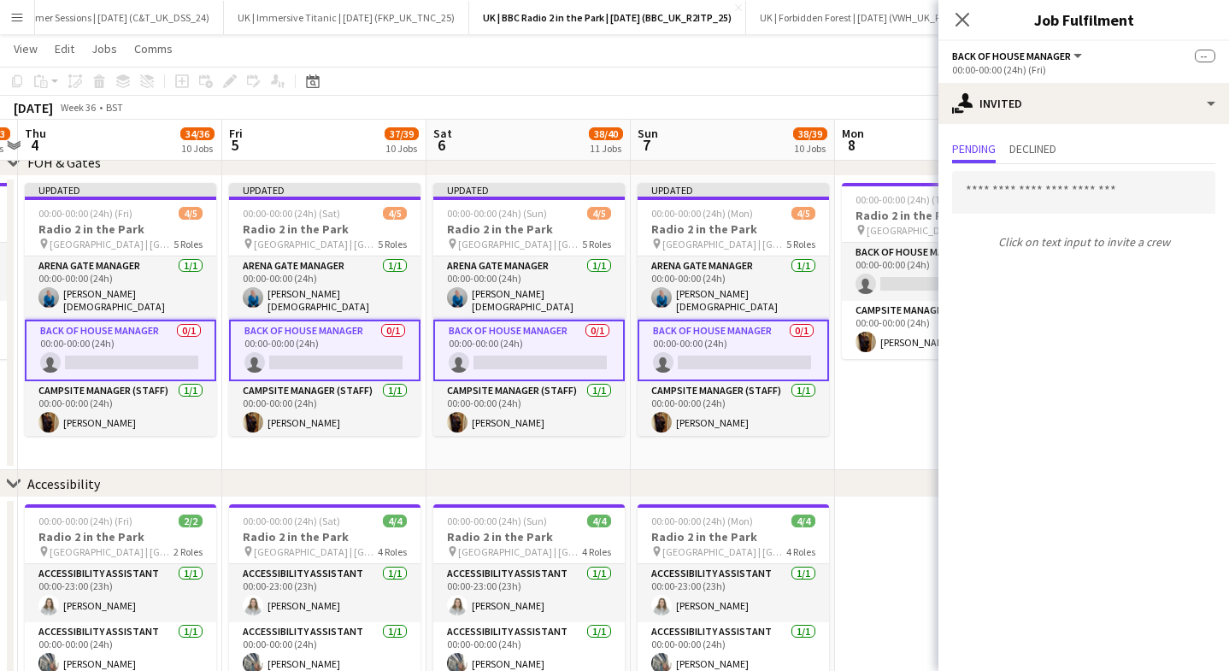
click at [977, 15] on div "Close pop-in" at bounding box center [962, 19] width 48 height 39
drag, startPoint x: 974, startPoint y: 15, endPoint x: 928, endPoint y: 50, distance: 57.4
click at [970, 15] on div "Close pop-in" at bounding box center [962, 19] width 48 height 39
click at [965, 15] on icon at bounding box center [962, 20] width 14 height 14
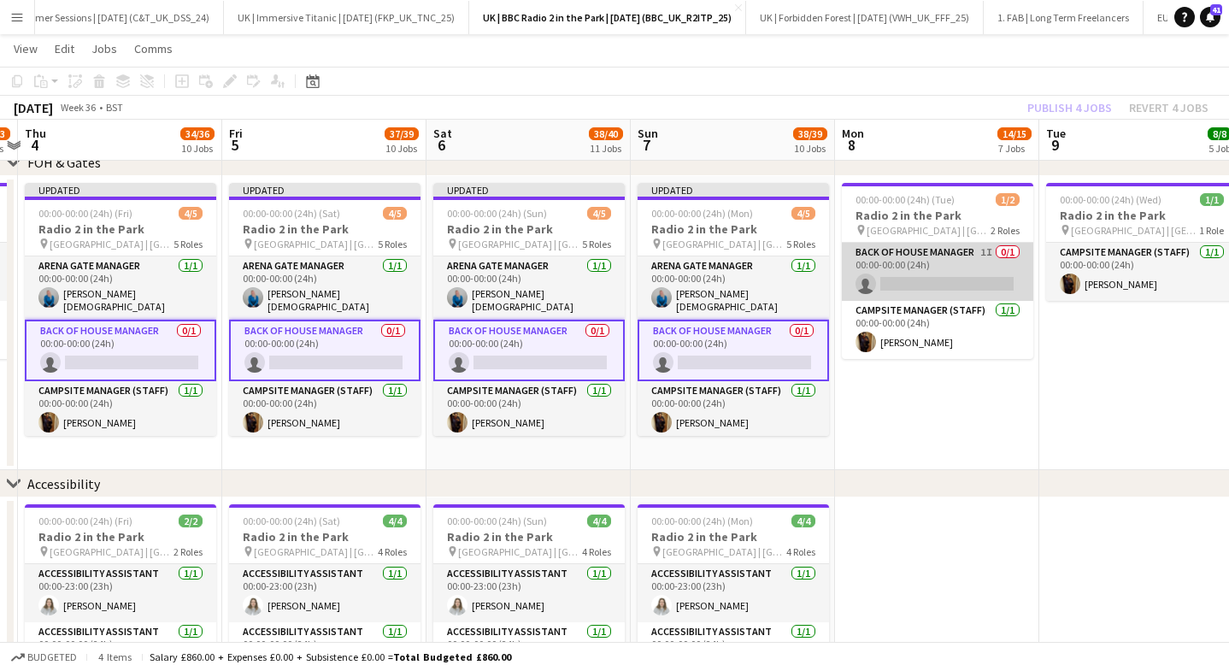
click at [913, 270] on app-card-role "Back of House Manager 1I 0/1 00:00-00:00 (24h) single-neutral-actions" at bounding box center [937, 272] width 191 height 58
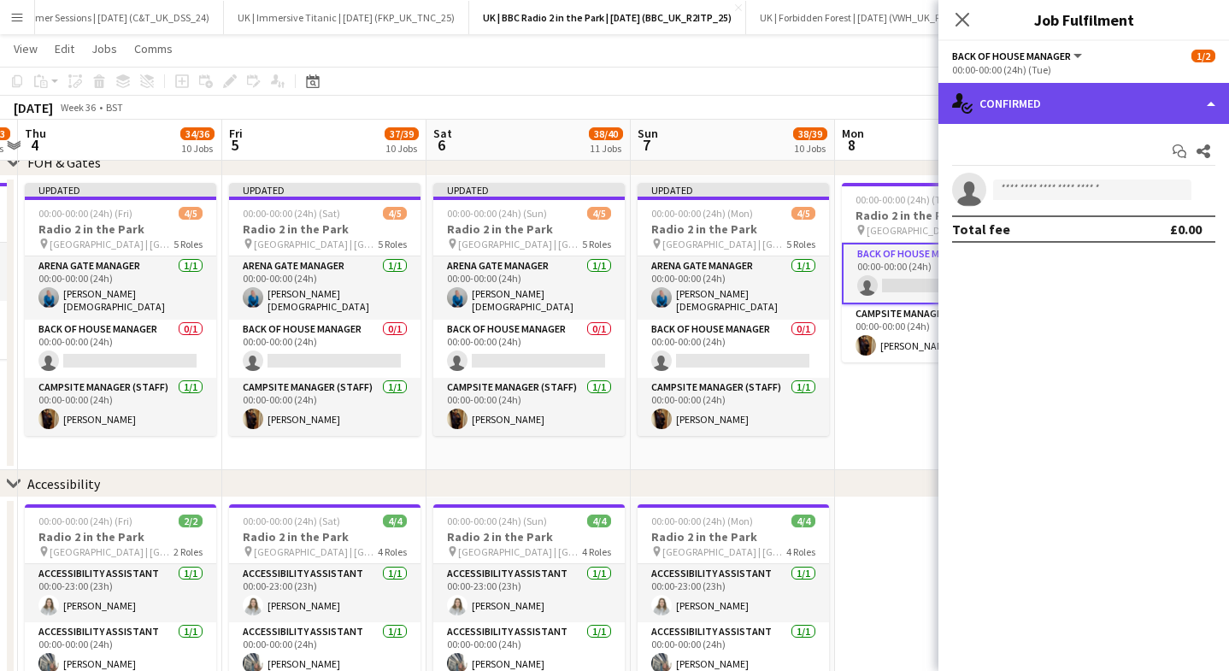
click at [1117, 103] on div "single-neutral-actions-check-2 Confirmed" at bounding box center [1083, 103] width 290 height 41
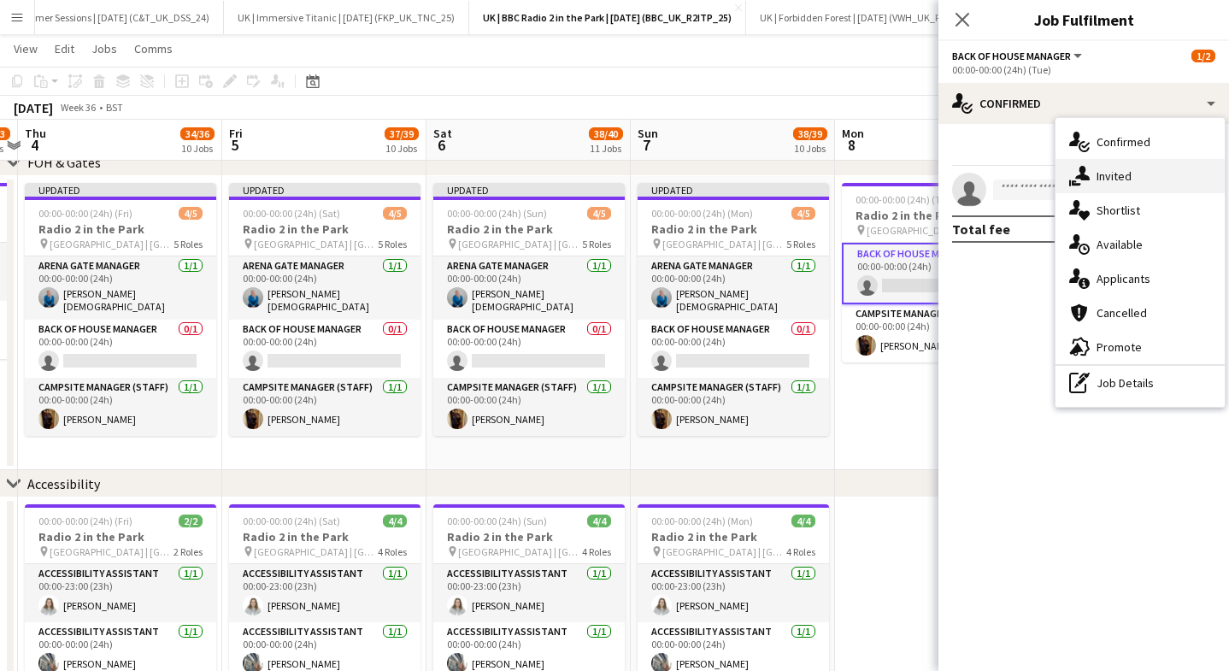
click at [1135, 167] on div "single-neutral-actions-share-1 Invited" at bounding box center [1139, 176] width 169 height 34
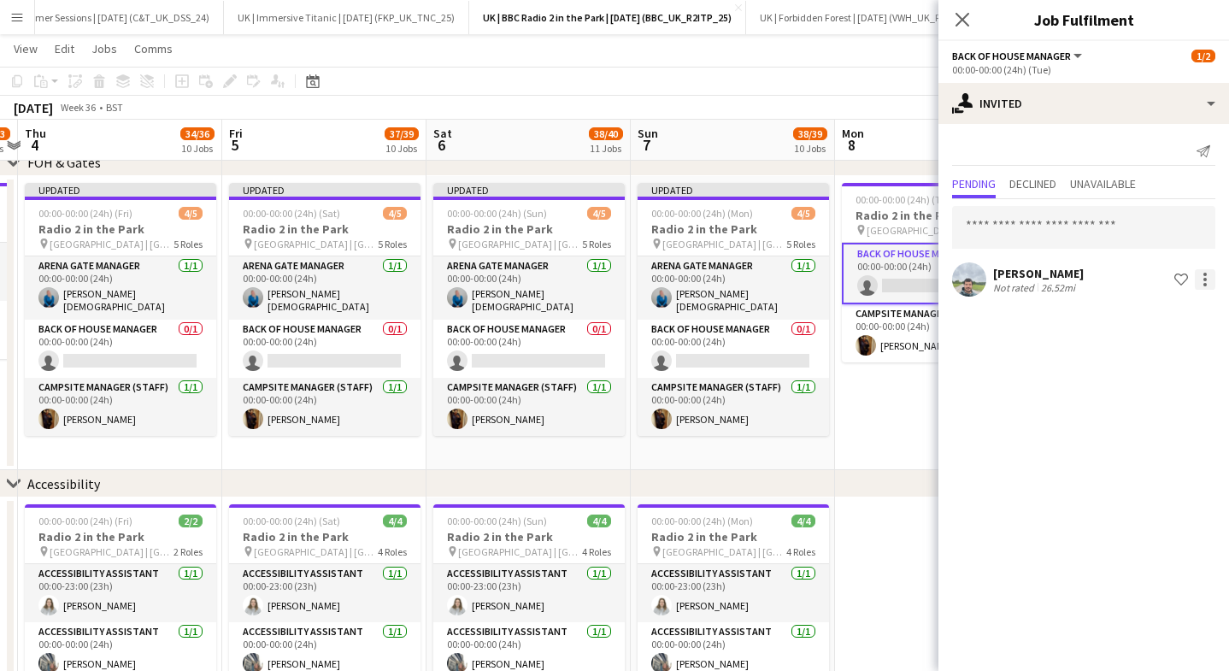
click at [1207, 288] on div at bounding box center [1204, 279] width 21 height 21
click at [1140, 427] on span "Cancel invitation" at bounding box center [1150, 433] width 100 height 15
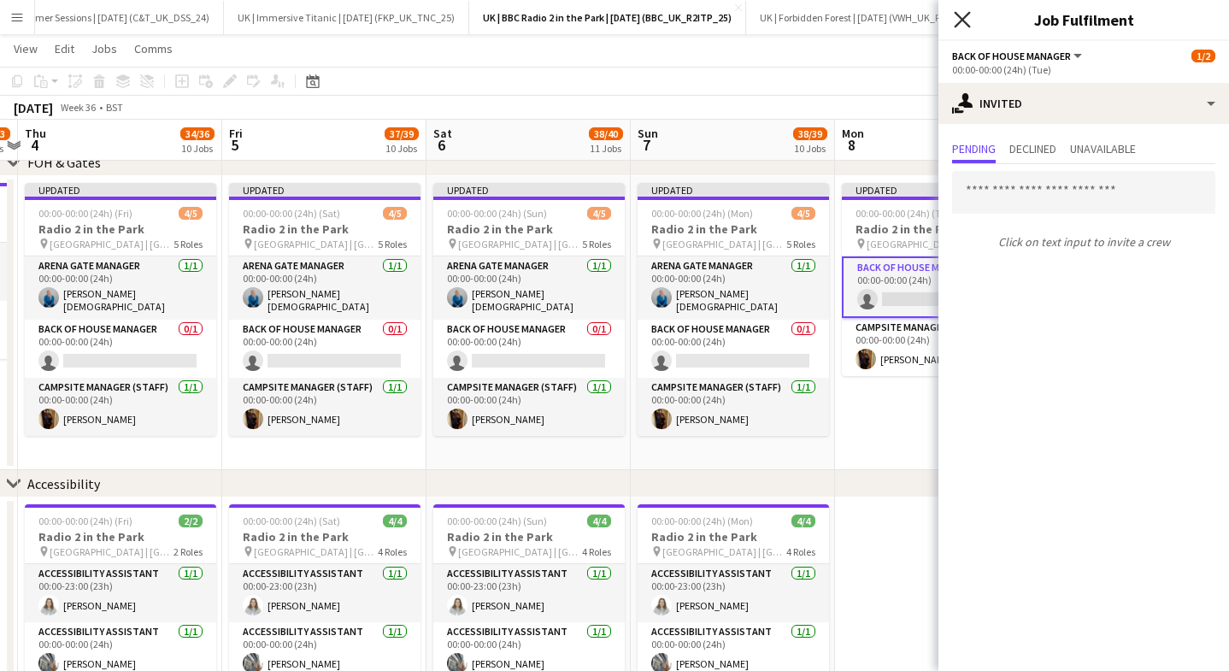
click at [959, 19] on icon "Close pop-in" at bounding box center [961, 19] width 16 height 16
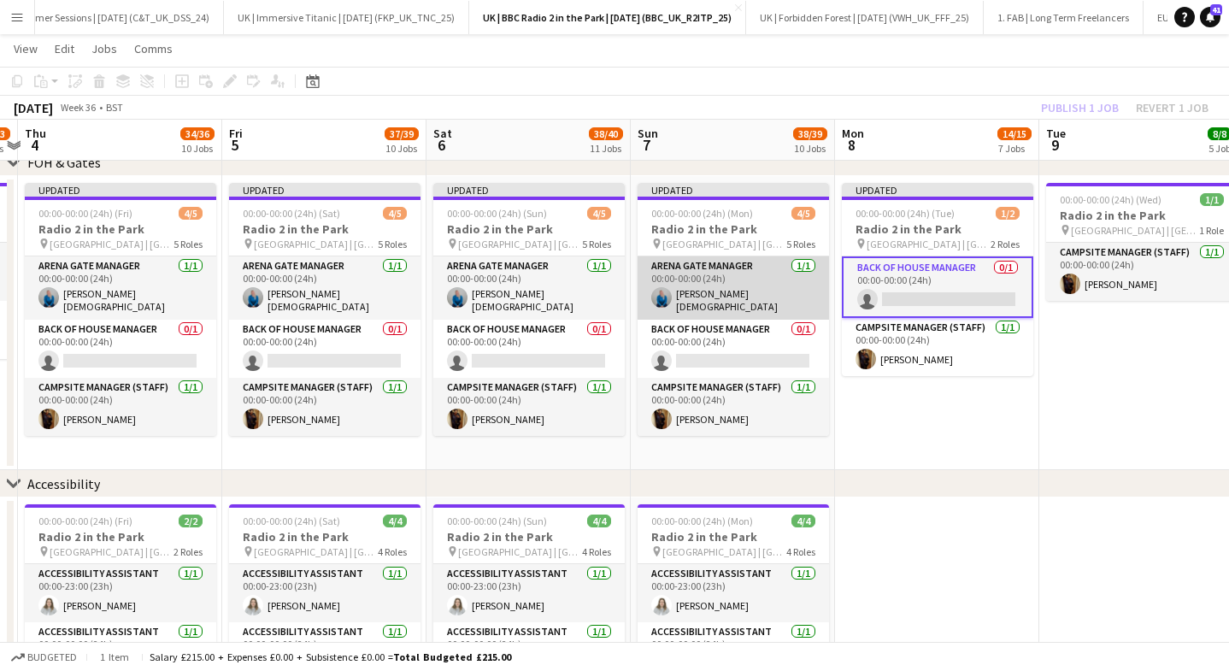
scroll to position [0, 800]
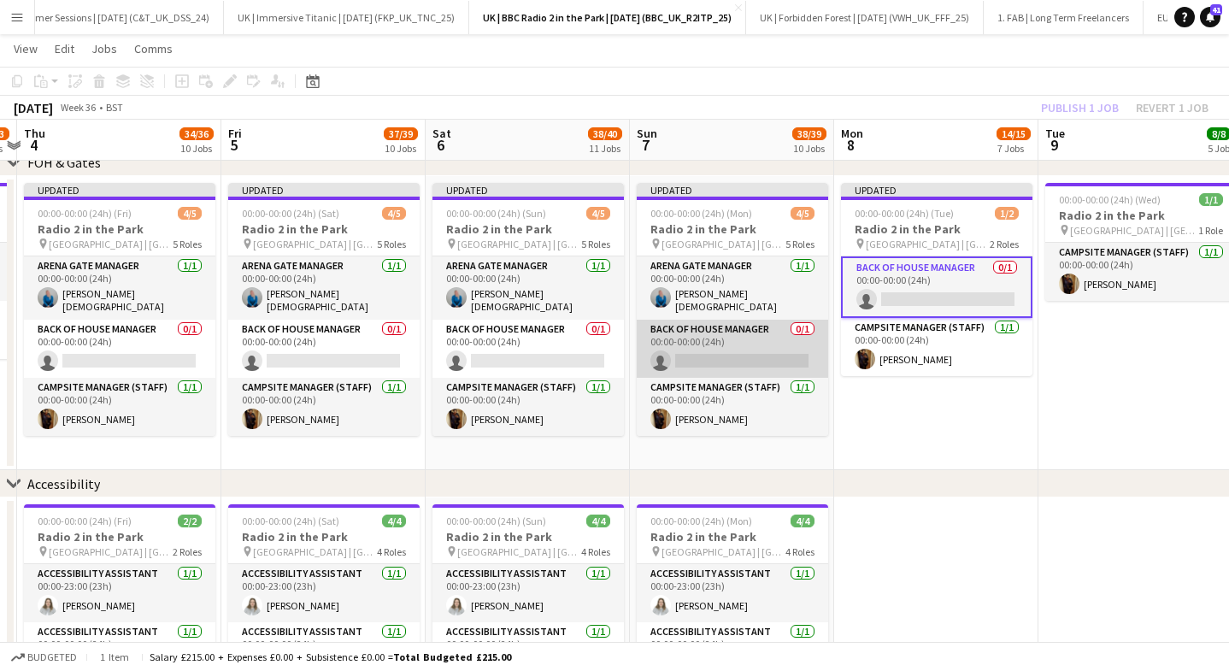
click at [755, 348] on app-card-role "Back of House Manager 0/1 00:00-00:00 (24h) single-neutral-actions" at bounding box center [731, 349] width 191 height 58
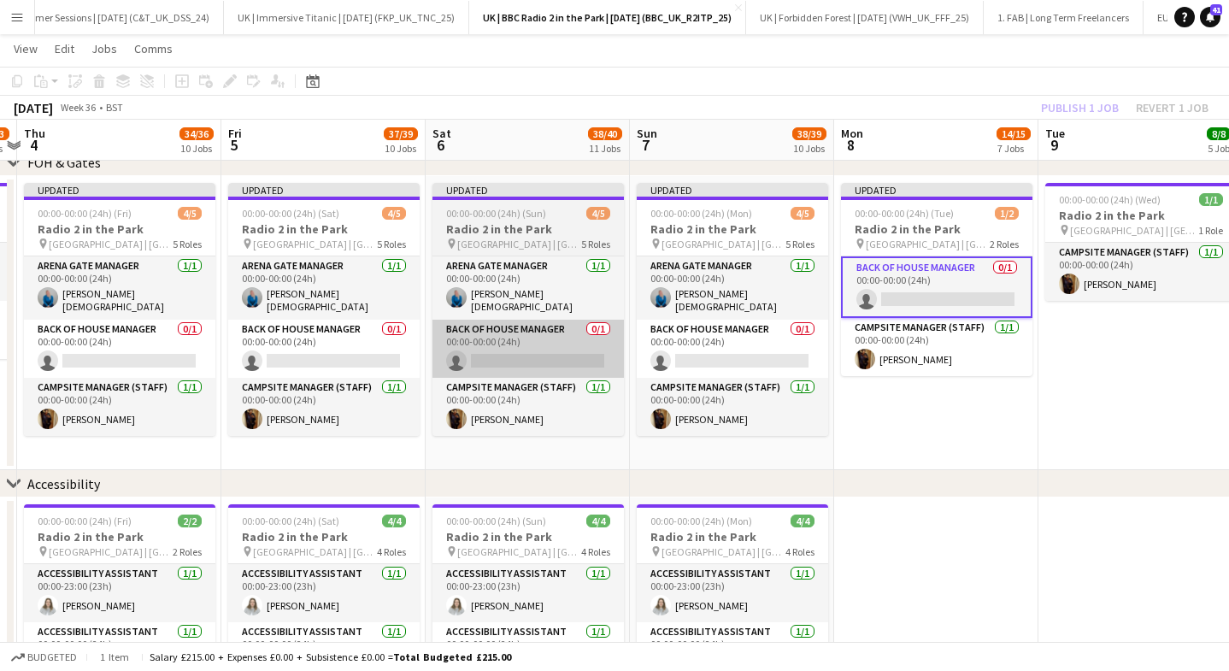
scroll to position [0, 0]
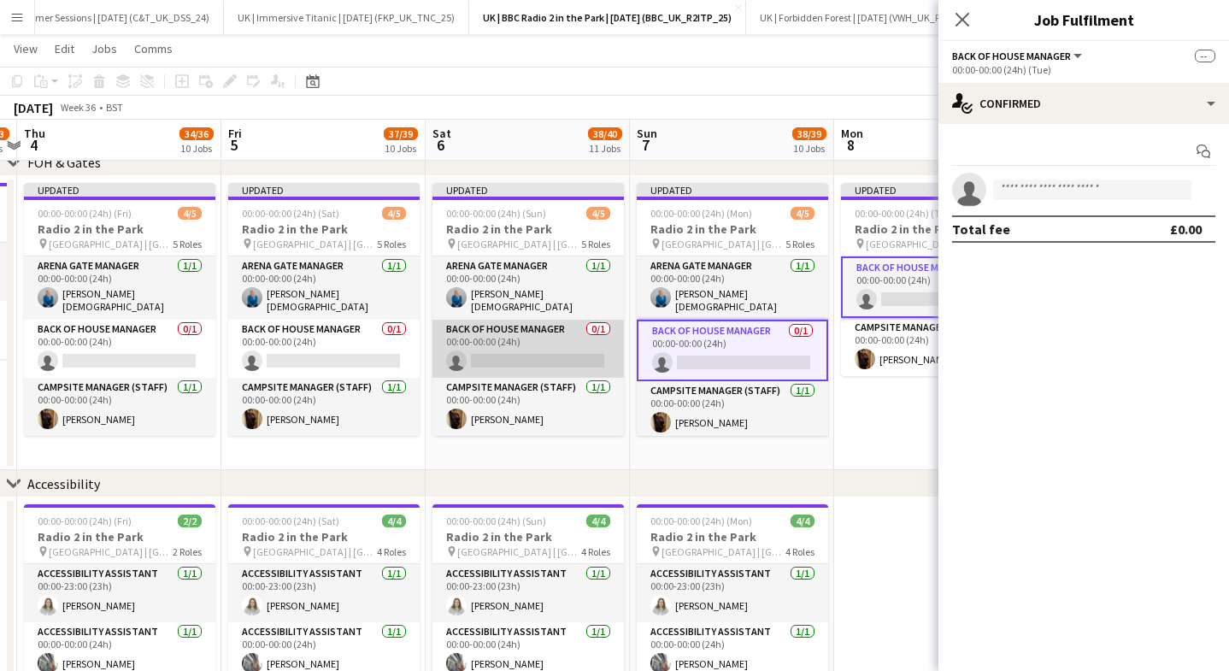
click at [501, 349] on app-card-role "Back of House Manager 0/1 00:00-00:00 (24h) single-neutral-actions" at bounding box center [527, 349] width 191 height 58
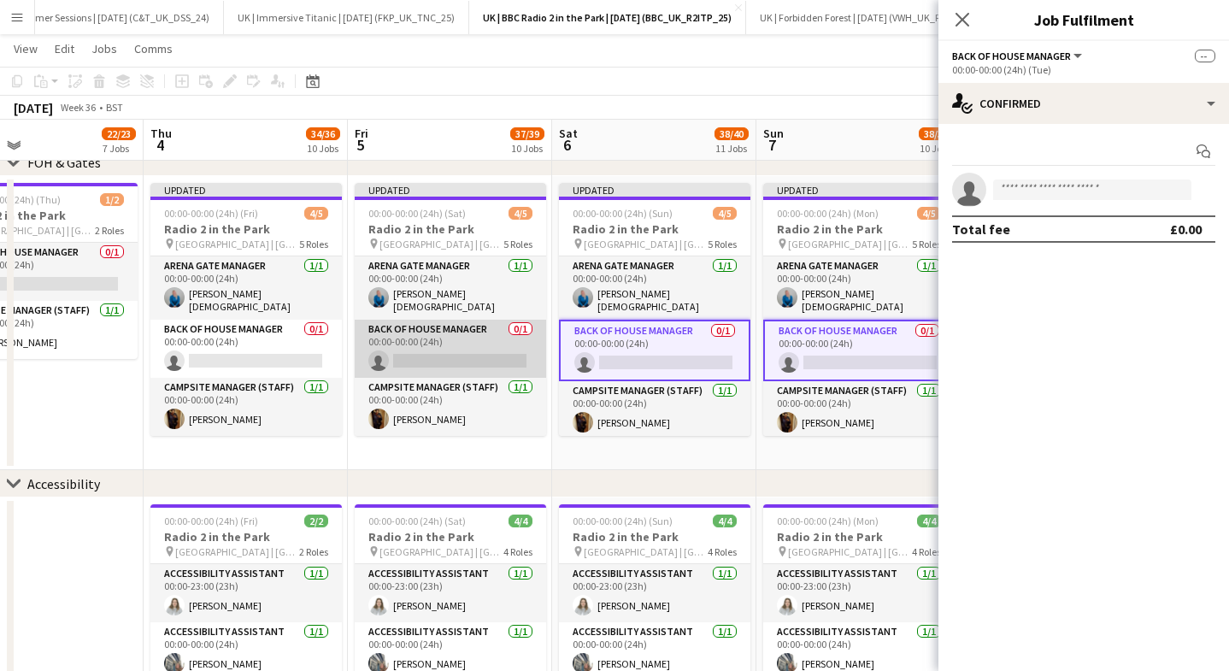
click at [398, 338] on app-card-role "Back of House Manager 0/1 00:00-00:00 (24h) single-neutral-actions" at bounding box center [450, 349] width 191 height 58
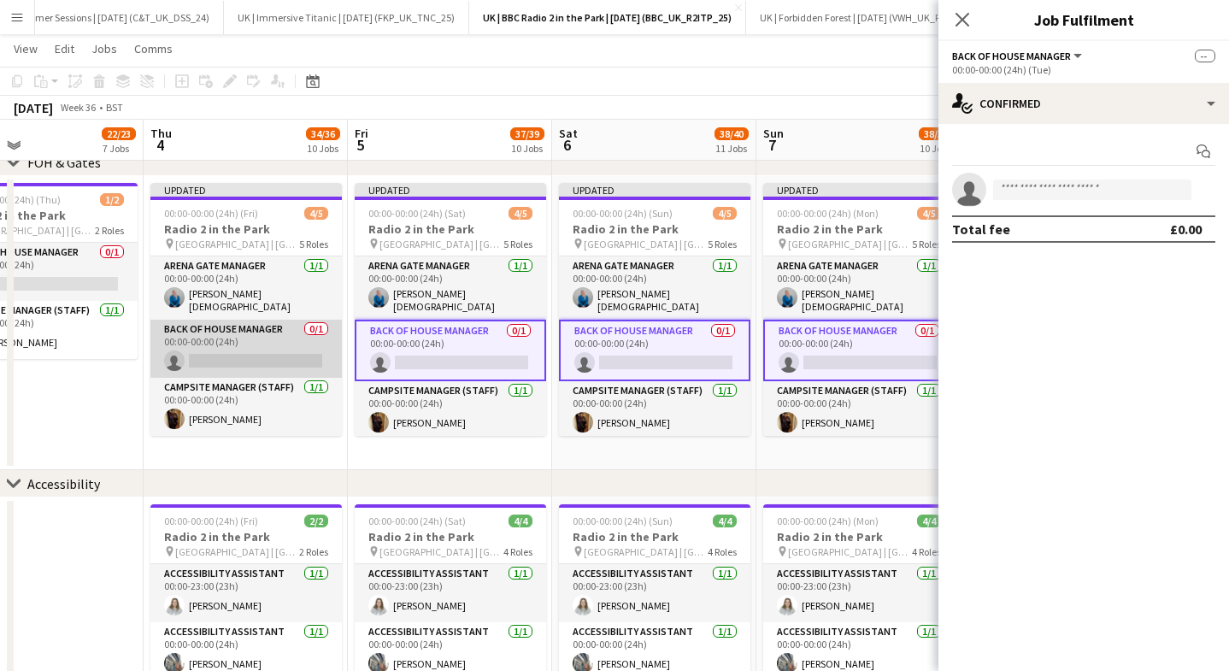
click at [251, 343] on app-card-role "Back of House Manager 0/1 00:00-00:00 (24h) single-neutral-actions" at bounding box center [245, 349] width 191 height 58
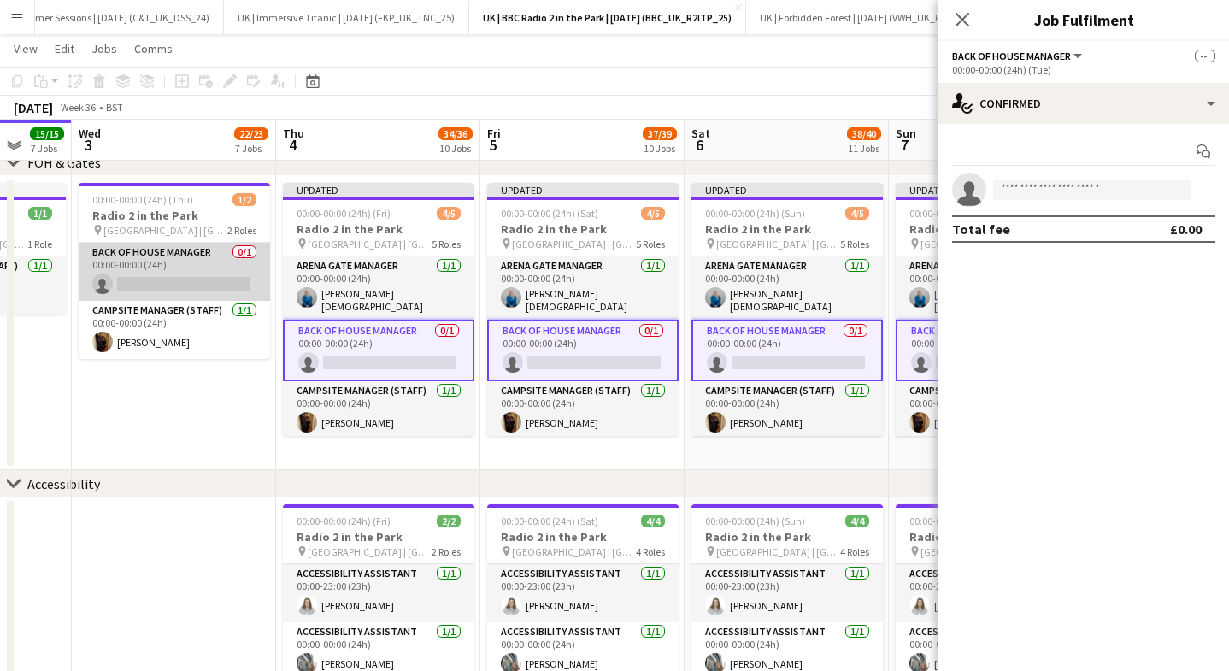
click at [231, 265] on app-card-role "Back of House Manager 0/1 00:00-00:00 (24h) single-neutral-actions" at bounding box center [174, 272] width 191 height 58
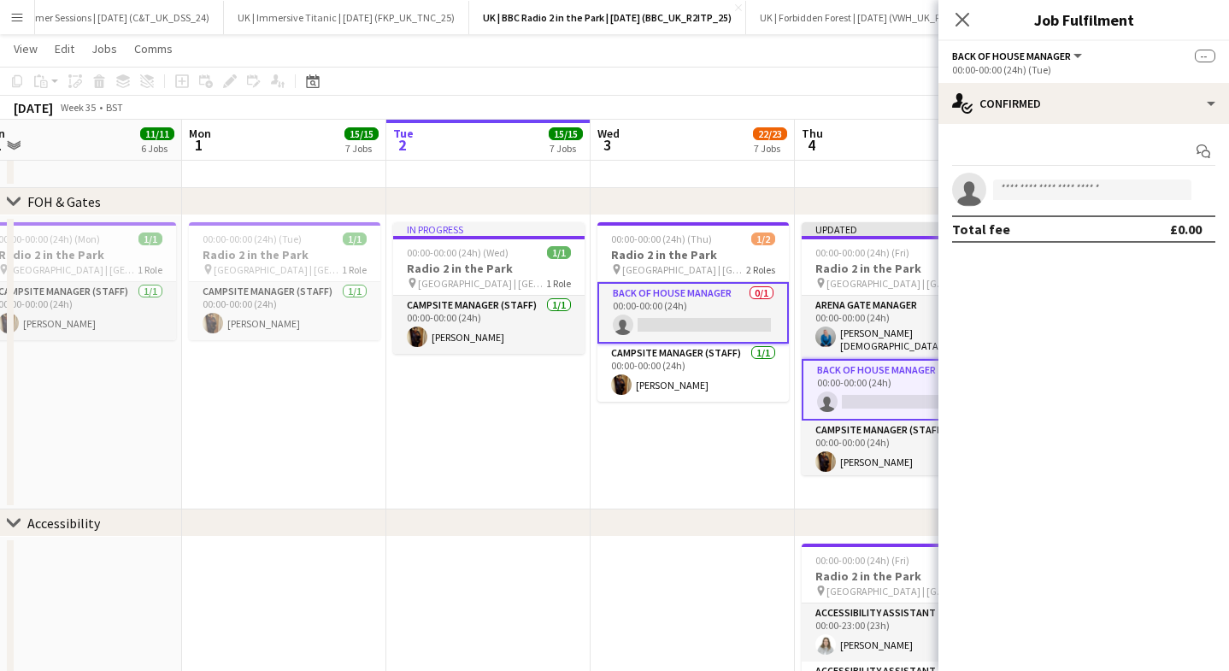
scroll to position [0, 477]
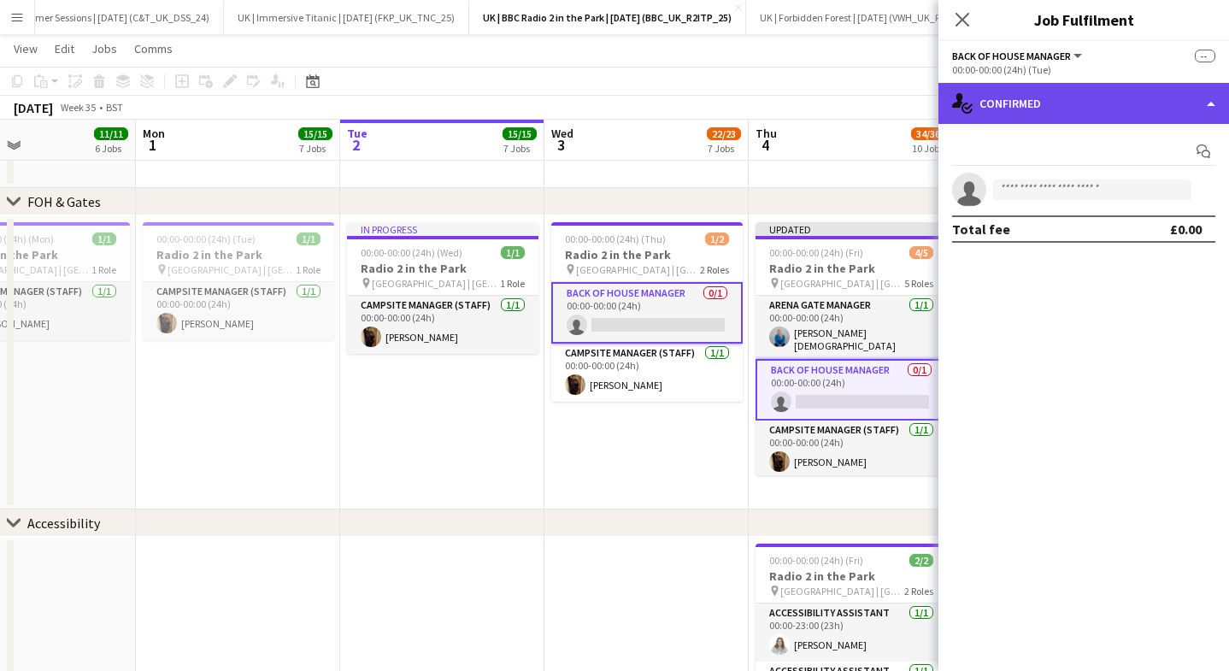
click at [1031, 98] on div "single-neutral-actions-check-2 Confirmed" at bounding box center [1083, 103] width 290 height 41
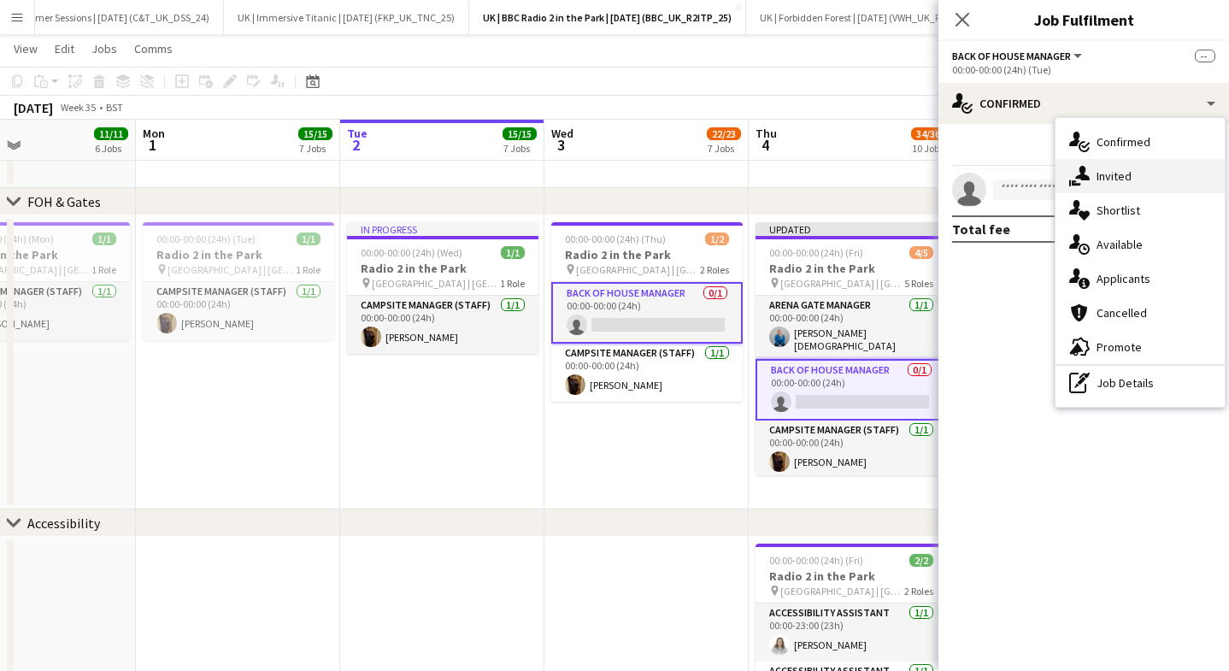
click at [1098, 164] on div "single-neutral-actions-share-1 Invited" at bounding box center [1139, 176] width 169 height 34
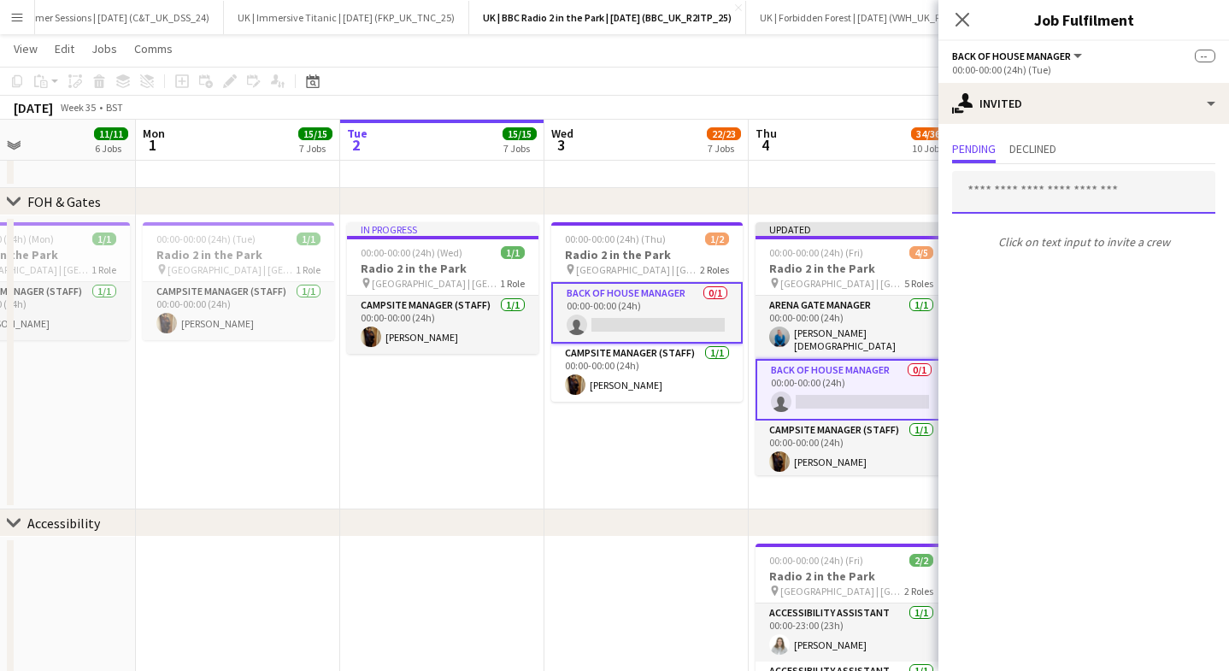
click at [1006, 209] on input "text" at bounding box center [1083, 192] width 263 height 43
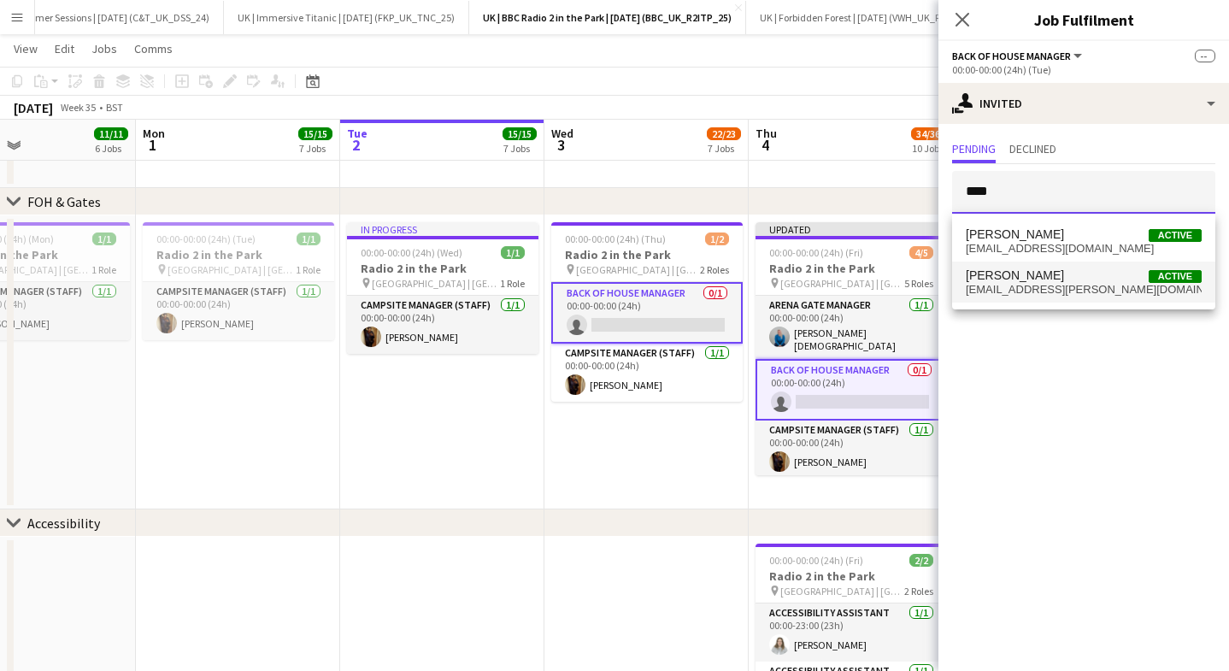
type input "****"
click at [1049, 273] on span "[PERSON_NAME]" at bounding box center [1014, 275] width 98 height 15
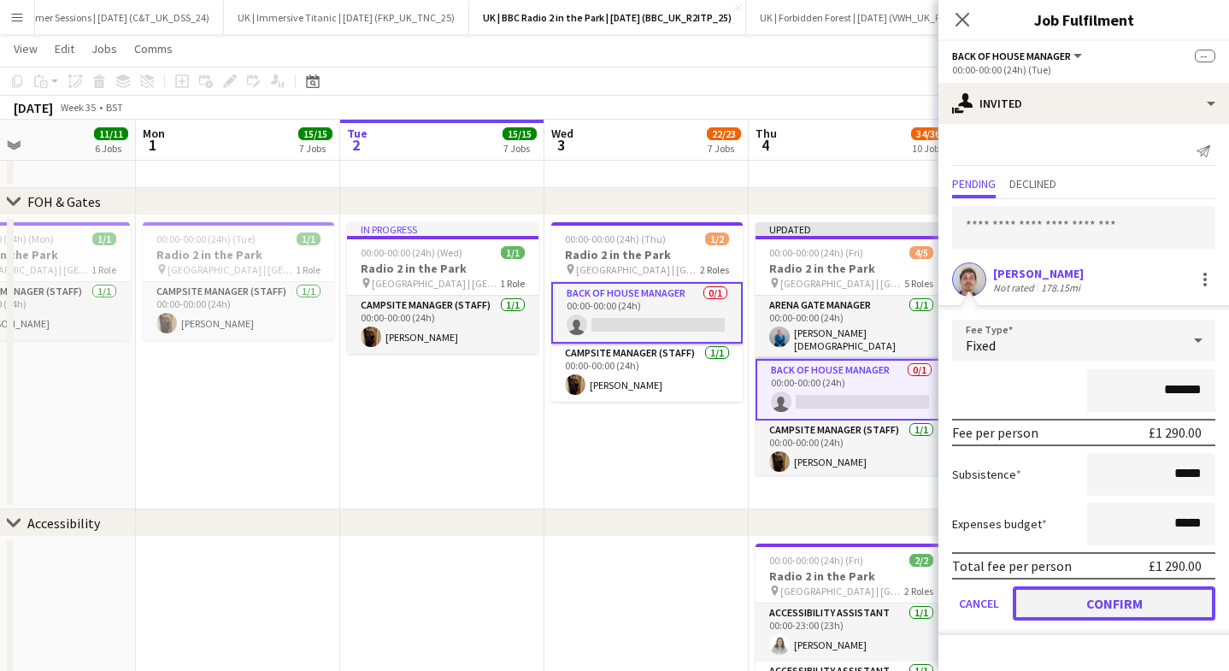
click at [1094, 601] on button "Confirm" at bounding box center [1113, 603] width 202 height 34
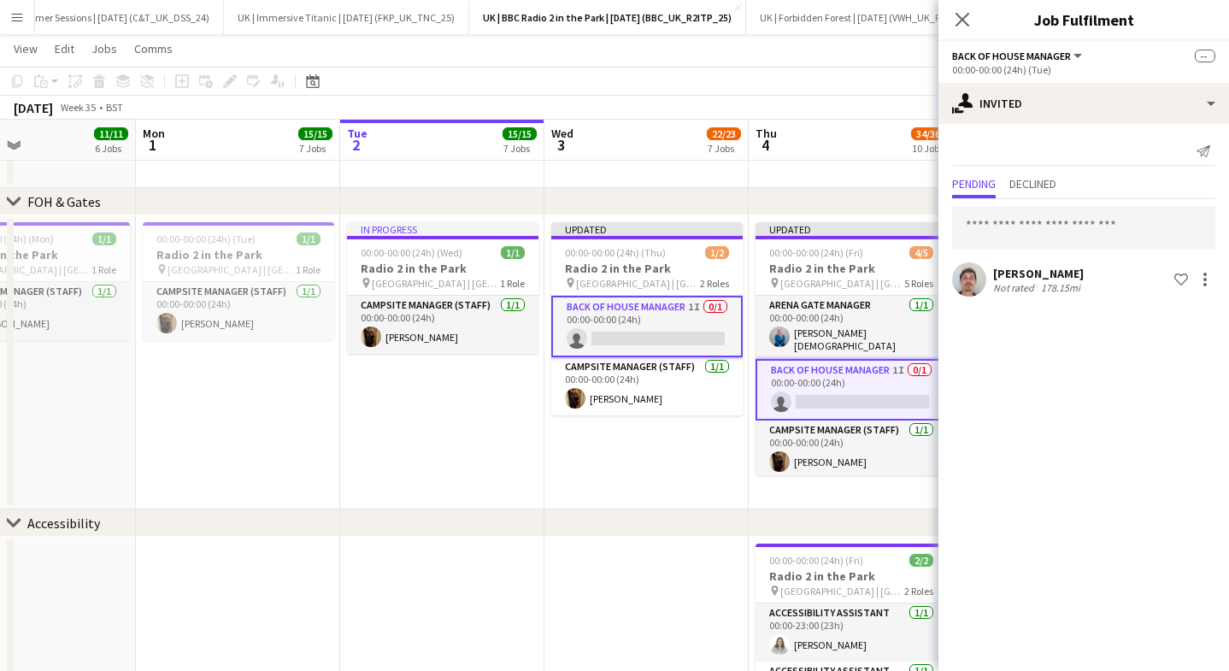
click at [965, 22] on icon at bounding box center [962, 20] width 14 height 14
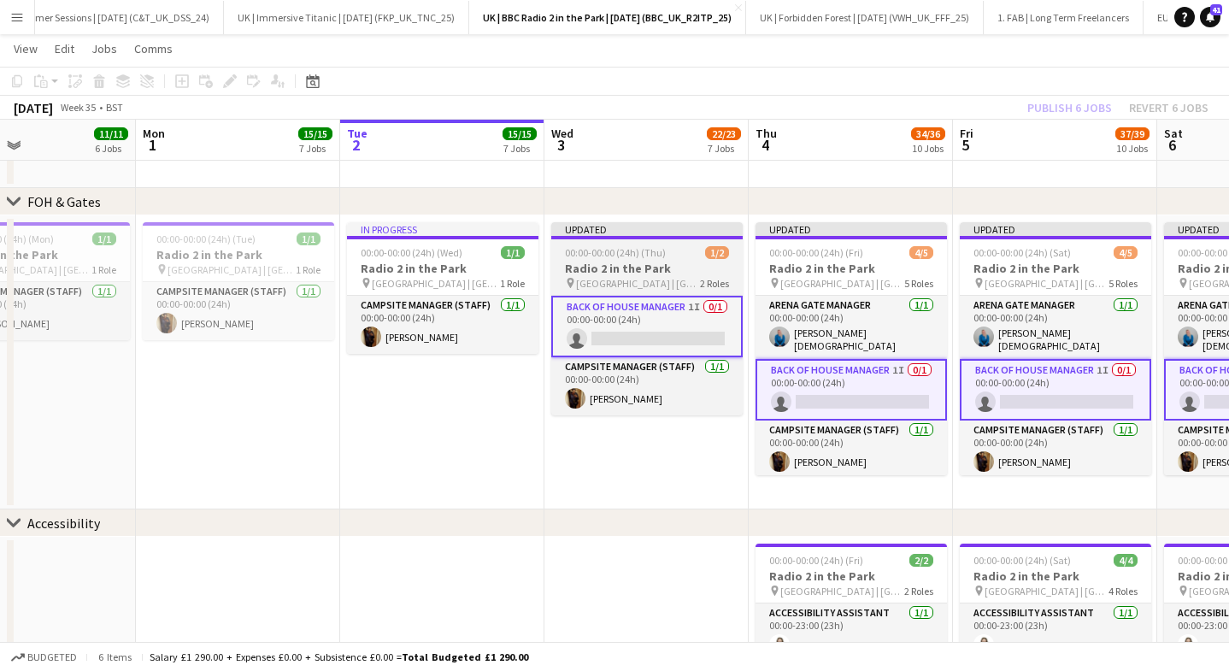
click at [598, 240] on app-job-card "Updated 00:00-00:00 (24h) (Thu) 1/2 Radio 2 in the Park pin [GEOGRAPHIC_DATA] |…" at bounding box center [646, 318] width 191 height 193
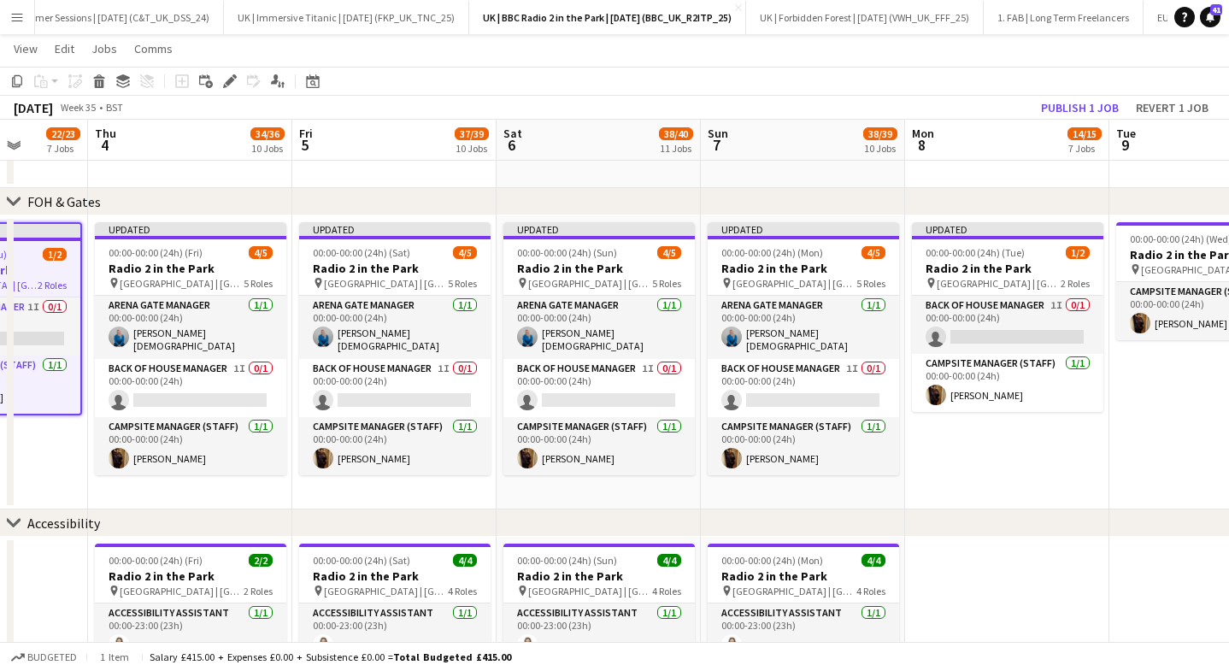
scroll to position [0, 806]
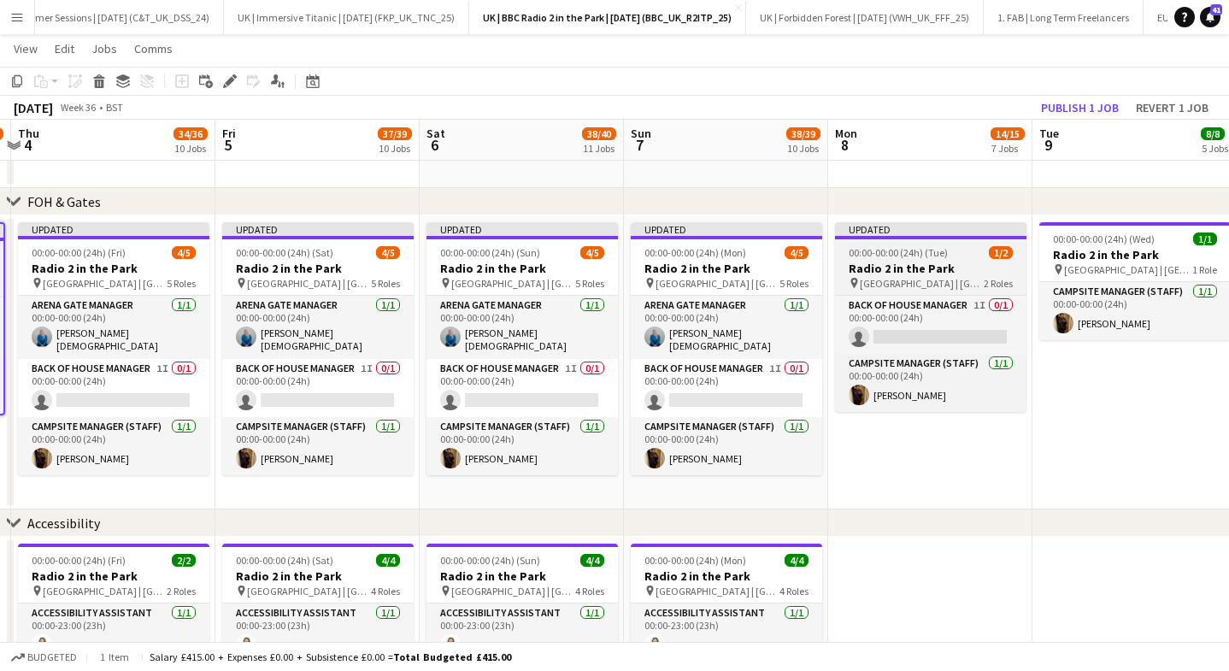
click at [865, 274] on h3 "Radio 2 in the Park" at bounding box center [930, 268] width 191 height 15
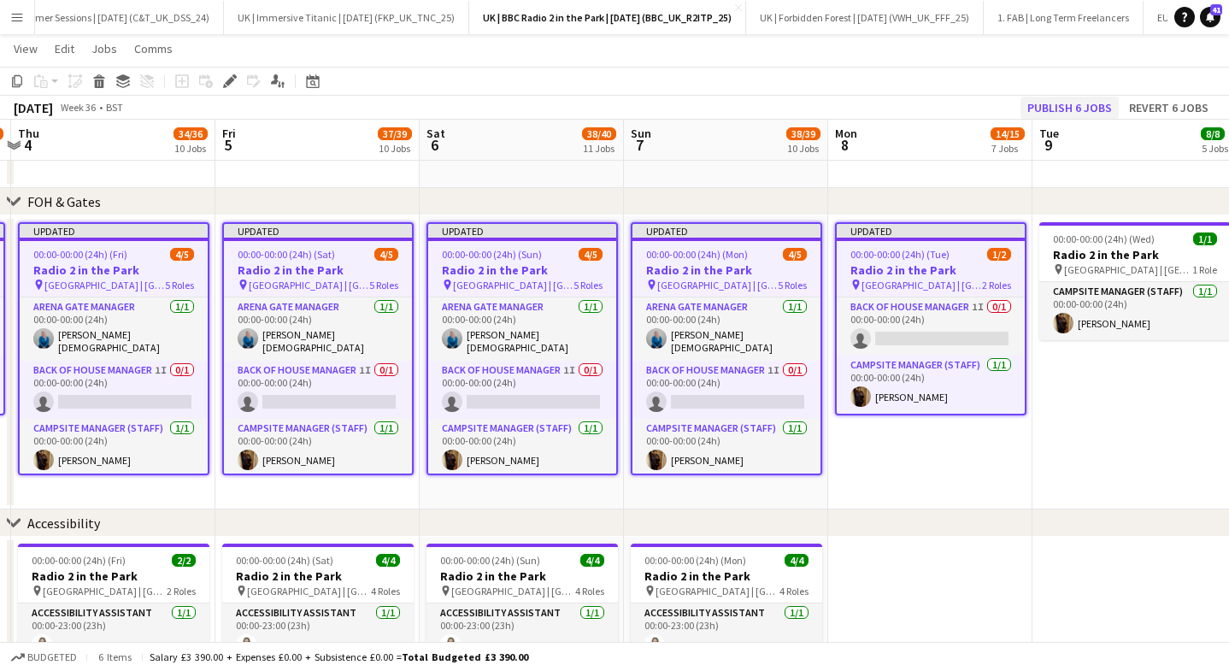
click at [1086, 102] on div "[DATE] Week 36 • BST Publish 6 jobs Revert 6 jobs" at bounding box center [614, 108] width 1229 height 24
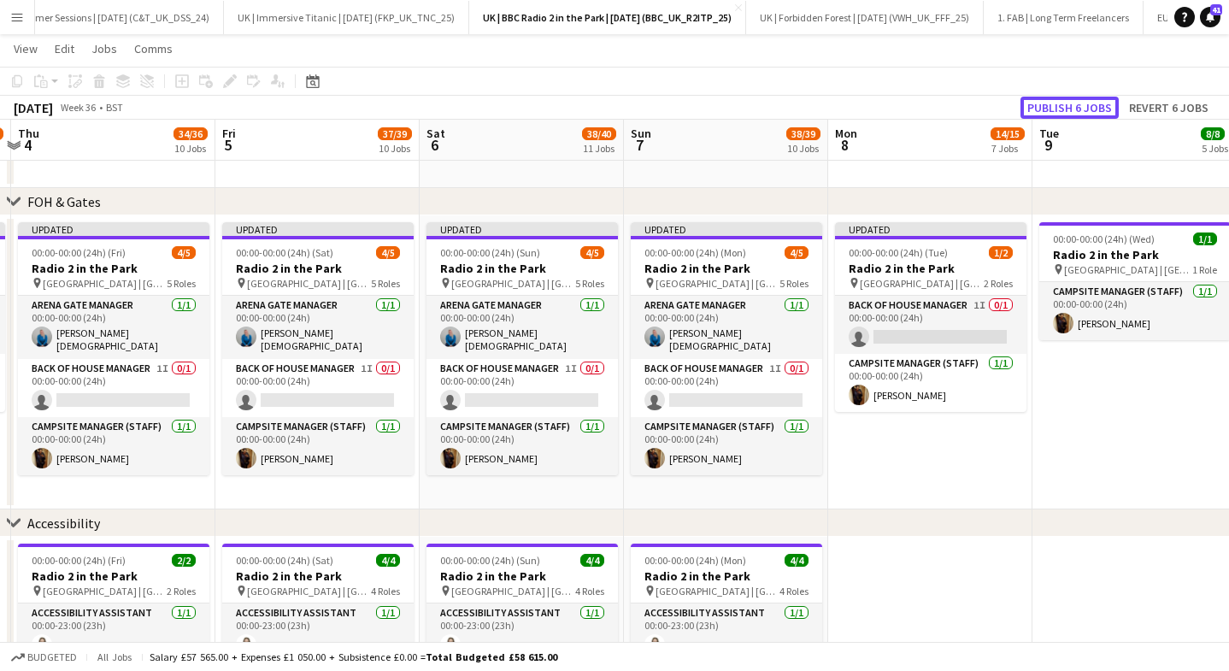
click at [1086, 101] on button "Publish 6 jobs" at bounding box center [1069, 108] width 98 height 22
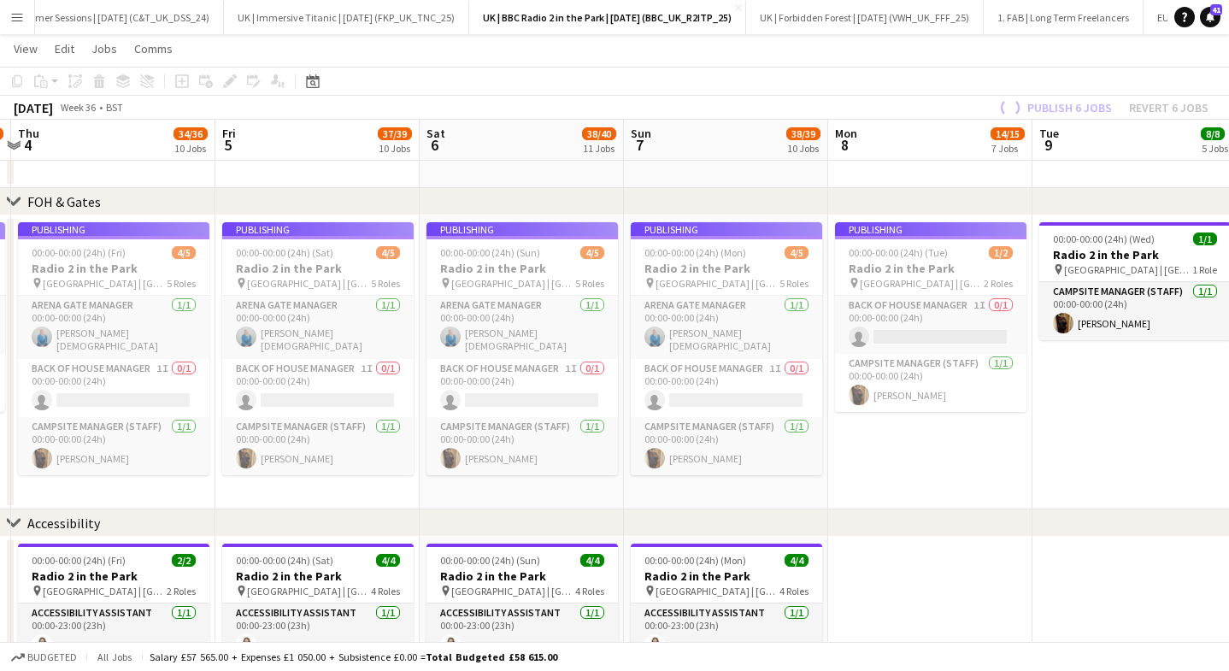
click at [912, 260] on app-job-card "Publishing 00:00-00:00 (24h) (Tue) 1/2 Radio 2 in the Park pin [GEOGRAPHIC_DATA…" at bounding box center [930, 317] width 191 height 190
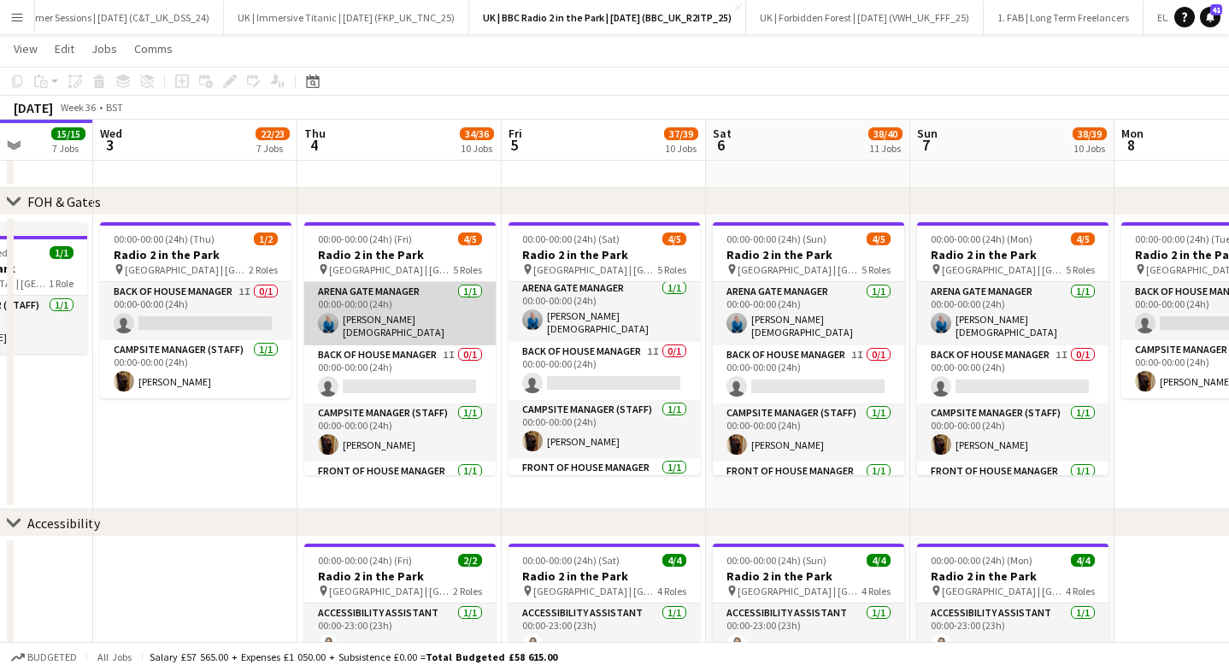
scroll to position [0, 505]
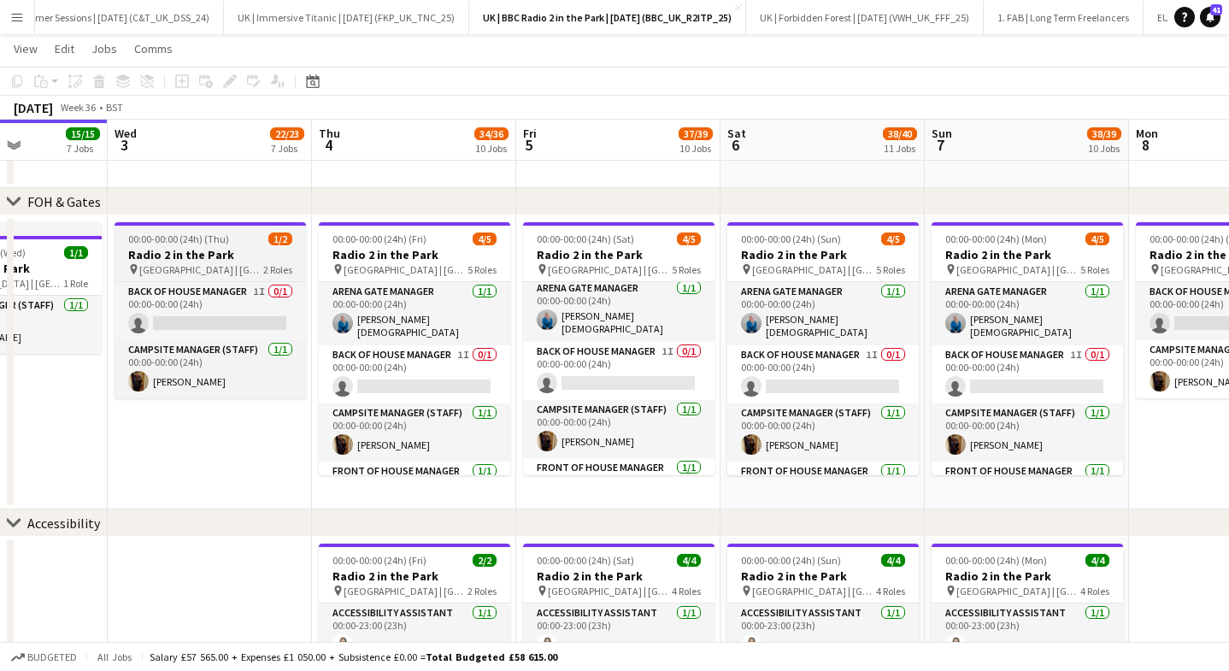
click at [214, 247] on h3 "Radio 2 in the Park" at bounding box center [209, 254] width 191 height 15
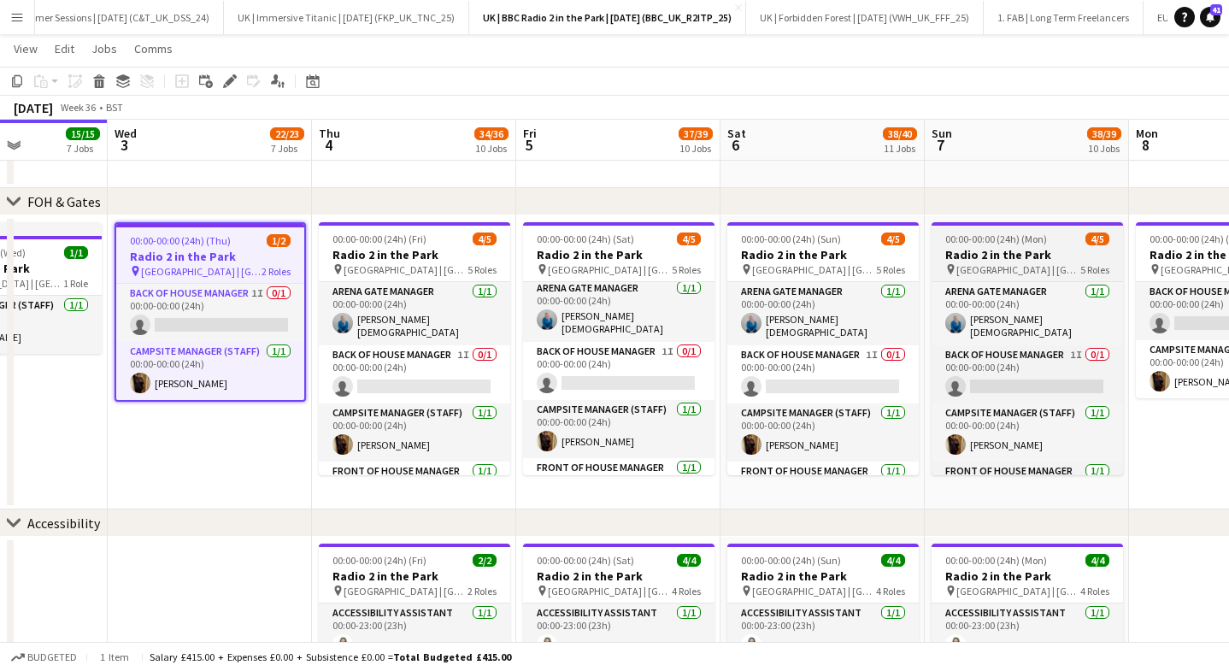
click at [1018, 267] on span "[GEOGRAPHIC_DATA] | [GEOGRAPHIC_DATA], [GEOGRAPHIC_DATA]" at bounding box center [1018, 269] width 124 height 13
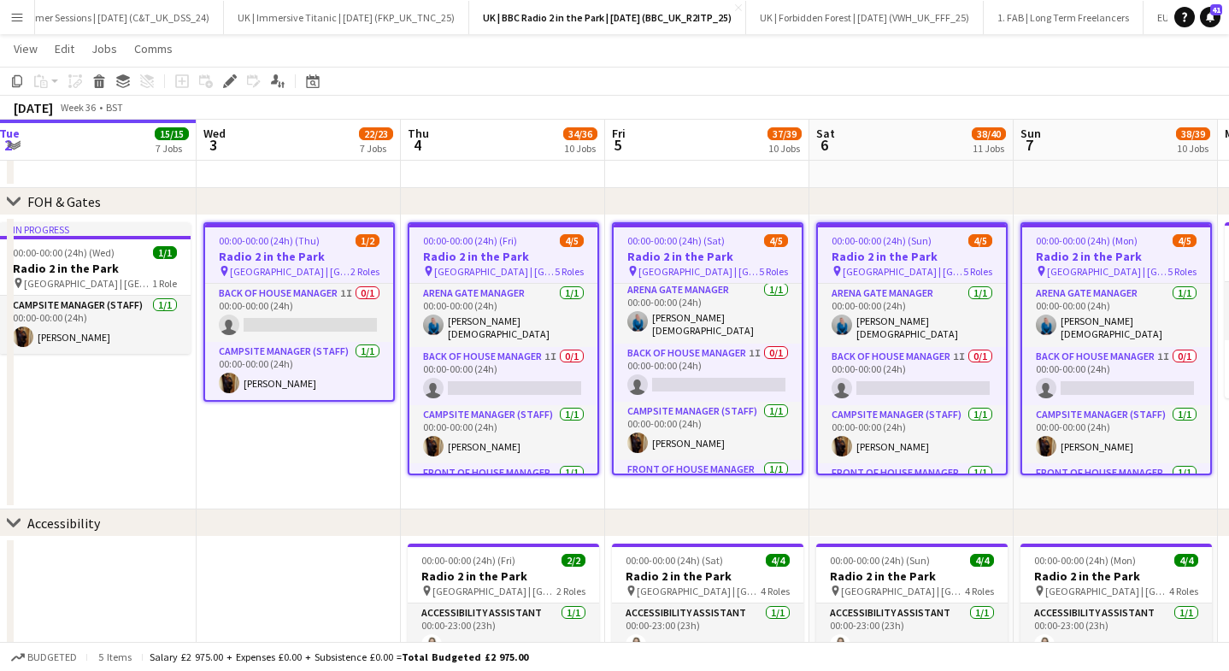
click at [286, 250] on h3 "Radio 2 in the Park" at bounding box center [299, 256] width 188 height 15
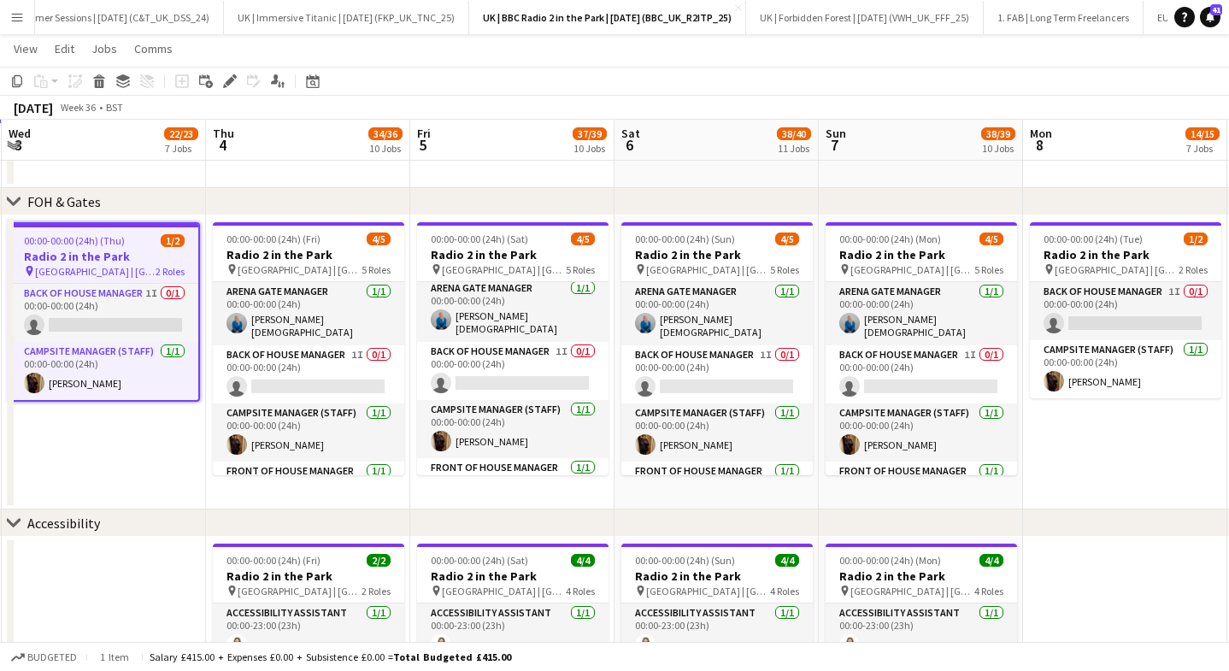
scroll to position [0, 625]
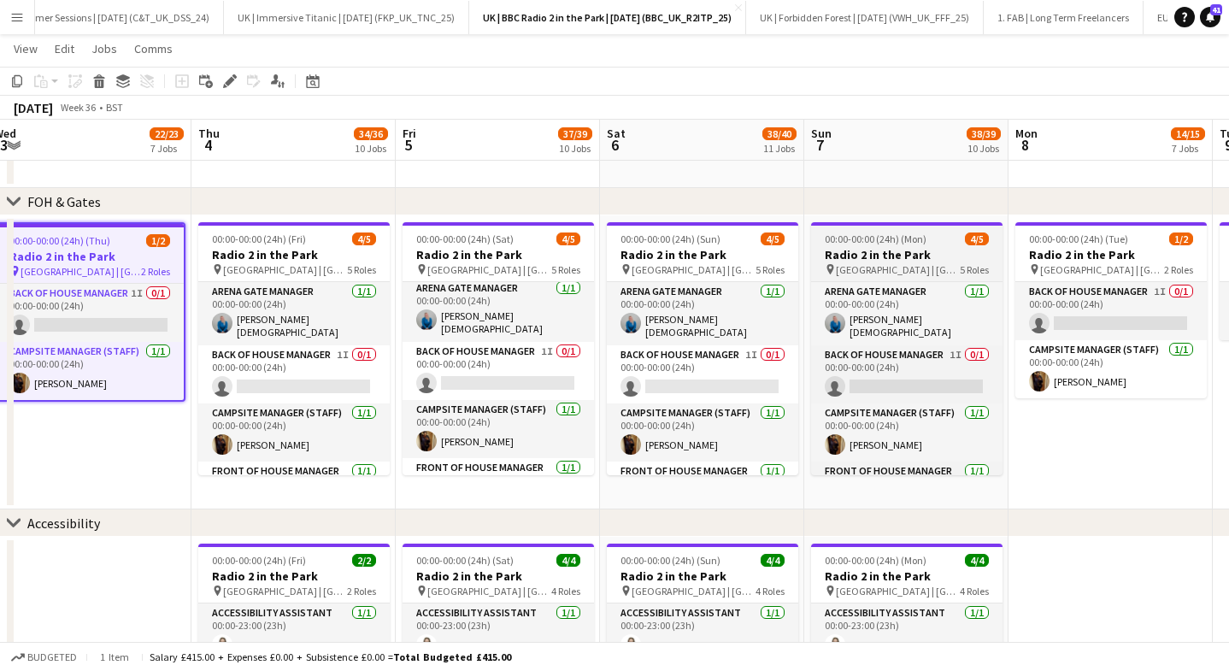
click at [872, 273] on span "[GEOGRAPHIC_DATA] | [GEOGRAPHIC_DATA], [GEOGRAPHIC_DATA]" at bounding box center [898, 269] width 124 height 13
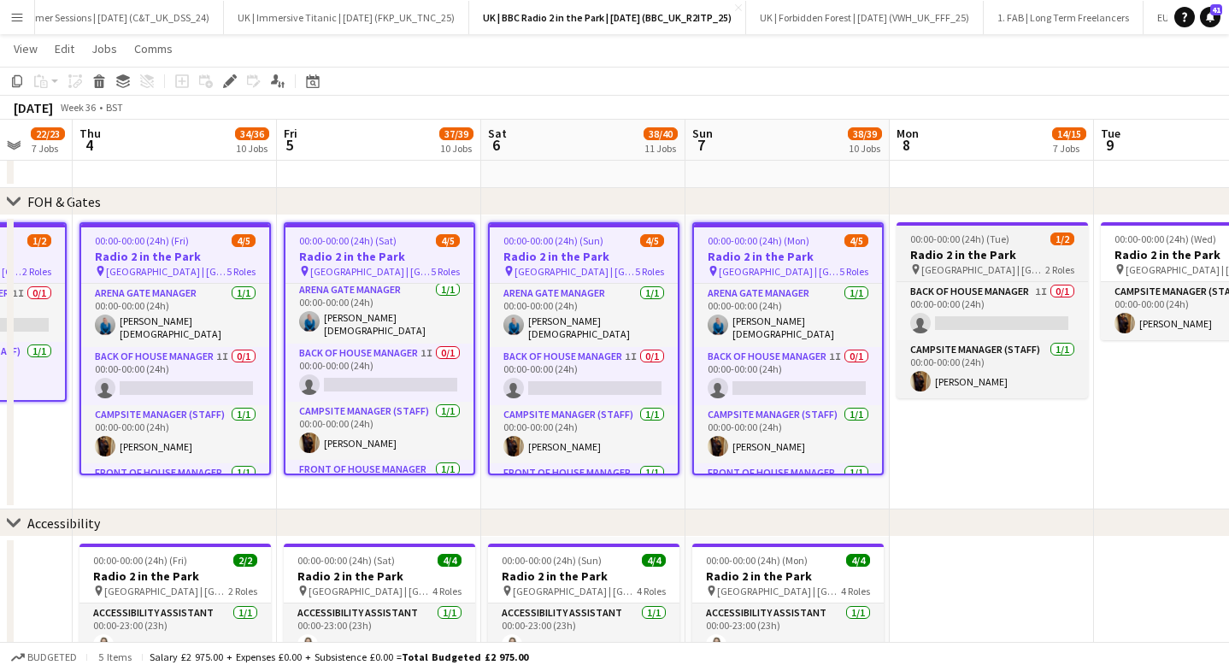
click at [964, 273] on span "[GEOGRAPHIC_DATA] | [GEOGRAPHIC_DATA], [GEOGRAPHIC_DATA]" at bounding box center [983, 269] width 124 height 13
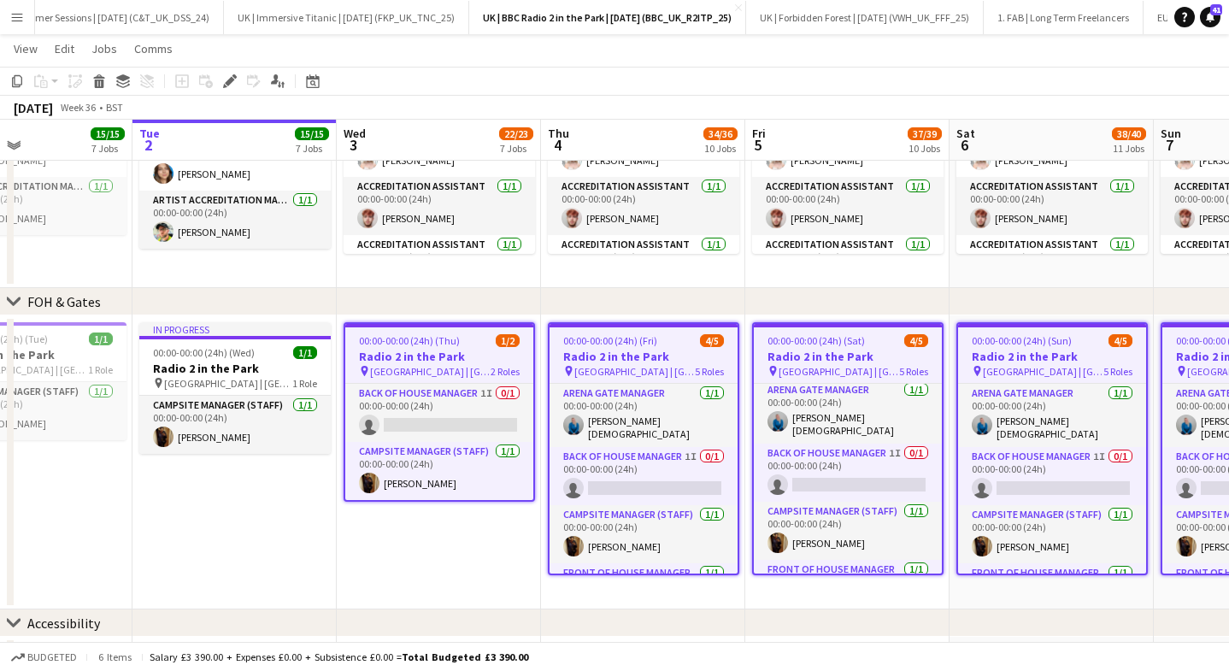
scroll to position [0, 477]
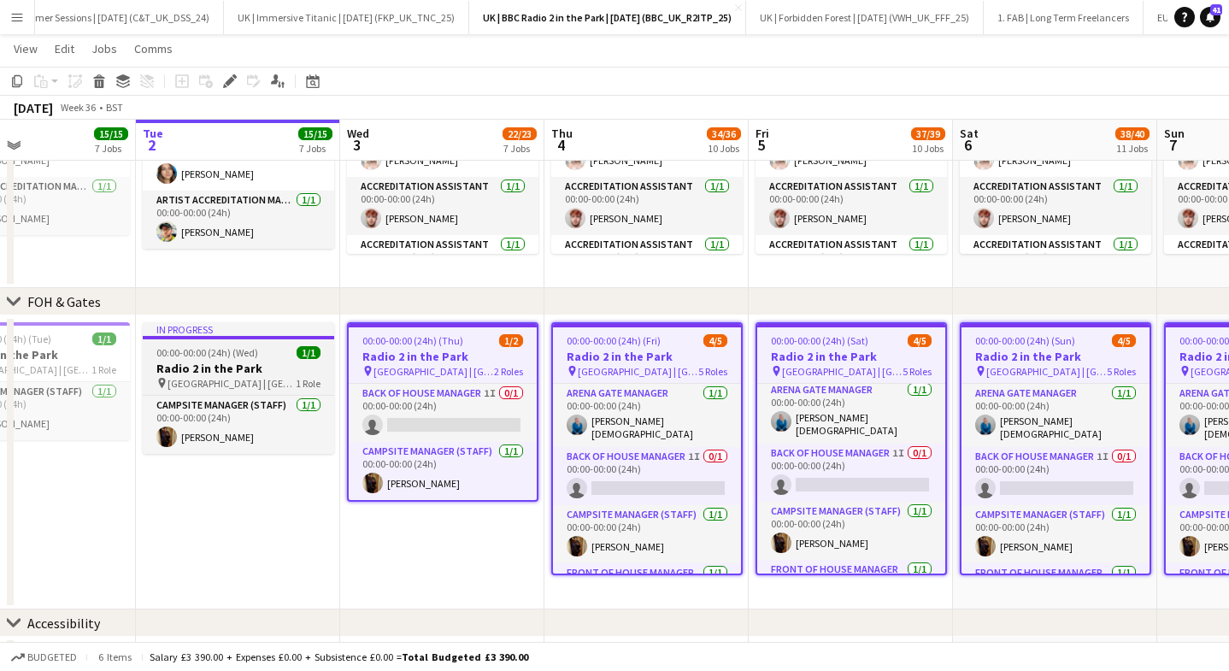
drag, startPoint x: 238, startPoint y: 360, endPoint x: 248, endPoint y: 355, distance: 11.5
click at [238, 361] on h3 "Radio 2 in the Park" at bounding box center [238, 368] width 191 height 15
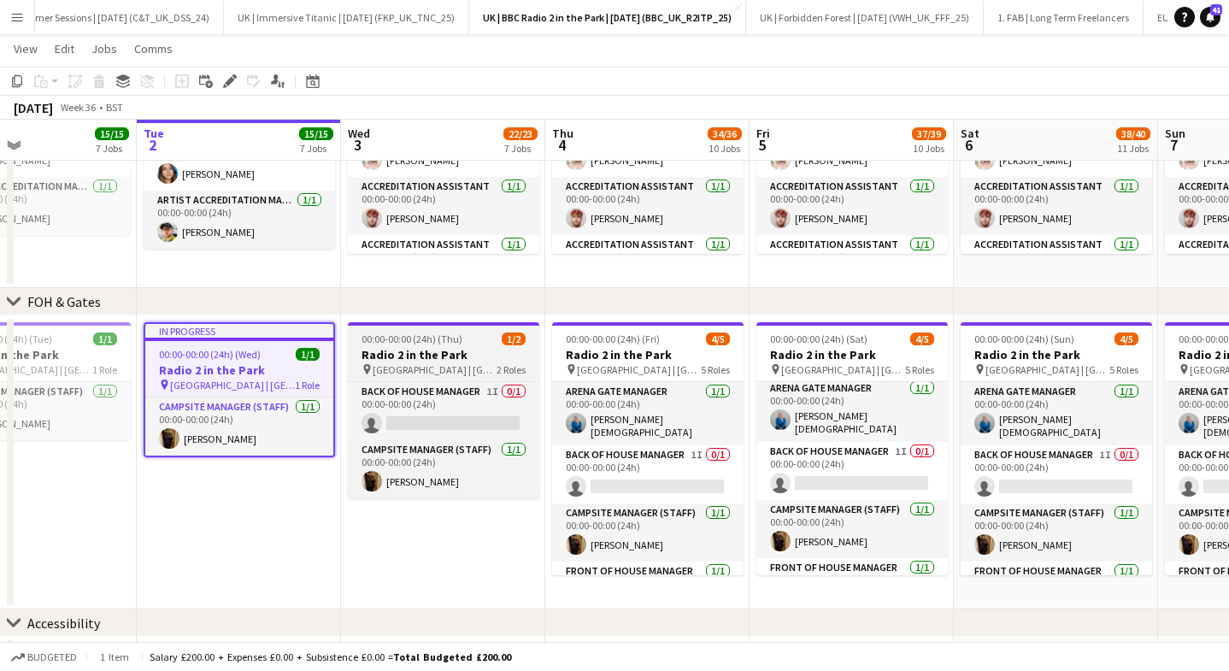
click at [430, 335] on span "00:00-00:00 (24h) (Thu)" at bounding box center [411, 338] width 101 height 13
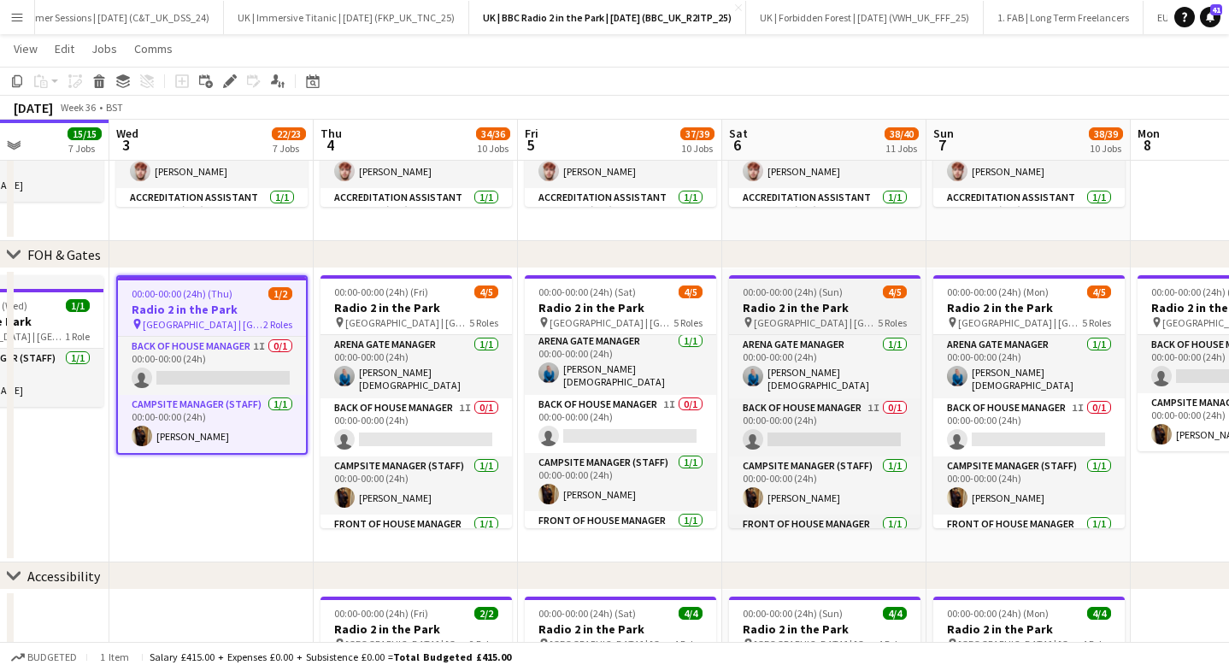
scroll to position [0, 506]
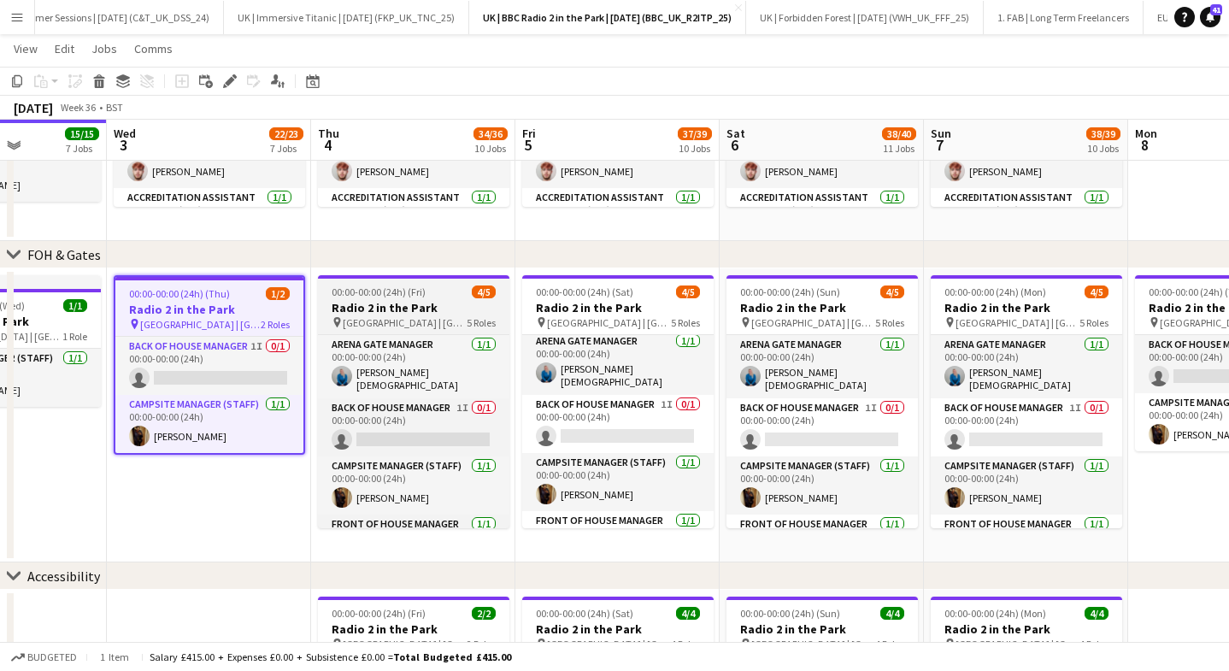
click at [425, 326] on span "[GEOGRAPHIC_DATA] | [GEOGRAPHIC_DATA], [GEOGRAPHIC_DATA]" at bounding box center [405, 322] width 124 height 13
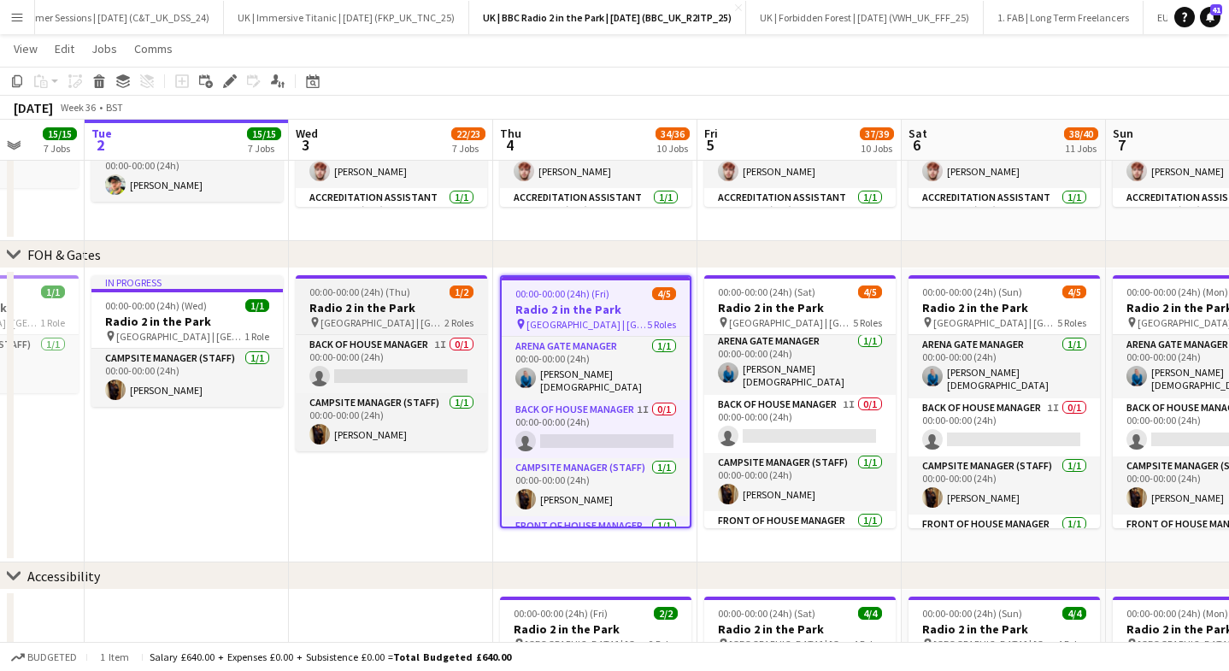
click at [395, 313] on h3 "Radio 2 in the Park" at bounding box center [391, 307] width 191 height 15
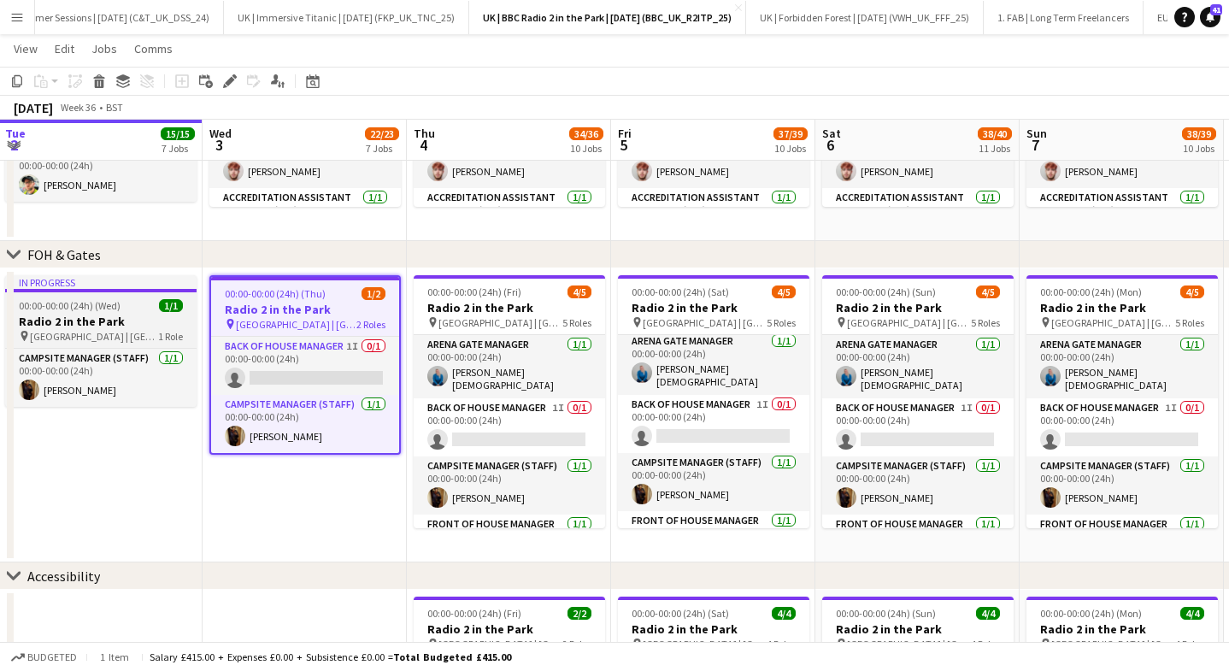
scroll to position [0, 0]
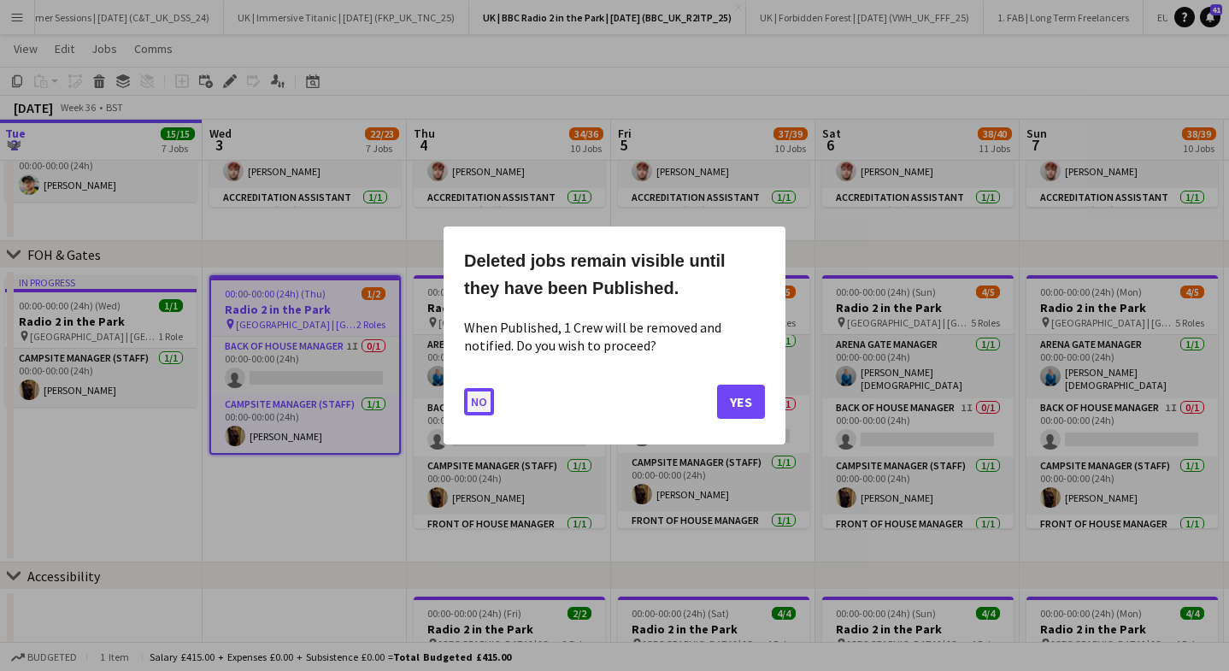
click at [480, 403] on button "No" at bounding box center [479, 401] width 30 height 27
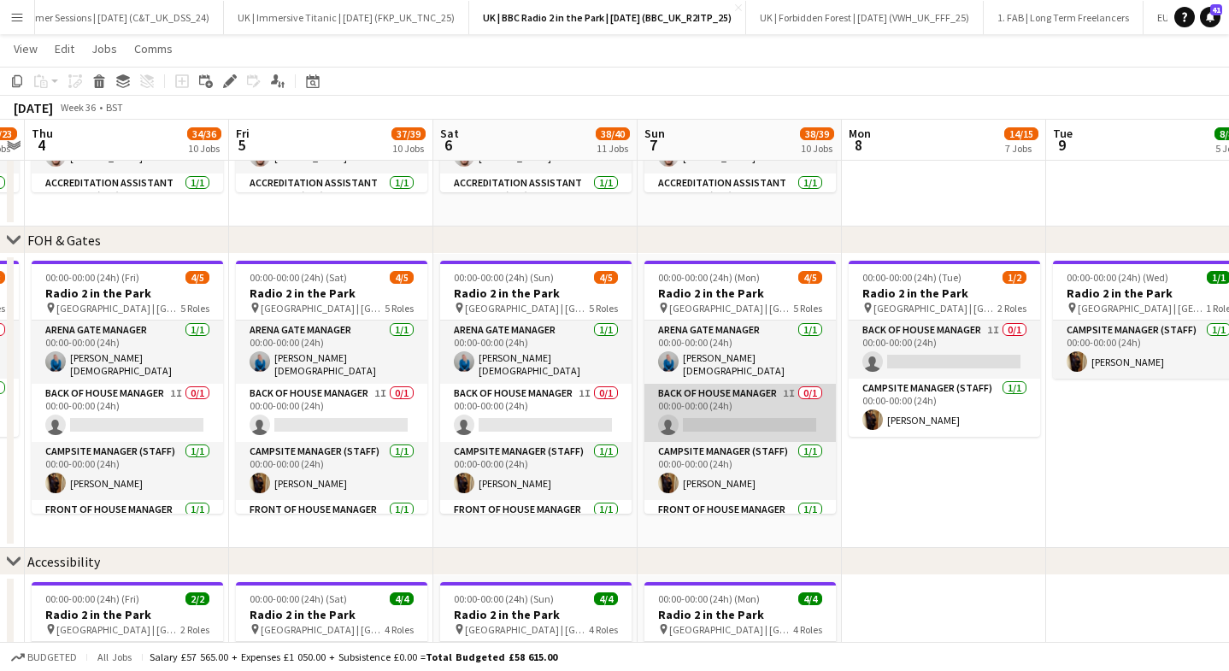
scroll to position [0, 560]
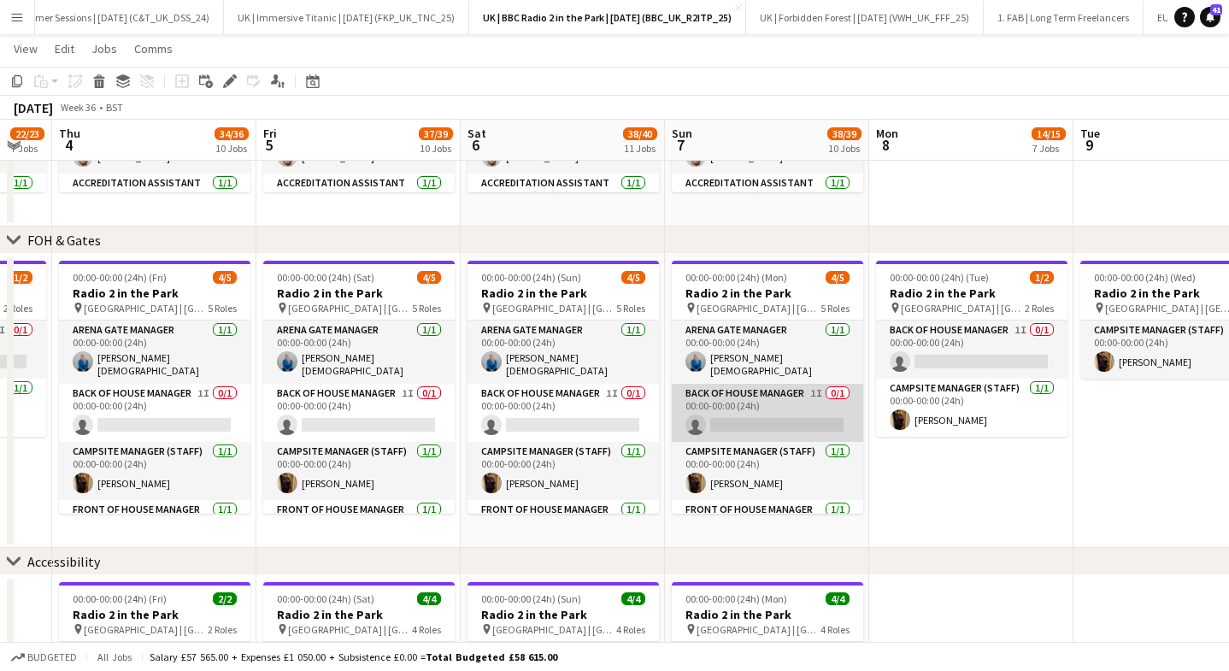
click at [743, 416] on app-card-role "Back of House Manager 1I 0/1 00:00-00:00 (24h) single-neutral-actions" at bounding box center [767, 413] width 191 height 58
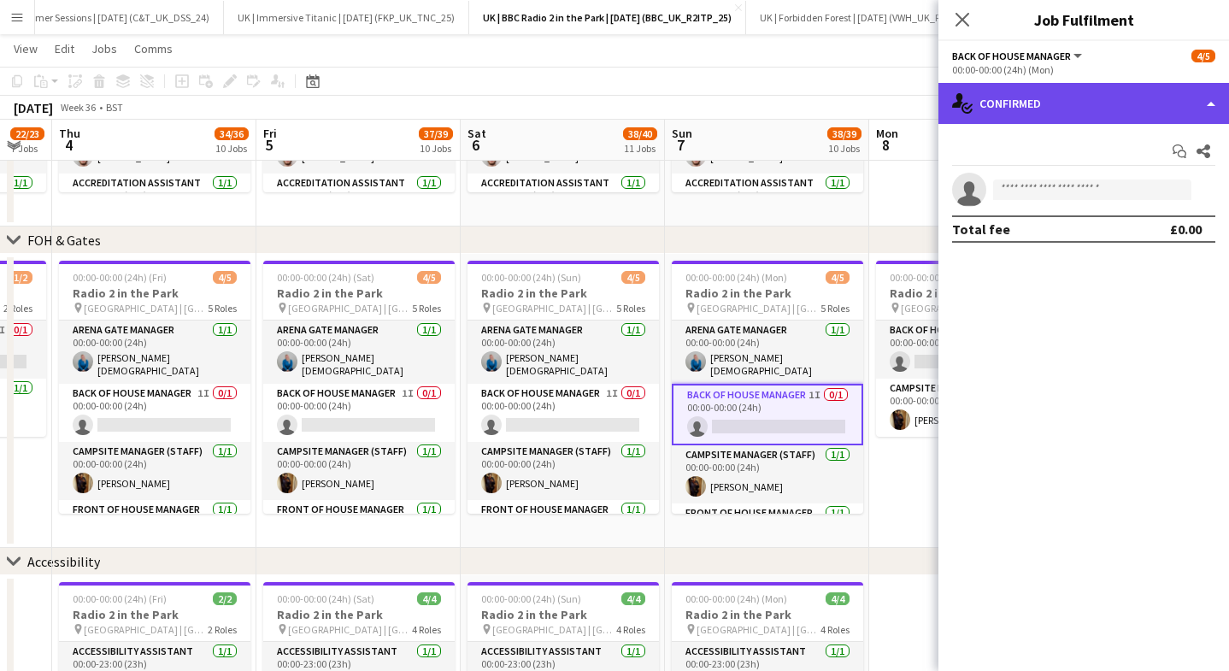
click at [1062, 106] on div "single-neutral-actions-check-2 Confirmed" at bounding box center [1083, 103] width 290 height 41
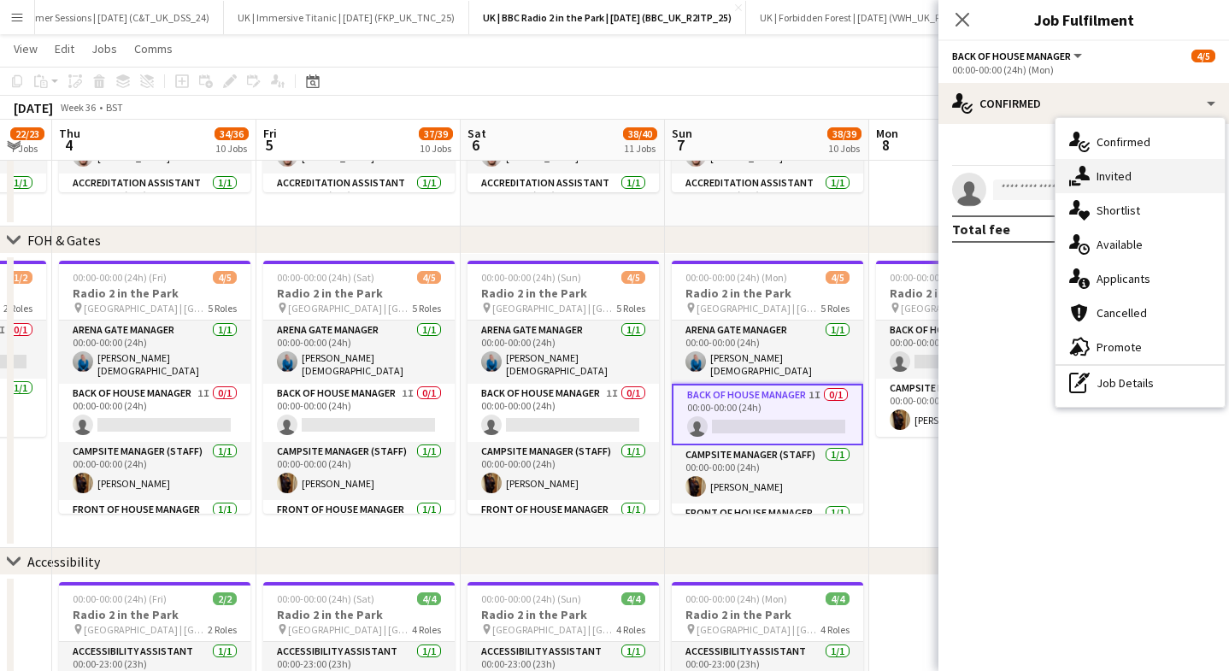
click at [1092, 167] on div "single-neutral-actions-share-1 Invited" at bounding box center [1139, 176] width 169 height 34
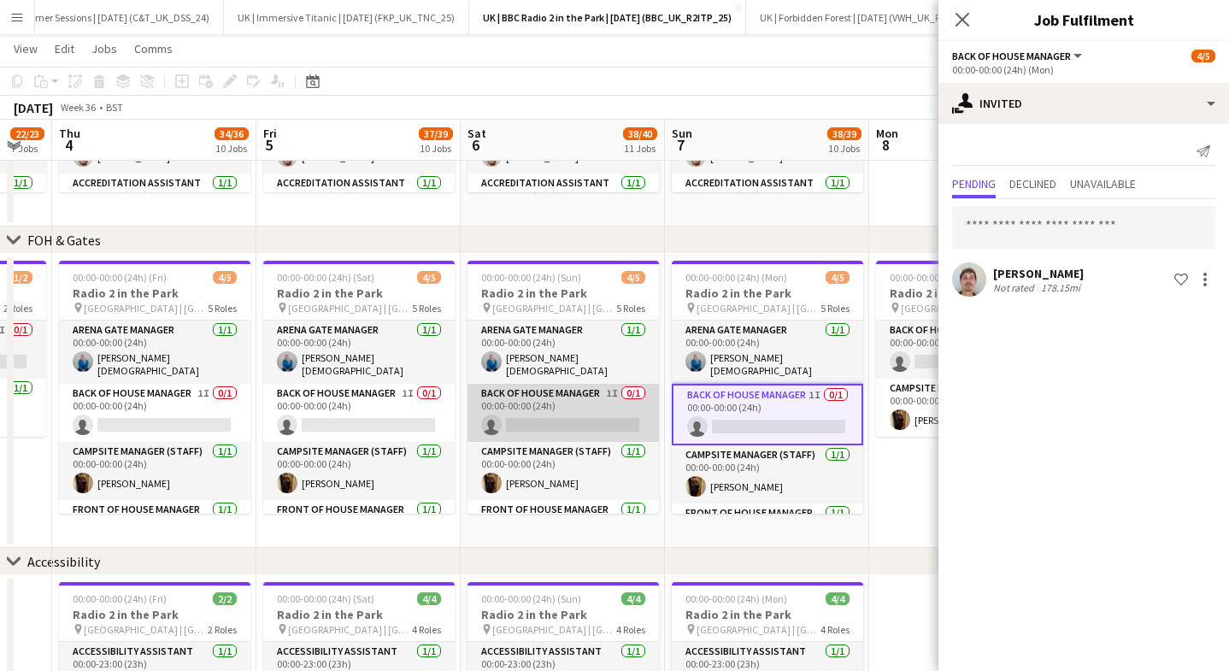
click at [552, 390] on app-card-role "Back of House Manager 1I 0/1 00:00-00:00 (24h) single-neutral-actions" at bounding box center [562, 413] width 191 height 58
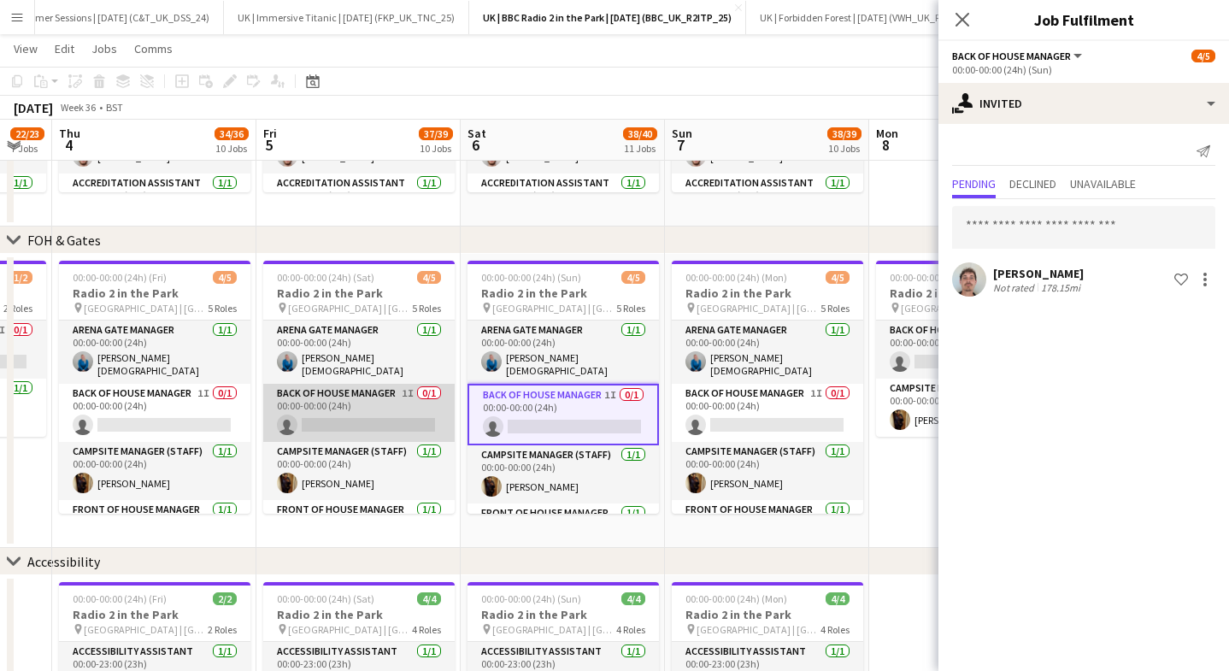
click at [334, 384] on app-card-role "Back of House Manager 1I 0/1 00:00-00:00 (24h) single-neutral-actions" at bounding box center [358, 413] width 191 height 58
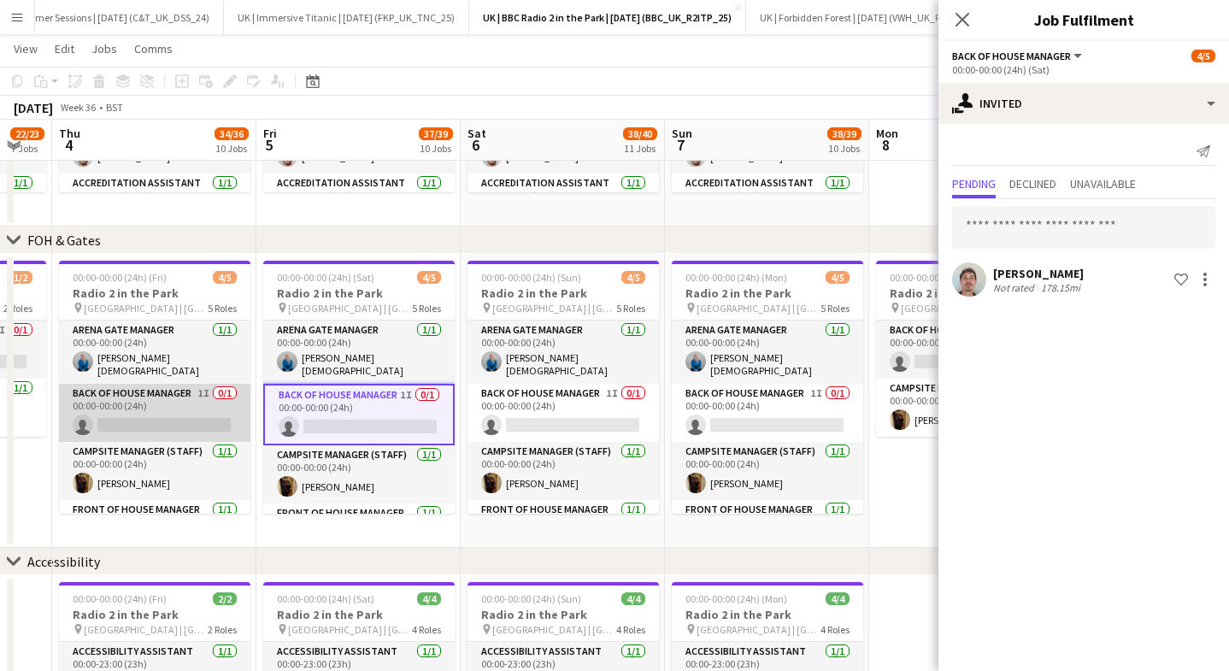
click at [175, 390] on app-card-role "Back of House Manager 1I 0/1 00:00-00:00 (24h) single-neutral-actions" at bounding box center [154, 413] width 191 height 58
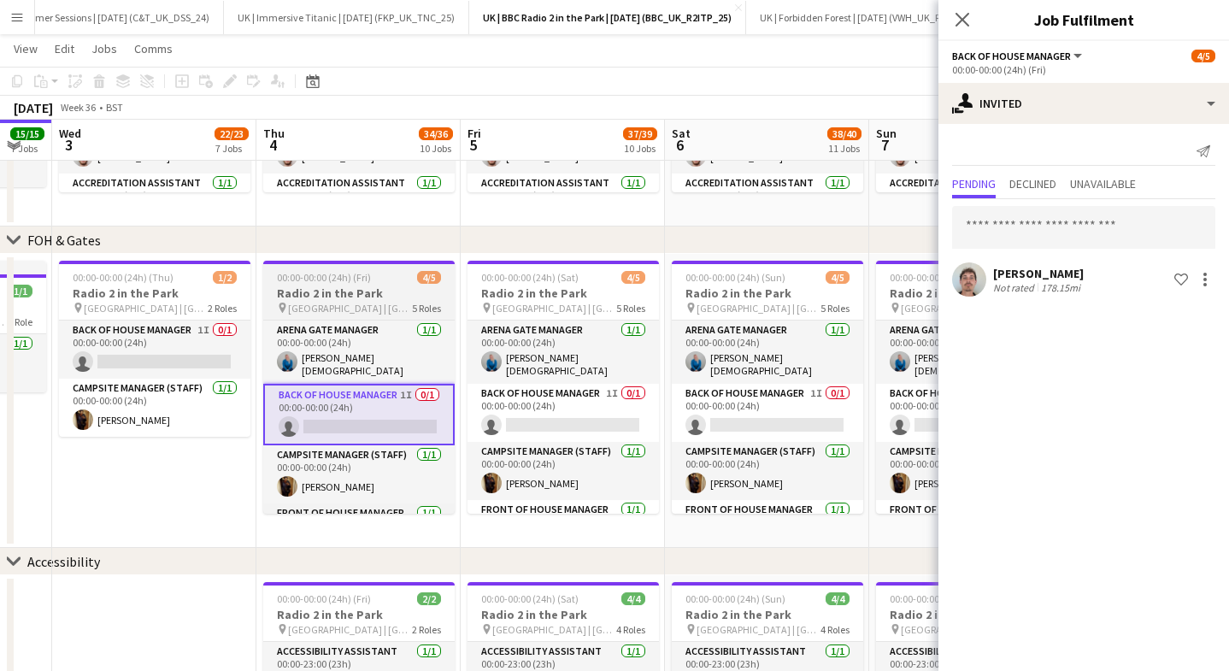
scroll to position [0, 406]
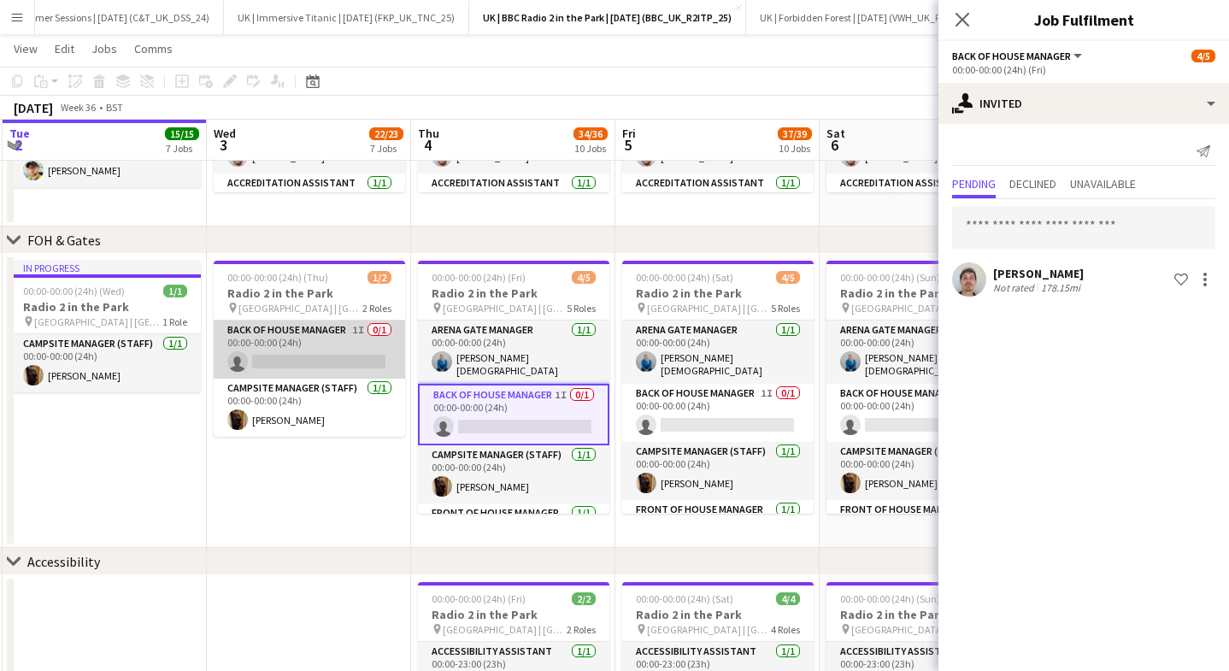
click at [332, 339] on app-card-role "Back of House Manager 1I 0/1 00:00-00:00 (24h) single-neutral-actions" at bounding box center [309, 349] width 191 height 58
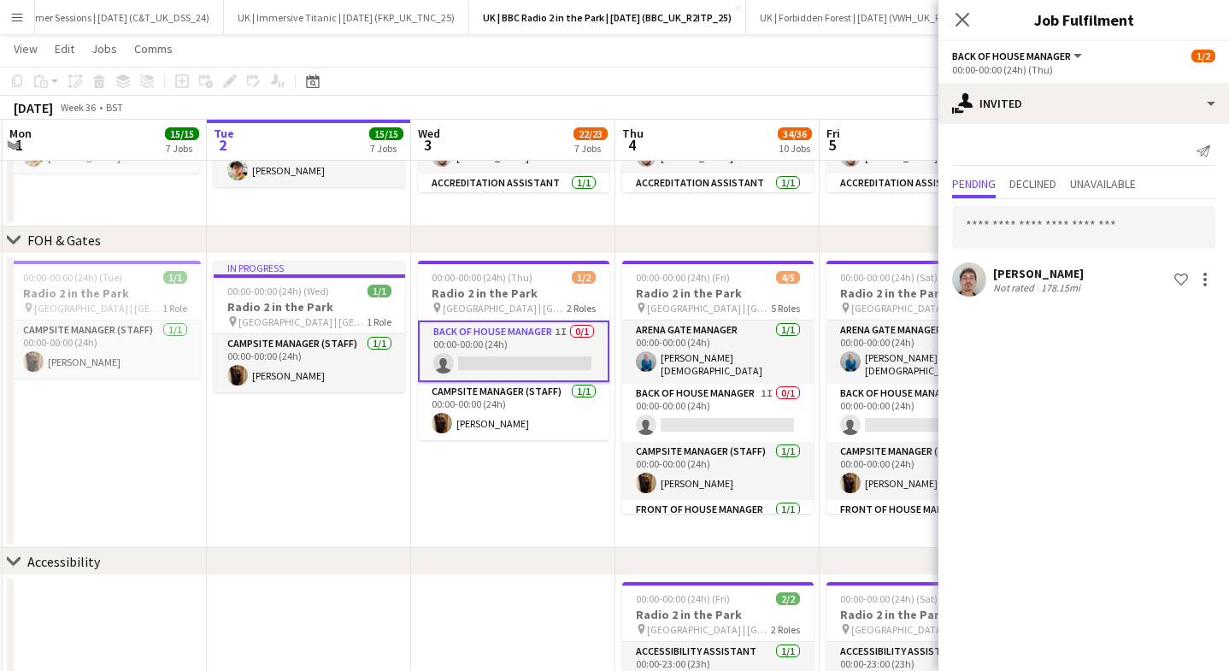
click at [983, 289] on div at bounding box center [969, 279] width 34 height 34
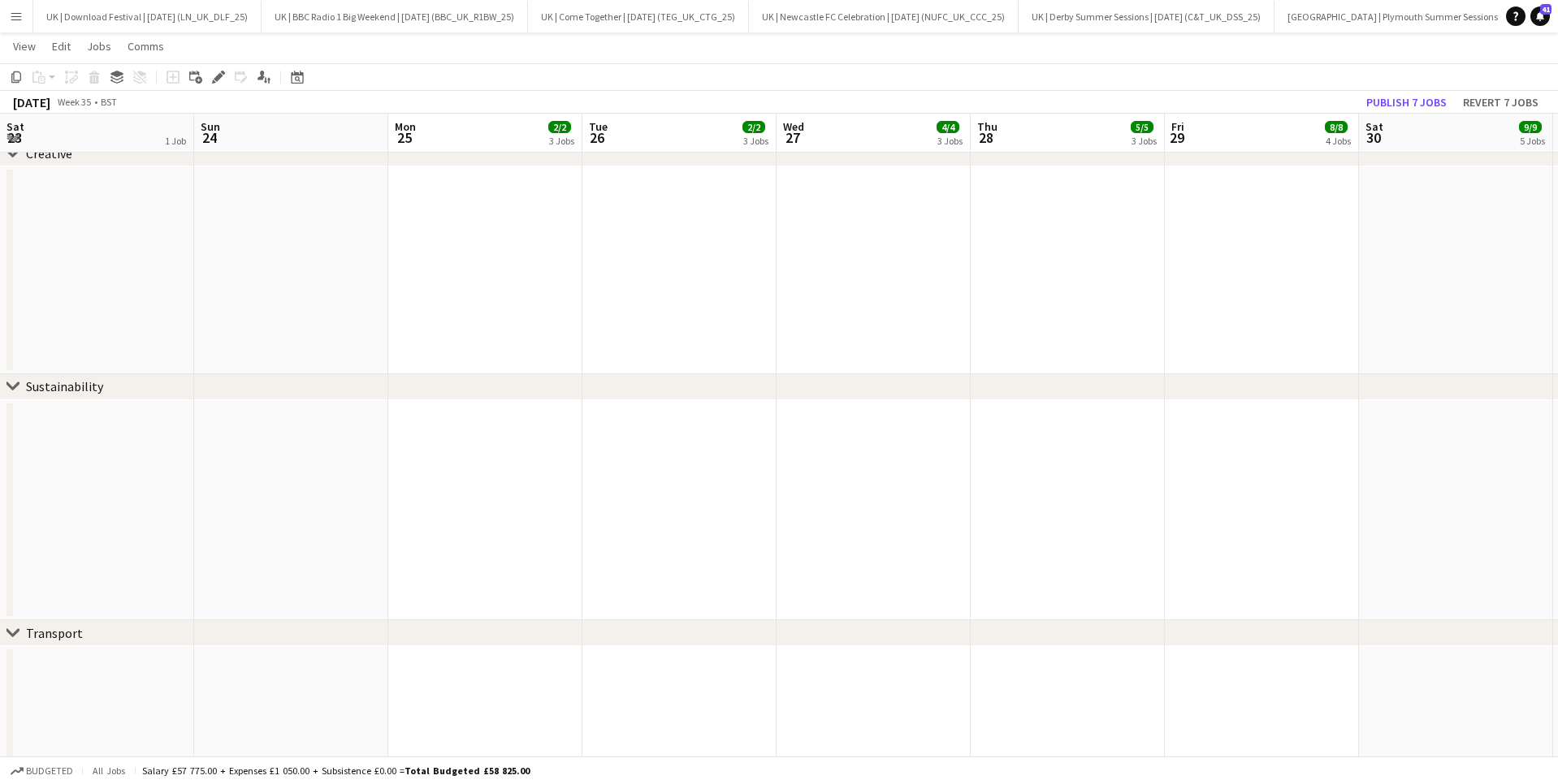
scroll to position [0, 561]
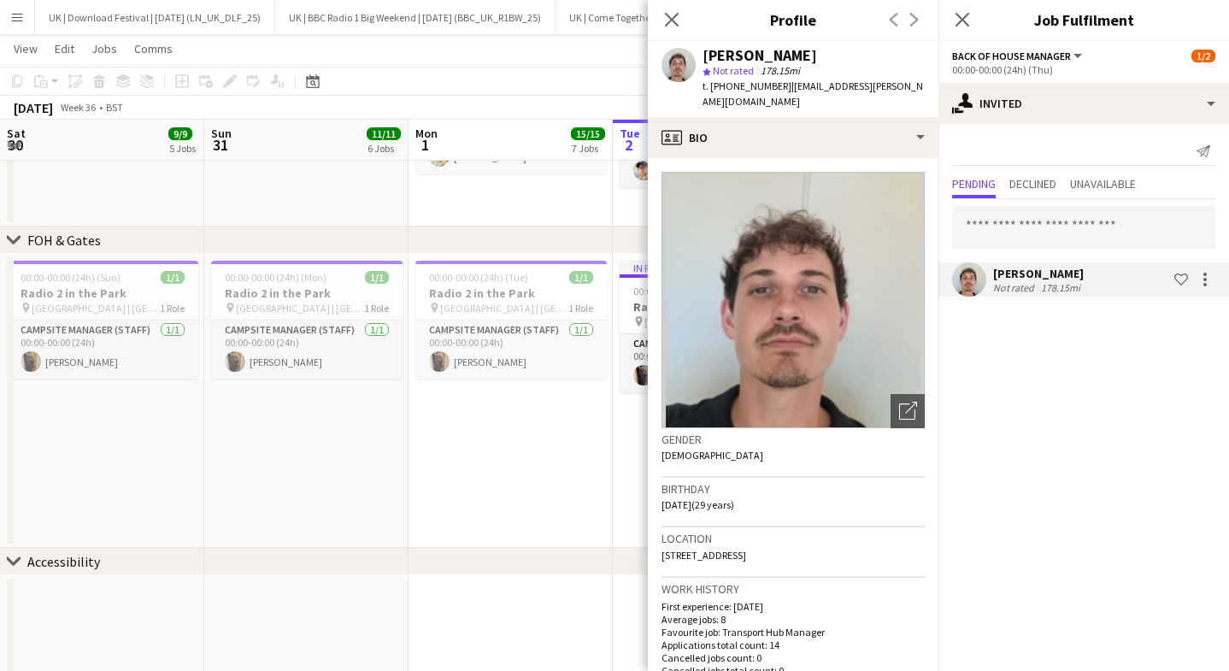
scroll to position [0, 406]
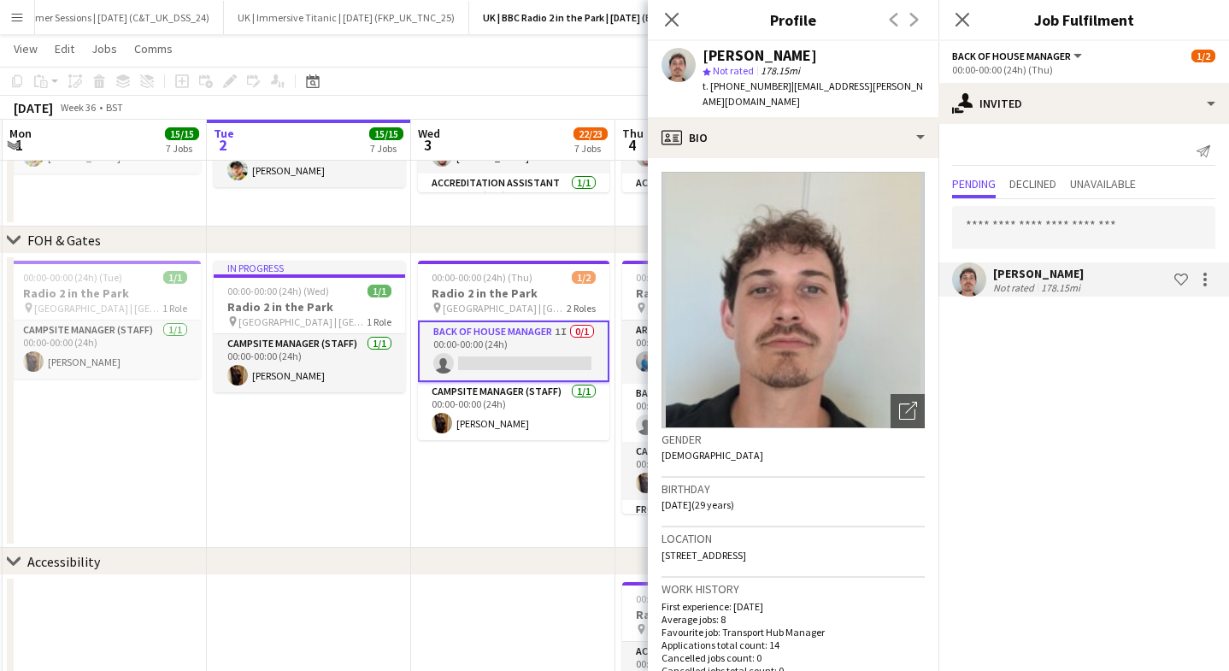
click at [462, 484] on app-date-cell "00:00-00:00 (24h) (Thu) 1/2 Radio 2 in the Park pin [GEOGRAPHIC_DATA] | [GEOGRA…" at bounding box center [513, 401] width 204 height 294
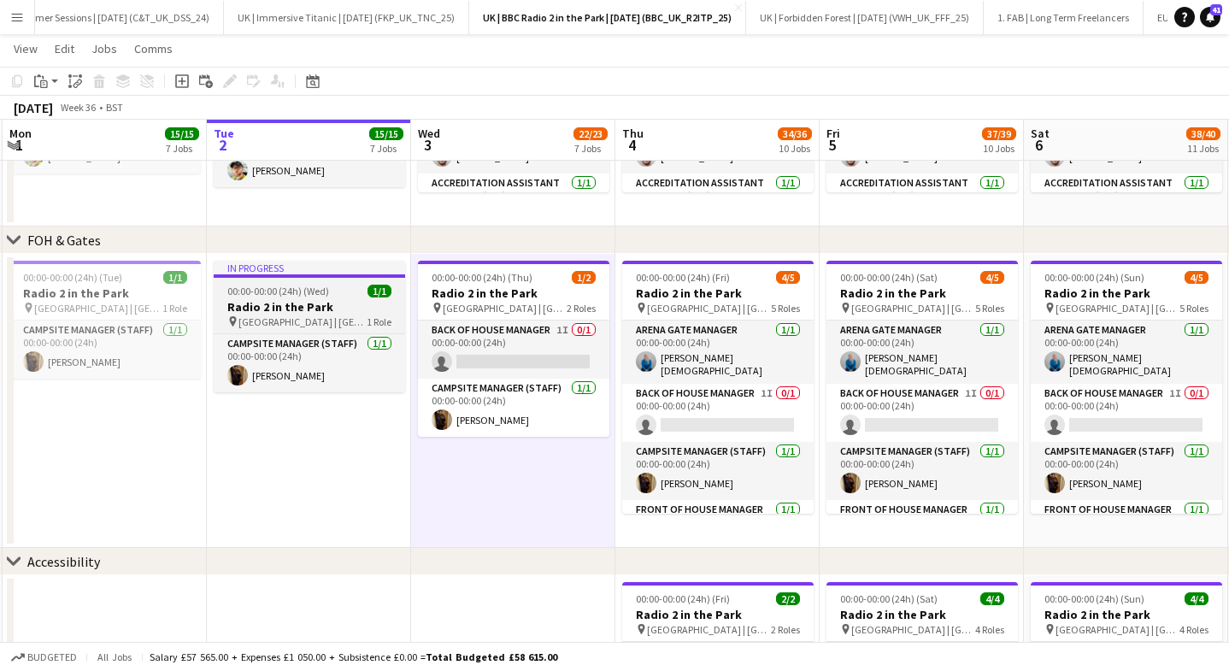
click at [303, 333] on div "Campsite Manager (Staff) 1/1 00:00-00:00 (24h) Sarah Sharpe" at bounding box center [309, 362] width 191 height 59
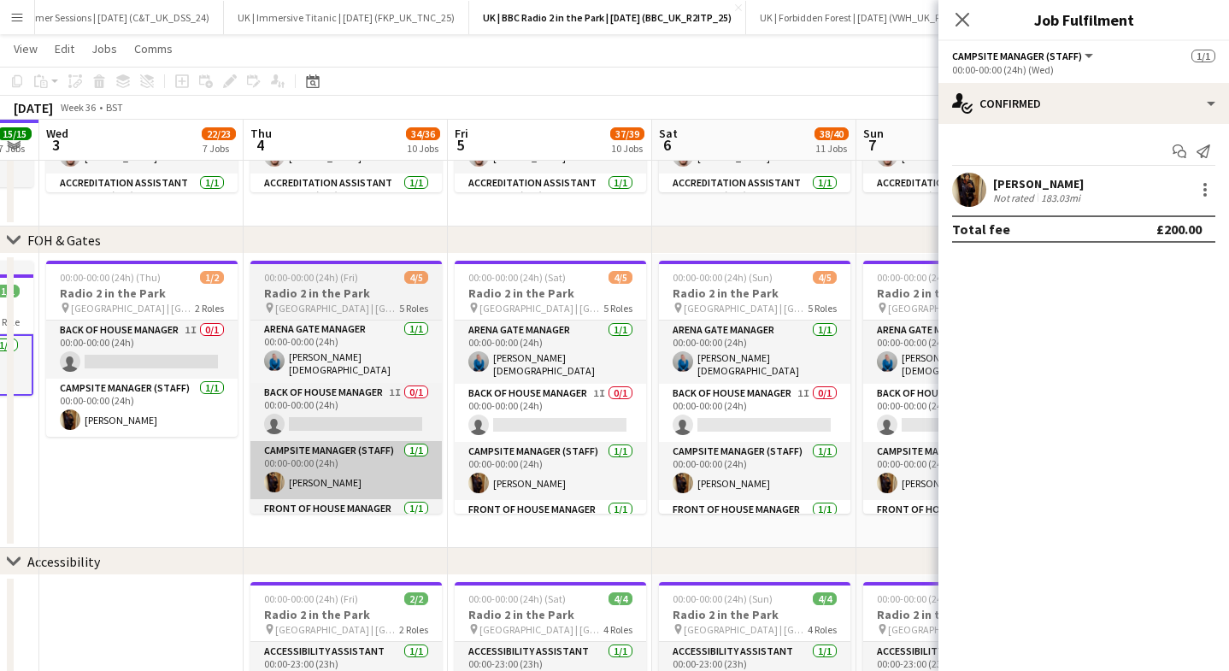
scroll to position [0, 779]
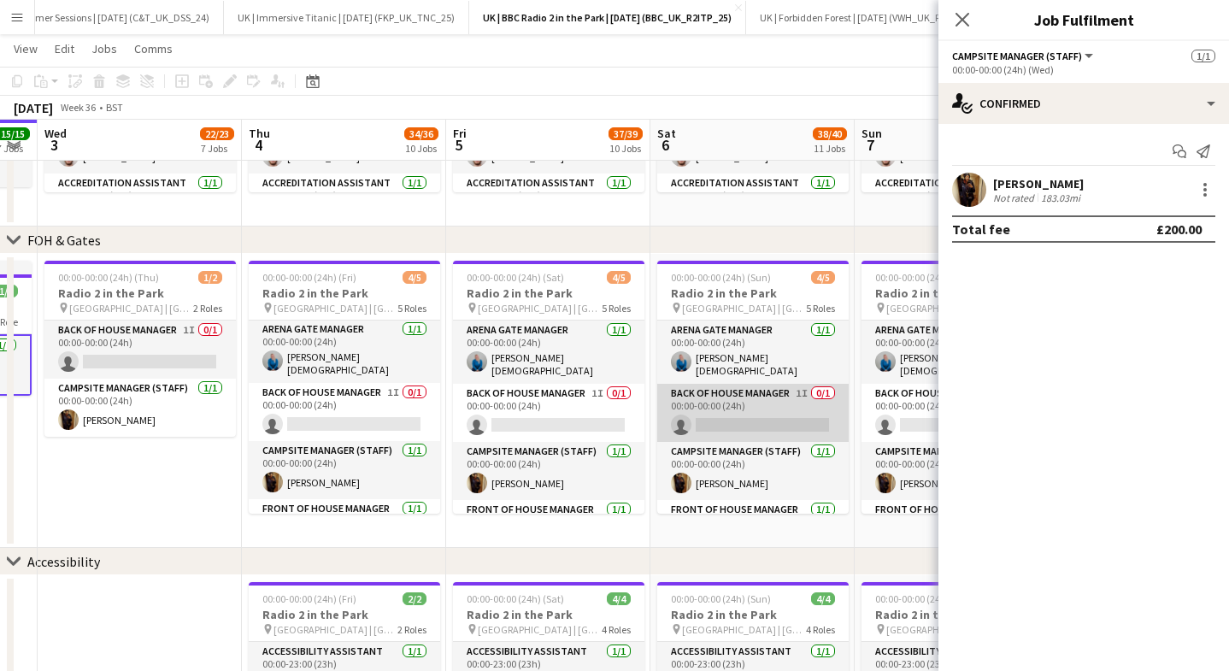
click at [713, 398] on app-card-role "Back of House Manager 1I 0/1 00:00-00:00 (24h) single-neutral-actions" at bounding box center [752, 413] width 191 height 58
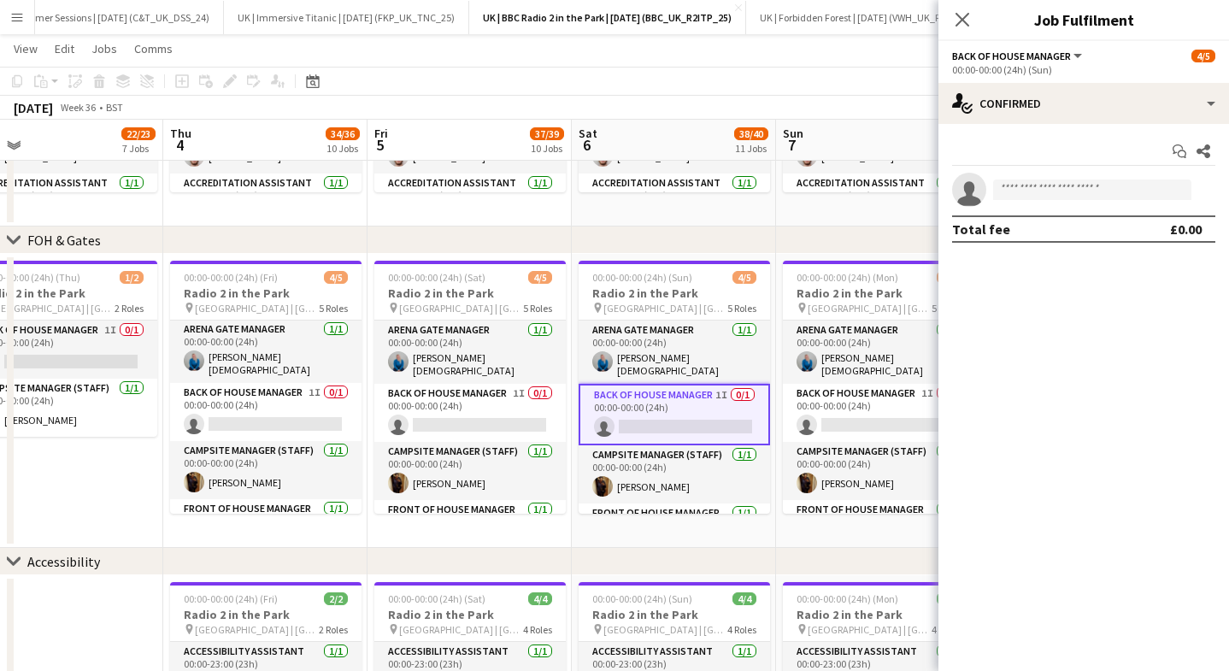
scroll to position [0, 860]
